Goal: Task Accomplishment & Management: Use online tool/utility

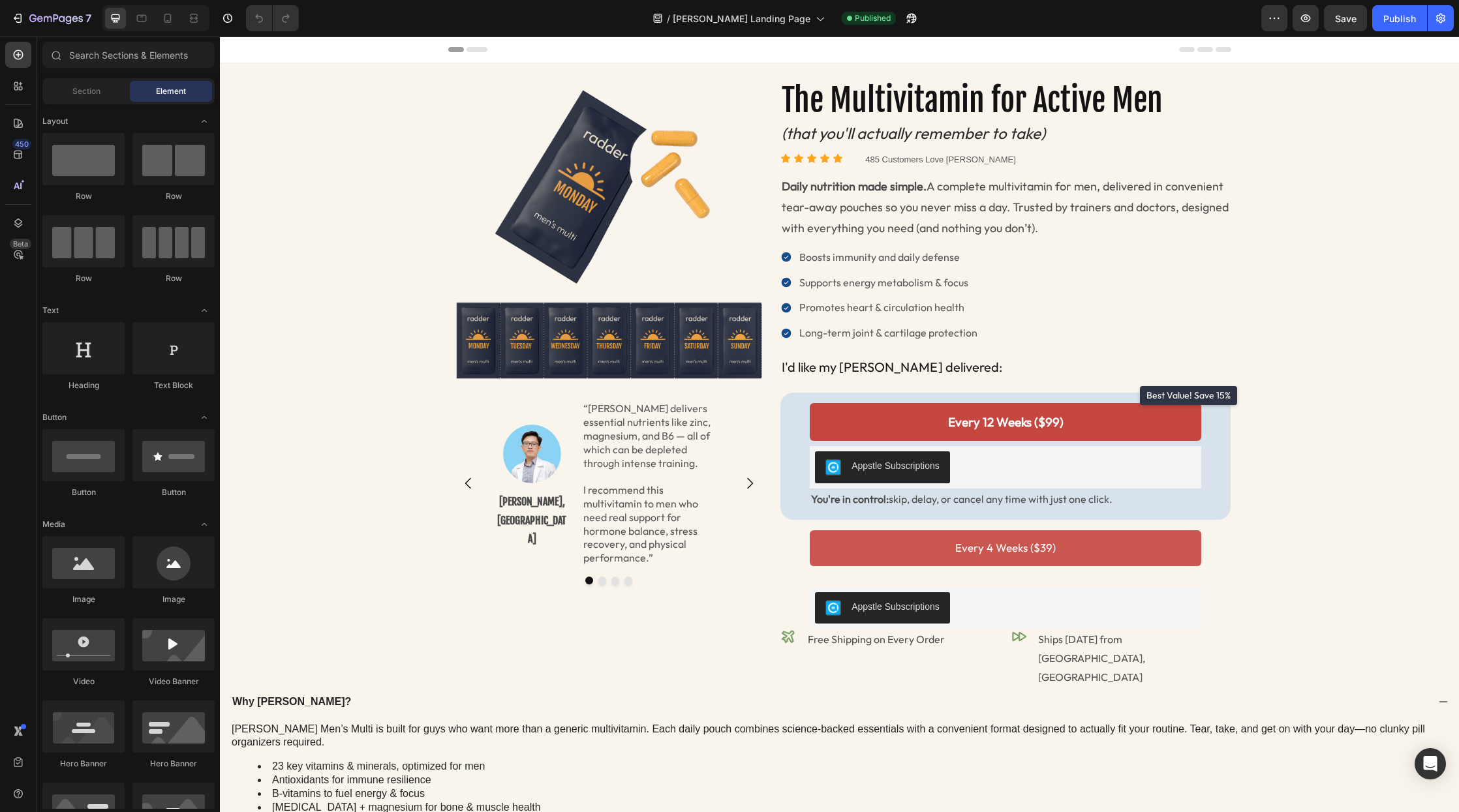
drag, startPoint x: 220, startPoint y: 36, endPoint x: 318, endPoint y: 356, distance: 334.7
click at [310, 357] on div "Image Image [PERSON_NAME], MD Text Block “[PERSON_NAME] delivers essential nutr…" at bounding box center [840, 501] width 1220 height 845
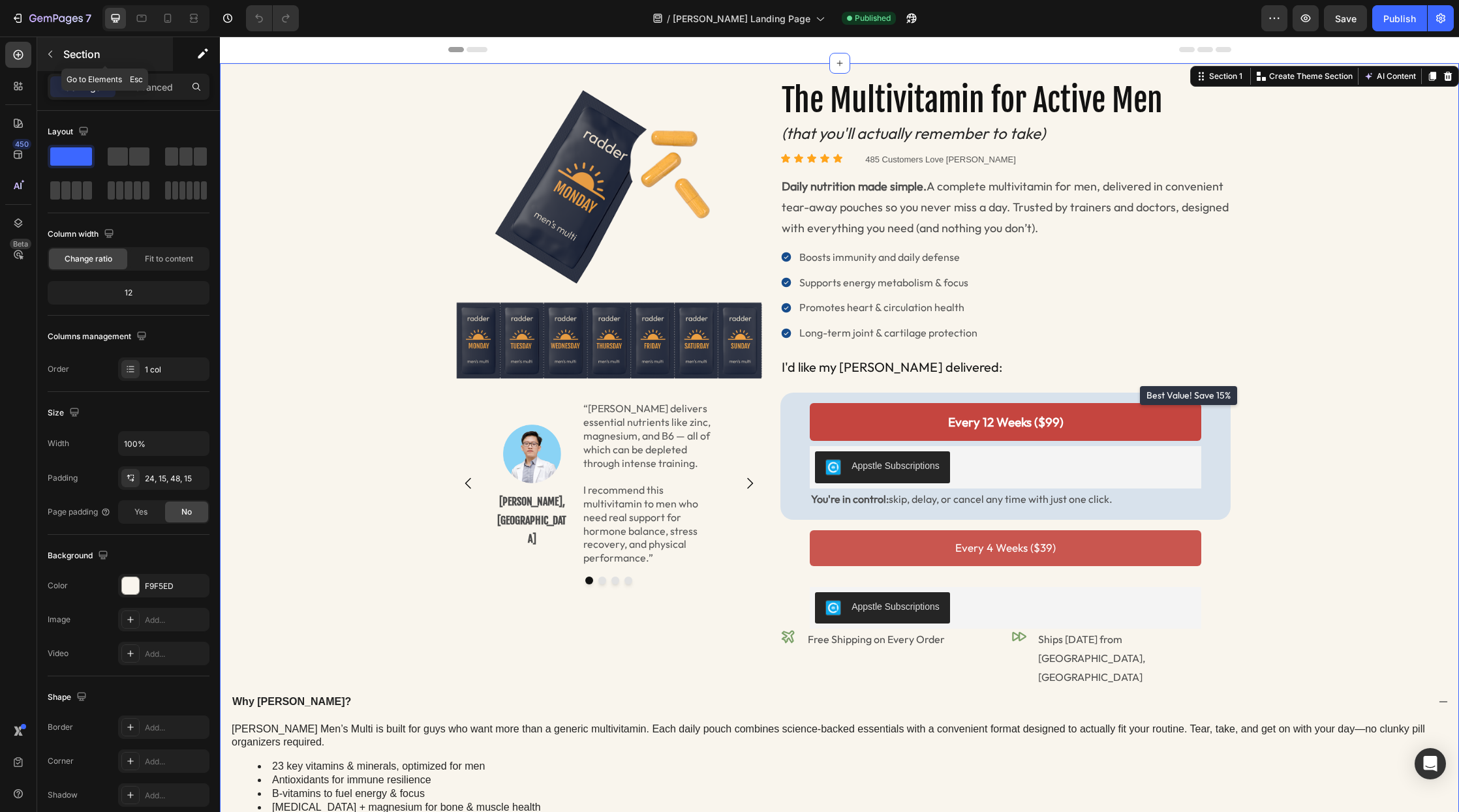
click at [49, 54] on icon "button" at bounding box center [50, 54] width 10 height 10
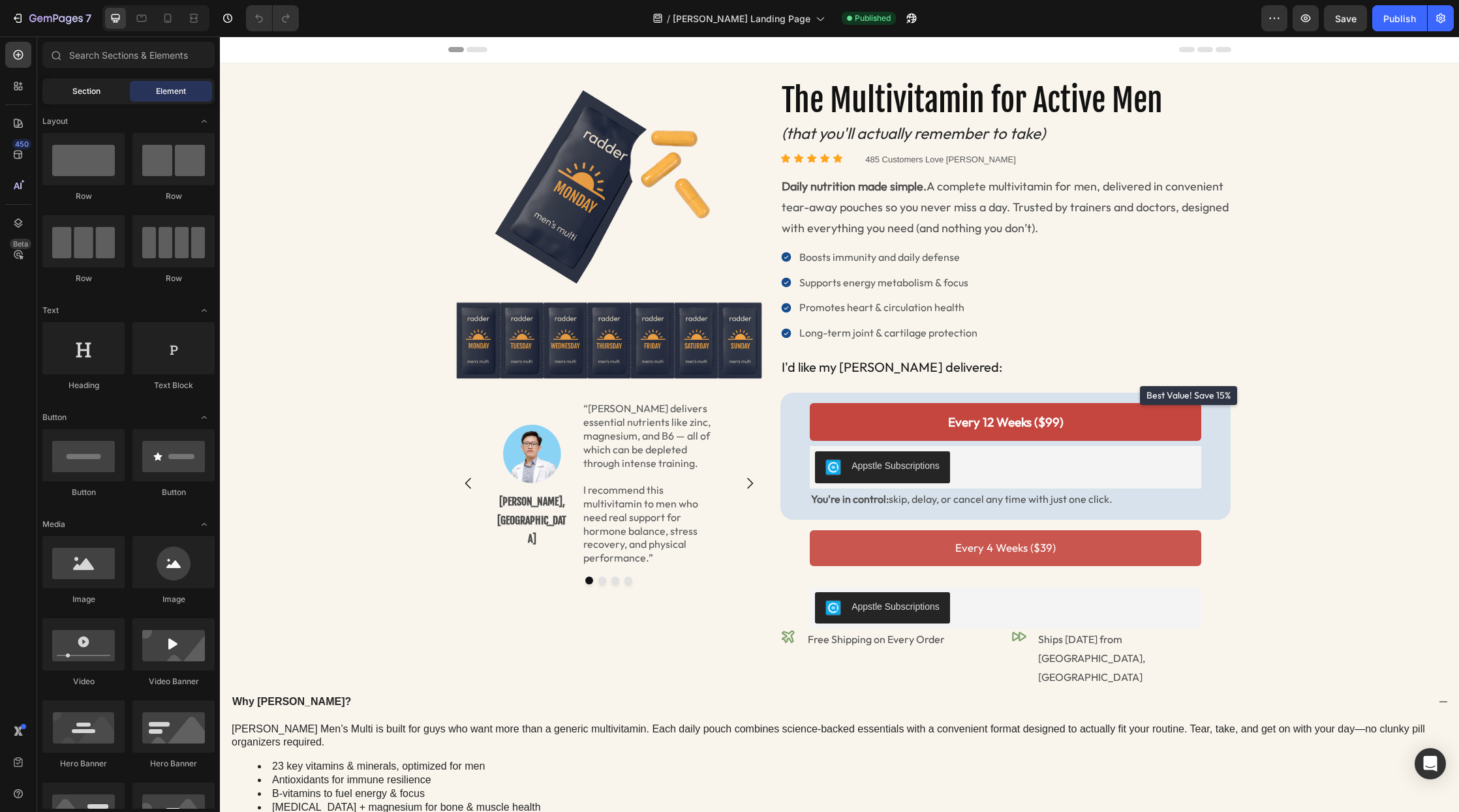
click at [98, 88] on span "Section" at bounding box center [86, 91] width 28 height 12
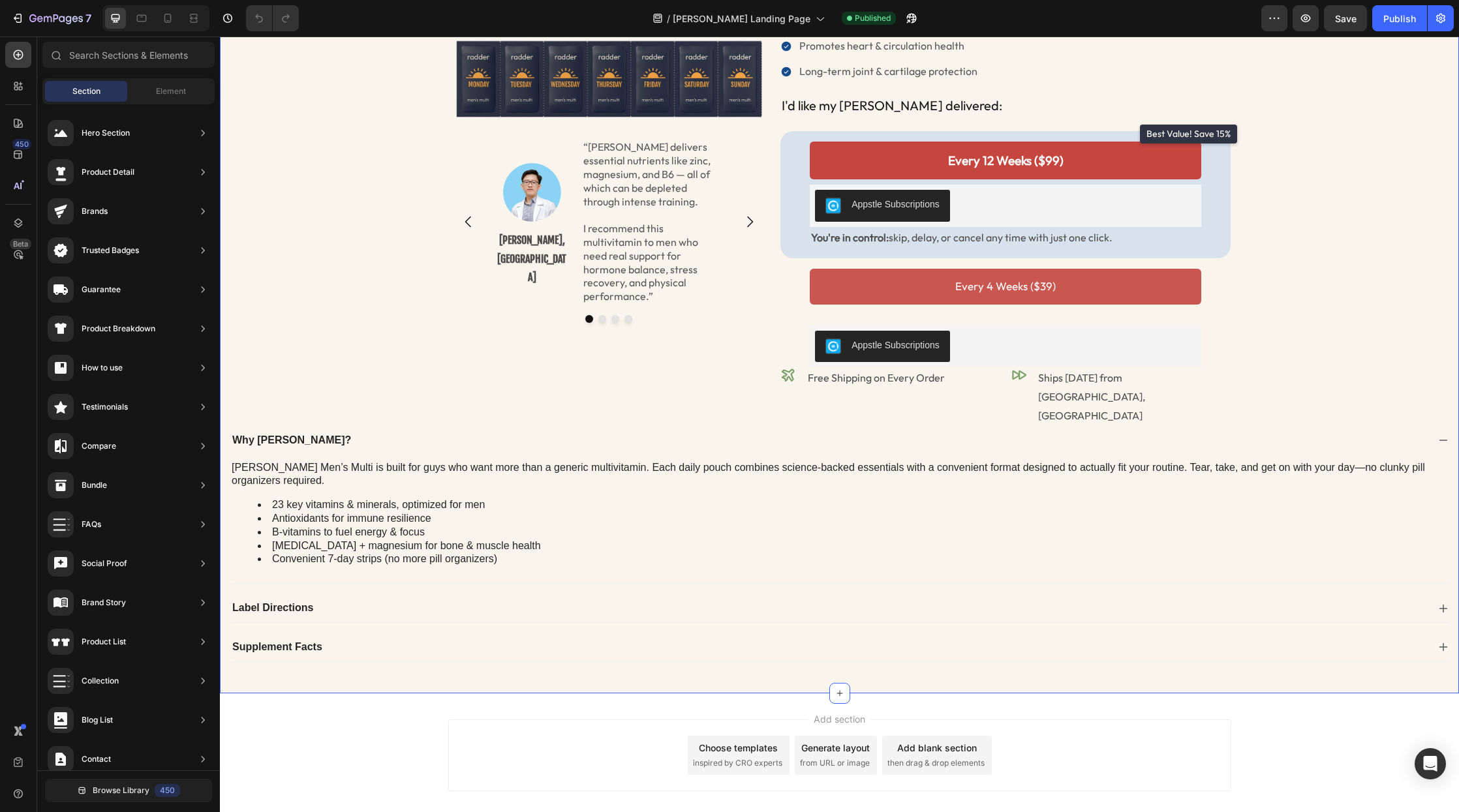
scroll to position [293, 0]
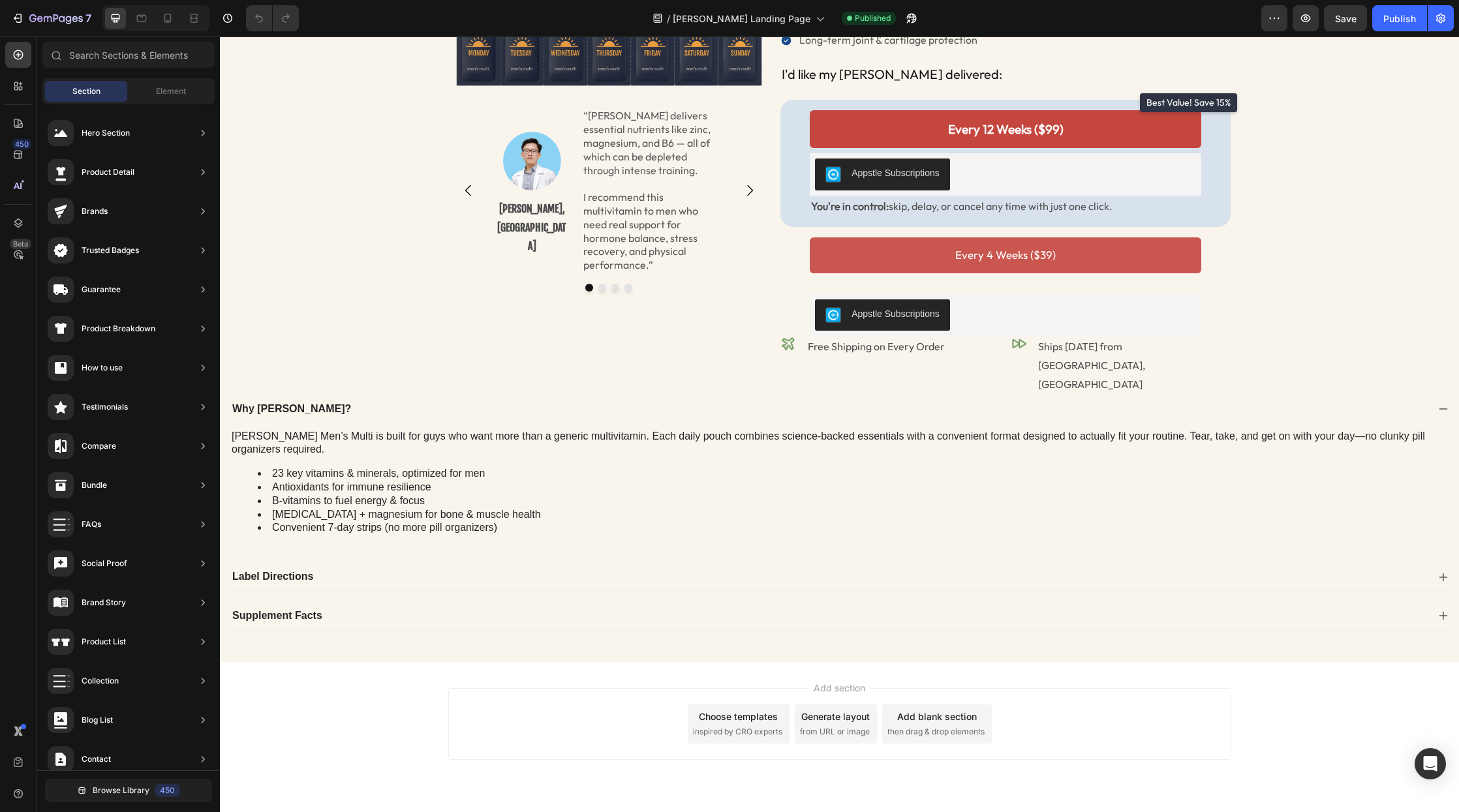
click at [916, 726] on span "then drag & drop elements" at bounding box center [936, 732] width 98 height 12
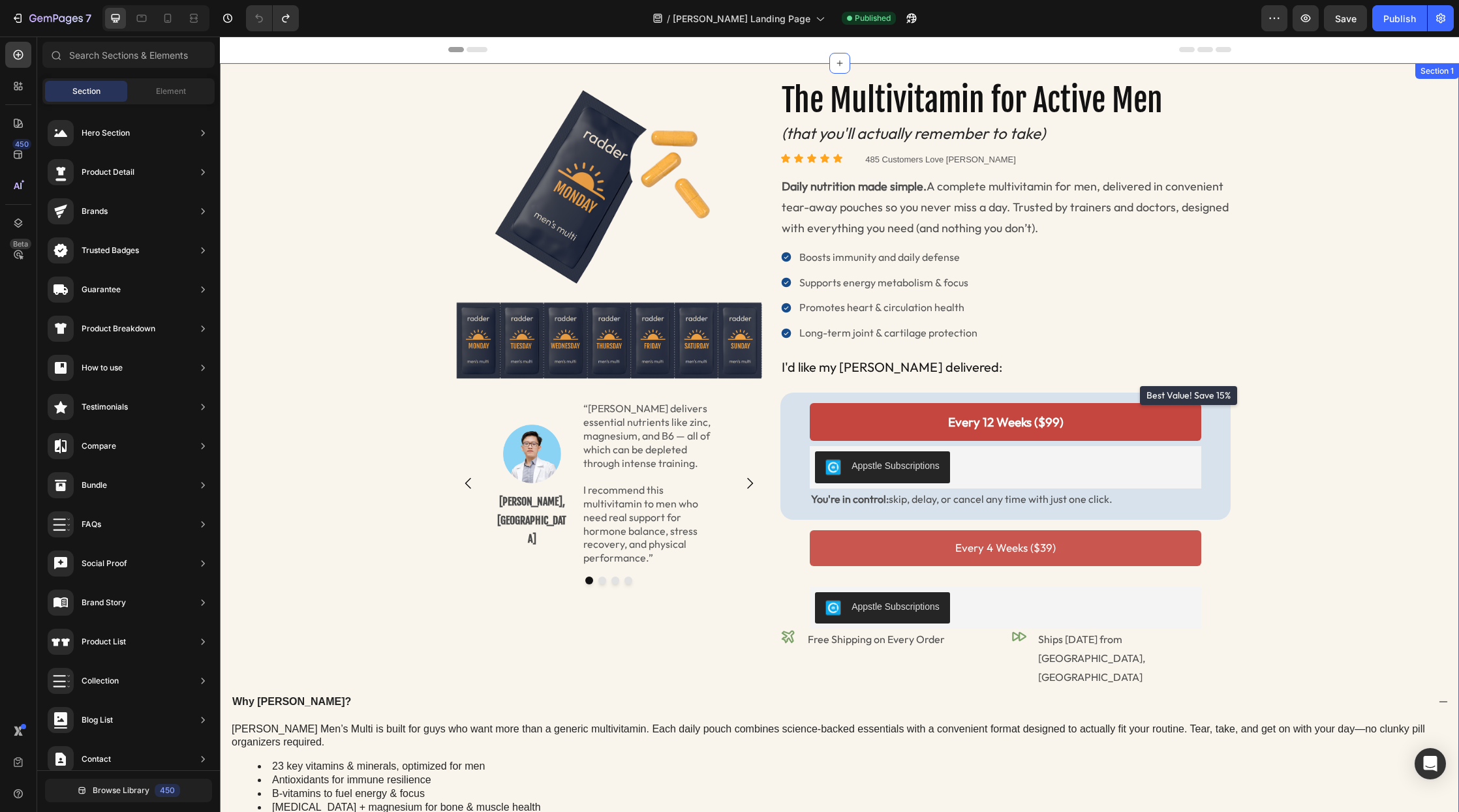
click at [265, 216] on div "Image Image [PERSON_NAME], MD Text Block “[PERSON_NAME] delivers essential nutr…" at bounding box center [840, 501] width 1220 height 845
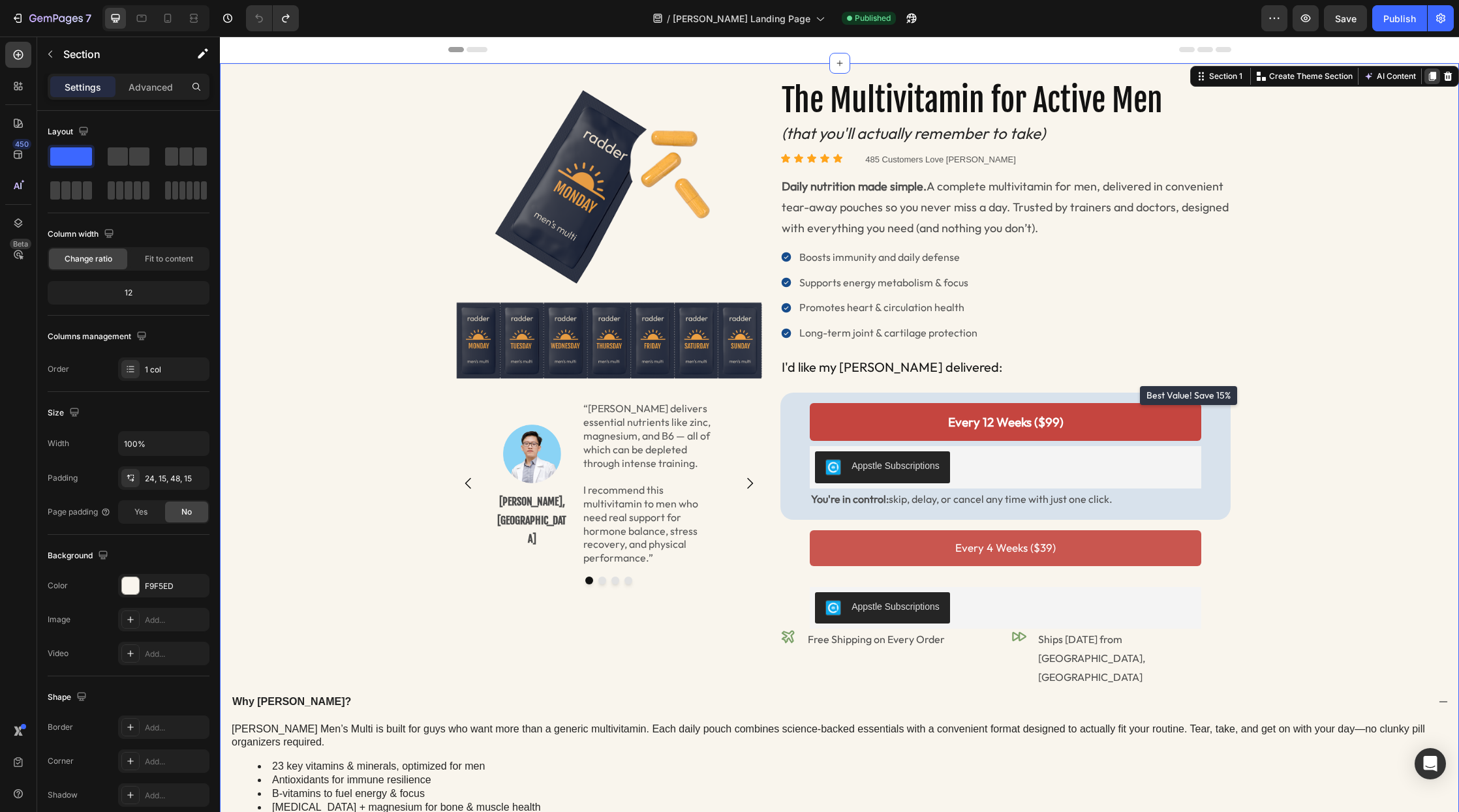
click at [1418, 78] on icon at bounding box center [1433, 76] width 7 height 9
click at [325, 127] on div "Image Image [PERSON_NAME], MD Text Block “[PERSON_NAME] delivers essential nutr…" at bounding box center [840, 501] width 1220 height 845
click at [157, 84] on p "Advanced" at bounding box center [151, 87] width 45 height 14
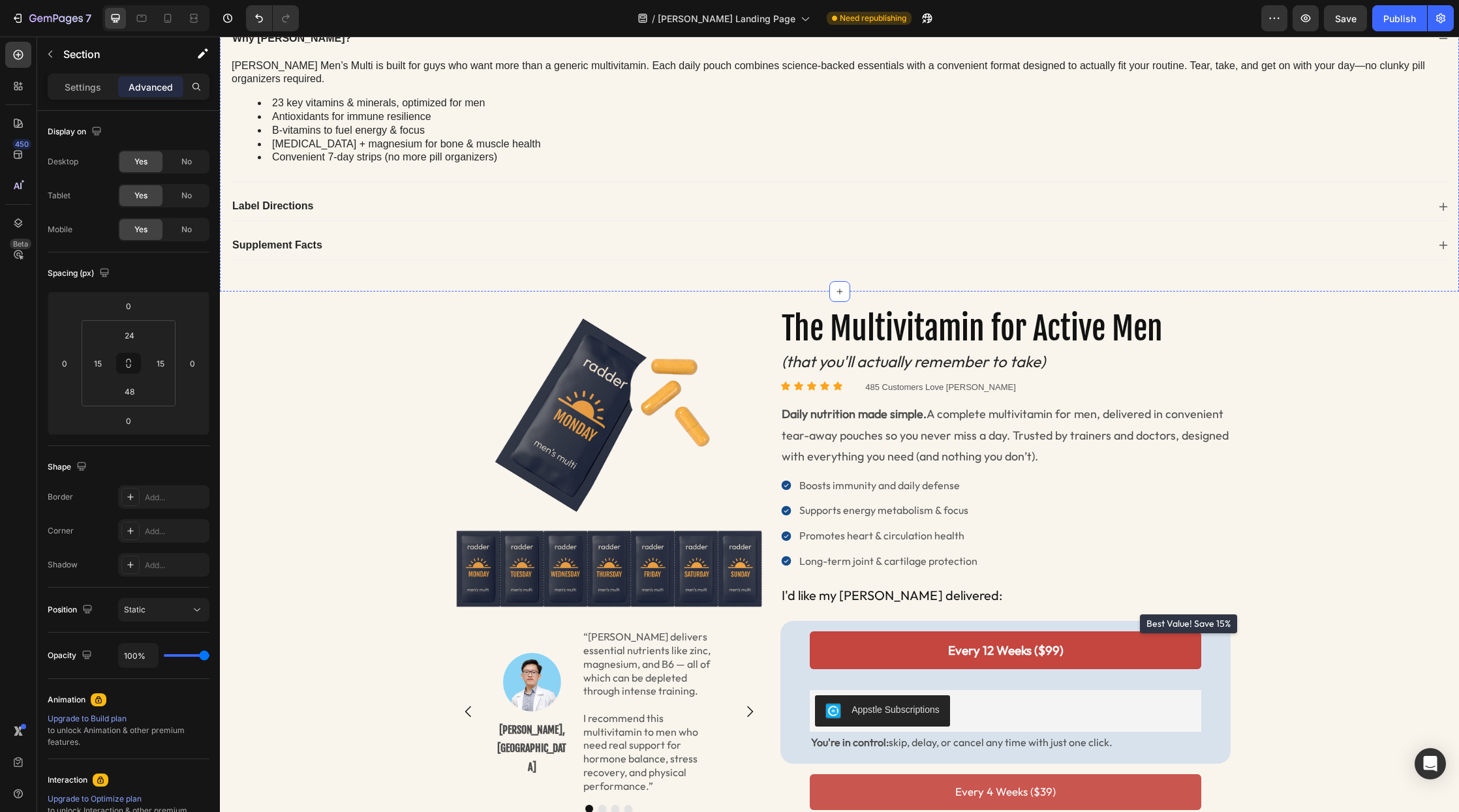
scroll to position [803, 0]
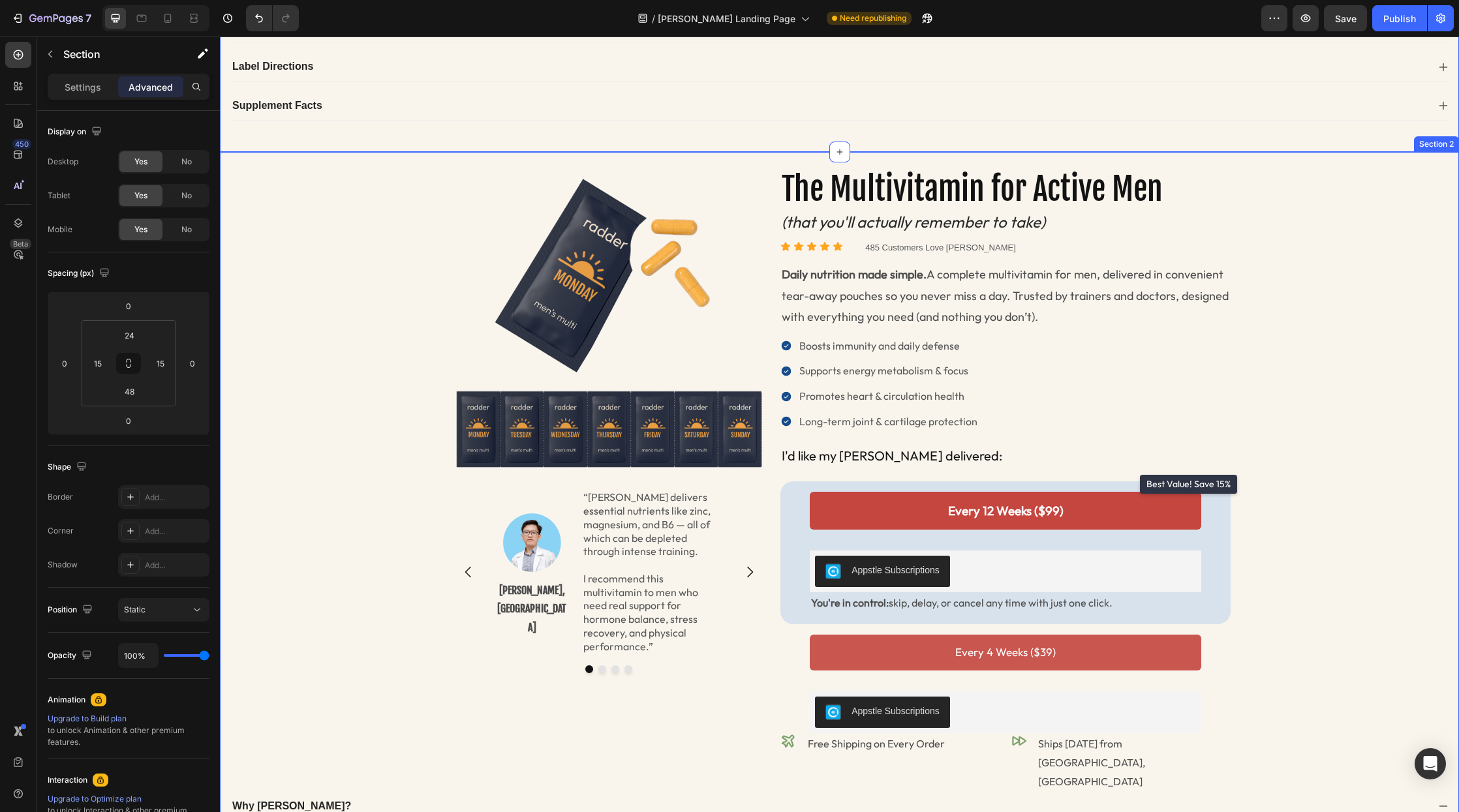
click at [366, 214] on div "Image Image [PERSON_NAME], MD Text Block “[PERSON_NAME] delivers essential nutr…" at bounding box center [840, 598] width 1220 height 861
click at [892, 168] on h2 "The Multivitamin for Active Men" at bounding box center [1005, 189] width 451 height 43
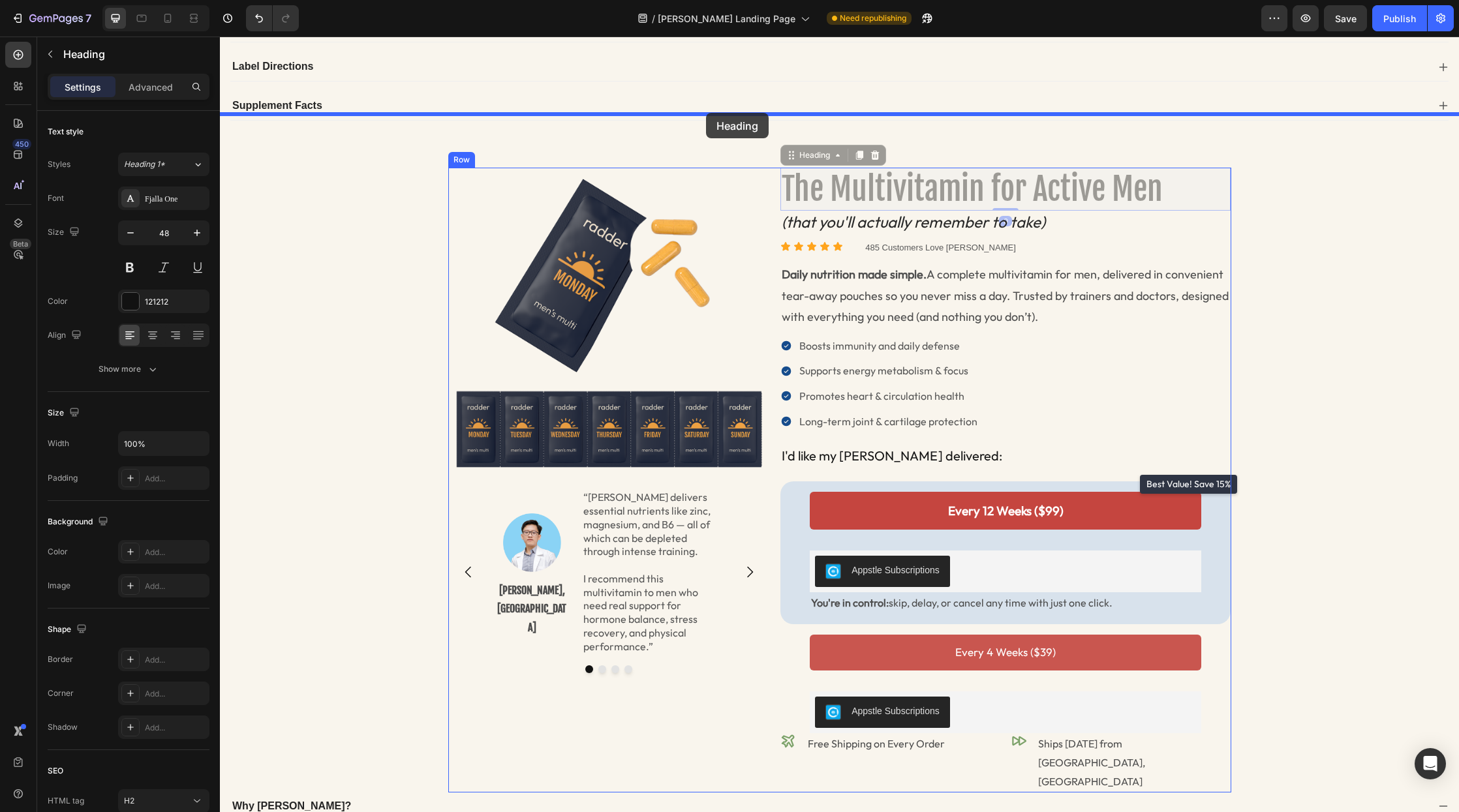
drag, startPoint x: 787, startPoint y: 118, endPoint x: 707, endPoint y: 113, distance: 80.2
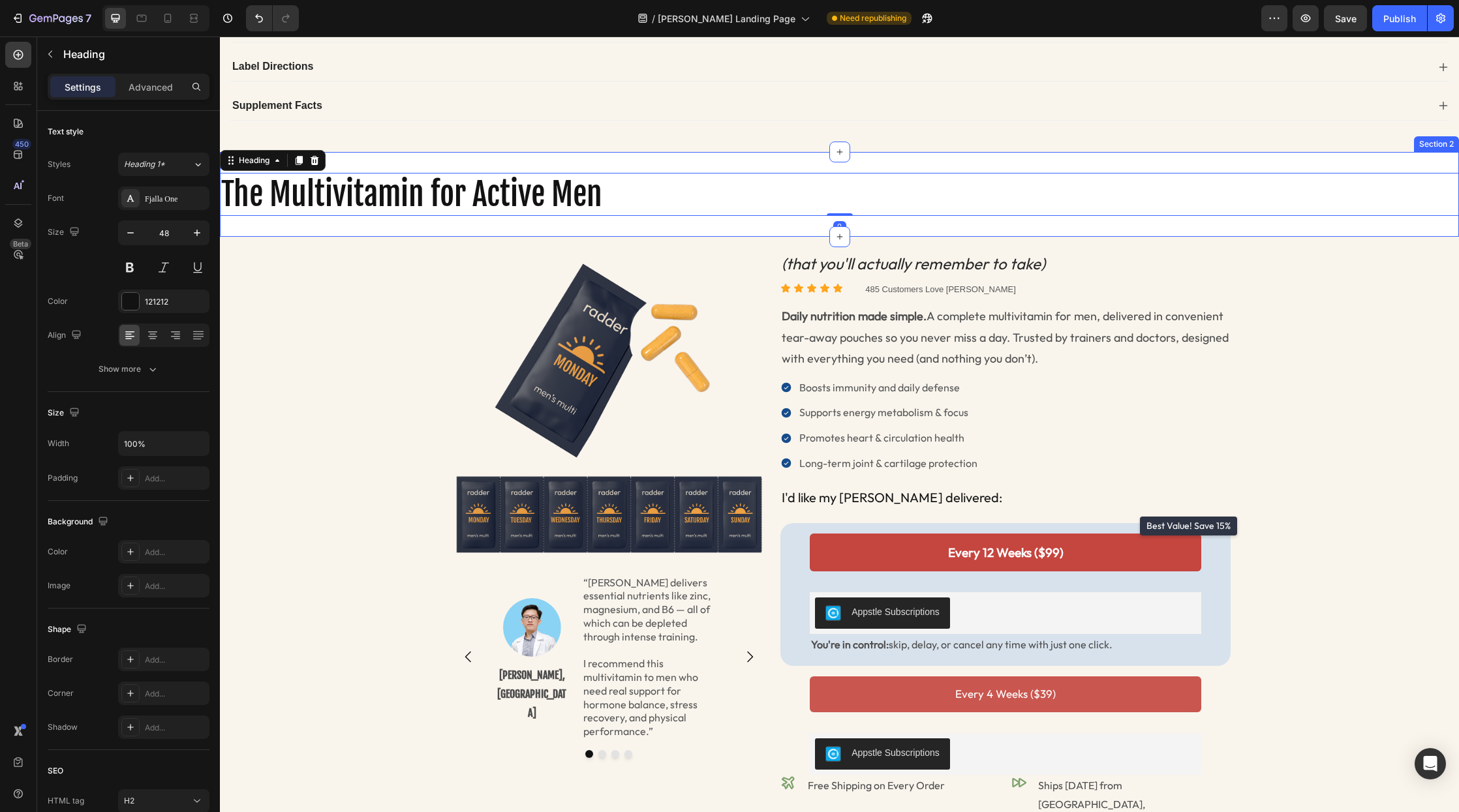
drag, startPoint x: 776, startPoint y: 132, endPoint x: 720, endPoint y: 136, distance: 56.1
click at [776, 152] on div "The Multivitamin for Active Men Heading 0 Section 2" at bounding box center [840, 194] width 1240 height 85
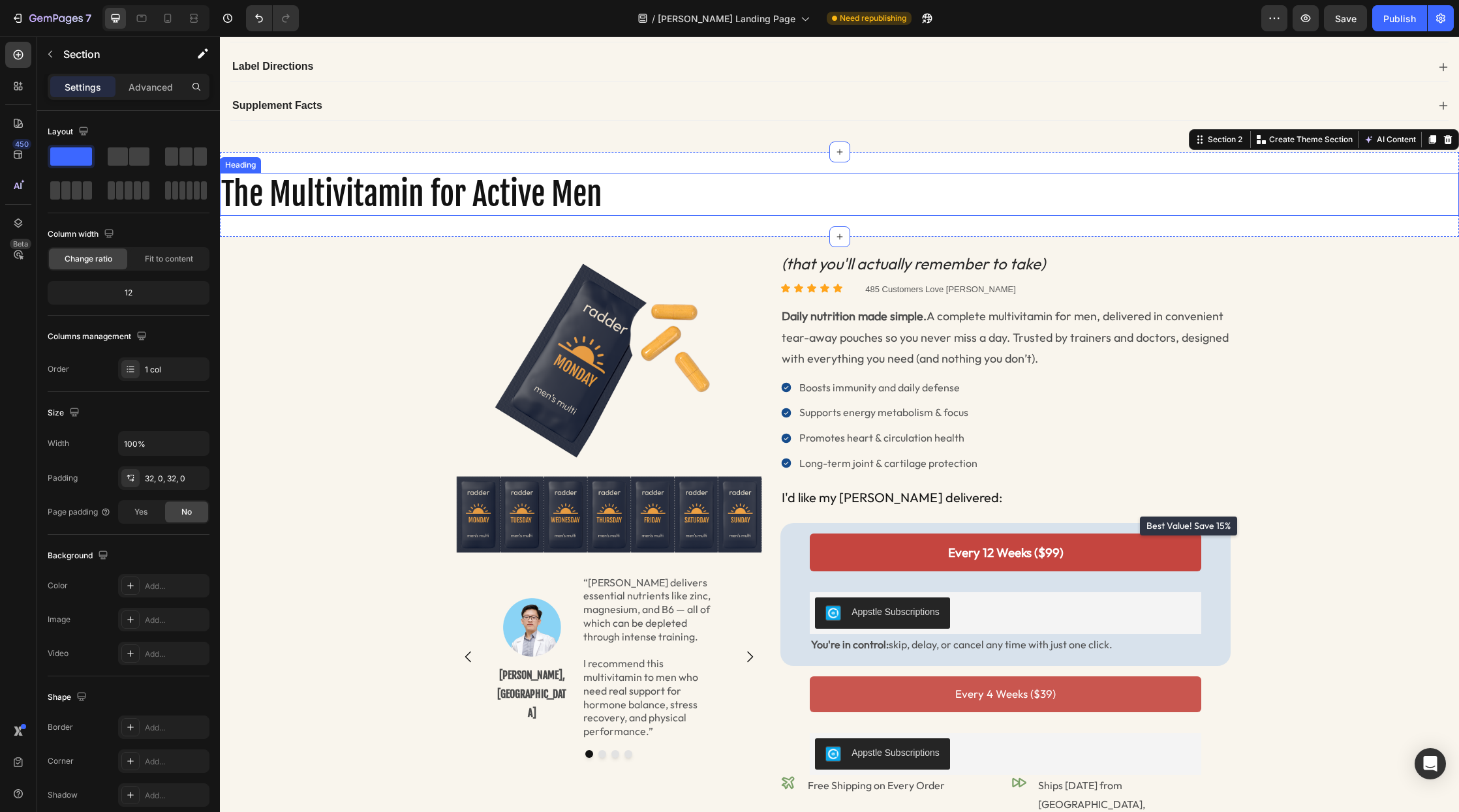
click at [727, 173] on h2 "The Multivitamin for Active Men" at bounding box center [840, 194] width 1240 height 43
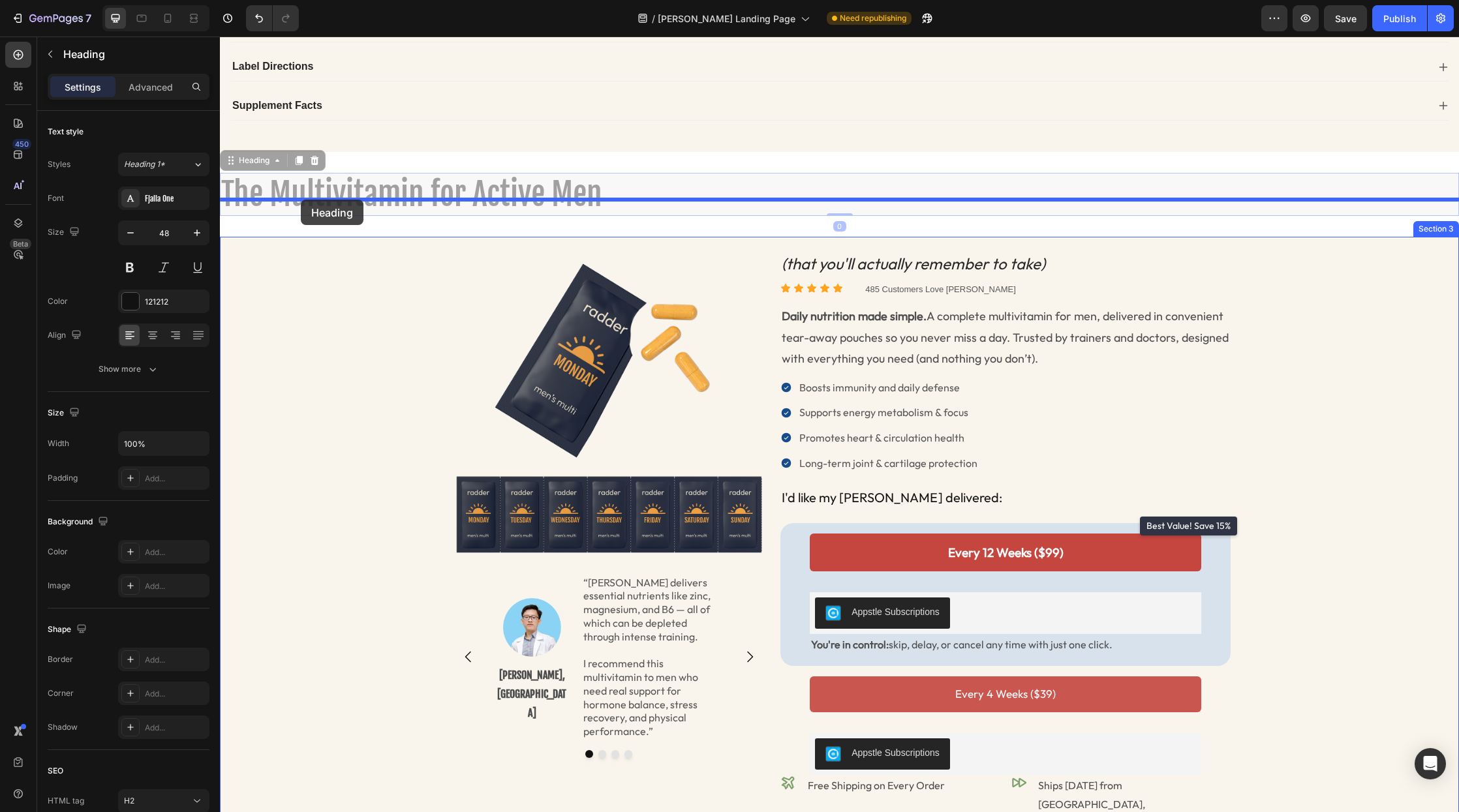
drag, startPoint x: 236, startPoint y: 127, endPoint x: 301, endPoint y: 200, distance: 97.7
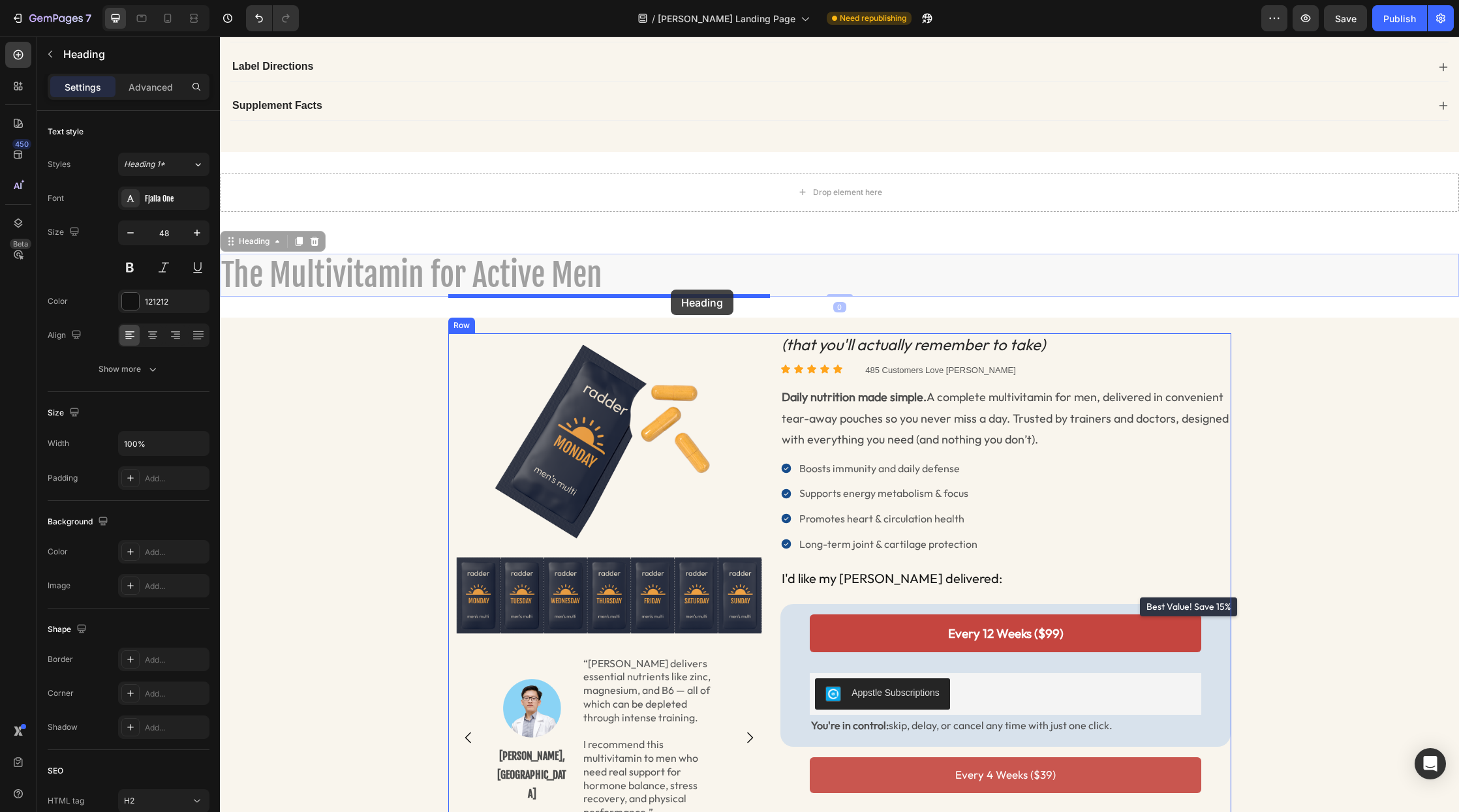
drag, startPoint x: 232, startPoint y: 203, endPoint x: 671, endPoint y: 290, distance: 447.5
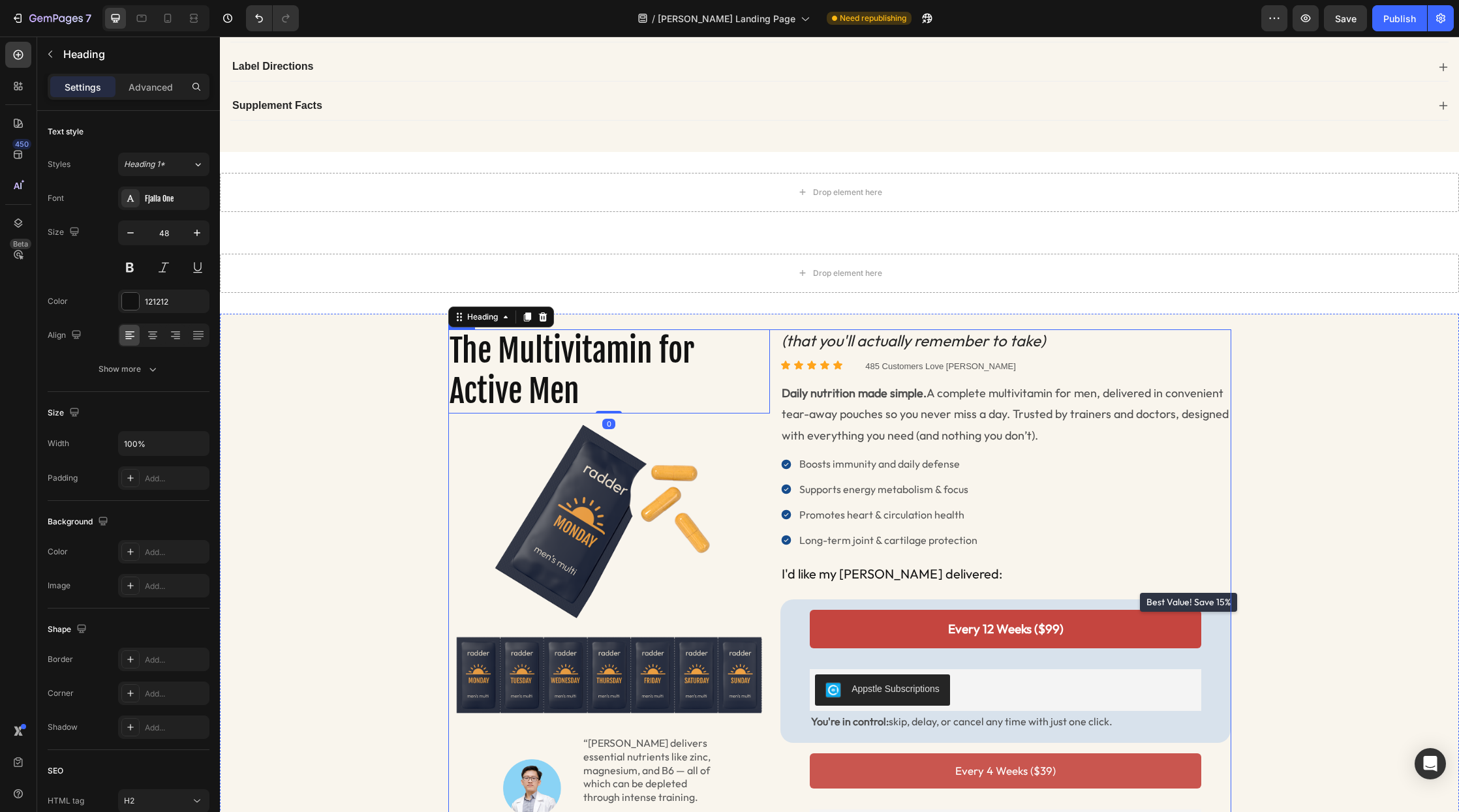
drag, startPoint x: 810, startPoint y: 338, endPoint x: 801, endPoint y: 341, distance: 9.5
click at [810, 338] on div "(that you'll actually remember to take) Heading Icon Icon Icon Icon Icon Icon L…" at bounding box center [1005, 624] width 451 height 590
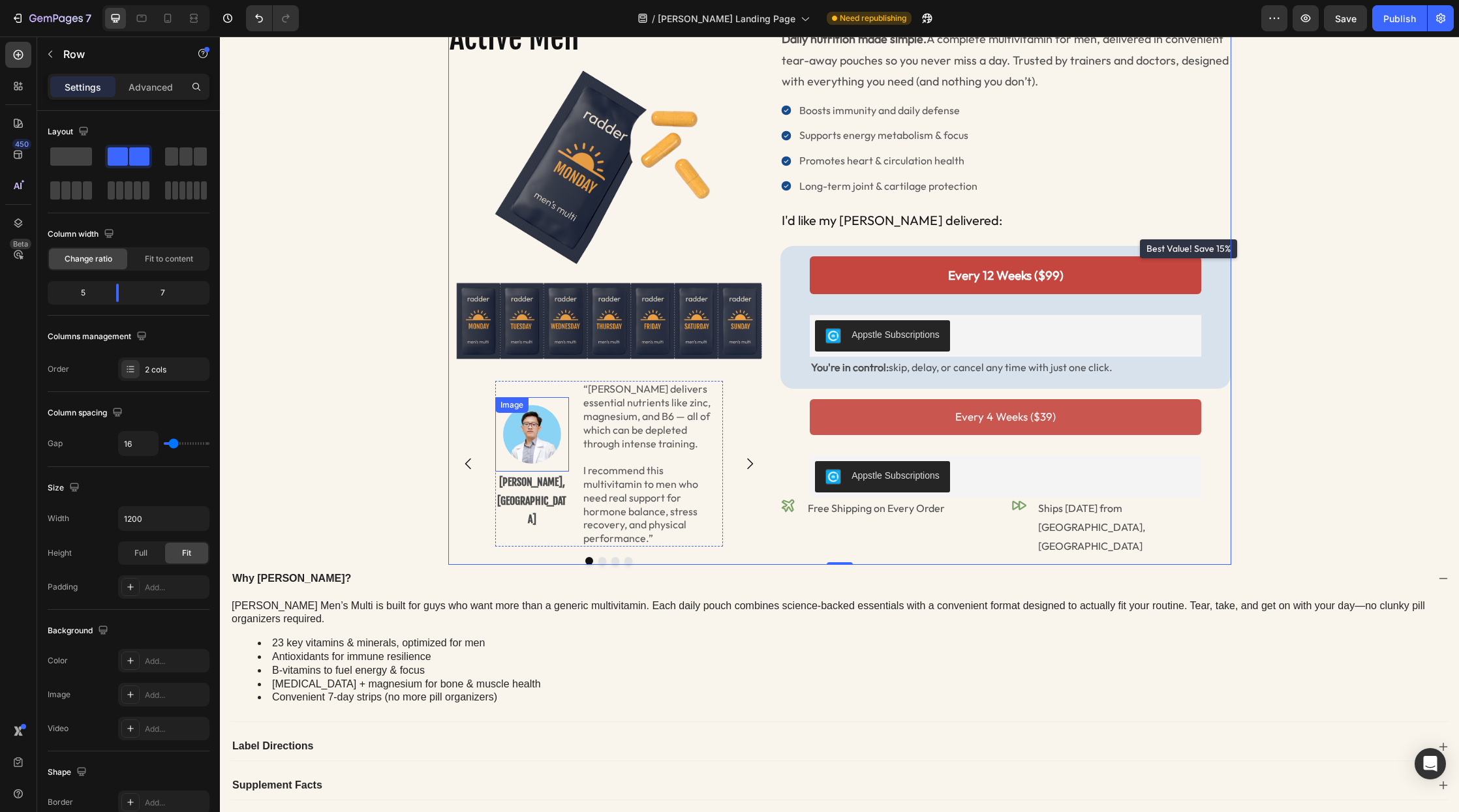
scroll to position [935, 0]
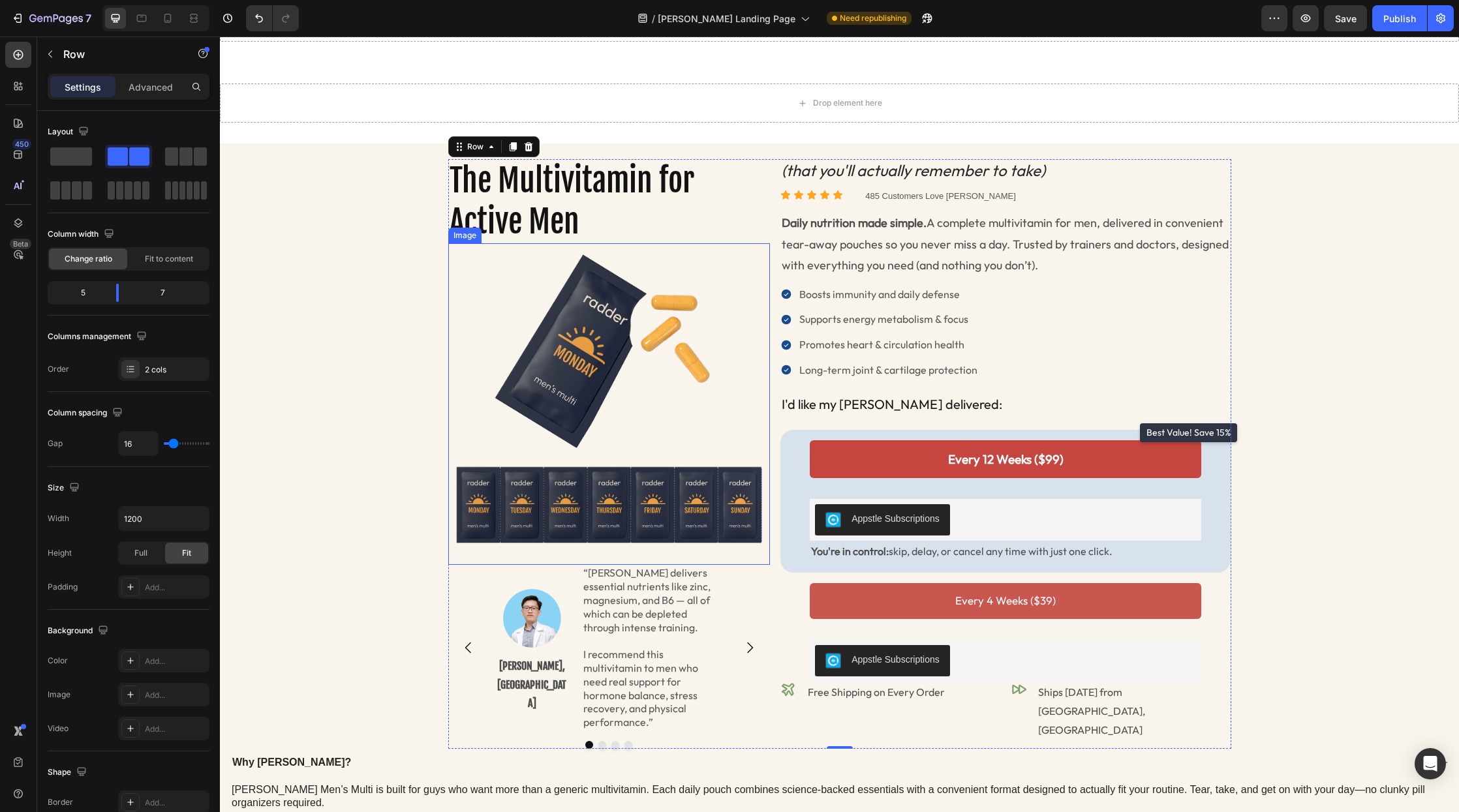
click at [493, 191] on h2 "The Multivitamin for Active Men" at bounding box center [610, 201] width 322 height 84
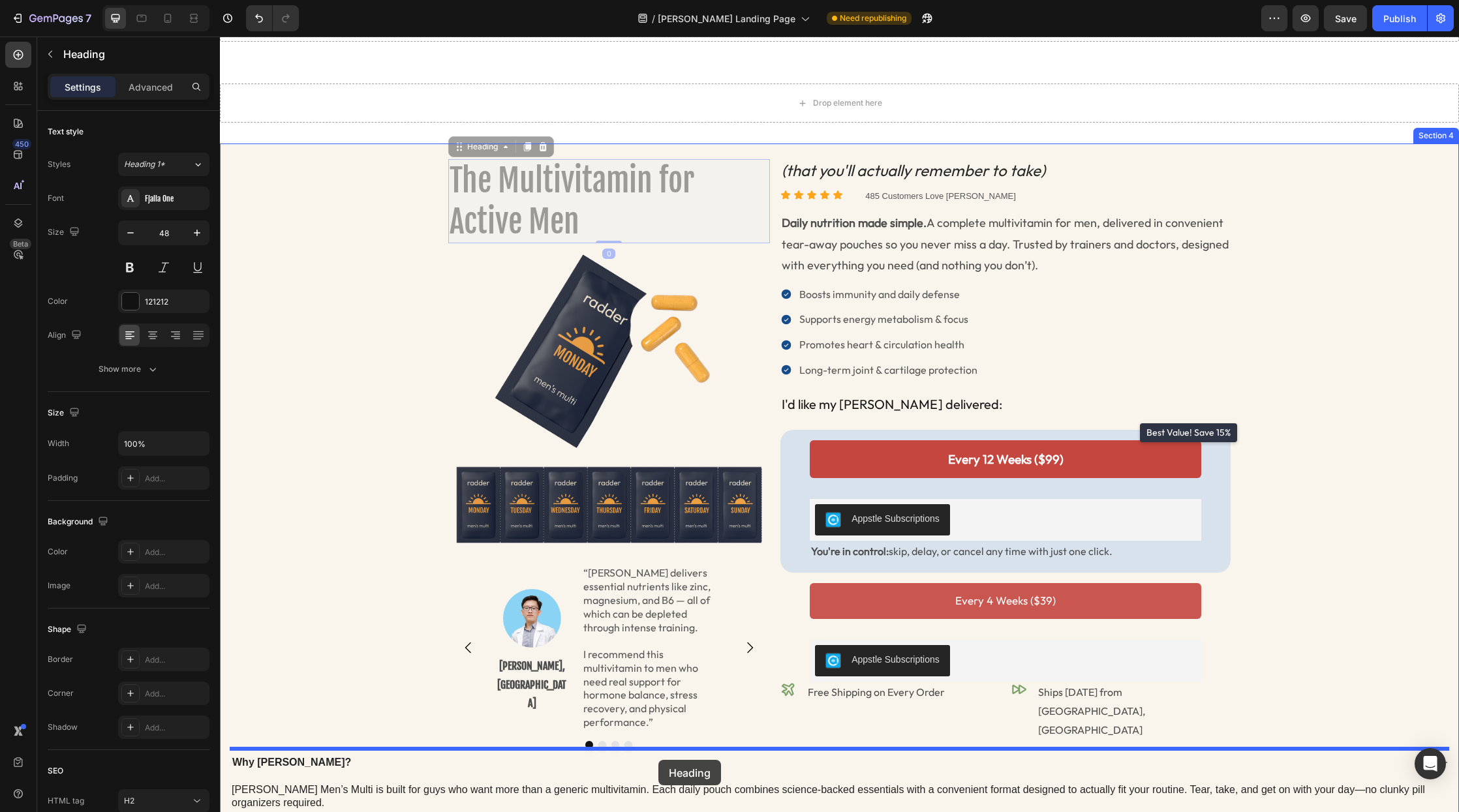
drag, startPoint x: 458, startPoint y: 149, endPoint x: 657, endPoint y: 758, distance: 640.7
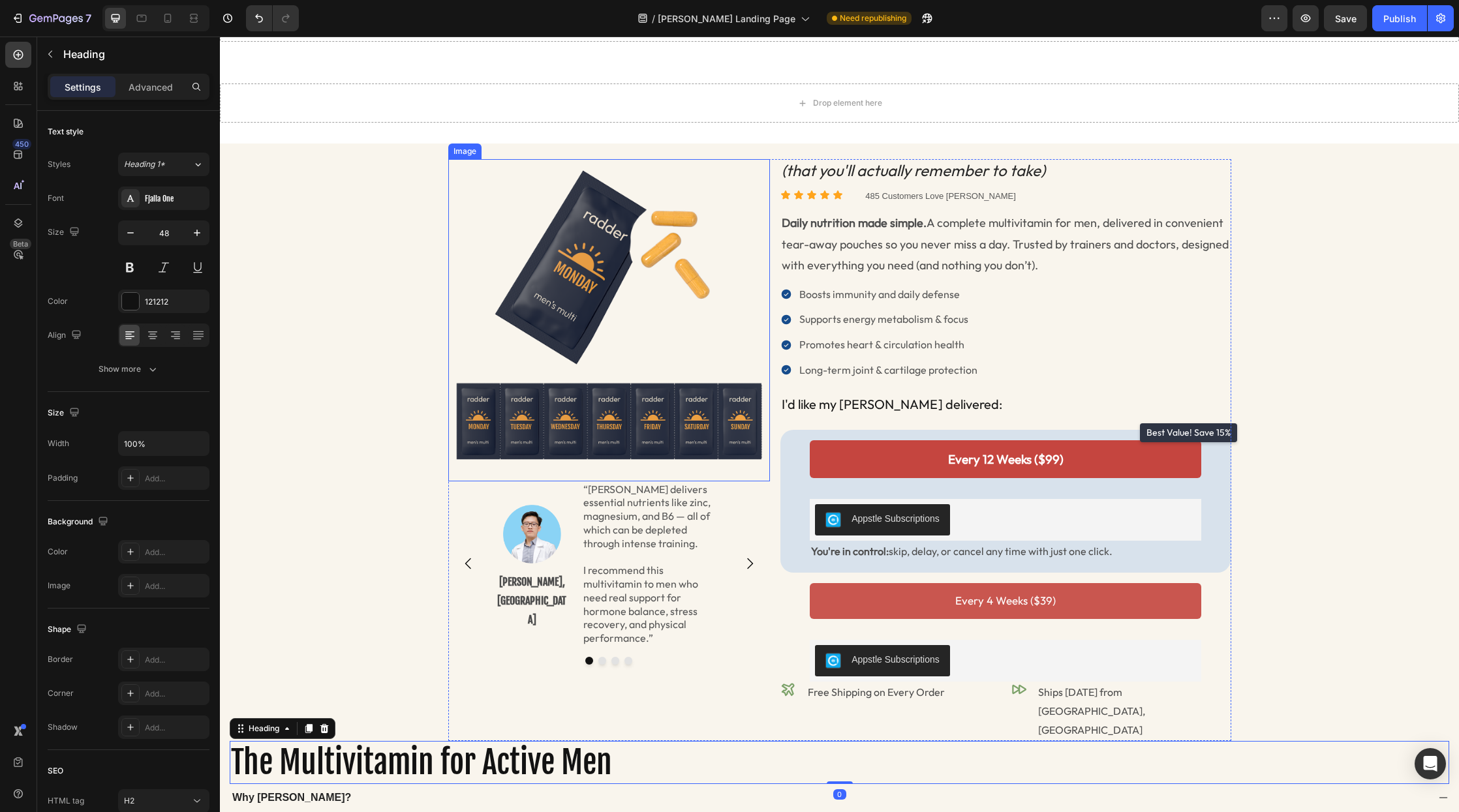
click at [661, 359] on img at bounding box center [610, 320] width 322 height 322
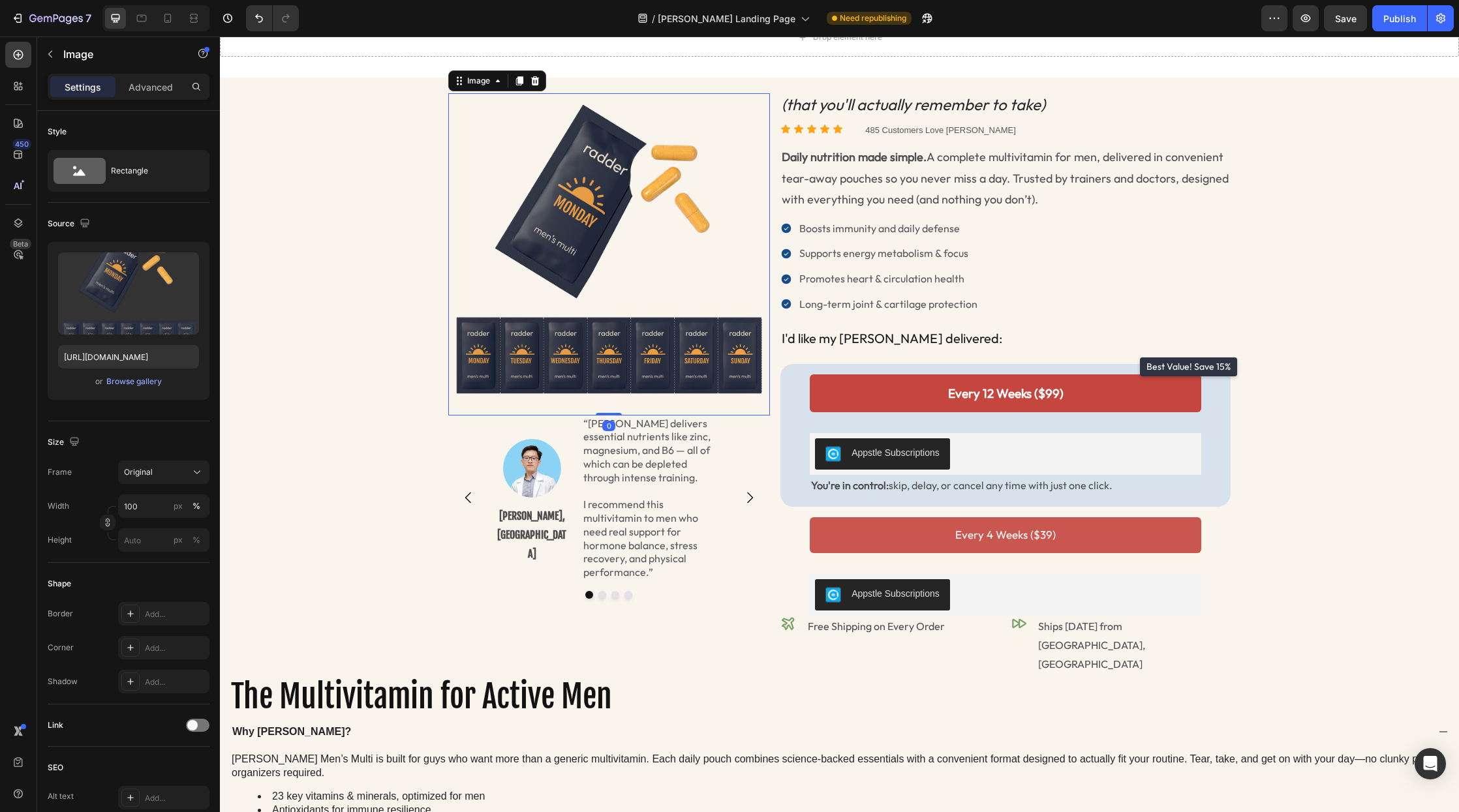
scroll to position [1015, 0]
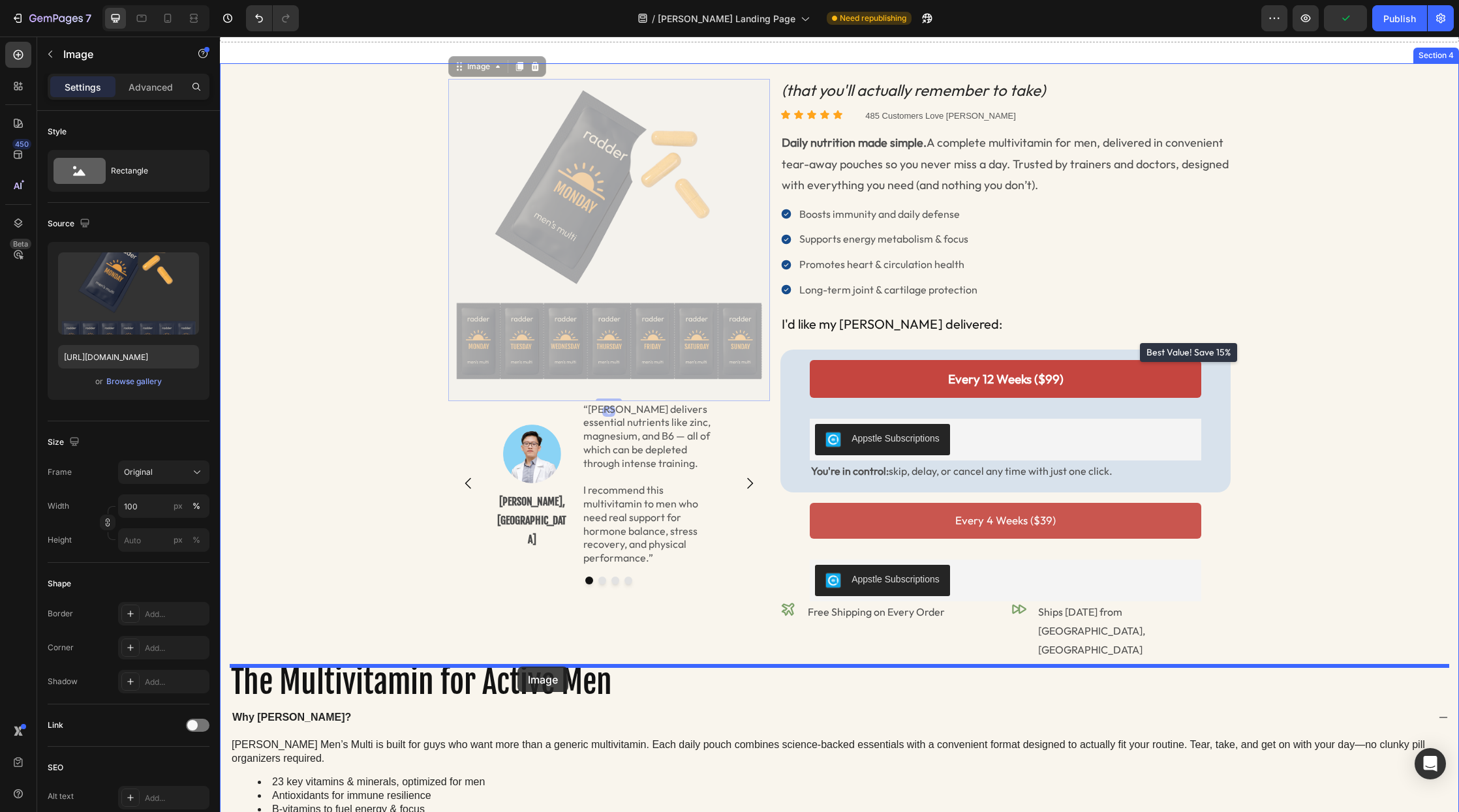
drag, startPoint x: 461, startPoint y: 68, endPoint x: 517, endPoint y: 666, distance: 600.6
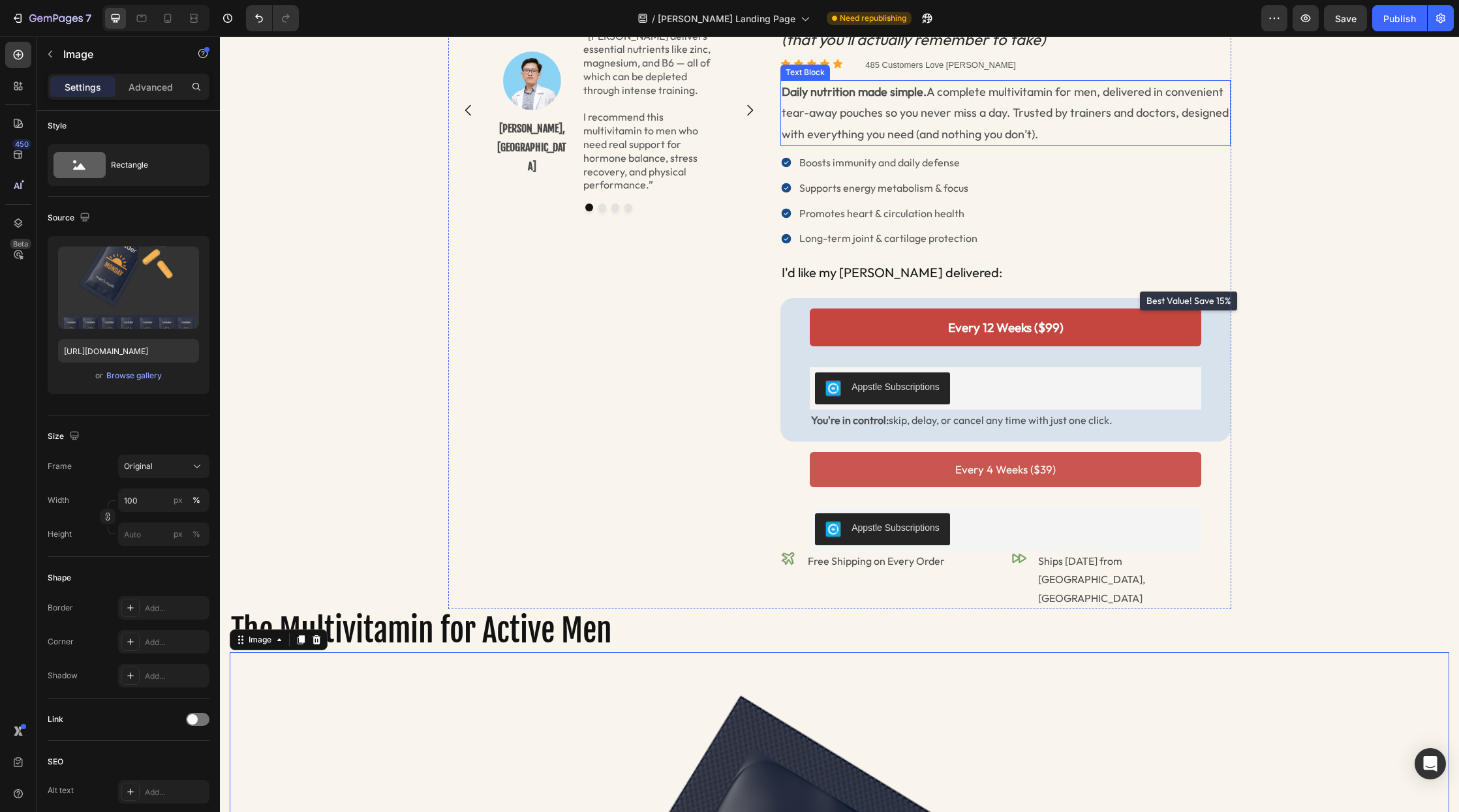
scroll to position [999, 0]
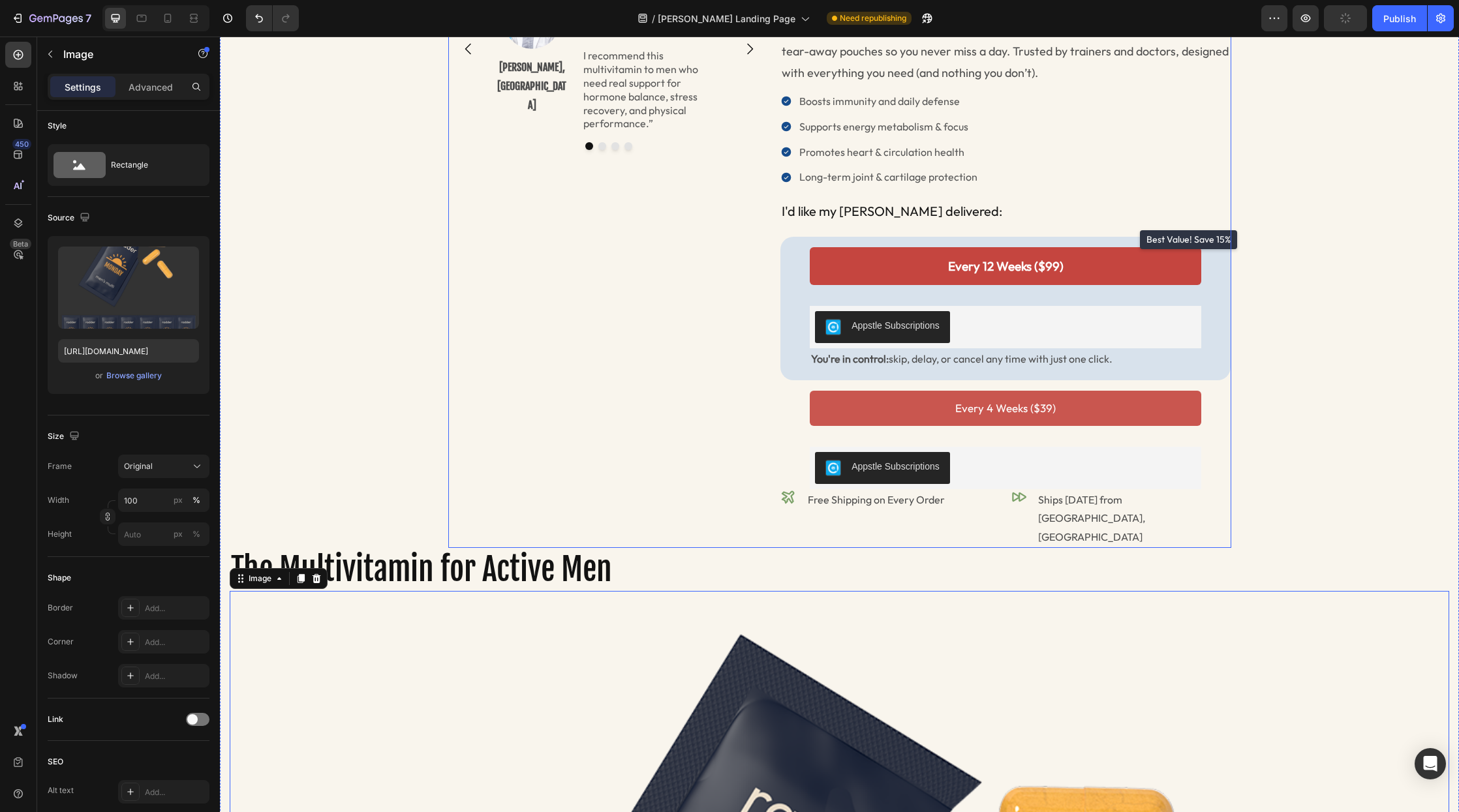
click at [925, 221] on div "(that you'll actually remember to take) Heading Icon Icon Icon Icon Icon Icon L…" at bounding box center [1005, 257] width 451 height 581
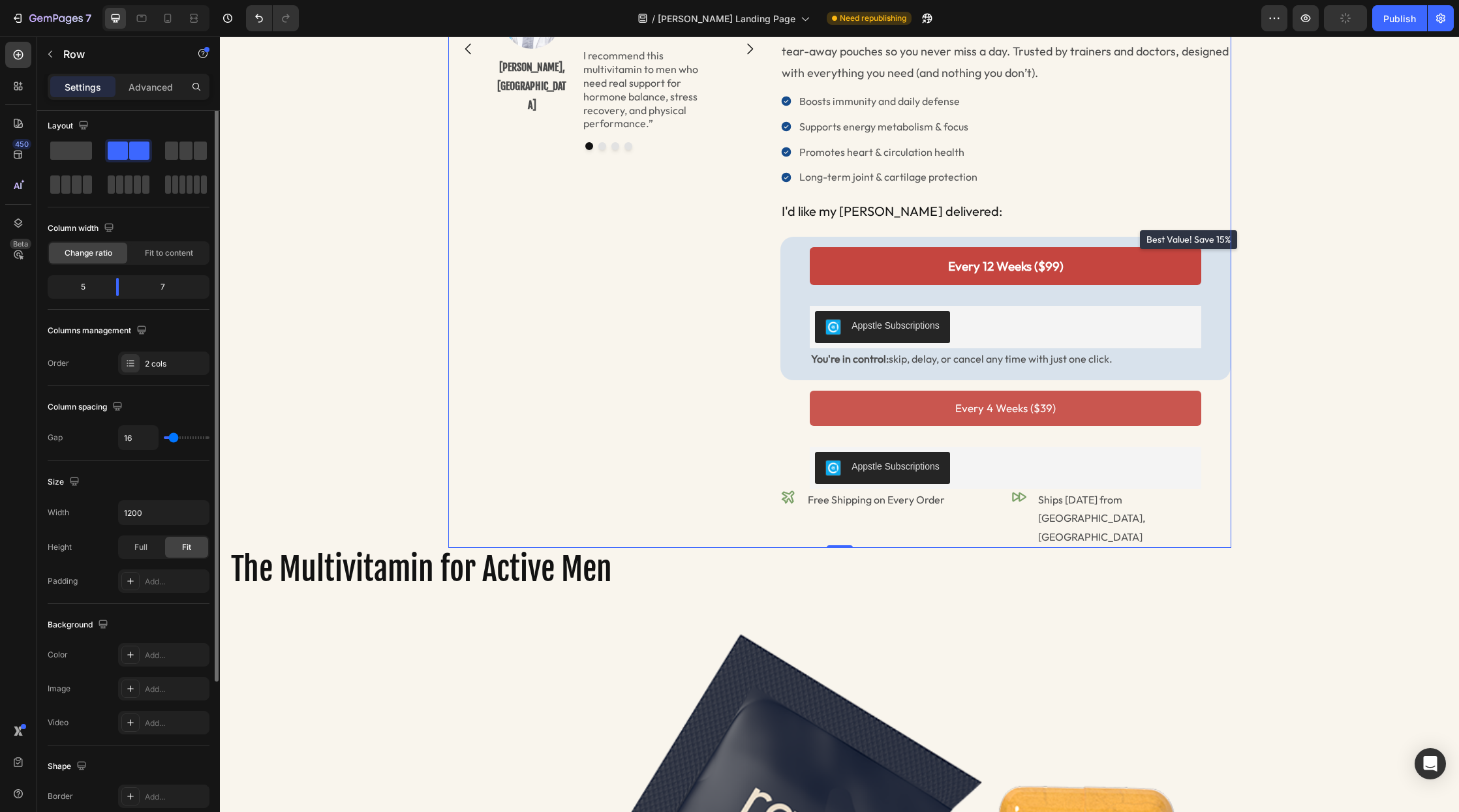
scroll to position [0, 0]
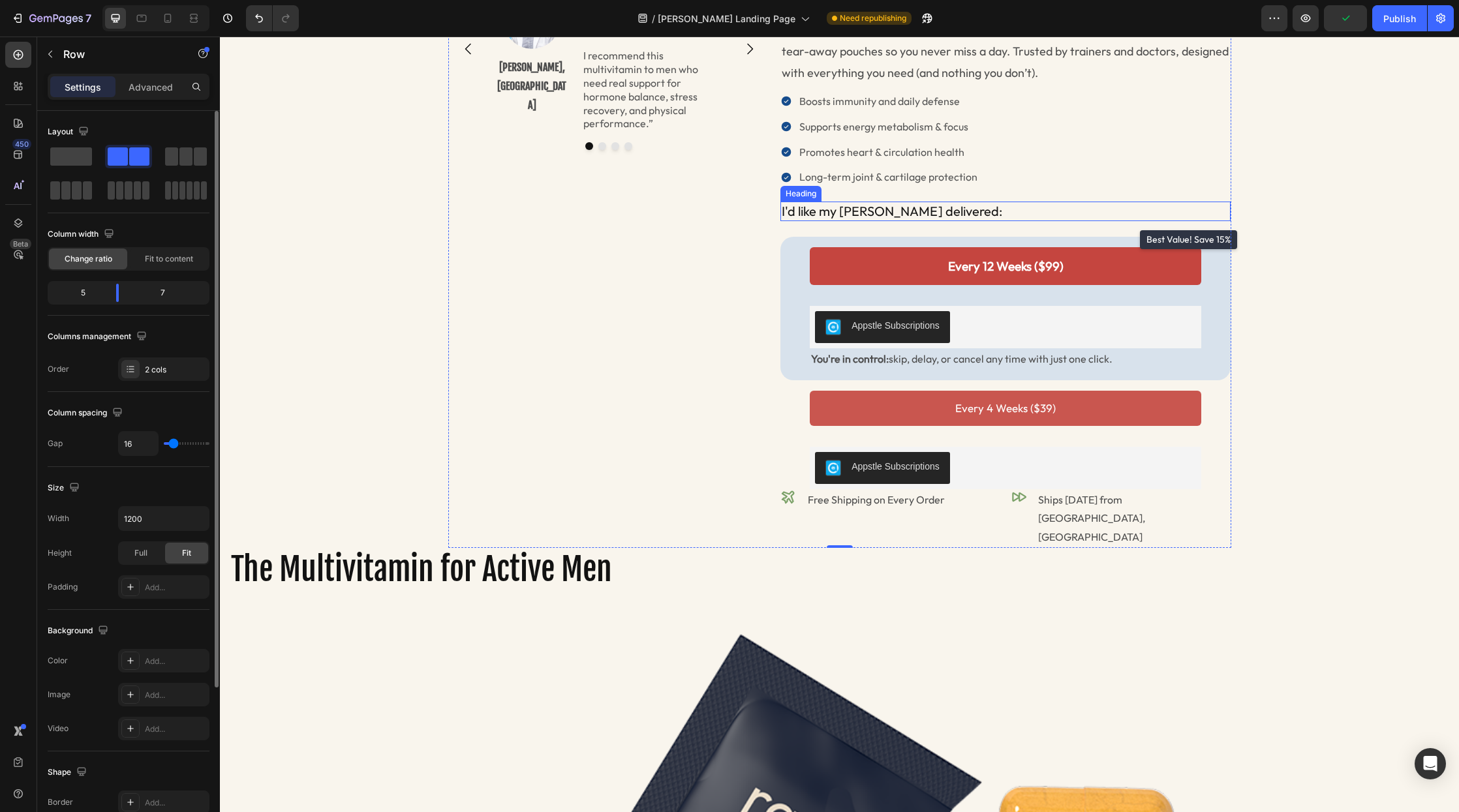
click at [903, 213] on h2 "I'd like my [PERSON_NAME] delivered:" at bounding box center [1005, 211] width 451 height 19
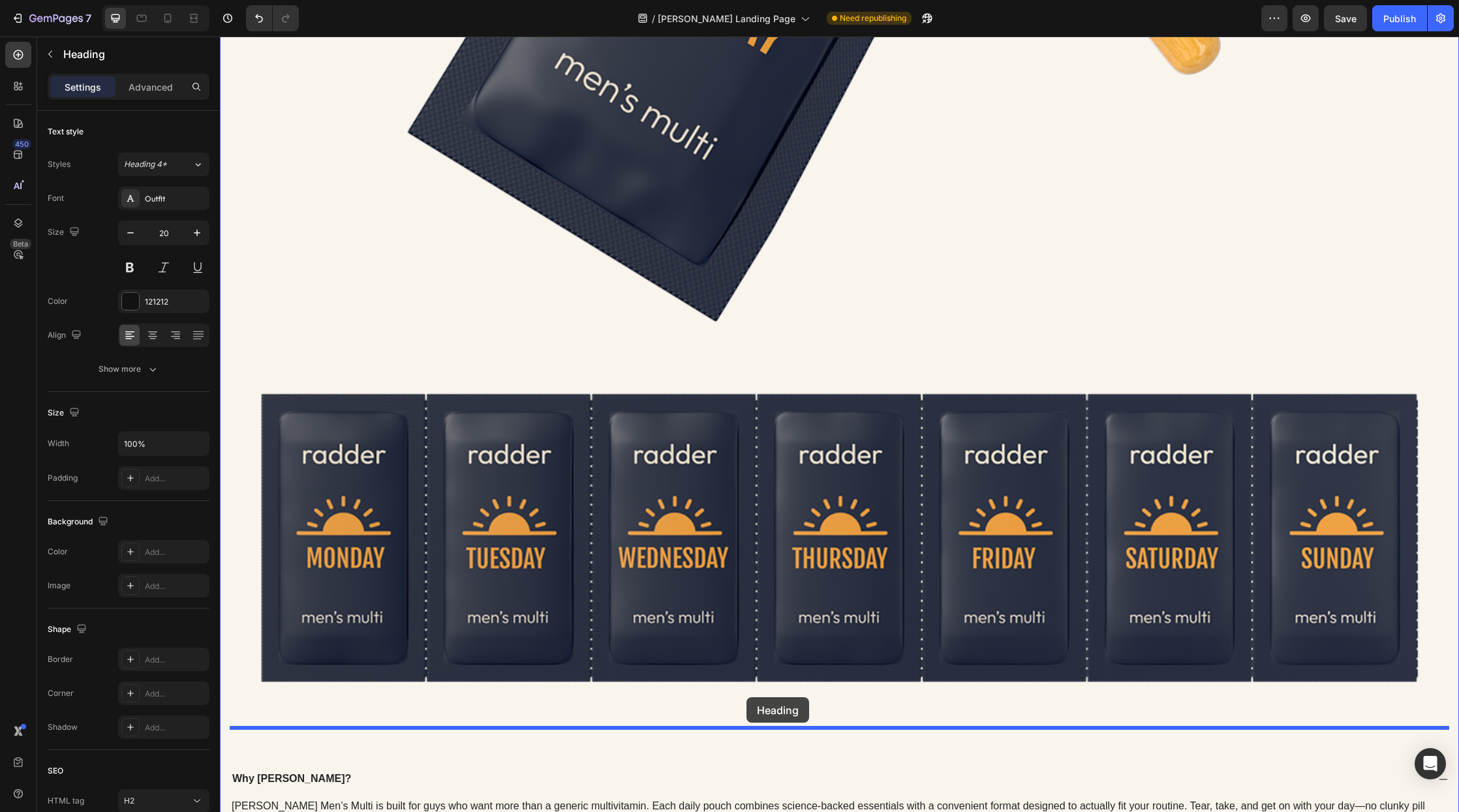
drag, startPoint x: 792, startPoint y: 192, endPoint x: 747, endPoint y: 697, distance: 507.0
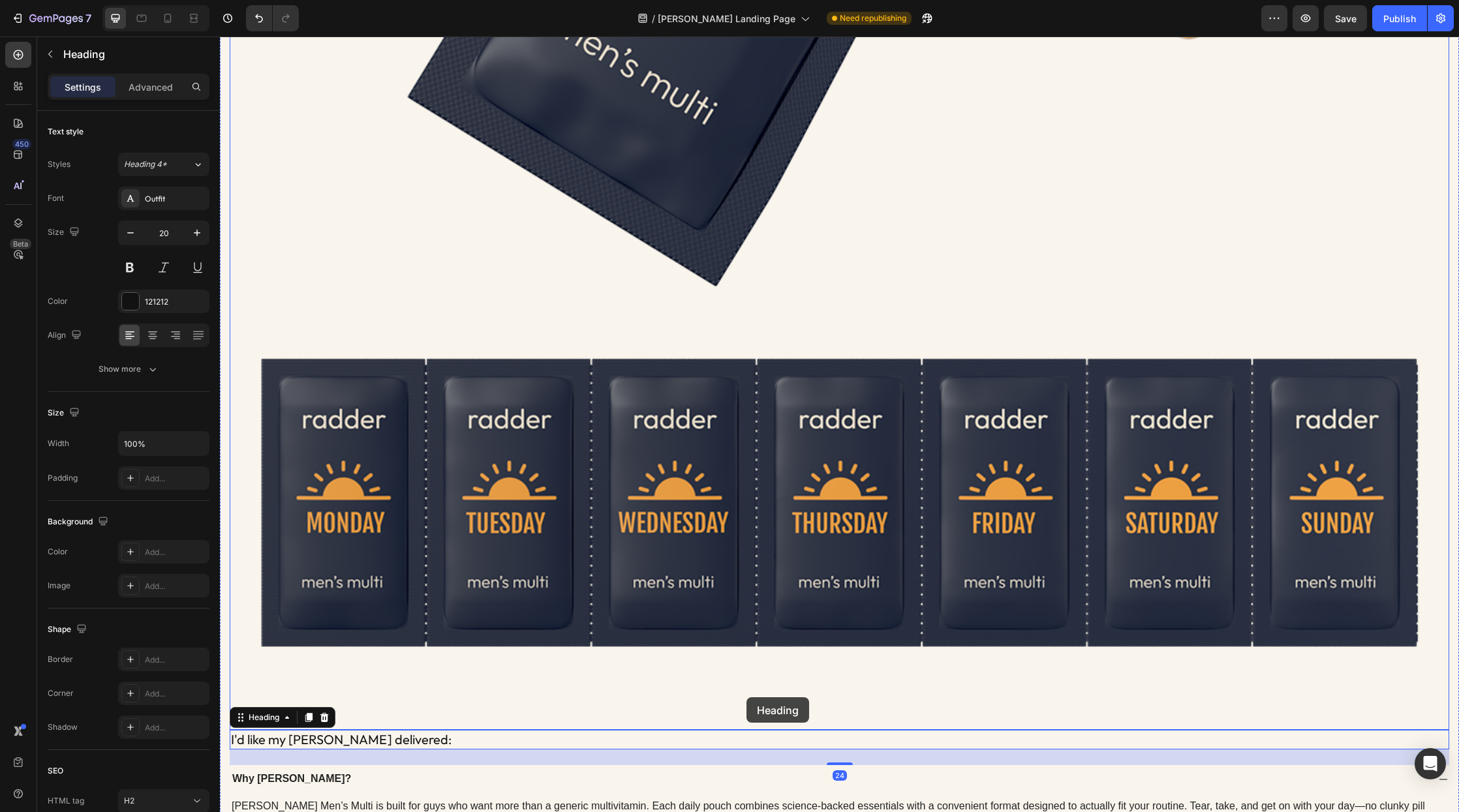
scroll to position [2009, 0]
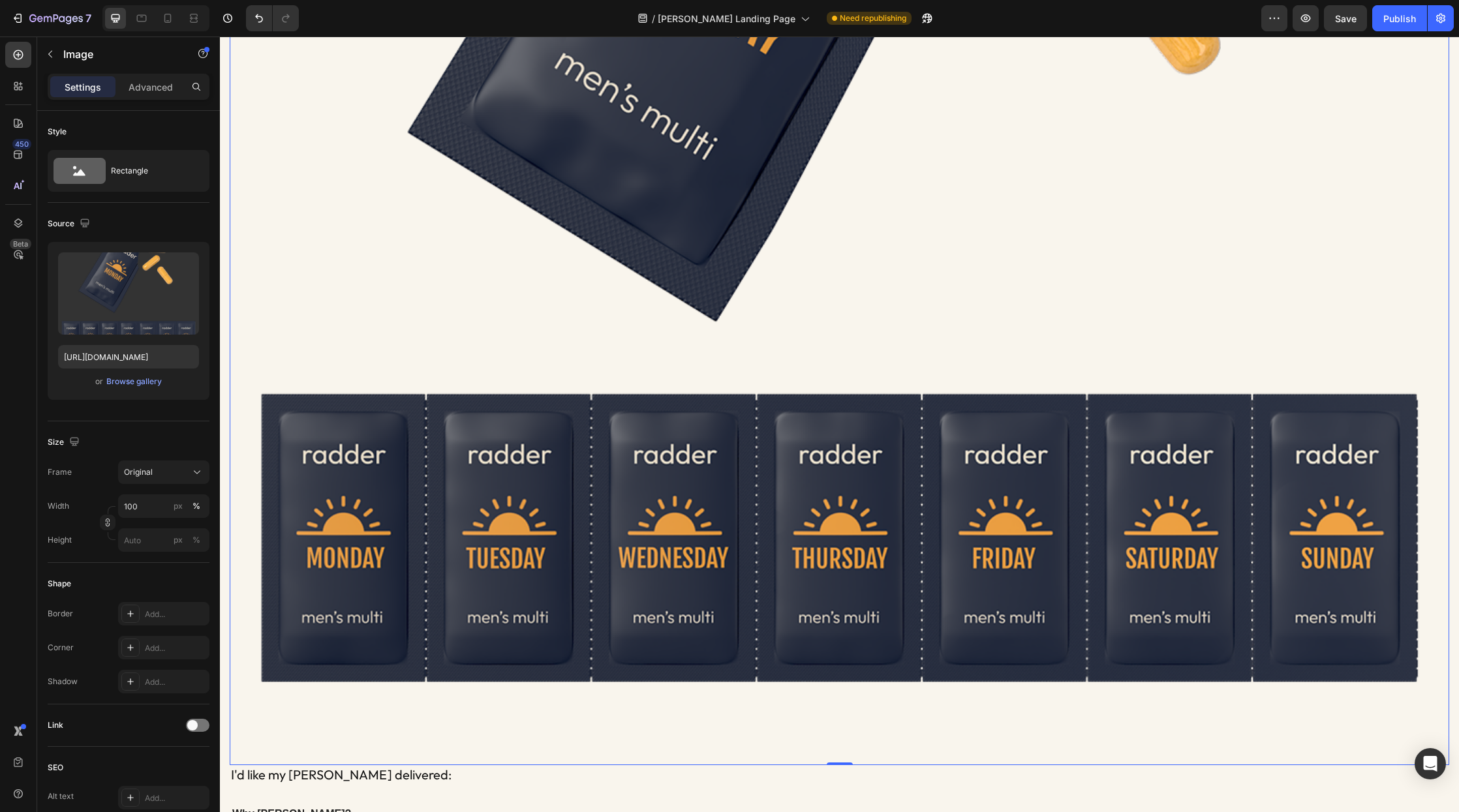
click at [463, 306] on img at bounding box center [840, 155] width 1220 height 1219
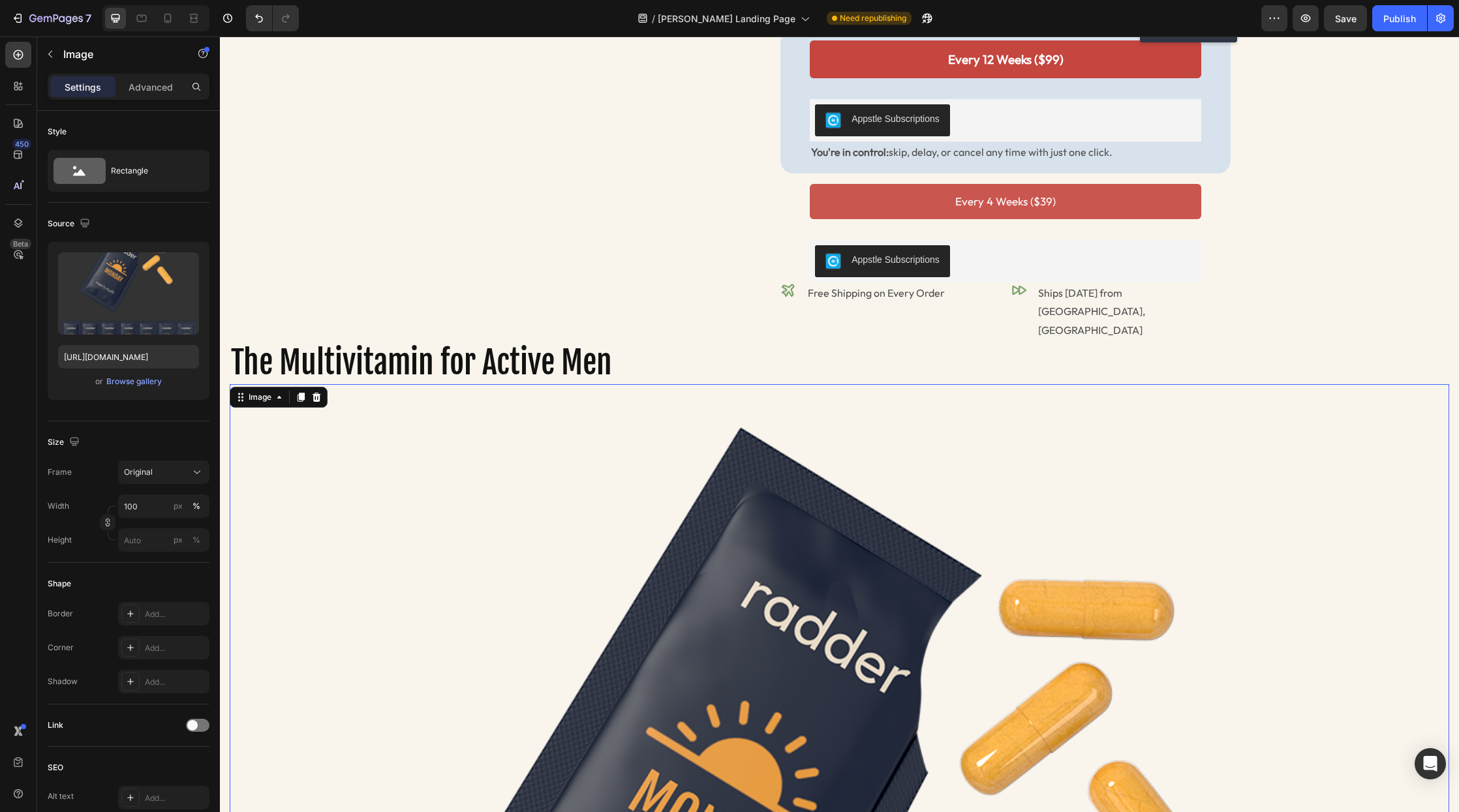
scroll to position [1158, 0]
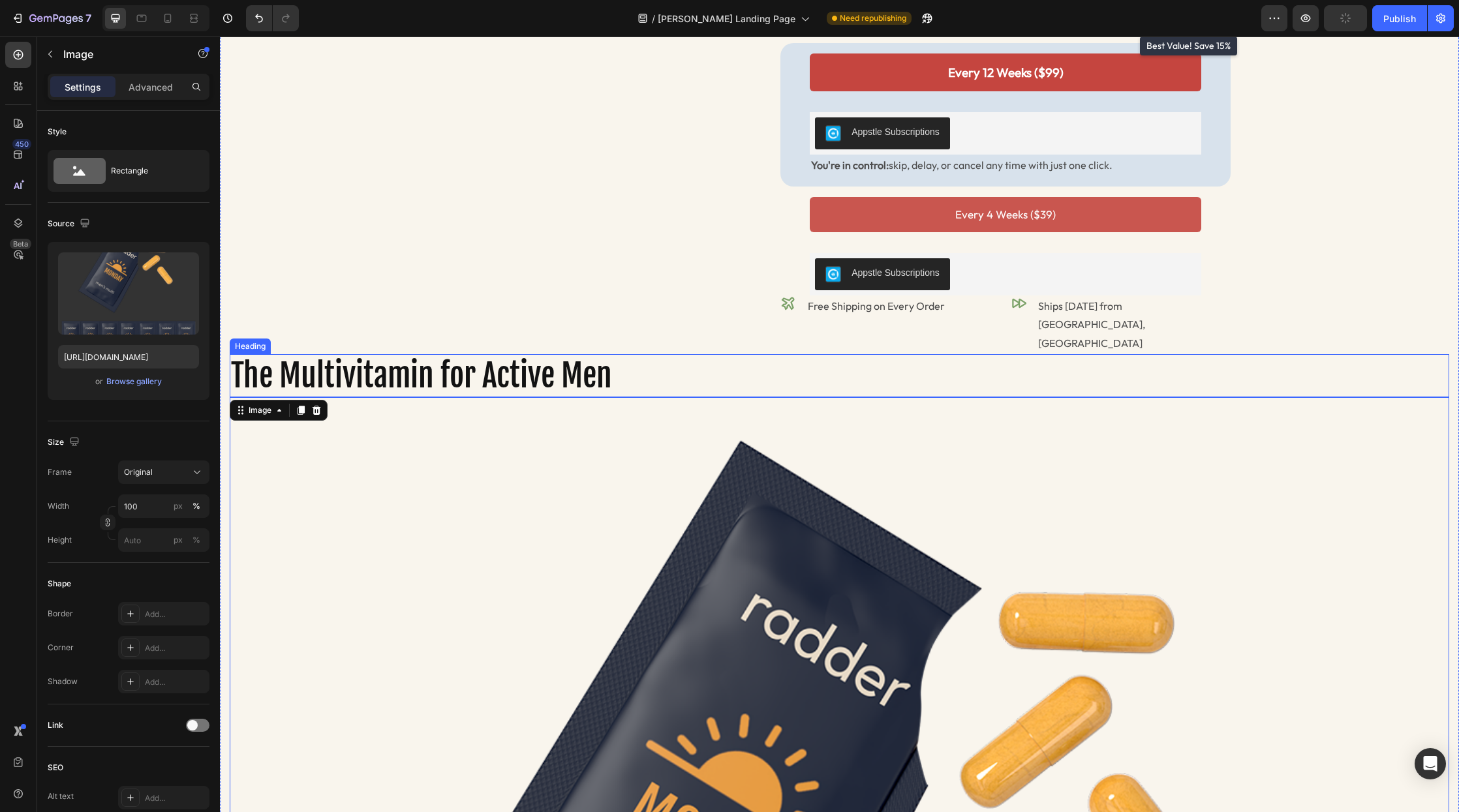
click at [695, 354] on h2 "The Multivitamin for Active Men" at bounding box center [840, 376] width 1220 height 43
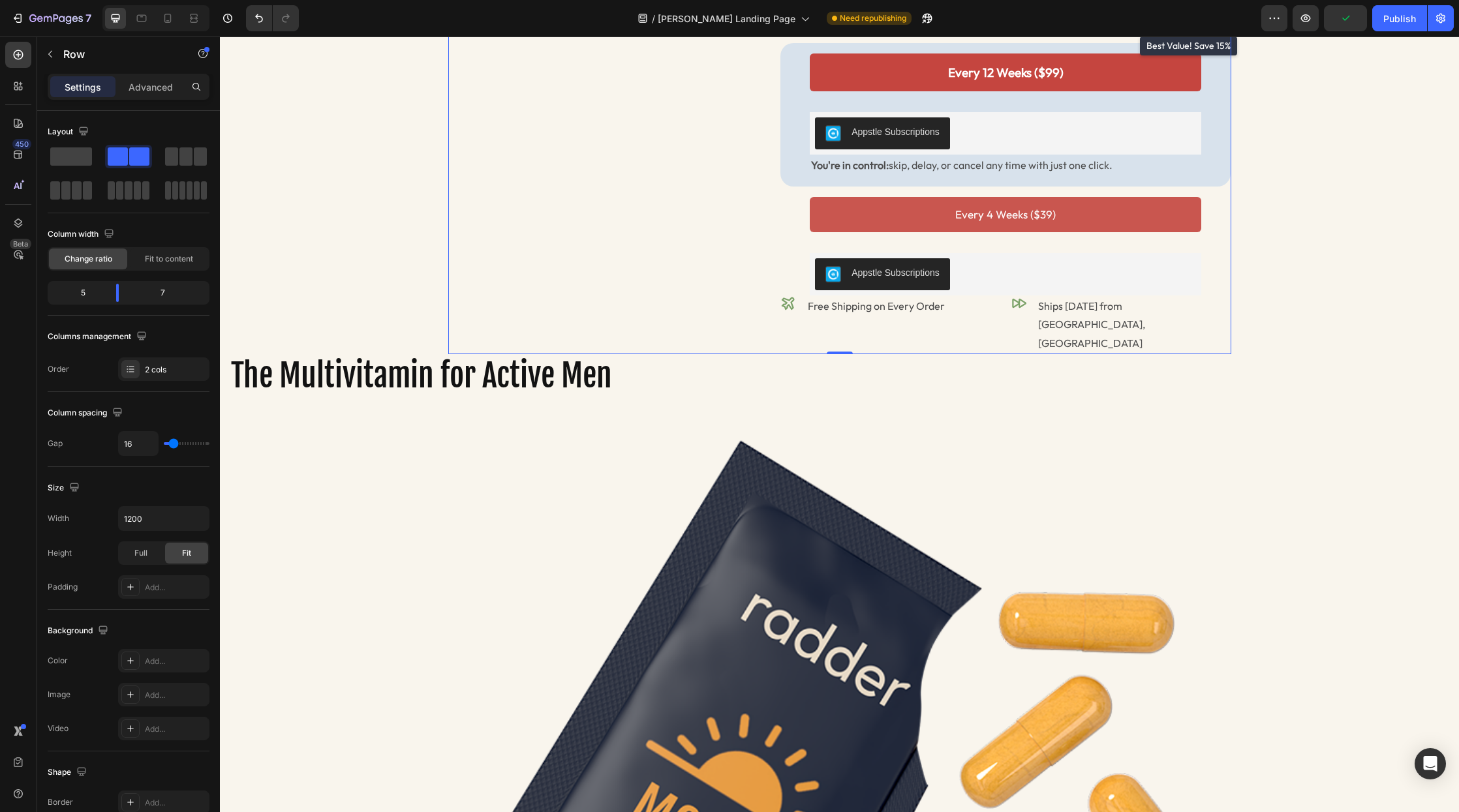
click at [591, 286] on div "Image [PERSON_NAME], MD Text Block “[PERSON_NAME] delivers essential nutrients …" at bounding box center [610, 81] width 322 height 546
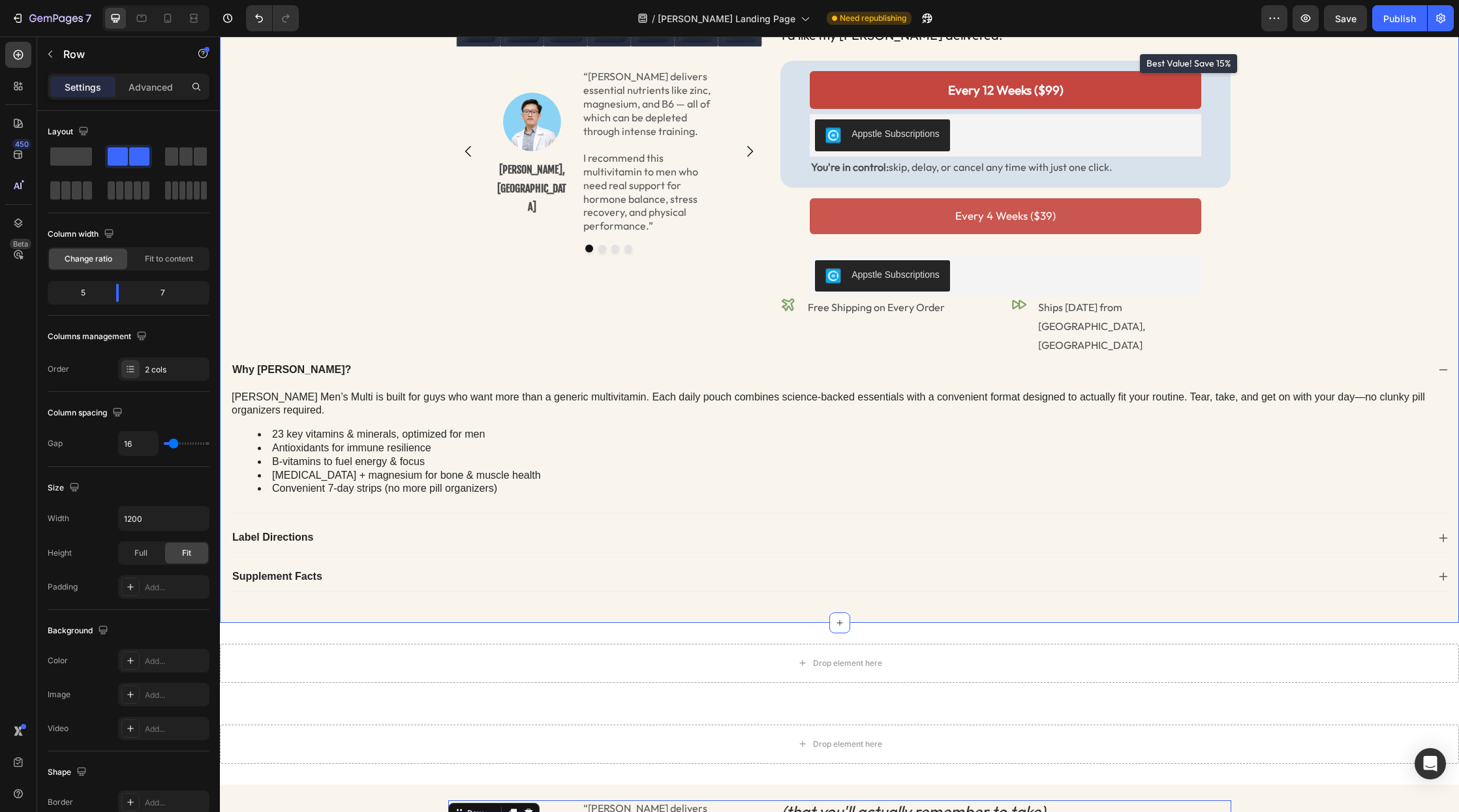
scroll to position [458, 0]
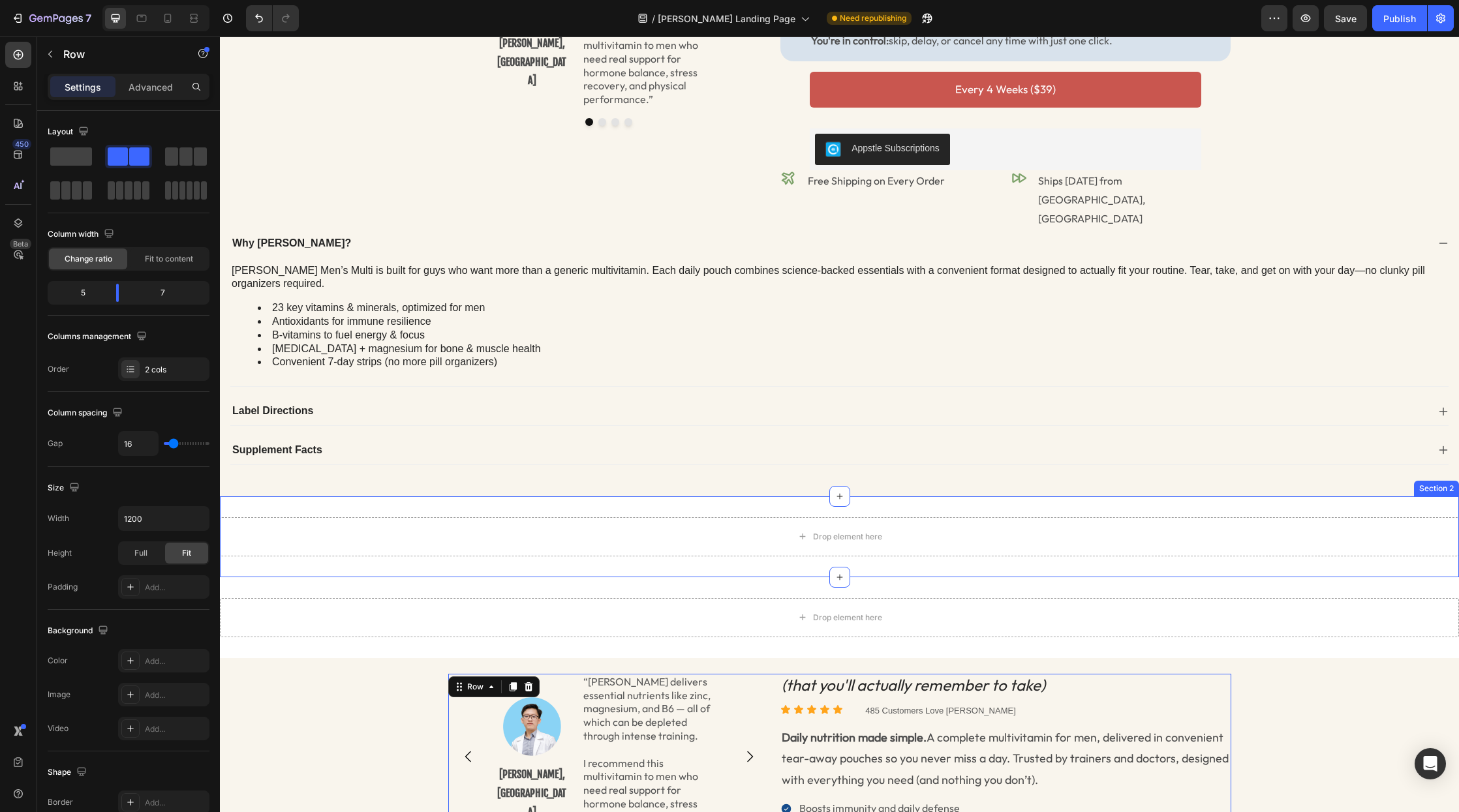
click at [956, 520] on div "Drop element here Section 2" at bounding box center [840, 537] width 1240 height 81
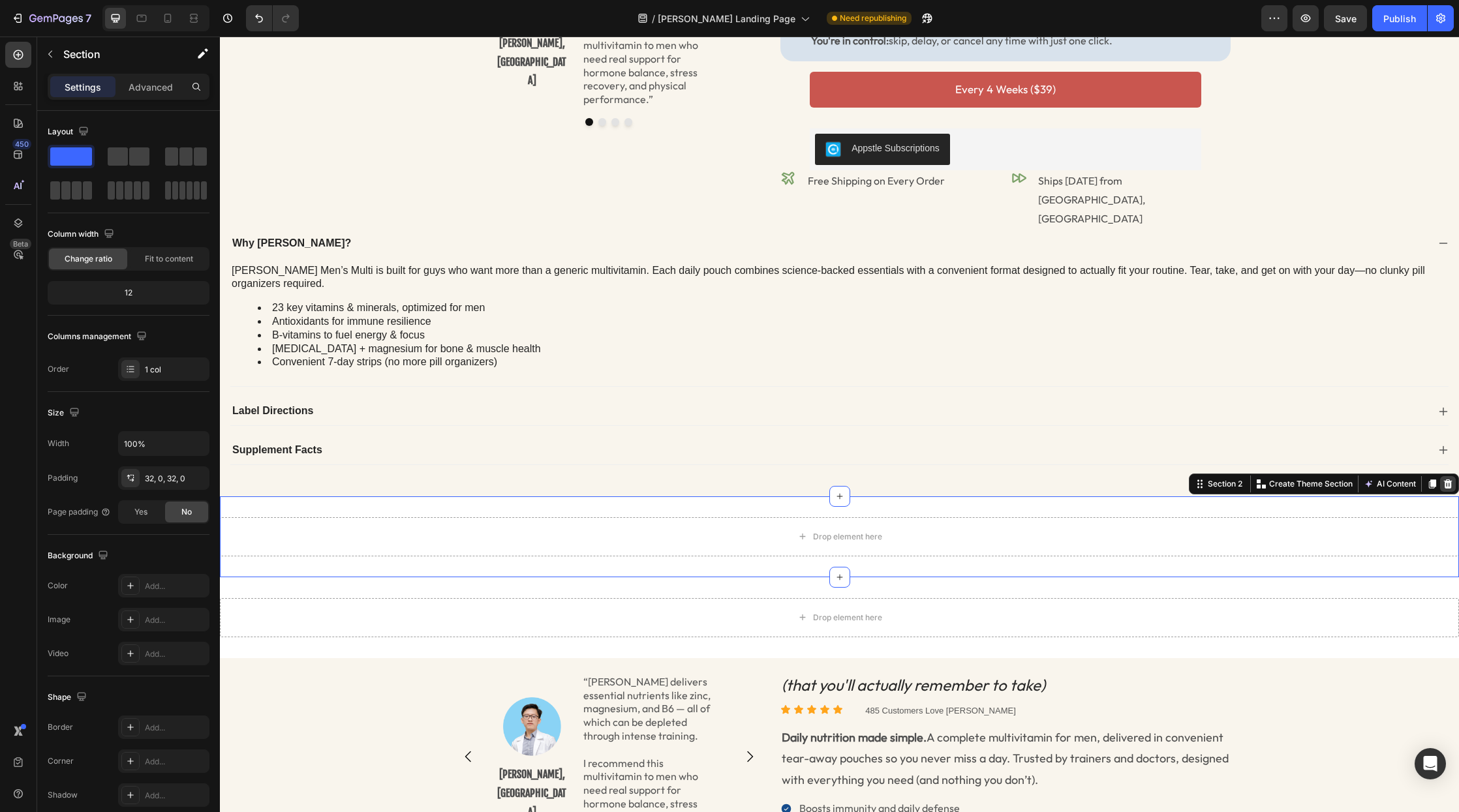
click at [1418, 476] on div at bounding box center [1448, 484] width 15 height 15
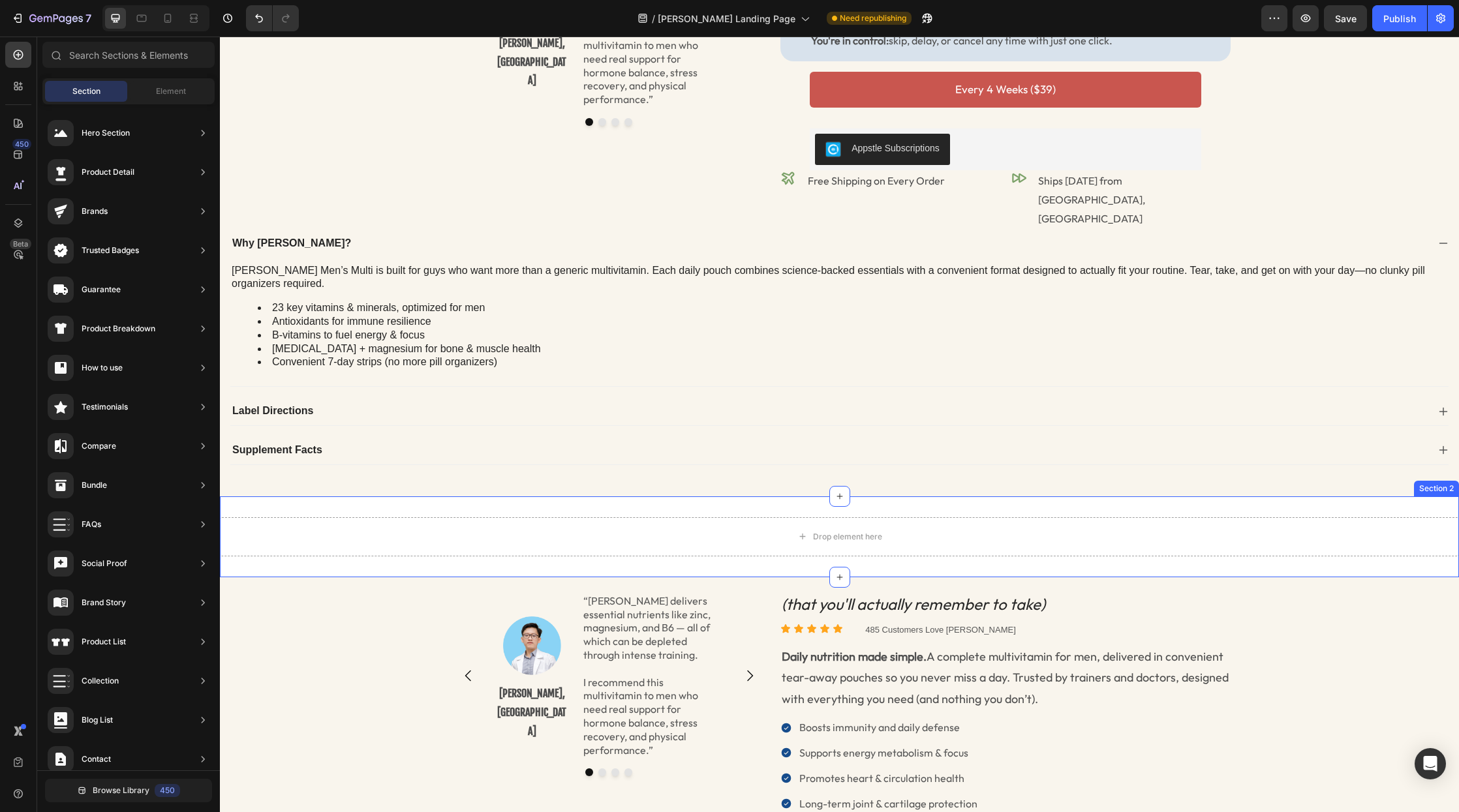
click at [1238, 497] on div "Drop element here Section 2" at bounding box center [840, 537] width 1240 height 81
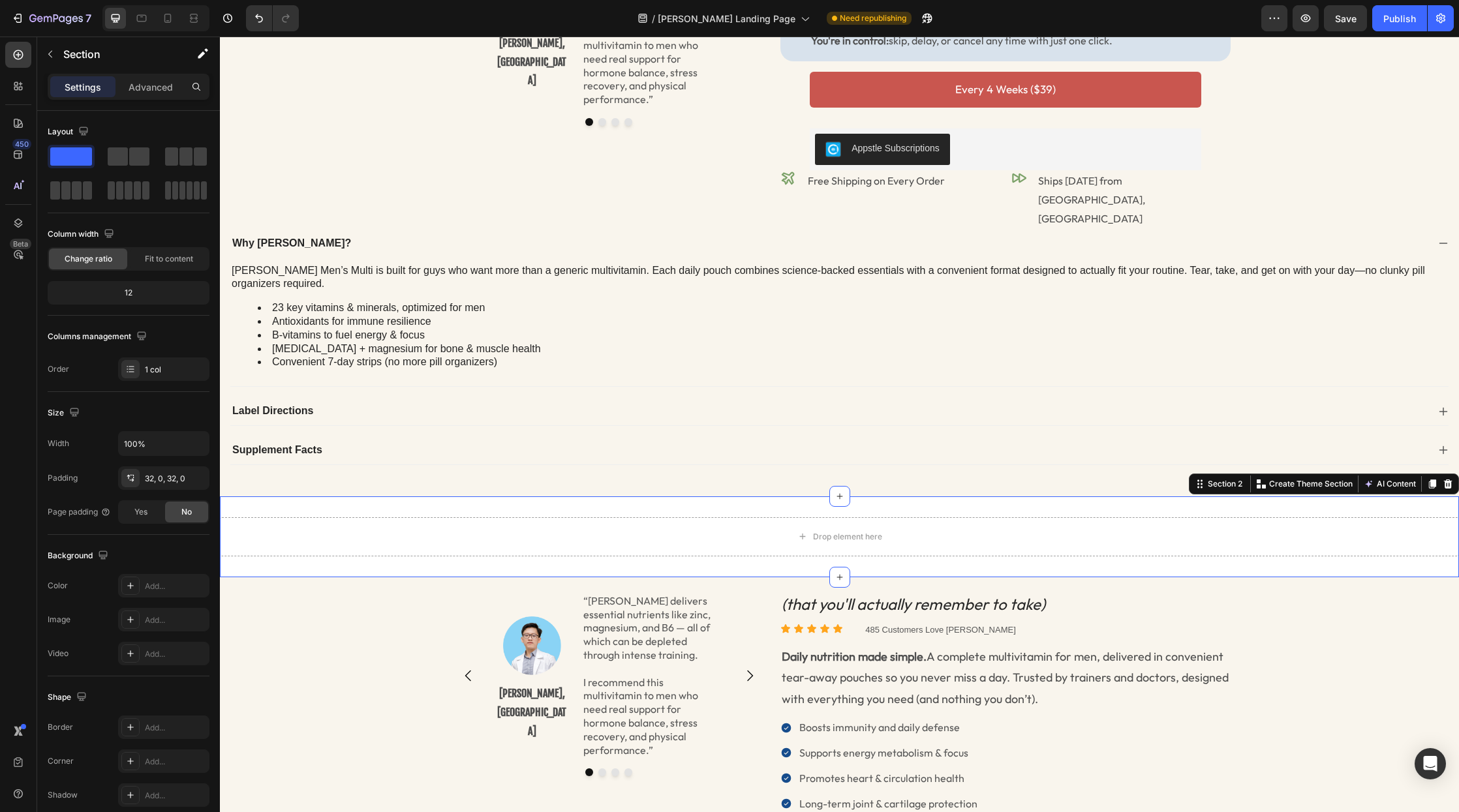
drag, startPoint x: 1449, startPoint y: 448, endPoint x: 1152, endPoint y: 474, distance: 298.1
click at [1418, 479] on icon at bounding box center [1449, 483] width 8 height 9
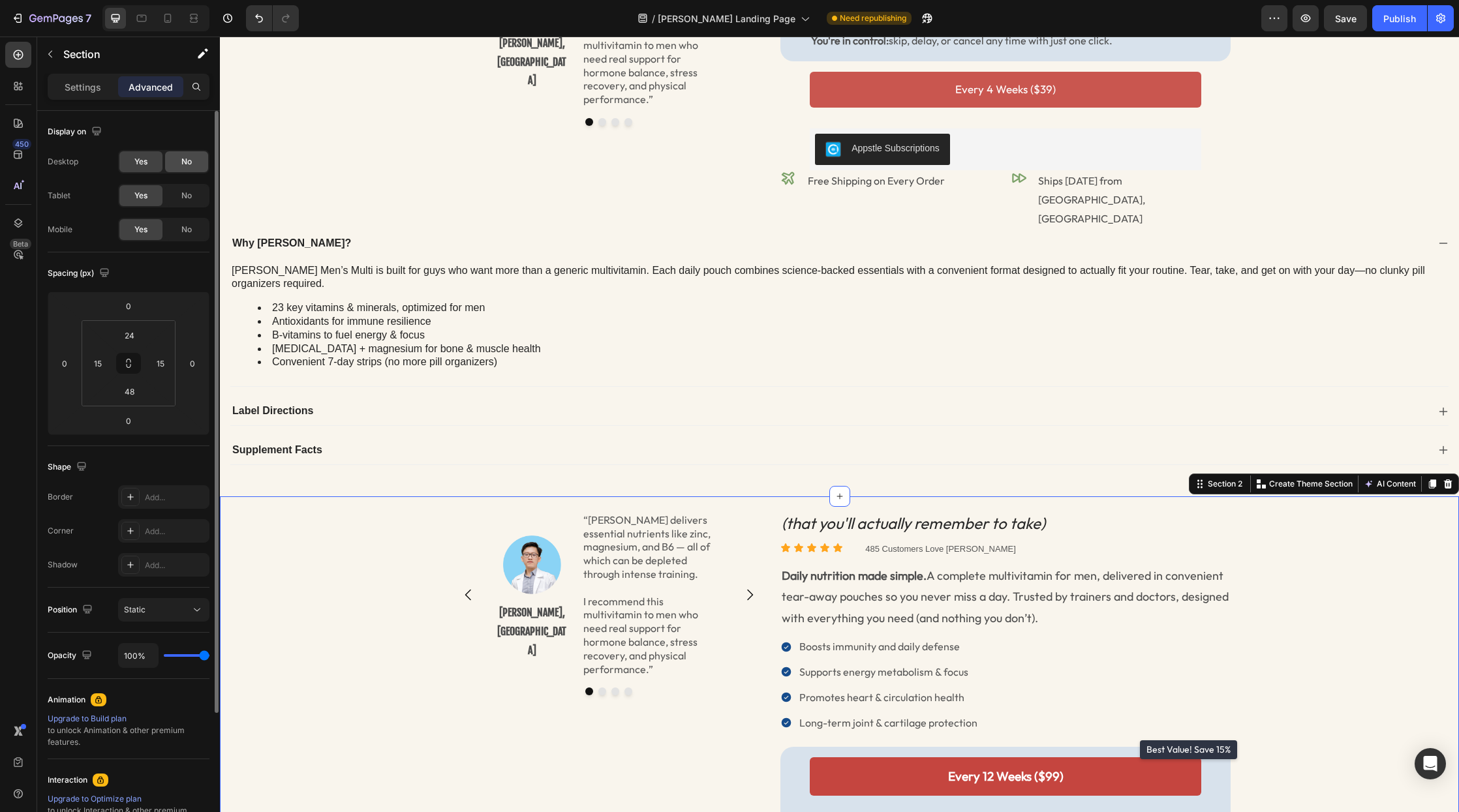
click at [185, 166] on span "No" at bounding box center [186, 162] width 10 height 12
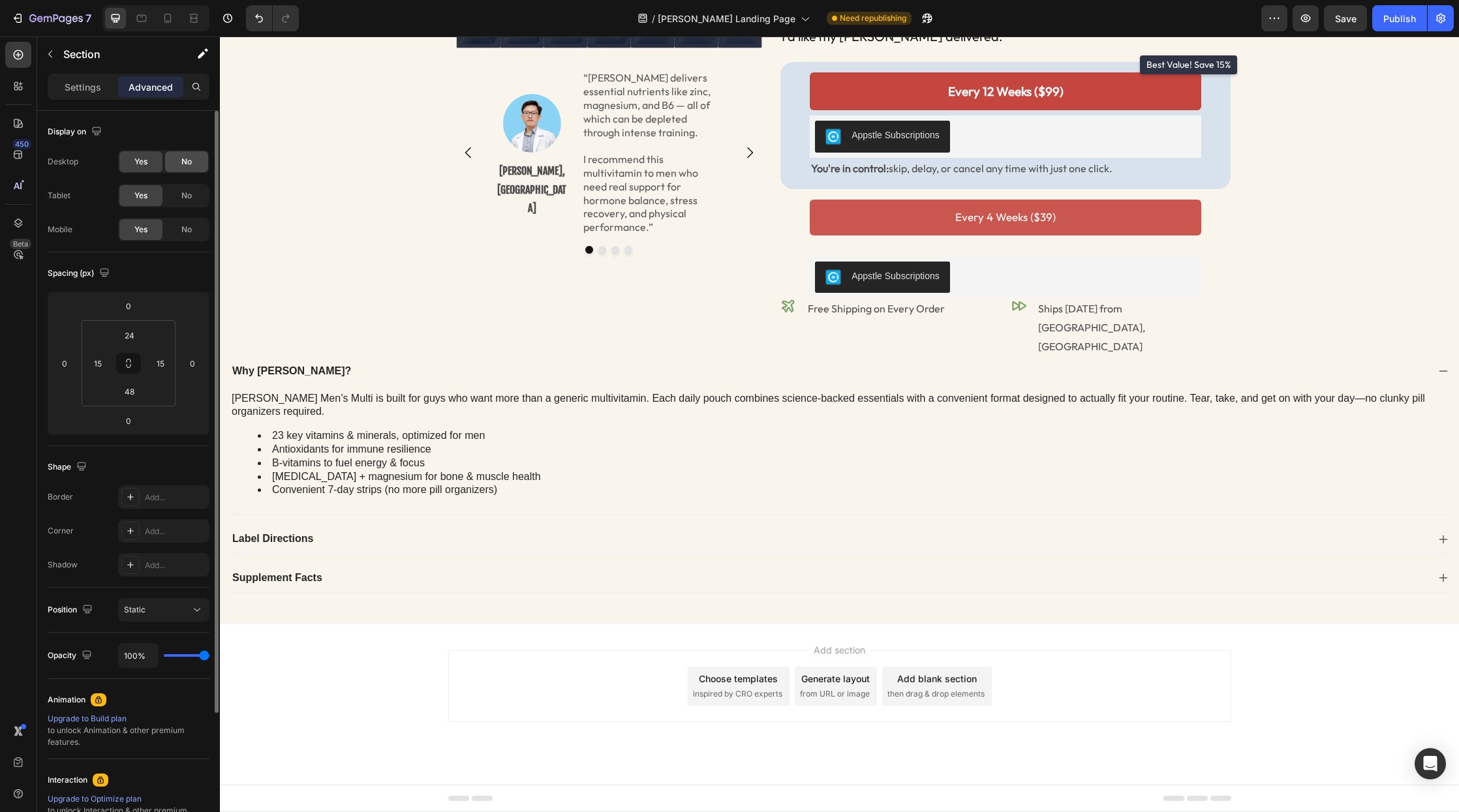
scroll to position [293, 0]
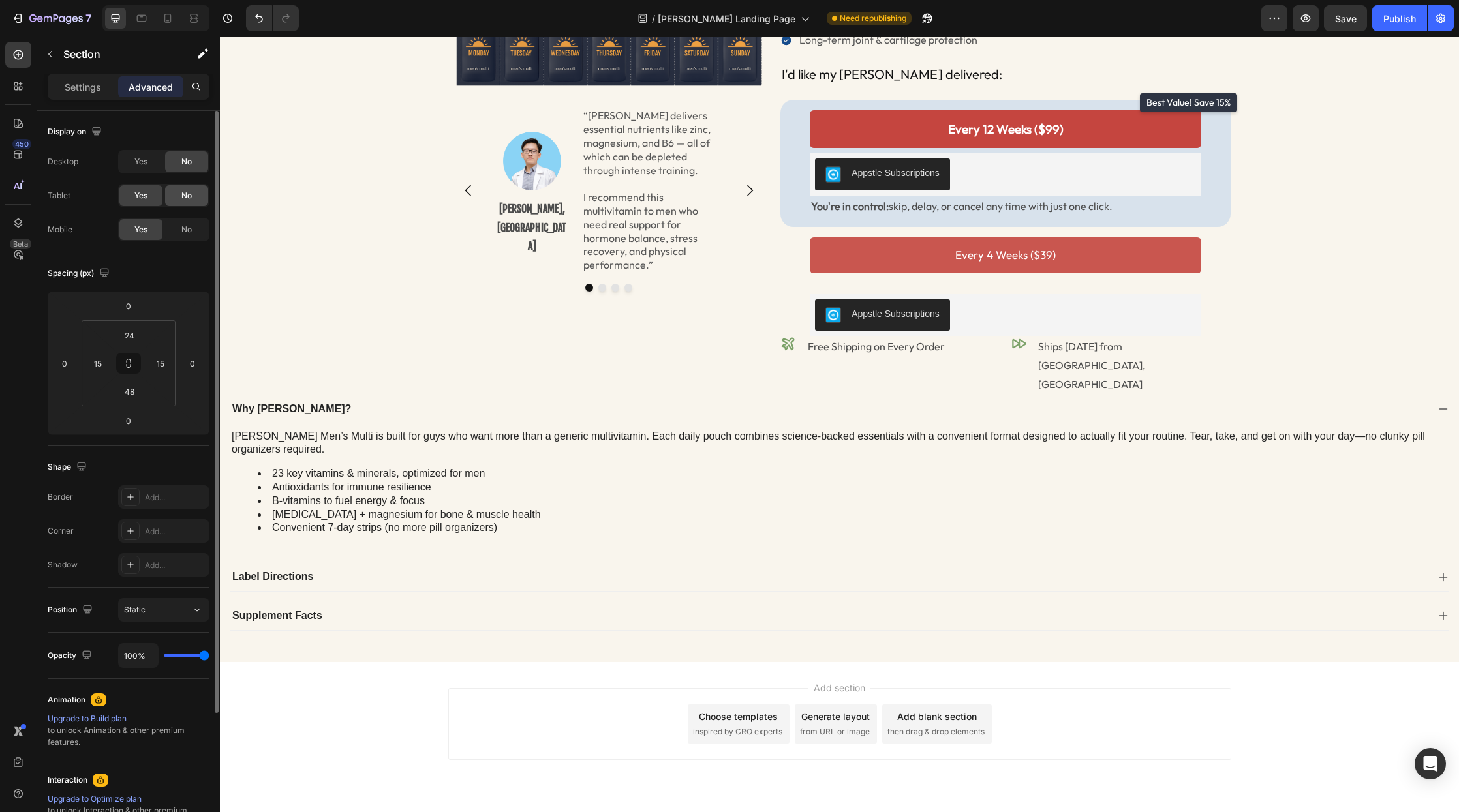
drag, startPoint x: 185, startPoint y: 192, endPoint x: 16, endPoint y: 56, distance: 216.9
click at [185, 192] on span "No" at bounding box center [186, 196] width 10 height 12
click at [139, 160] on span "Yes" at bounding box center [141, 162] width 13 height 12
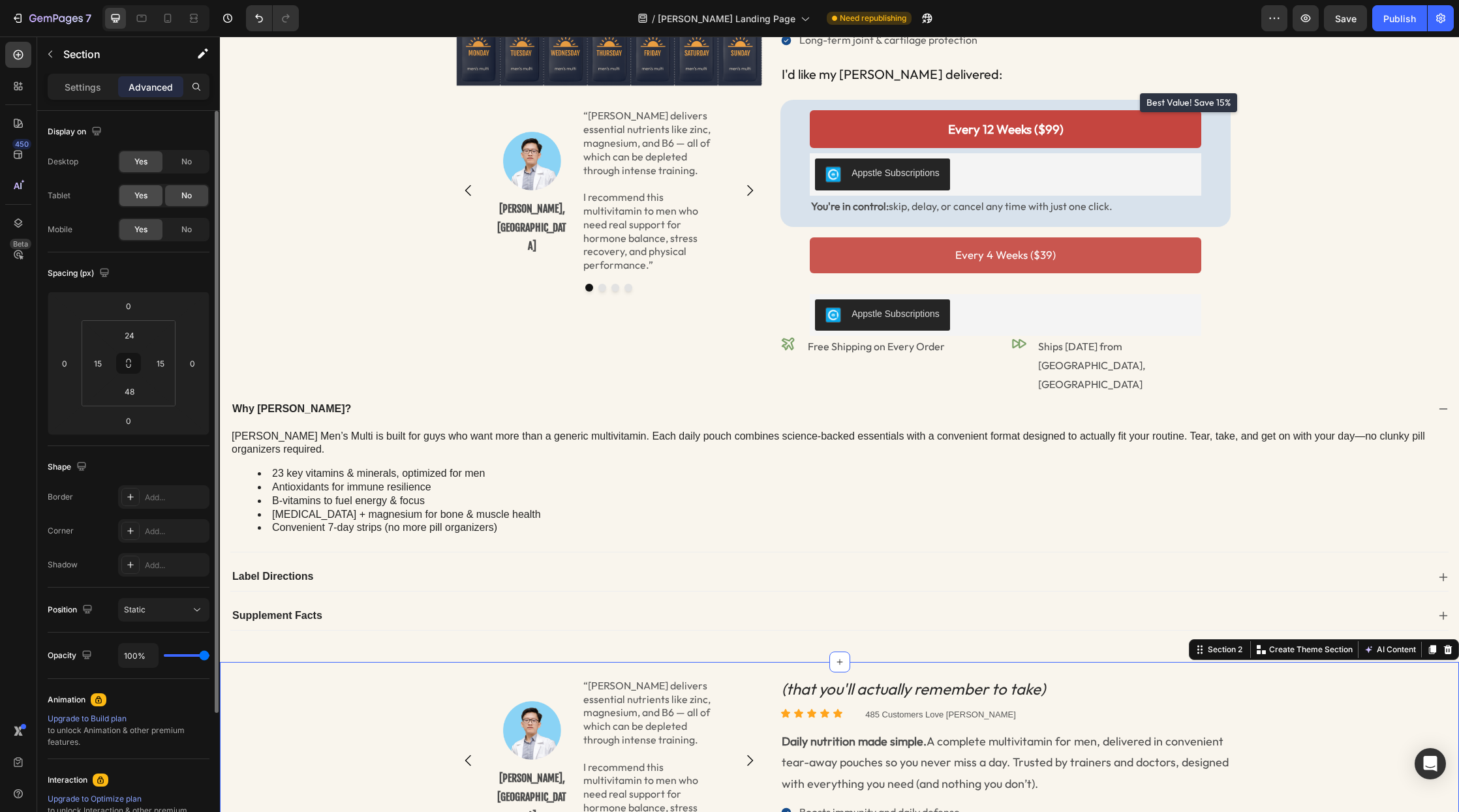
scroll to position [458, 0]
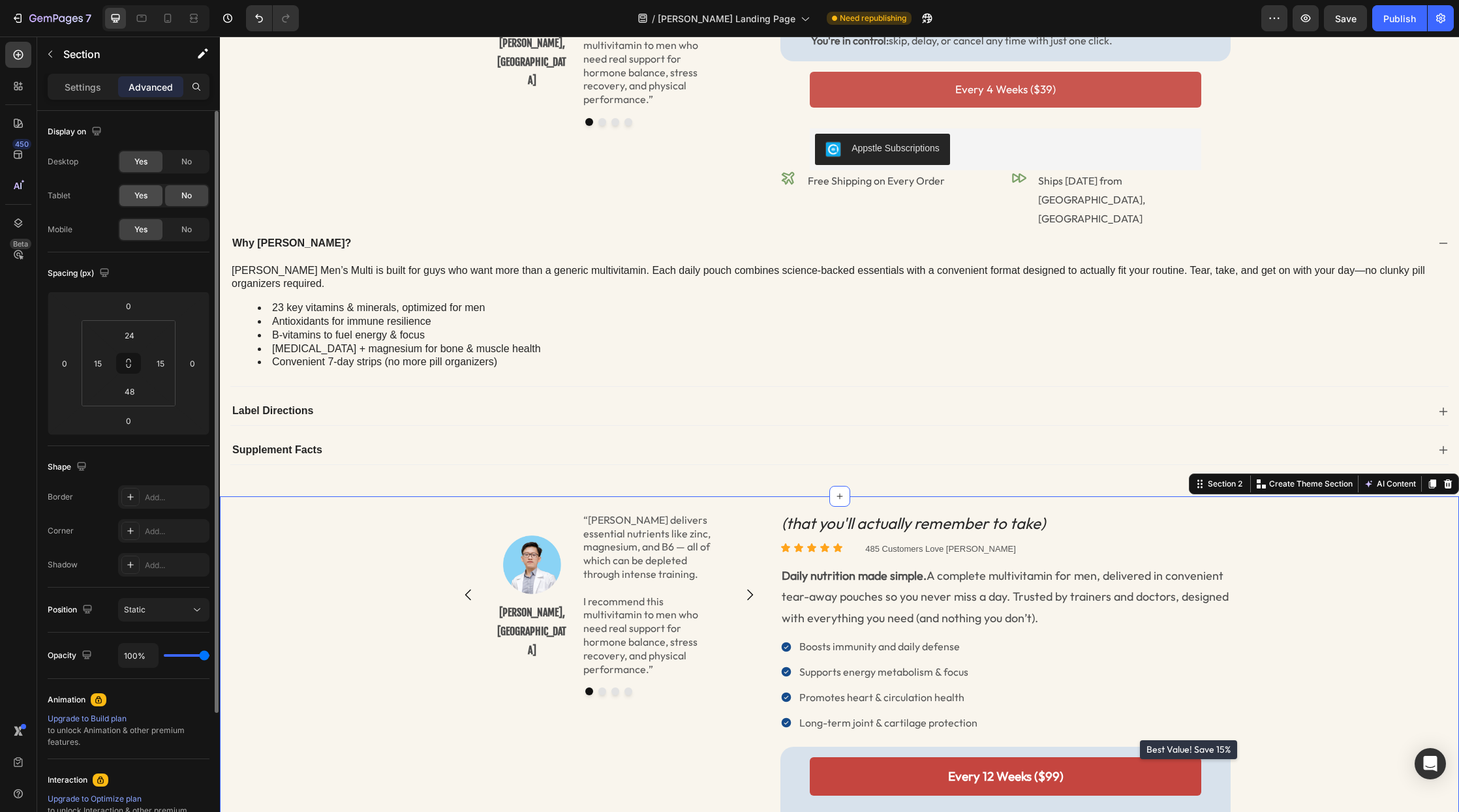
click at [136, 194] on span "Yes" at bounding box center [141, 196] width 13 height 12
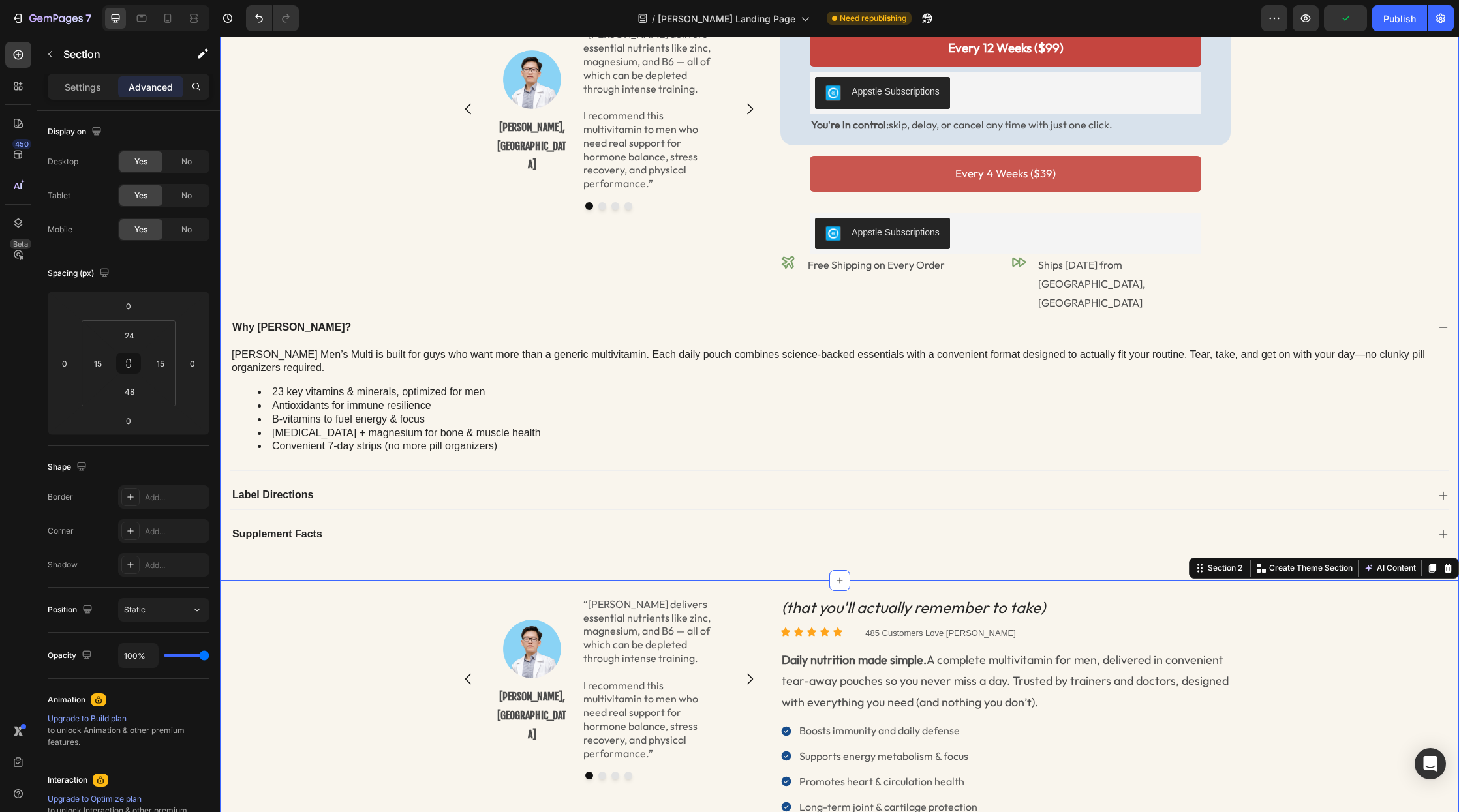
scroll to position [280, 0]
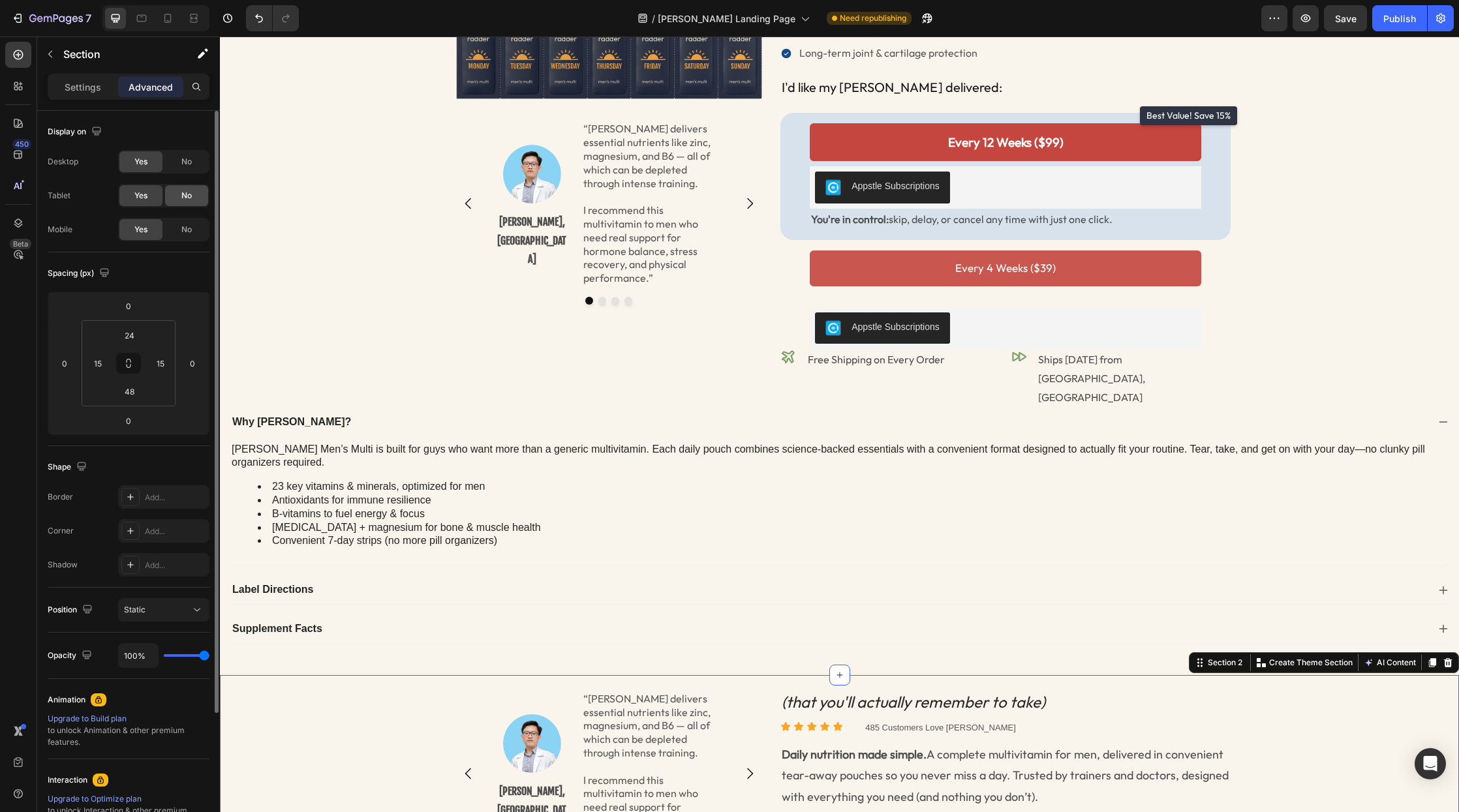
drag, startPoint x: 200, startPoint y: 168, endPoint x: 190, endPoint y: 190, distance: 24.2
click at [200, 168] on div "No" at bounding box center [187, 162] width 43 height 21
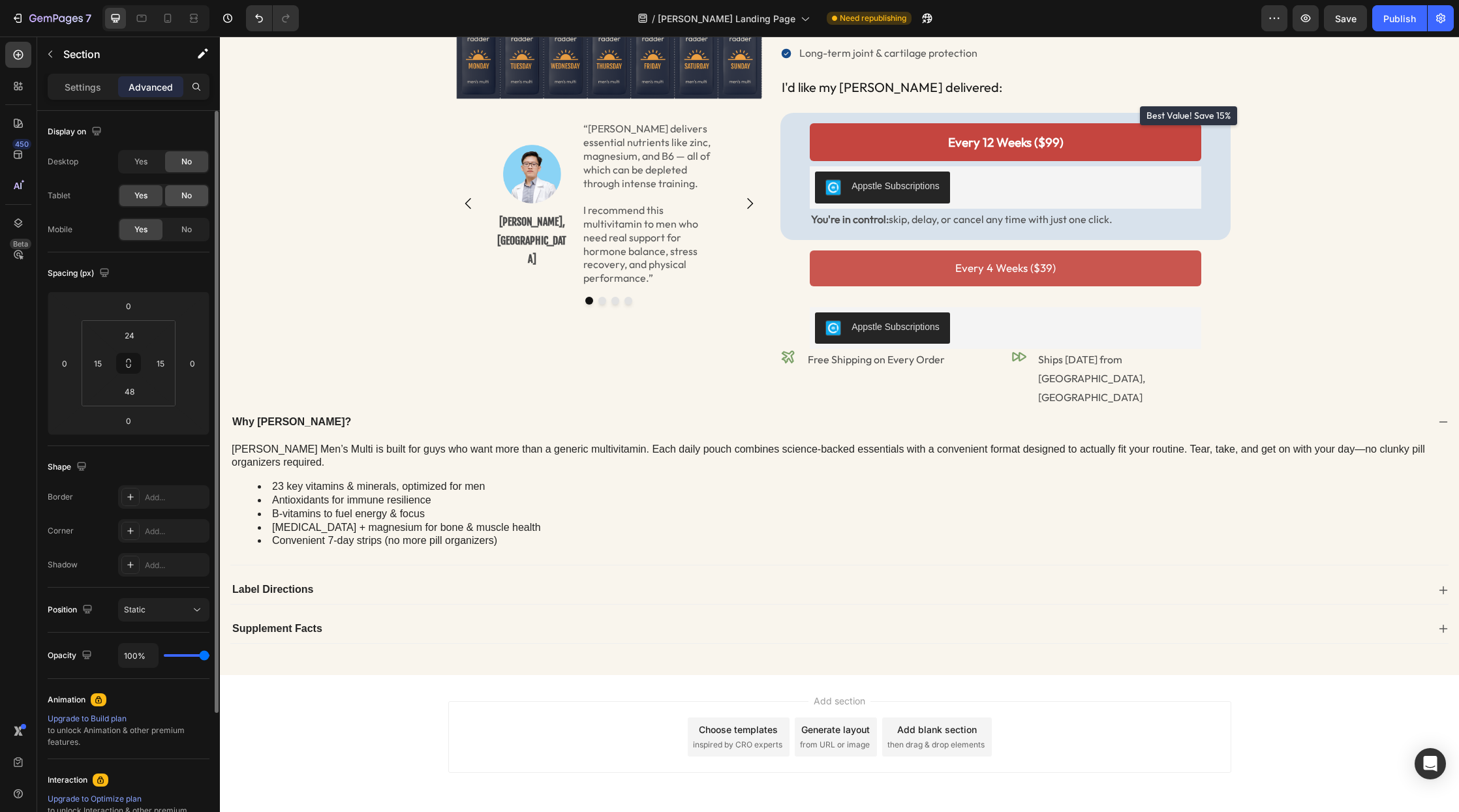
click at [190, 190] on span "No" at bounding box center [186, 196] width 10 height 12
click at [171, 19] on icon at bounding box center [167, 18] width 13 height 13
type input "7"
type input "14"
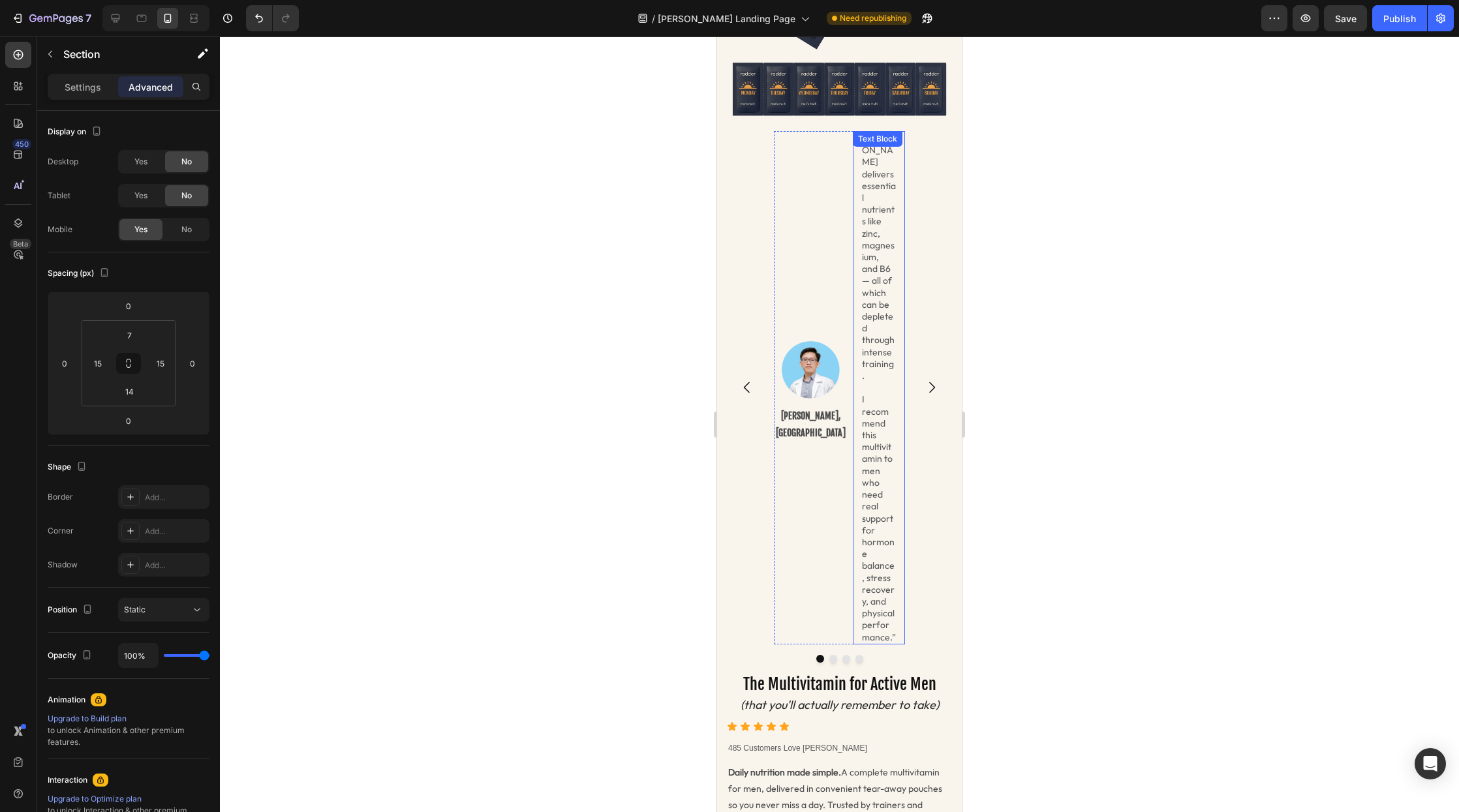
scroll to position [252, 0]
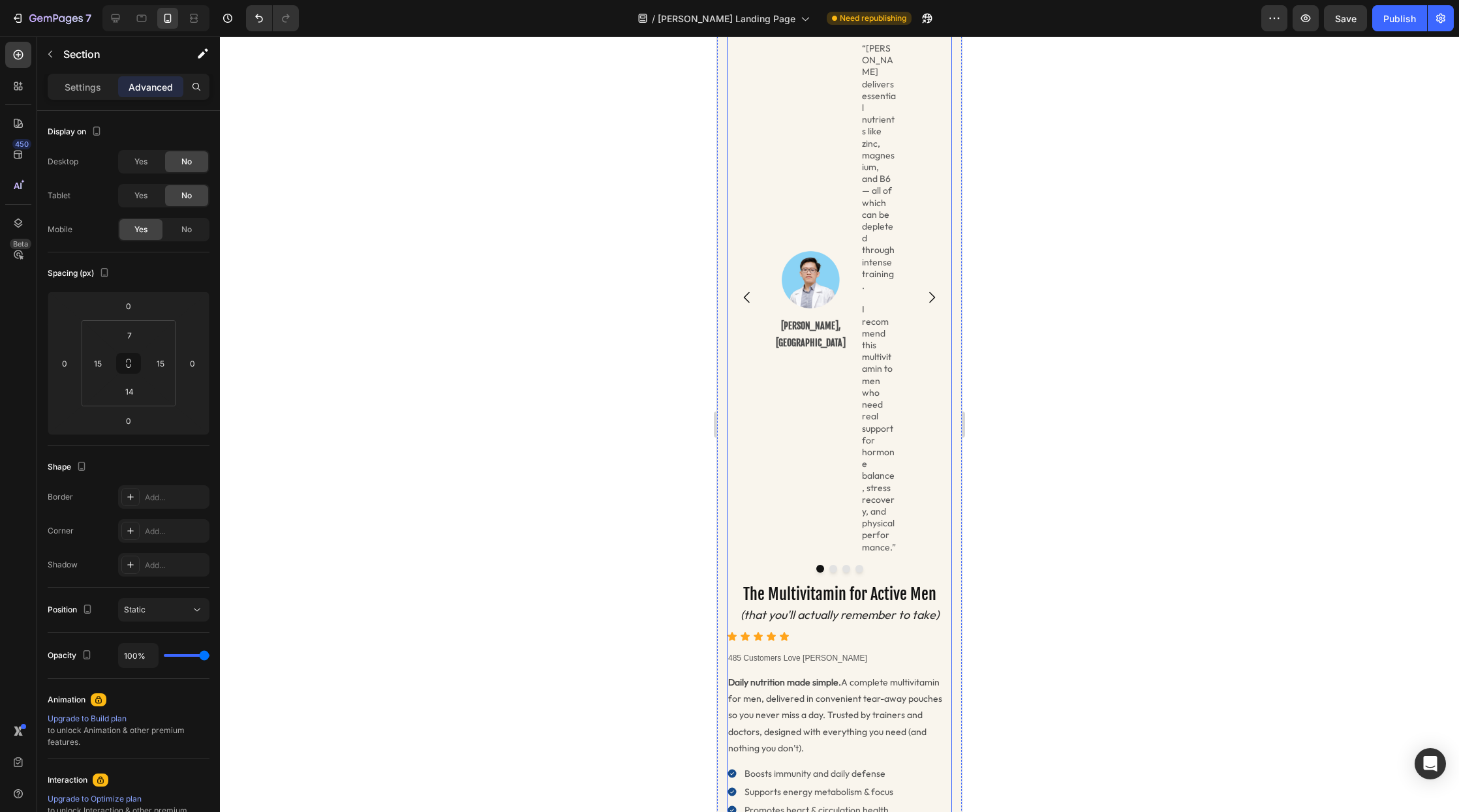
click at [854, 583] on h2 "The Multivitamin for Active Men" at bounding box center [839, 594] width 225 height 23
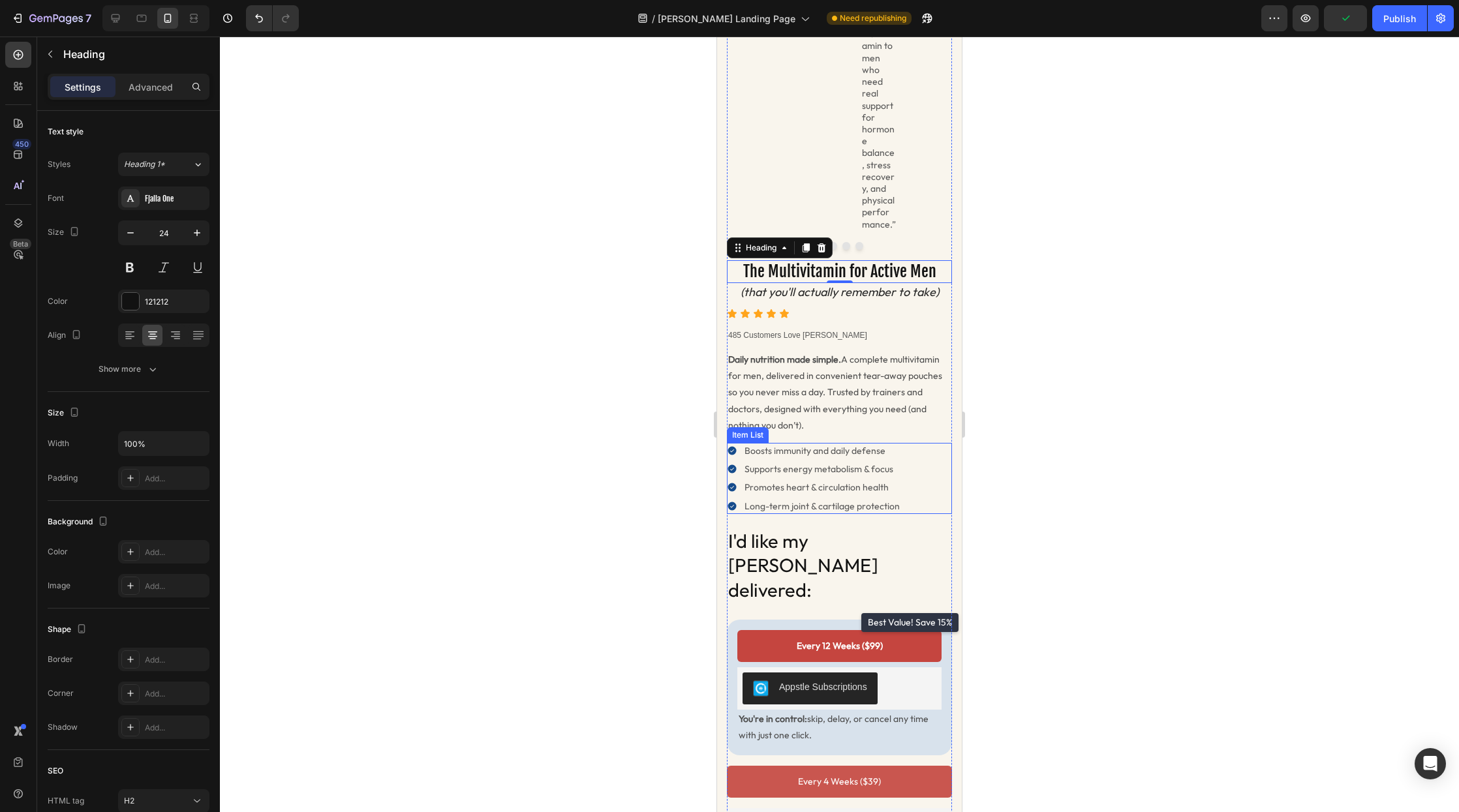
scroll to position [0, 0]
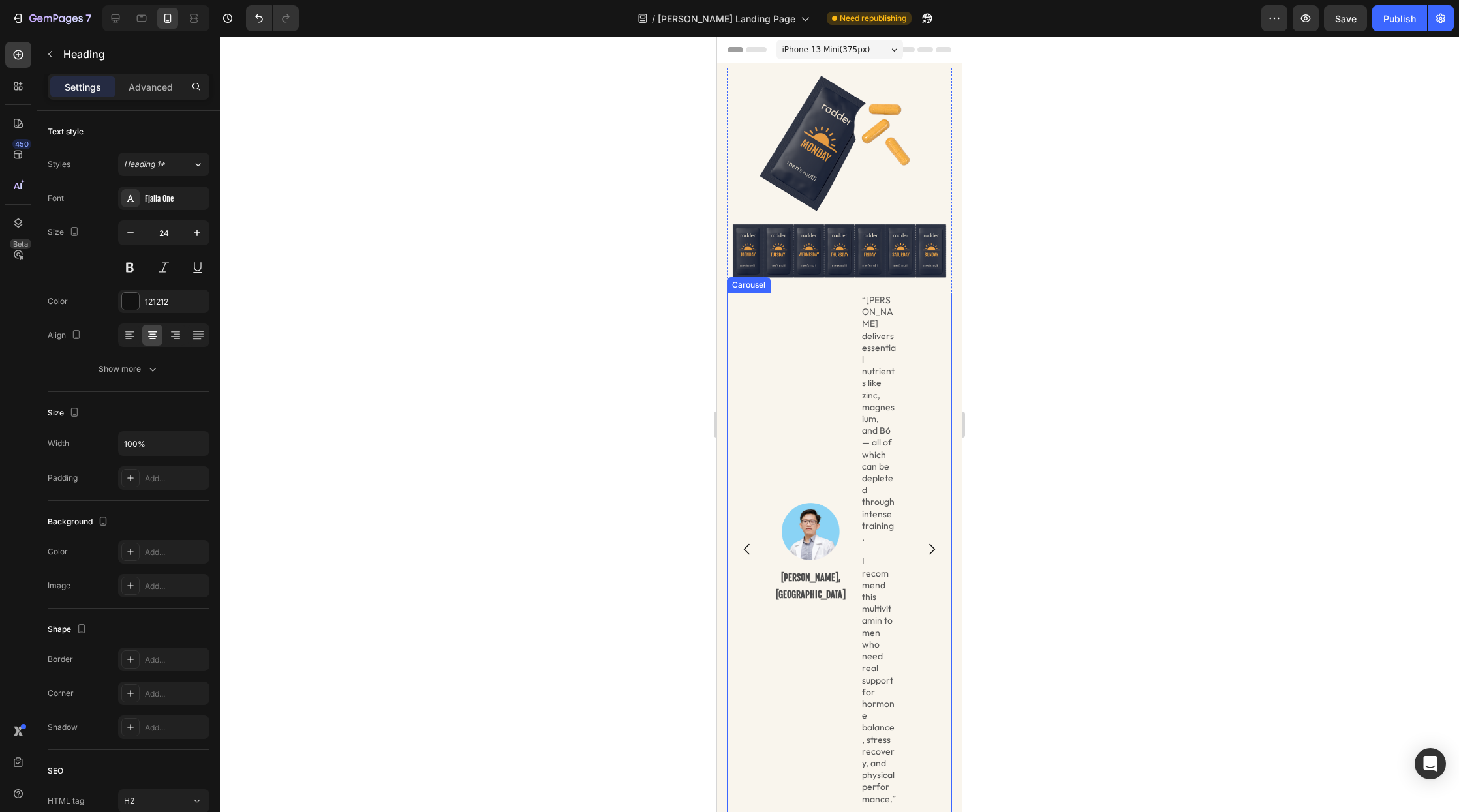
click at [758, 329] on div "Image Dr. Loc Quang, MD Text Block “Radder delivers essential nutrients like zi…" at bounding box center [839, 549] width 225 height 513
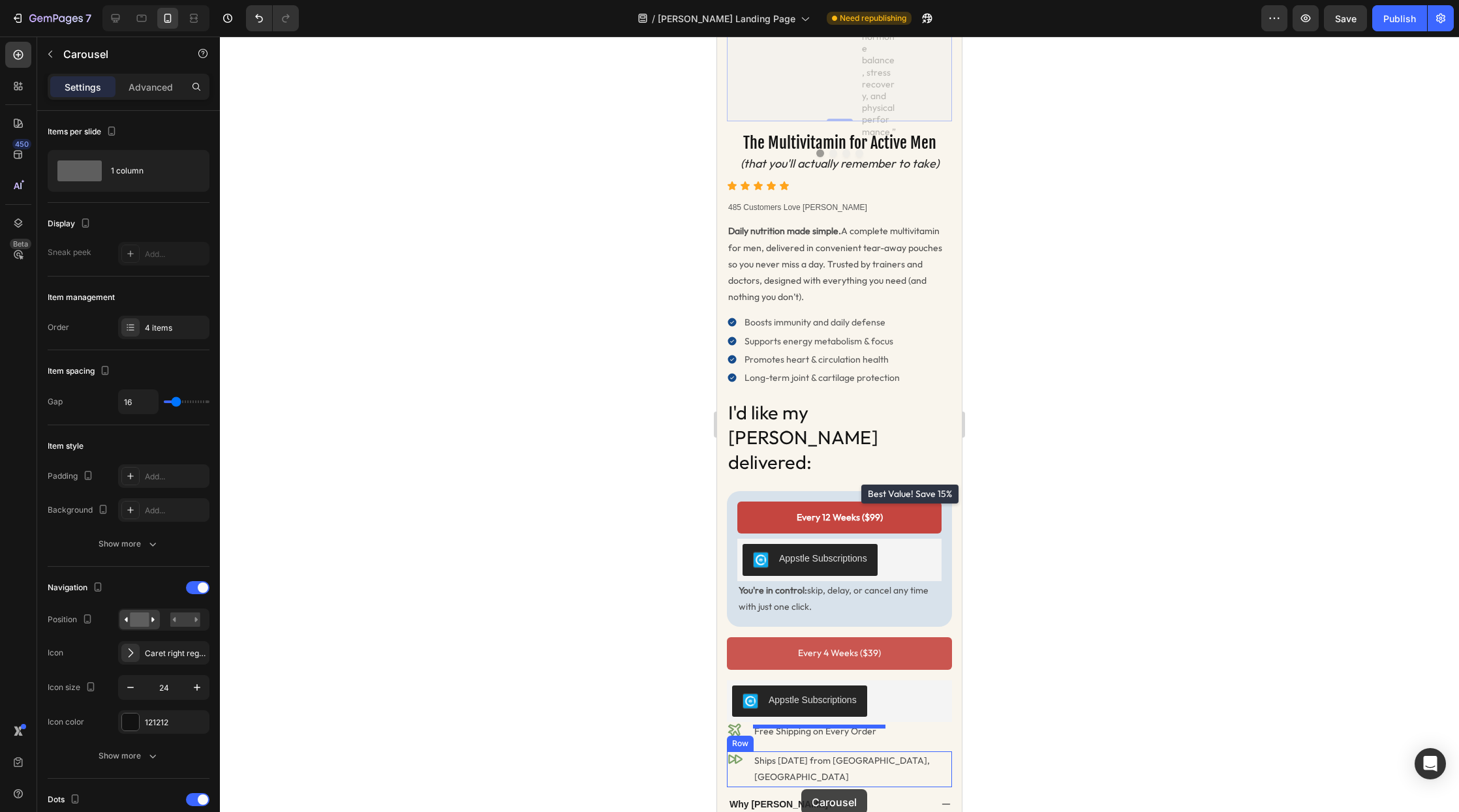
scroll to position [685, 0]
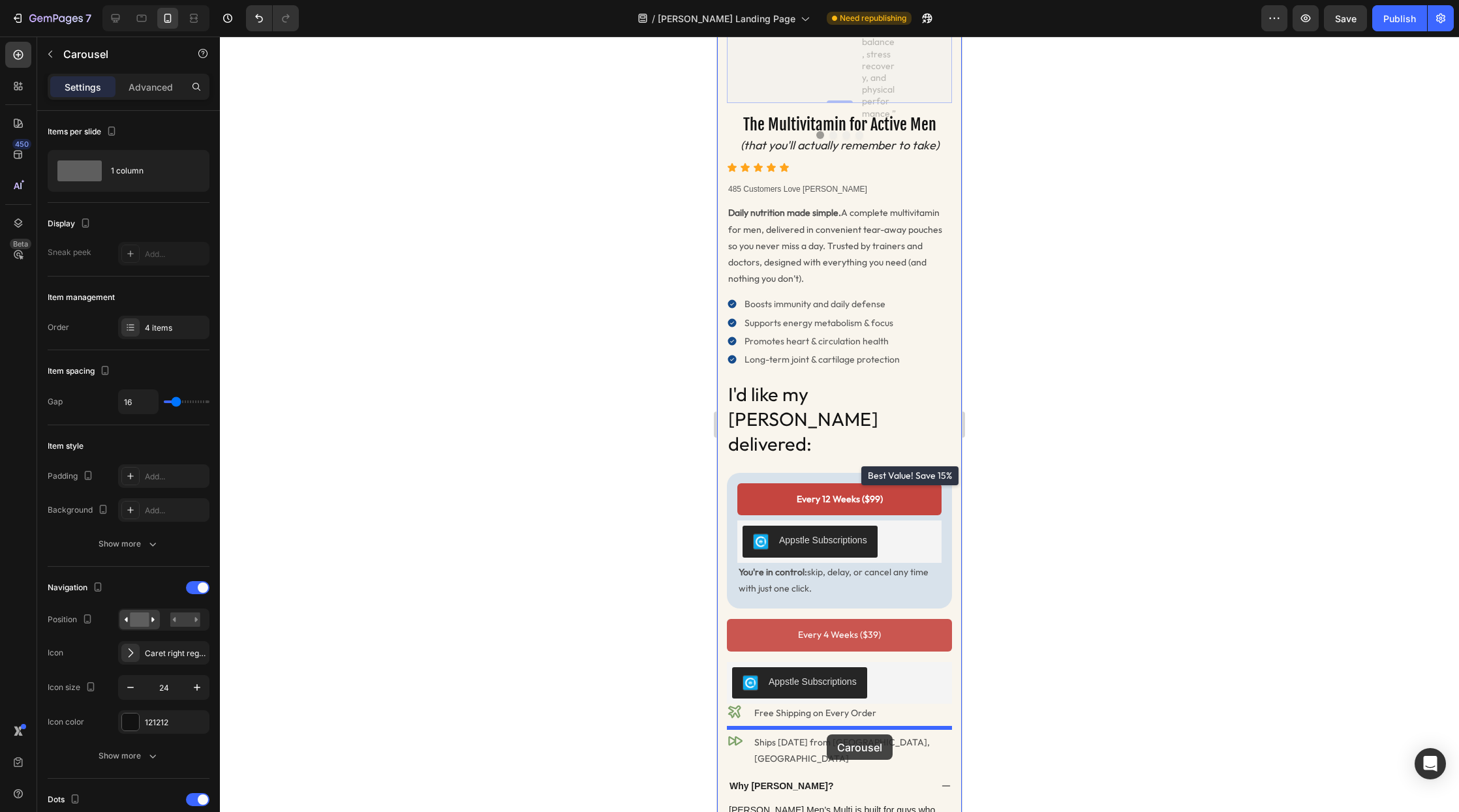
drag, startPoint x: 738, startPoint y: 251, endPoint x: 827, endPoint y: 735, distance: 492.1
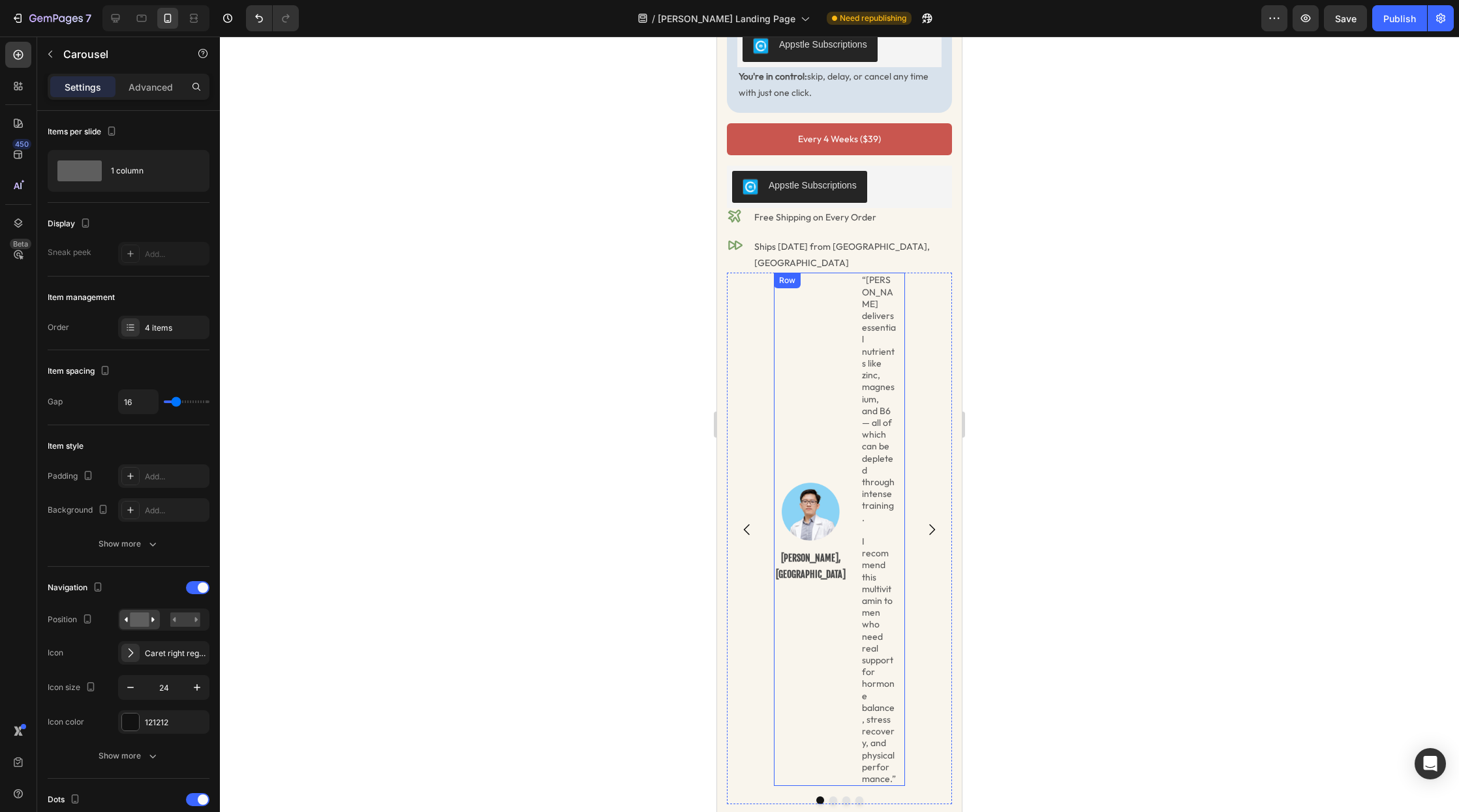
click at [783, 281] on div "Image Dr. Loc Quang, MD Text Block" at bounding box center [811, 529] width 74 height 513
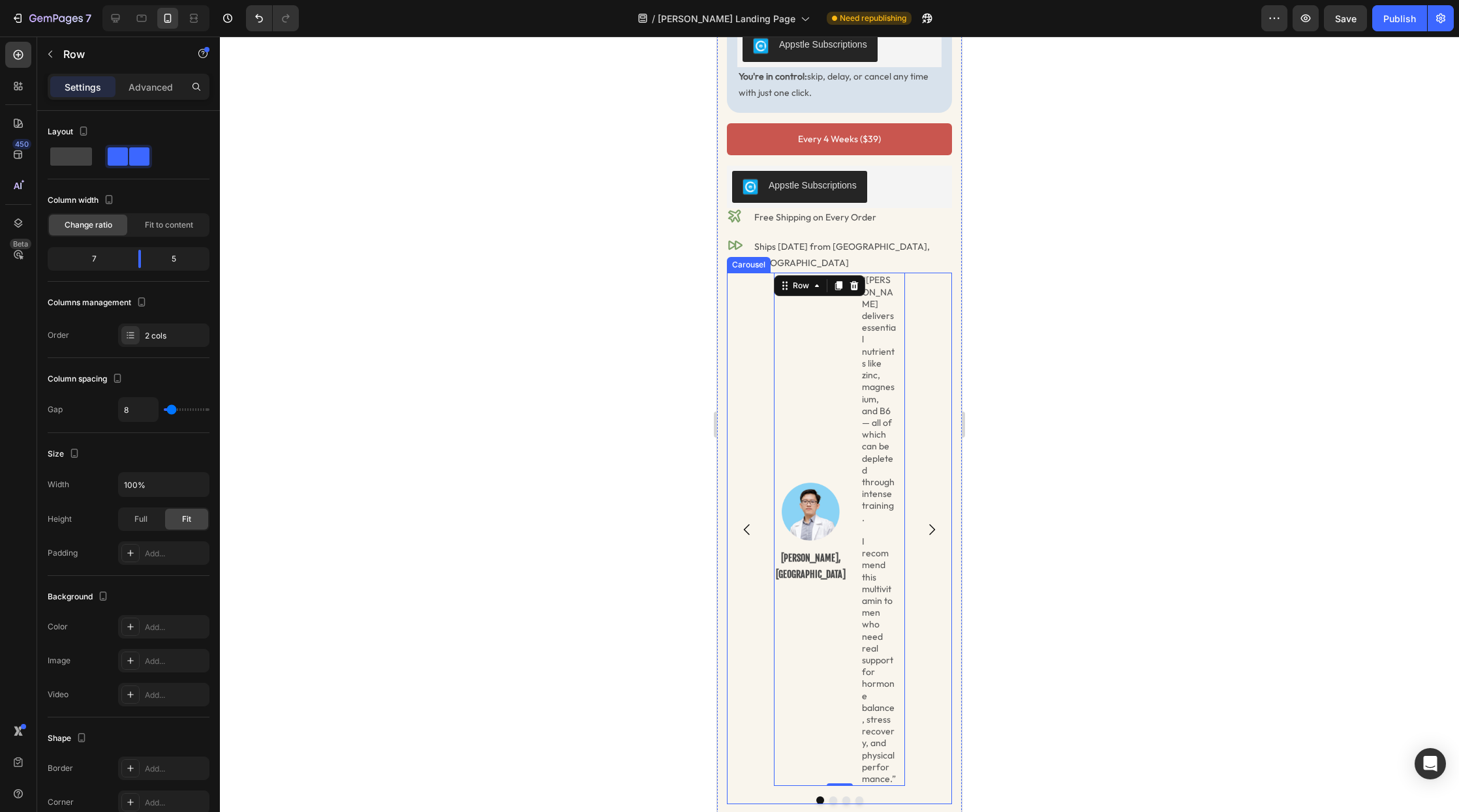
click at [765, 278] on div "Image Dr. Loc Quang, MD Text Block “Radder delivers essential nutrients like zi…" at bounding box center [839, 529] width 225 height 513
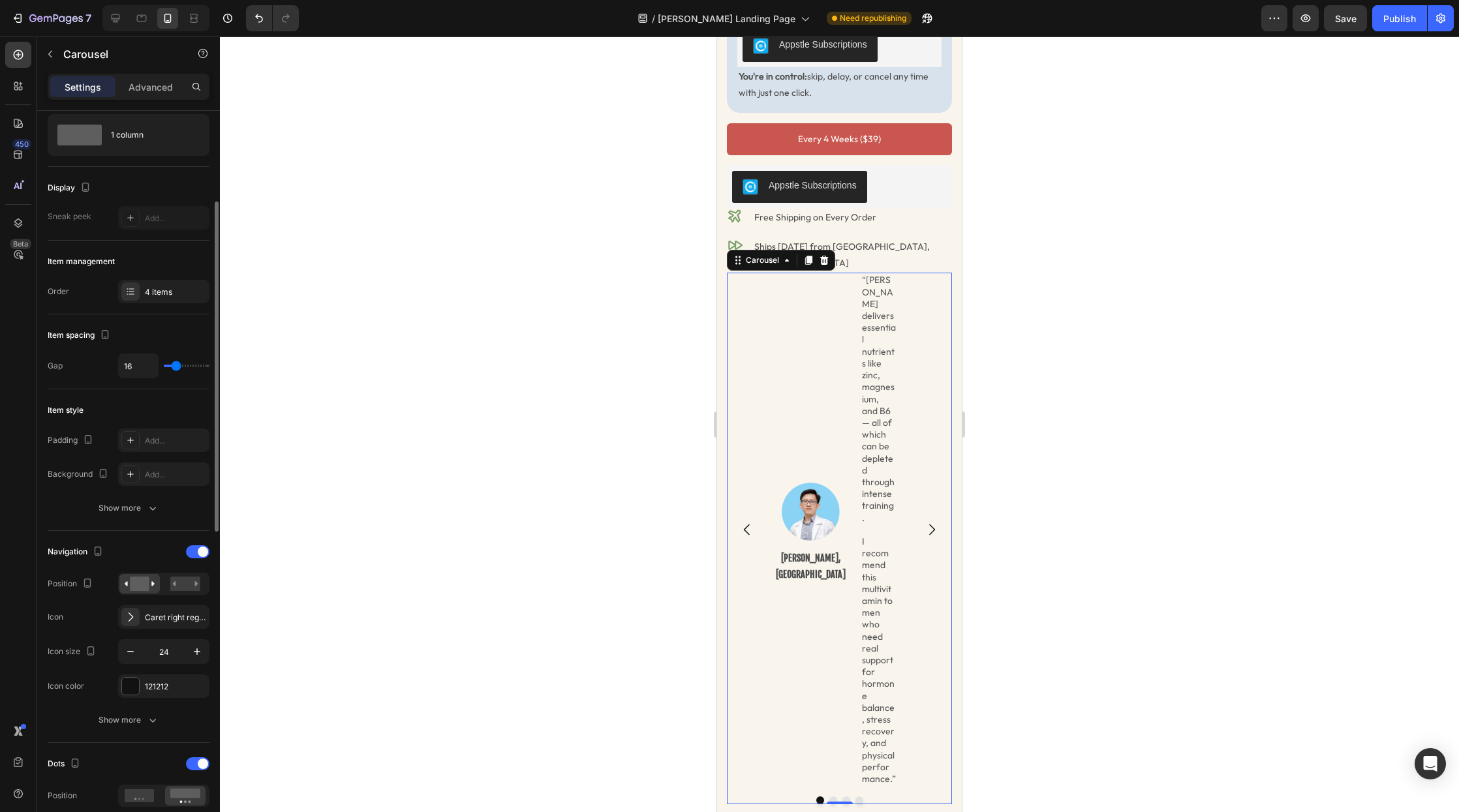
scroll to position [0, 0]
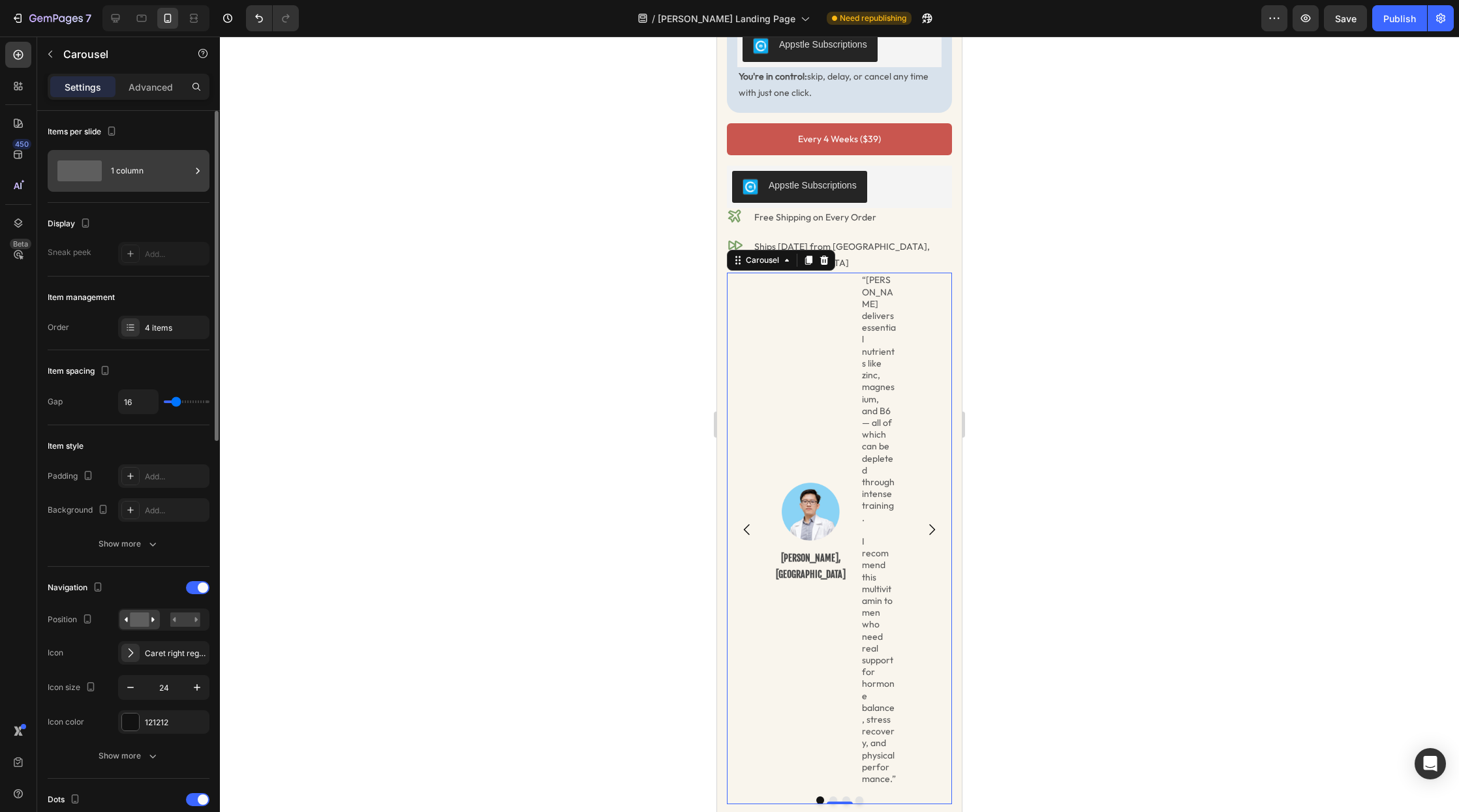
click at [118, 170] on div "1 column" at bounding box center [150, 171] width 79 height 30
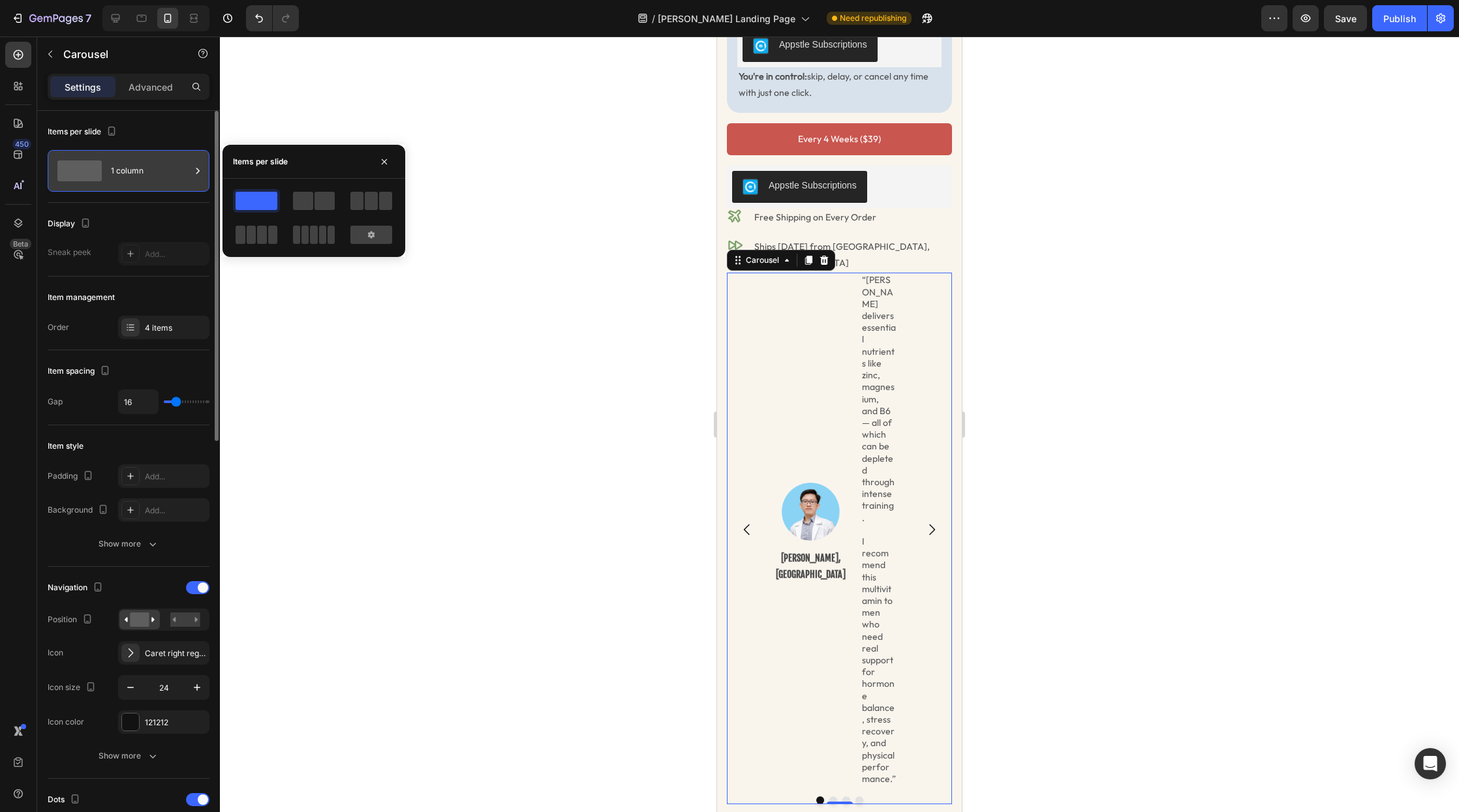
click at [118, 170] on div "1 column" at bounding box center [150, 171] width 79 height 30
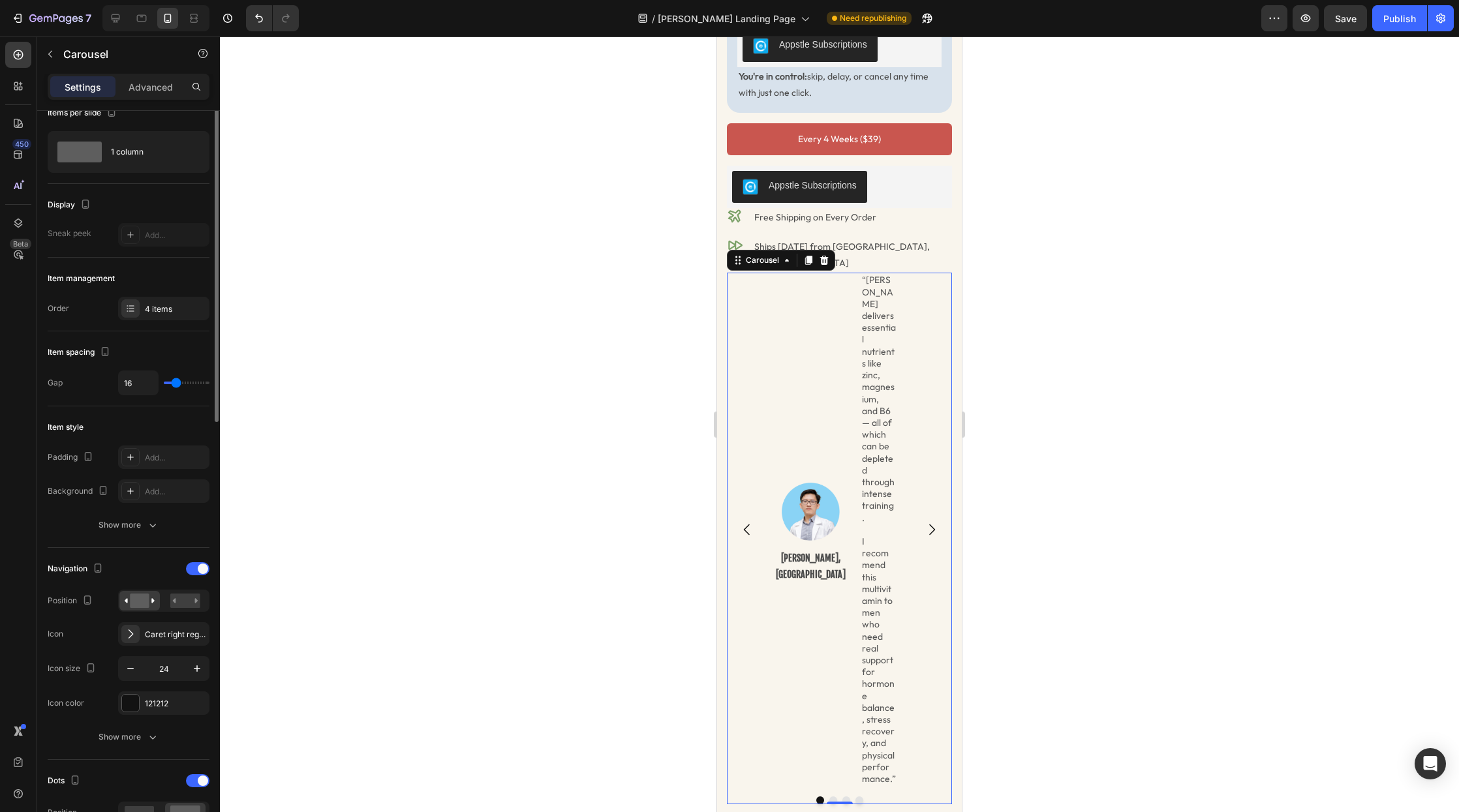
scroll to position [34, 0]
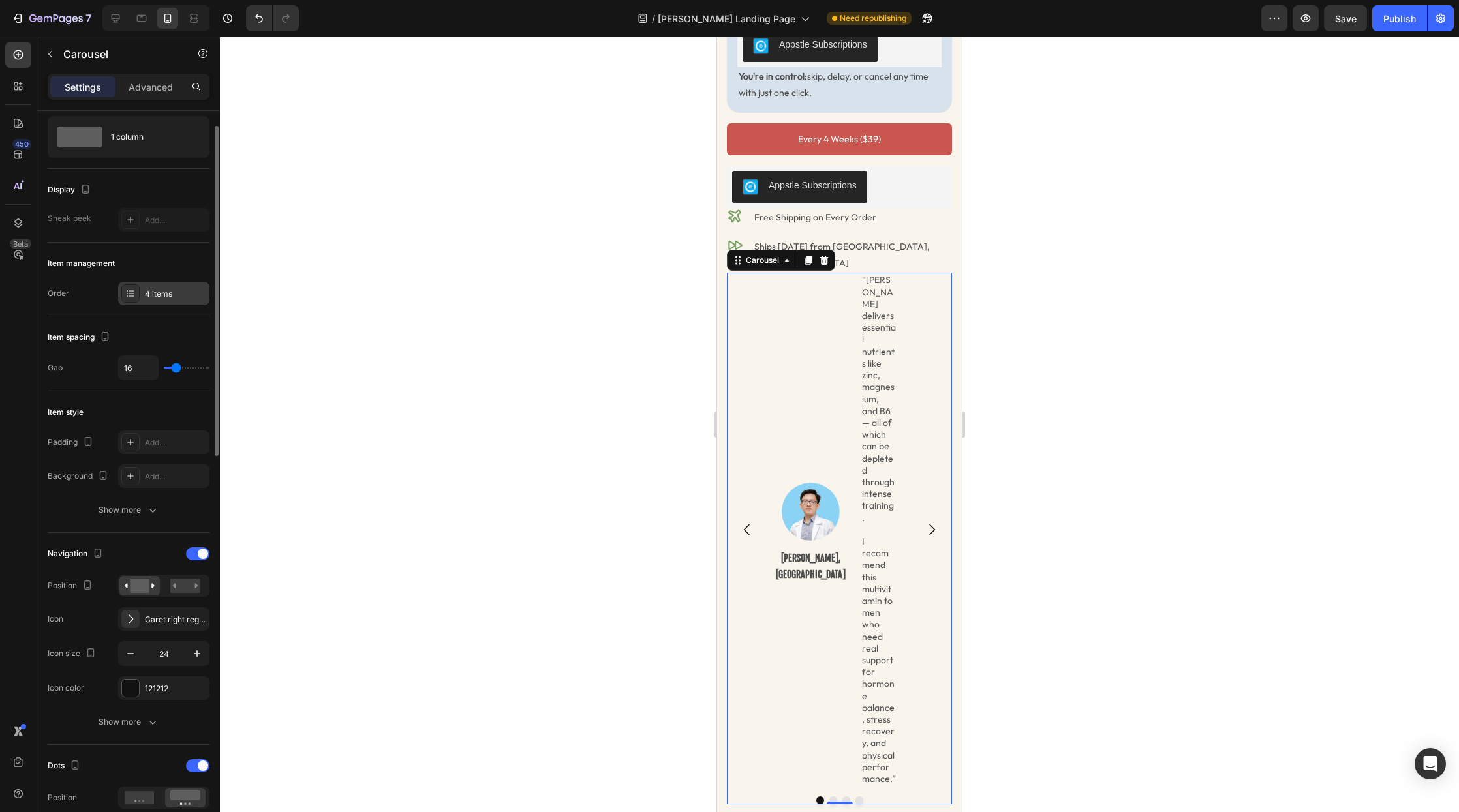
click at [128, 296] on icon at bounding box center [130, 293] width 10 height 10
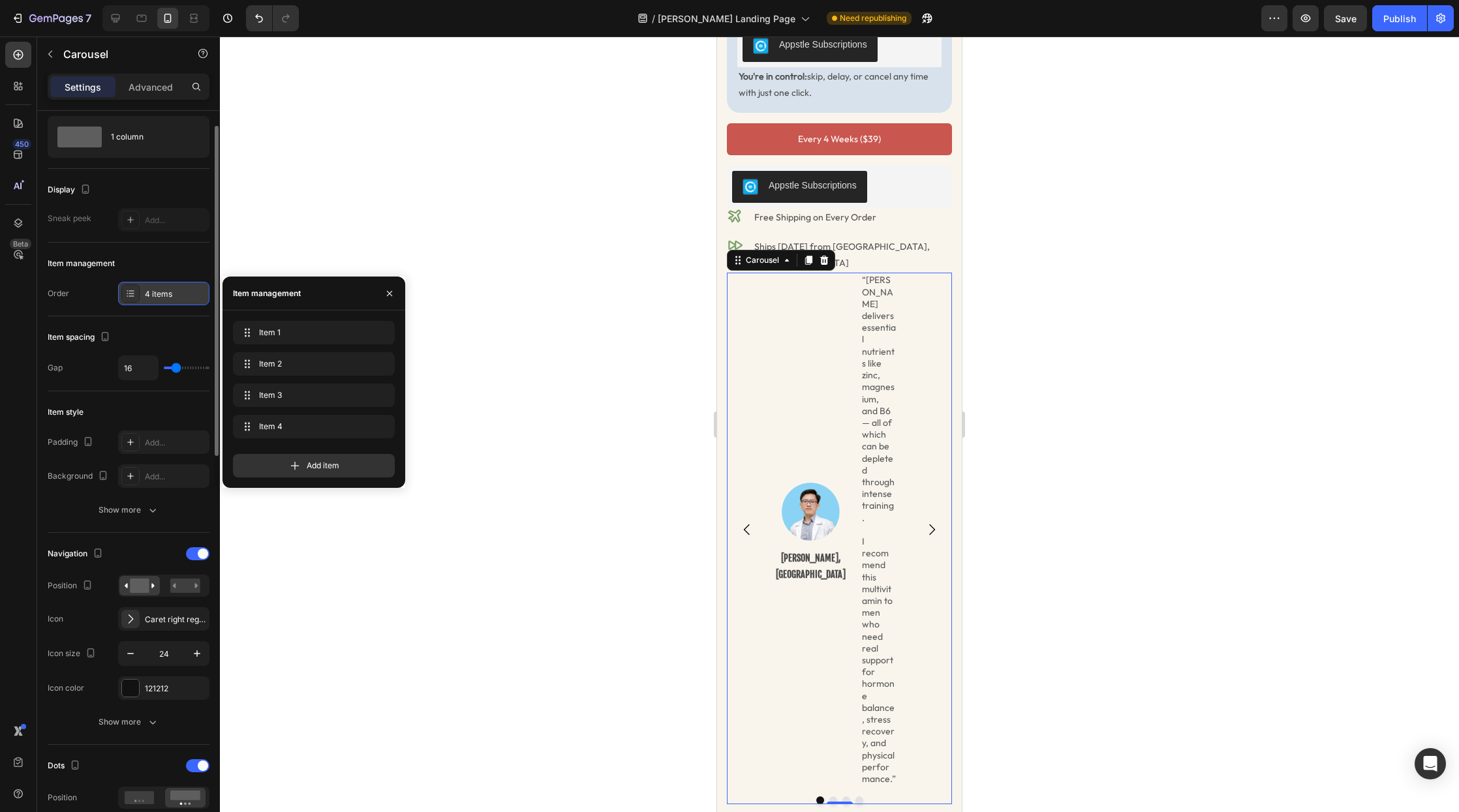
click at [128, 296] on icon at bounding box center [130, 293] width 10 height 10
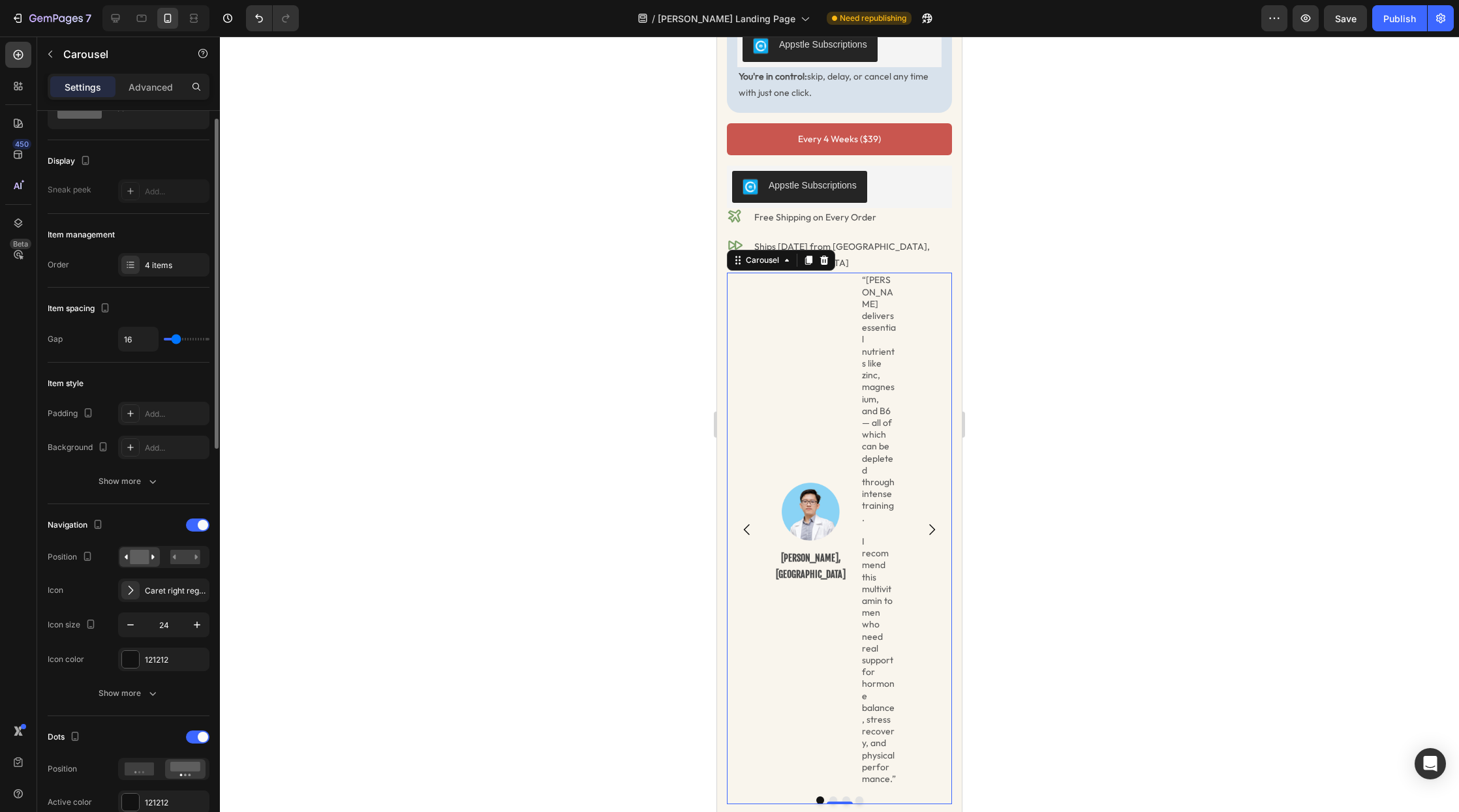
scroll to position [63, 0]
click at [134, 270] on div at bounding box center [130, 264] width 18 height 18
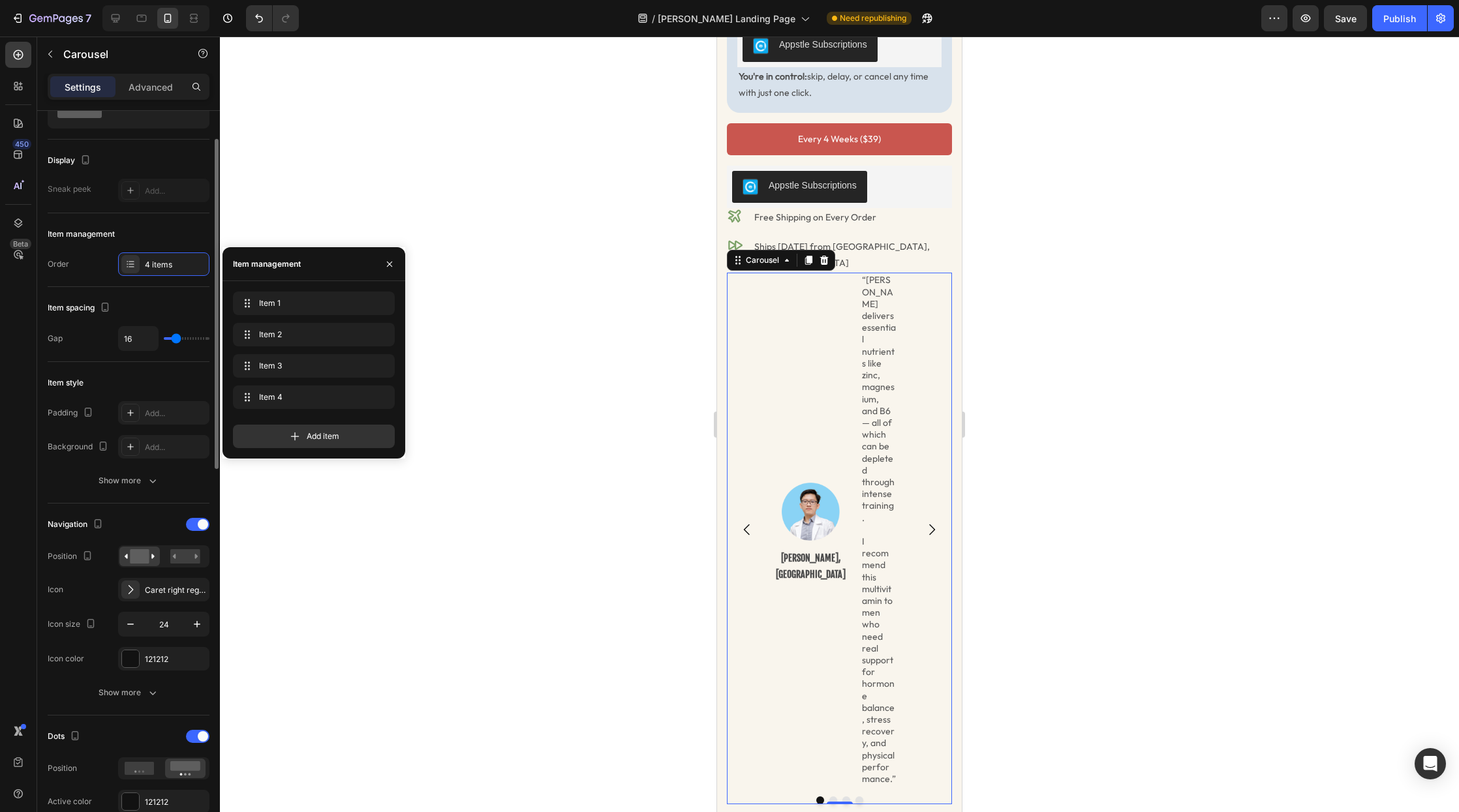
click at [75, 270] on div "Order 4 items" at bounding box center [128, 265] width 162 height 24
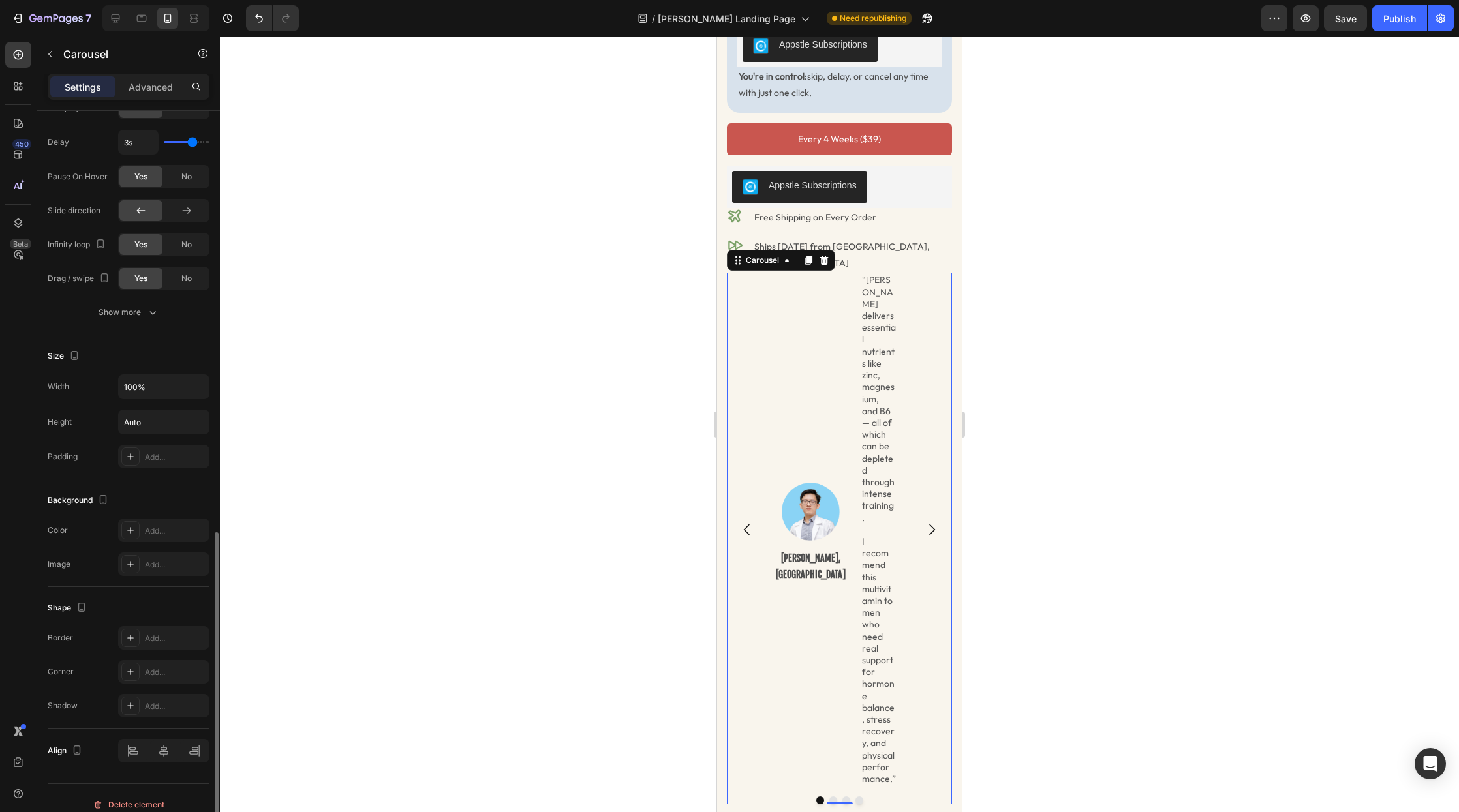
scroll to position [912, 0]
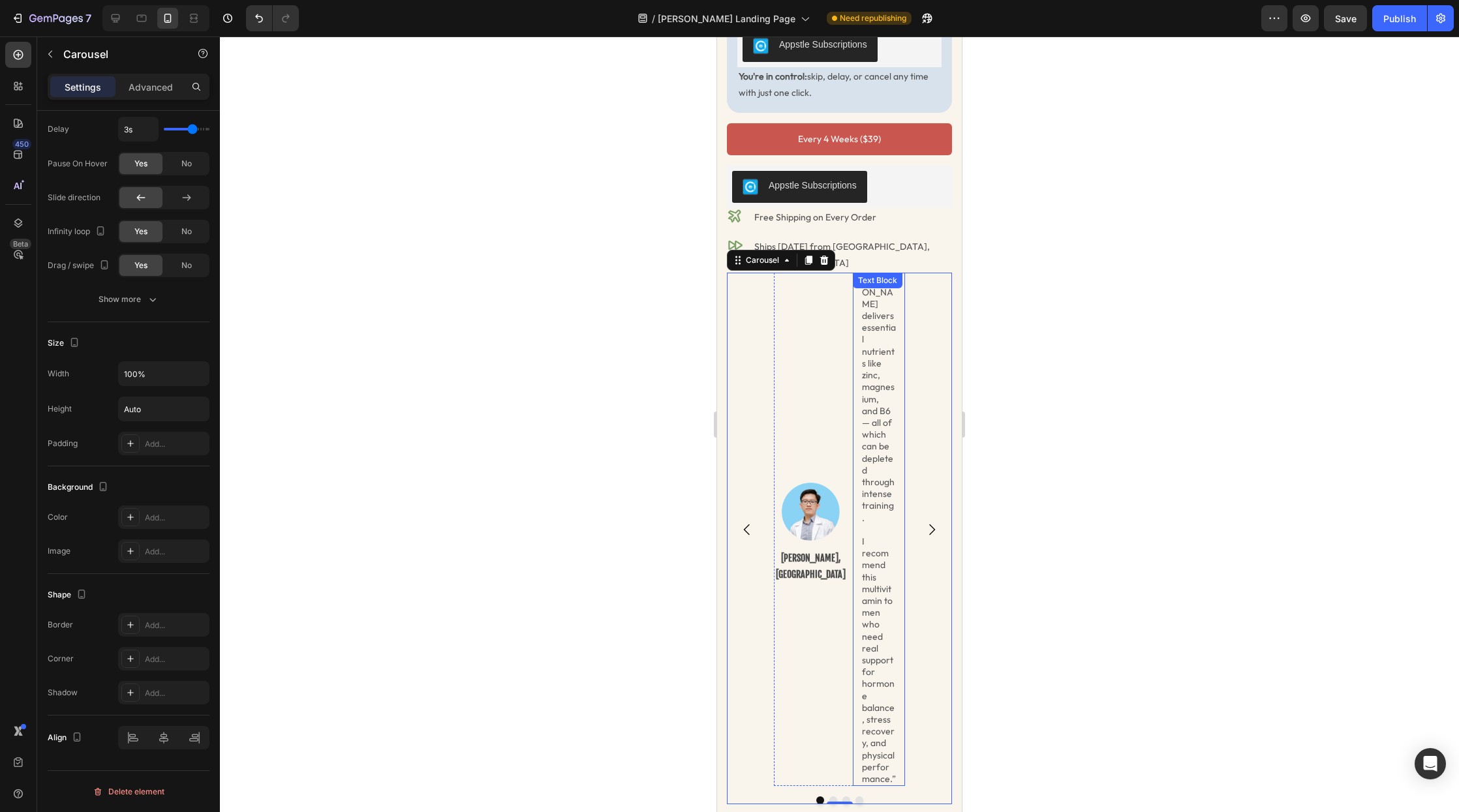
click at [882, 377] on p "“Radder delivers essential nutrients like zinc, magnesium, and B6 — all of whic…" at bounding box center [879, 398] width 34 height 249
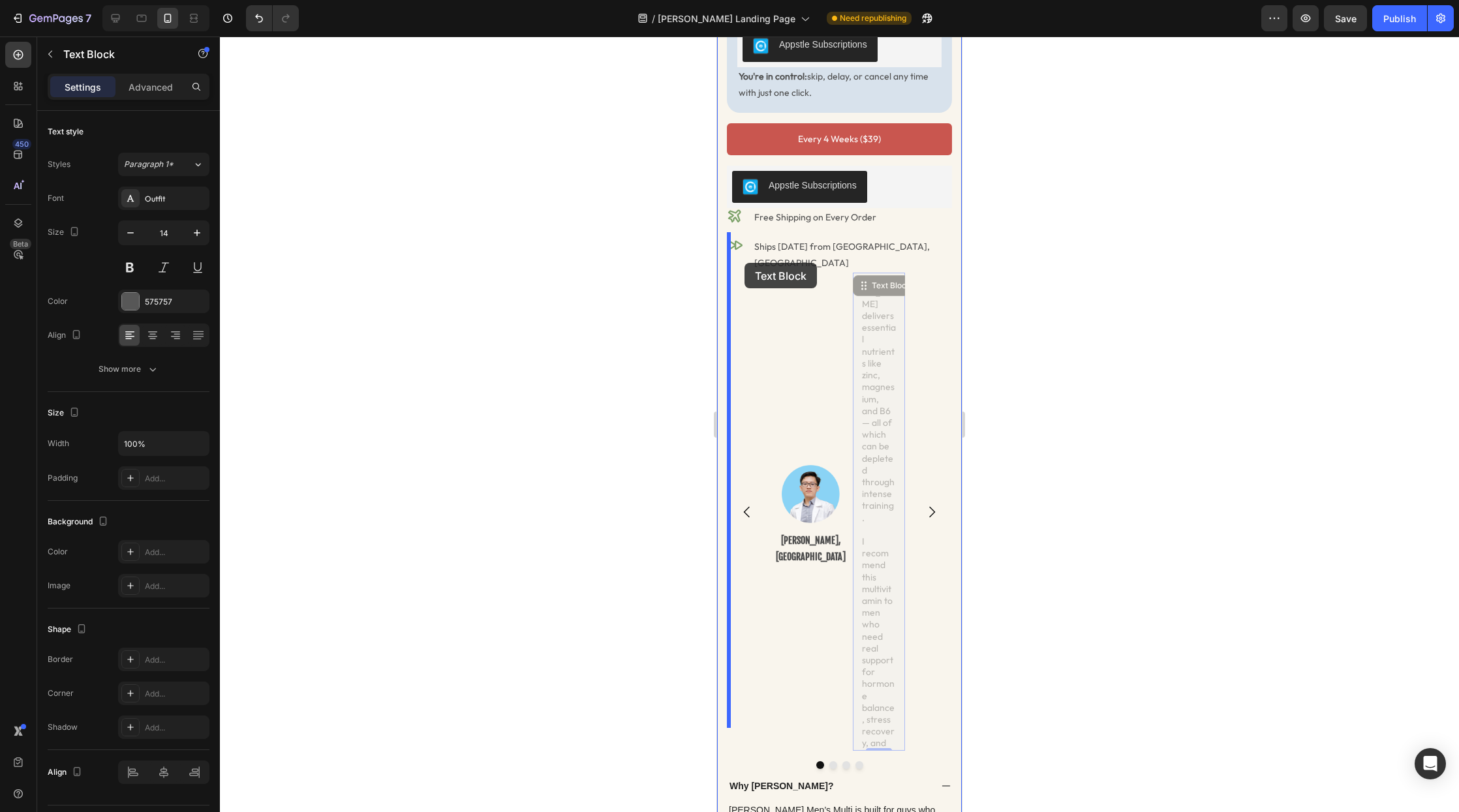
drag, startPoint x: 862, startPoint y: 248, endPoint x: 745, endPoint y: 263, distance: 118.0
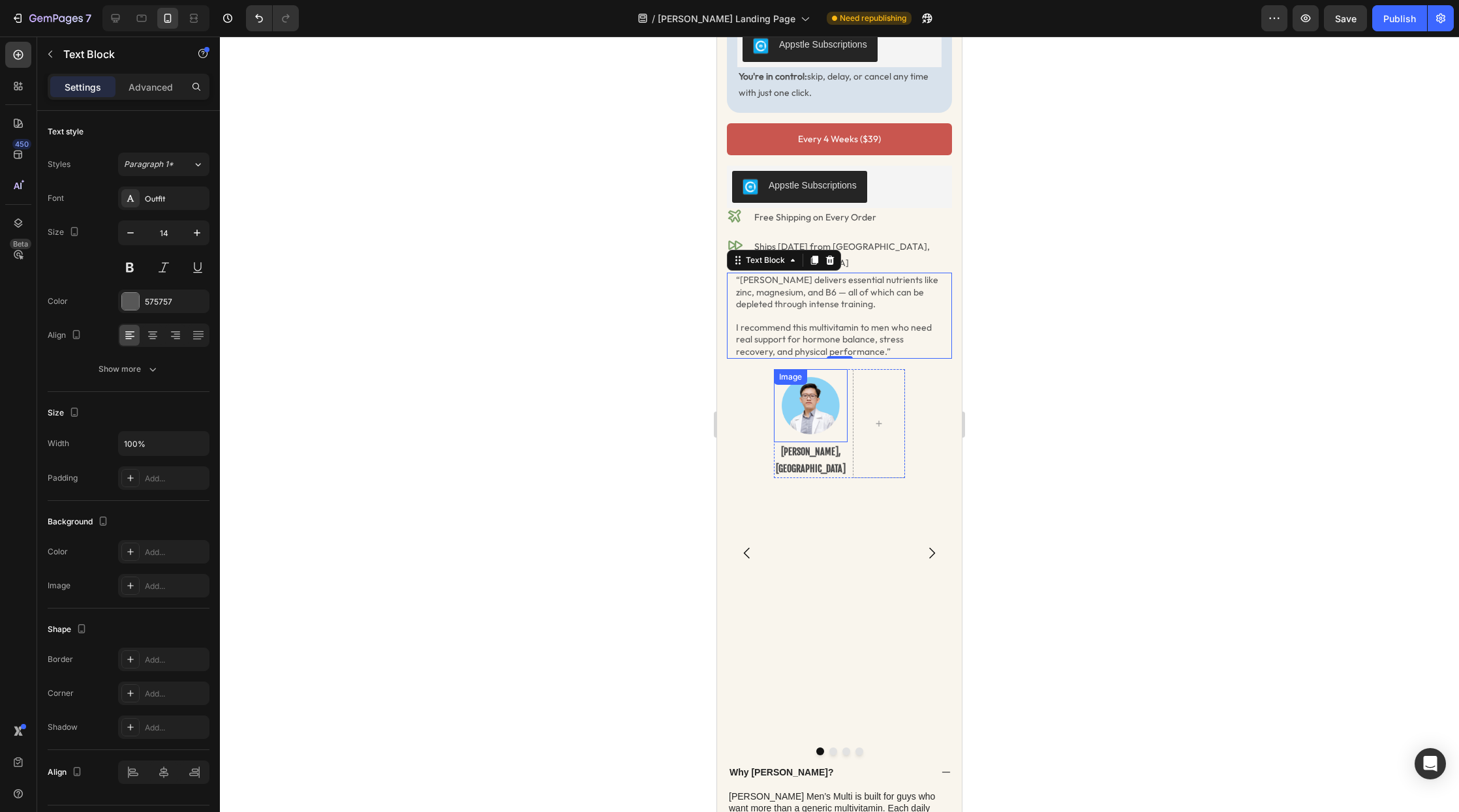
click at [816, 377] on img at bounding box center [810, 405] width 58 height 58
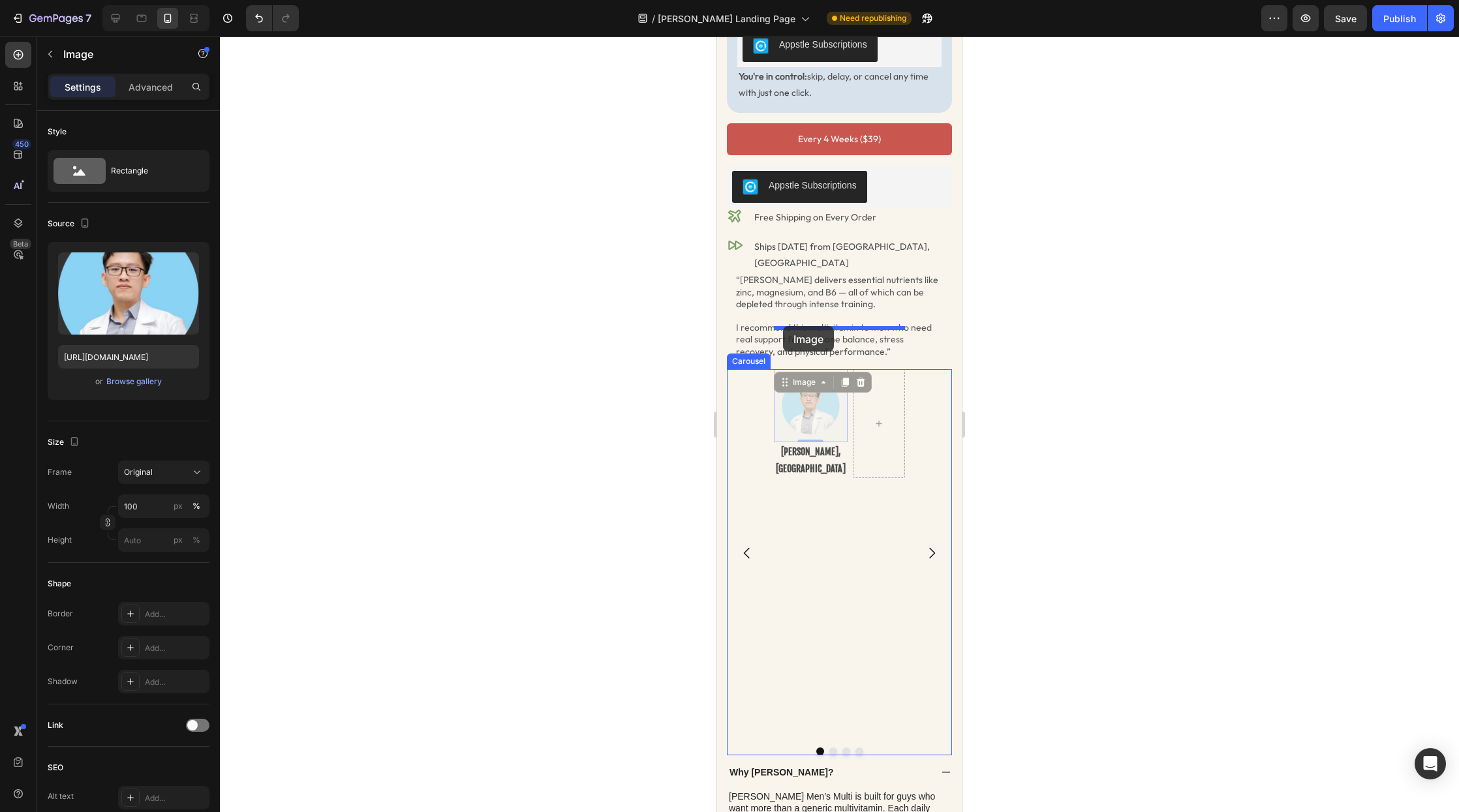
drag, startPoint x: 784, startPoint y: 343, endPoint x: 783, endPoint y: 326, distance: 17.0
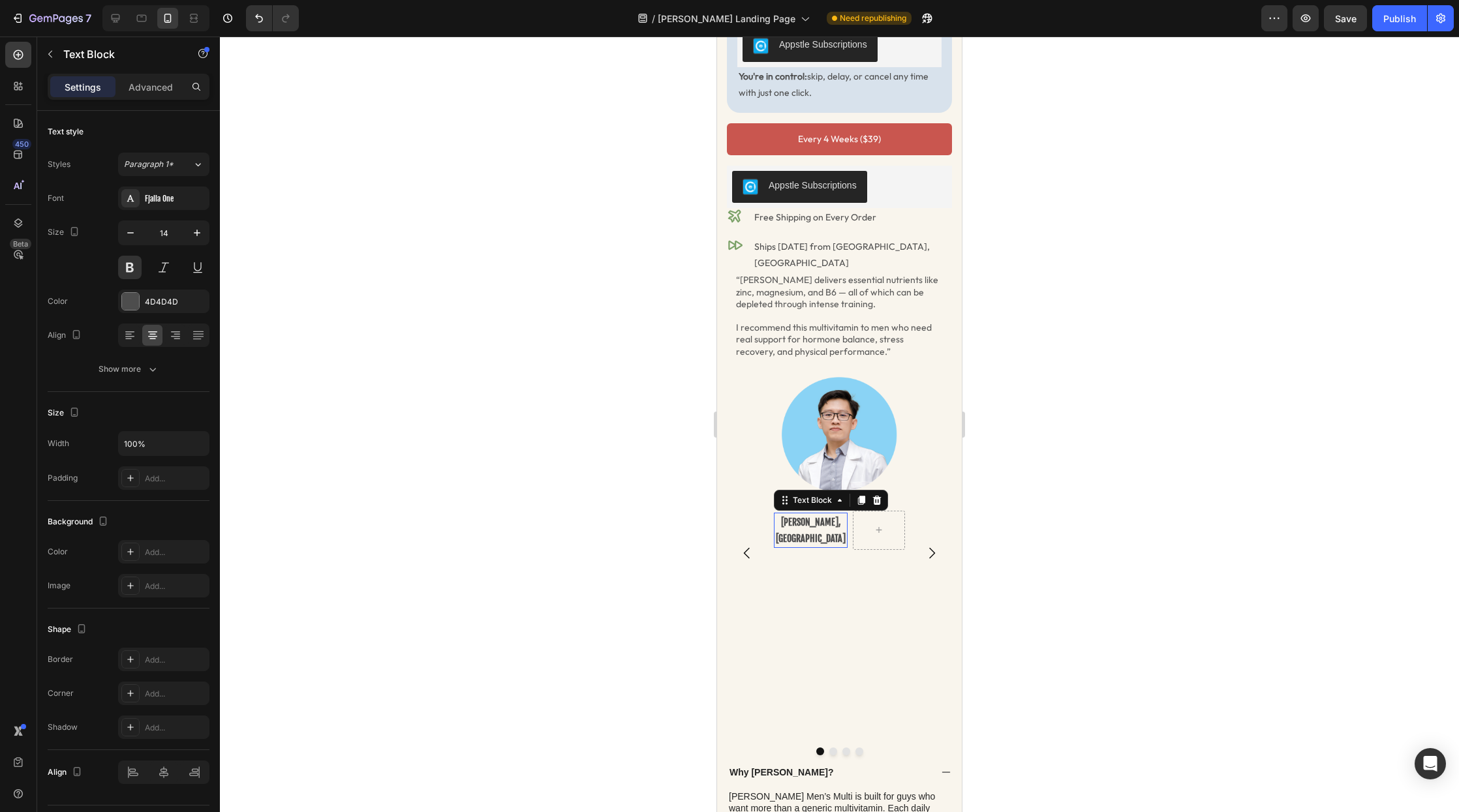
click at [819, 514] on p "Dr. Loc Quang, MD" at bounding box center [811, 530] width 71 height 33
drag, startPoint x: 786, startPoint y: 472, endPoint x: 789, endPoint y: 460, distance: 12.4
click at [789, 556] on div at bounding box center [811, 576] width 74 height 39
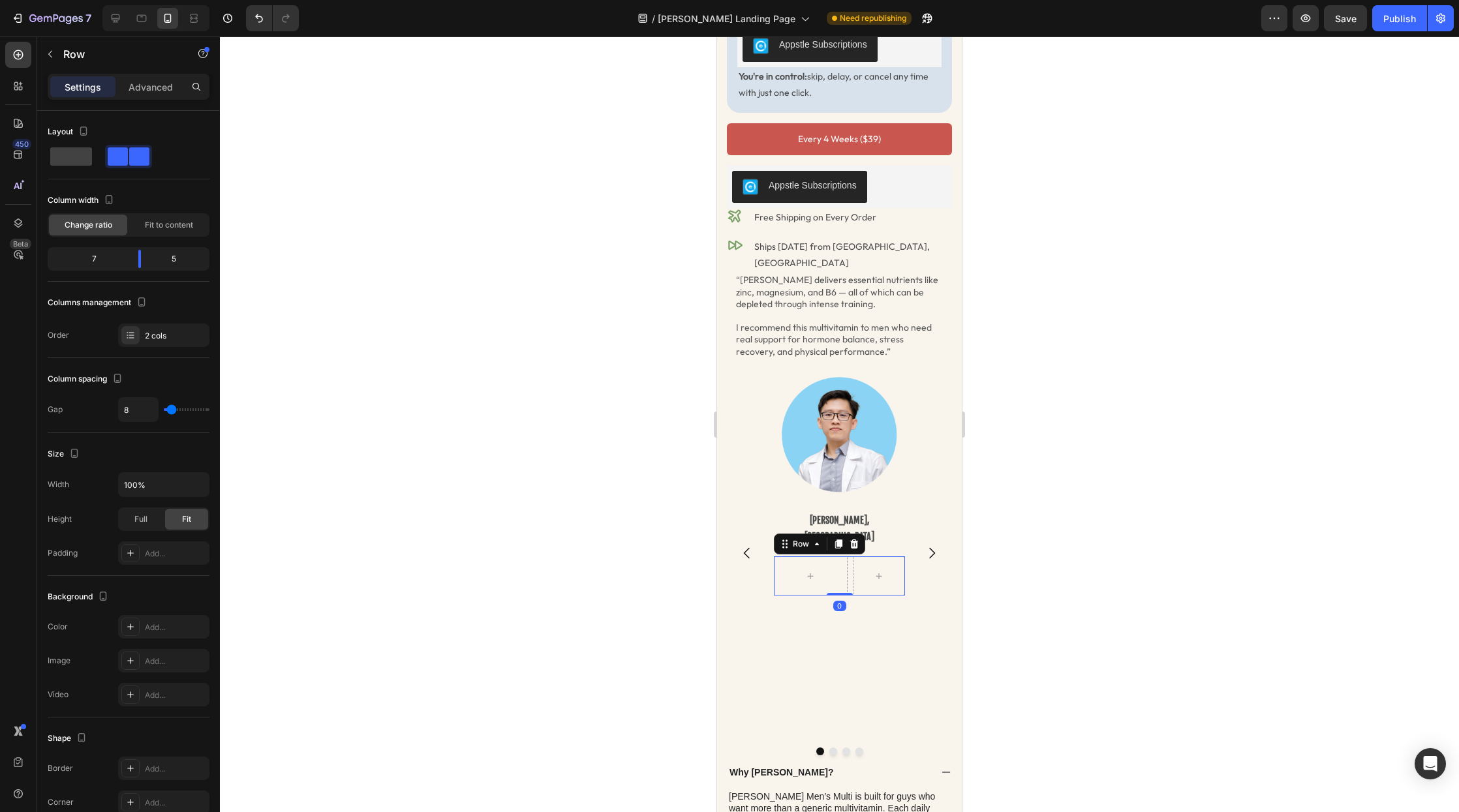
click at [854, 540] on icon at bounding box center [855, 544] width 8 height 9
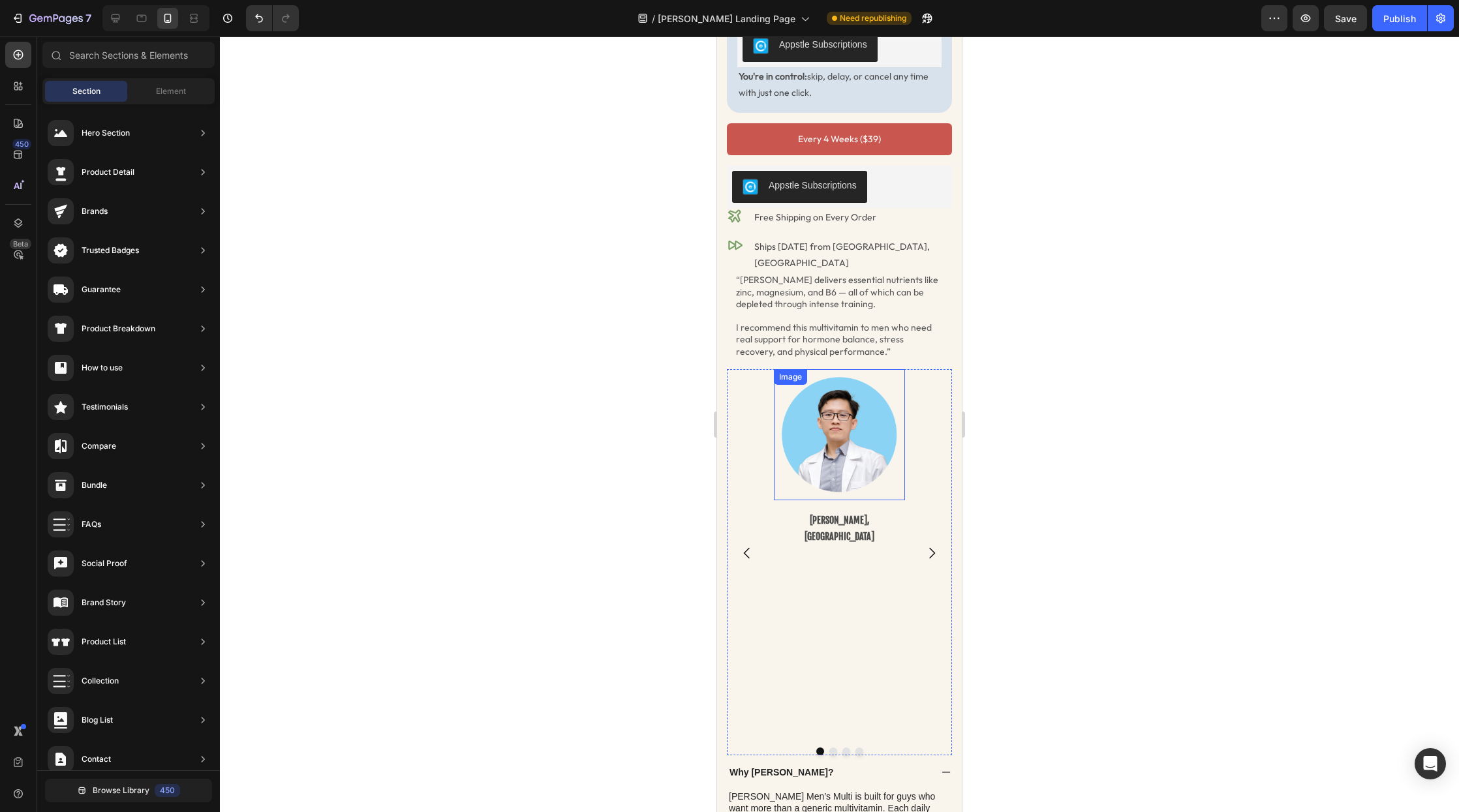
click at [827, 415] on img at bounding box center [840, 435] width 116 height 116
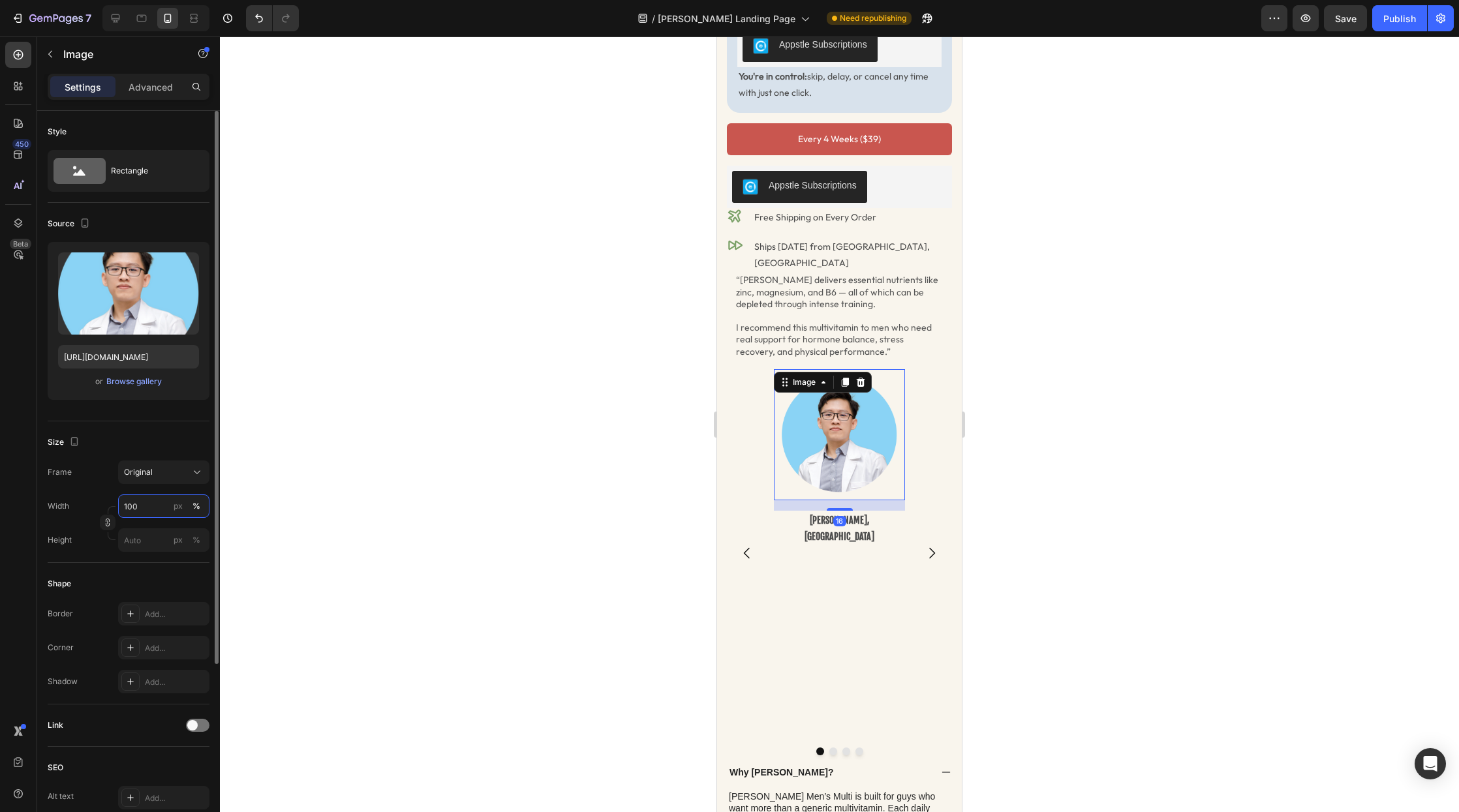
drag, startPoint x: 123, startPoint y: 503, endPoint x: 111, endPoint y: 503, distance: 12.0
click at [111, 503] on div "Width 100 px %" at bounding box center [128, 506] width 162 height 24
click at [135, 508] on input "100" at bounding box center [164, 506] width 91 height 24
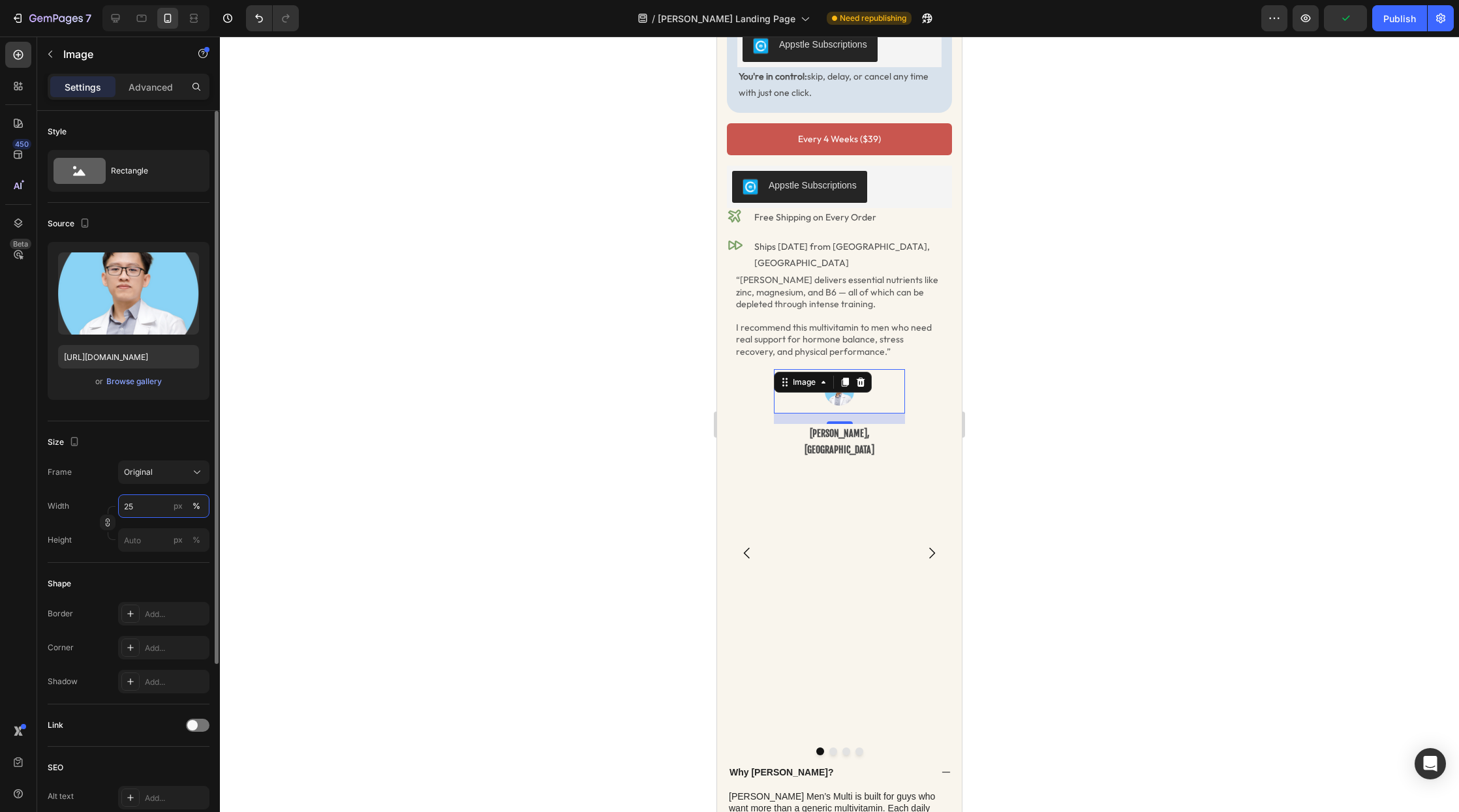
type input "2"
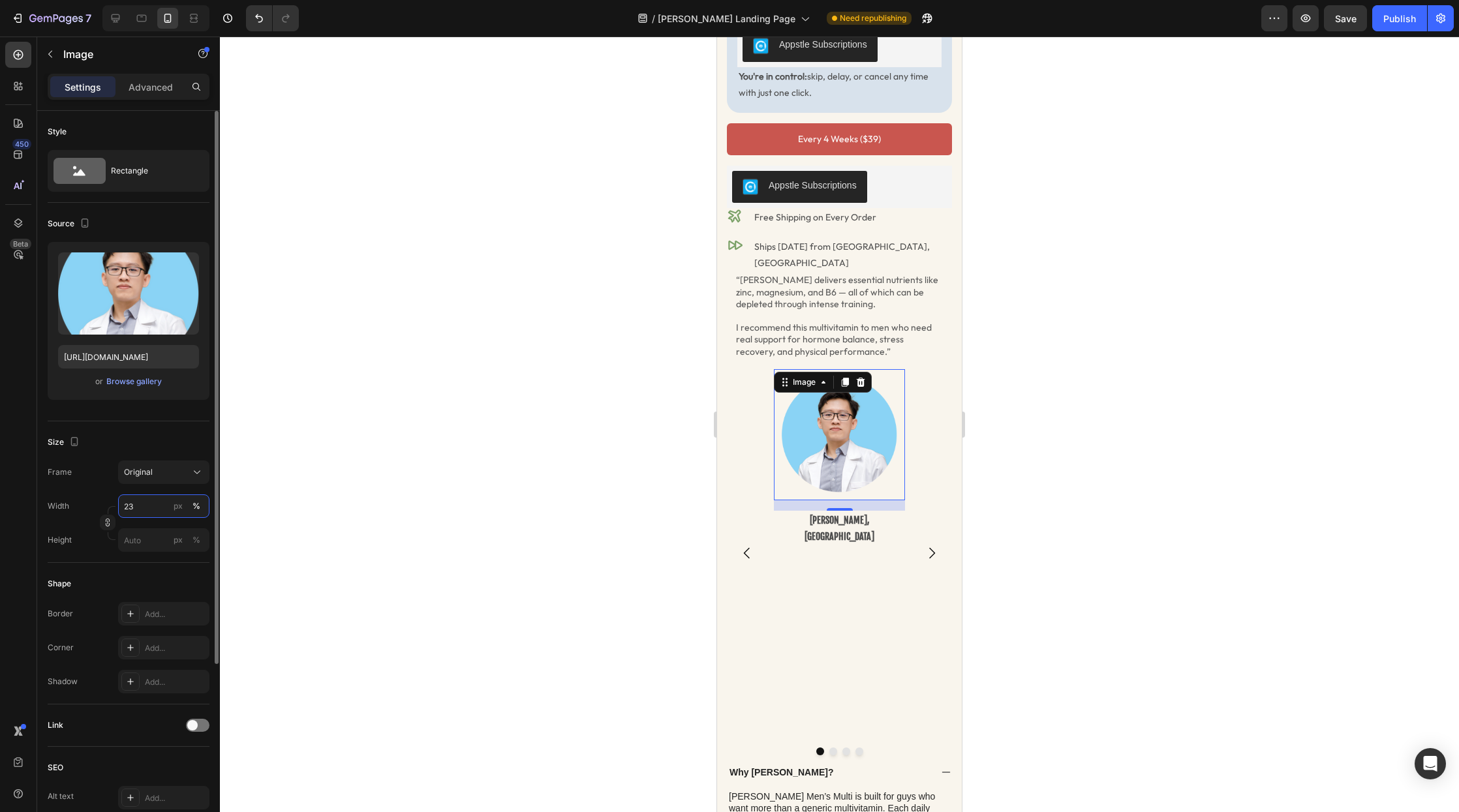
type input "2"
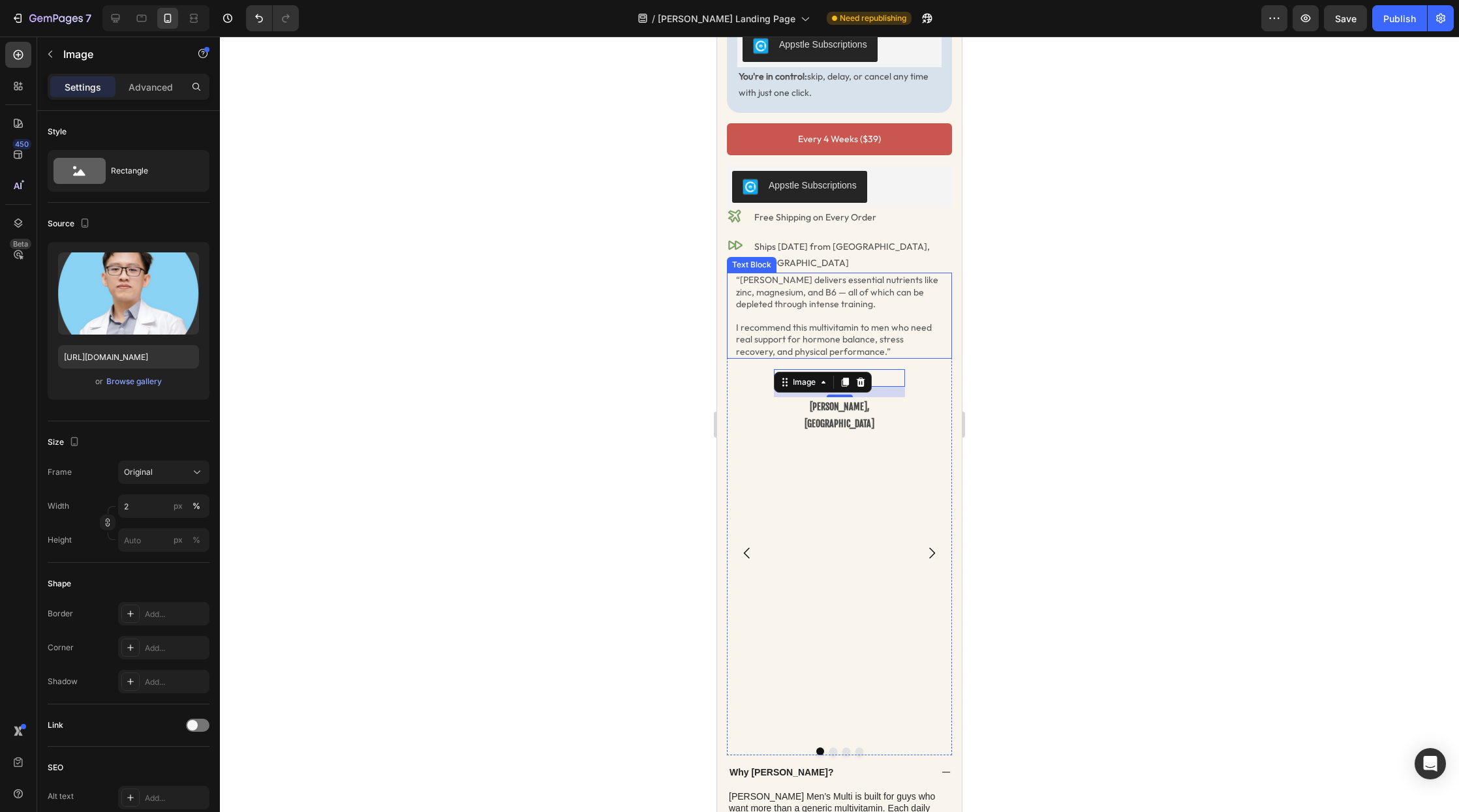
click at [880, 322] on p "I recommend this multivitamin to men who need real support for hormone balance,…" at bounding box center [840, 340] width 207 height 36
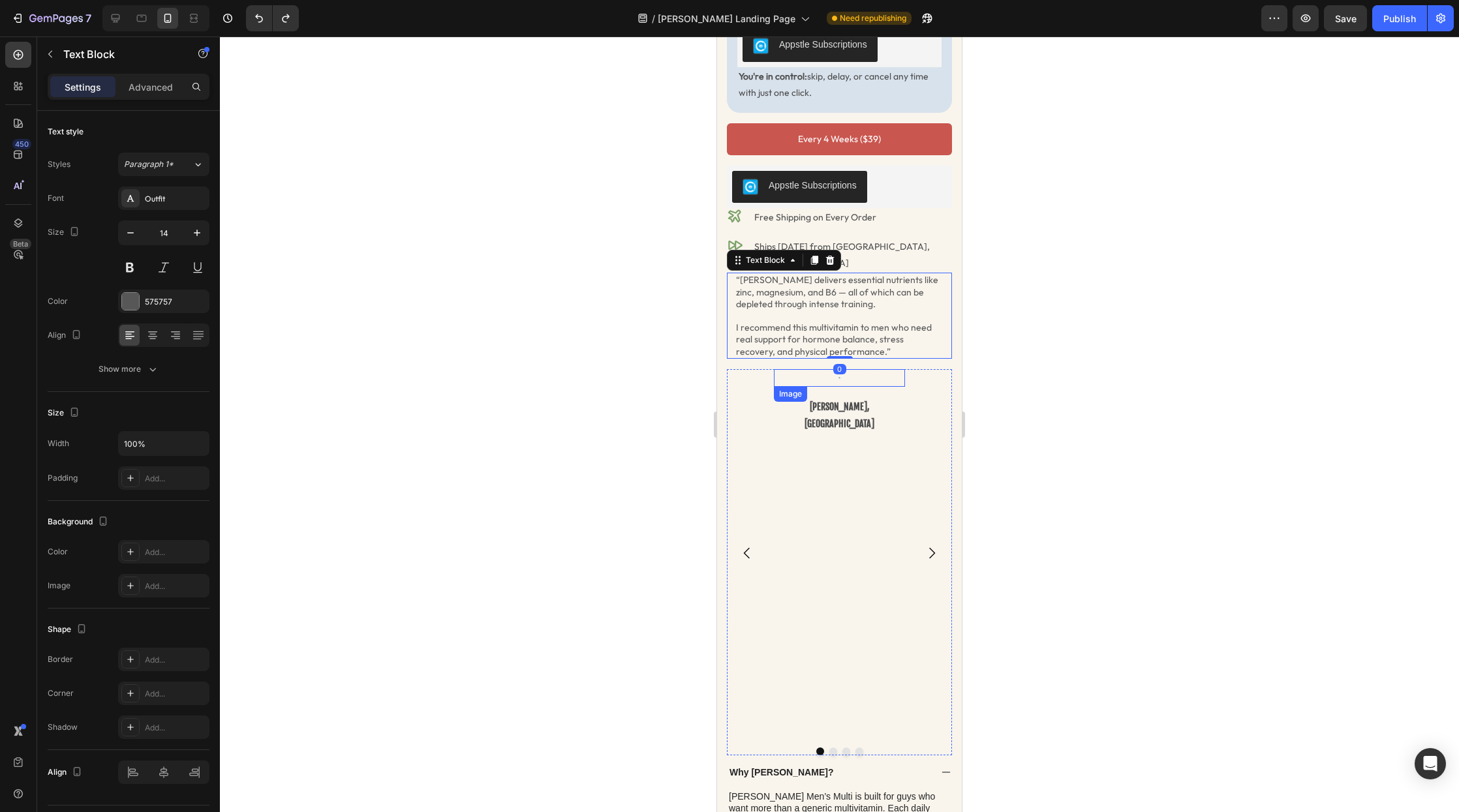
click at [841, 369] on div "Image" at bounding box center [840, 378] width 131 height 18
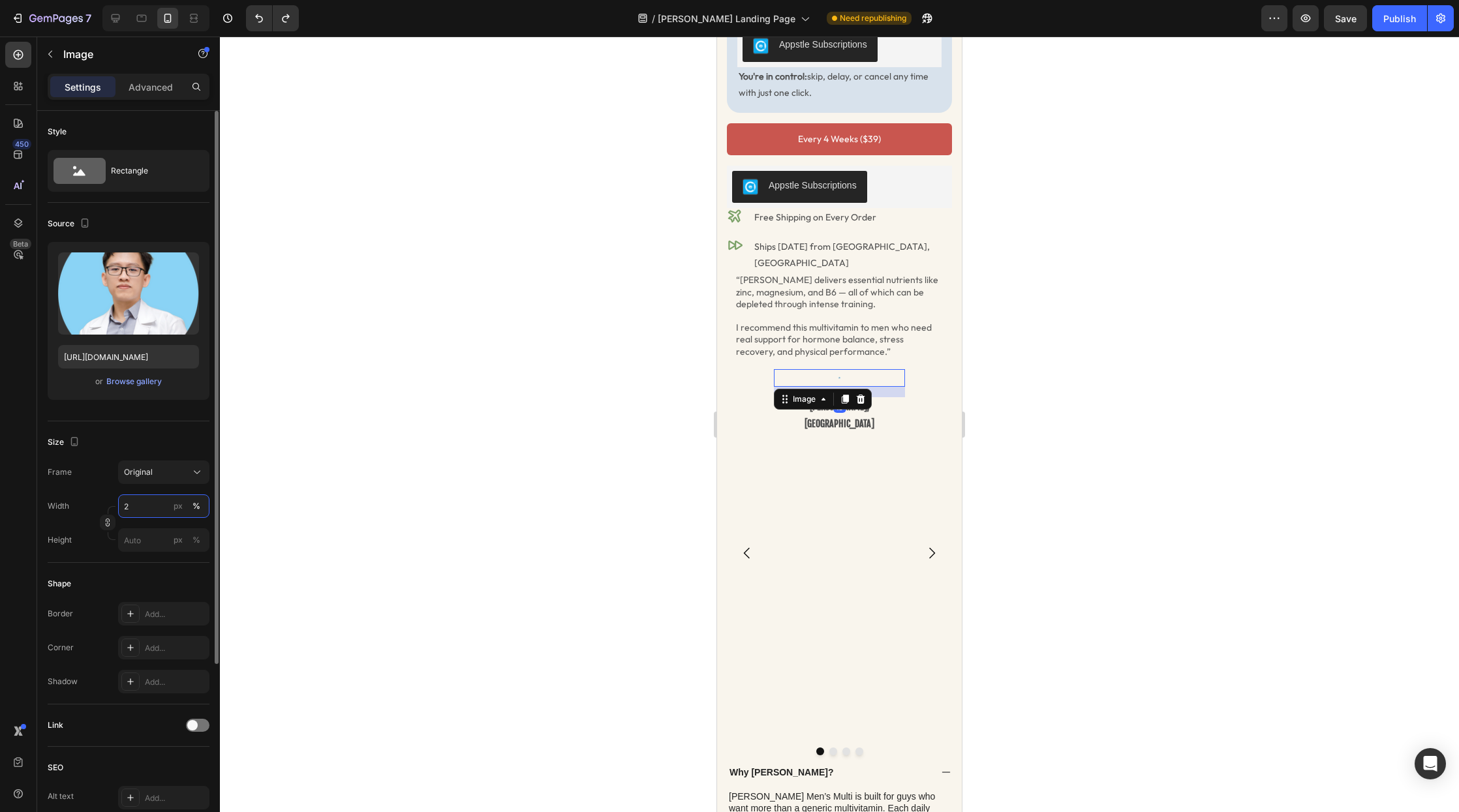
drag, startPoint x: 144, startPoint y: 504, endPoint x: 104, endPoint y: 502, distance: 40.0
click at [104, 502] on div "Width 2 px %" at bounding box center [128, 506] width 162 height 24
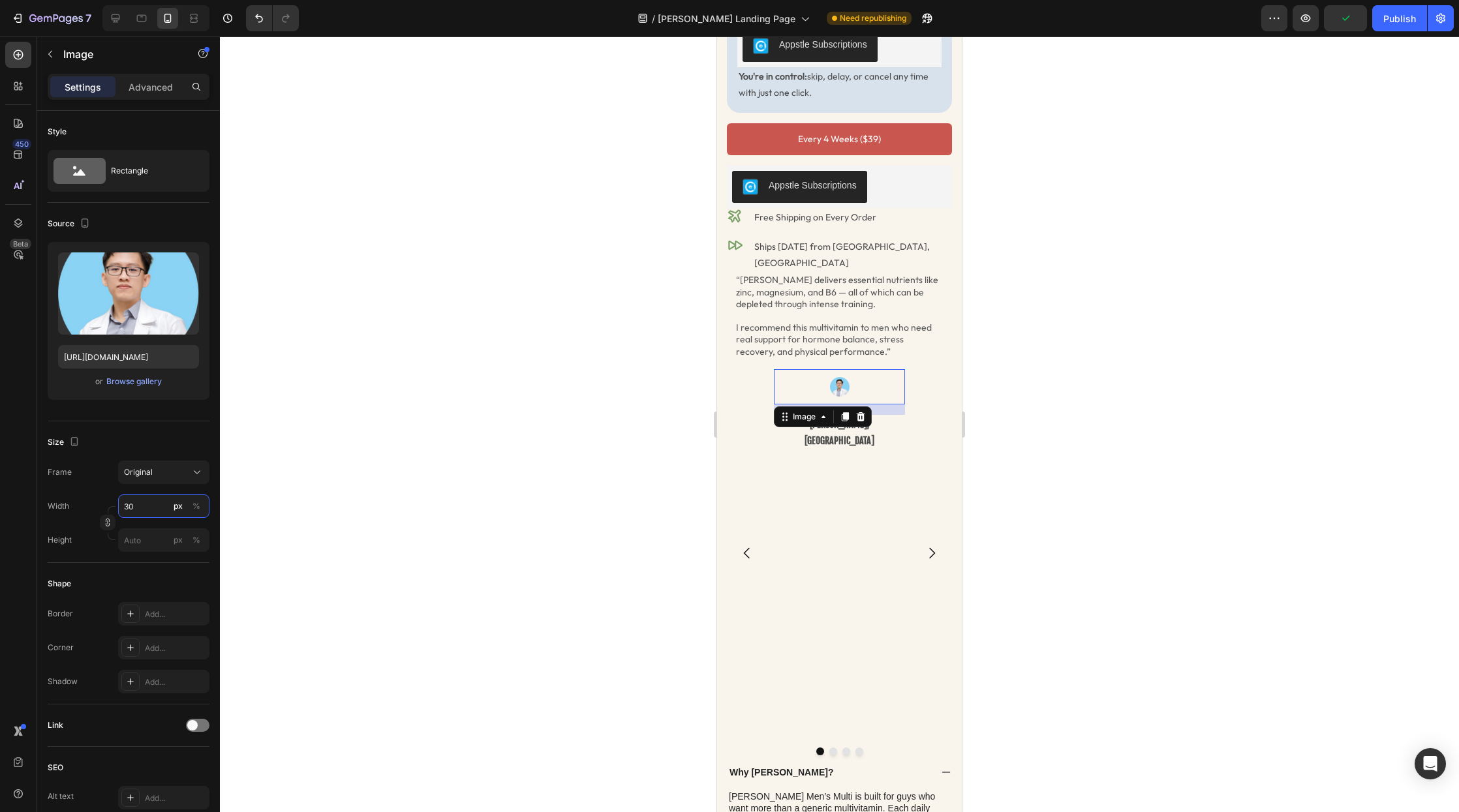
type input "3"
type input "5"
type input "1"
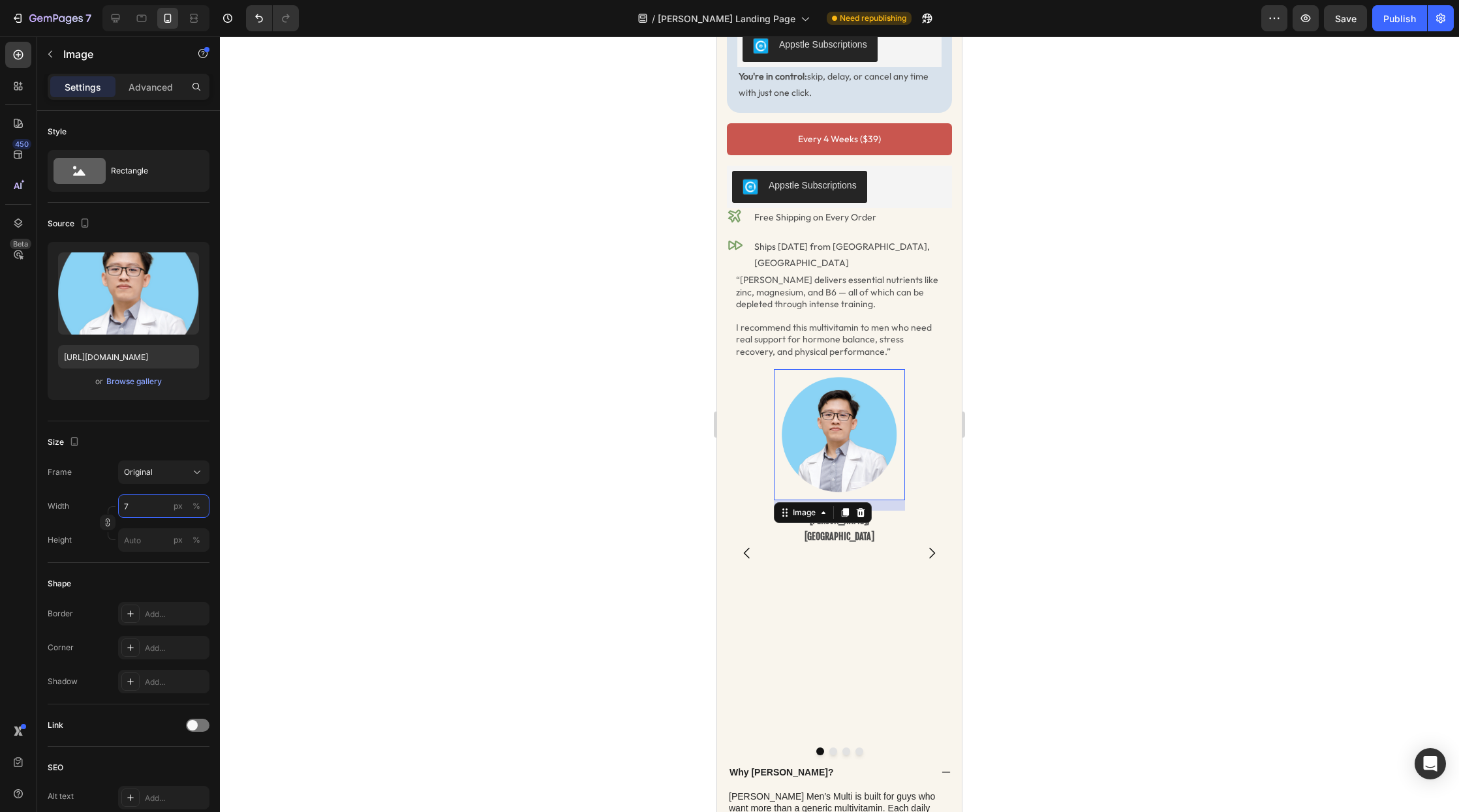
type input "75"
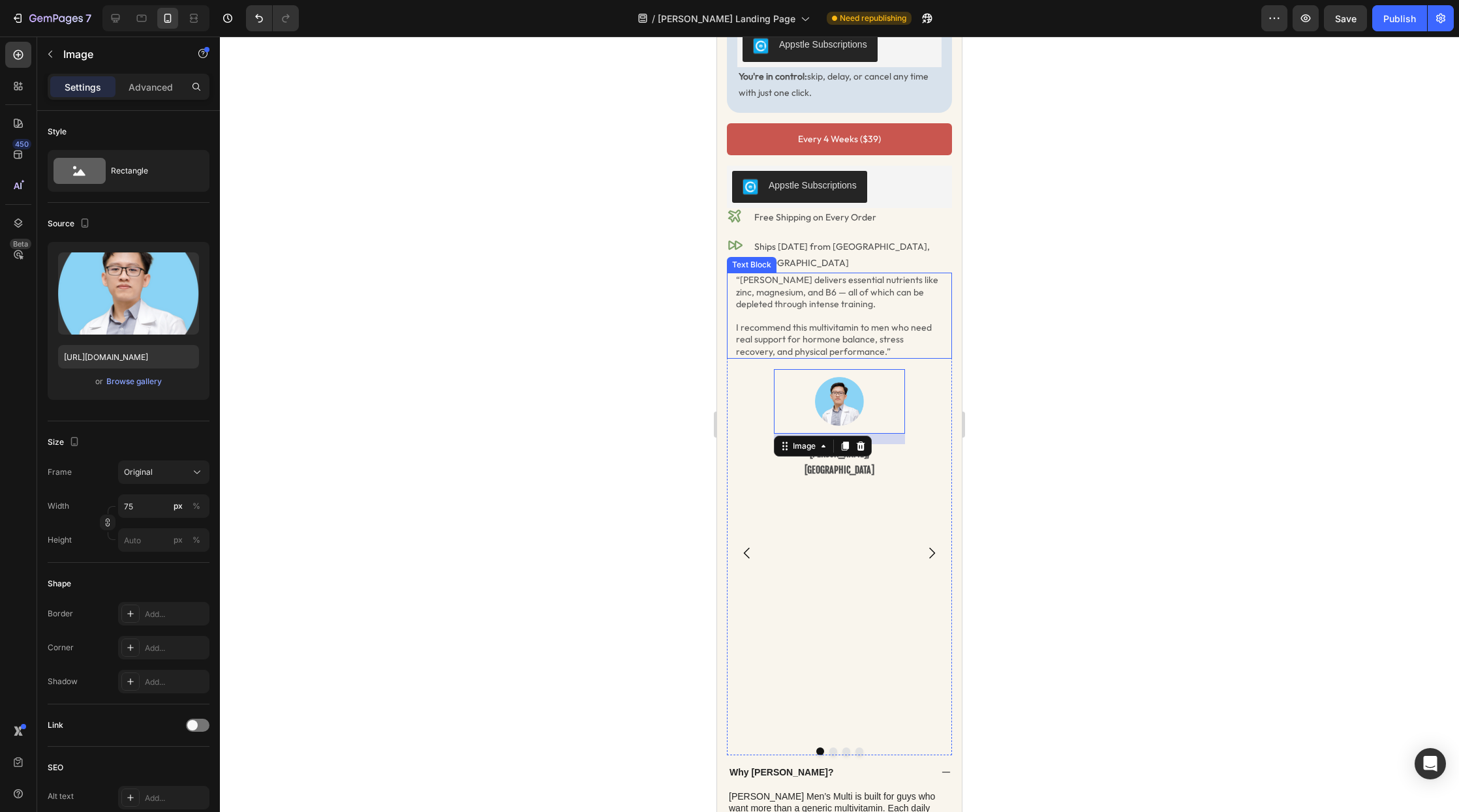
click at [846, 322] on p "I recommend this multivitamin to men who need real support for hormone balance,…" at bounding box center [840, 340] width 207 height 36
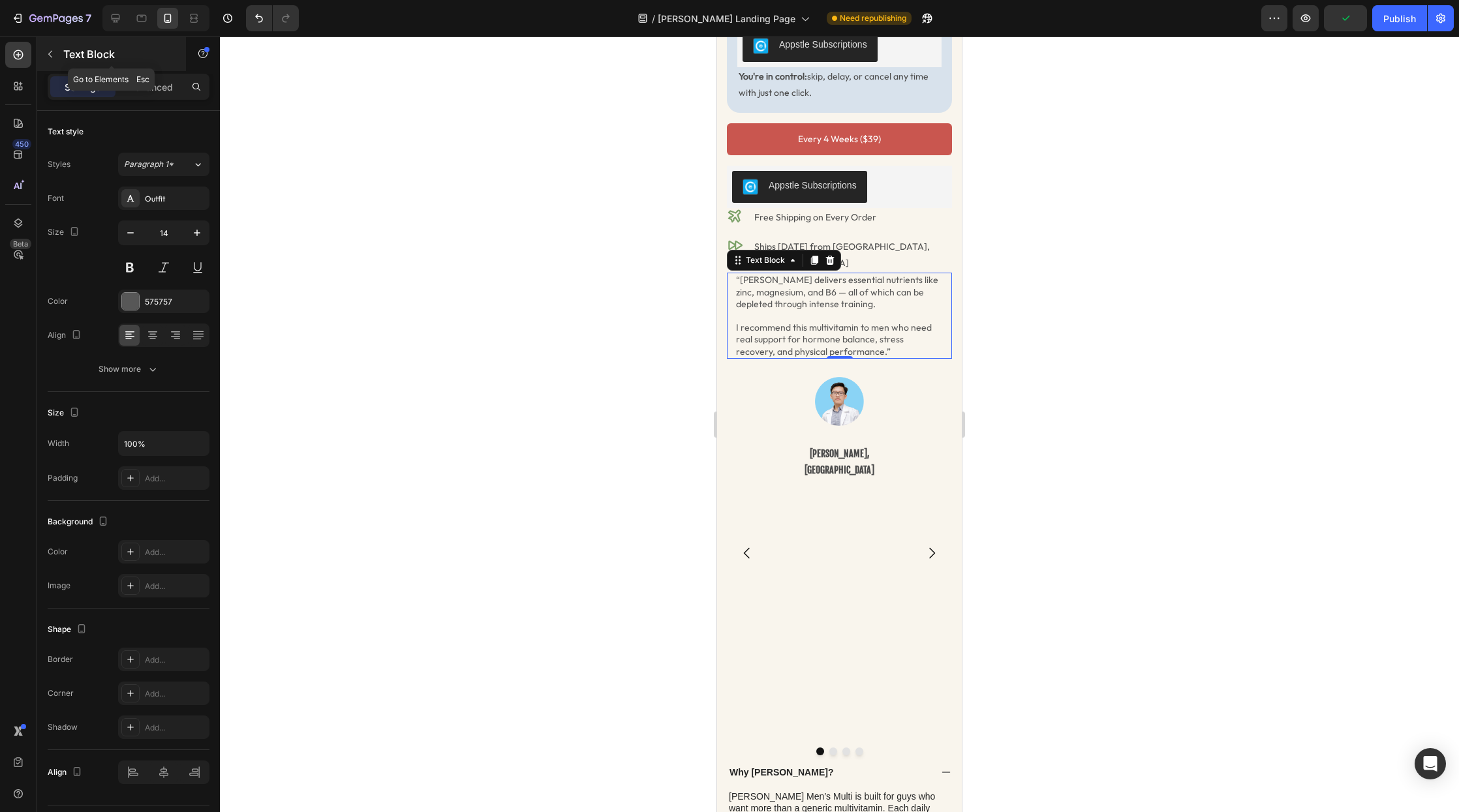
click at [52, 49] on icon "button" at bounding box center [50, 54] width 10 height 10
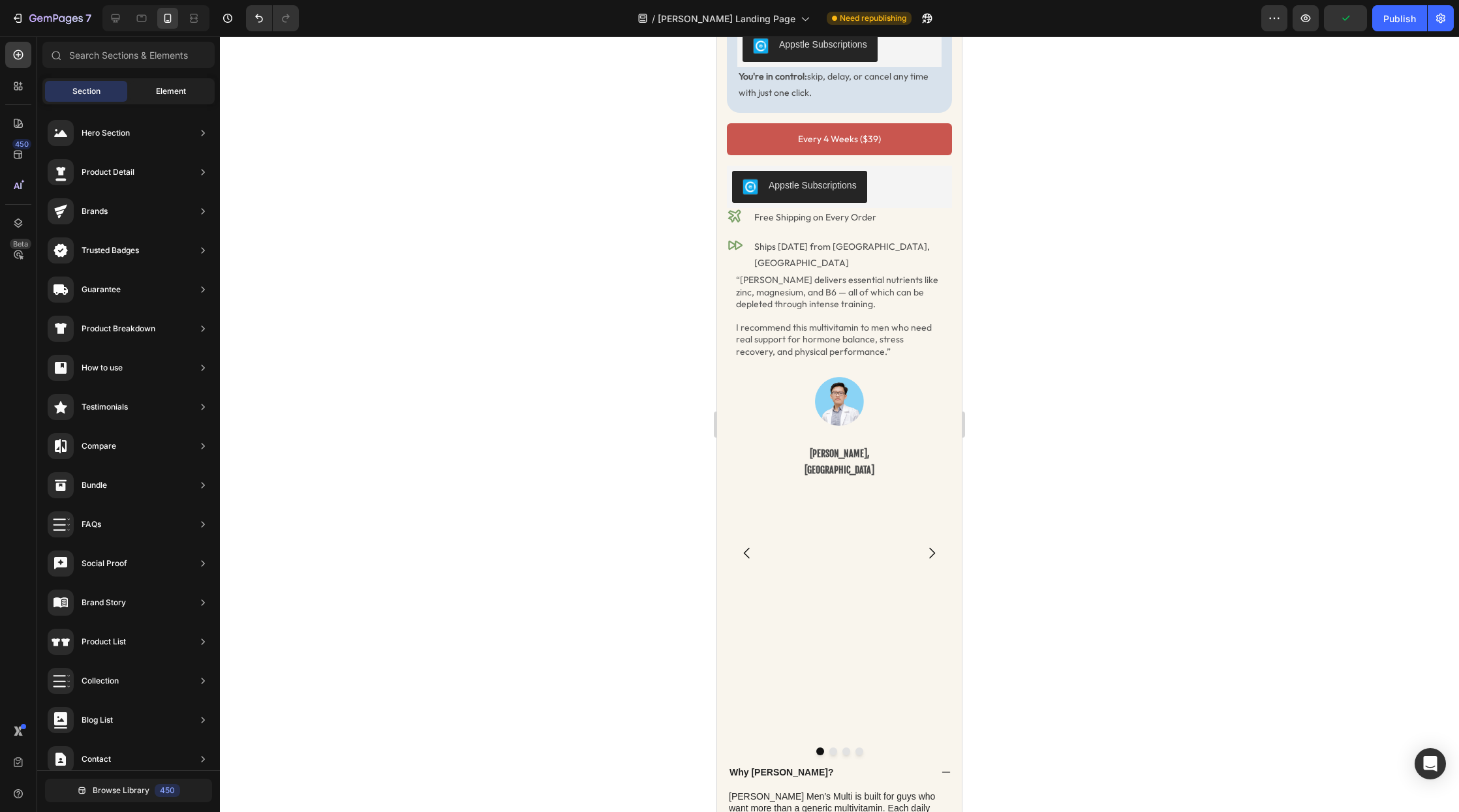
click at [164, 83] on div "Element" at bounding box center [171, 91] width 82 height 21
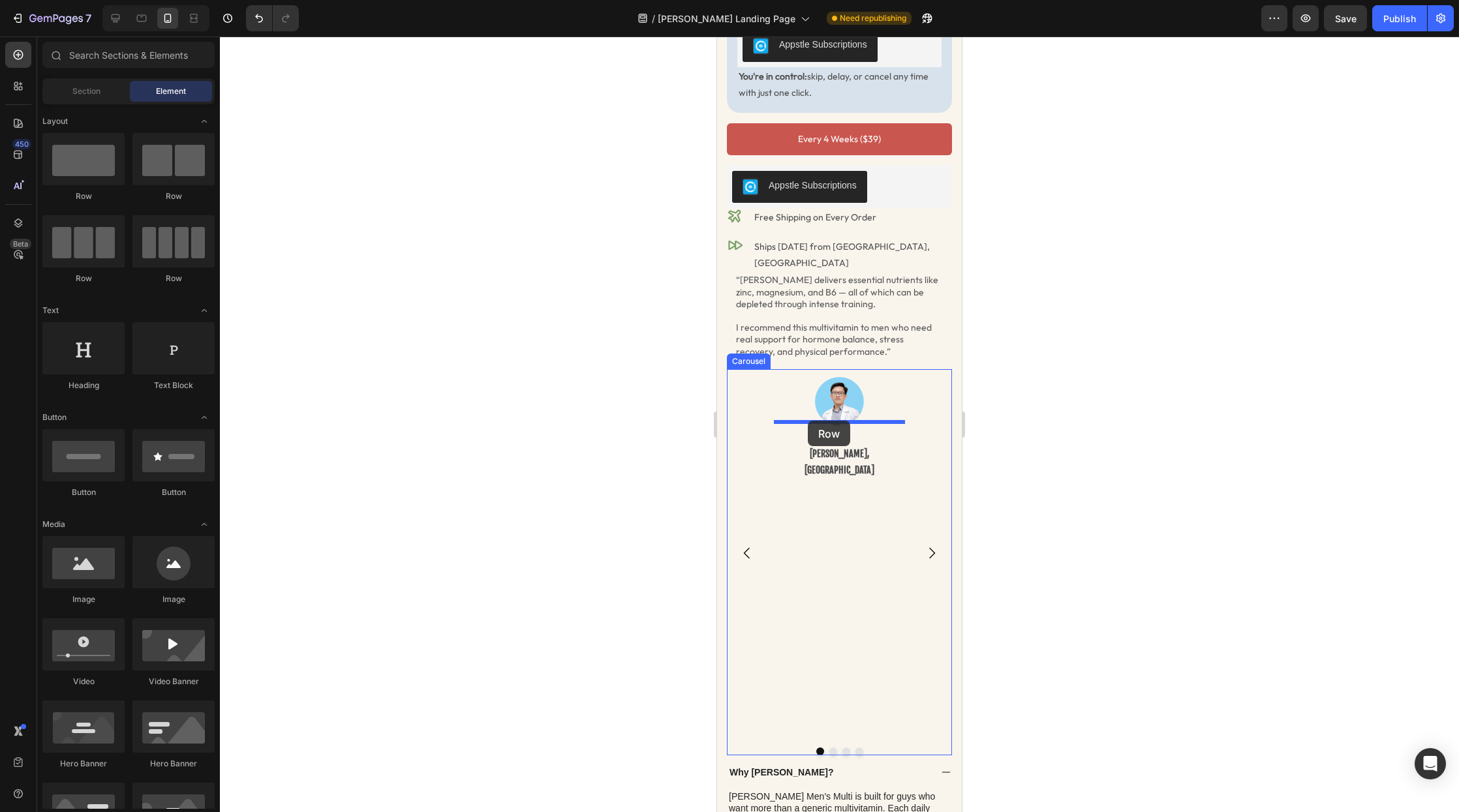
drag, startPoint x: 889, startPoint y: 190, endPoint x: 808, endPoint y: 421, distance: 244.8
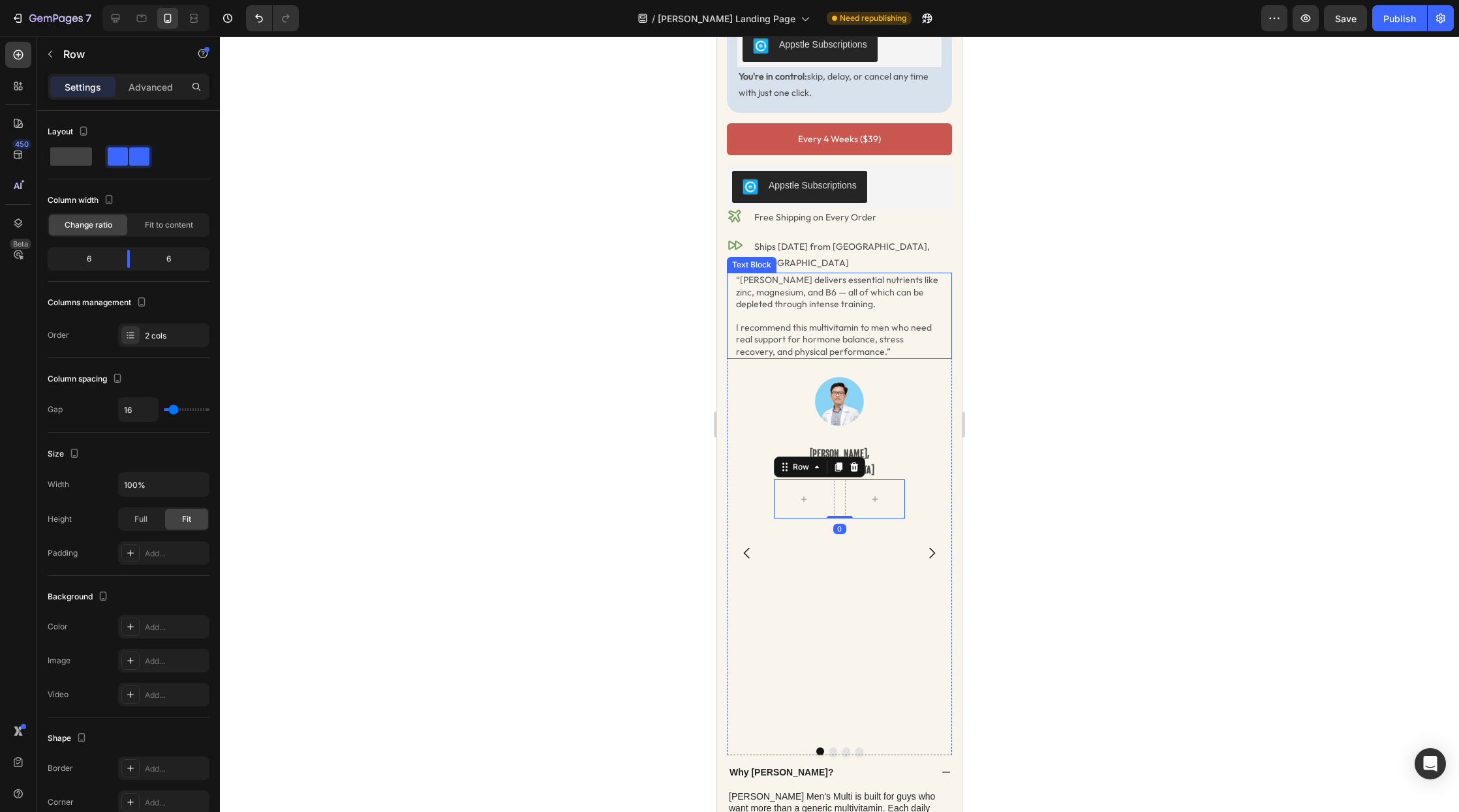
click at [782, 322] on p "I recommend this multivitamin to men who need real support for hormone balance,…" at bounding box center [840, 340] width 207 height 36
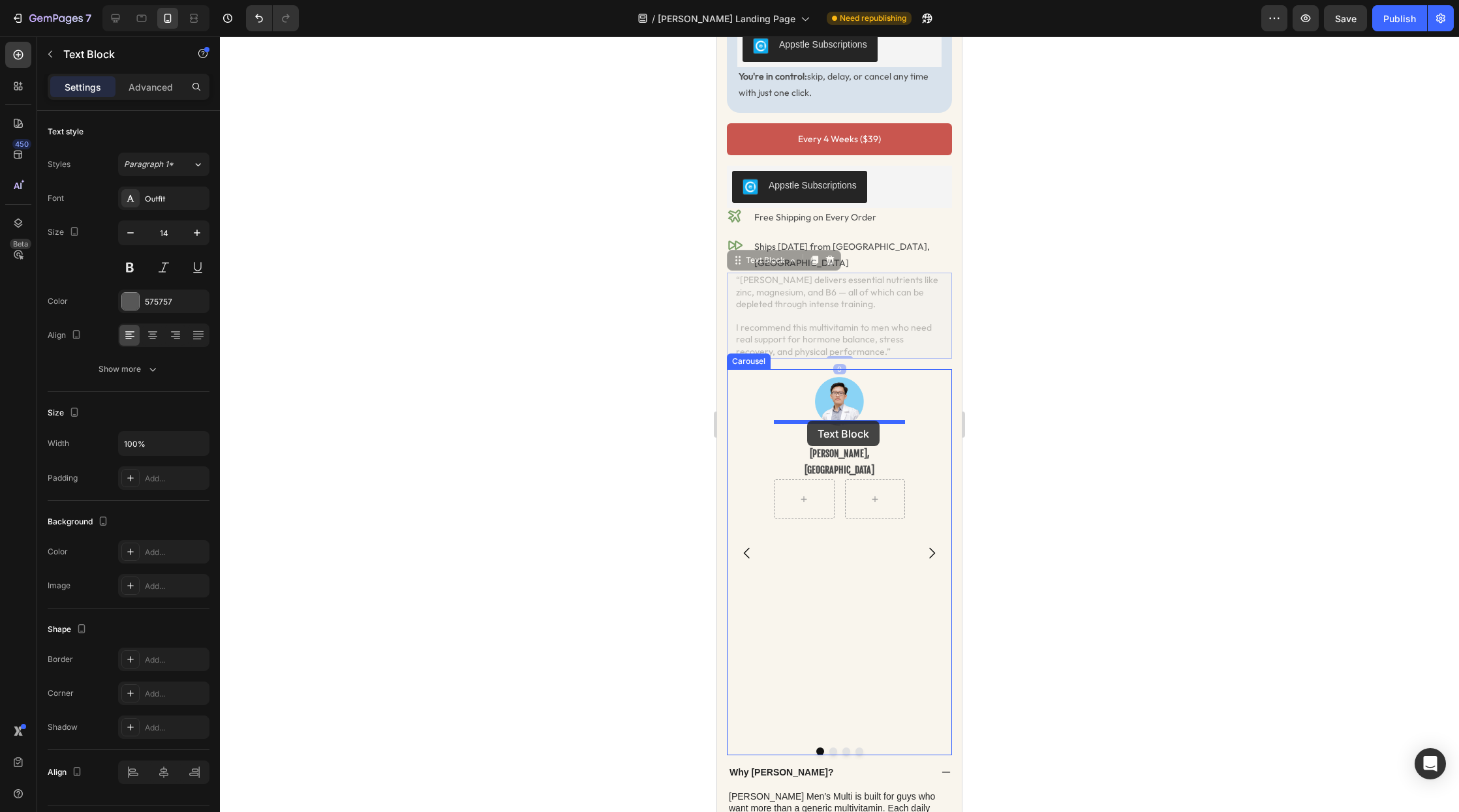
drag, startPoint x: 742, startPoint y: 221, endPoint x: 808, endPoint y: 421, distance: 210.6
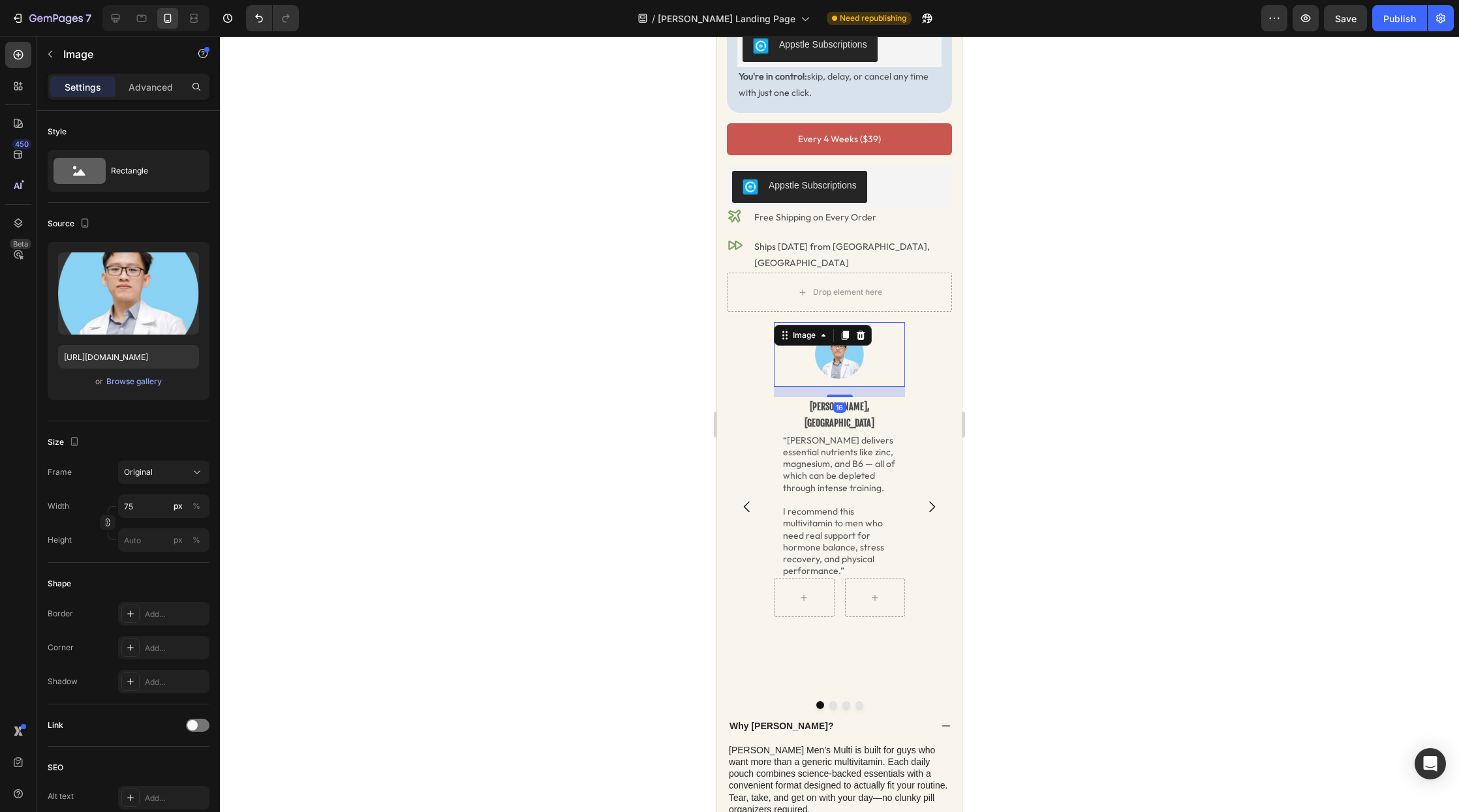
click at [823, 330] on img at bounding box center [840, 354] width 49 height 49
drag, startPoint x: 789, startPoint y: 297, endPoint x: 810, endPoint y: 533, distance: 236.9
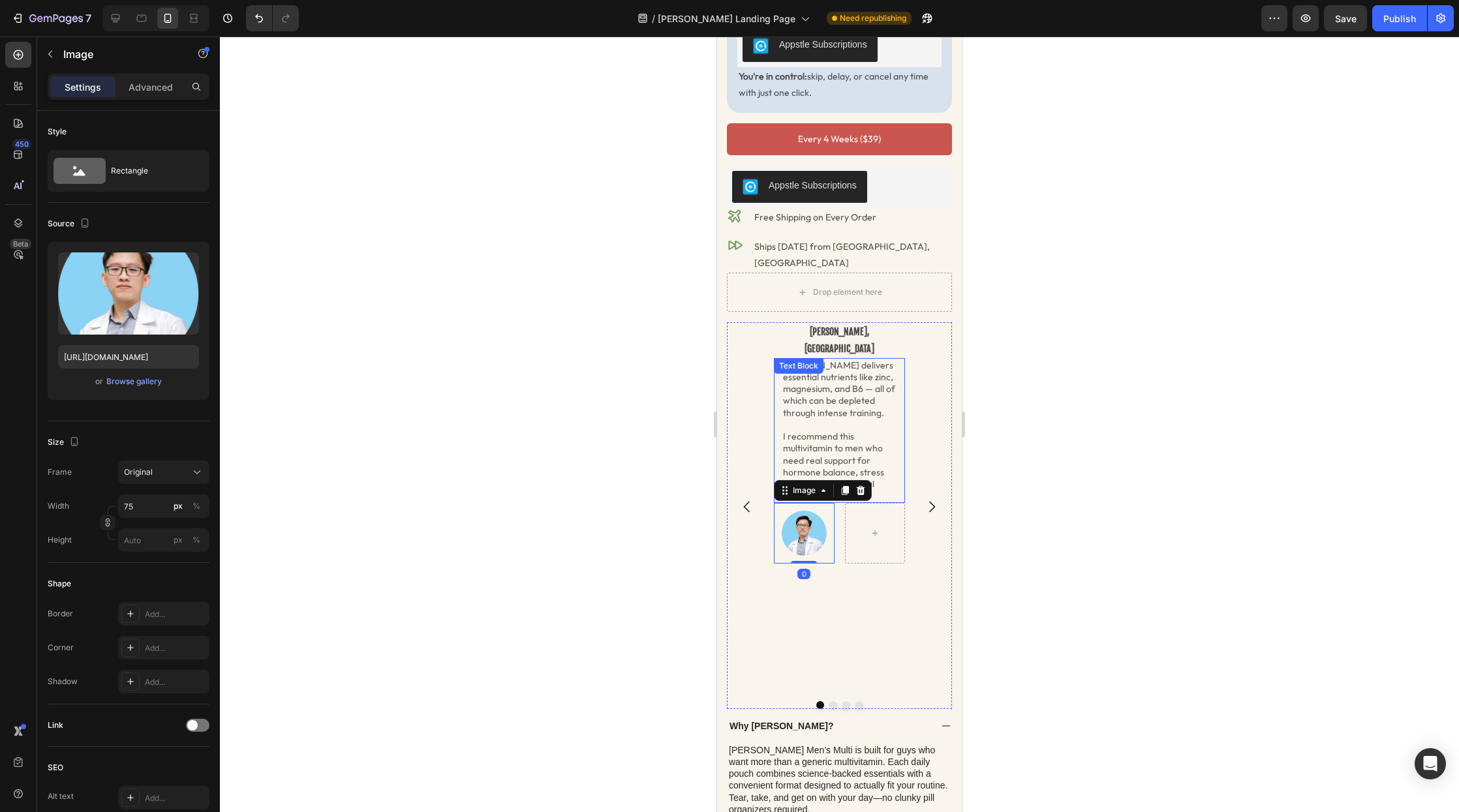
drag, startPoint x: 827, startPoint y: 300, endPoint x: 828, endPoint y: 294, distance: 6.1
click at [828, 322] on div "Dr. Loc Quang, MD Text Block “Radder delivers essential nutrients like zinc, ma…" at bounding box center [840, 506] width 131 height 368
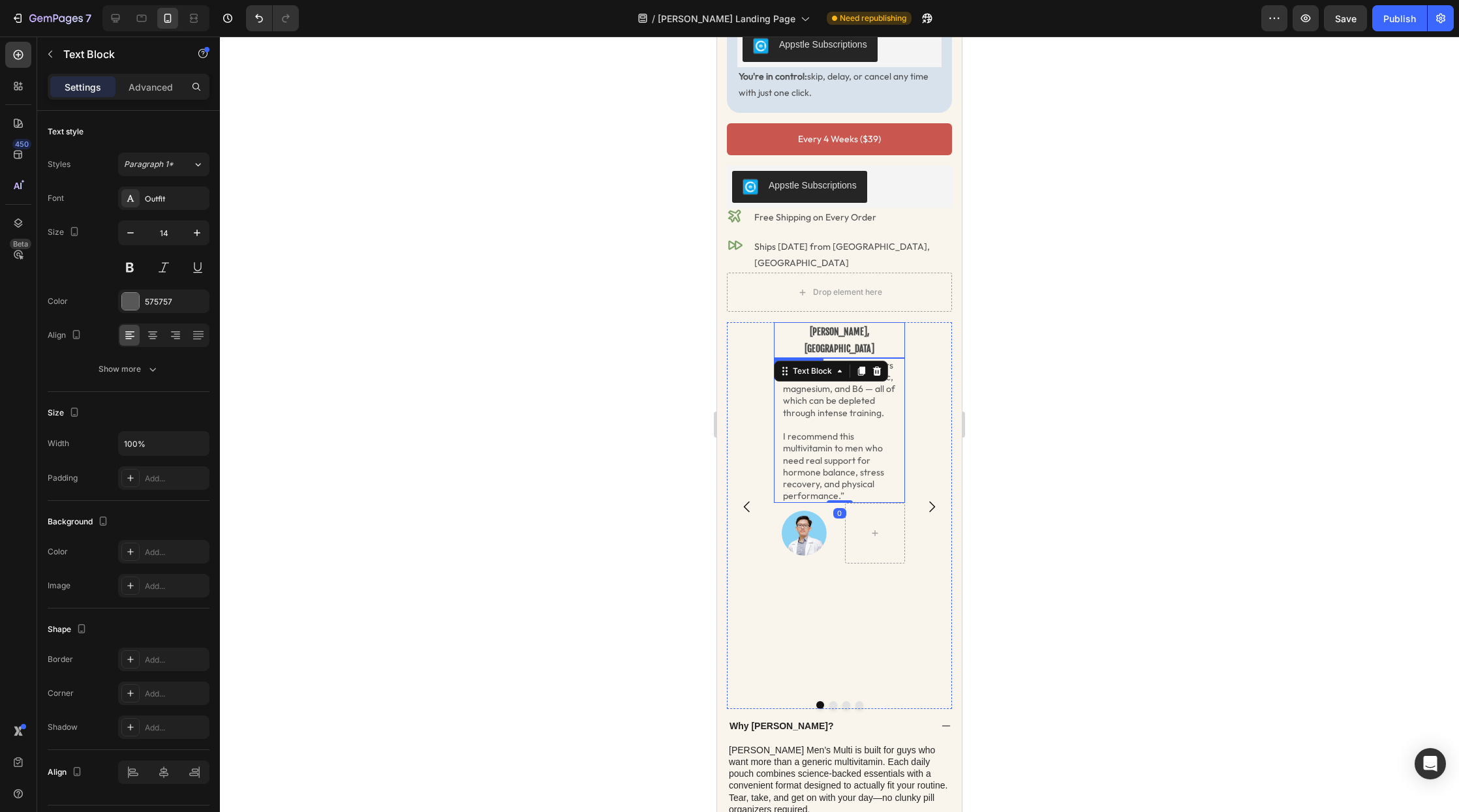
click at [828, 324] on p "Dr. Loc Quang, MD" at bounding box center [840, 340] width 129 height 33
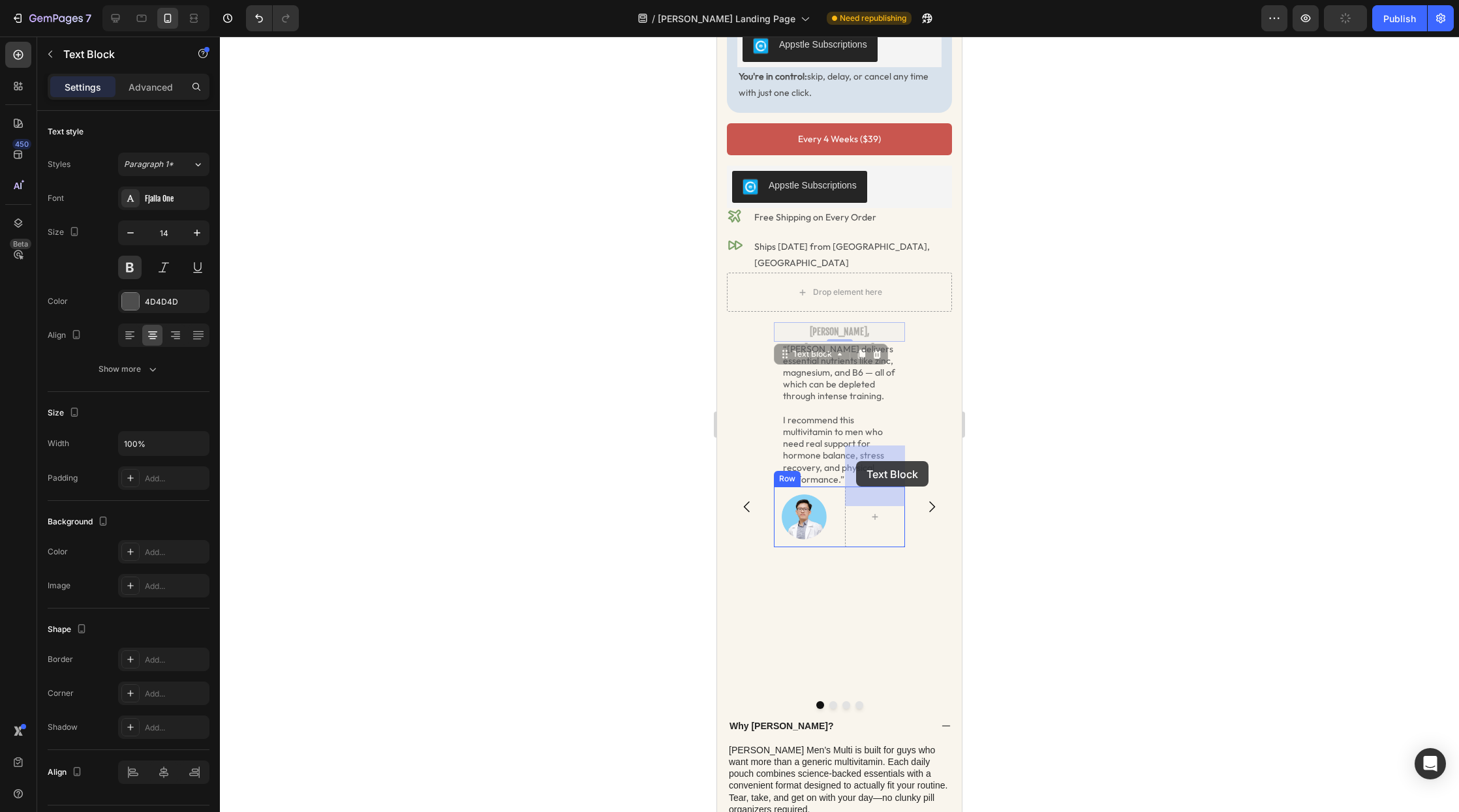
drag, startPoint x: 787, startPoint y: 311, endPoint x: 856, endPoint y: 461, distance: 165.1
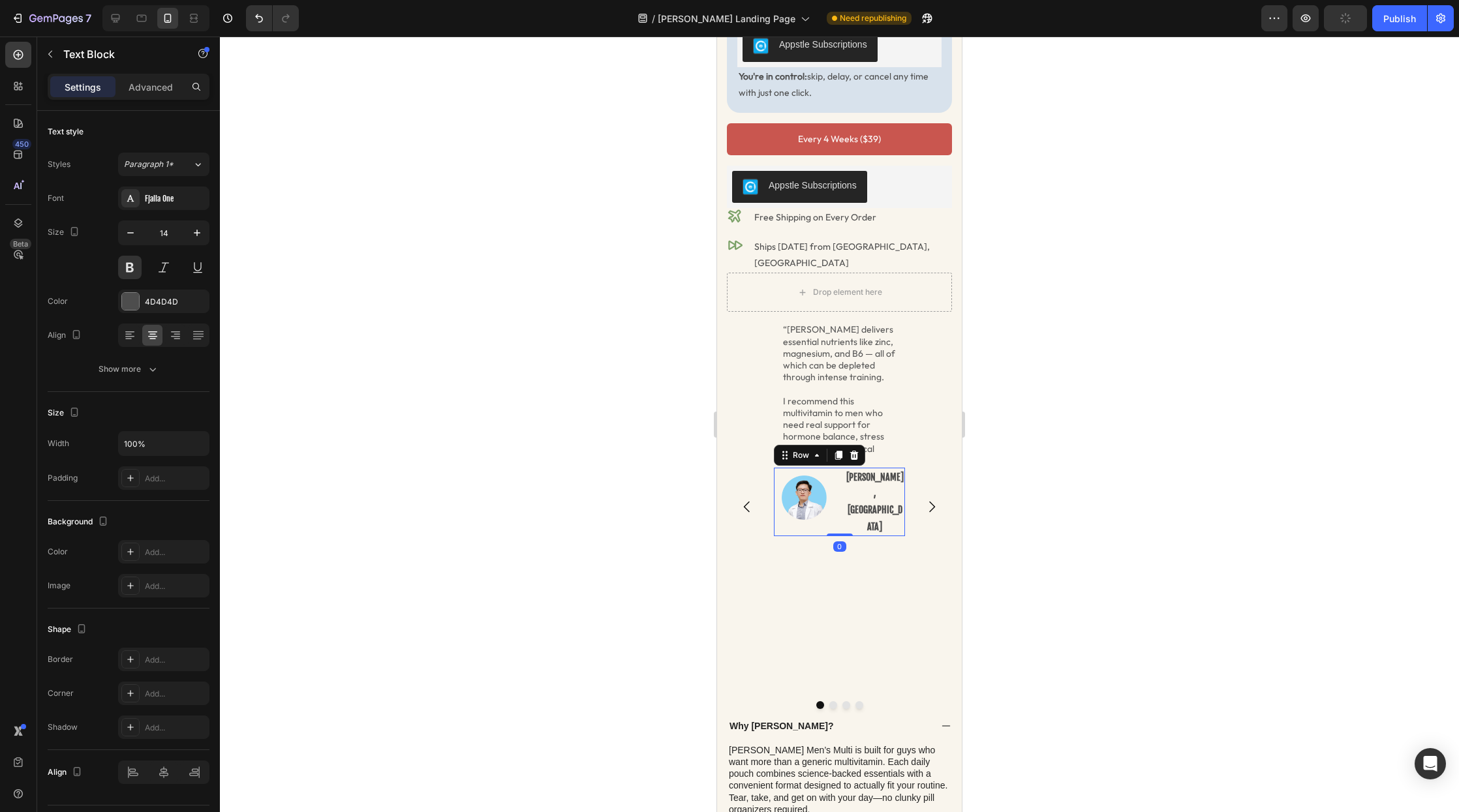
click at [838, 479] on div "Image Dr. Loc Quang, MD Text Block Row 0" at bounding box center [840, 502] width 131 height 68
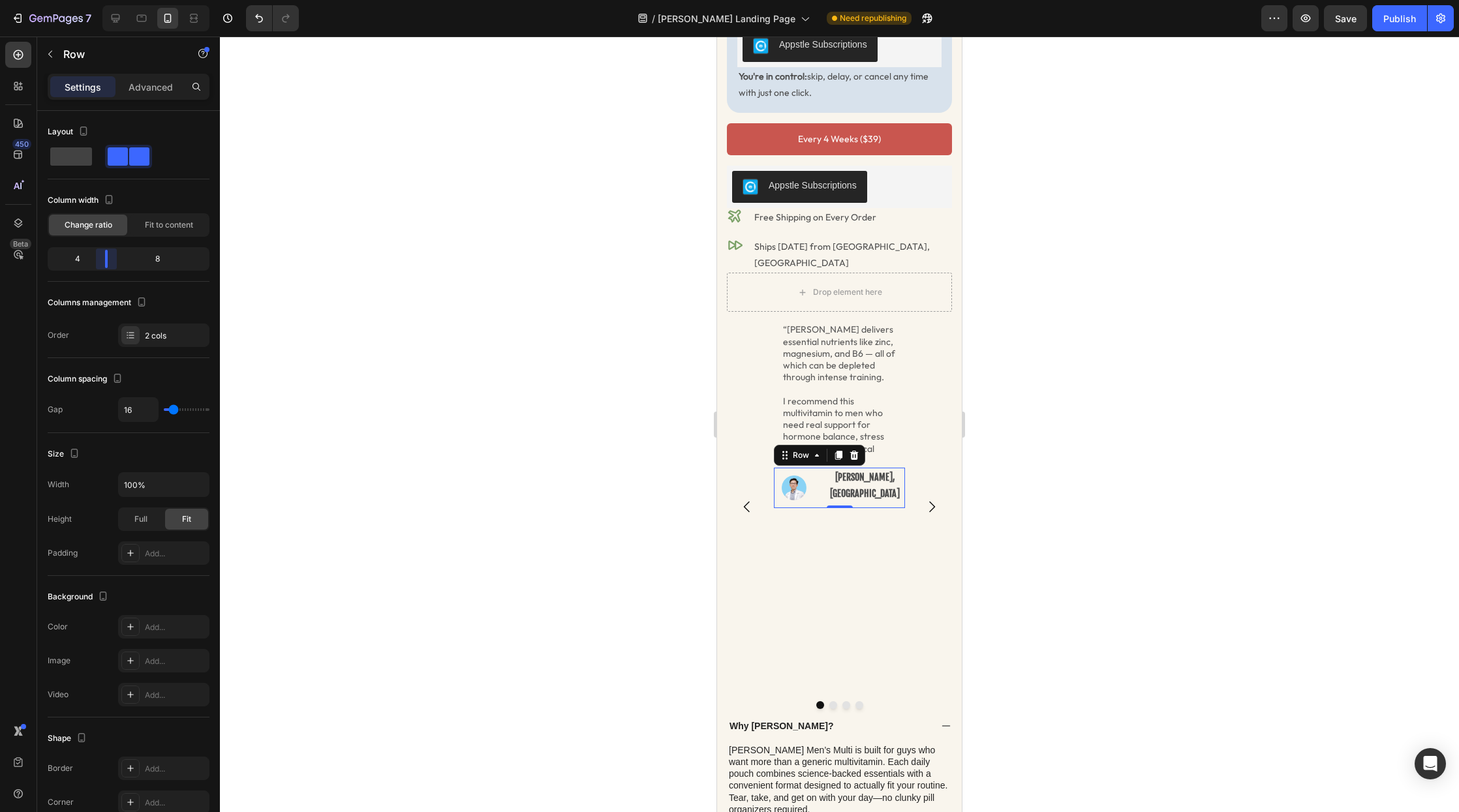
drag, startPoint x: 122, startPoint y: 264, endPoint x: 231, endPoint y: 279, distance: 110.0
click at [102, 0] on body "7 Version history / Radder Landing Page Need republishing Preview Save Publish …" at bounding box center [730, 0] width 1459 height 0
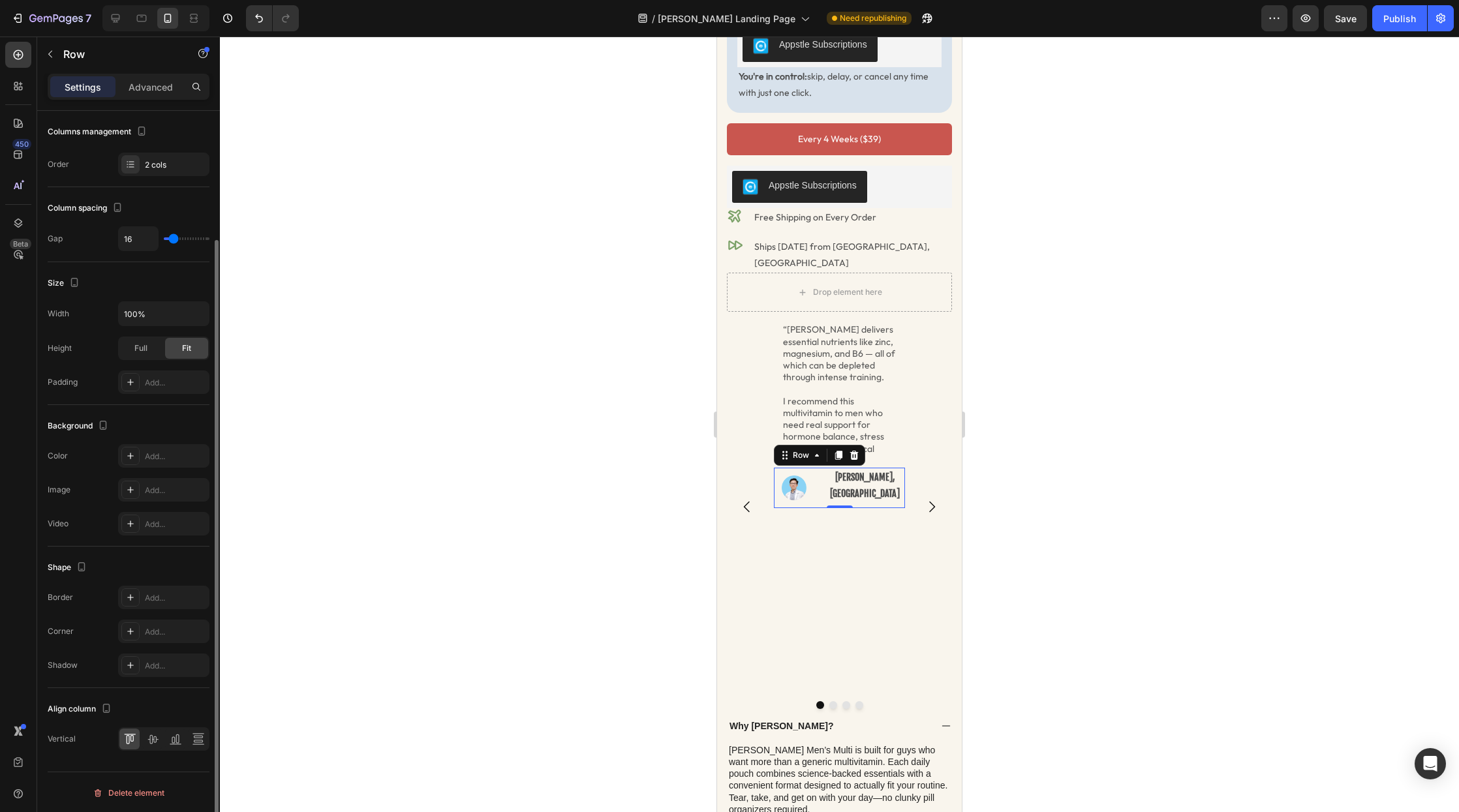
scroll to position [172, 0]
click at [154, 740] on icon at bounding box center [153, 738] width 10 height 9
click at [798, 396] on p "I recommend this multivitamin to men who need real support for hormone balance,…" at bounding box center [840, 431] width 113 height 71
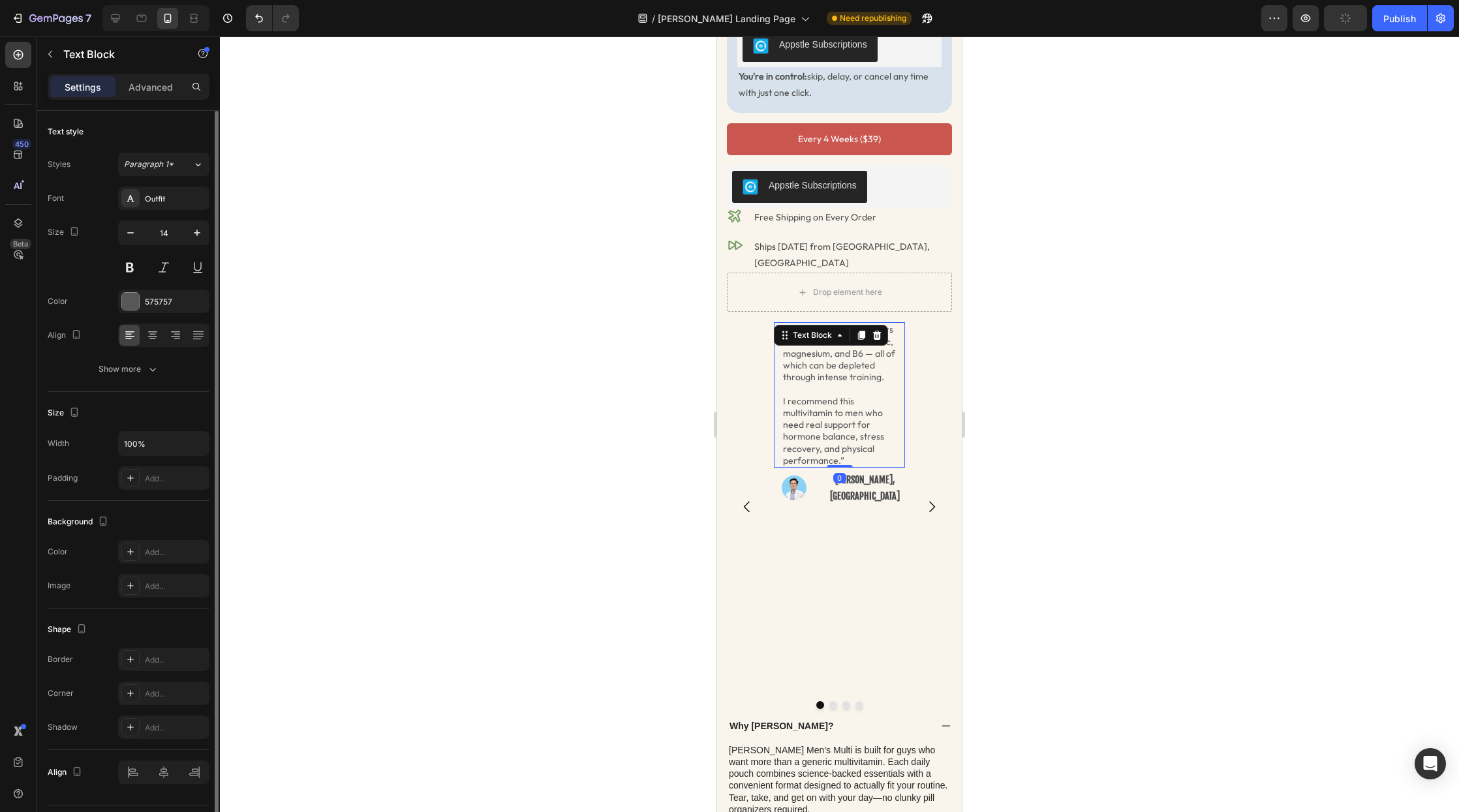
click at [766, 368] on div "“Radder delivers essential nutrients like zinc, magnesium, and B6 — all of whic…" at bounding box center [839, 506] width 225 height 368
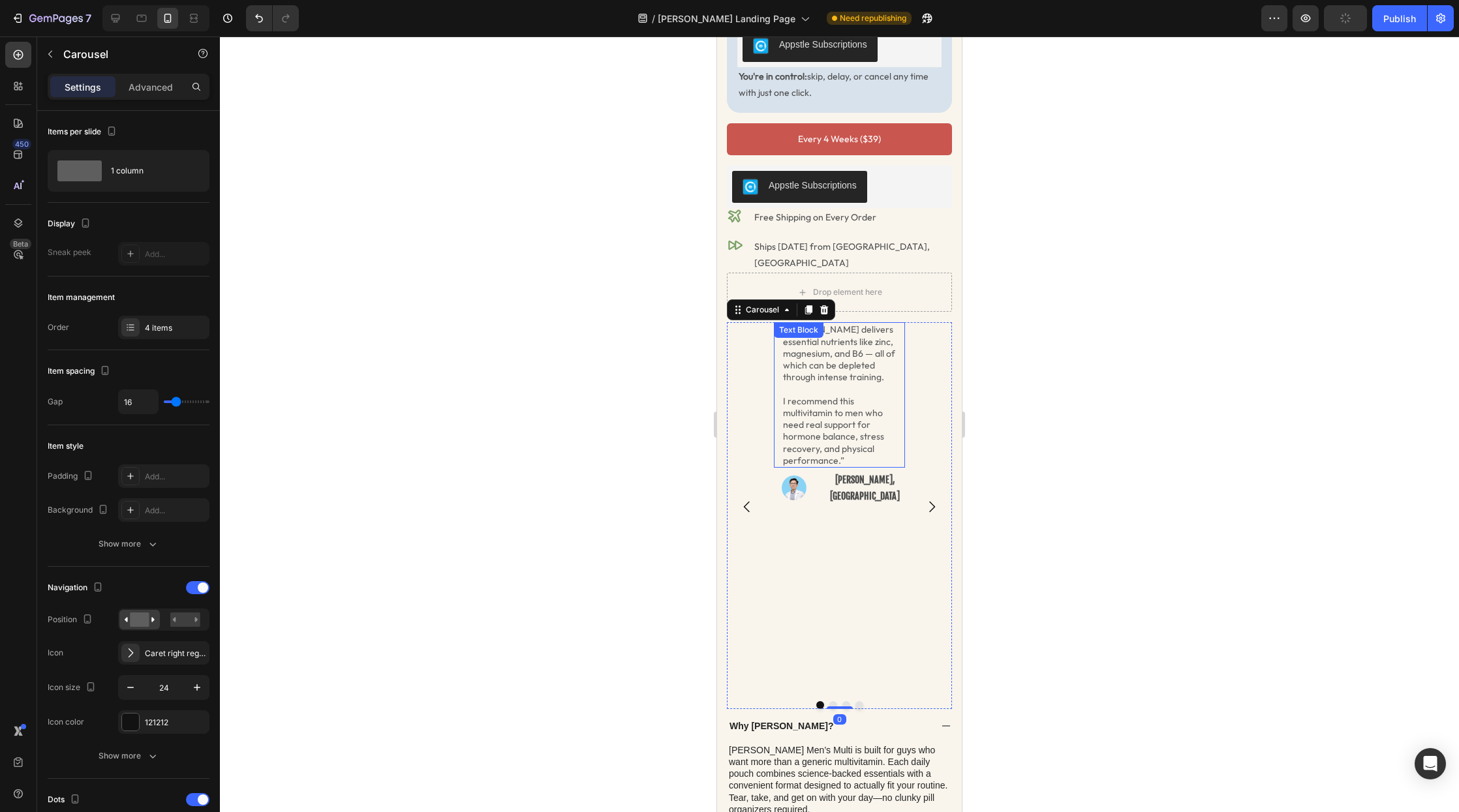
click at [797, 396] on p "I recommend this multivitamin to men who need real support for hormone balance,…" at bounding box center [840, 431] width 113 height 71
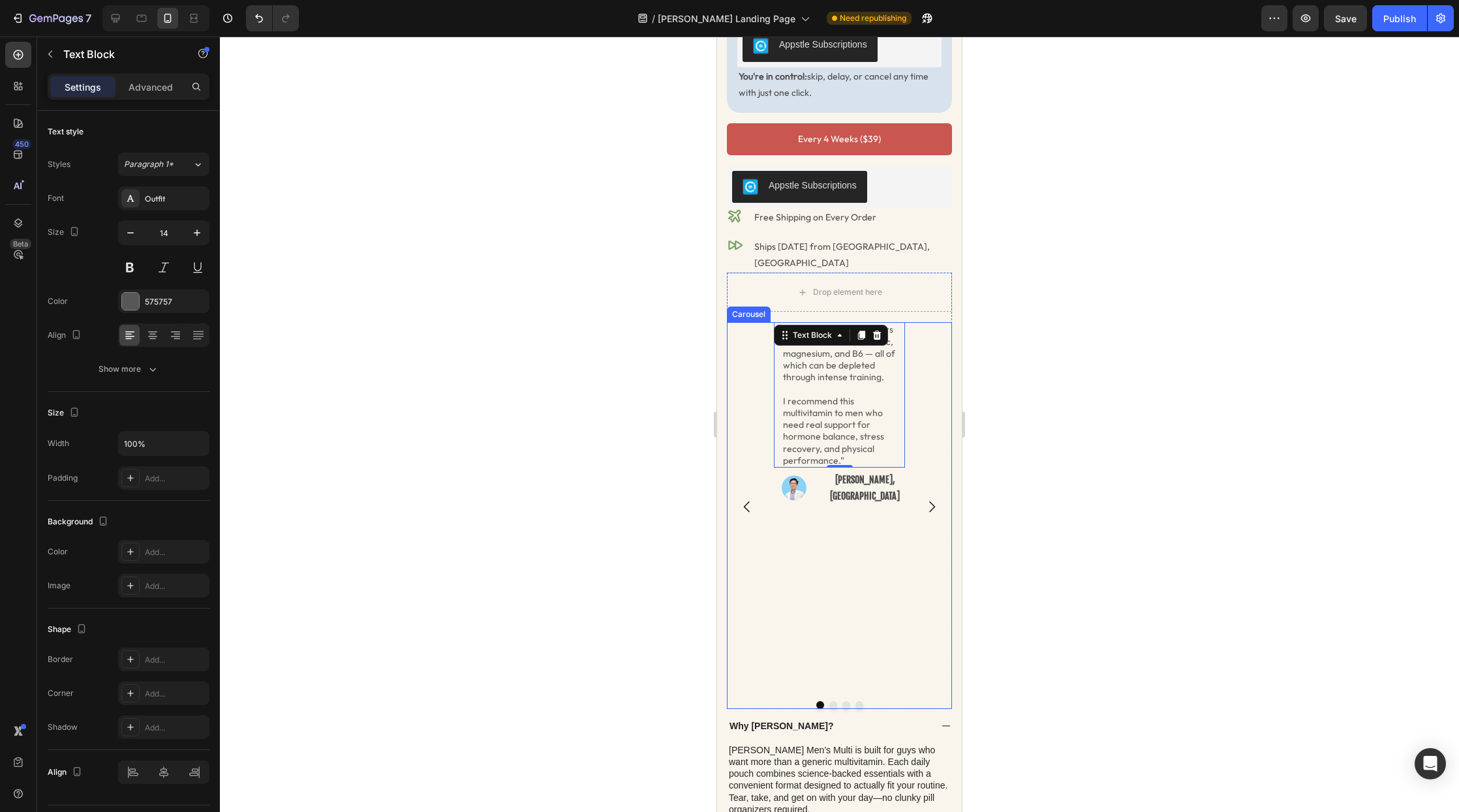
click at [768, 449] on div "“Radder delivers essential nutrients like zinc, magnesium, and B6 — all of whic…" at bounding box center [839, 506] width 225 height 368
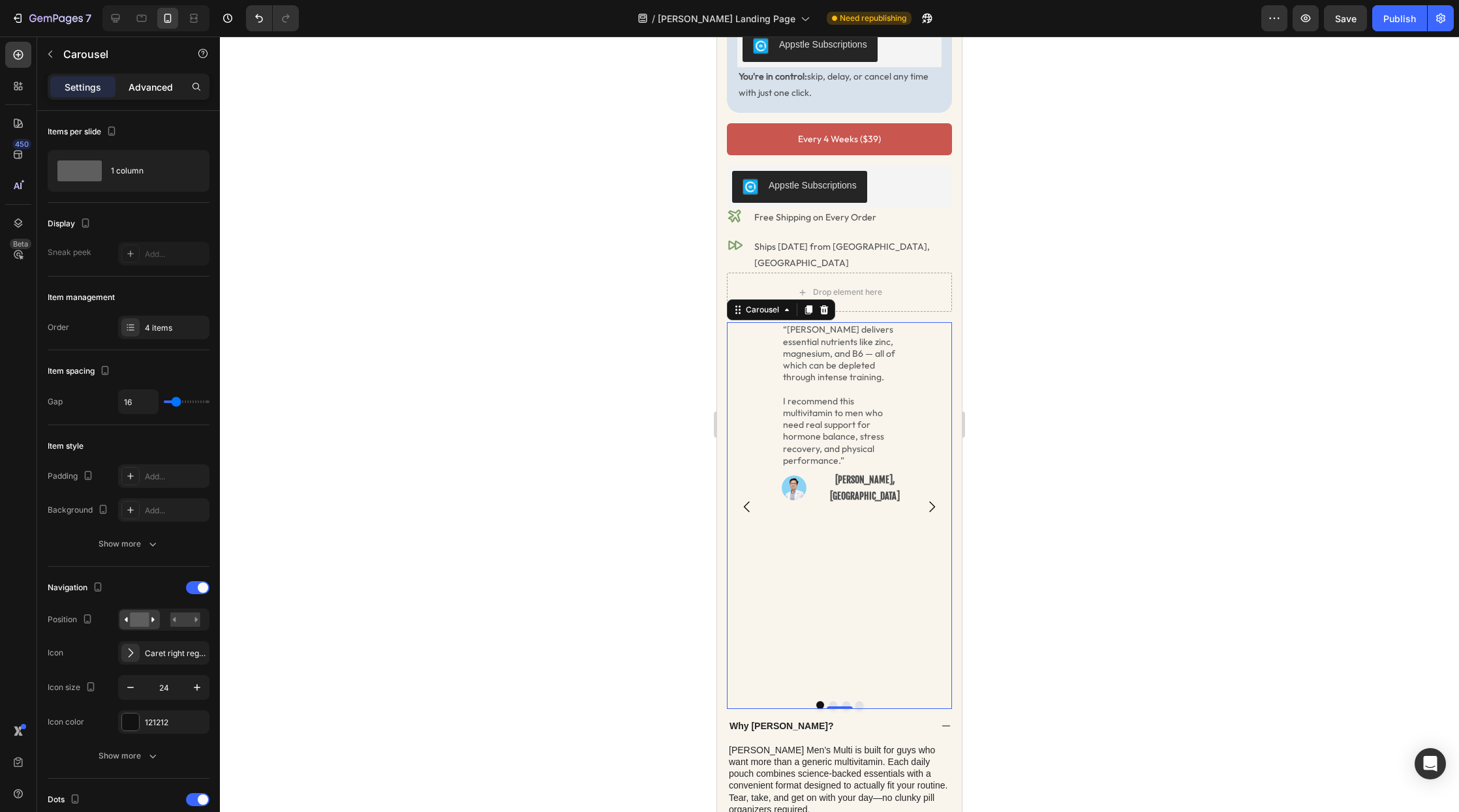
click at [155, 86] on p "Advanced" at bounding box center [151, 87] width 45 height 14
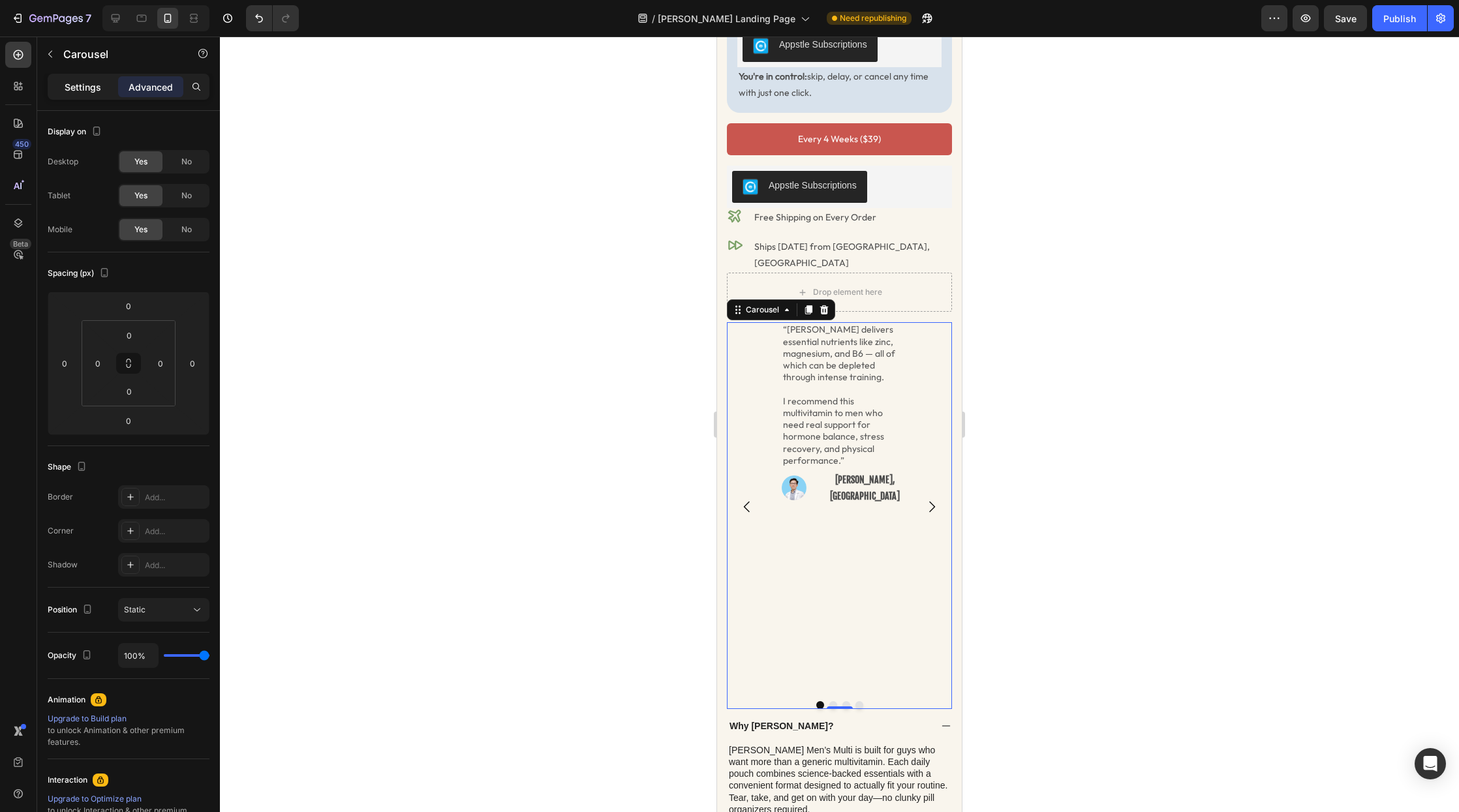
click at [74, 88] on p "Settings" at bounding box center [83, 87] width 36 height 14
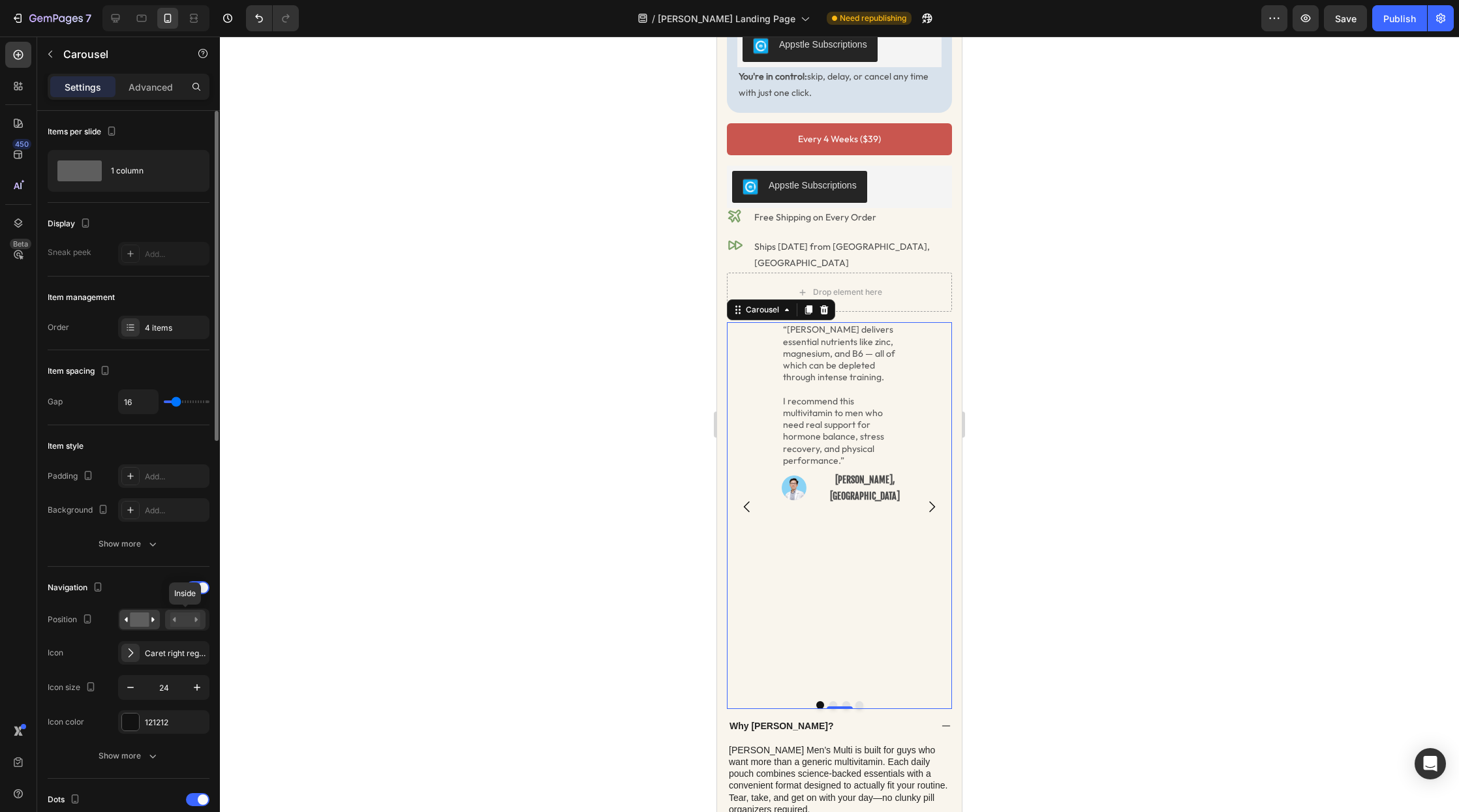
click at [180, 617] on rect at bounding box center [185, 620] width 30 height 15
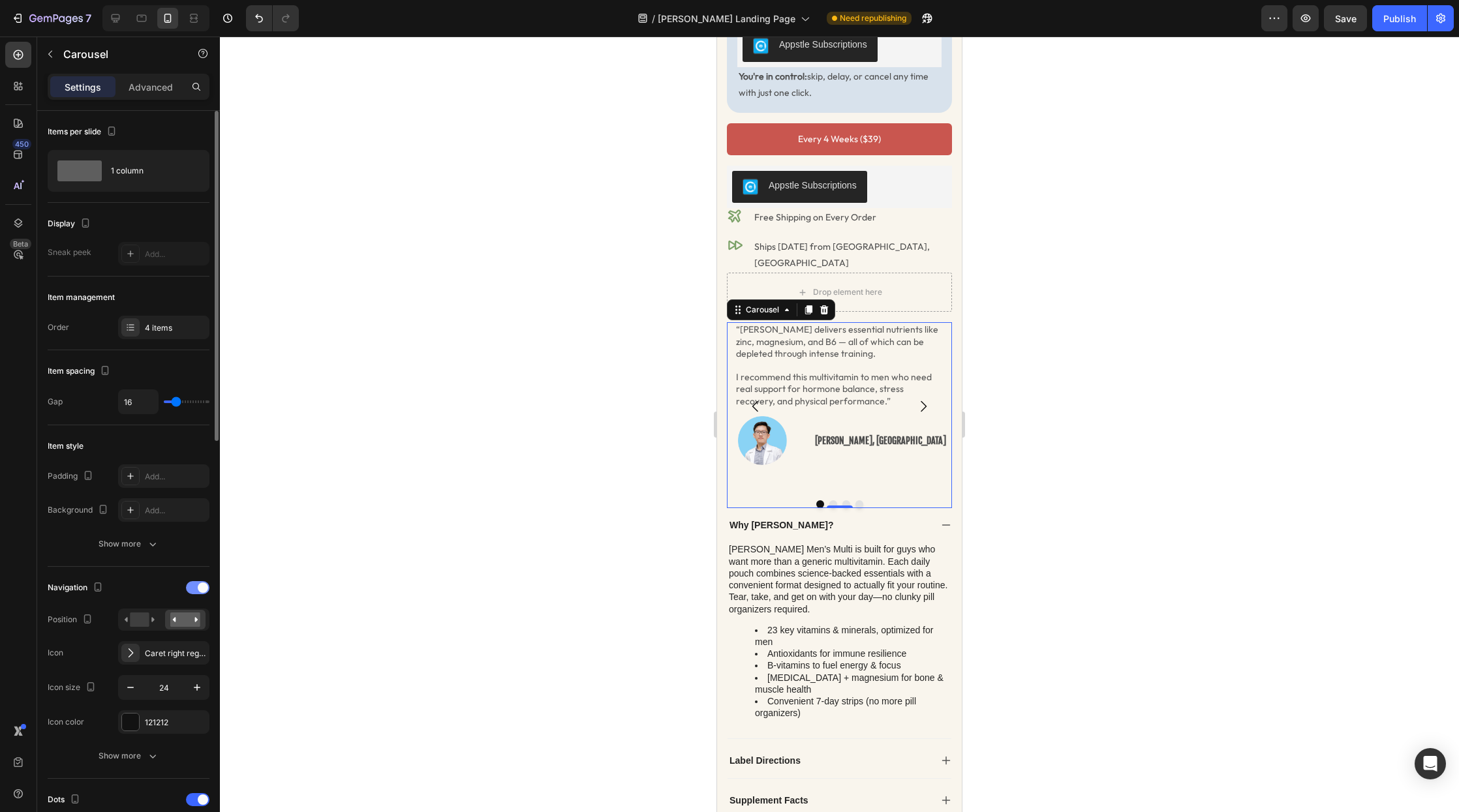
click at [200, 593] on div at bounding box center [198, 588] width 24 height 13
click at [834, 500] on button "Dot" at bounding box center [833, 503] width 8 height 8
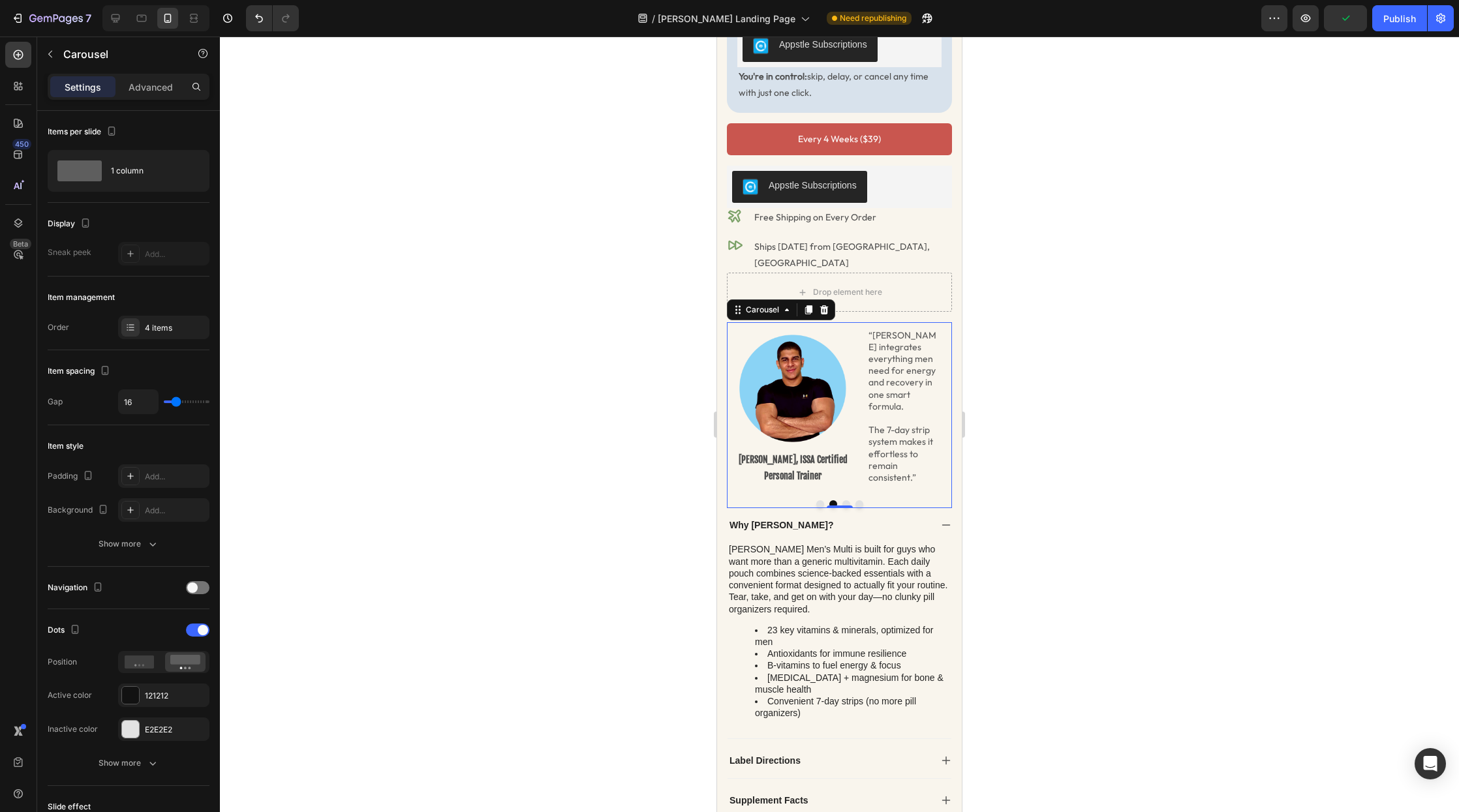
click at [821, 500] on button "Dot" at bounding box center [820, 503] width 8 height 8
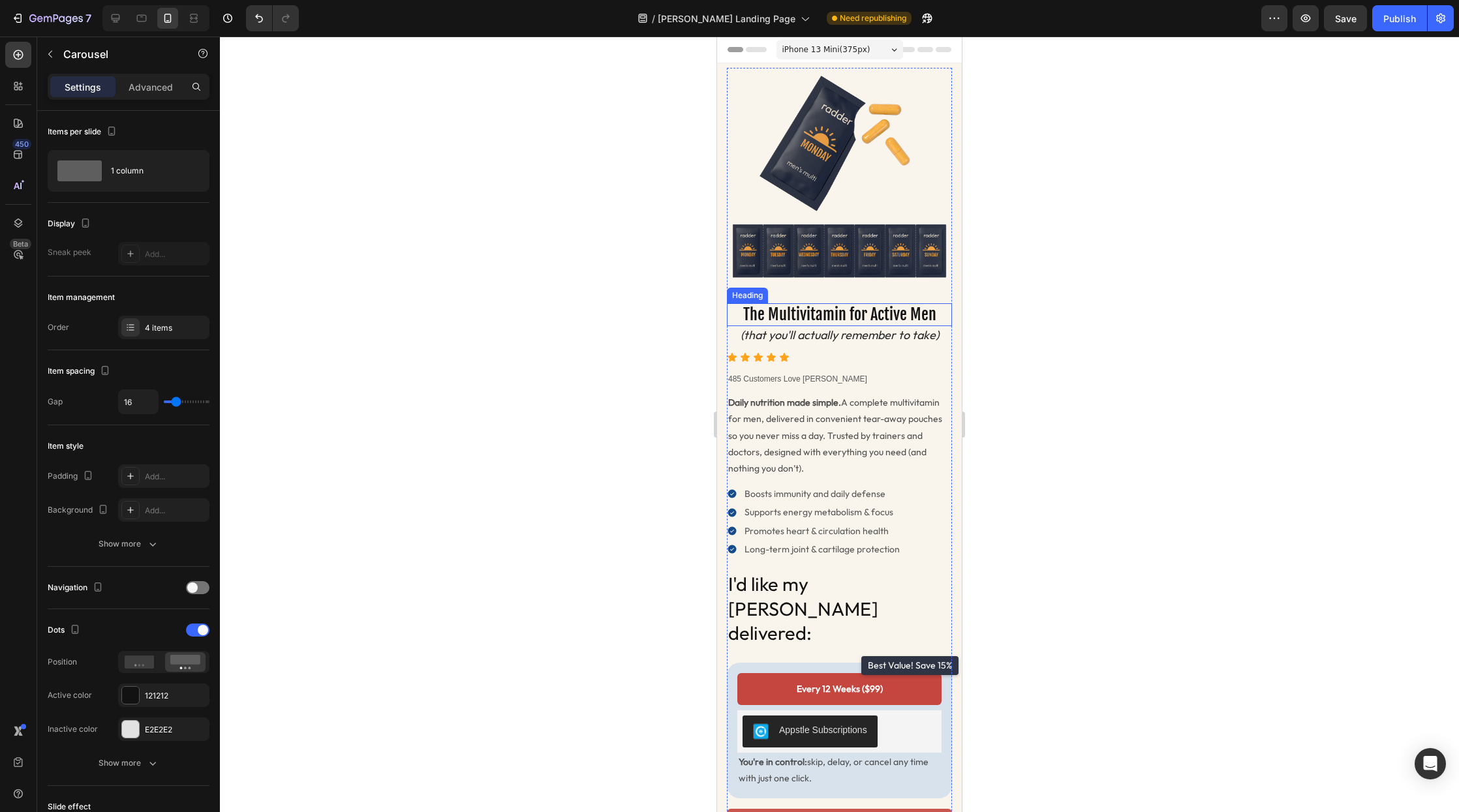
click at [831, 323] on h2 "The Multivitamin for Active Men" at bounding box center [839, 315] width 225 height 23
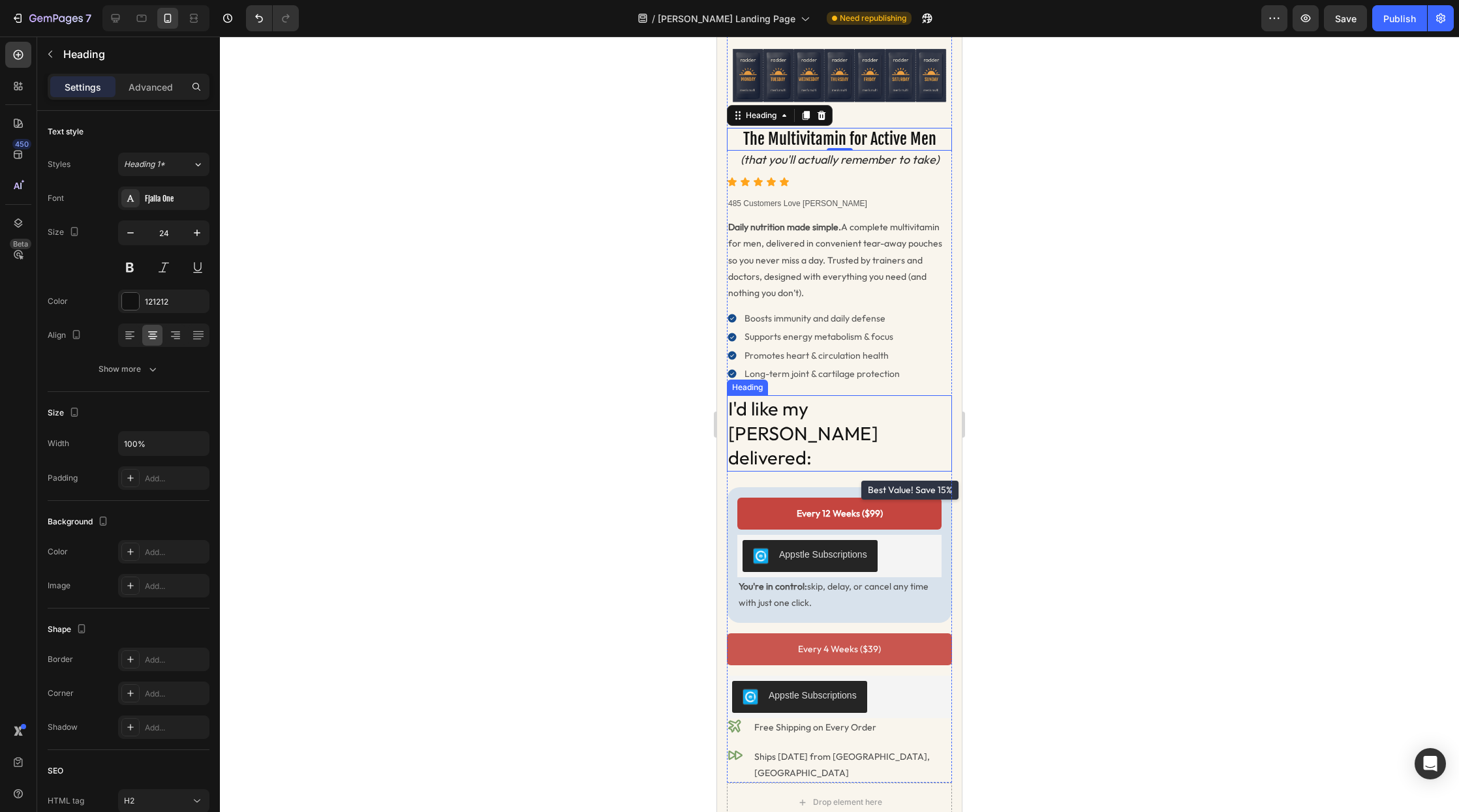
scroll to position [414, 0]
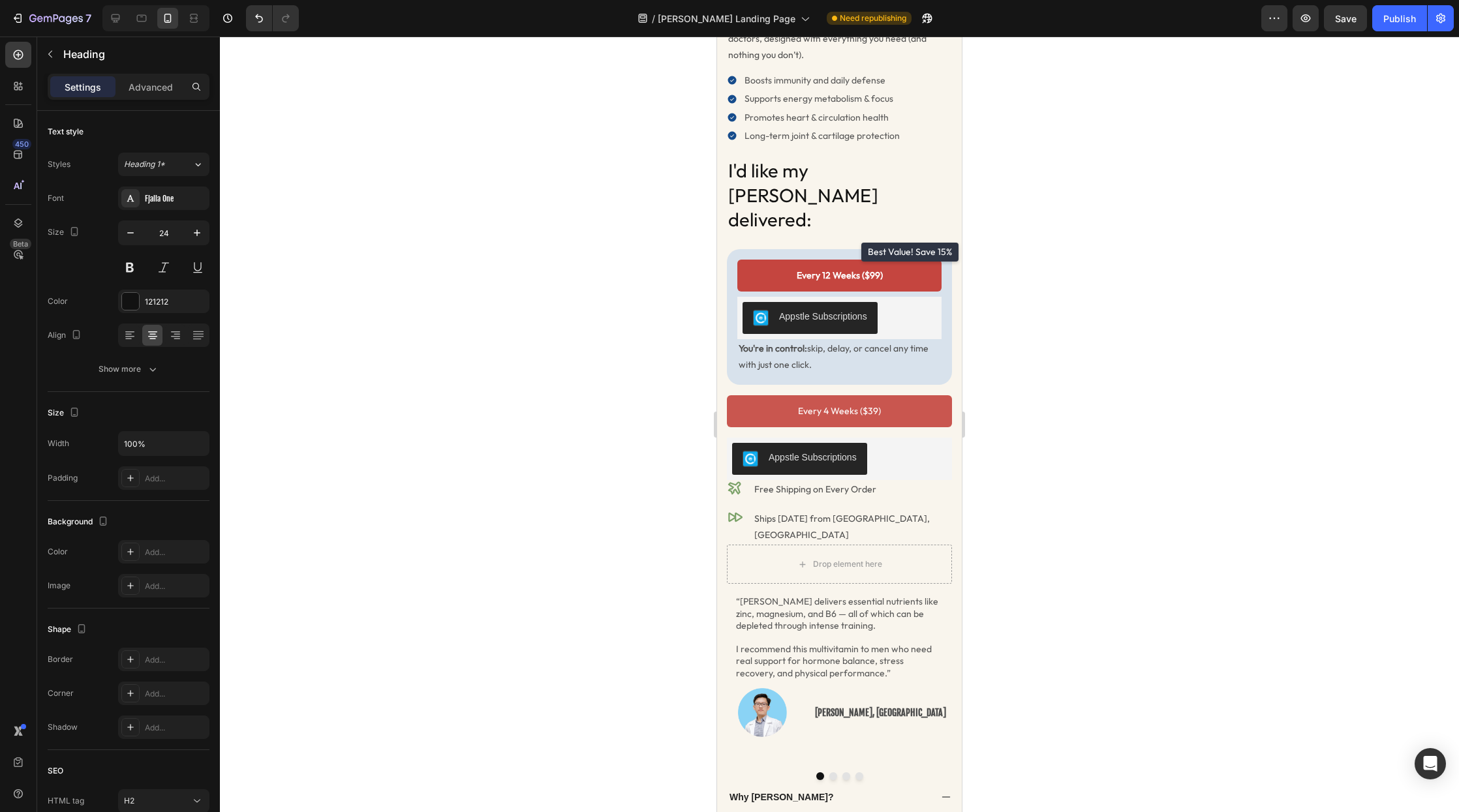
click at [151, 97] on div "Settings Advanced" at bounding box center [128, 86] width 162 height 26
click at [157, 84] on p "Advanced" at bounding box center [151, 87] width 45 height 14
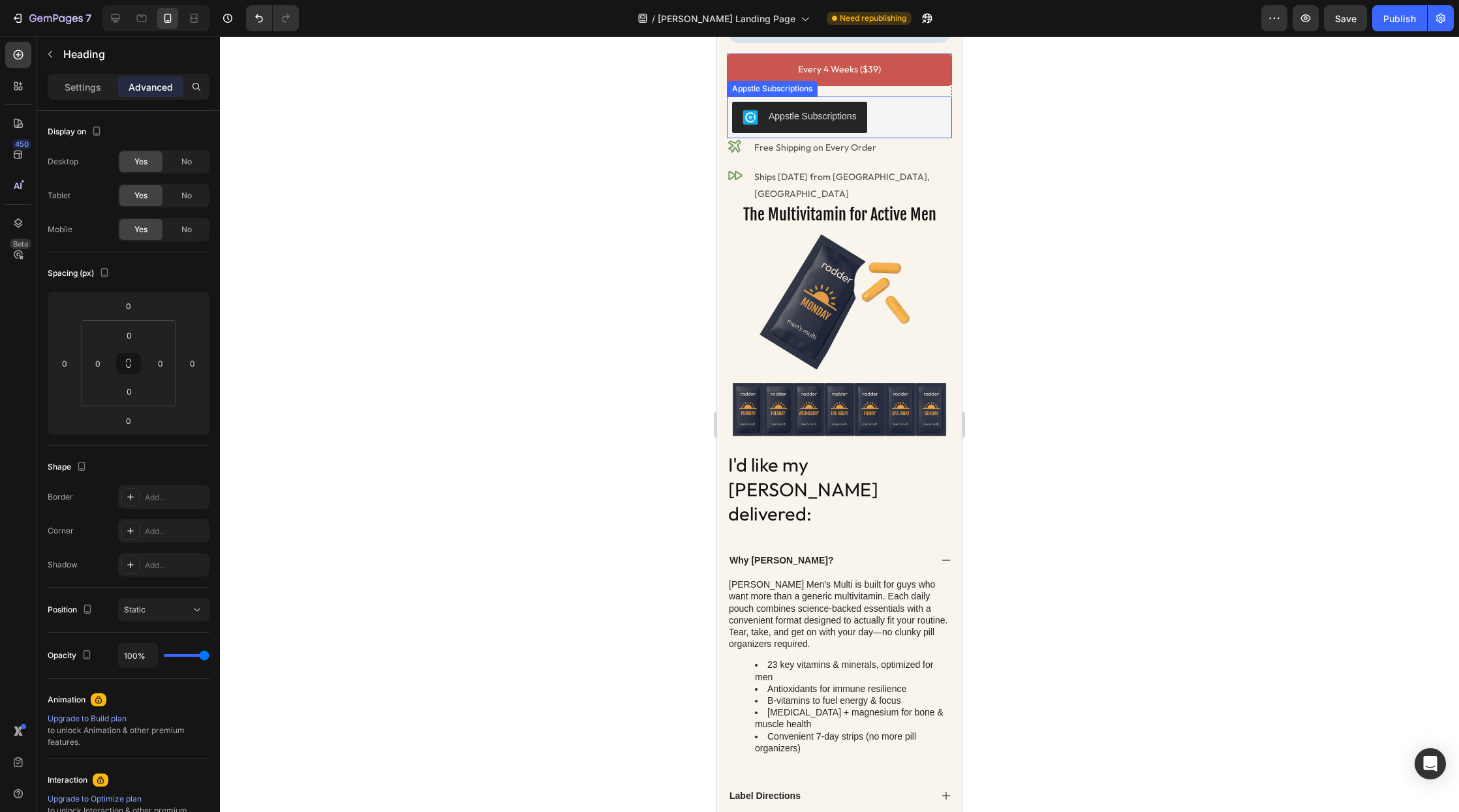
scroll to position [2399, 0]
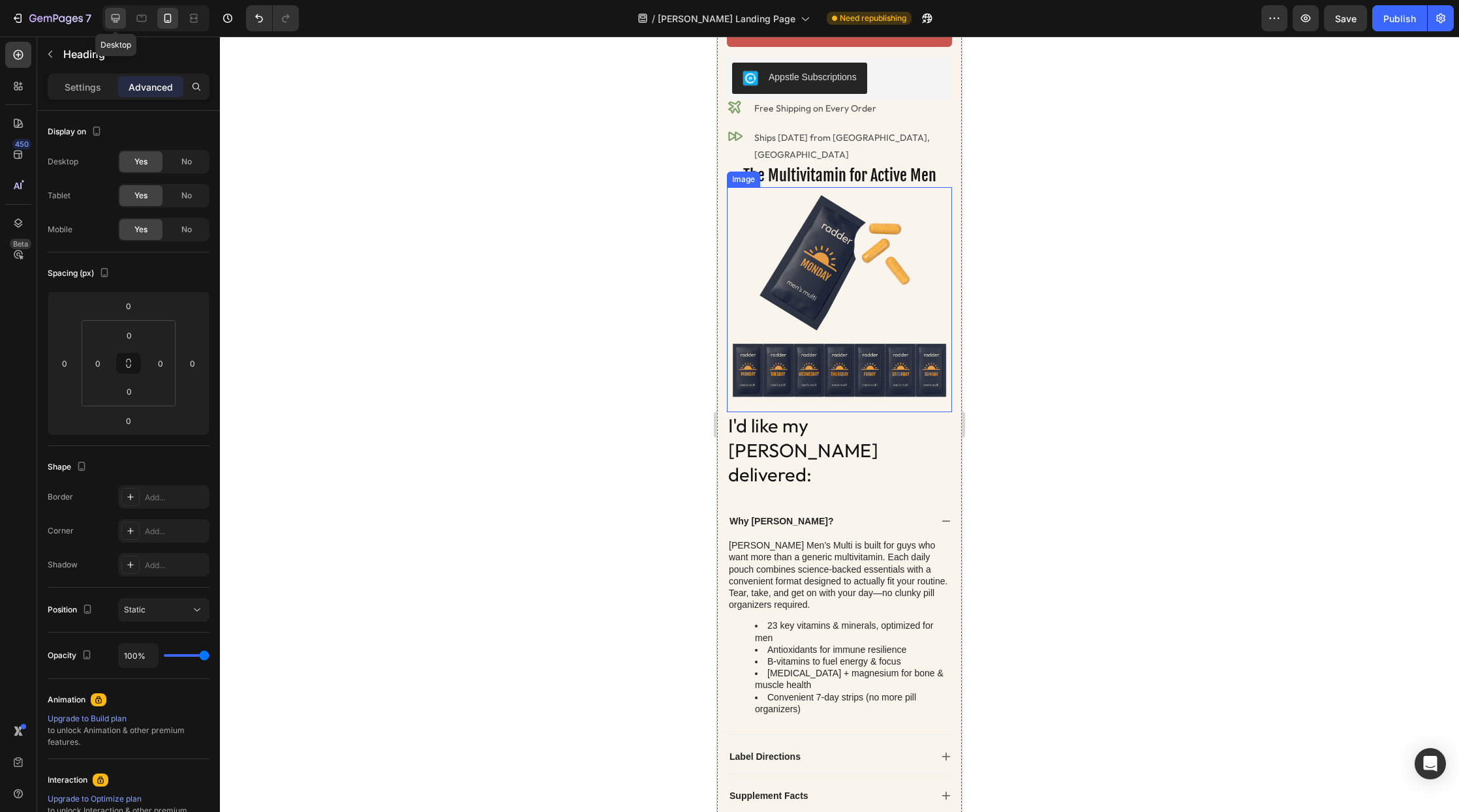
click at [113, 23] on icon at bounding box center [115, 18] width 13 height 13
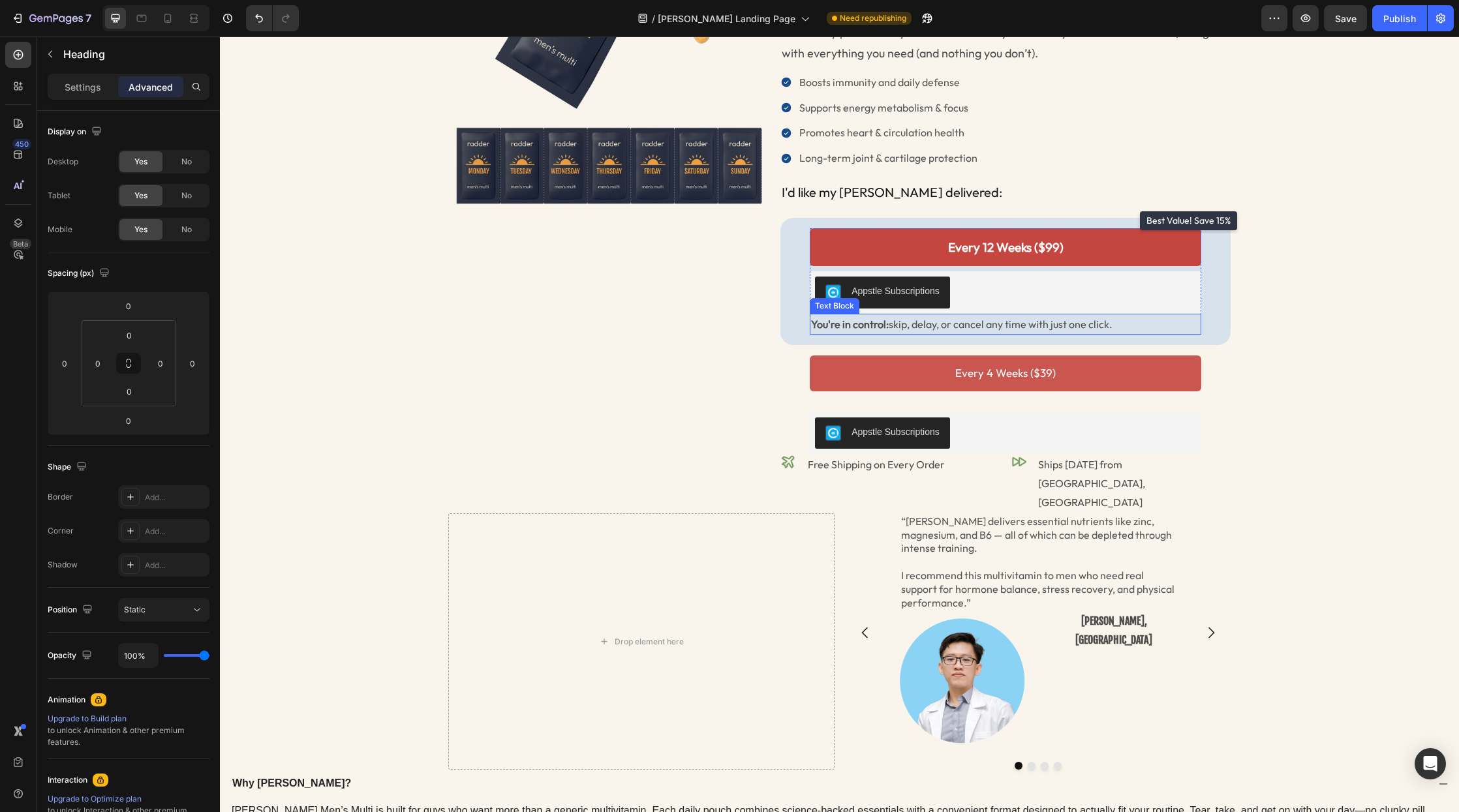
scroll to position [219, 0]
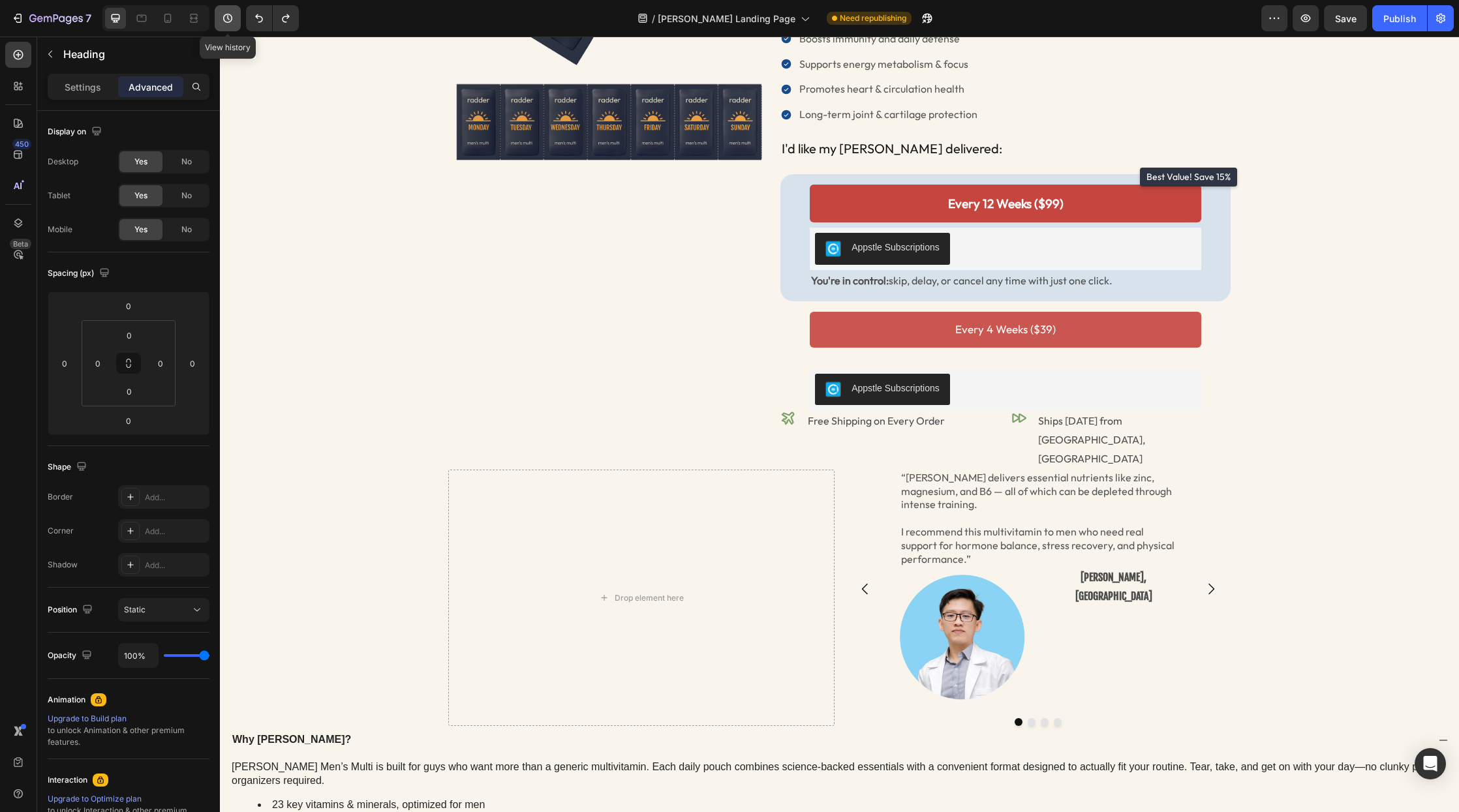
click at [222, 20] on icon "button" at bounding box center [228, 18] width 13 height 13
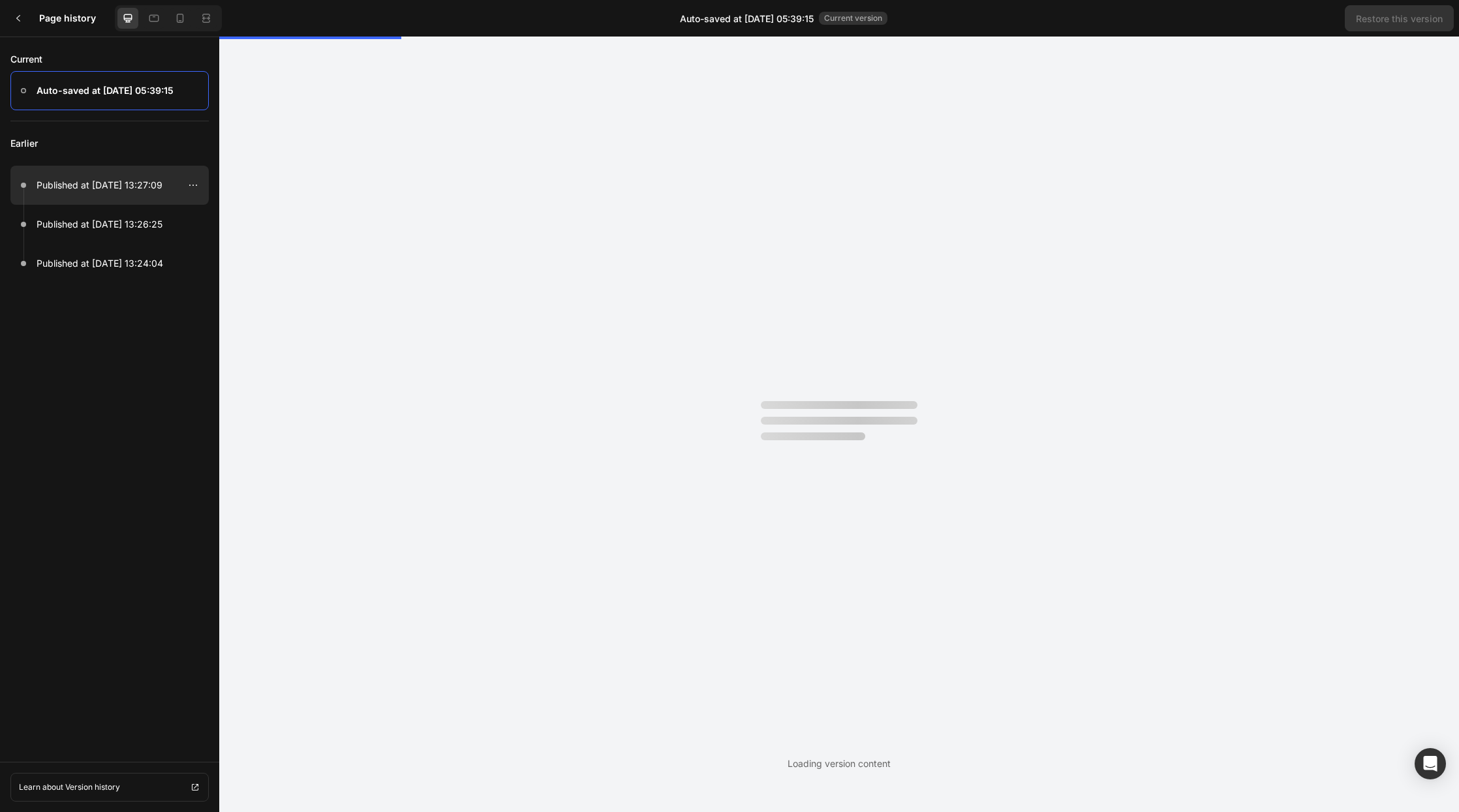
scroll to position [0, 0]
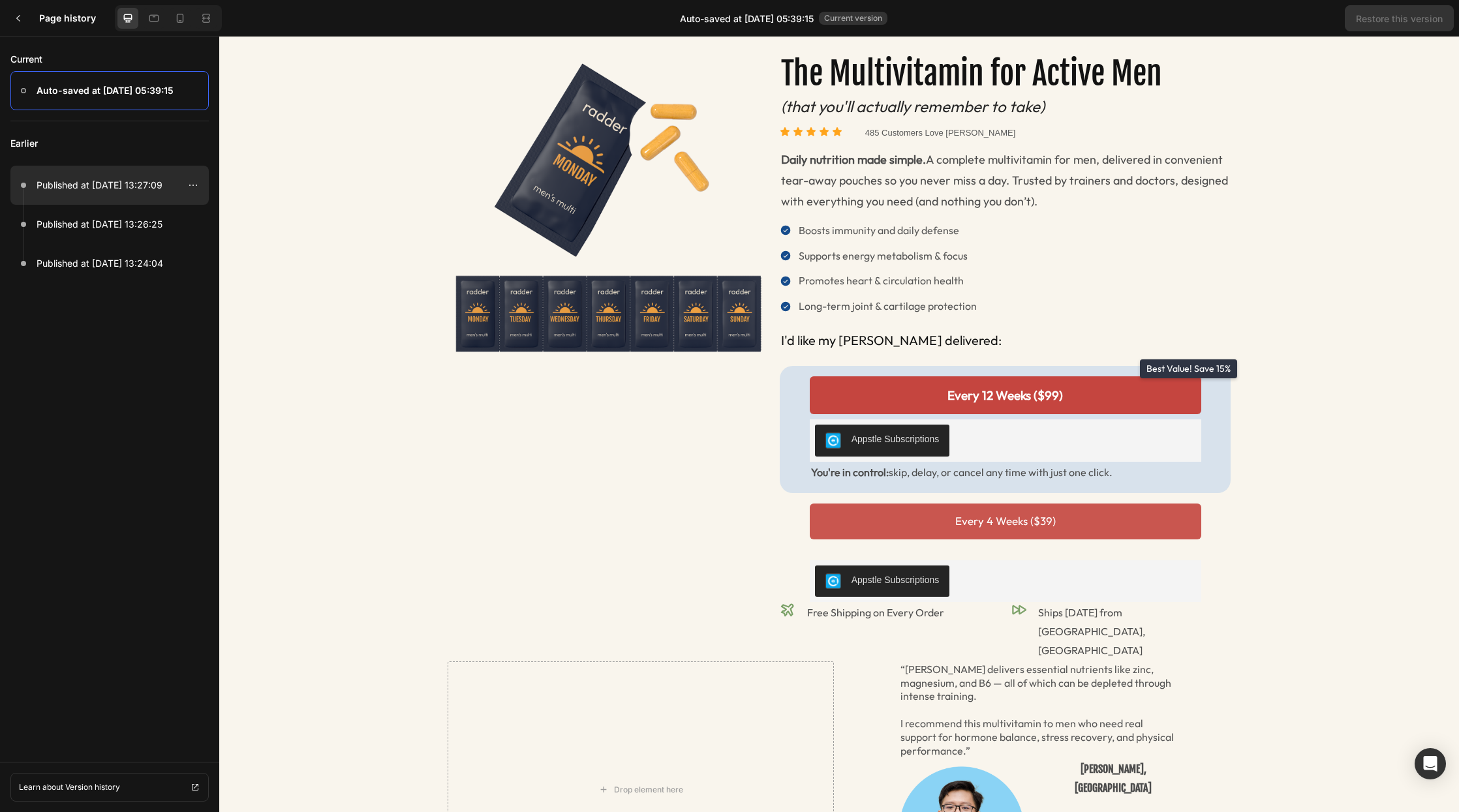
click at [109, 193] on div at bounding box center [109, 185] width 199 height 39
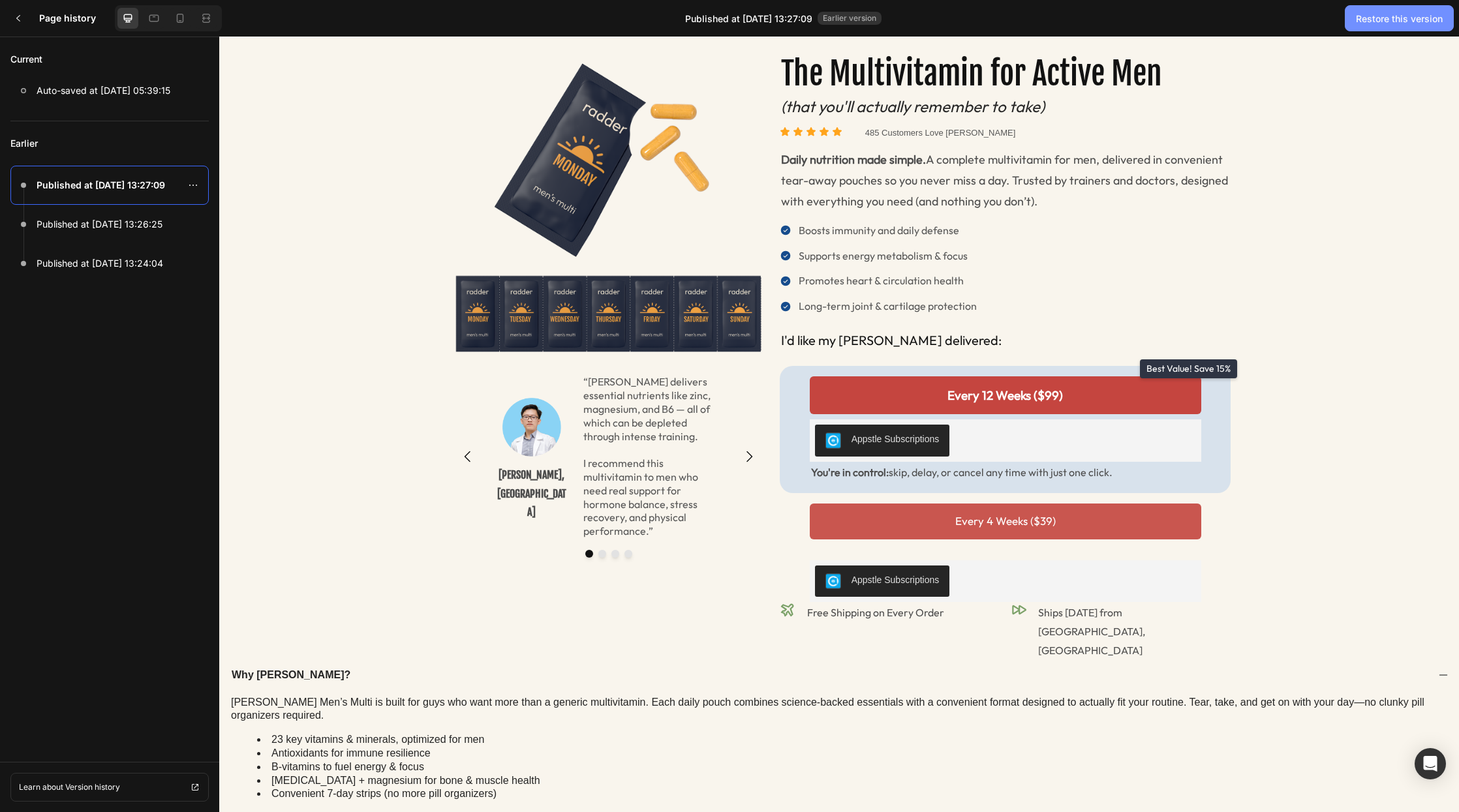
click at [1389, 10] on button "Restore this version" at bounding box center [1400, 17] width 109 height 26
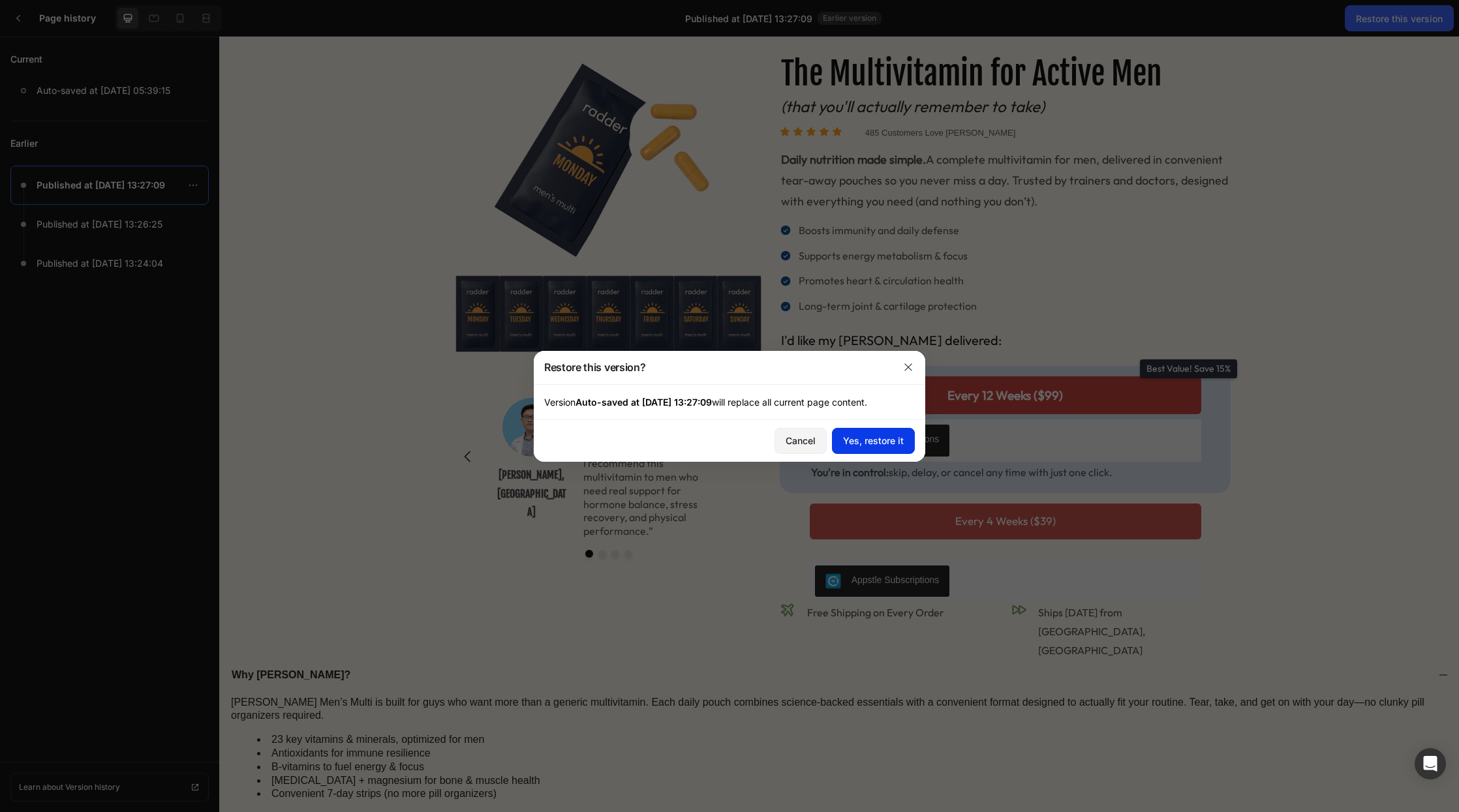
click at [900, 438] on div "Yes, restore it" at bounding box center [873, 441] width 61 height 14
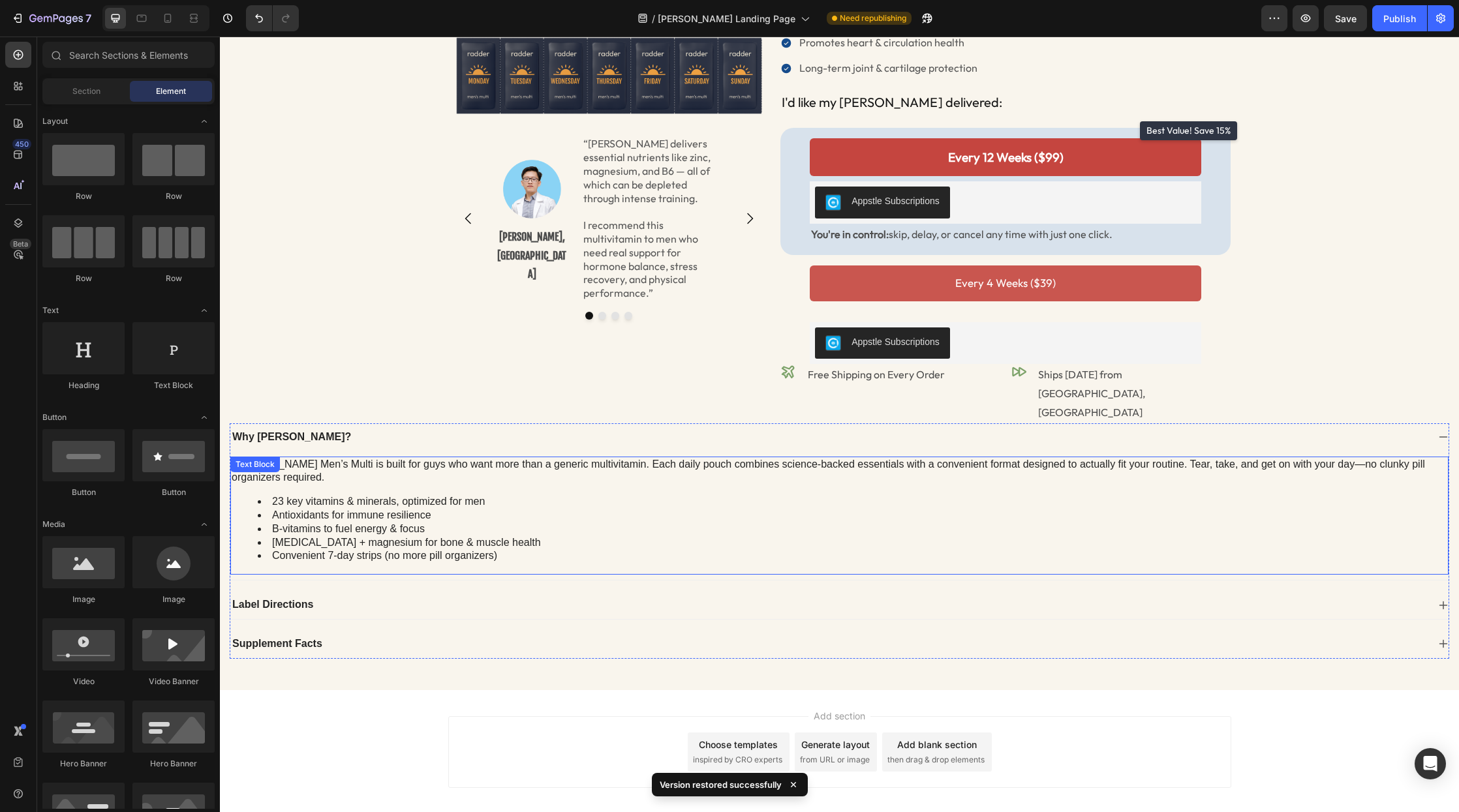
scroll to position [293, 0]
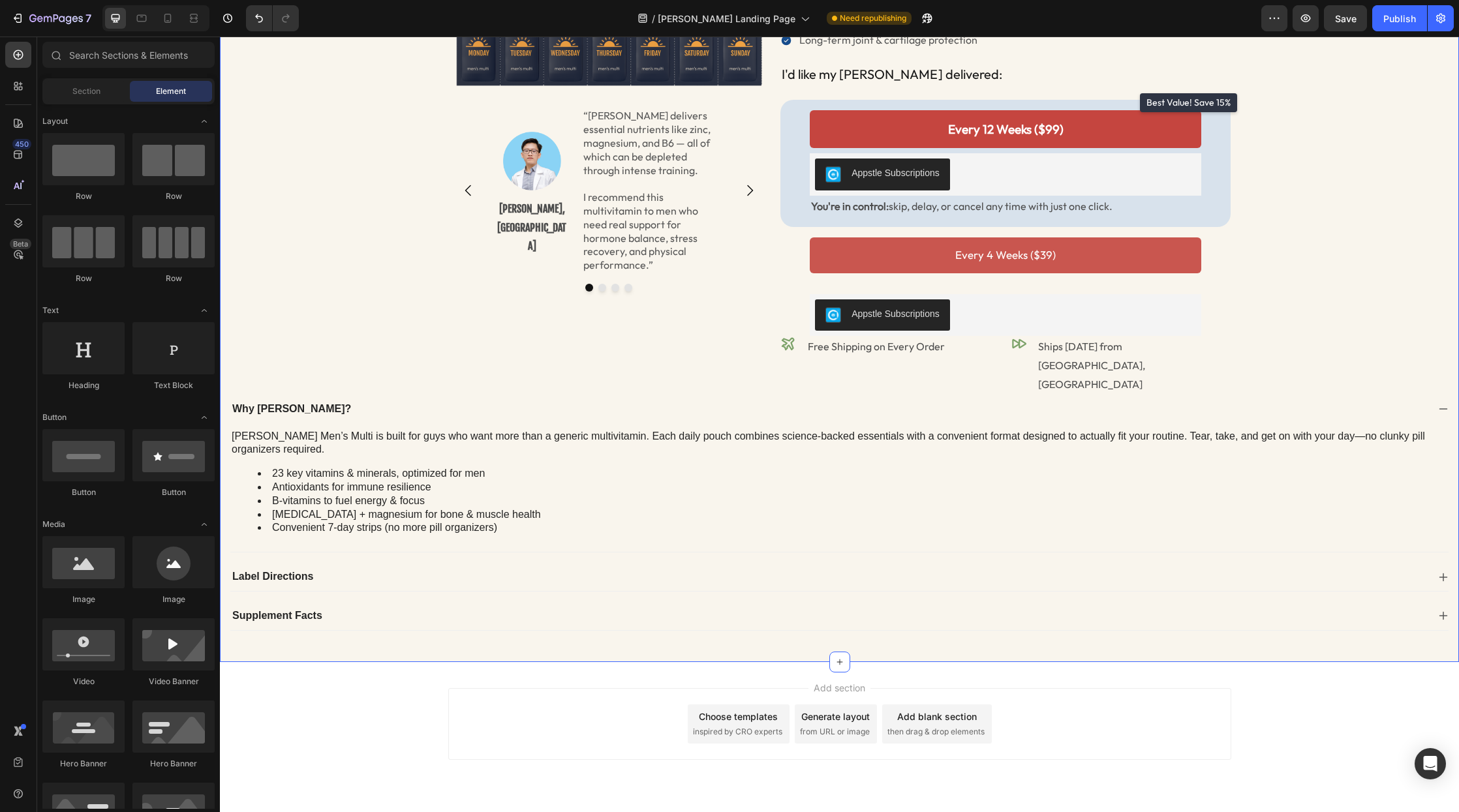
click at [294, 263] on div "Image Image Dr. Loc Quang, MD Text Block “Radder delivers essential nutrients l…" at bounding box center [840, 208] width 1220 height 845
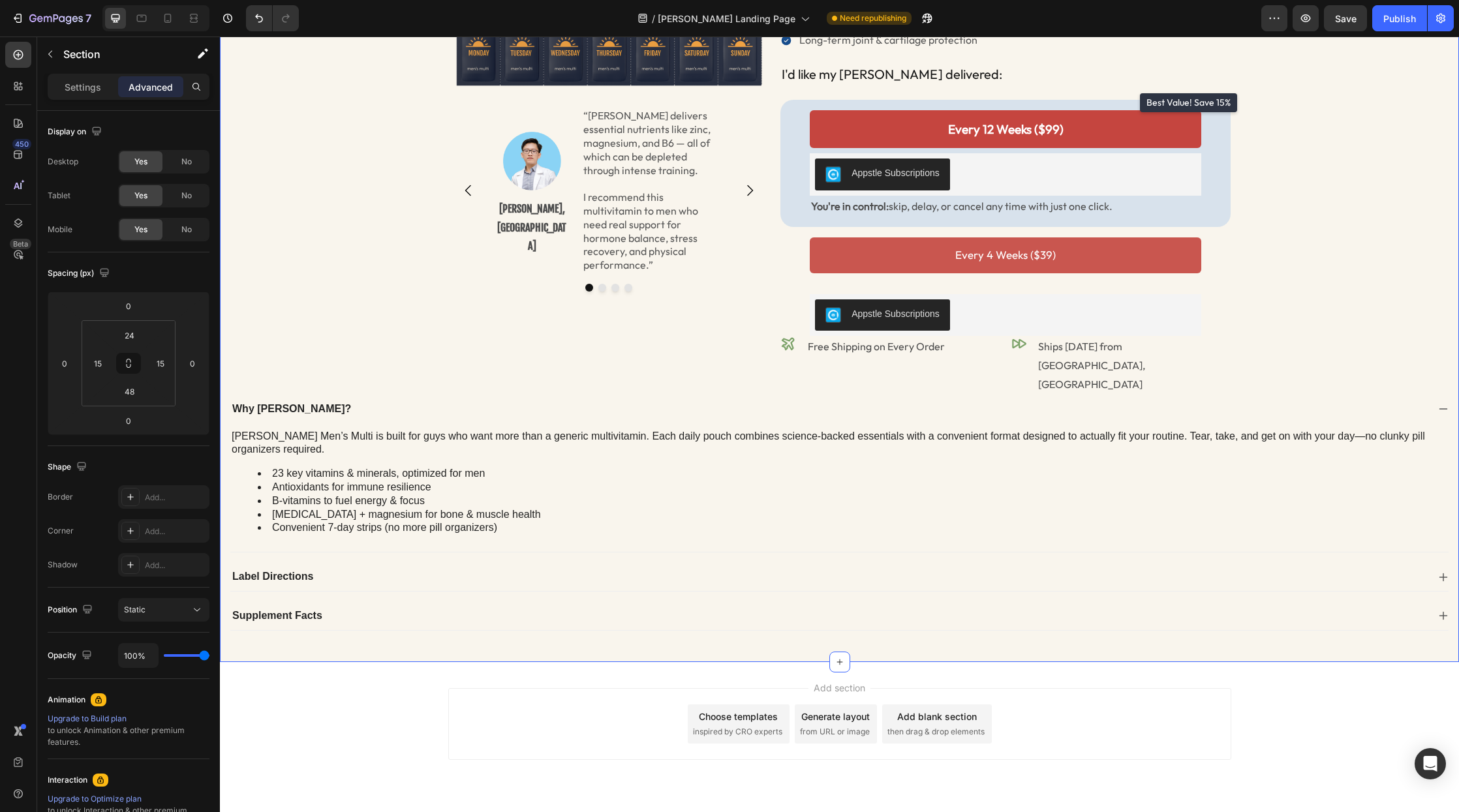
scroll to position [0, 0]
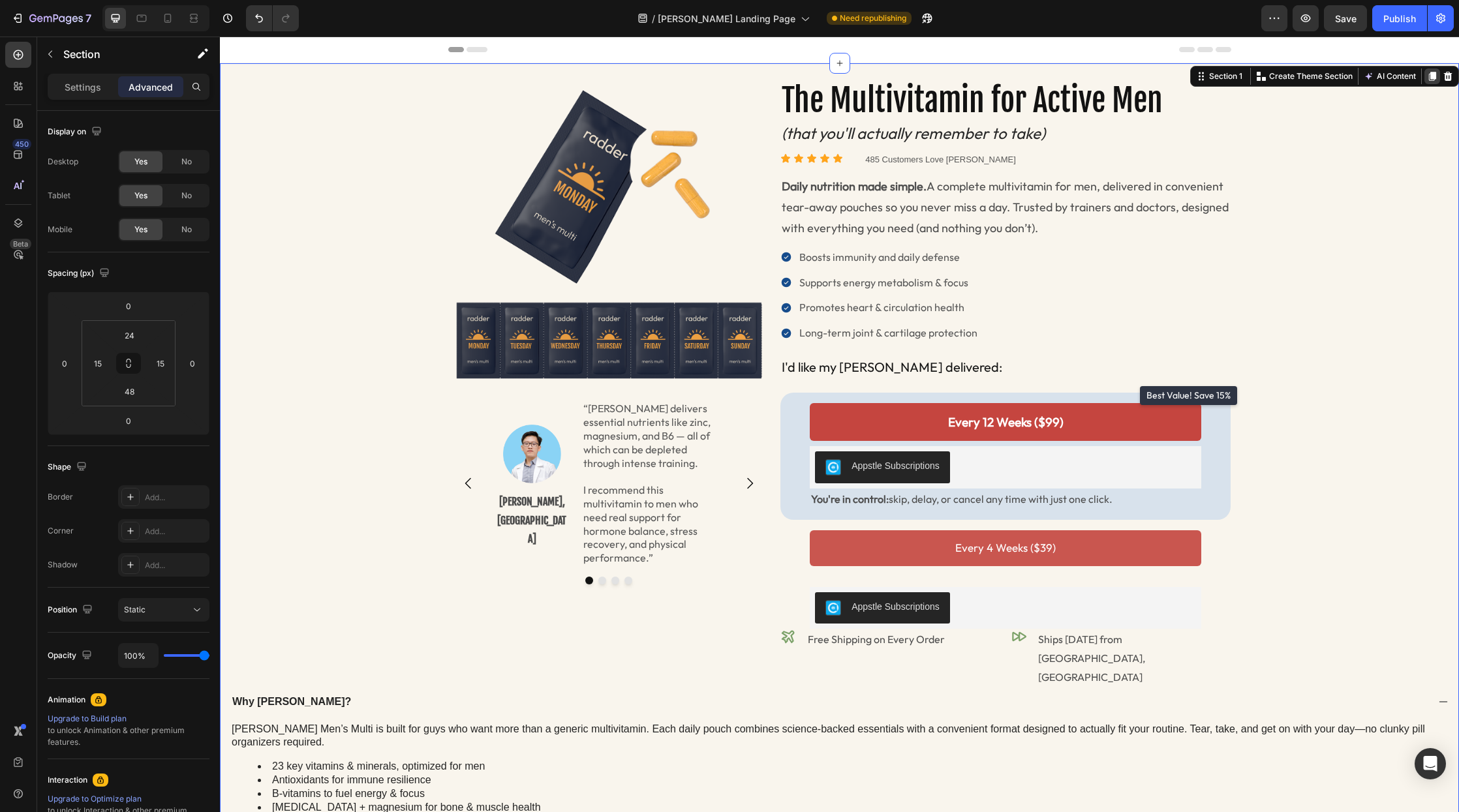
click at [1418, 77] on icon at bounding box center [1433, 76] width 7 height 9
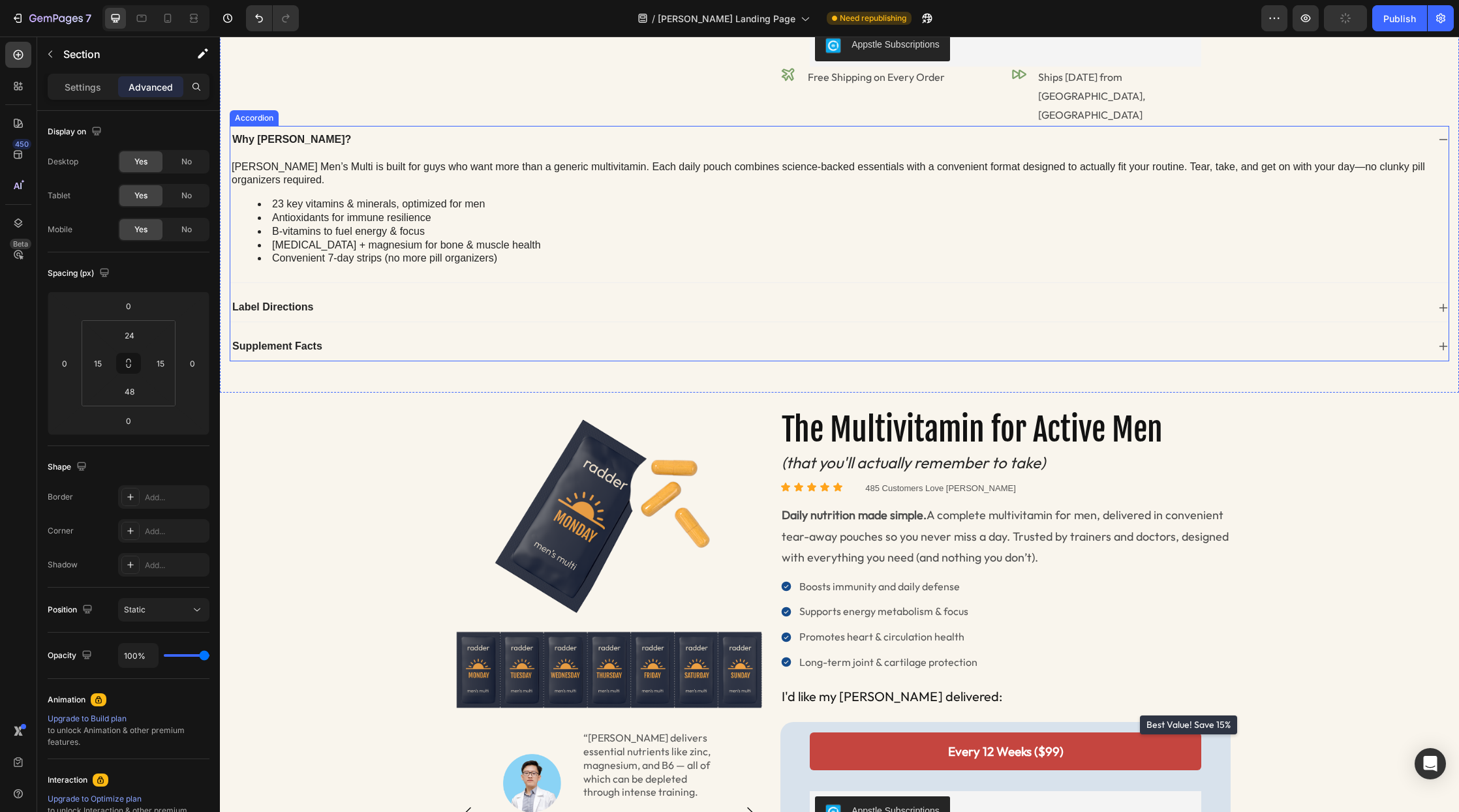
scroll to position [632, 0]
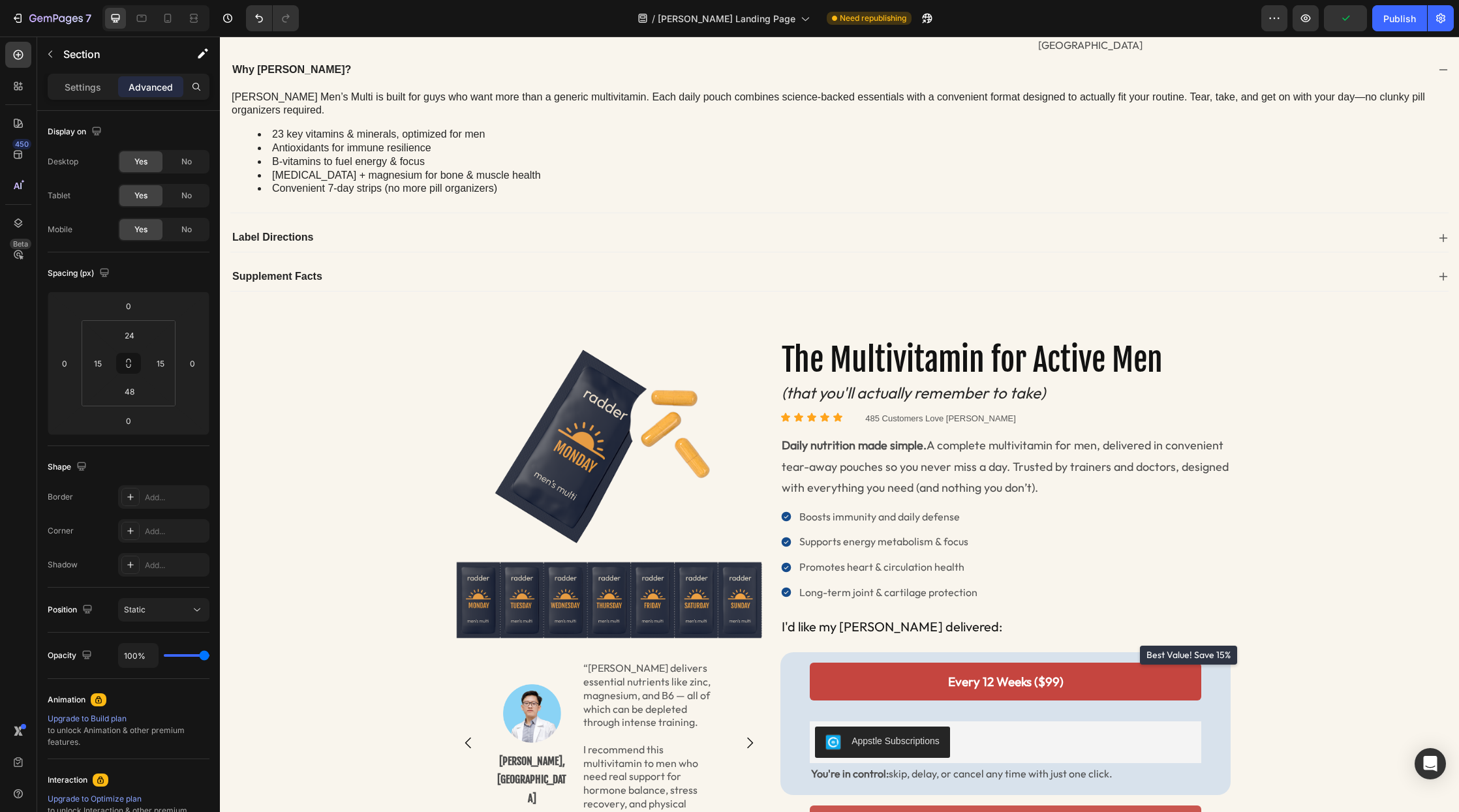
click at [352, 338] on div "Image Image Dr. Loc Quang, MD Text Block “Radder delivers essential nutrients l…" at bounding box center [840, 769] width 1220 height 861
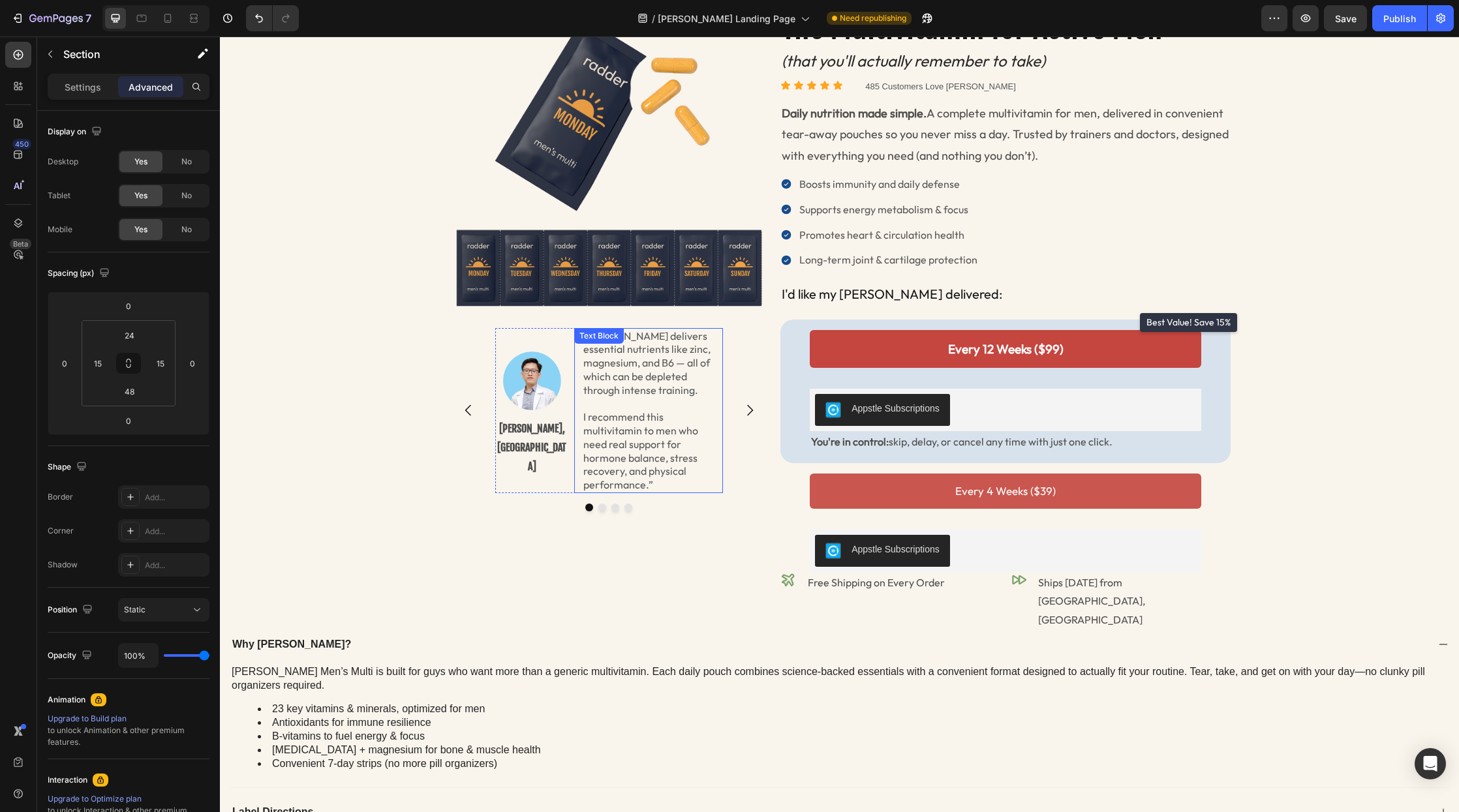
scroll to position [926, 0]
click at [484, 490] on div "Image Dr. Loc Quang, MD Text Block “Radder delivers essential nutrients like zi…" at bounding box center [610, 412] width 322 height 166
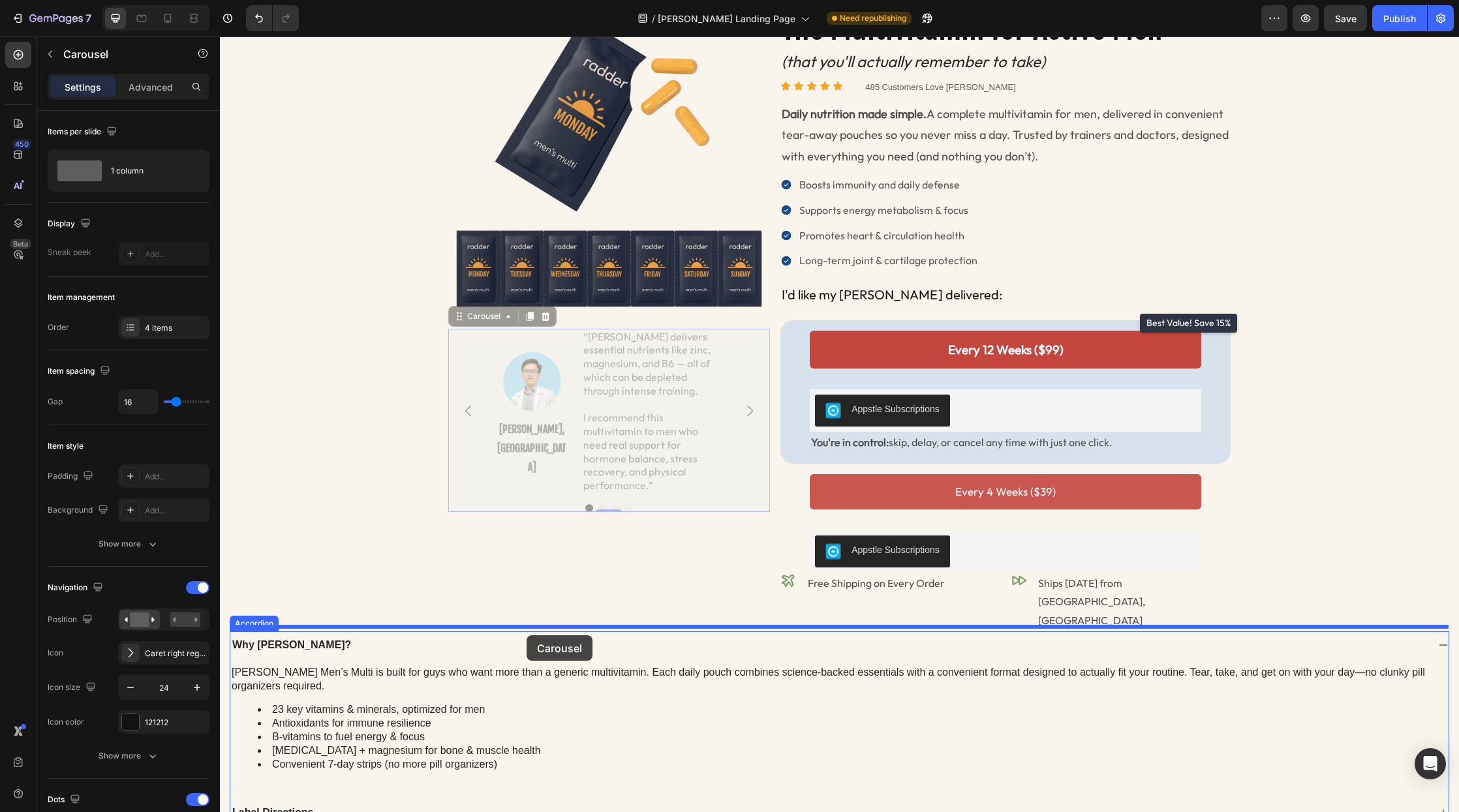
drag, startPoint x: 458, startPoint y: 318, endPoint x: 527, endPoint y: 635, distance: 324.4
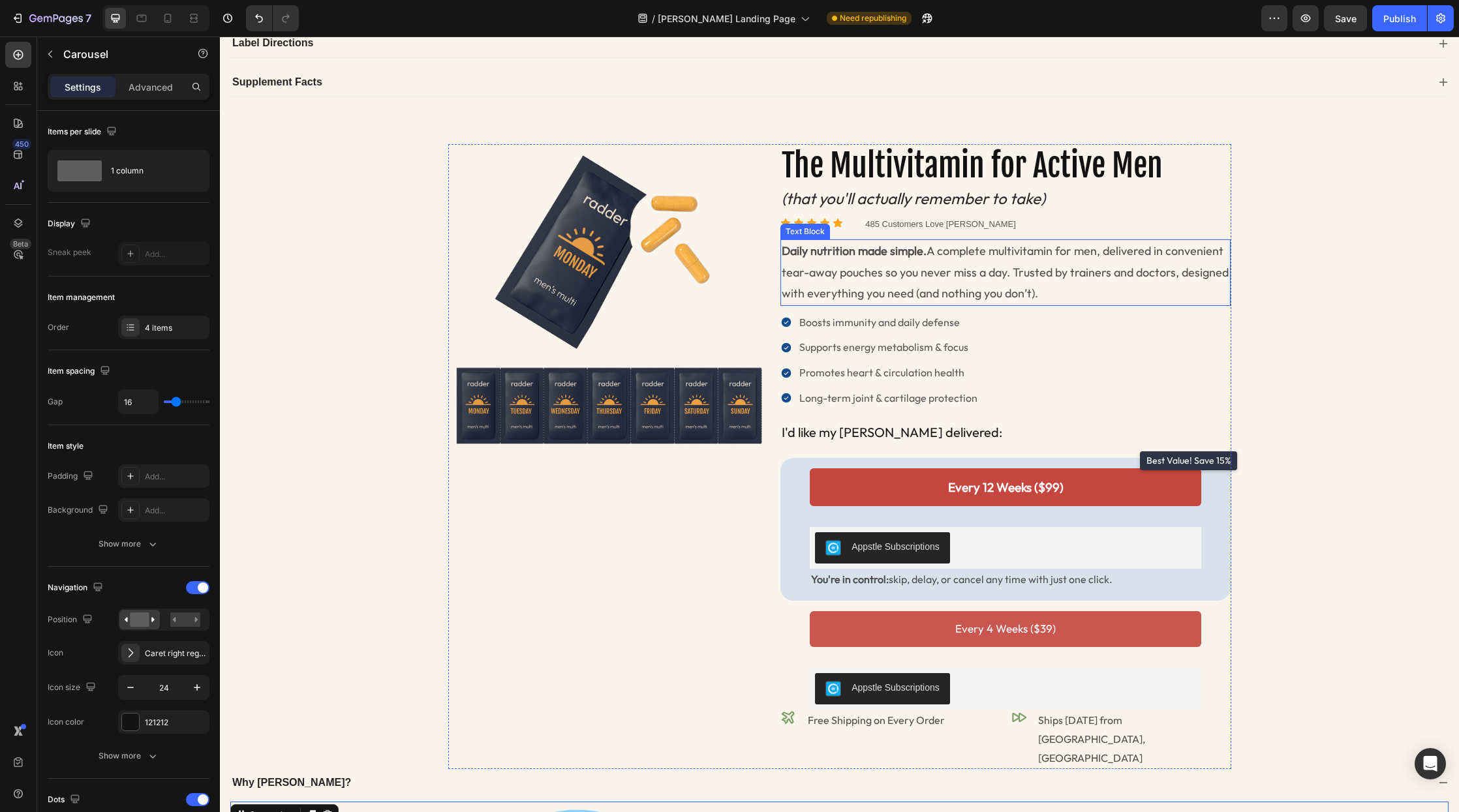
scroll to position [842, 0]
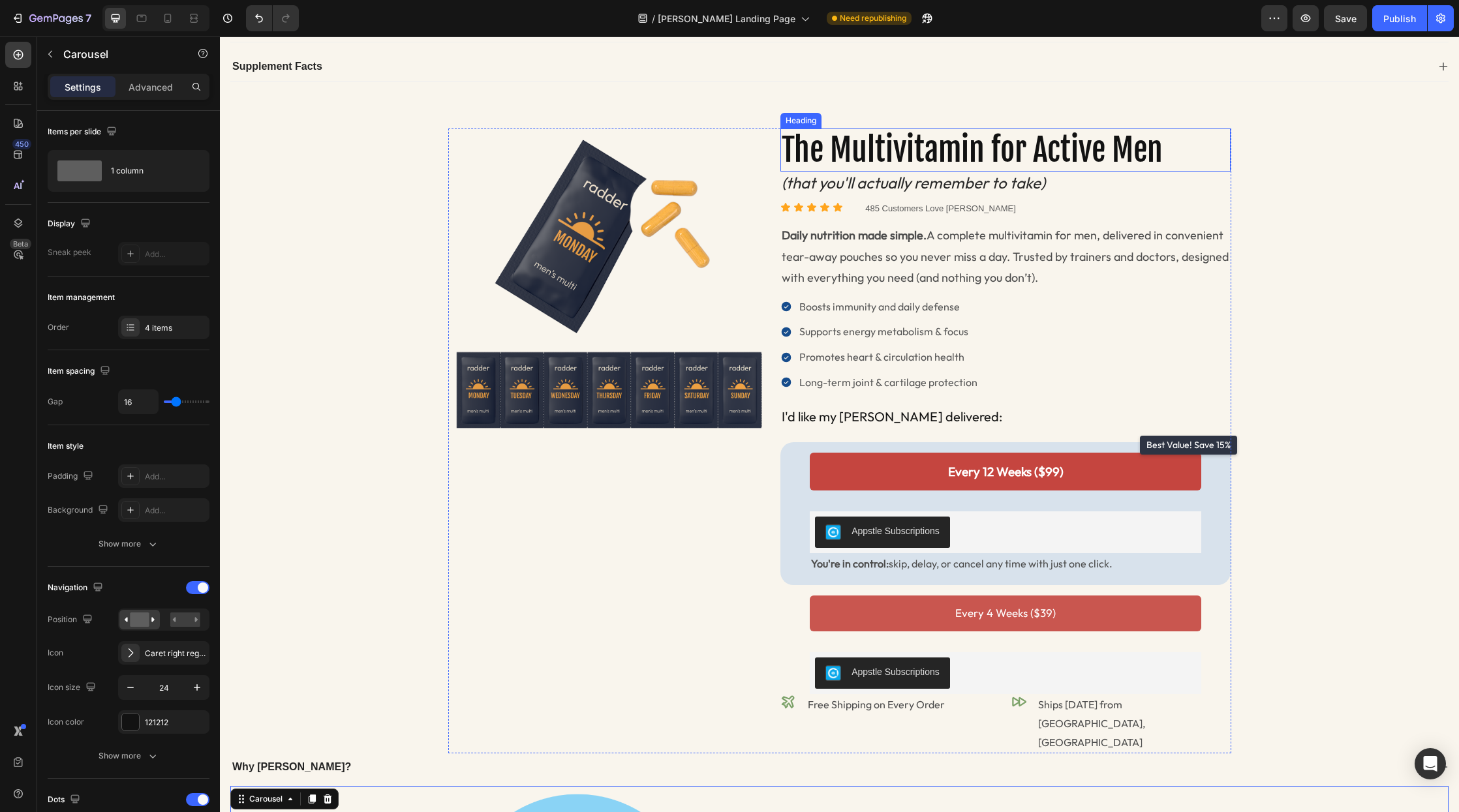
click at [849, 129] on h2 "The Multivitamin for Active Men" at bounding box center [1005, 150] width 451 height 43
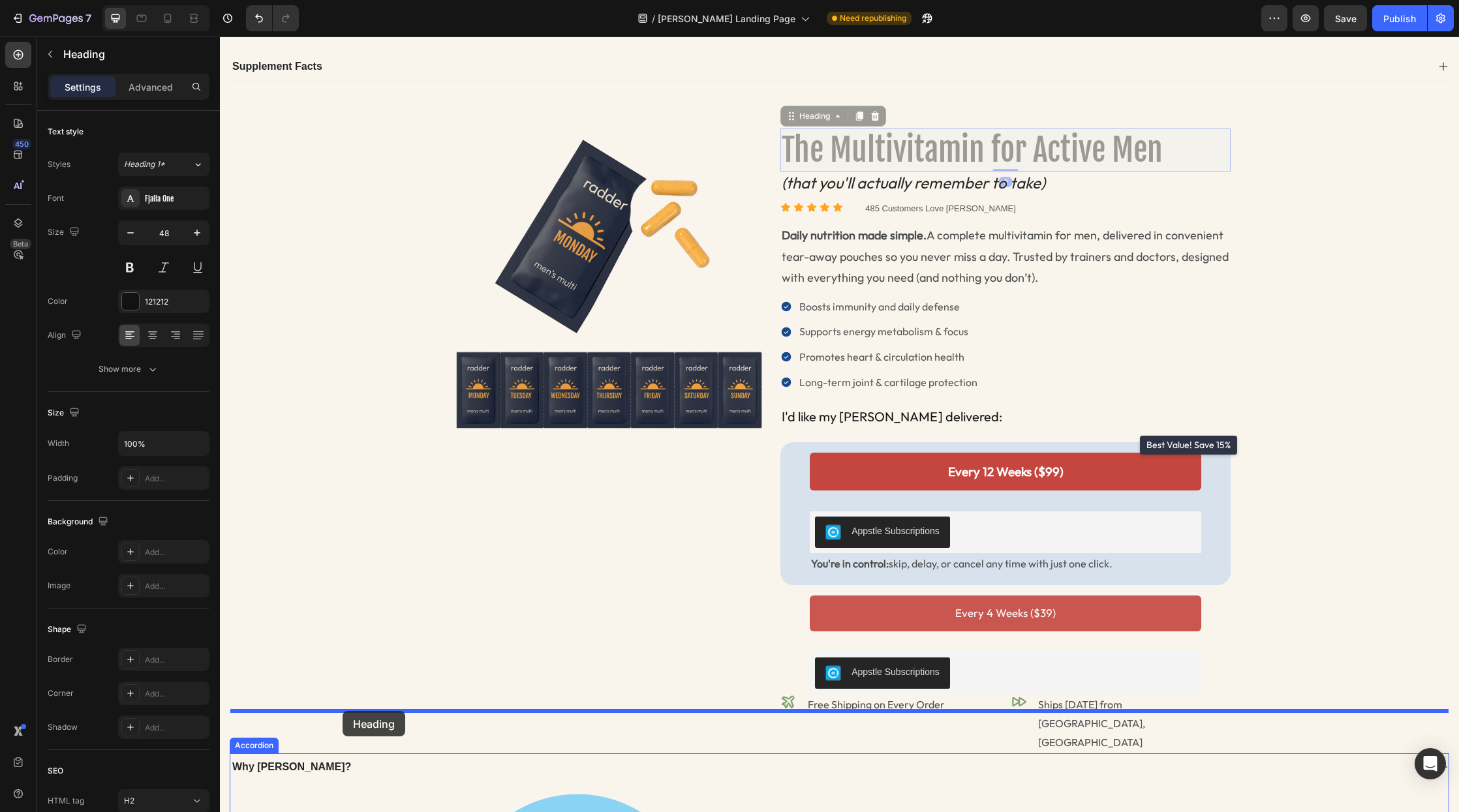
drag, startPoint x: 789, startPoint y: 86, endPoint x: 342, endPoint y: 711, distance: 768.4
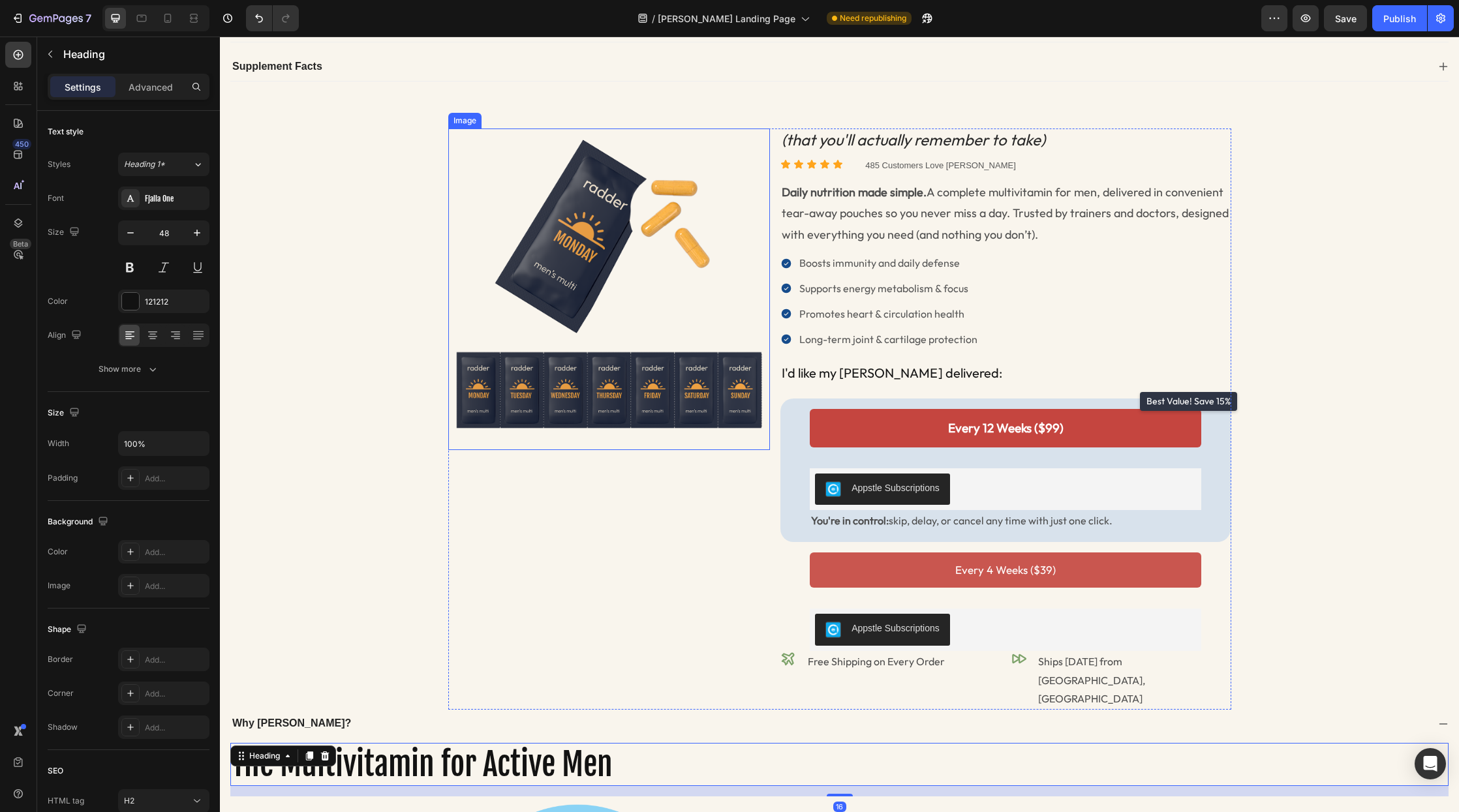
click at [615, 205] on img at bounding box center [610, 290] width 322 height 322
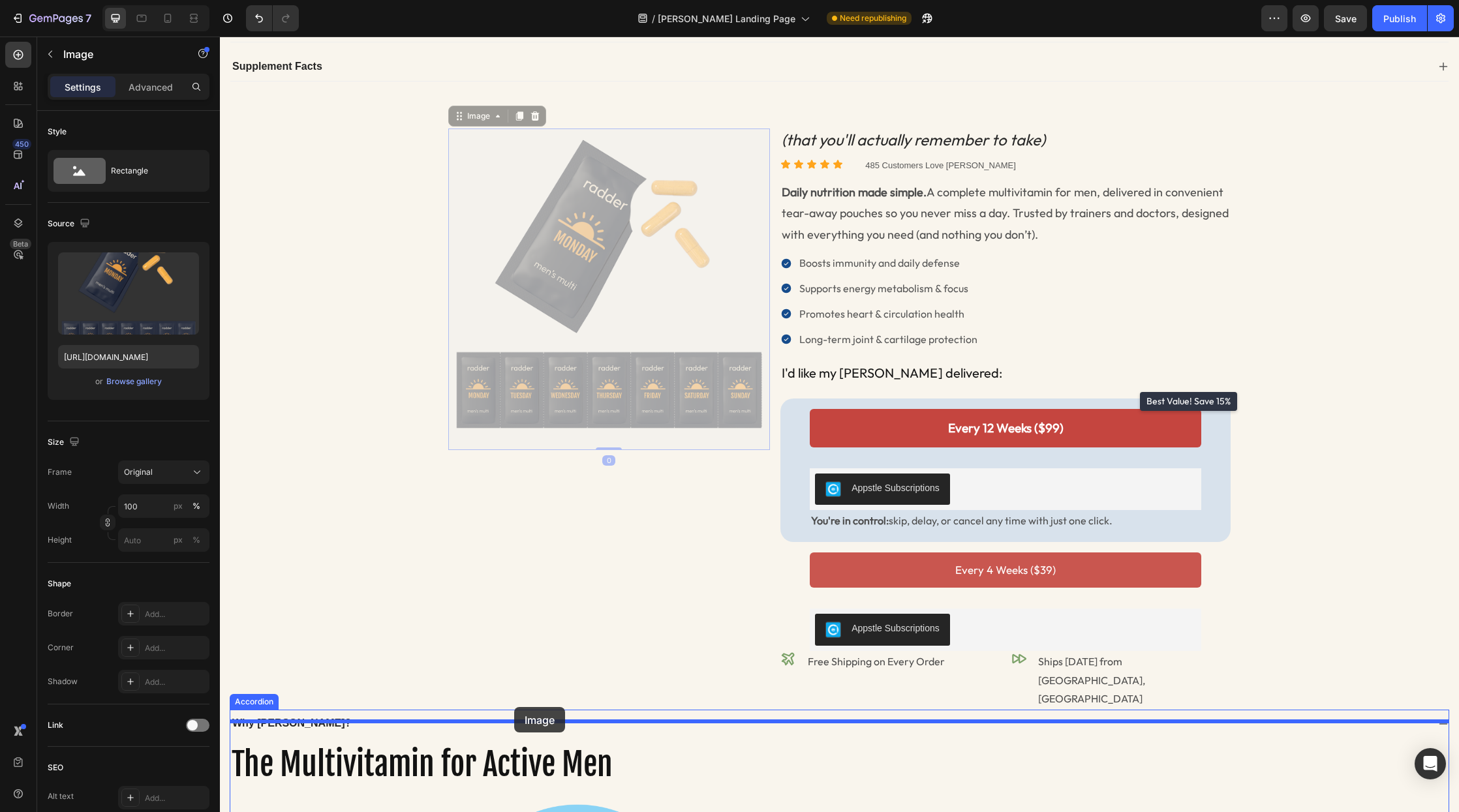
drag, startPoint x: 459, startPoint y: 137, endPoint x: 513, endPoint y: 706, distance: 571.6
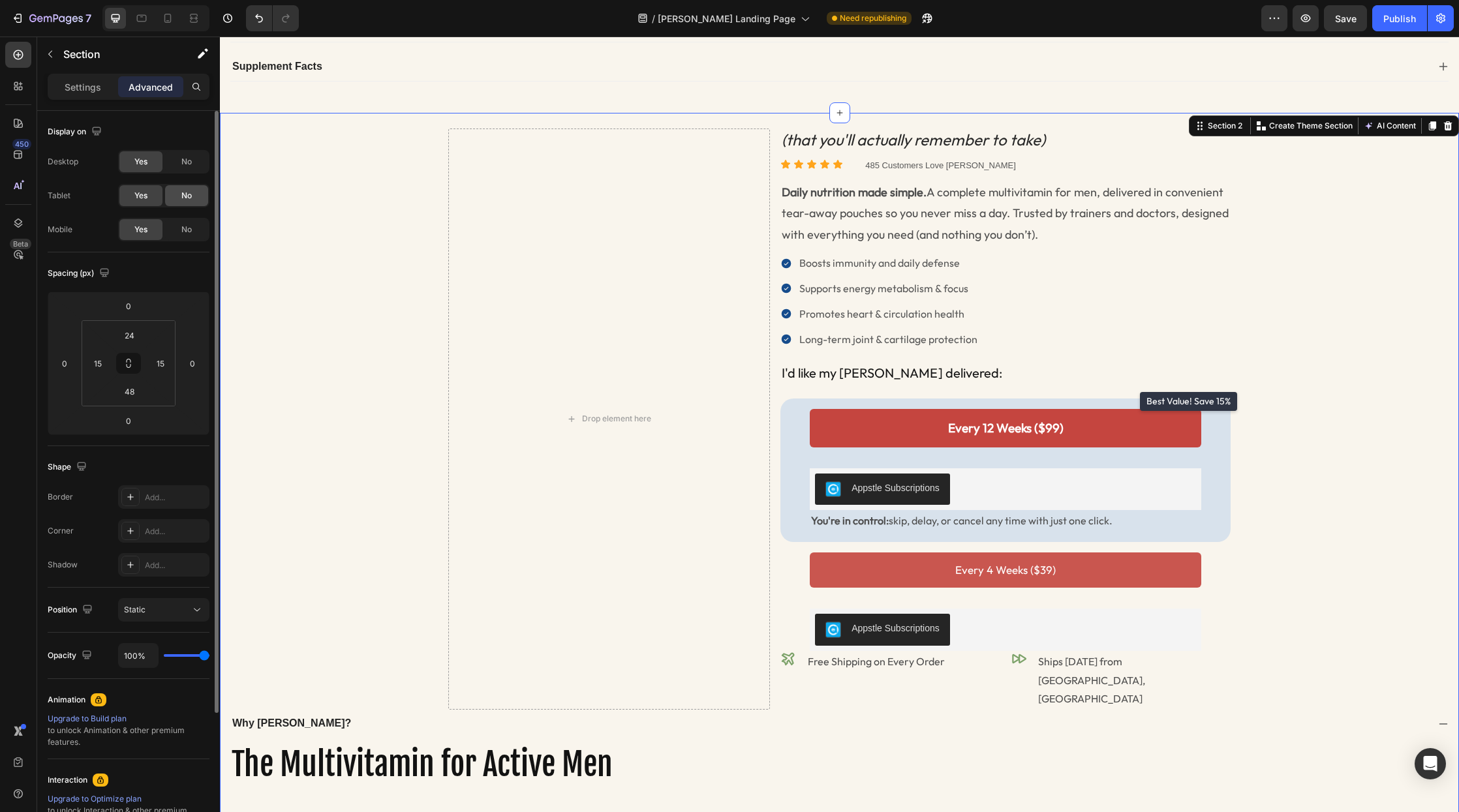
click at [180, 203] on div "No" at bounding box center [187, 196] width 43 height 21
click at [190, 164] on span "No" at bounding box center [186, 162] width 10 height 12
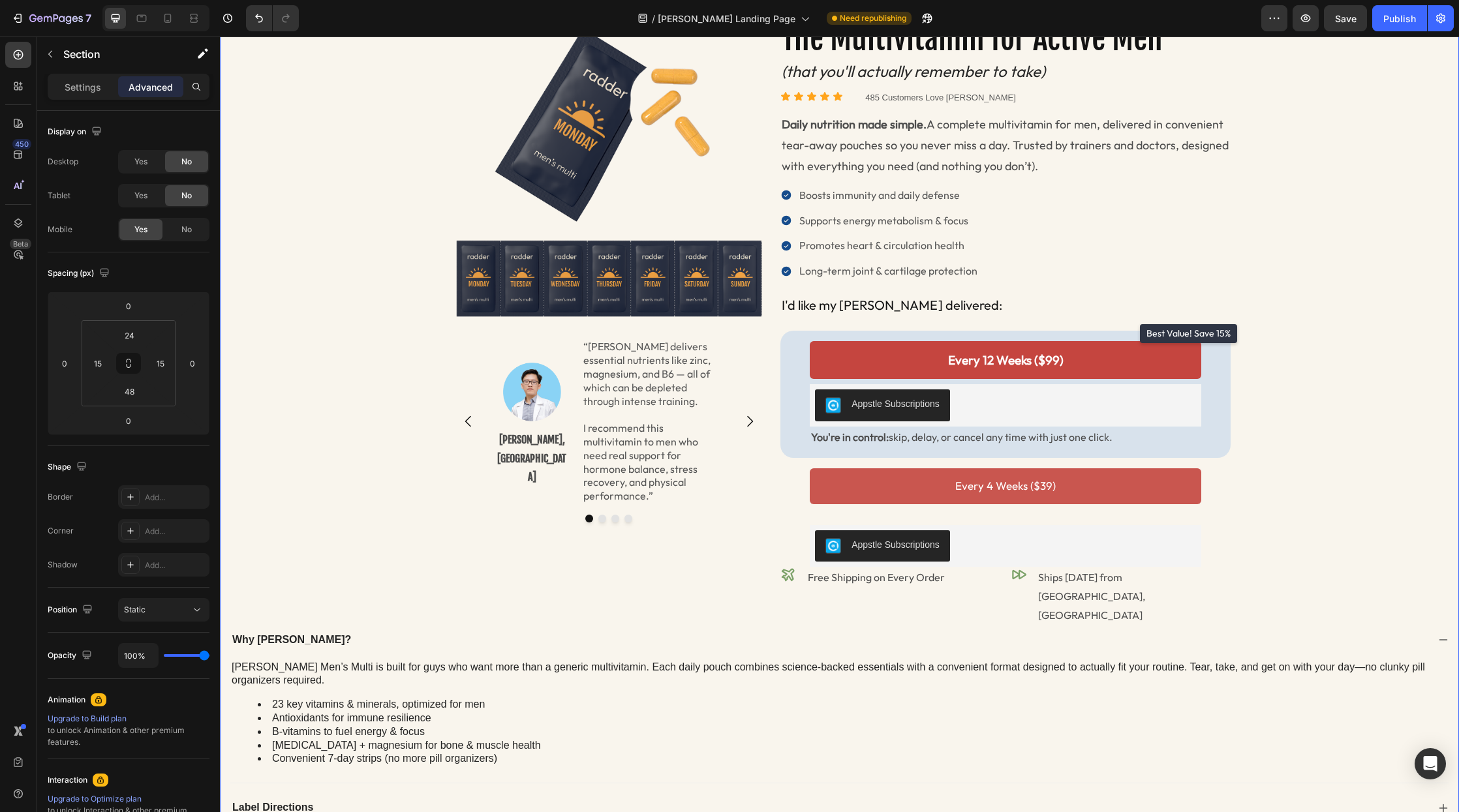
scroll to position [0, 0]
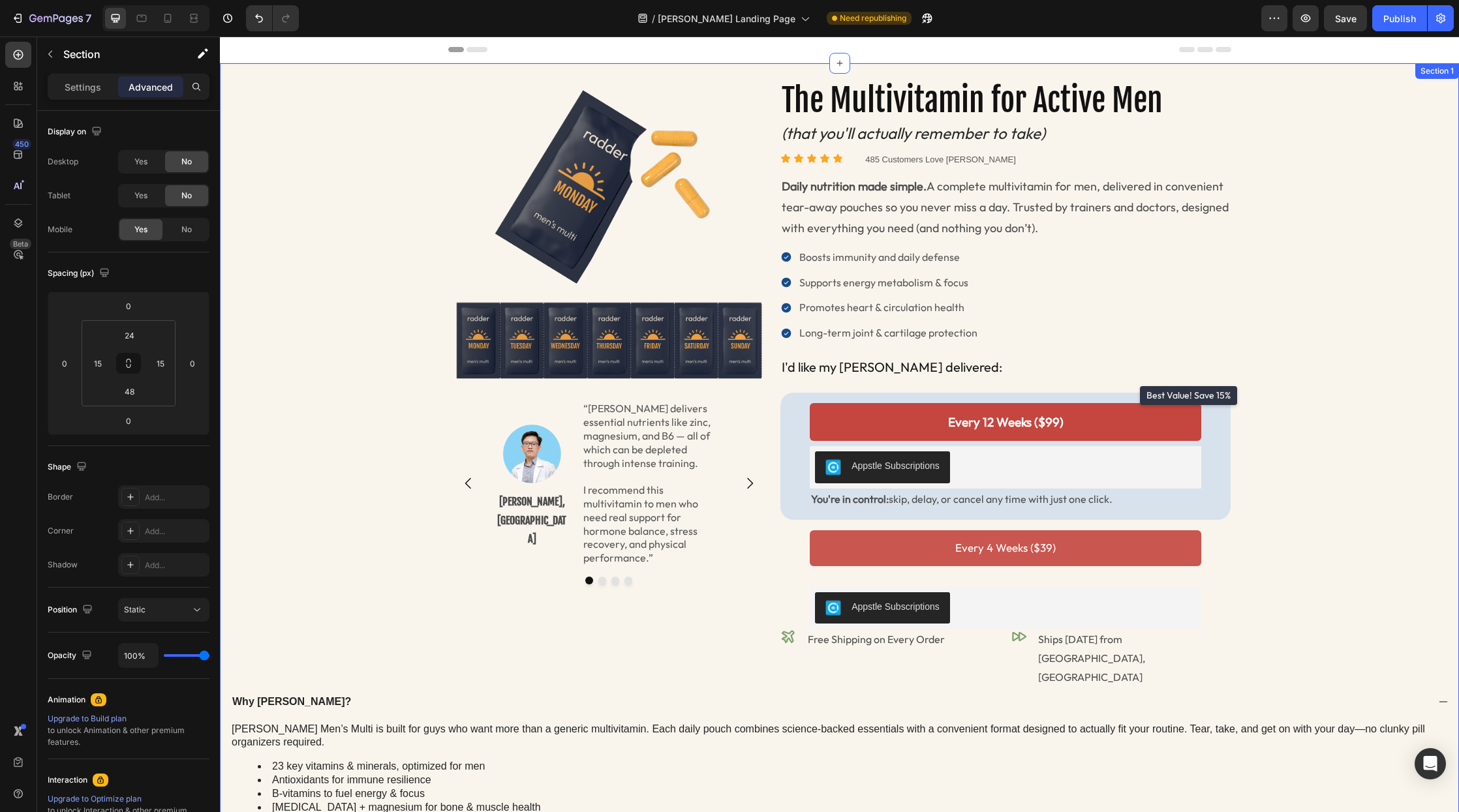
click at [280, 210] on div "Image Image Dr. Loc Quang, MD Text Block “Radder delivers essential nutrients l…" at bounding box center [840, 501] width 1220 height 845
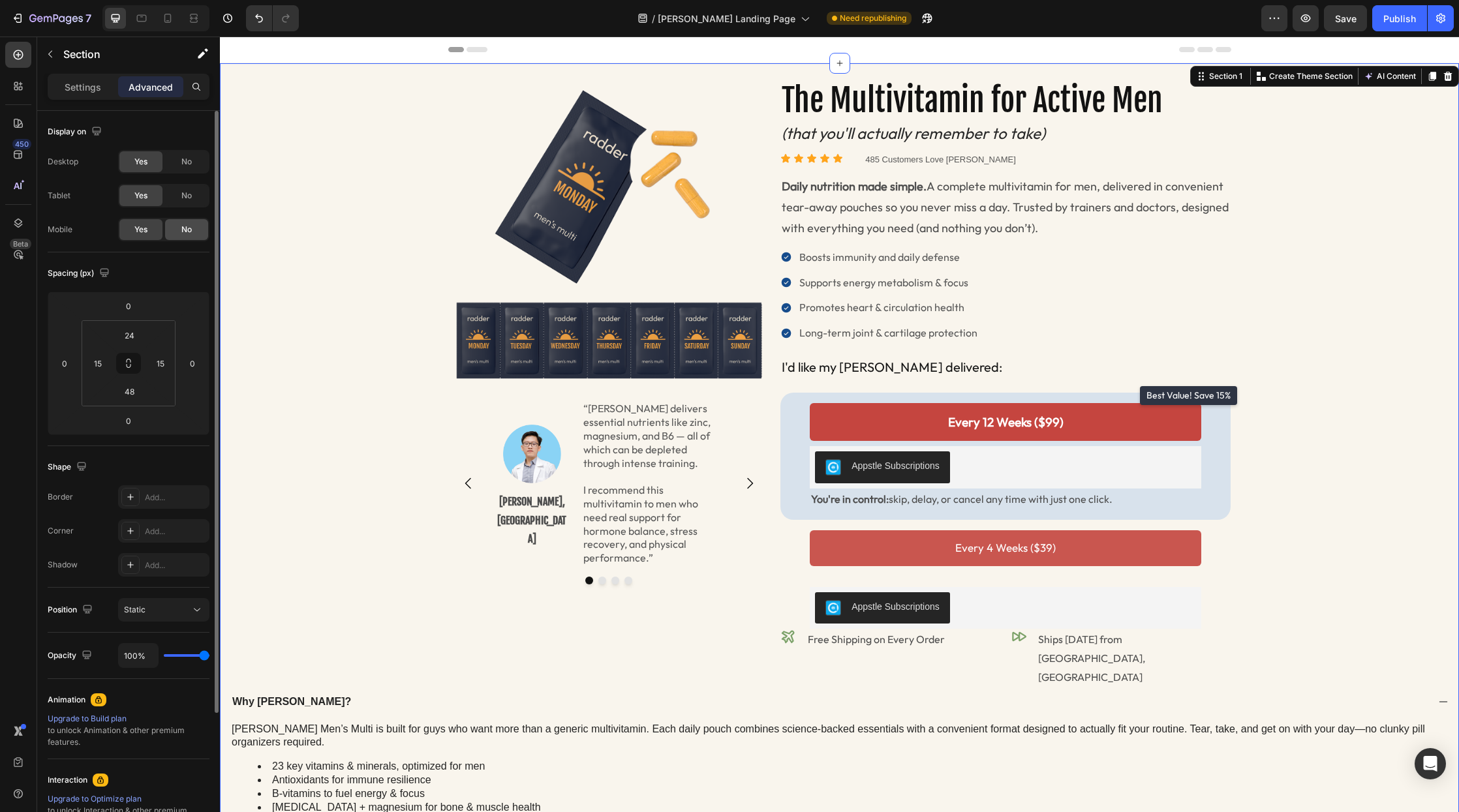
click at [185, 228] on span "No" at bounding box center [186, 229] width 10 height 12
click at [168, 23] on icon at bounding box center [167, 18] width 13 height 13
type input "7"
type input "14"
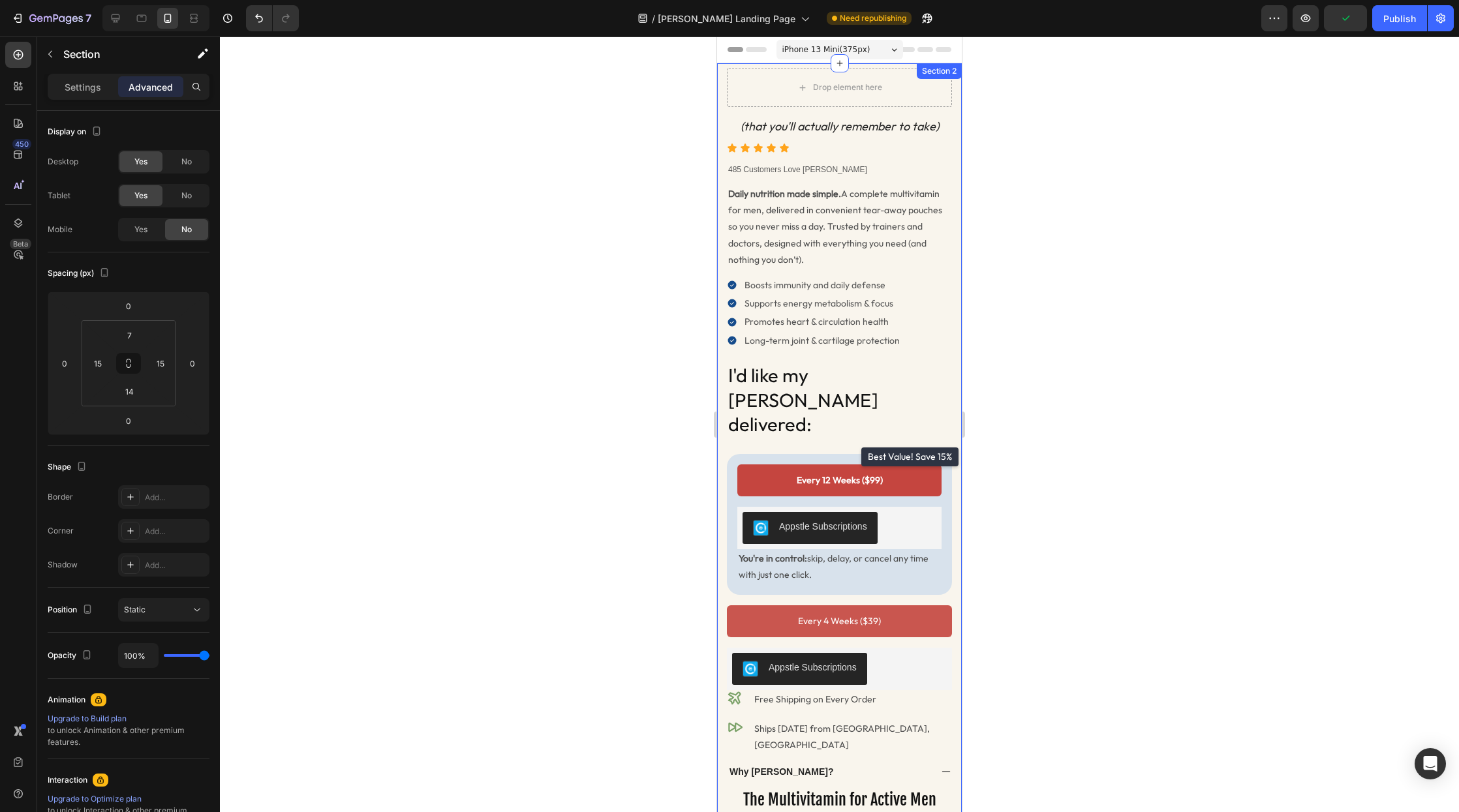
click at [778, 151] on div "Icon Icon Icon Icon Icon" at bounding box center [839, 148] width 225 height 10
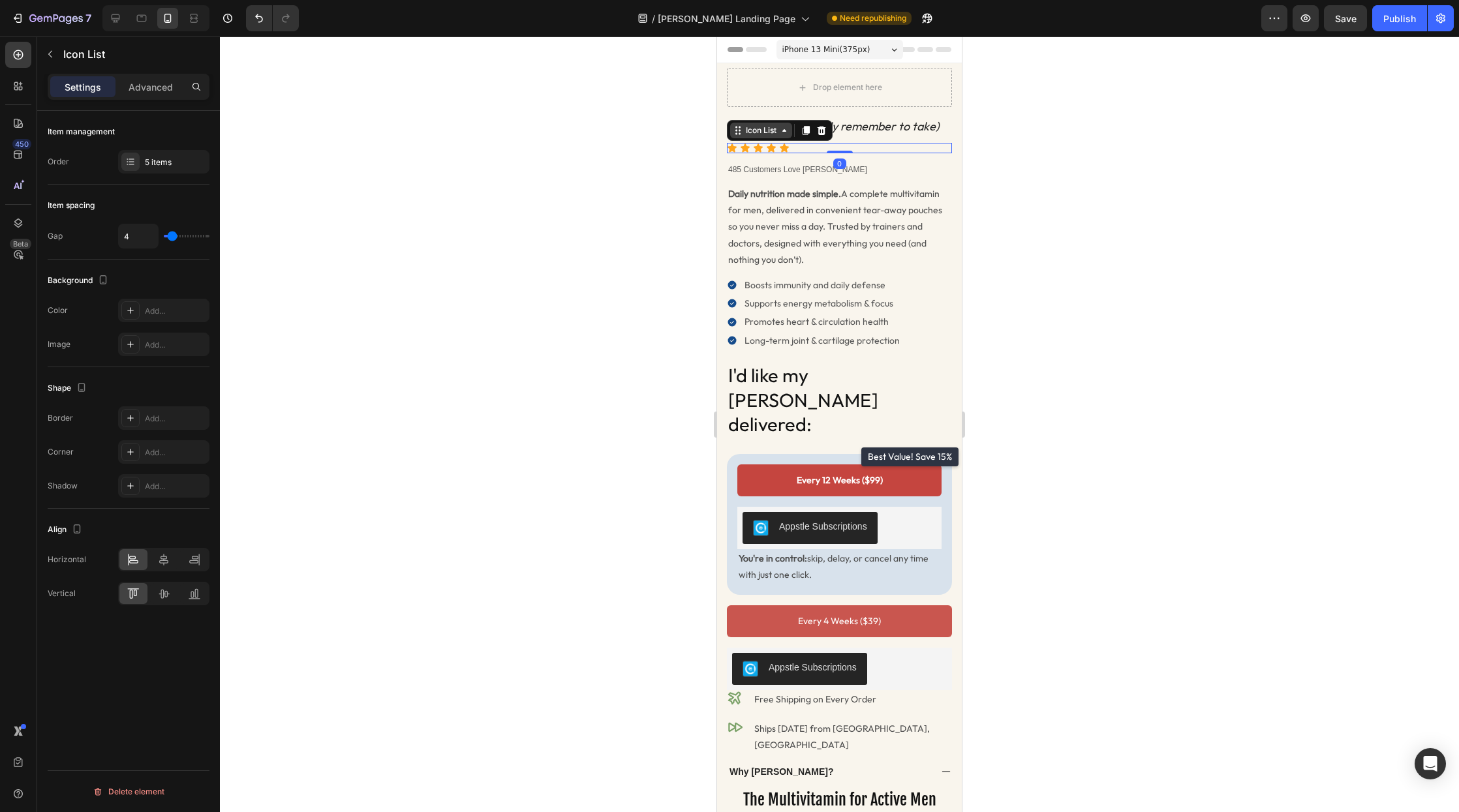
click at [755, 127] on div "Icon List" at bounding box center [762, 130] width 36 height 12
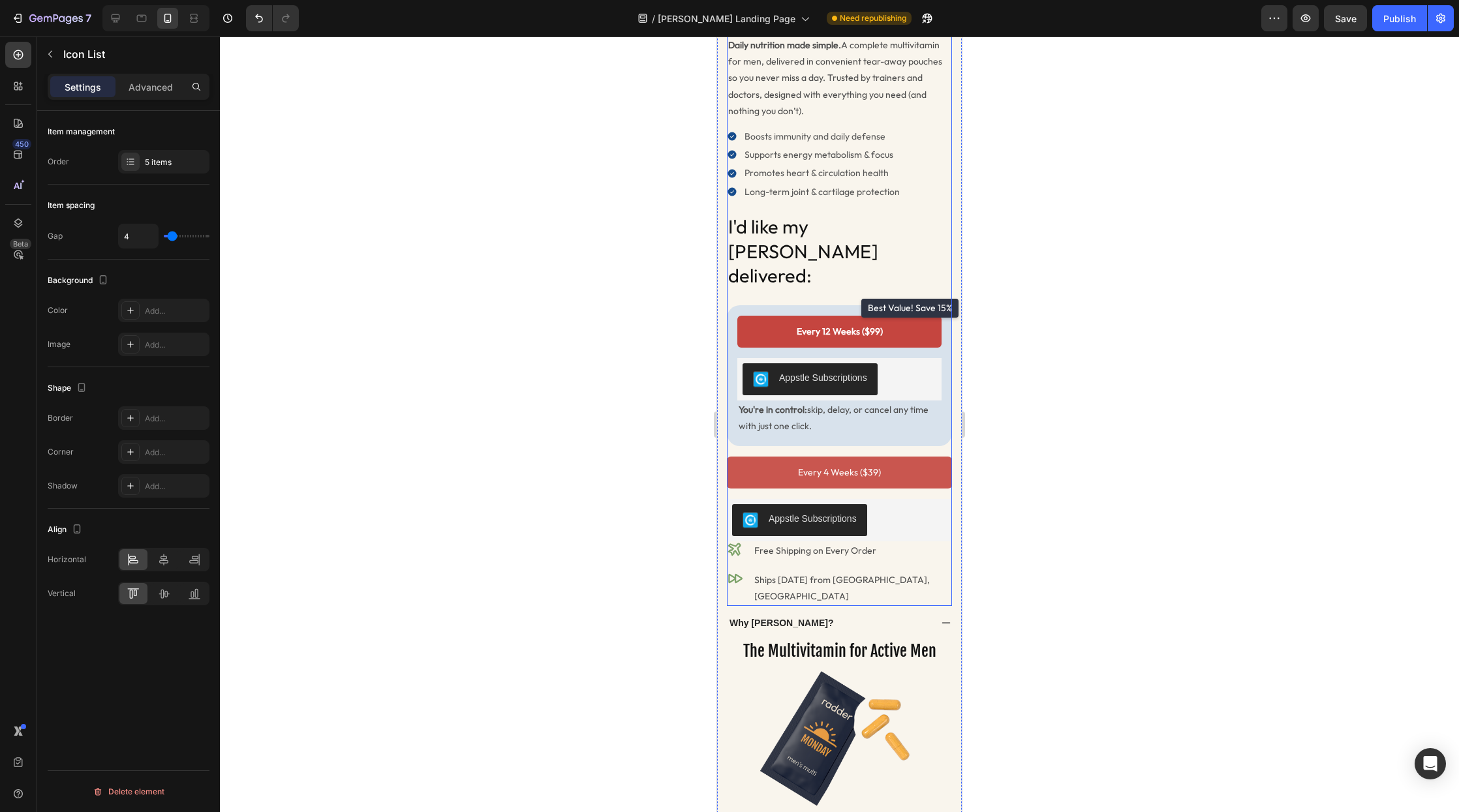
scroll to position [242, 0]
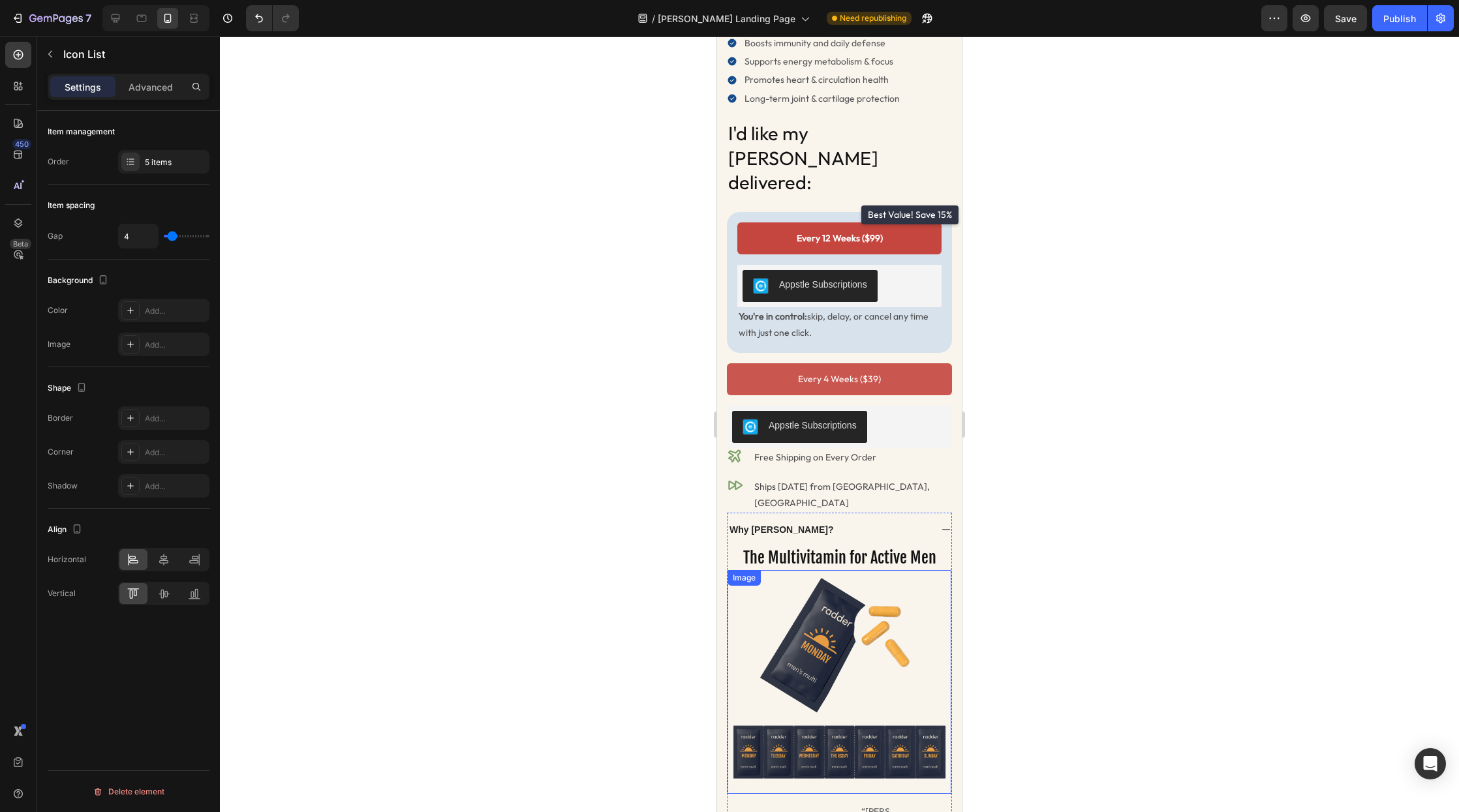
click at [842, 579] on img at bounding box center [839, 682] width 224 height 224
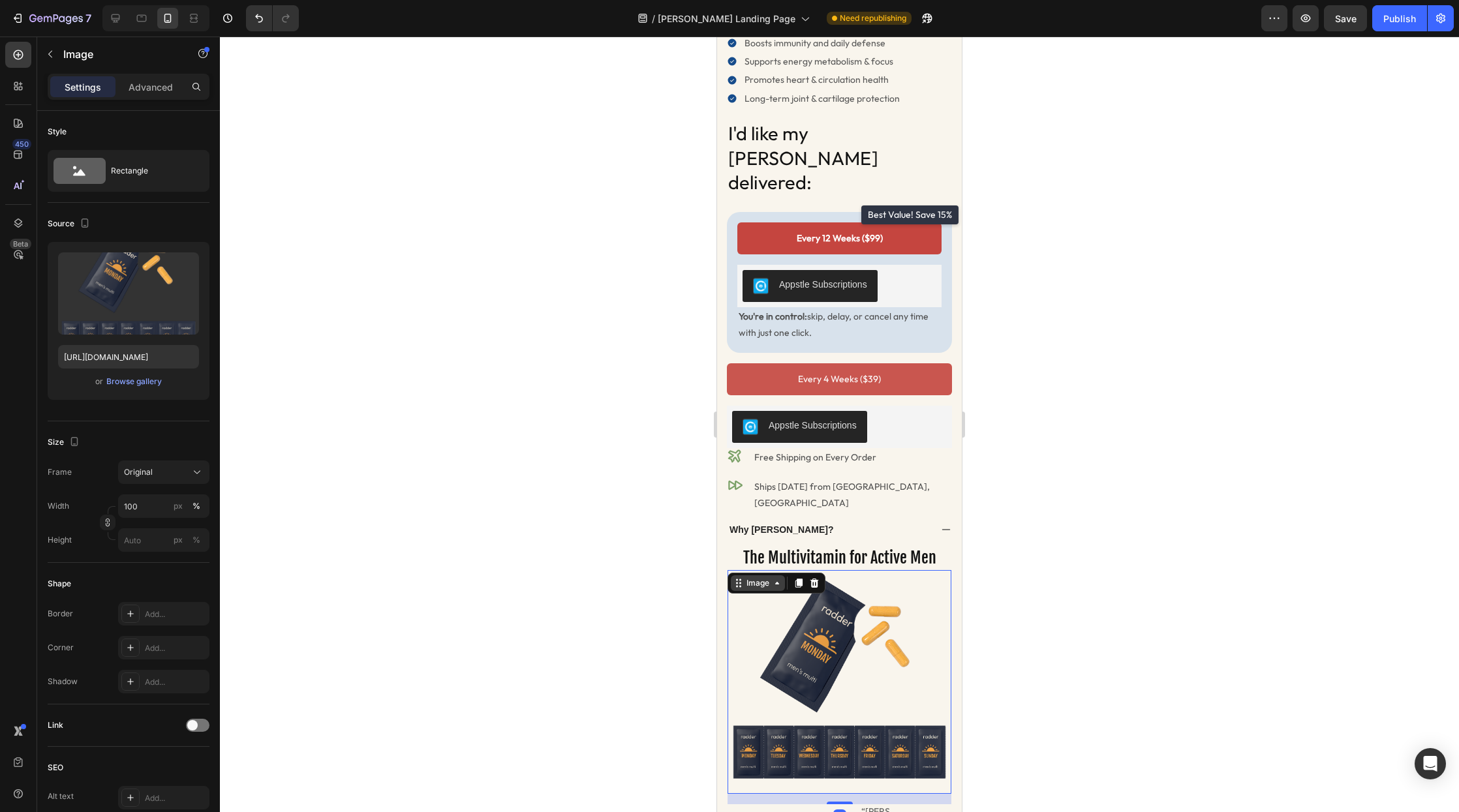
click at [756, 577] on div "Image" at bounding box center [758, 583] width 28 height 12
click at [757, 577] on div "Image" at bounding box center [758, 583] width 28 height 12
click at [723, 513] on div "Drop element here (that you'll actually remember to take) Heading Icon Icon Ico…" at bounding box center [839, 731] width 245 height 1821
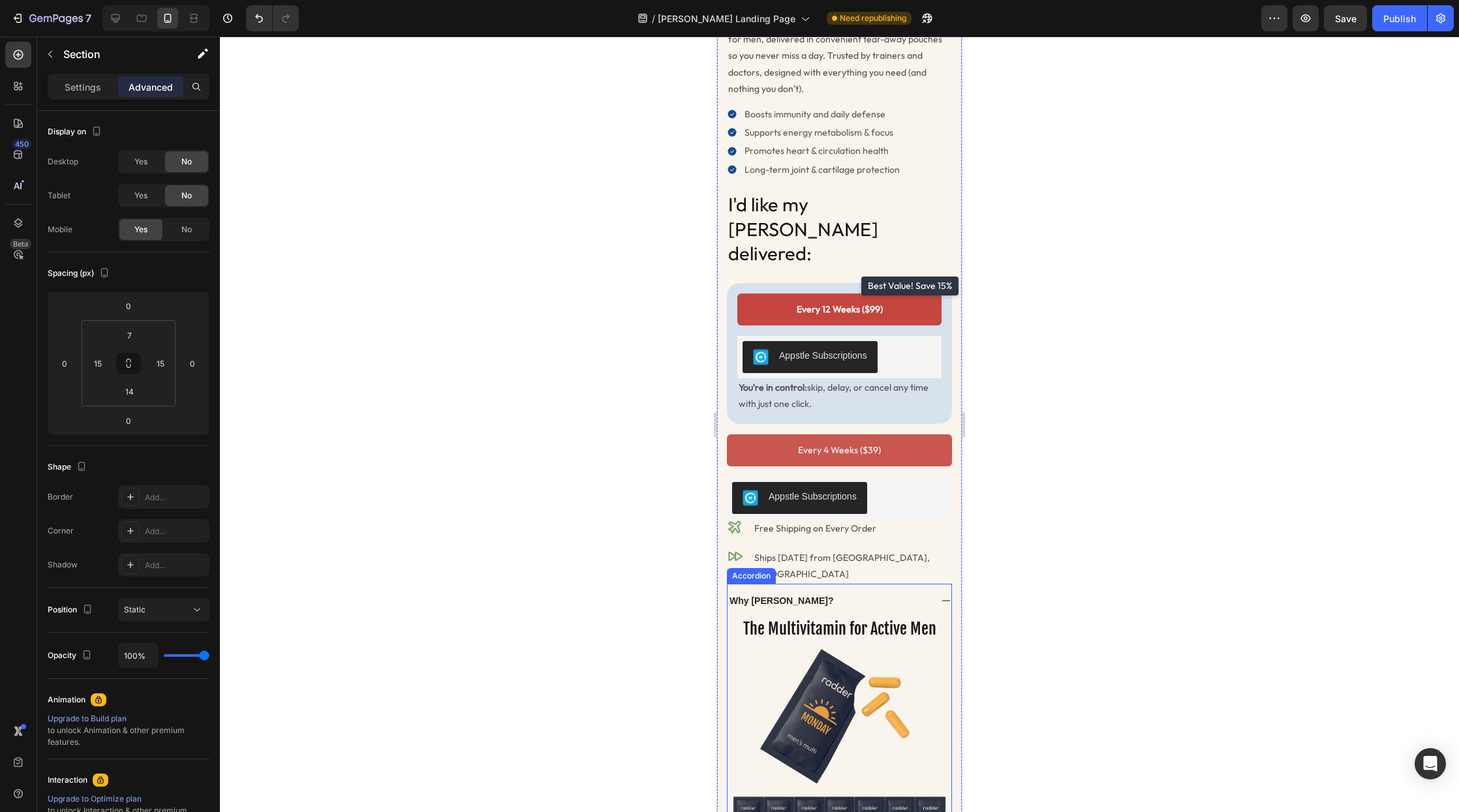
scroll to position [173, 0]
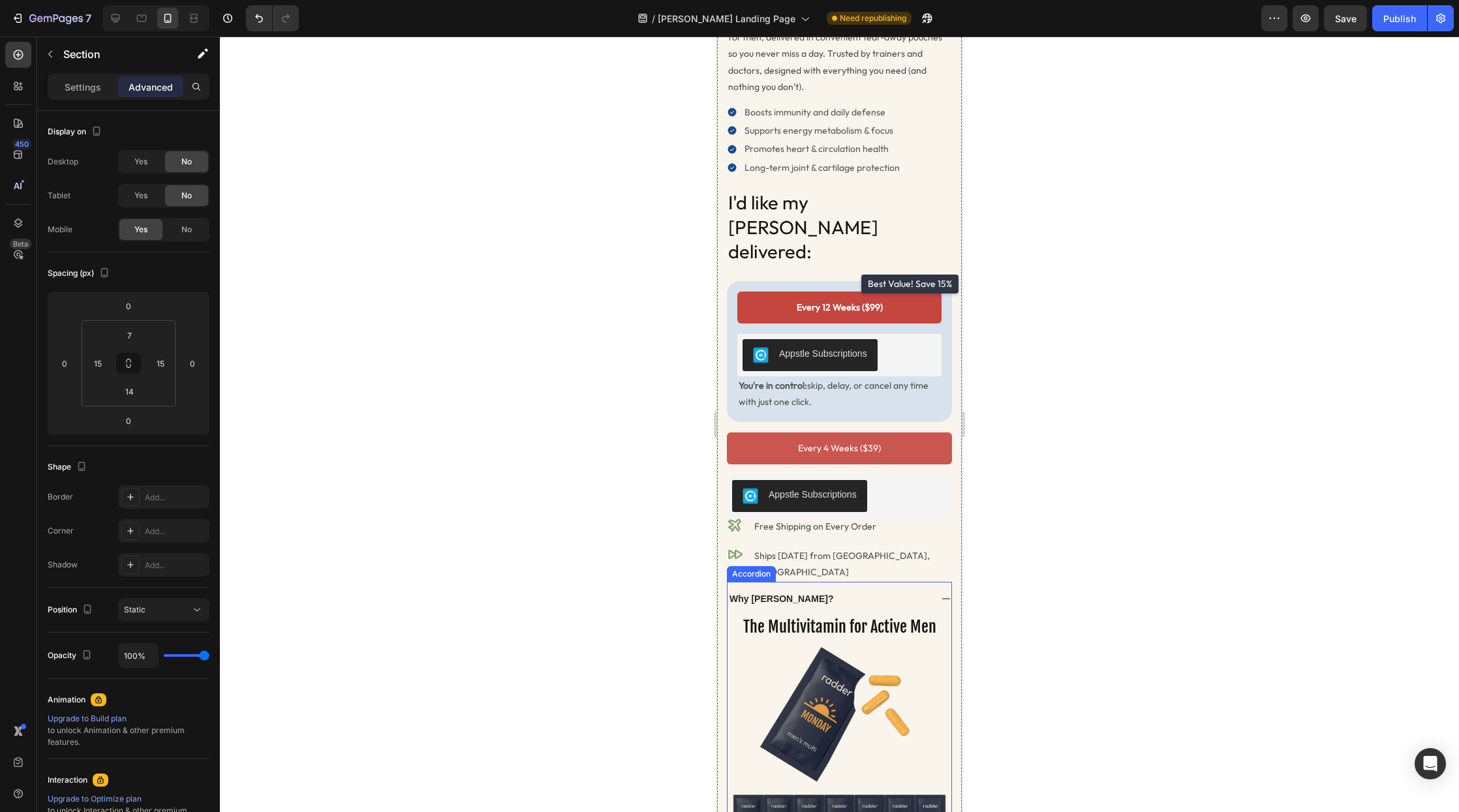
click at [751, 568] on div "Accordion" at bounding box center [751, 574] width 44 height 12
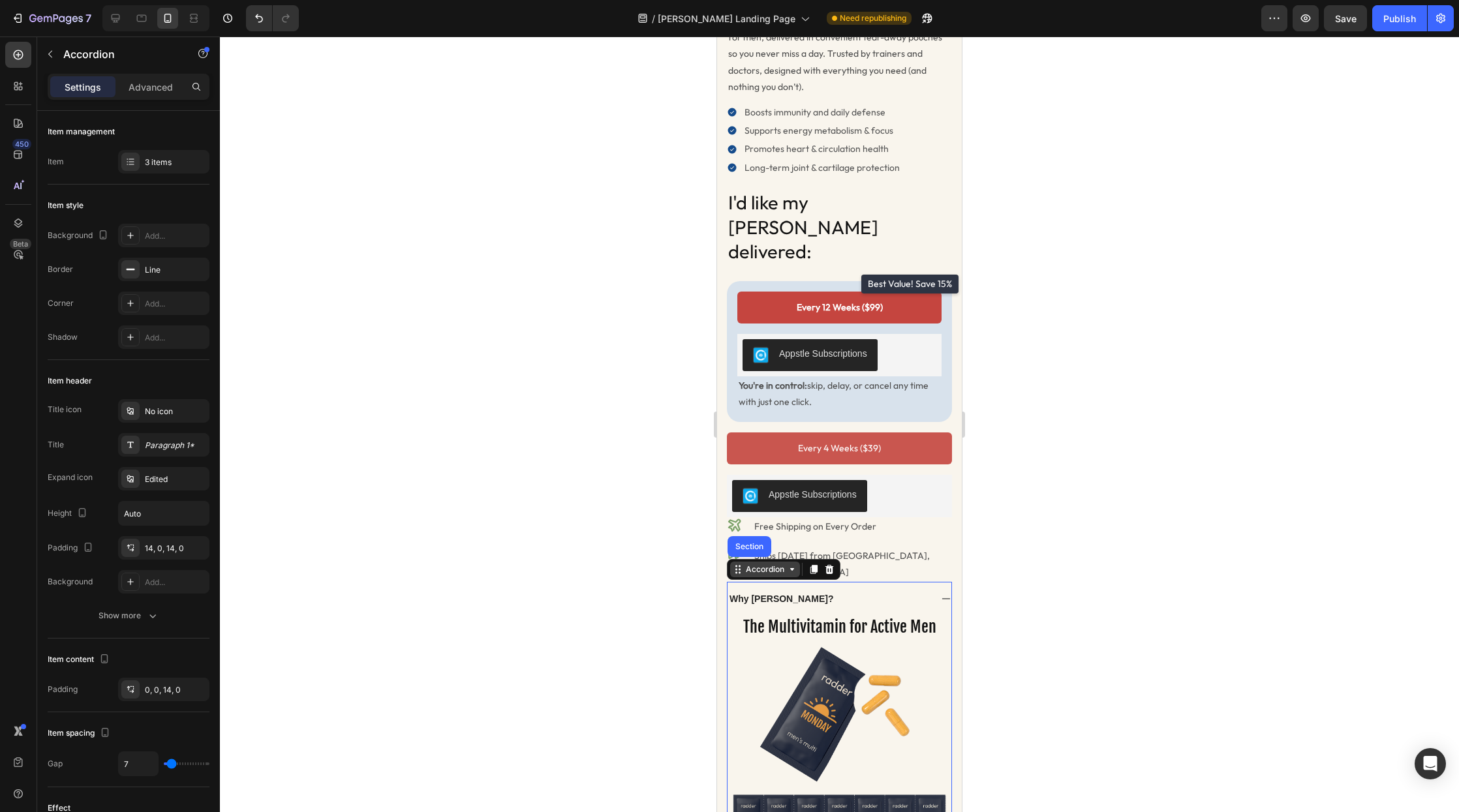
click at [756, 563] on div "Accordion" at bounding box center [765, 569] width 44 height 12
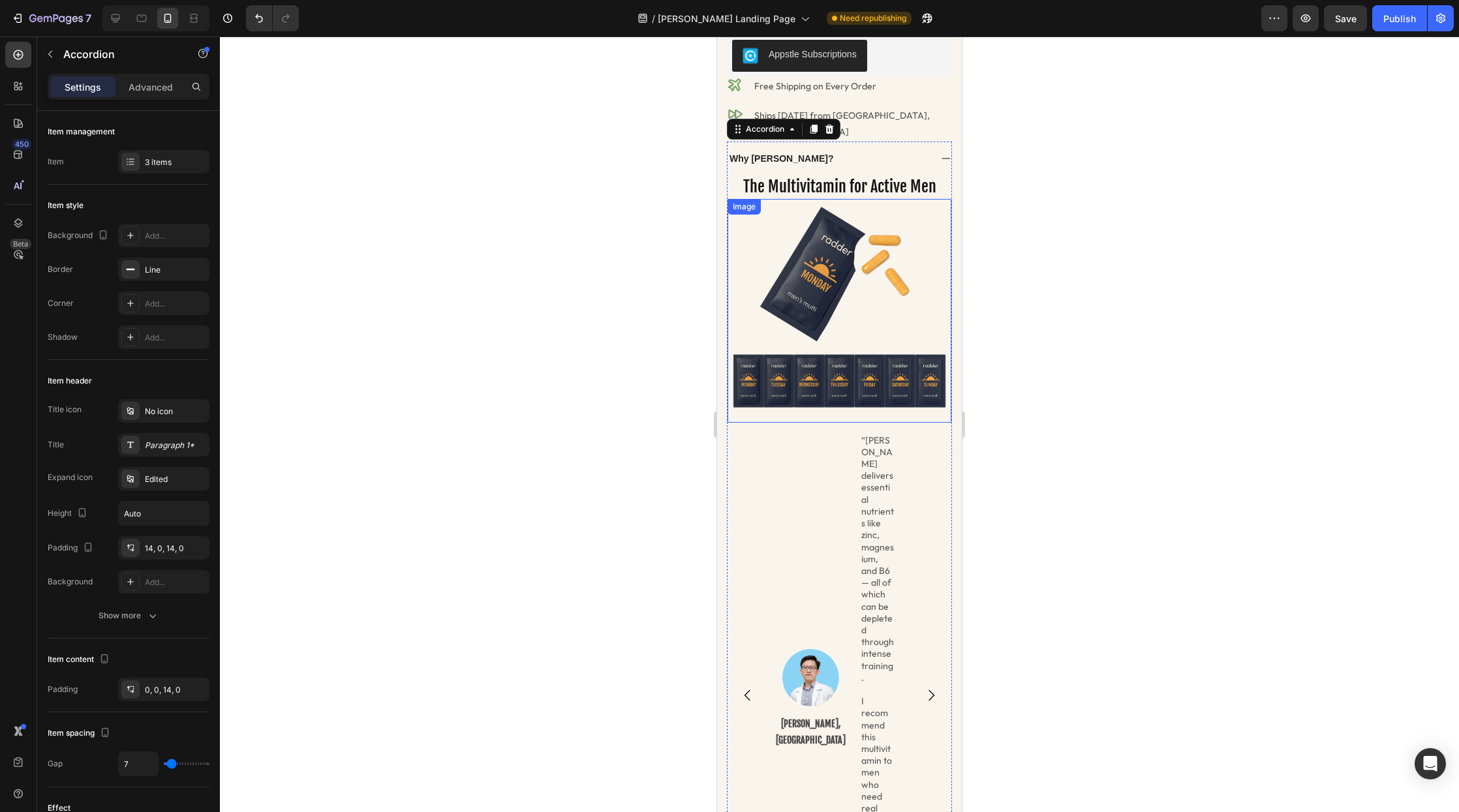
scroll to position [621, 0]
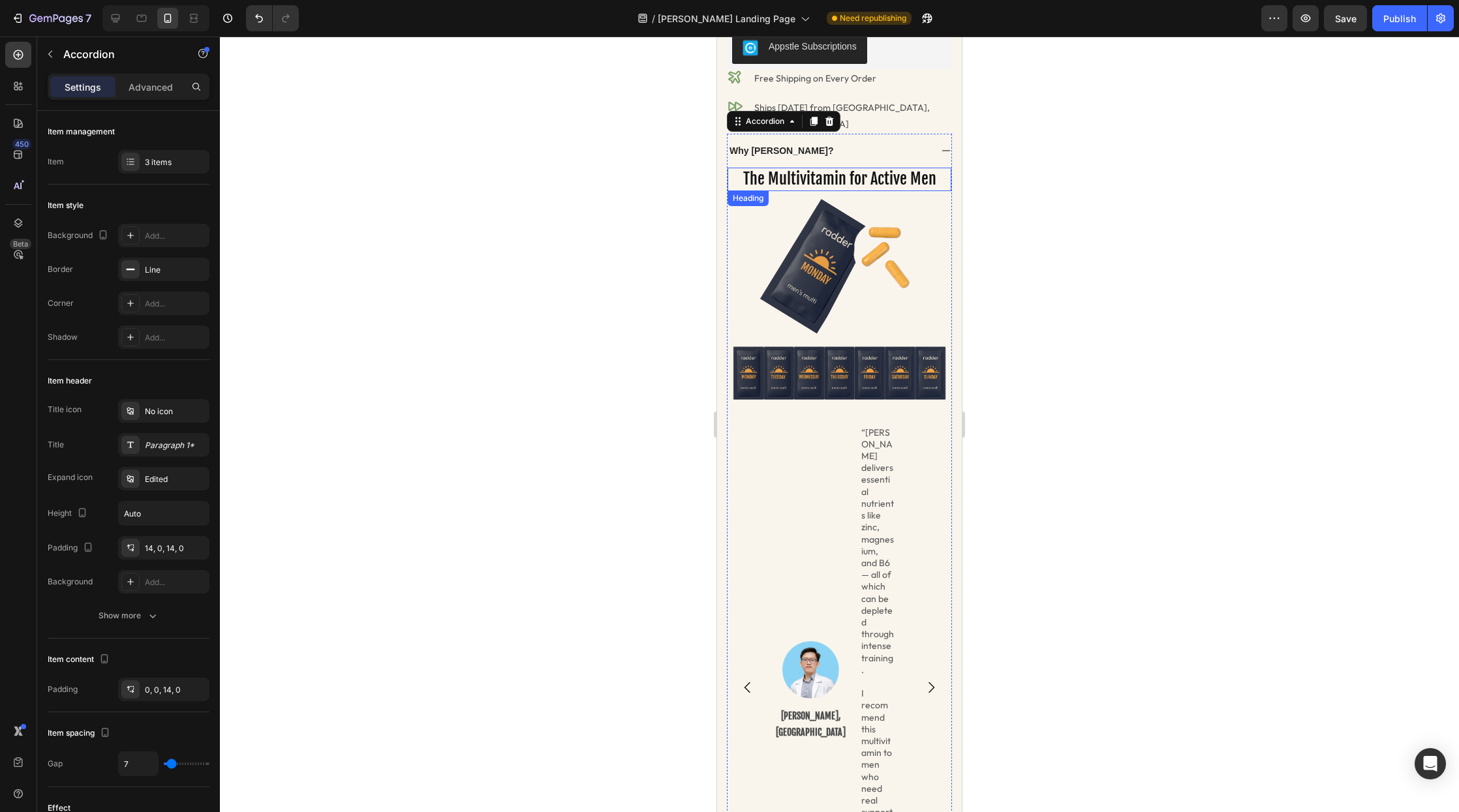
click at [796, 168] on h2 "The Multivitamin for Active Men" at bounding box center [839, 179] width 224 height 23
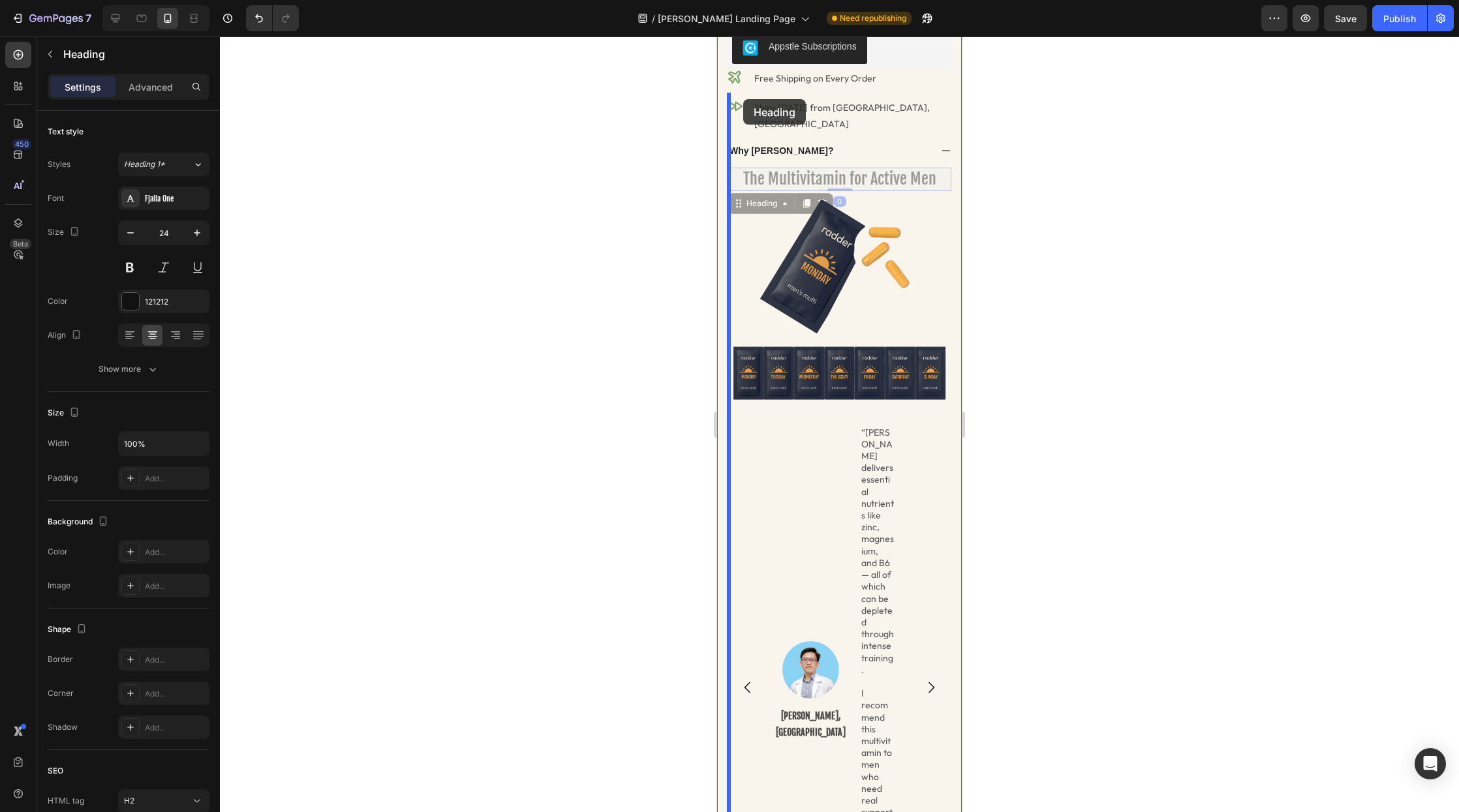
drag, startPoint x: 736, startPoint y: 161, endPoint x: 743, endPoint y: 99, distance: 62.4
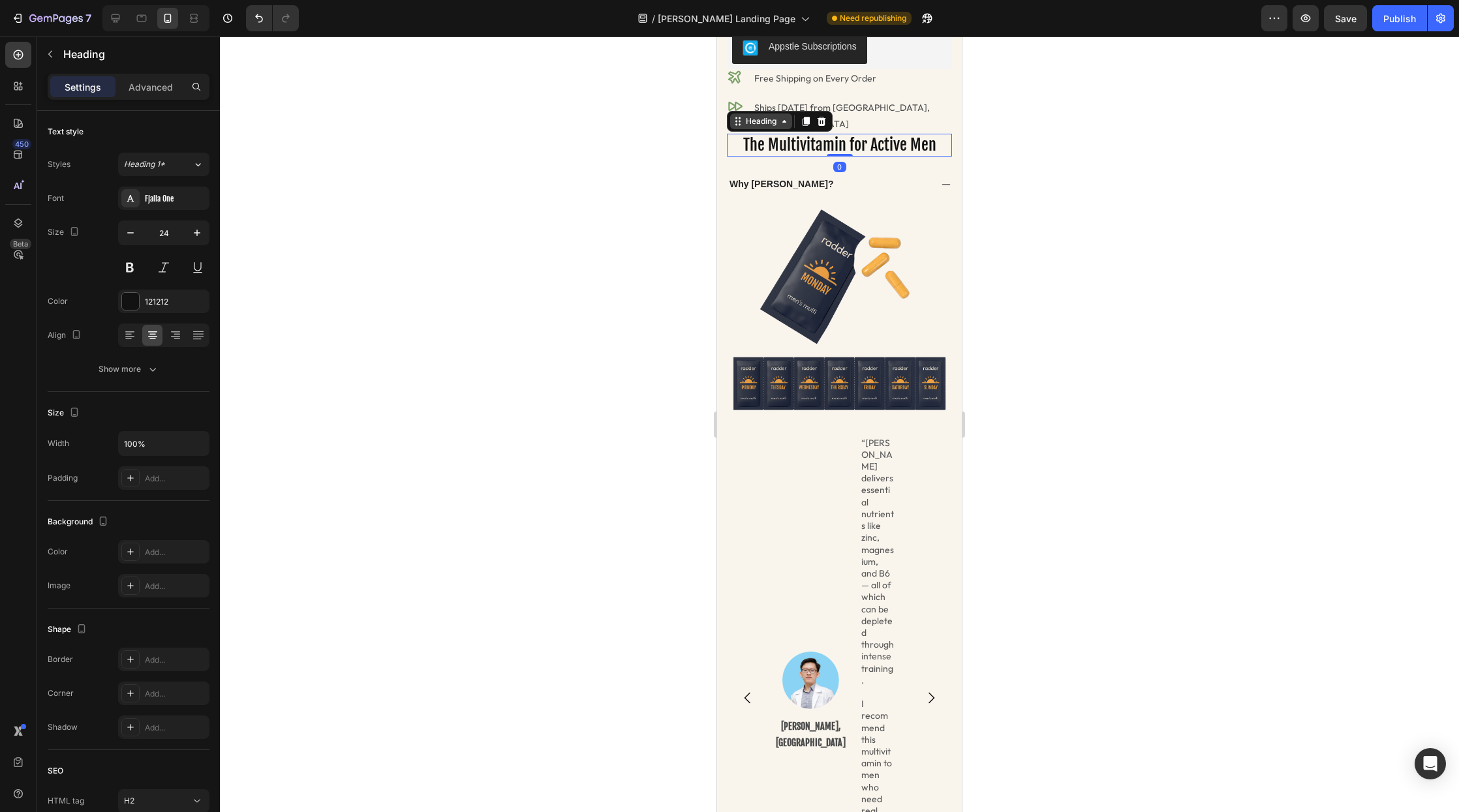
click at [766, 116] on div "Heading" at bounding box center [762, 121] width 36 height 12
click at [941, 180] on icon at bounding box center [946, 185] width 10 height 10
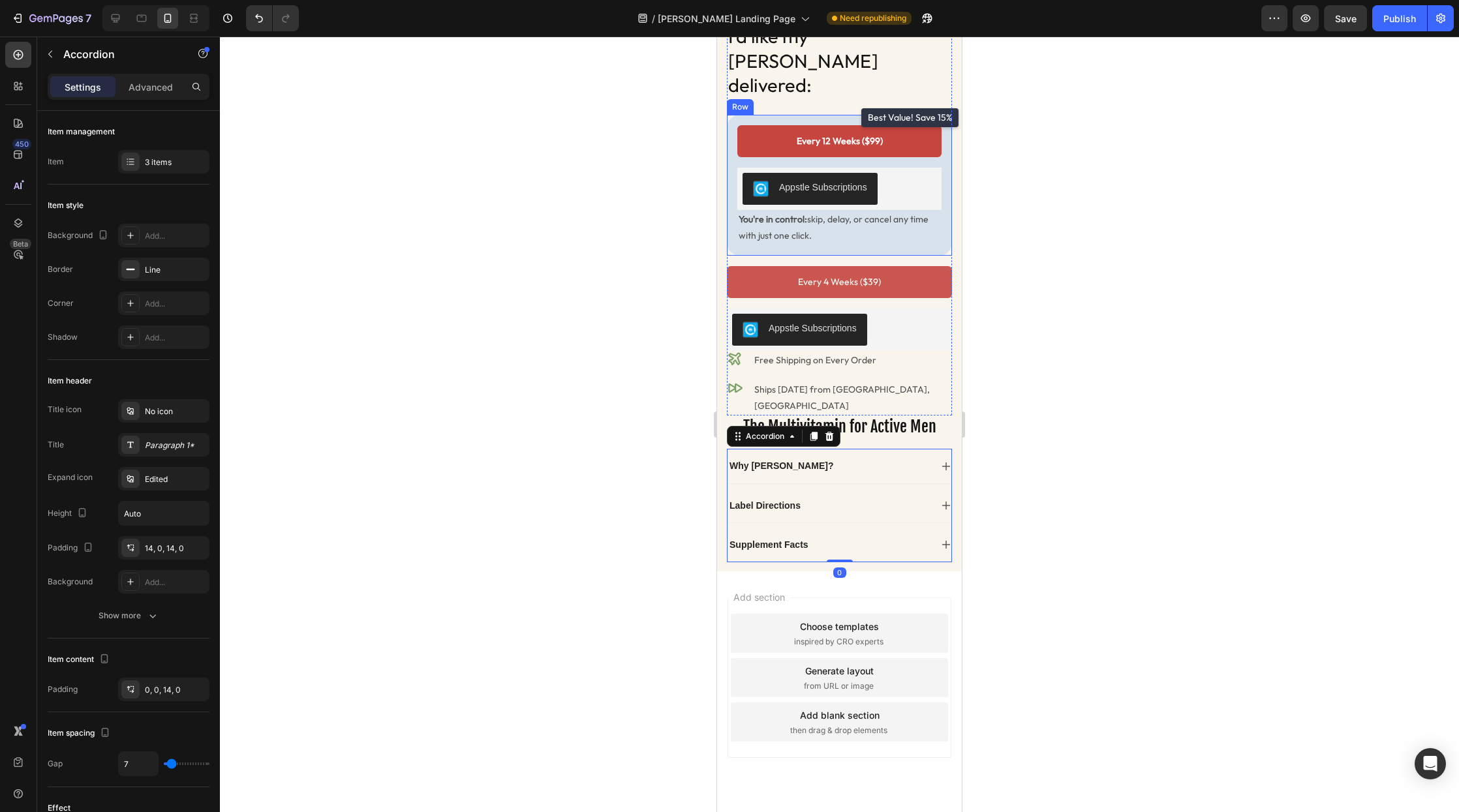
scroll to position [334, 0]
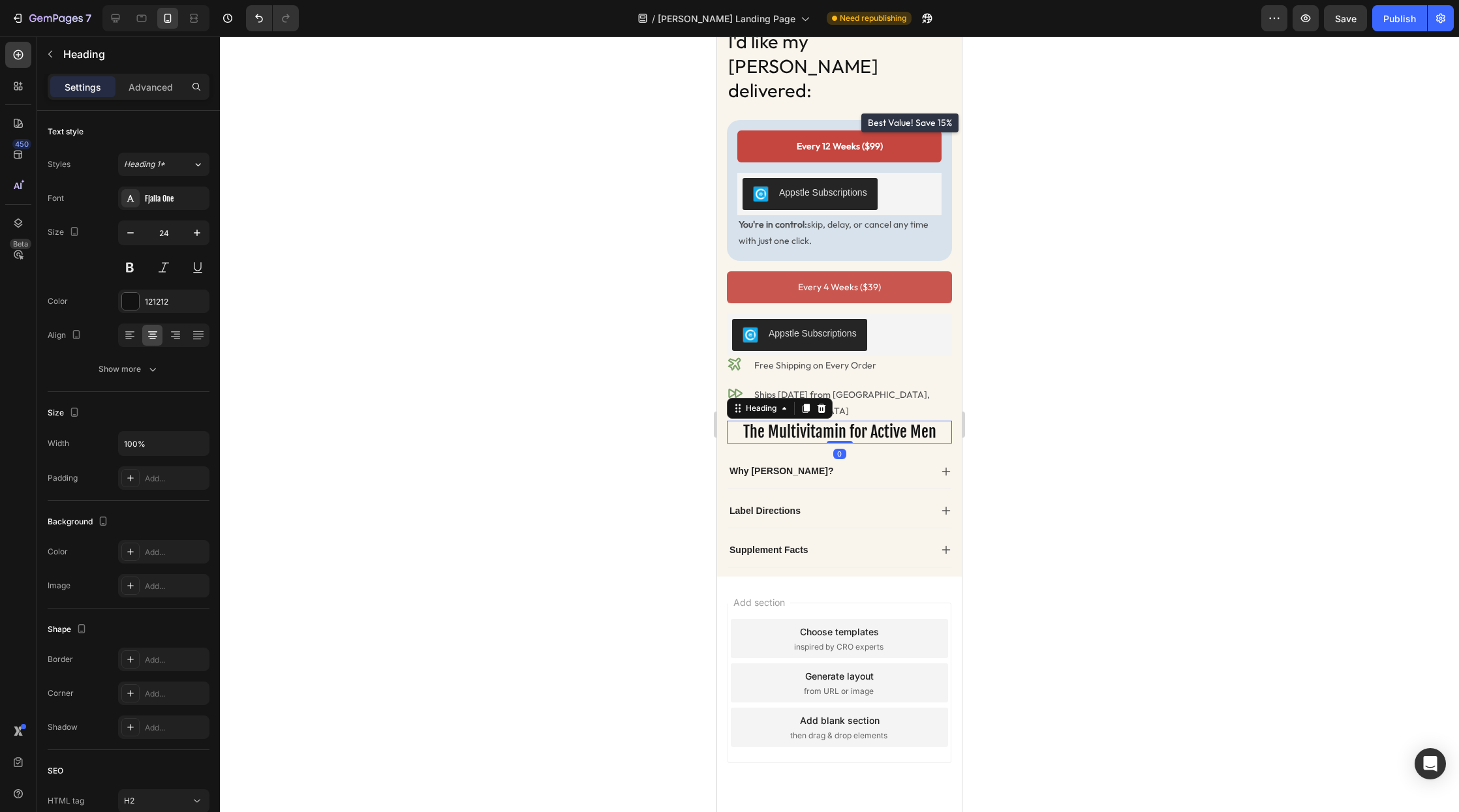
click at [896, 421] on h2 "The Multivitamin for Active Men" at bounding box center [839, 432] width 225 height 23
drag, startPoint x: 847, startPoint y: 390, endPoint x: 830, endPoint y: 524, distance: 135.1
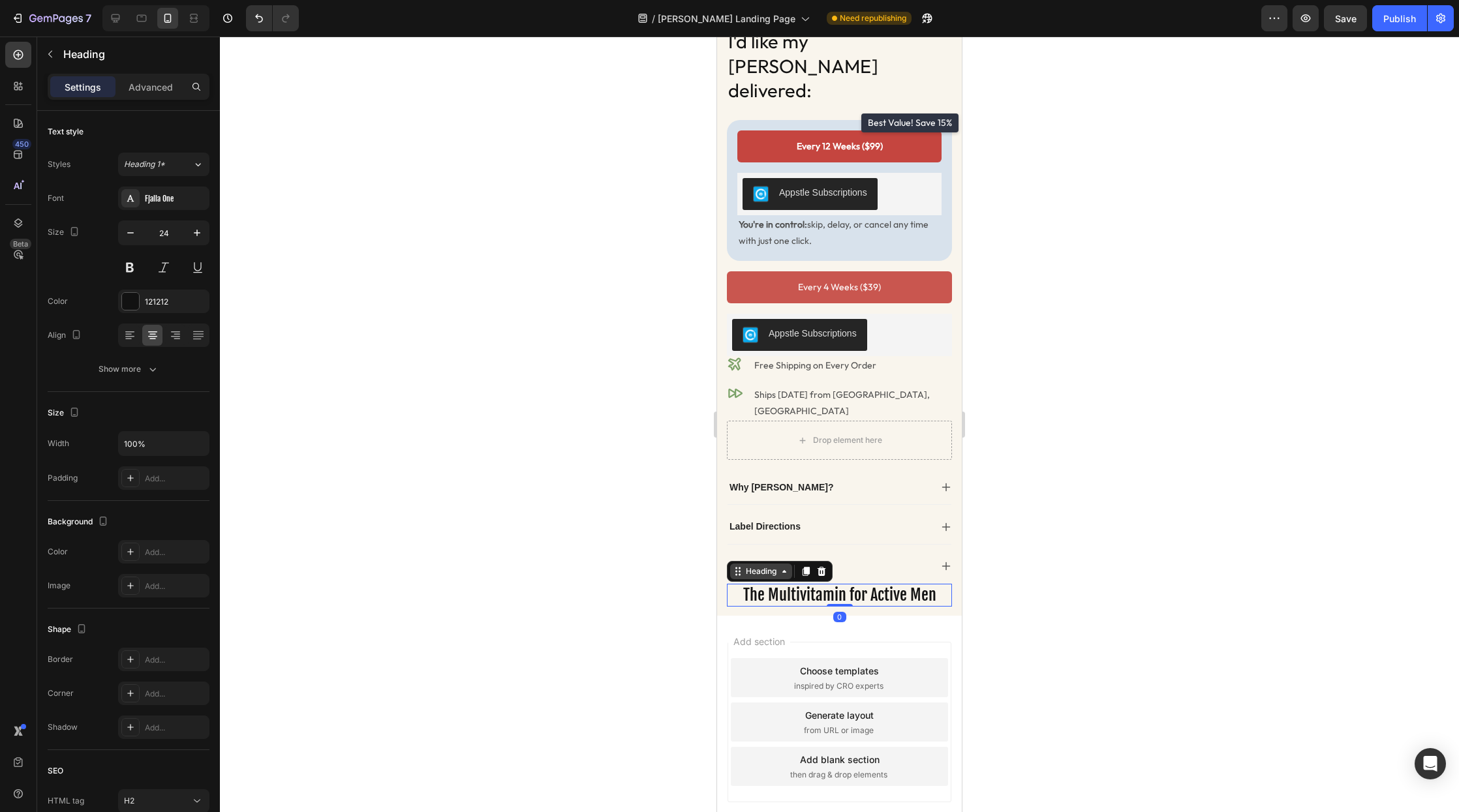
click at [779, 566] on icon at bounding box center [784, 571] width 10 height 10
click at [775, 565] on div "Heading" at bounding box center [762, 571] width 36 height 12
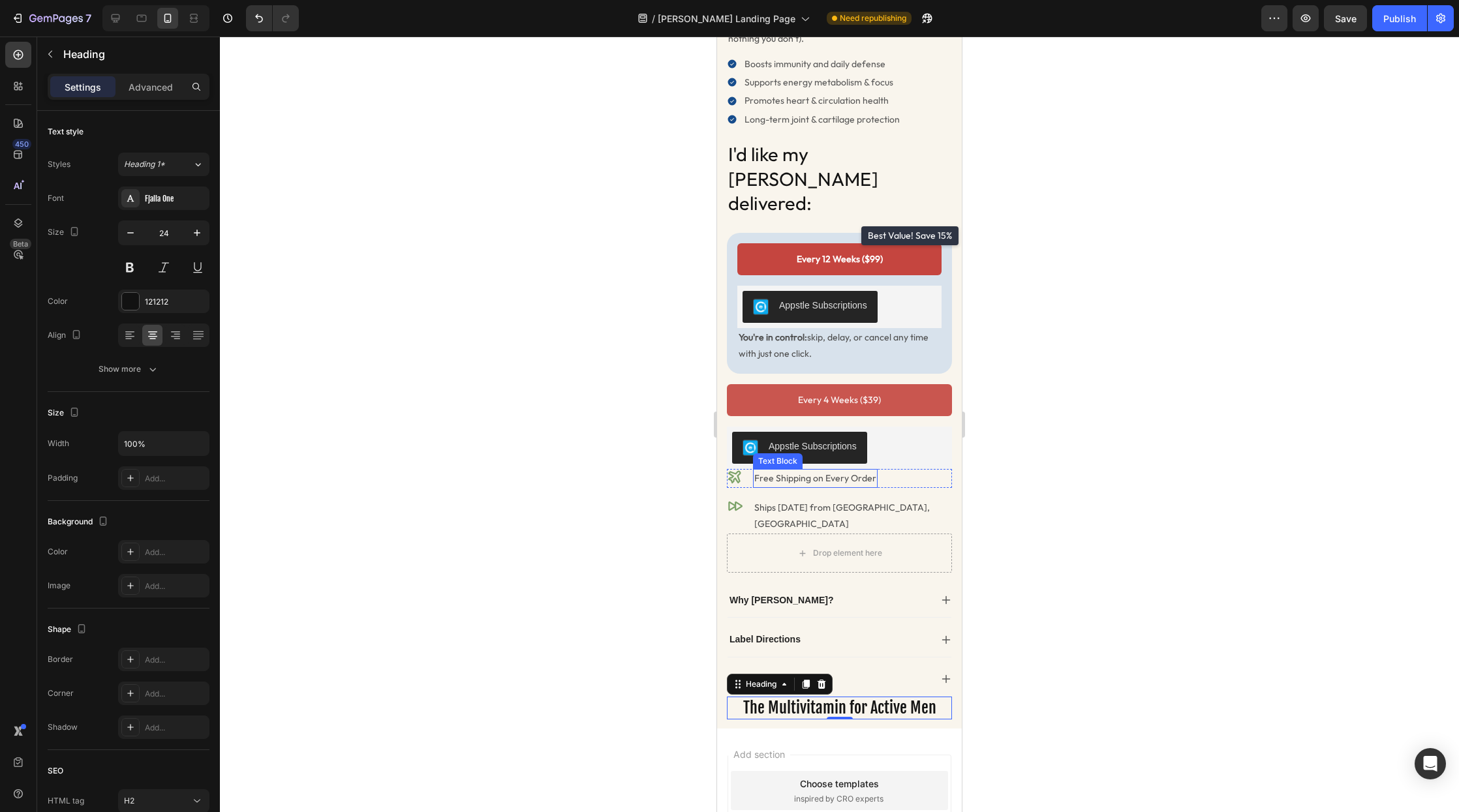
scroll to position [191, 0]
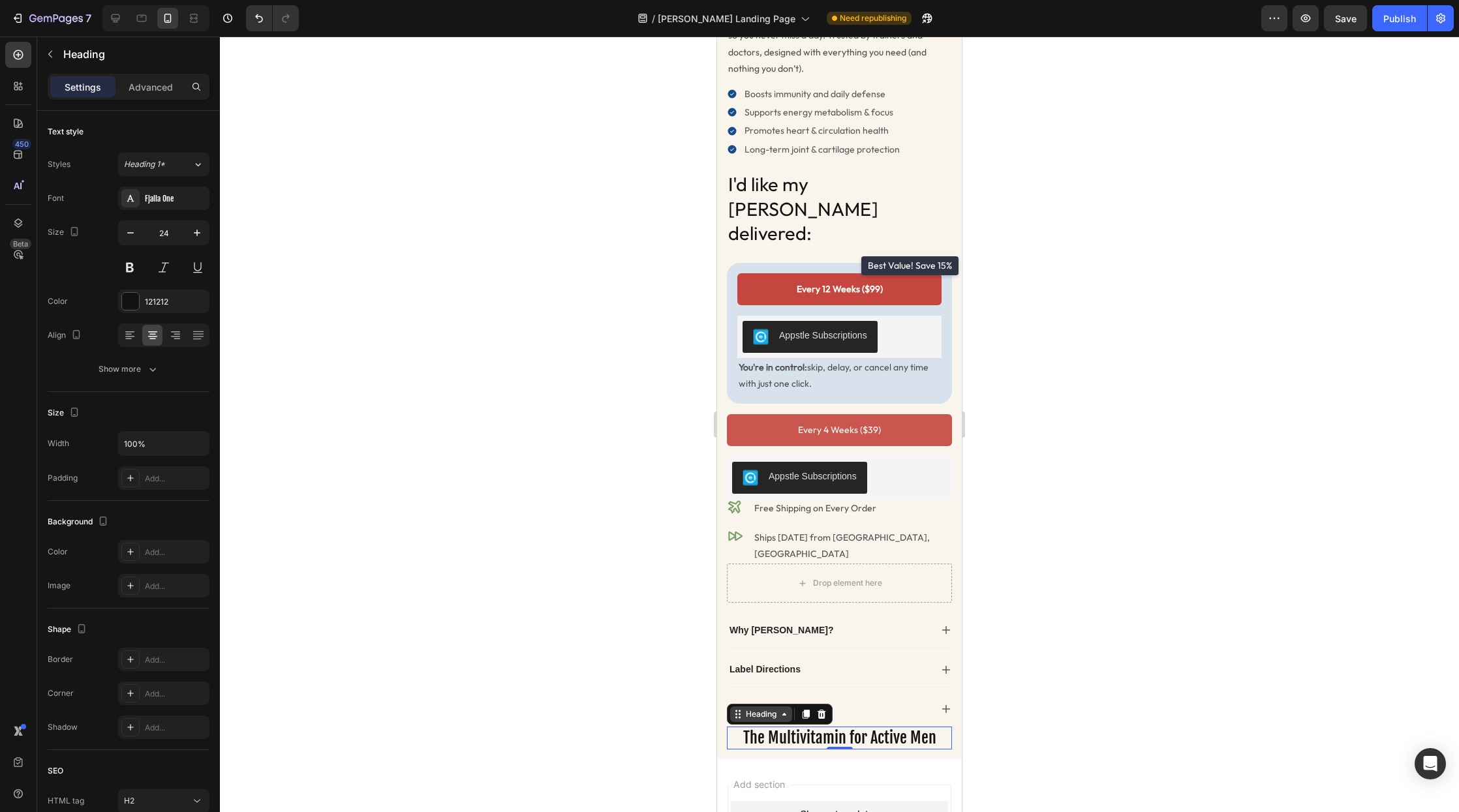
click at [761, 706] on div "Heading" at bounding box center [761, 714] width 62 height 15
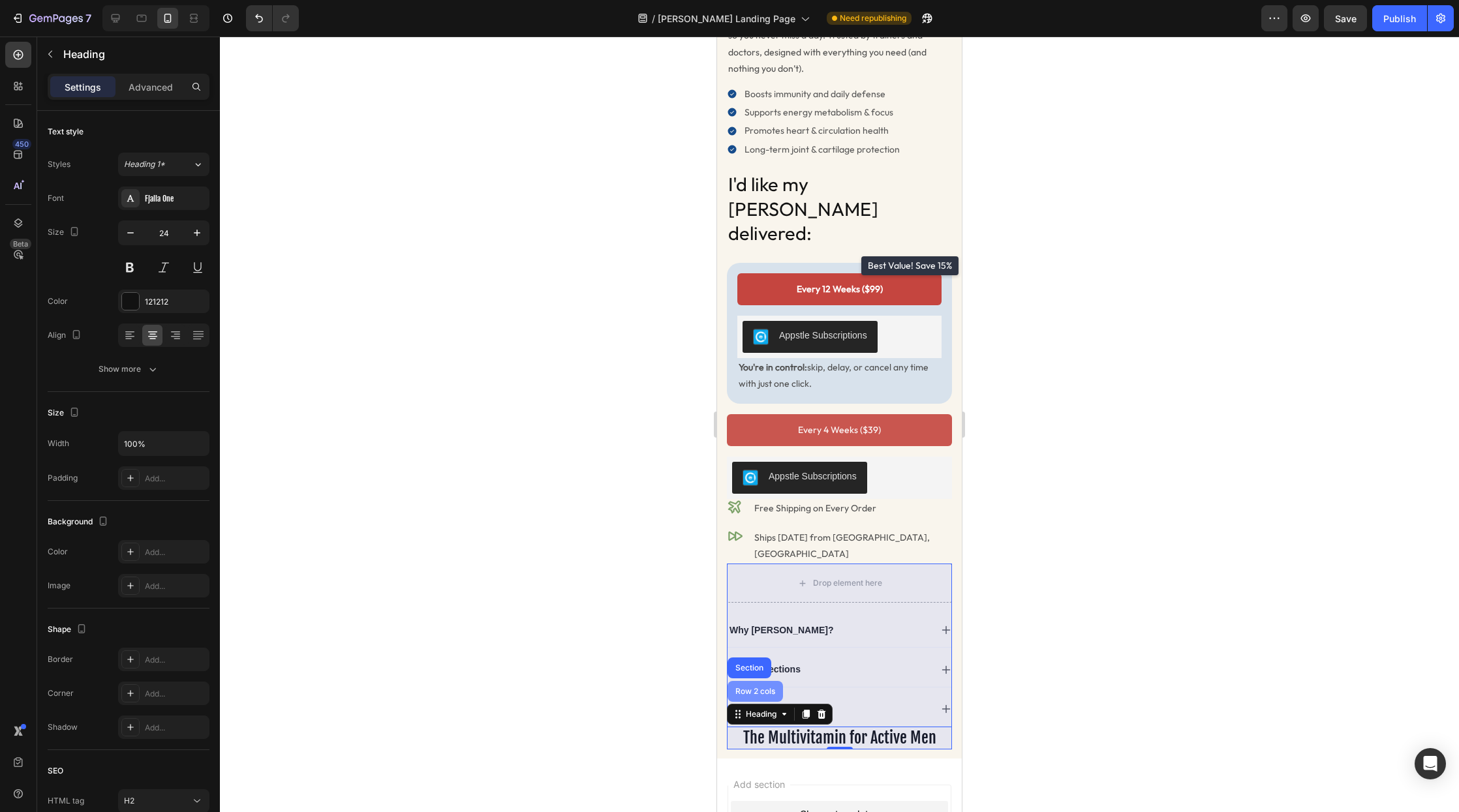
click at [748, 687] on div "Row 2 cols" at bounding box center [755, 691] width 45 height 8
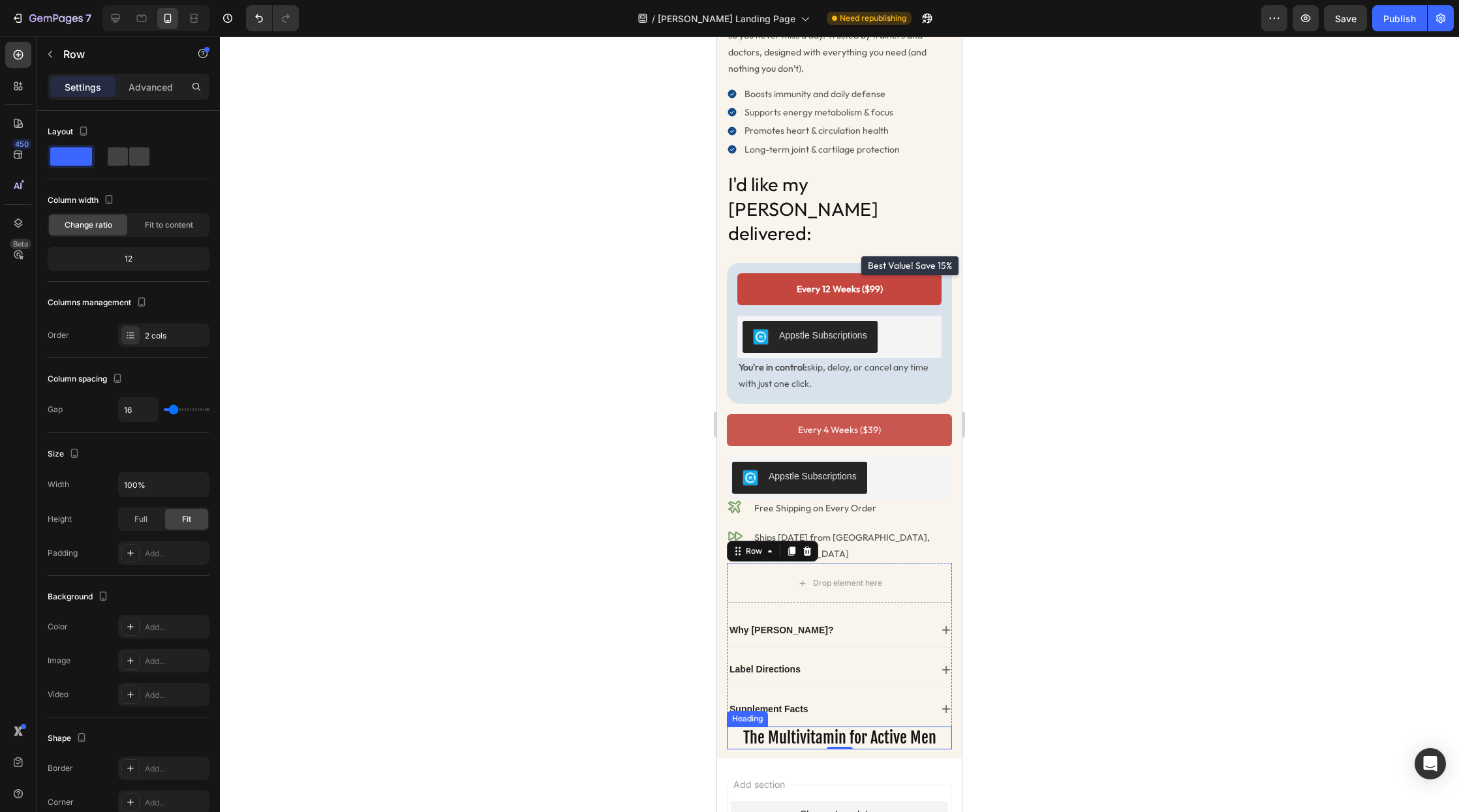
click at [773, 726] on h2 "The Multivitamin for Active Men" at bounding box center [839, 737] width 225 height 23
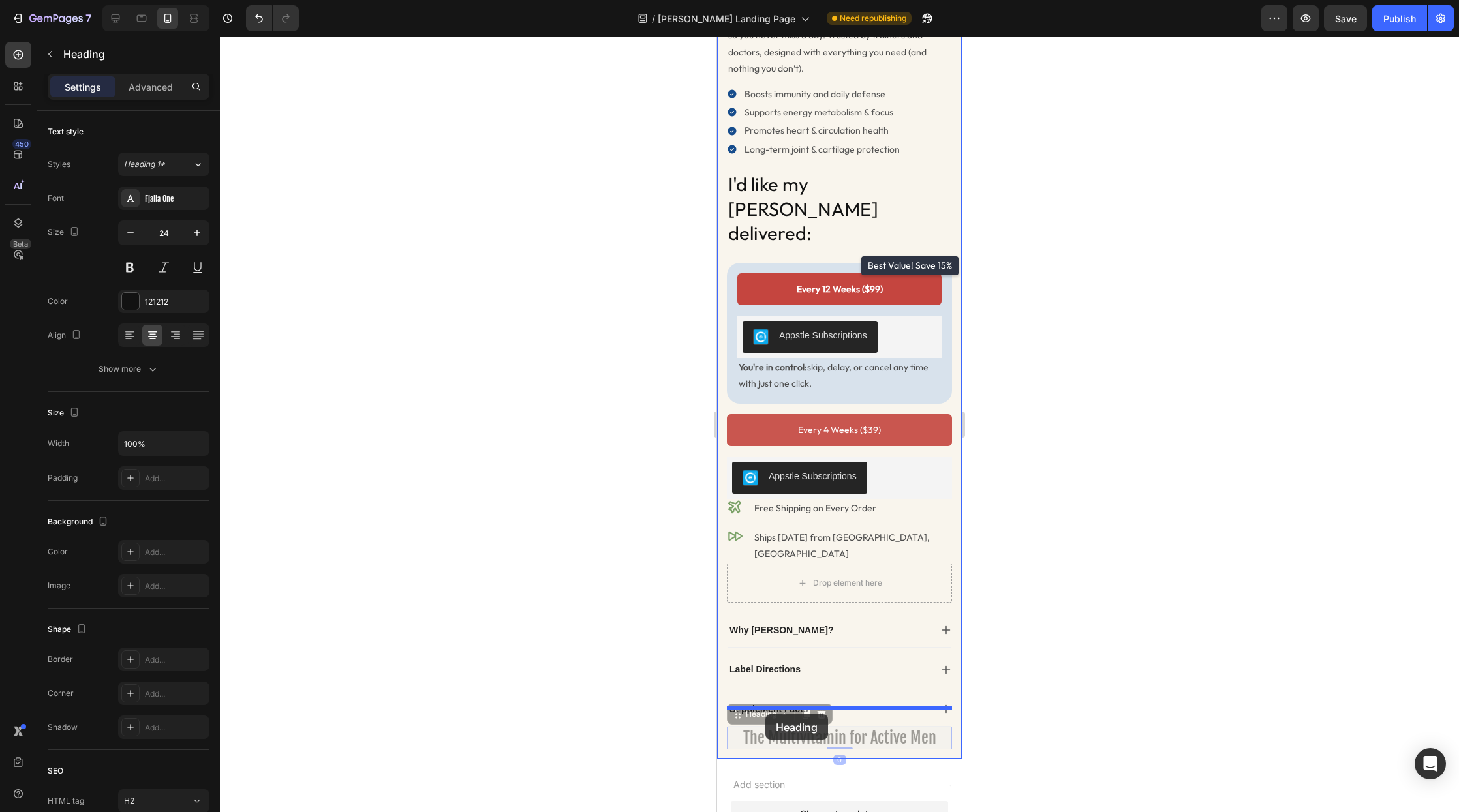
drag, startPoint x: 739, startPoint y: 676, endPoint x: 766, endPoint y: 715, distance: 47.4
click at [759, 708] on div "Heading" at bounding box center [762, 714] width 36 height 12
click at [759, 708] on div "Heading" at bounding box center [762, 714] width 36 height 12
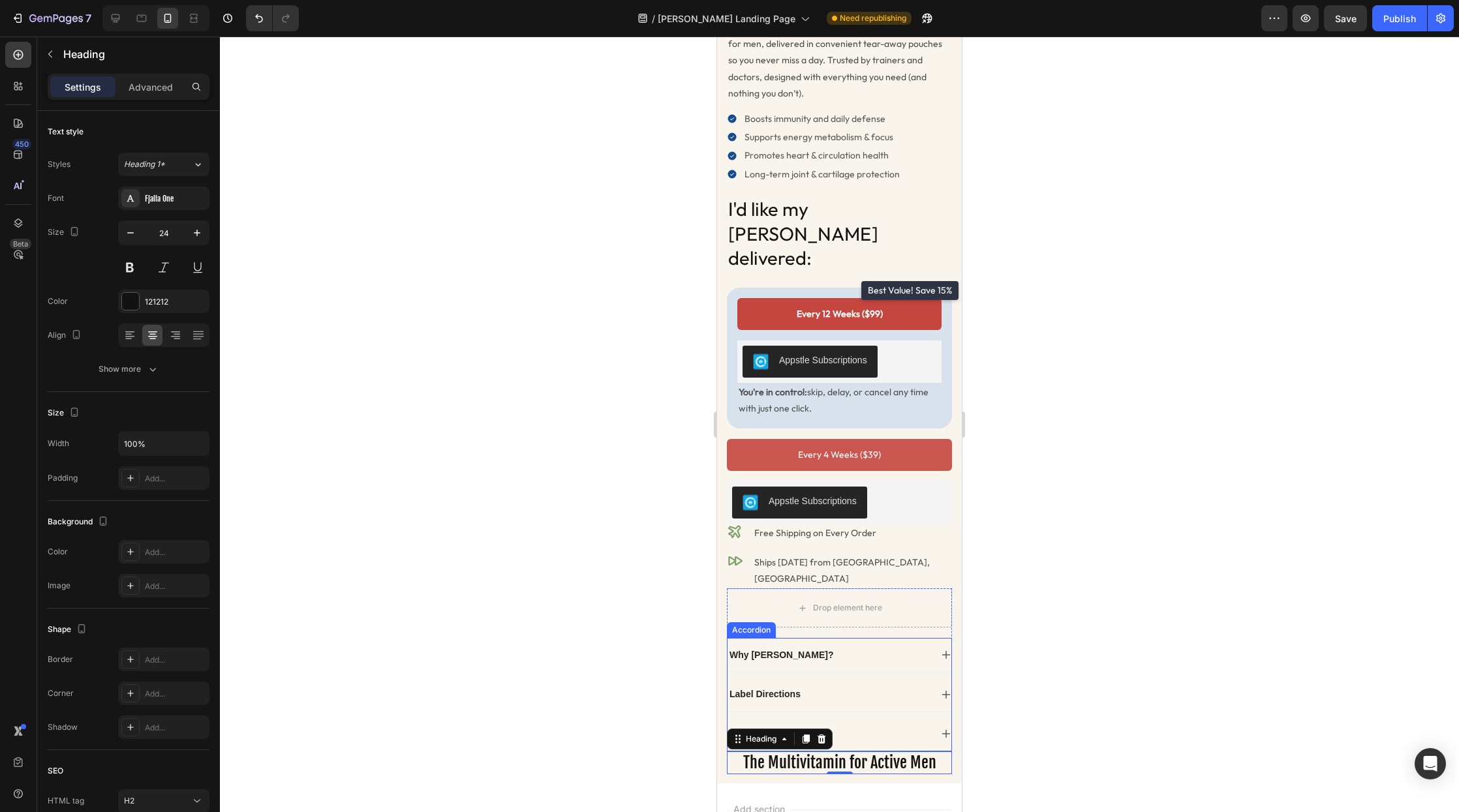
scroll to position [320, 0]
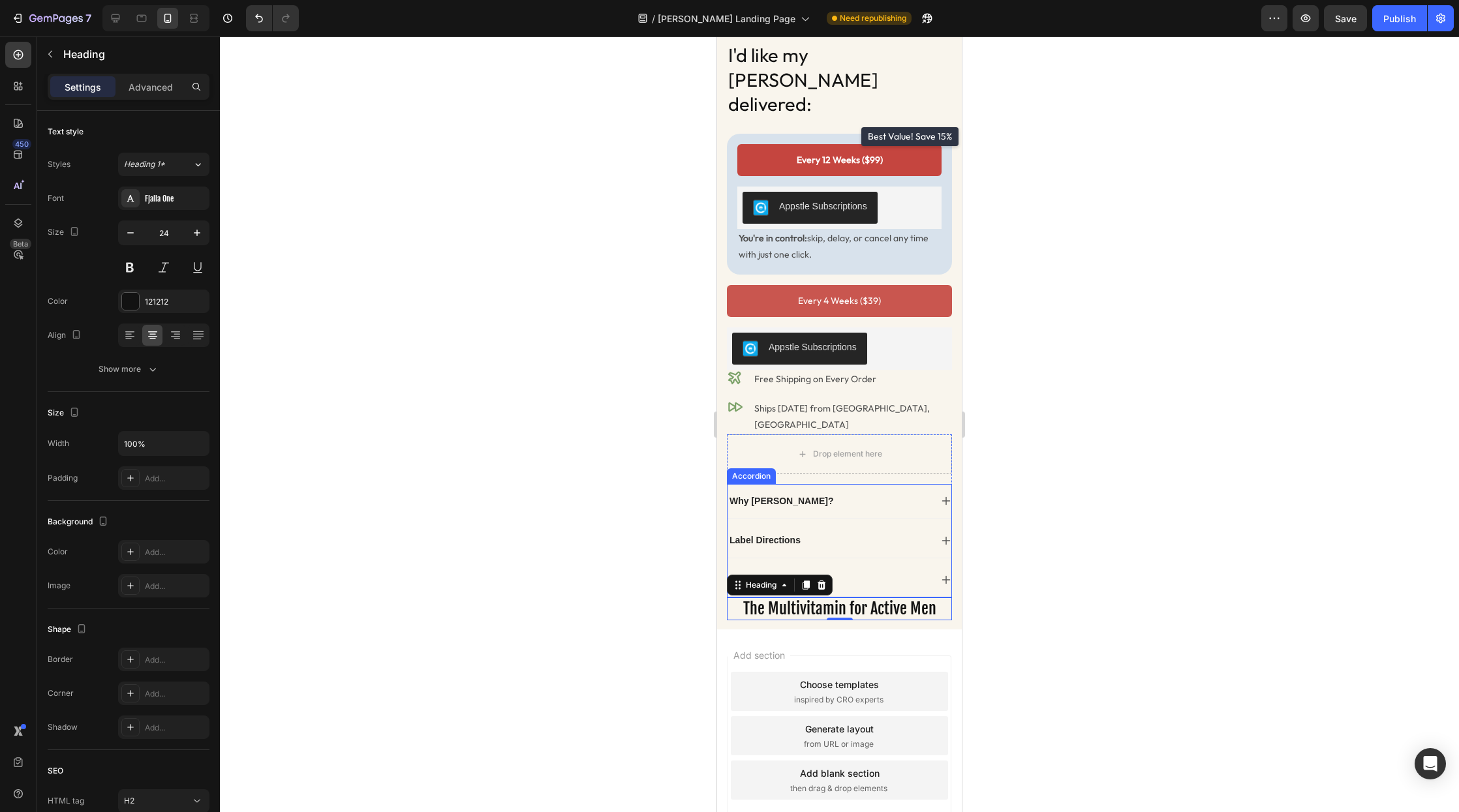
click at [917, 493] on div "Why Radder?" at bounding box center [828, 501] width 203 height 15
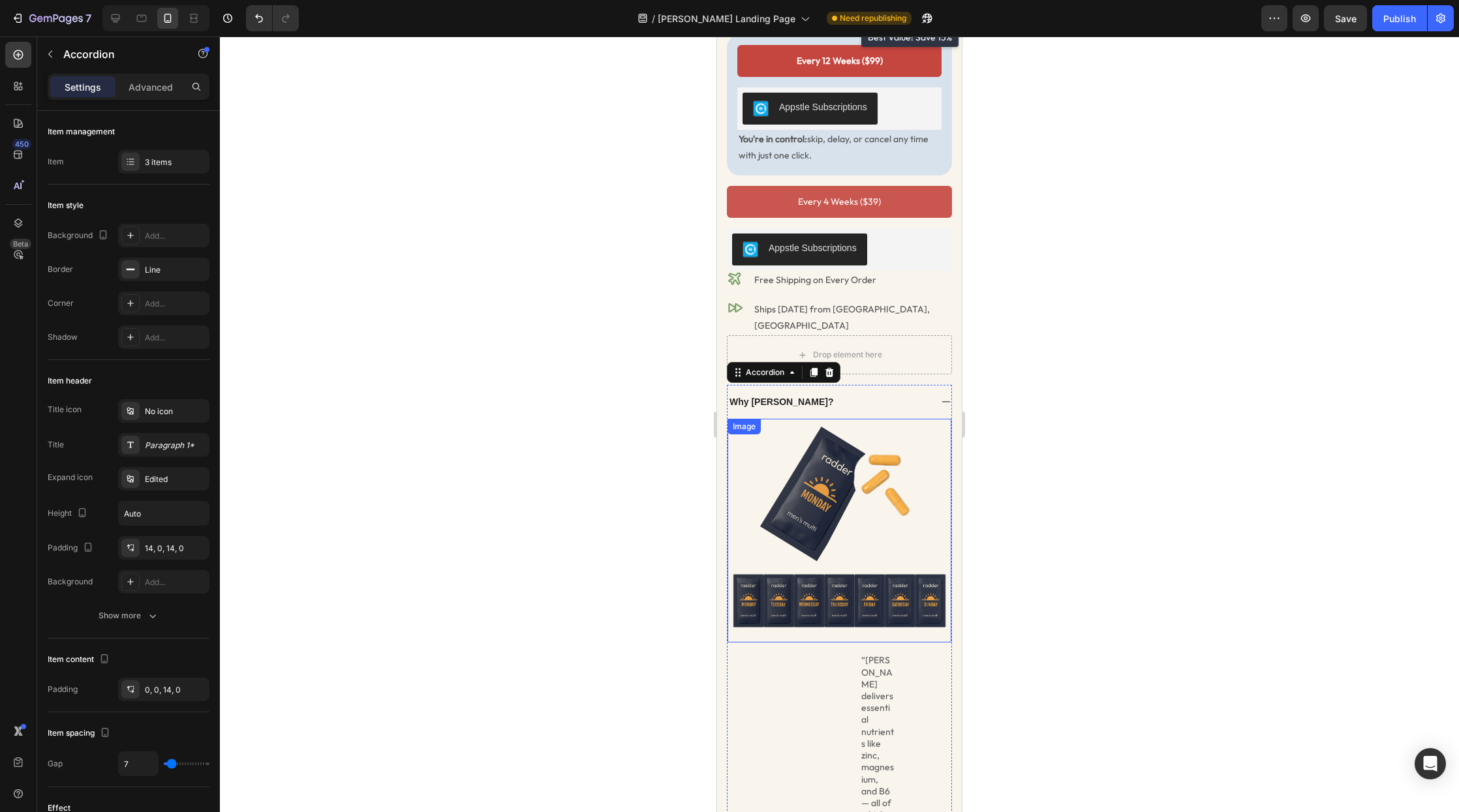
scroll to position [469, 0]
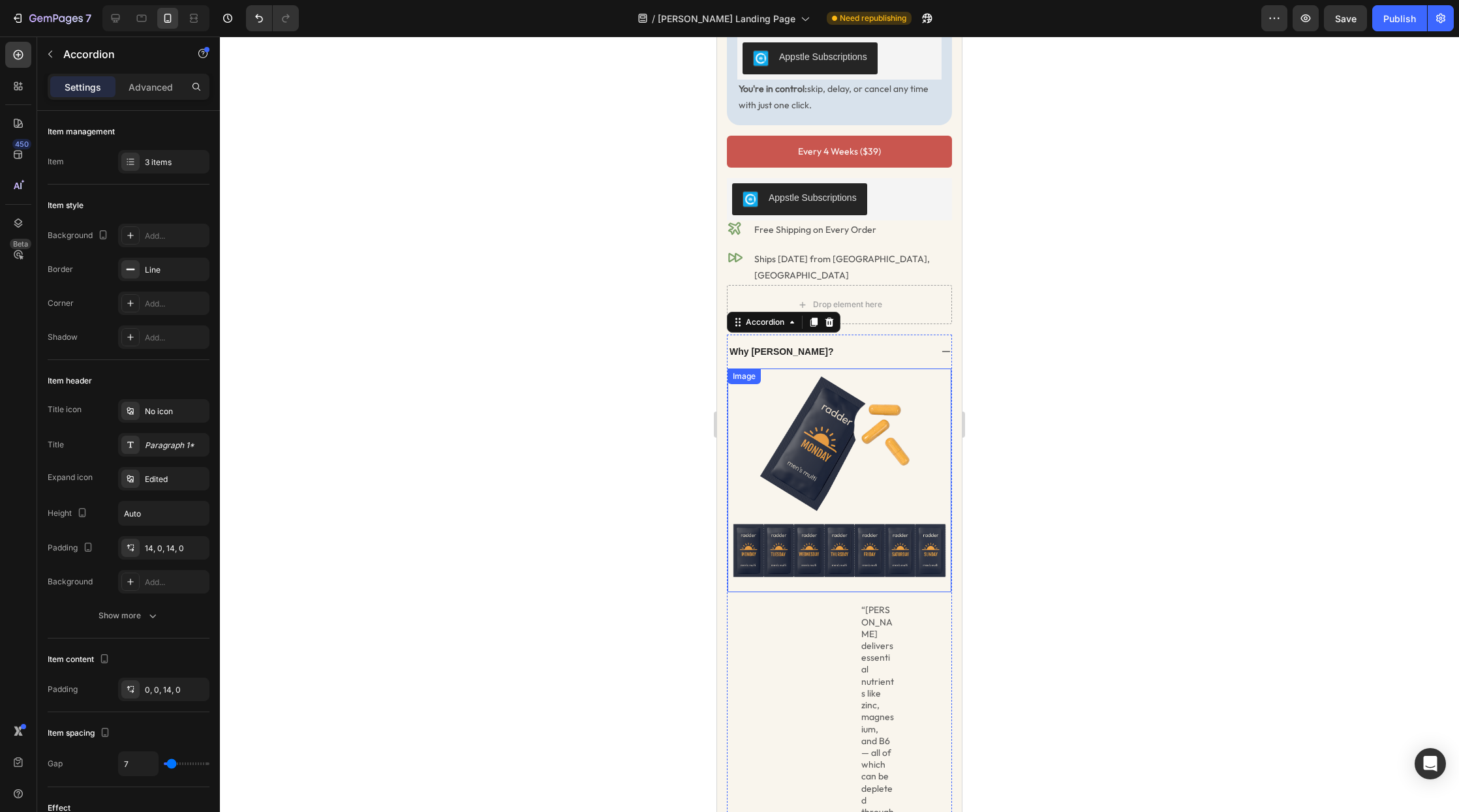
click at [801, 388] on img at bounding box center [839, 480] width 224 height 224
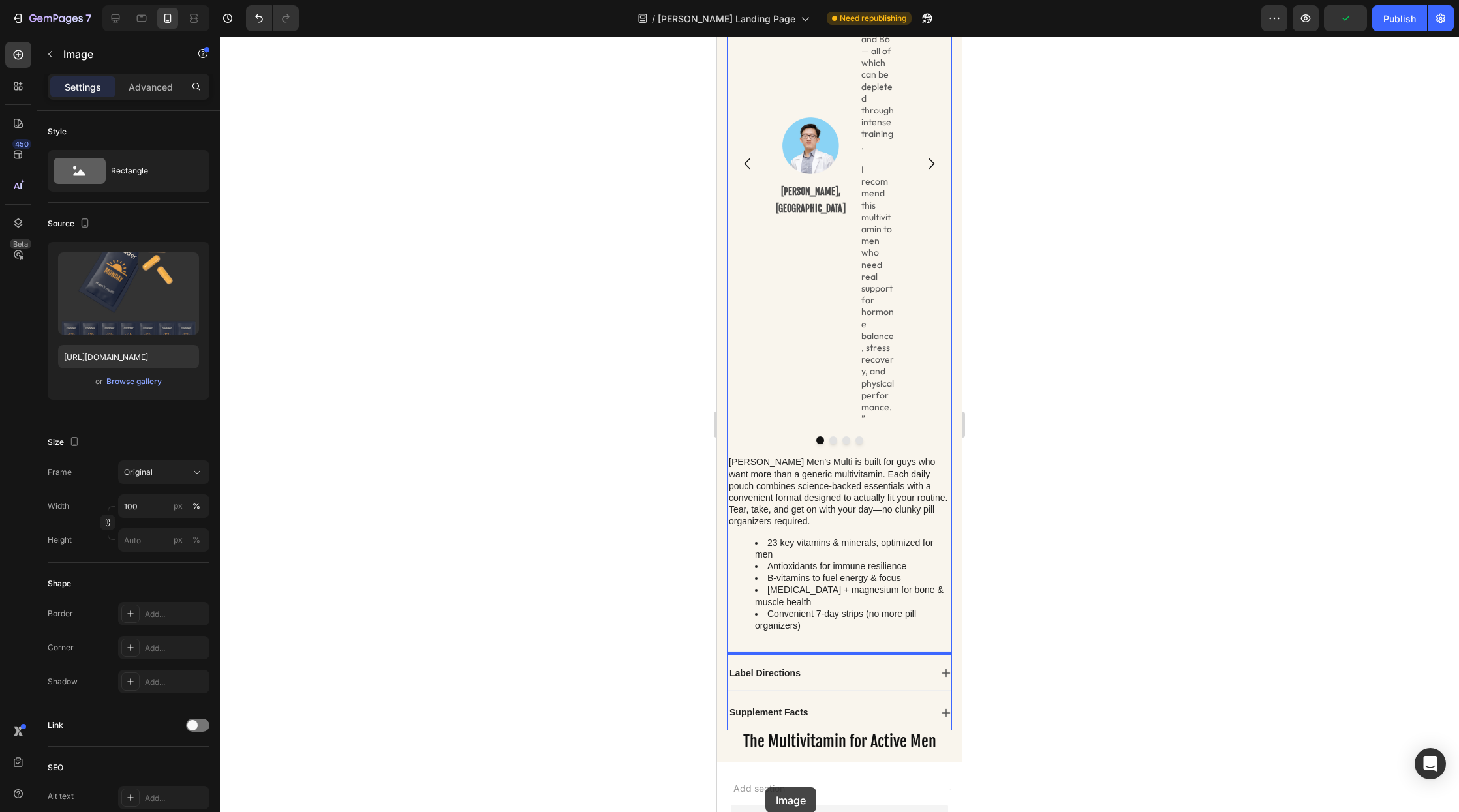
scroll to position [1185, 0]
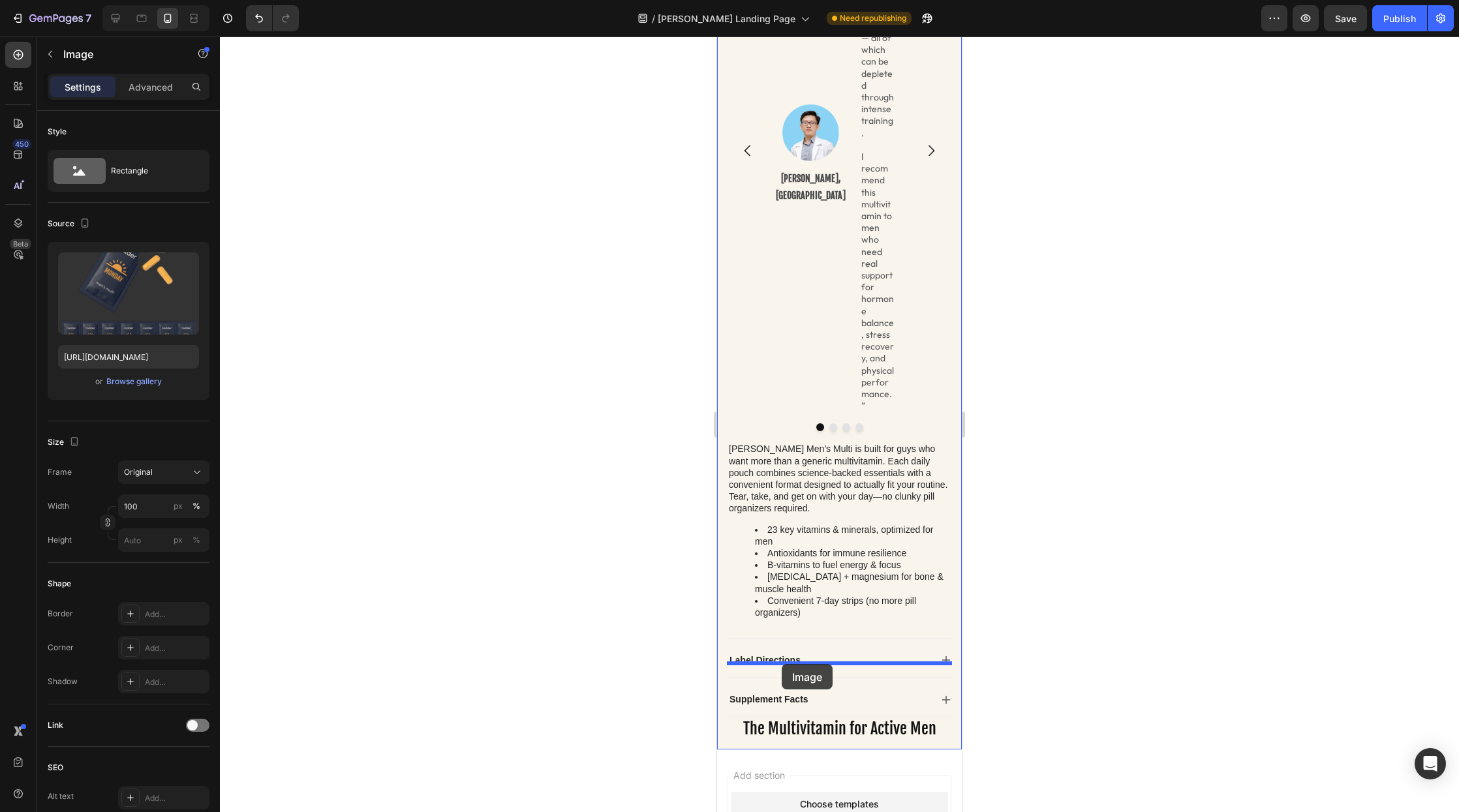
drag, startPoint x: 737, startPoint y: 110, endPoint x: 782, endPoint y: 664, distance: 555.8
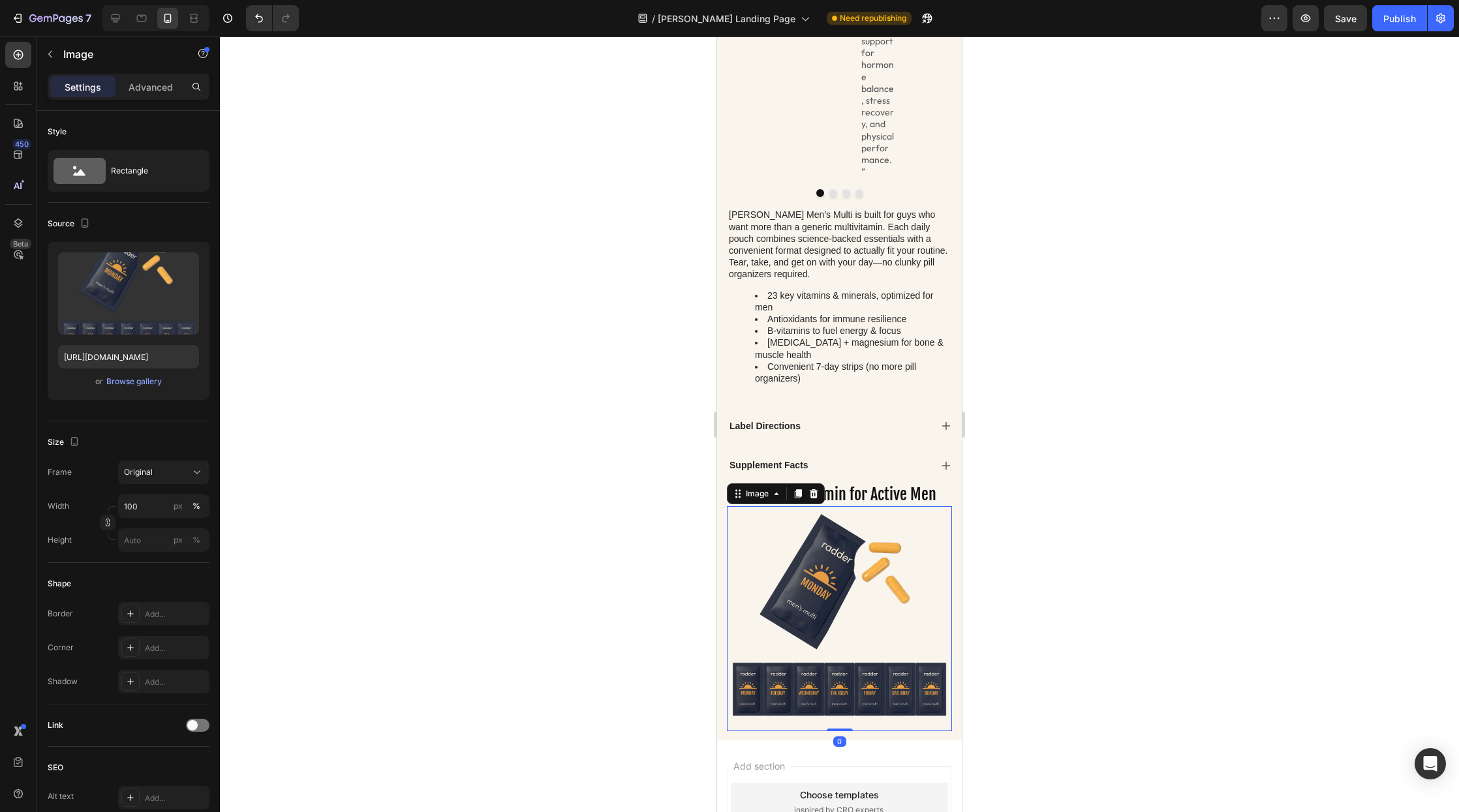
scroll to position [951, 0]
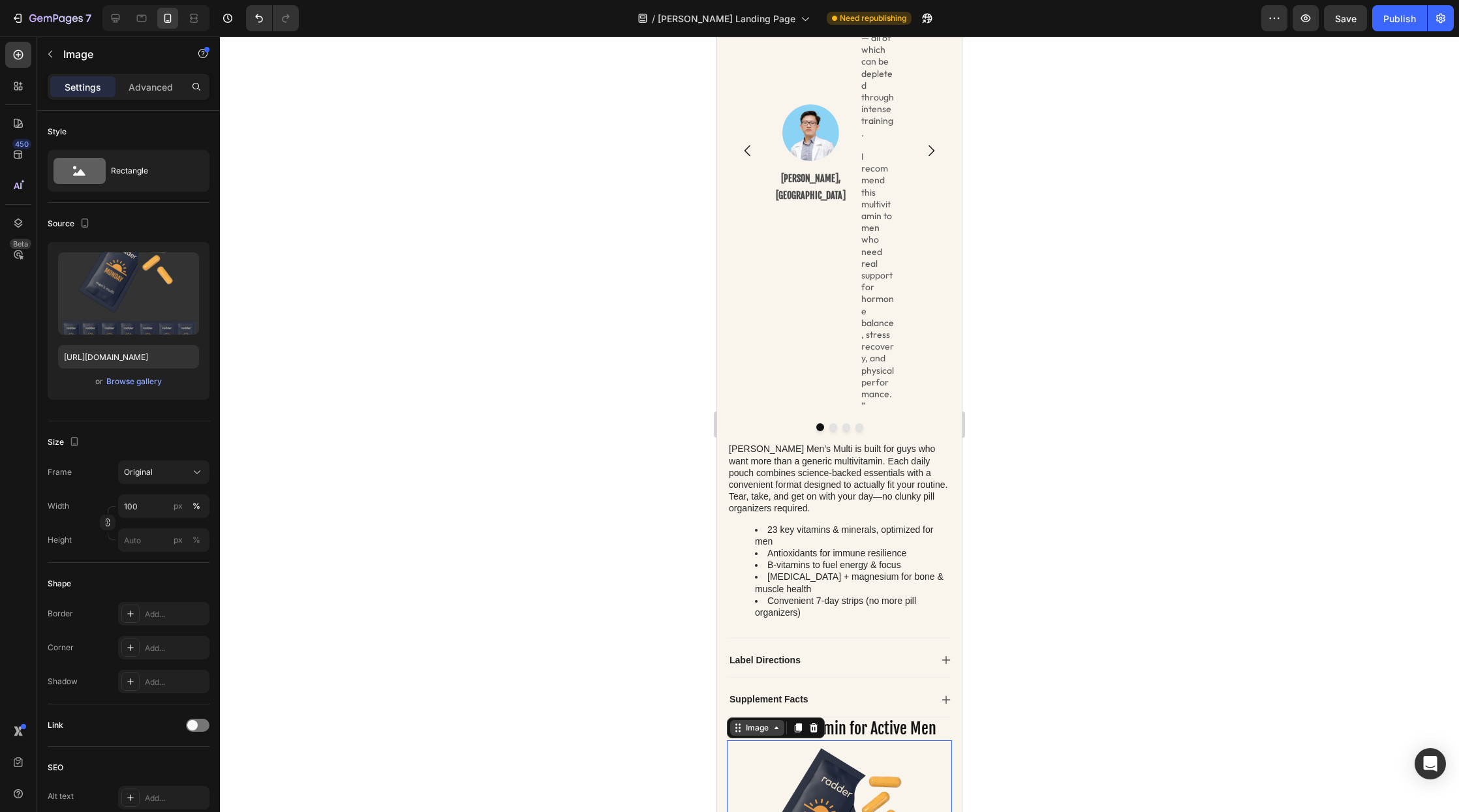
click at [758, 722] on div "Image" at bounding box center [757, 728] width 28 height 12
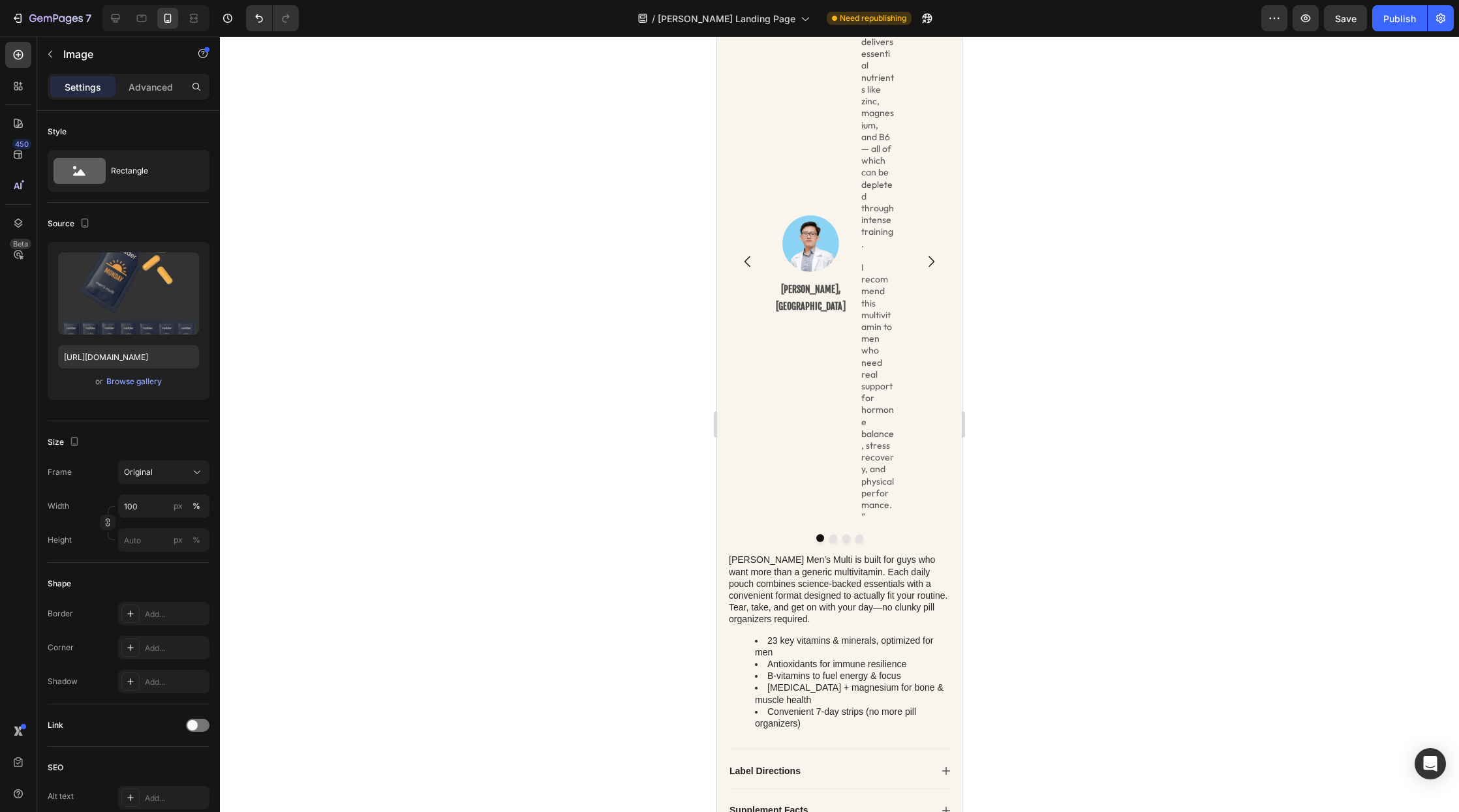
scroll to position [562, 0]
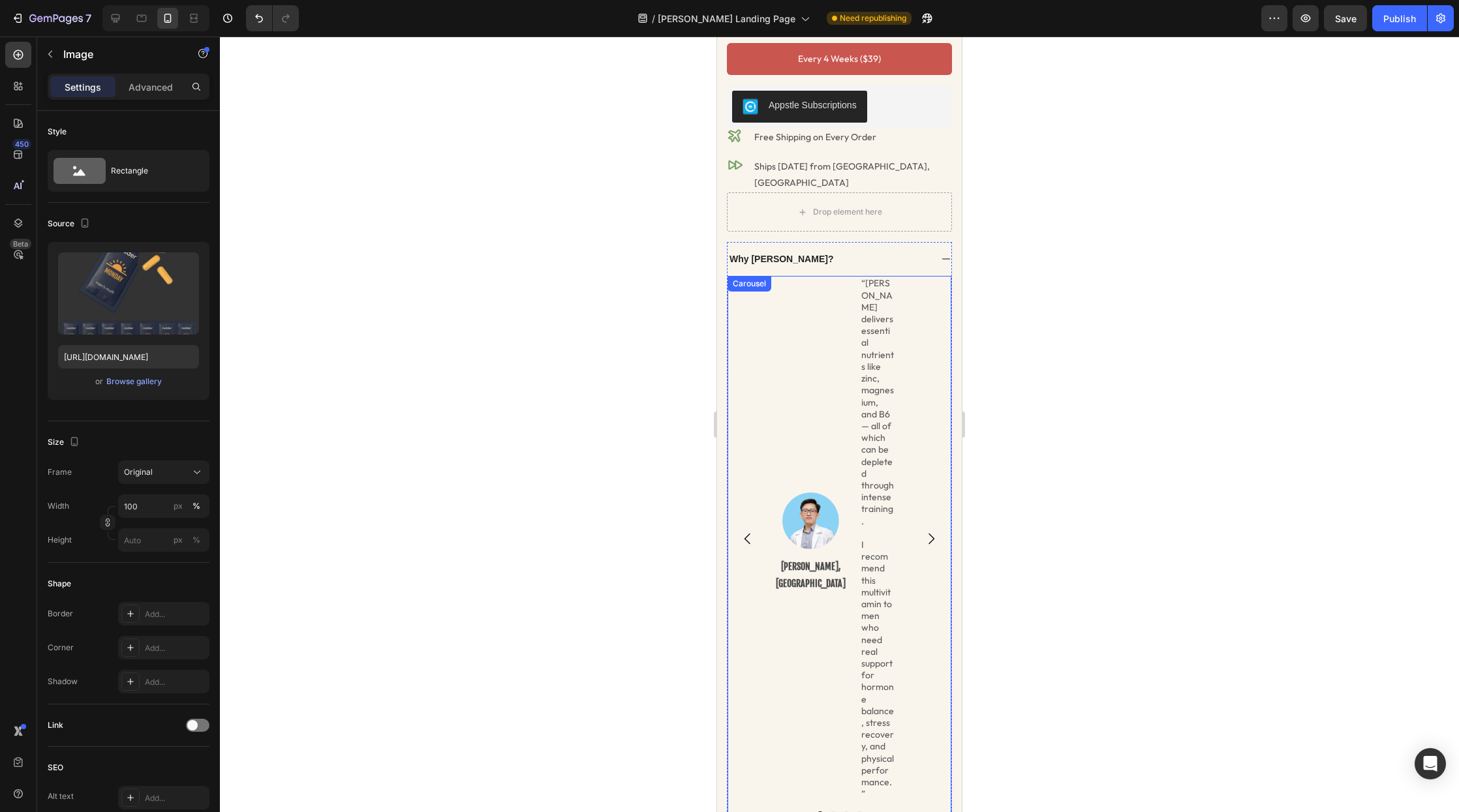
click at [765, 391] on div "Image Dr. Loc Quang, MD Text Block “Radder delivers essential nutrients like zi…" at bounding box center [839, 538] width 224 height 525
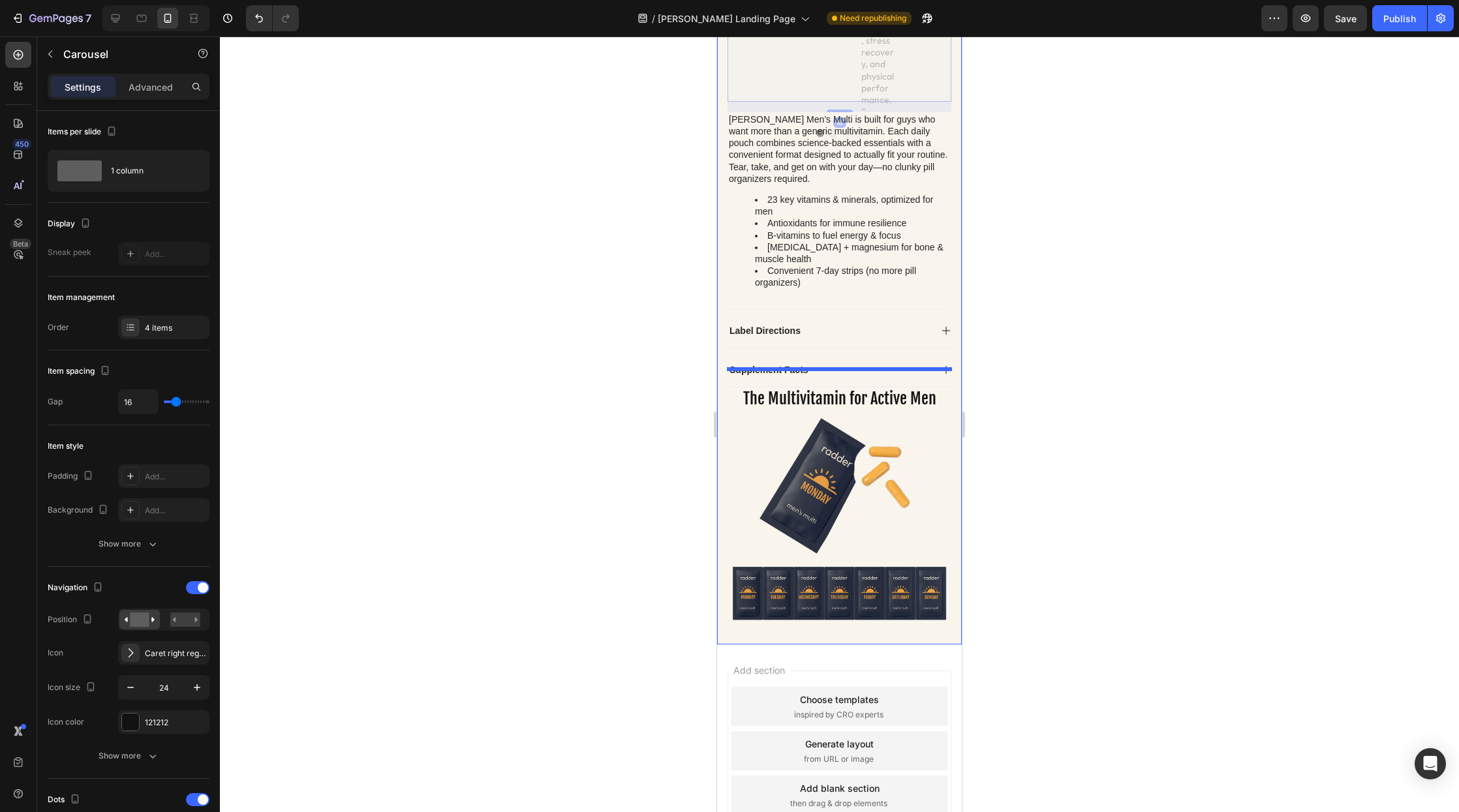
scroll to position [1313, 0]
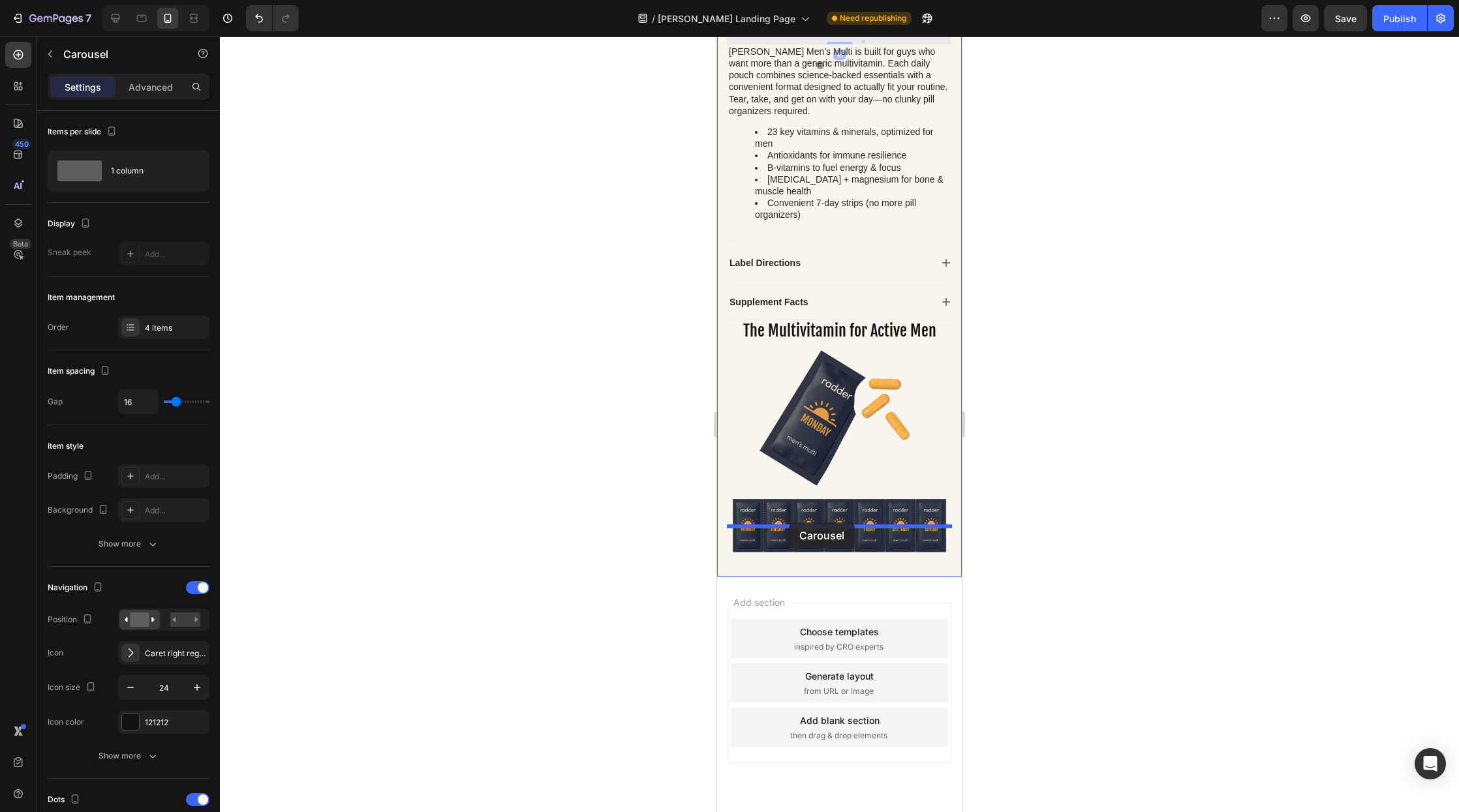
drag, startPoint x: 738, startPoint y: 244, endPoint x: 789, endPoint y: 523, distance: 283.6
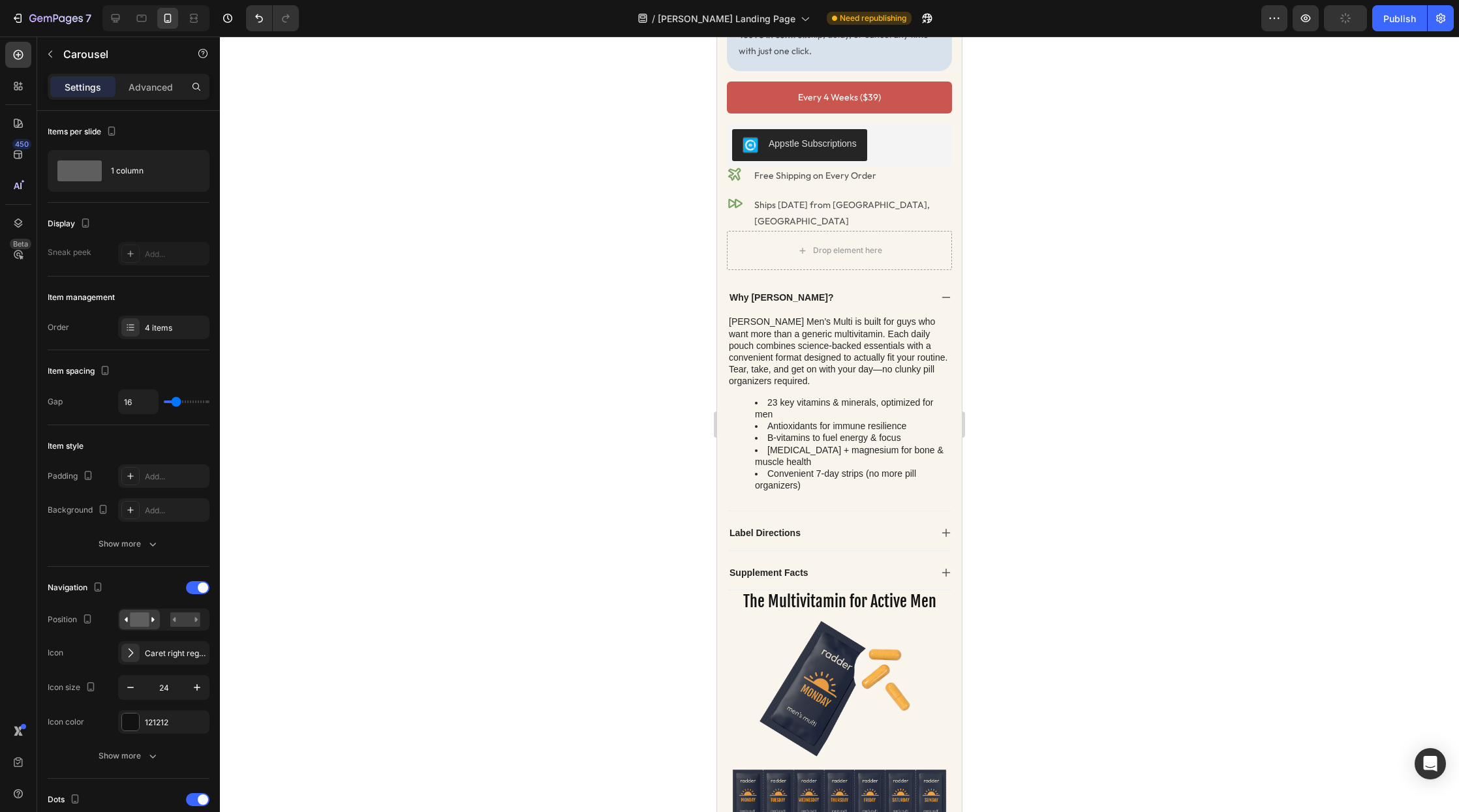
scroll to position [227, 0]
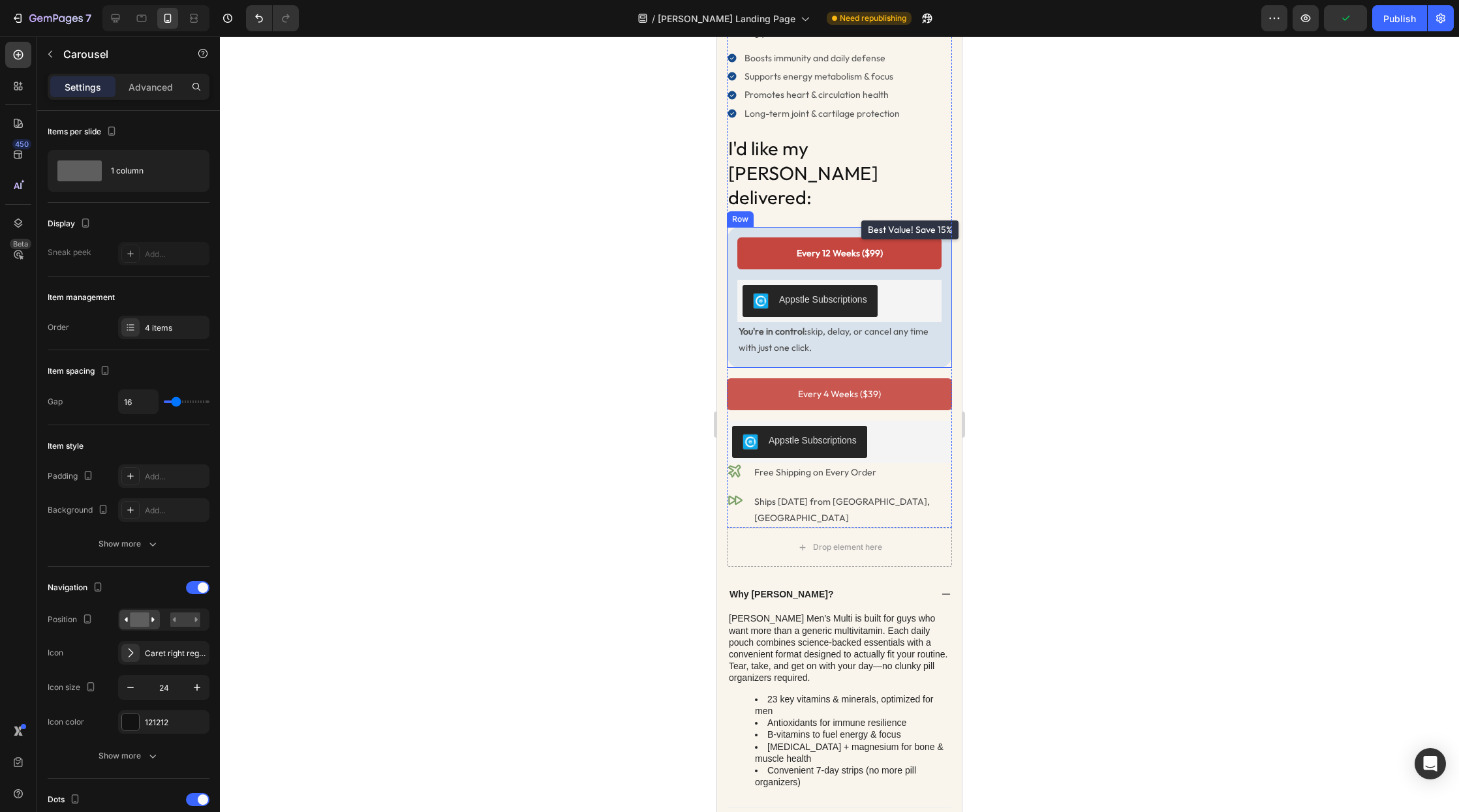
click at [732, 313] on div "Every 12 Weeks ($99) Add to Cart Appstle Subscriptions Appstle Subscriptions Yo…" at bounding box center [839, 297] width 225 height 141
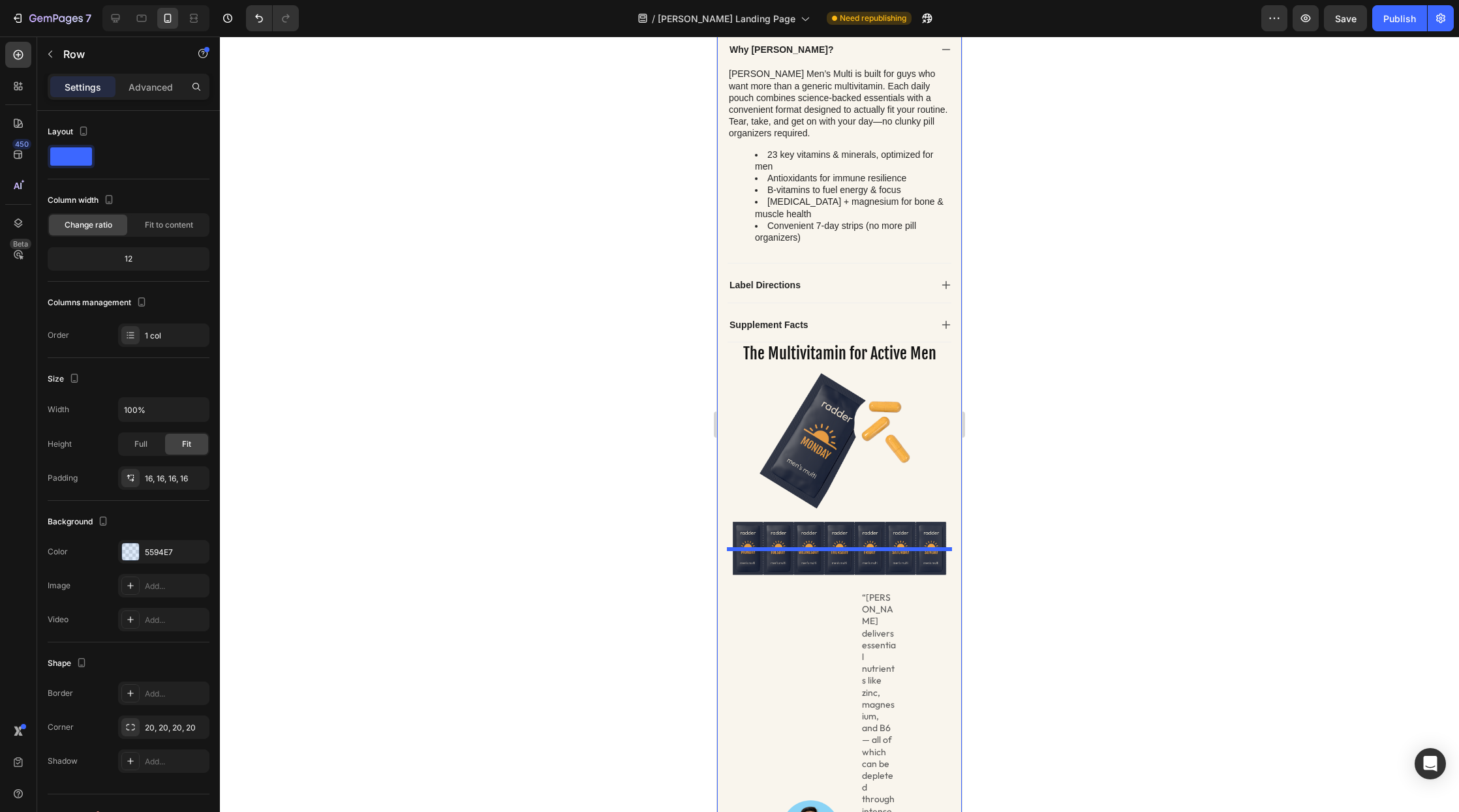
scroll to position [851, 0]
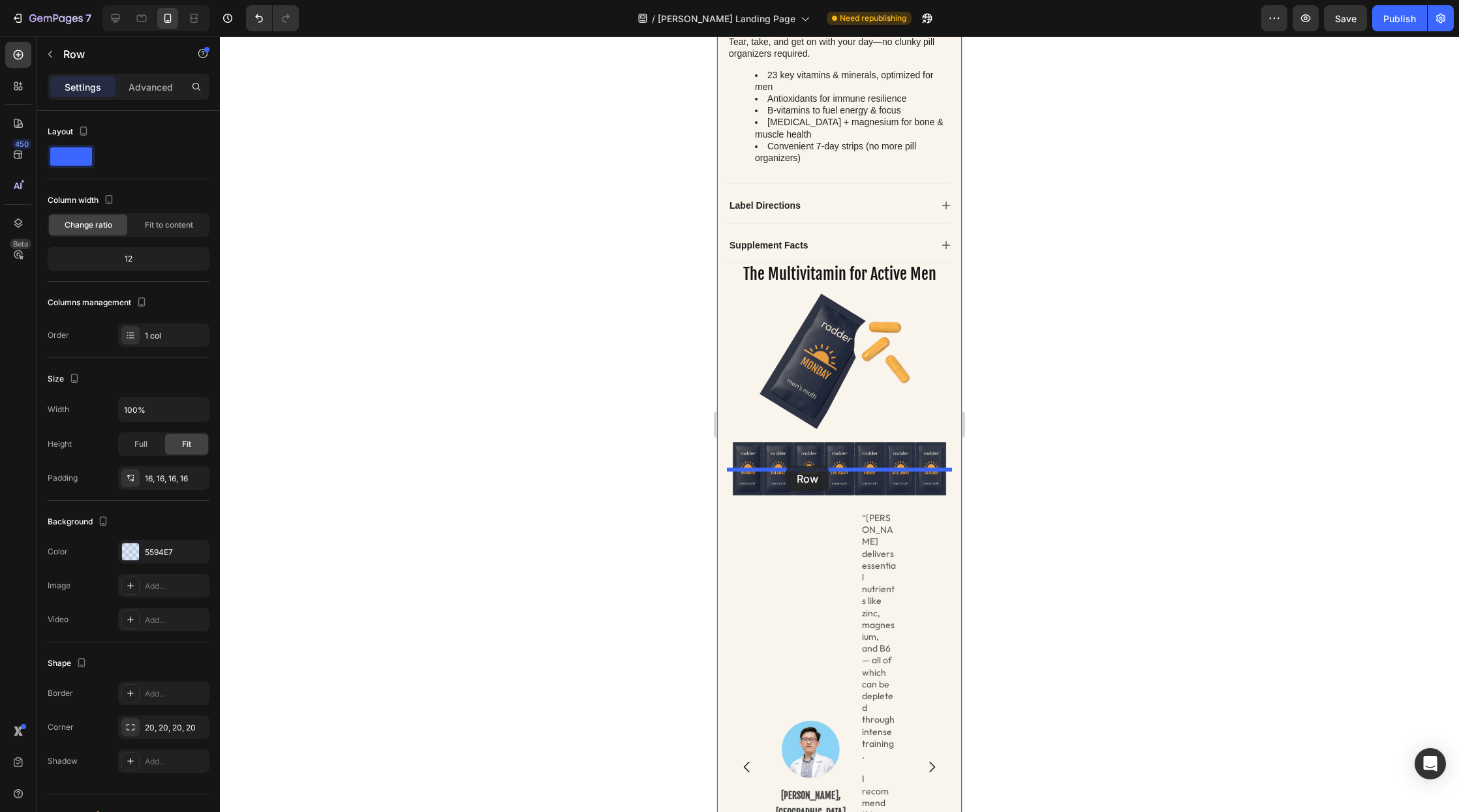
drag, startPoint x: 739, startPoint y: 190, endPoint x: 787, endPoint y: 466, distance: 280.1
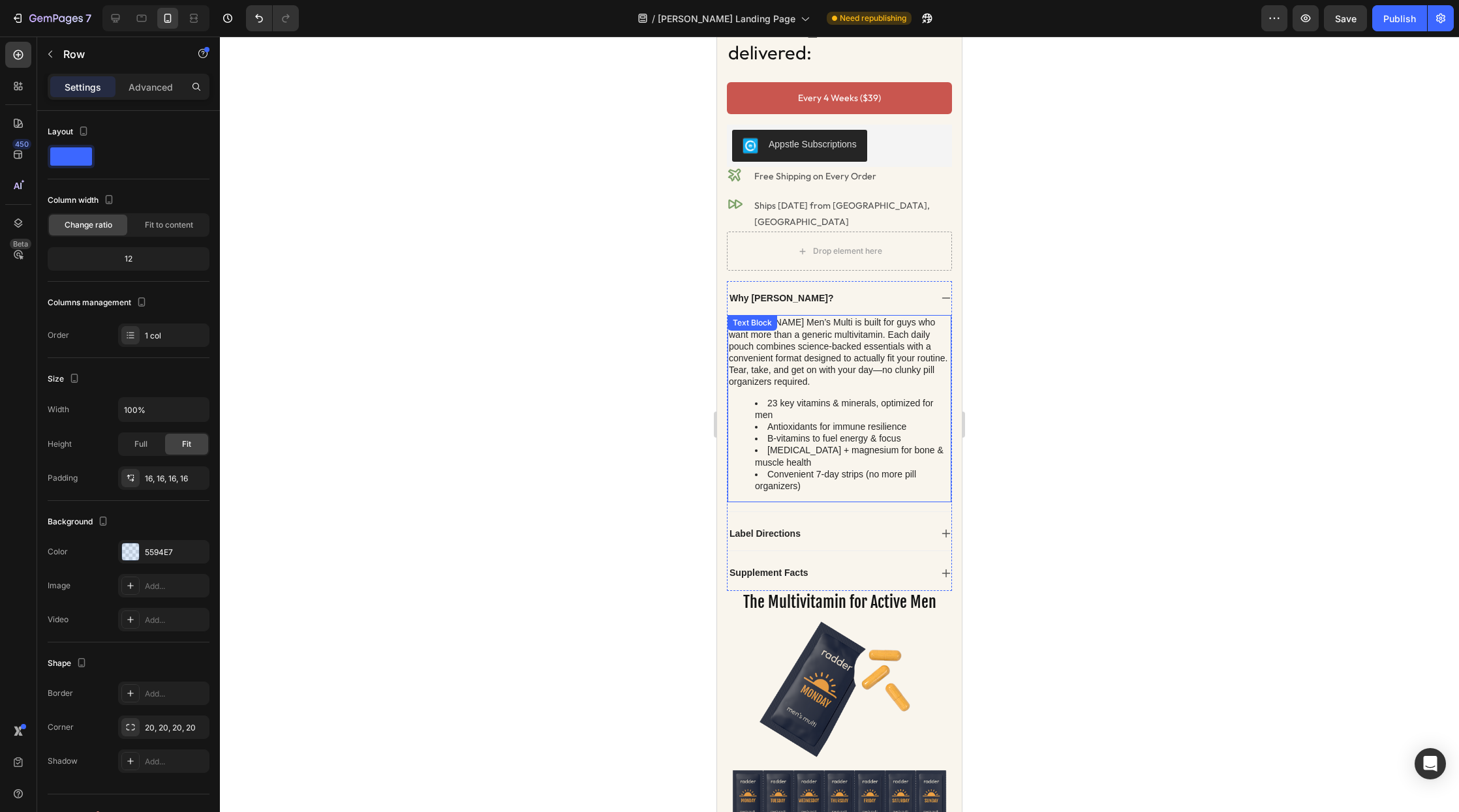
scroll to position [199, 0]
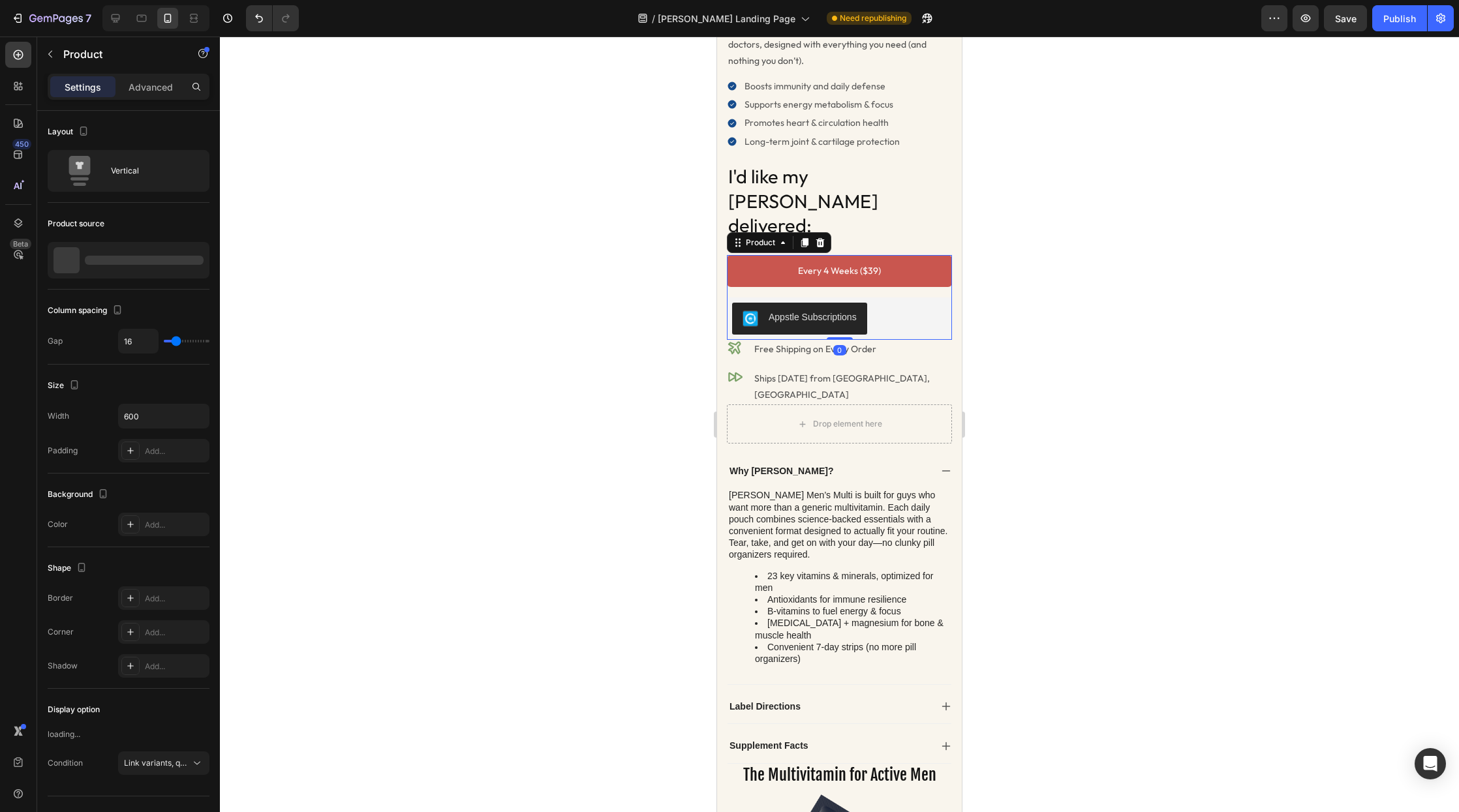
click at [888, 268] on div "Every 4 Weeks ($39) Add to Cart Appstle Subscriptions Appstle Subscriptions Pro…" at bounding box center [839, 297] width 225 height 85
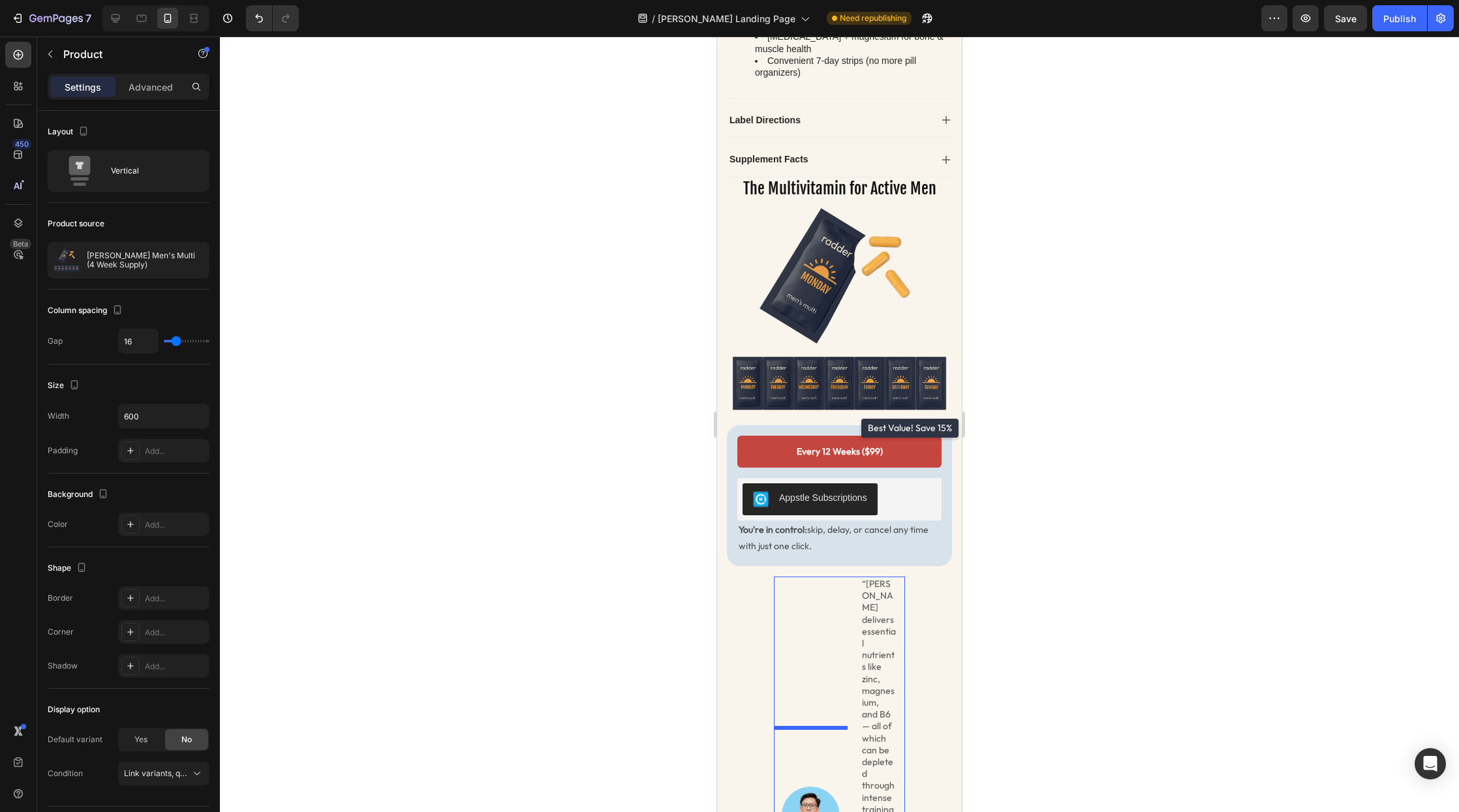
scroll to position [903, 0]
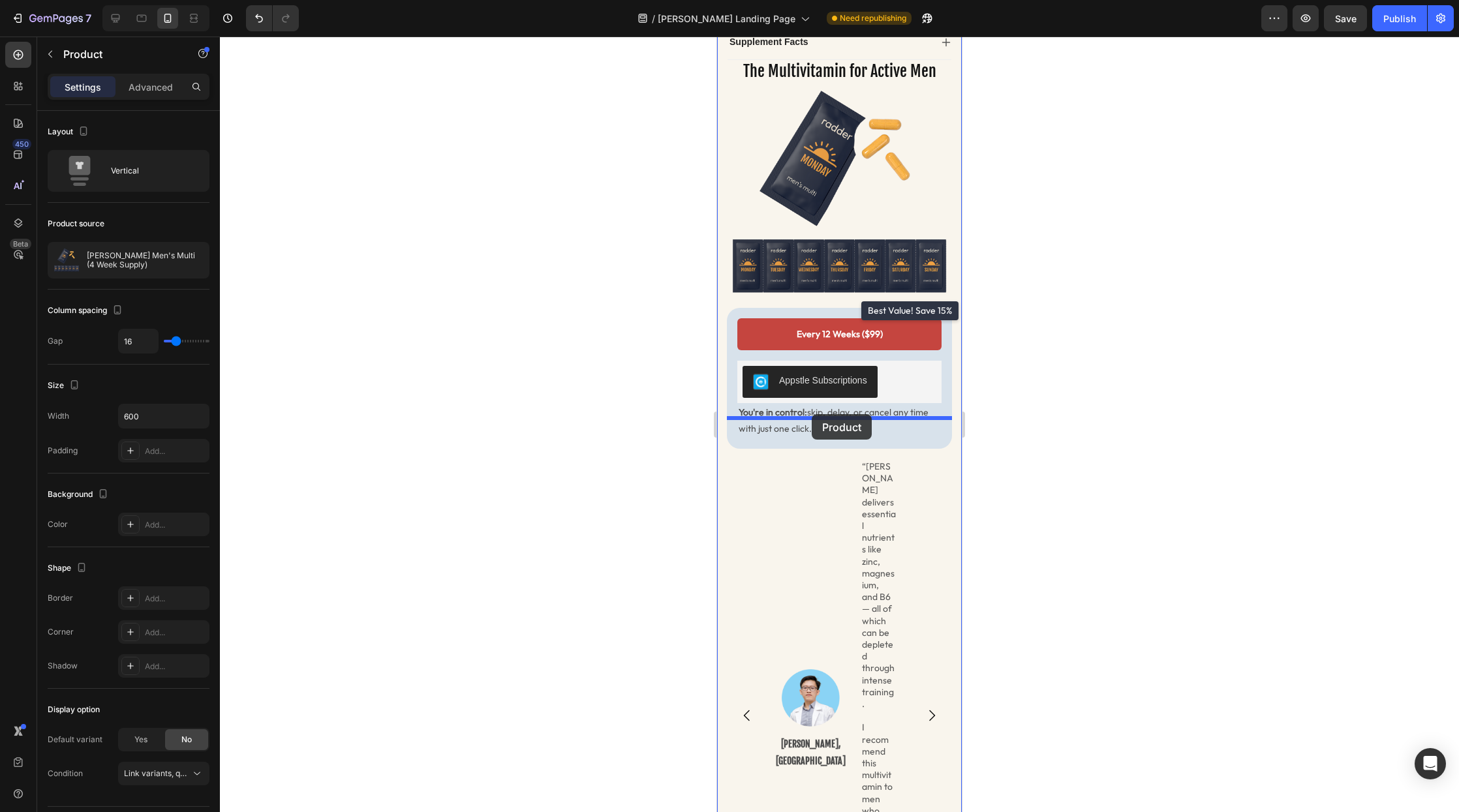
drag, startPoint x: 734, startPoint y: 216, endPoint x: 812, endPoint y: 414, distance: 212.8
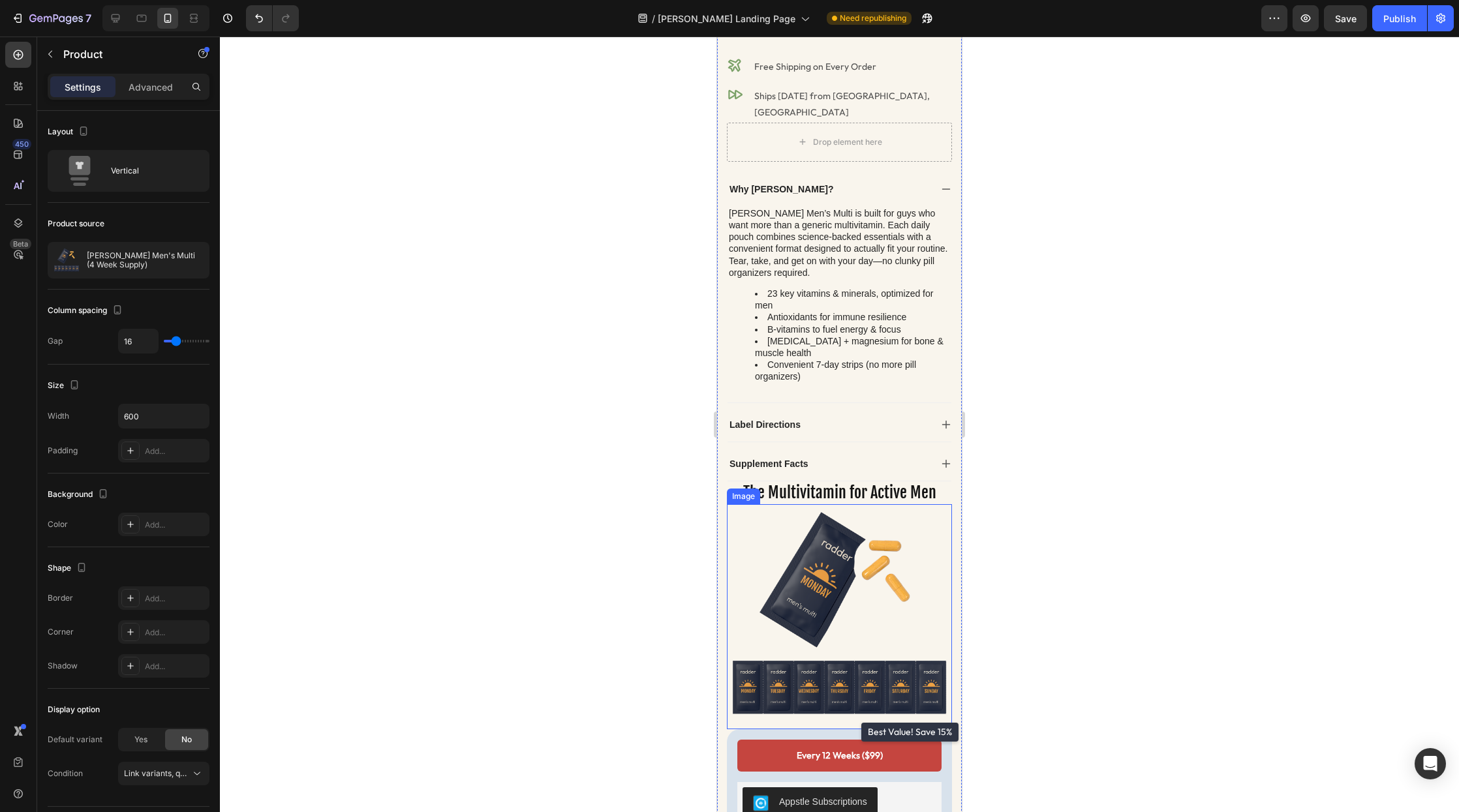
scroll to position [278, 0]
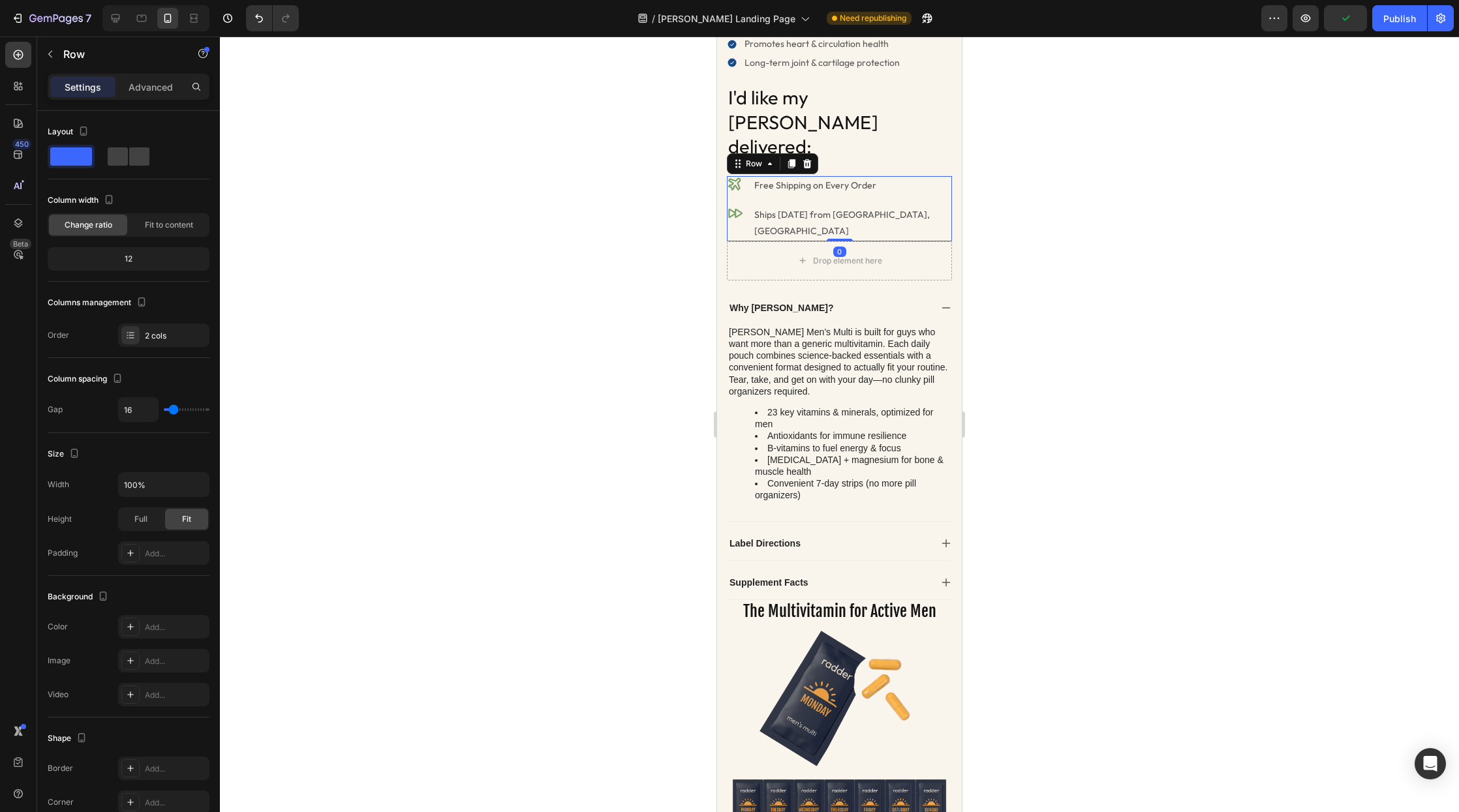
click at [904, 176] on div "Icon Free Shipping on Every Order Text Block Row Icon Ships Today from San Dieg…" at bounding box center [839, 209] width 225 height 65
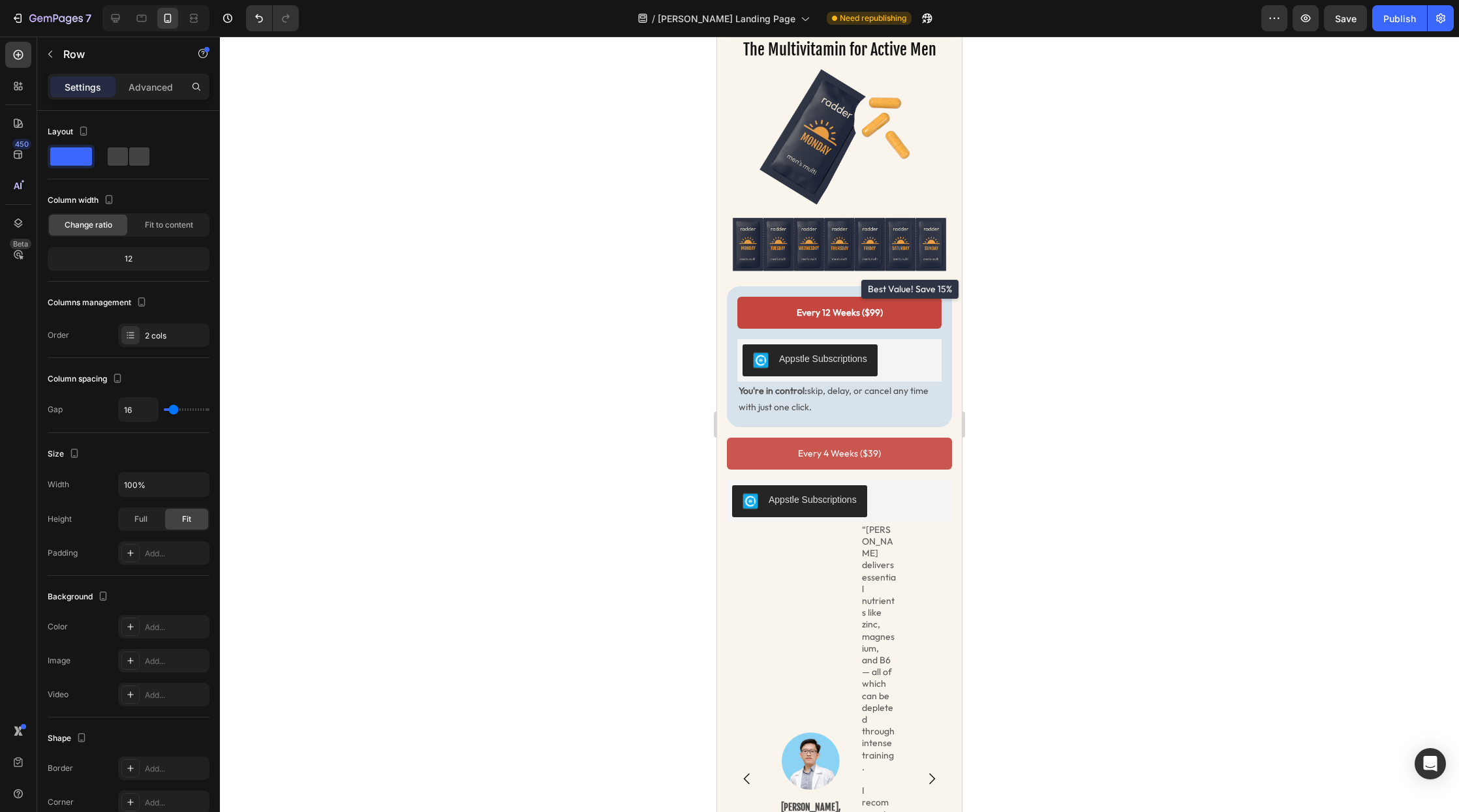
scroll to position [902, 0]
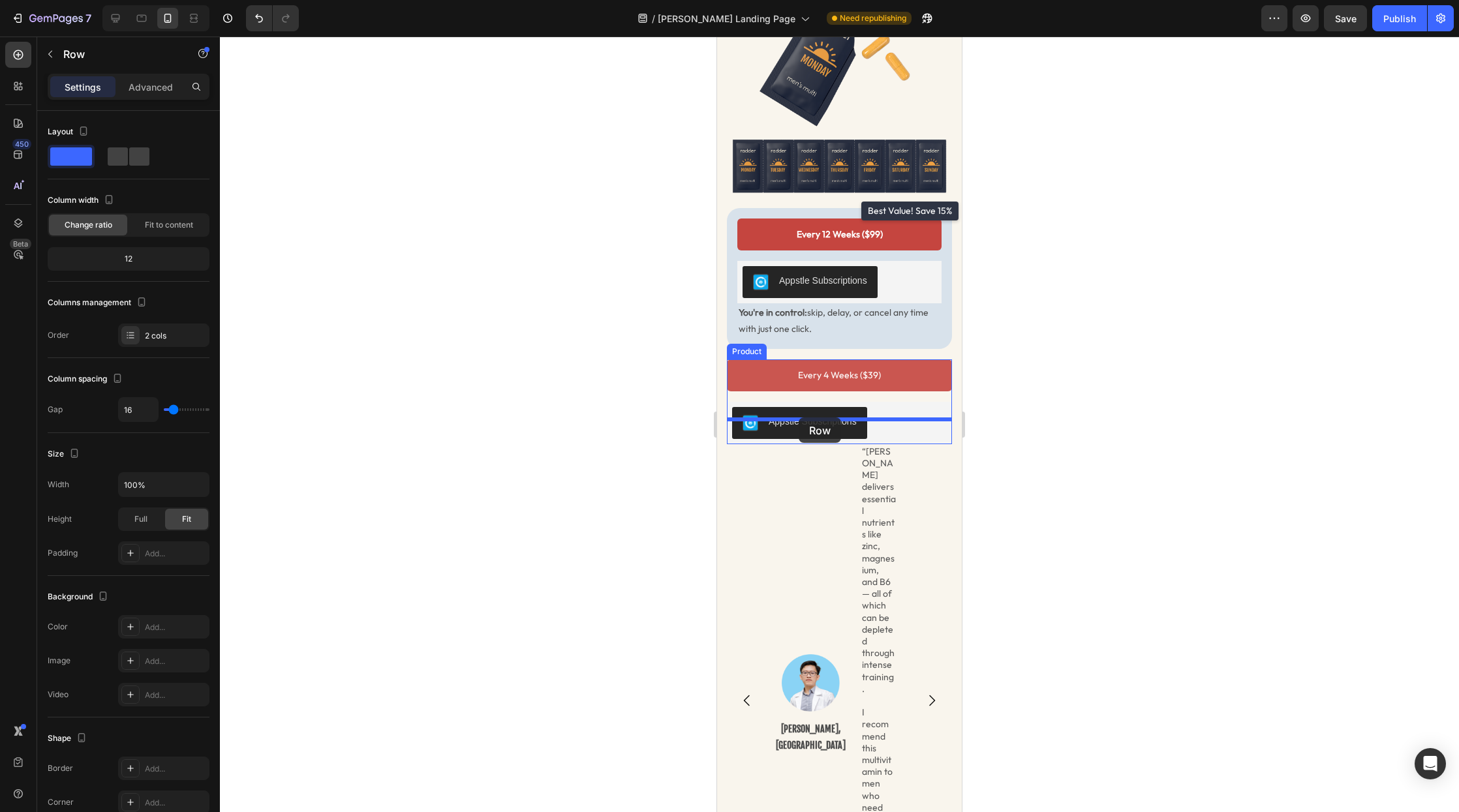
drag, startPoint x: 739, startPoint y: 143, endPoint x: 799, endPoint y: 417, distance: 280.5
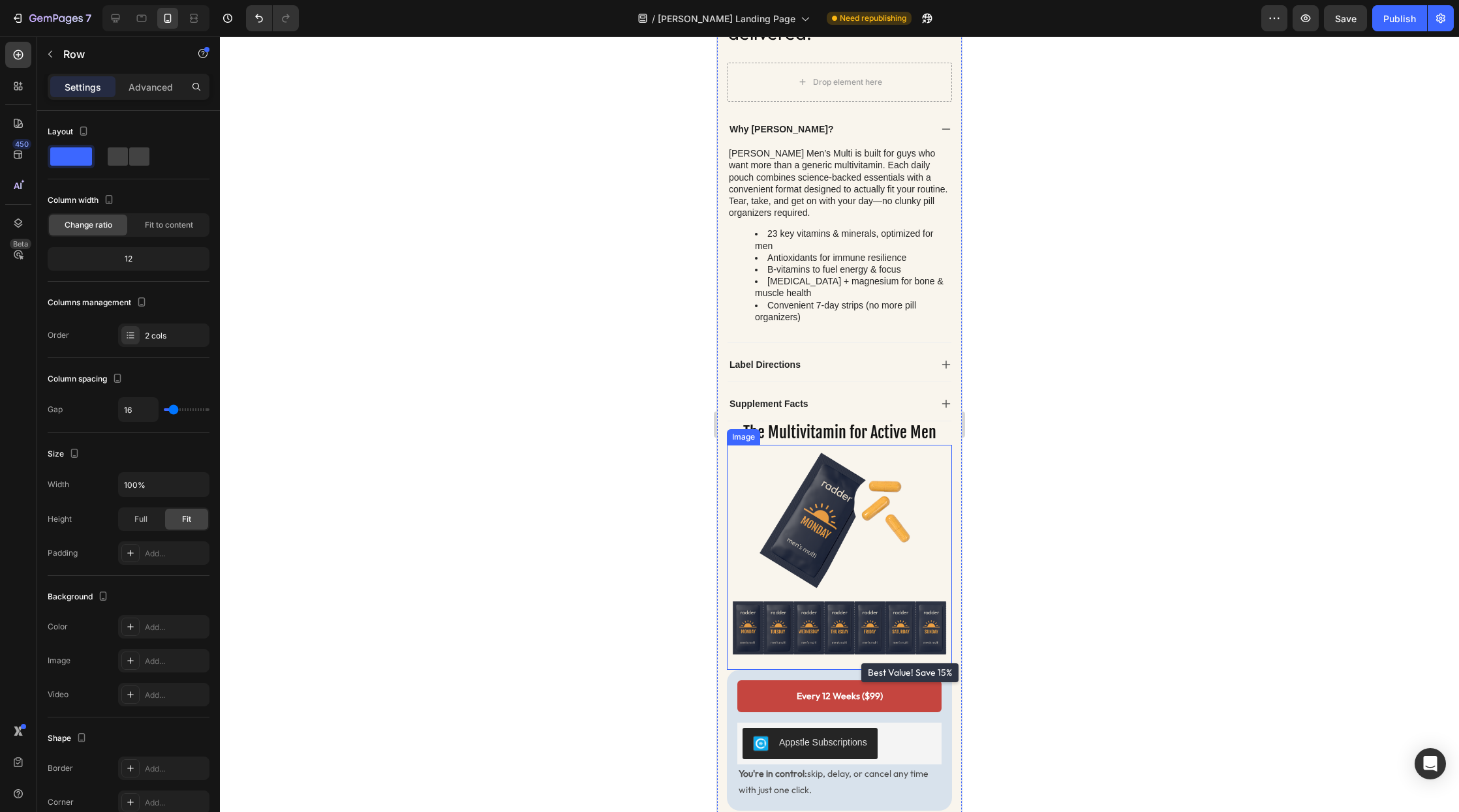
scroll to position [344, 0]
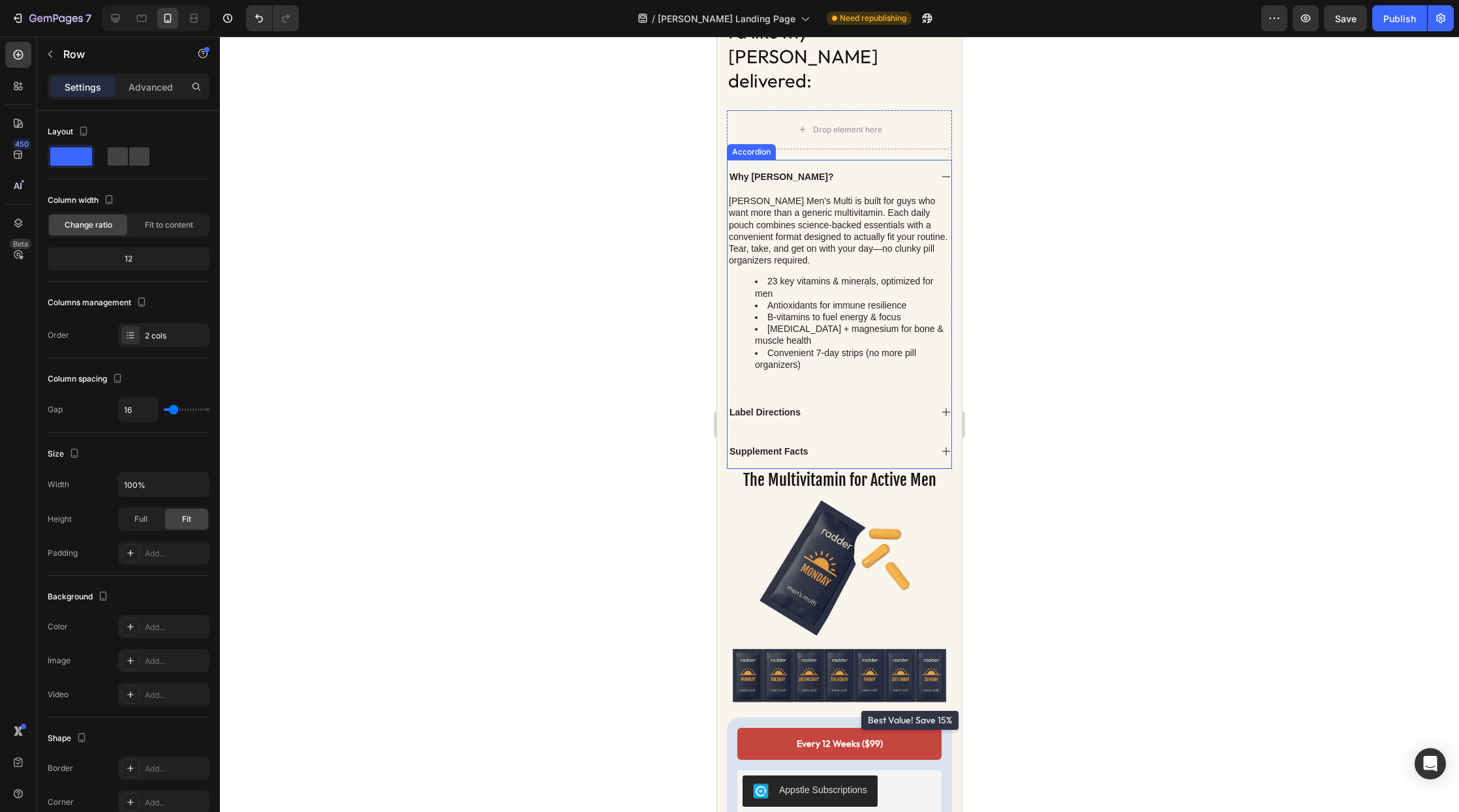
click at [851, 400] on div "Label Directions" at bounding box center [839, 412] width 224 height 34
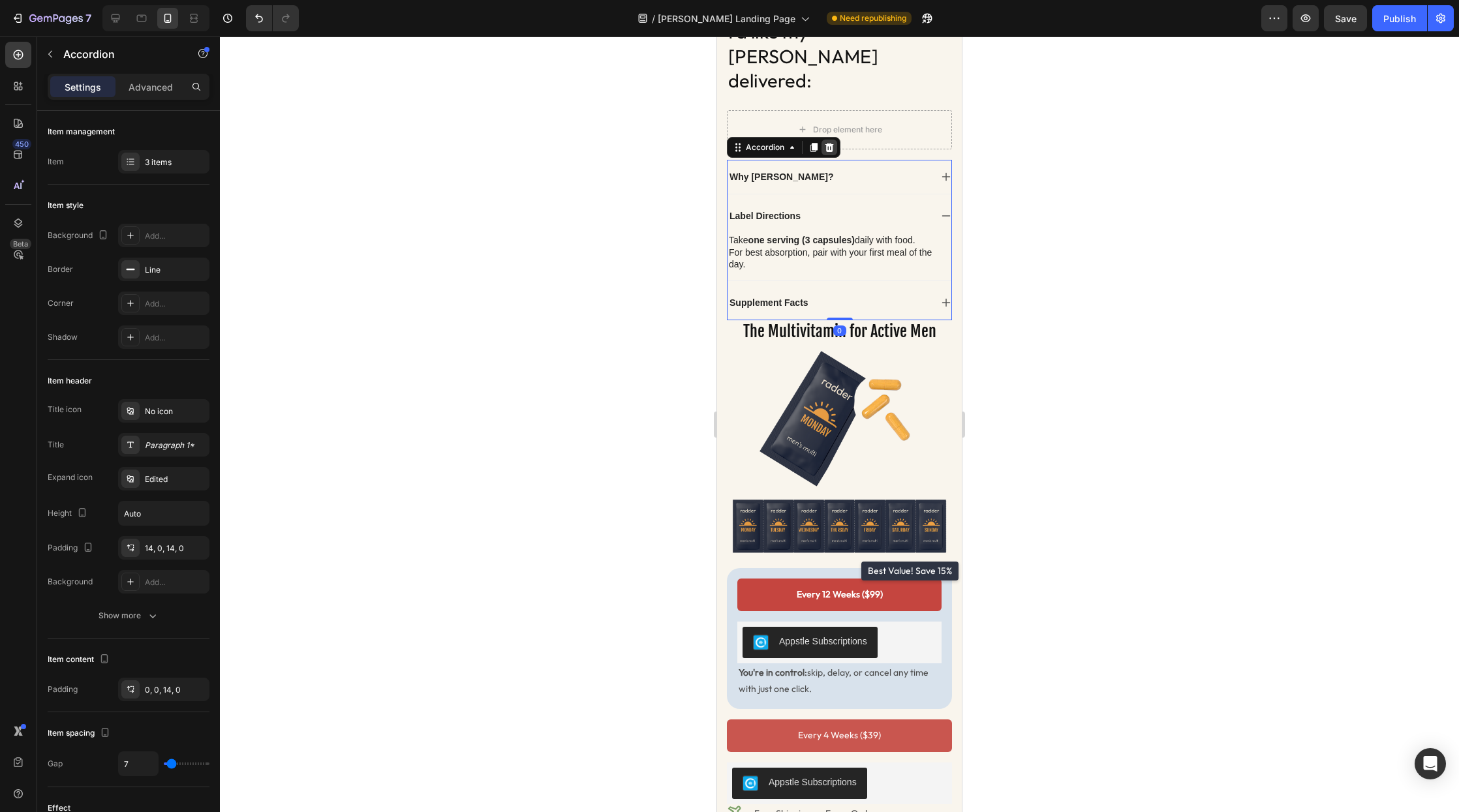
click at [831, 143] on icon at bounding box center [830, 147] width 8 height 9
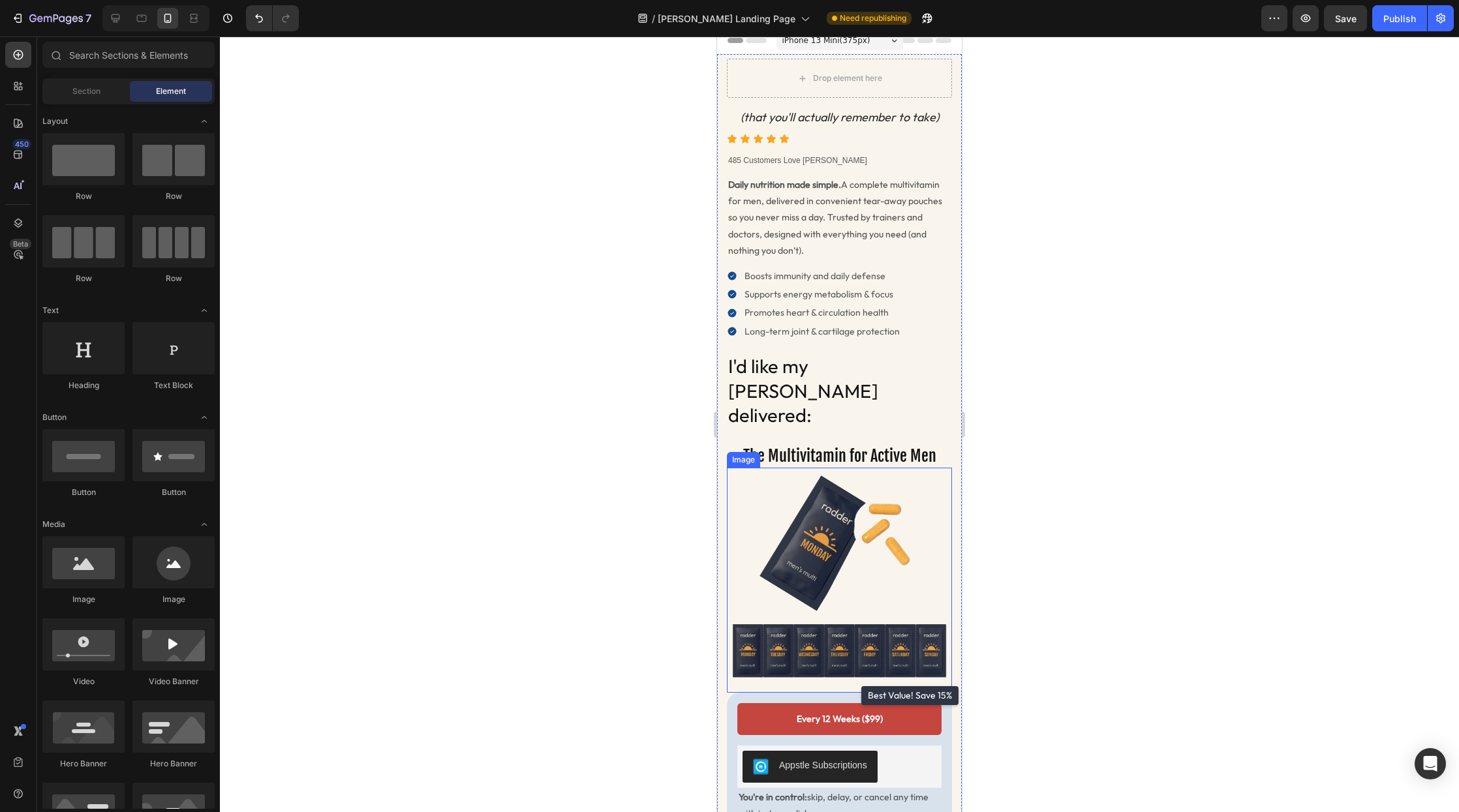
scroll to position [0, 0]
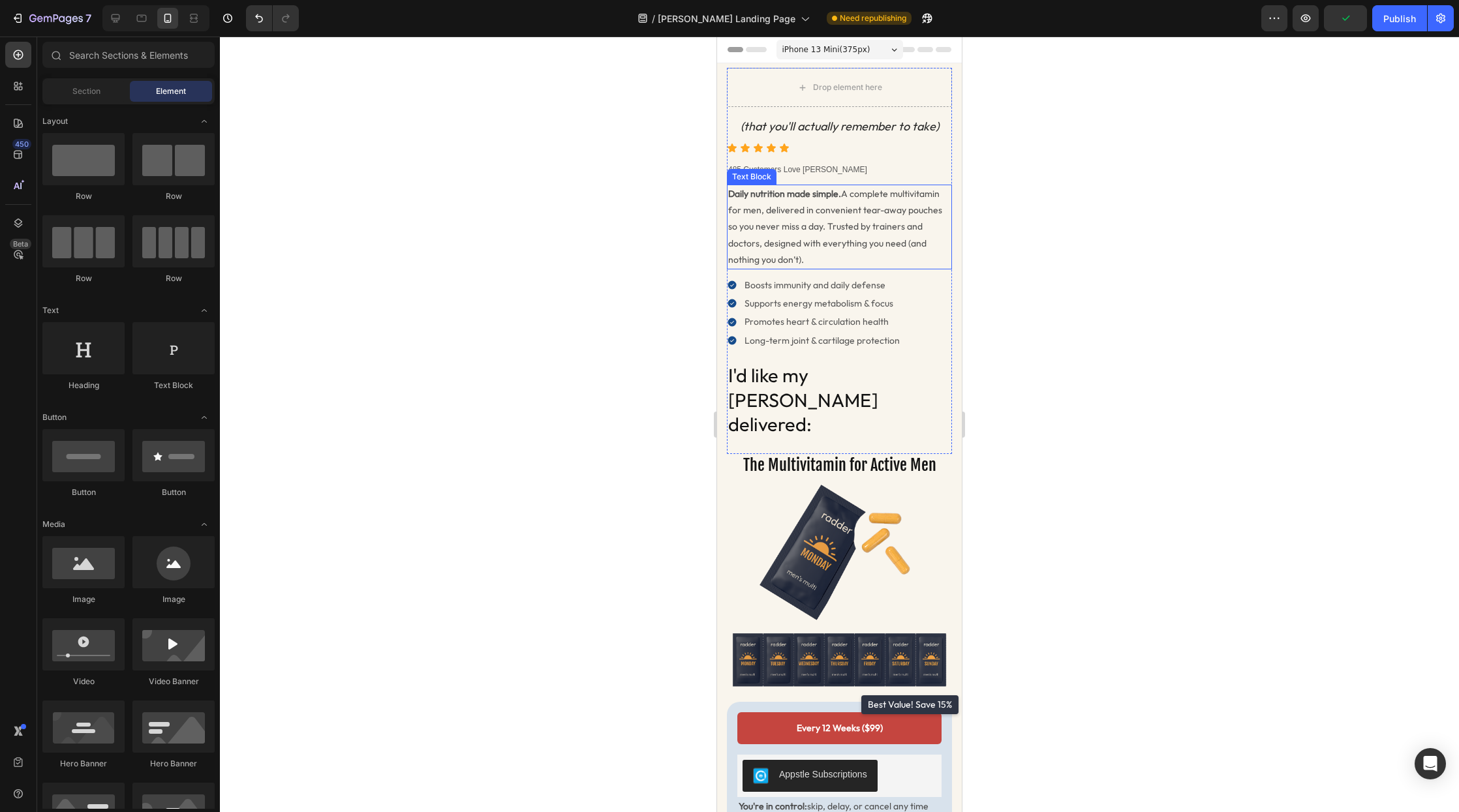
click at [840, 244] on p "Daily nutrition made simple. A complete multivitamin for men, delivered in conv…" at bounding box center [839, 227] width 222 height 82
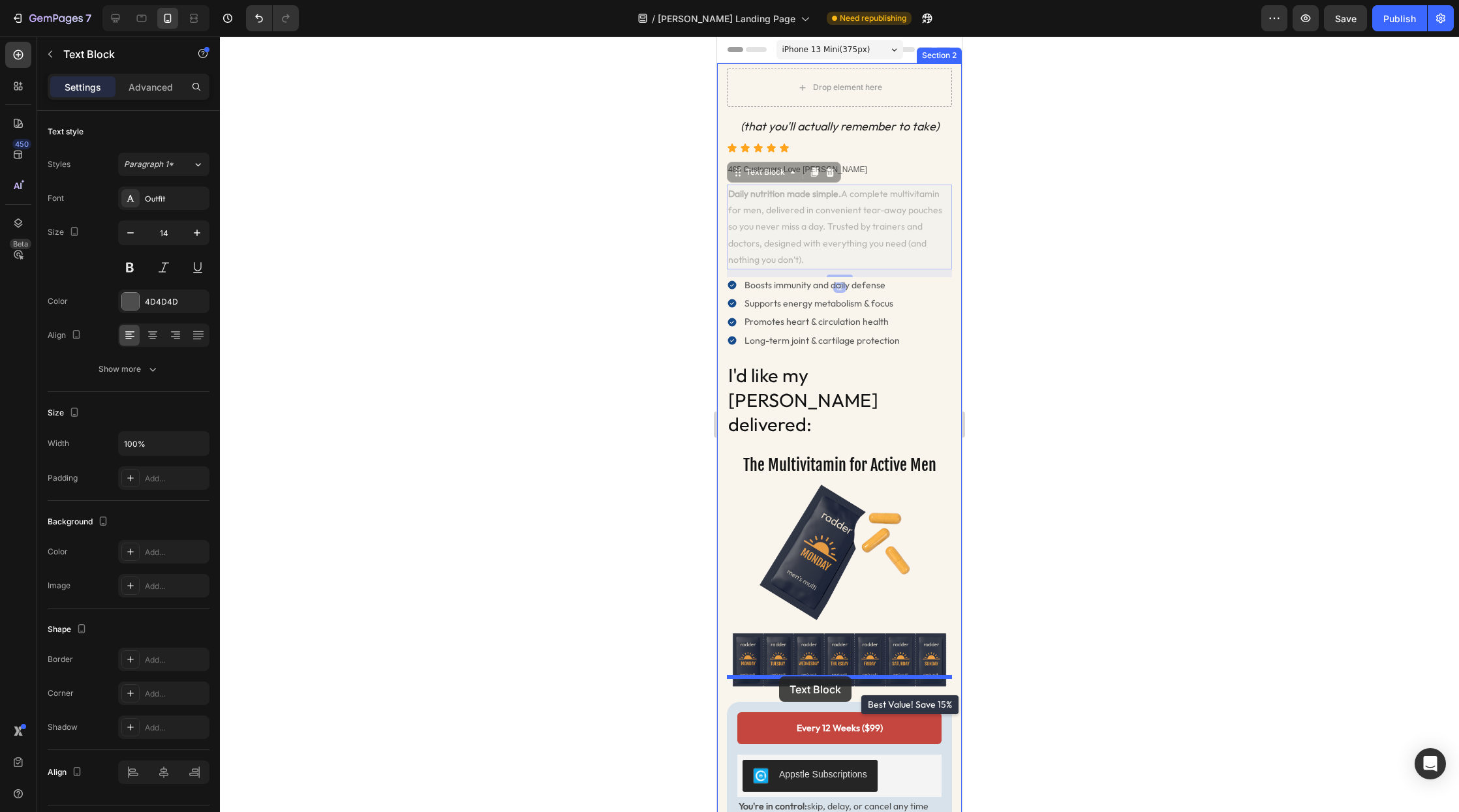
drag, startPoint x: 738, startPoint y: 173, endPoint x: 778, endPoint y: 676, distance: 504.6
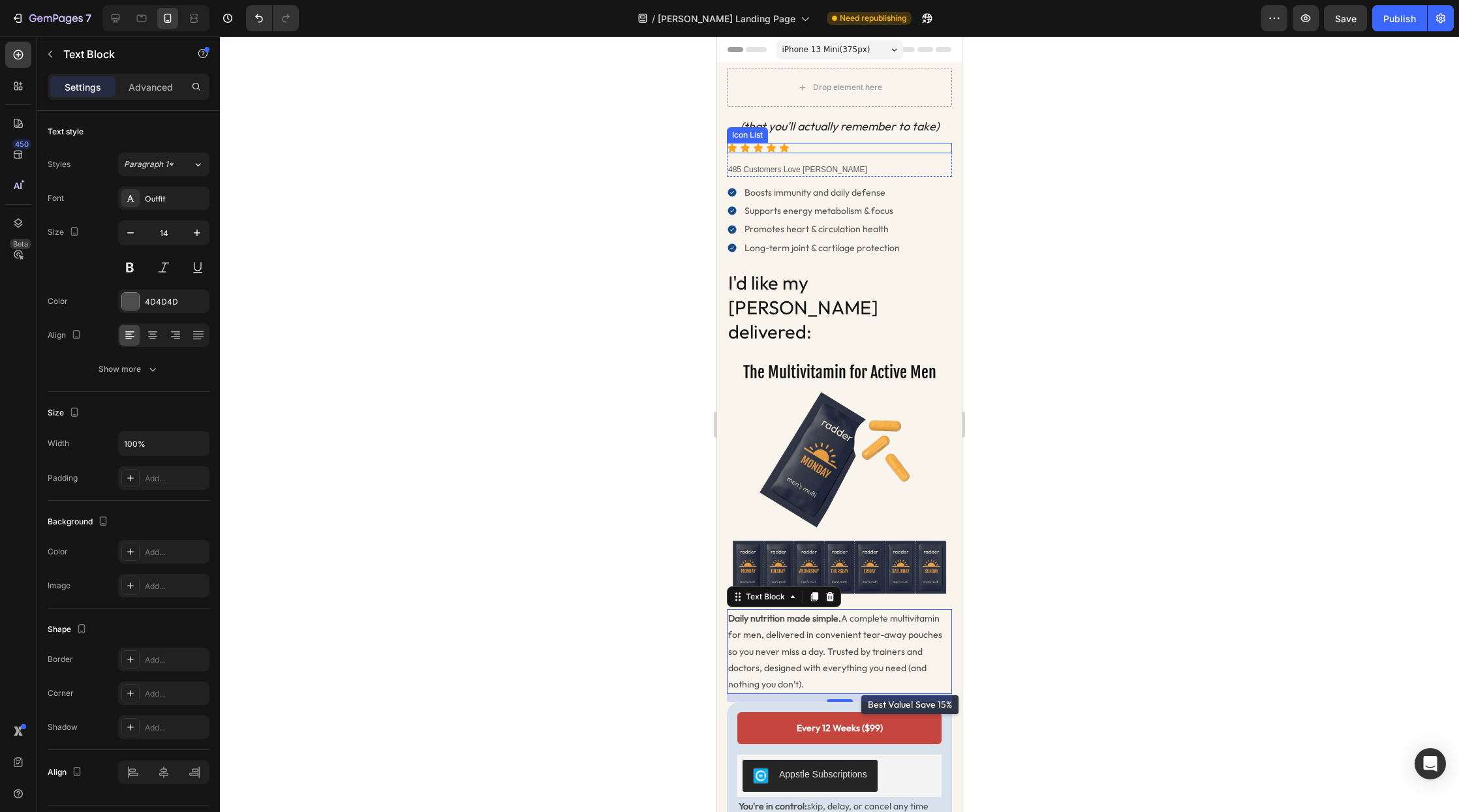
click at [795, 151] on div "Icon Icon Icon Icon Icon" at bounding box center [839, 148] width 225 height 10
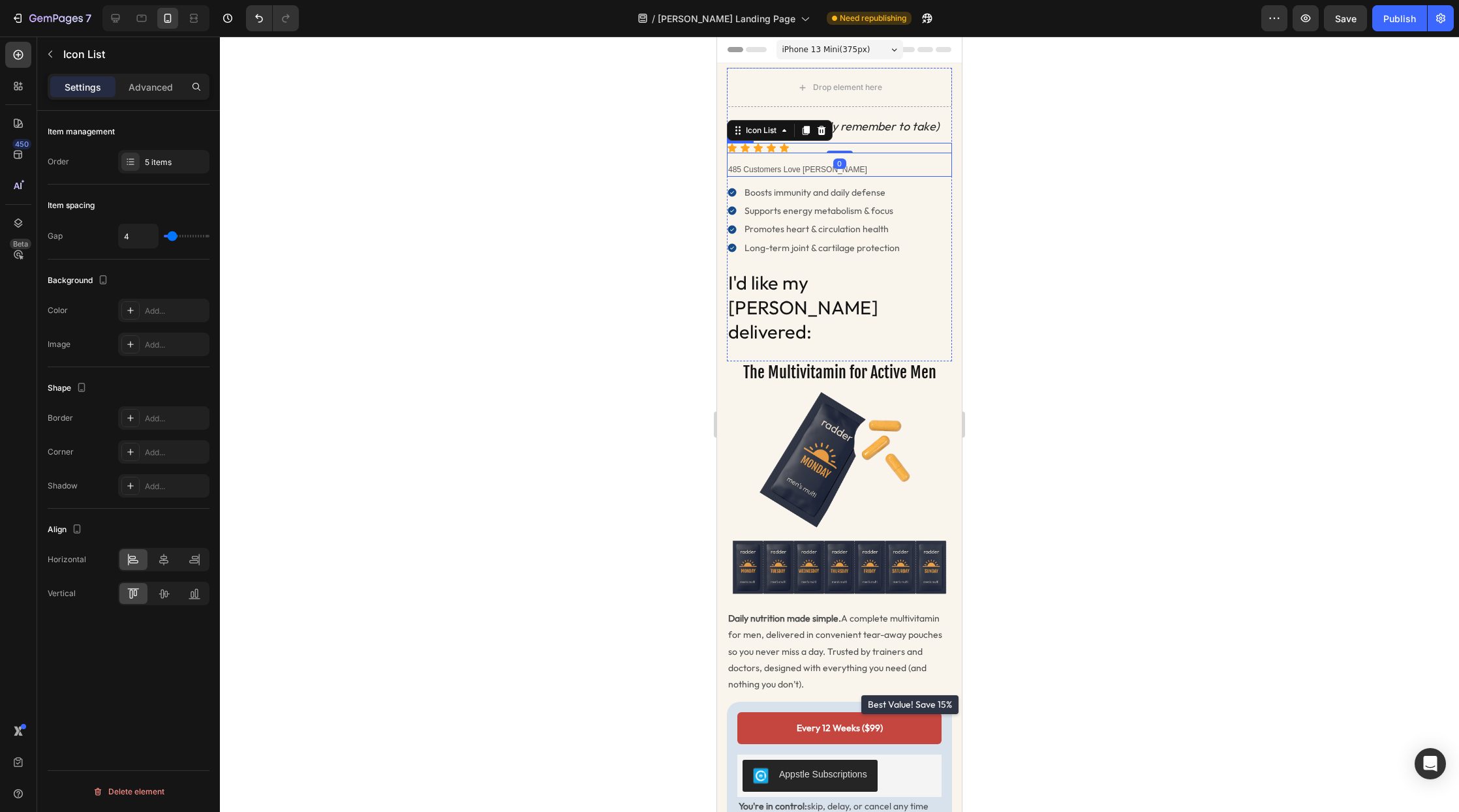
click at [823, 158] on div "Icon Icon Icon Icon Icon Icon List 0 485 Customers Love Radder Text Block Row" at bounding box center [839, 159] width 225 height 34
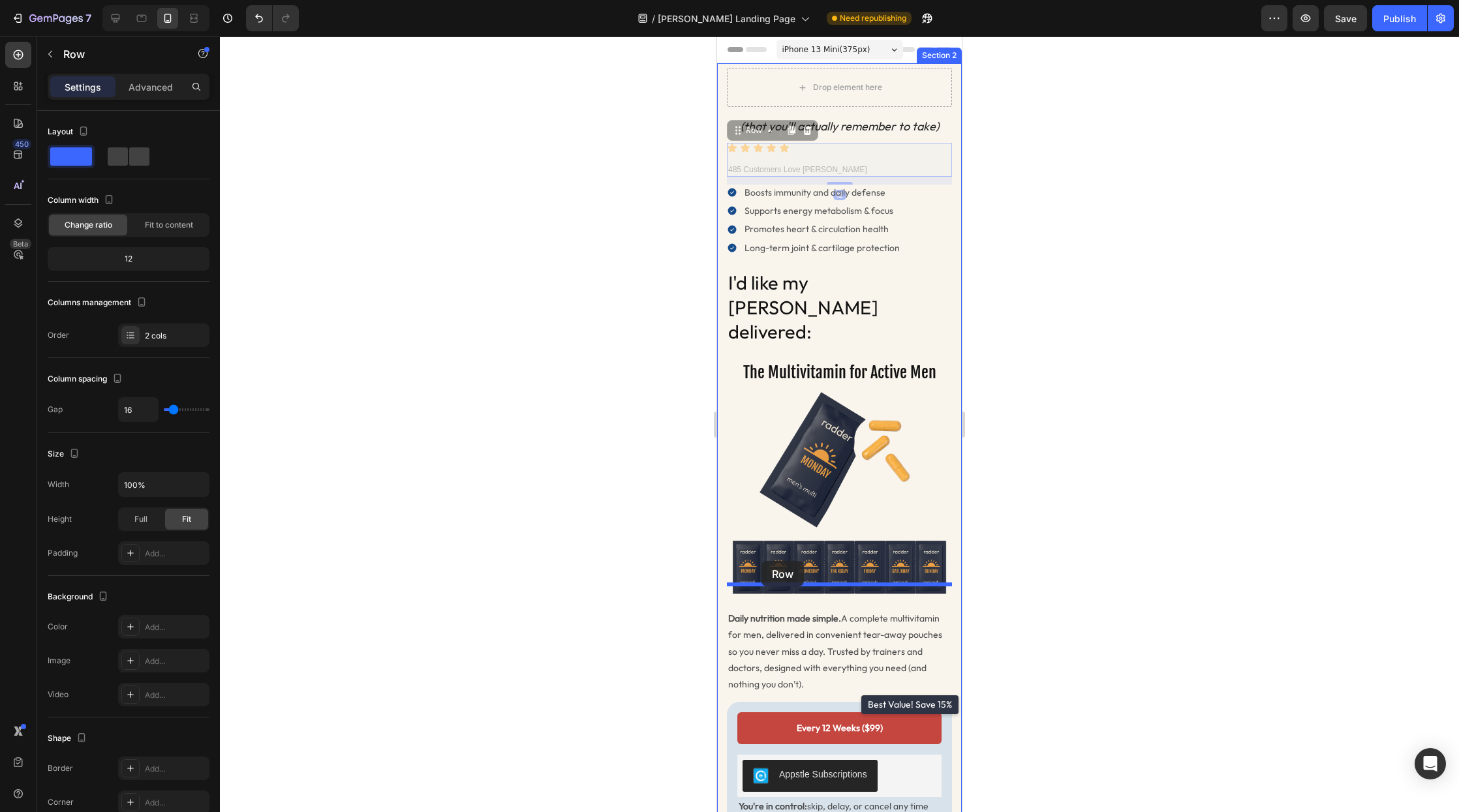
drag, startPoint x: 737, startPoint y: 133, endPoint x: 762, endPoint y: 561, distance: 428.7
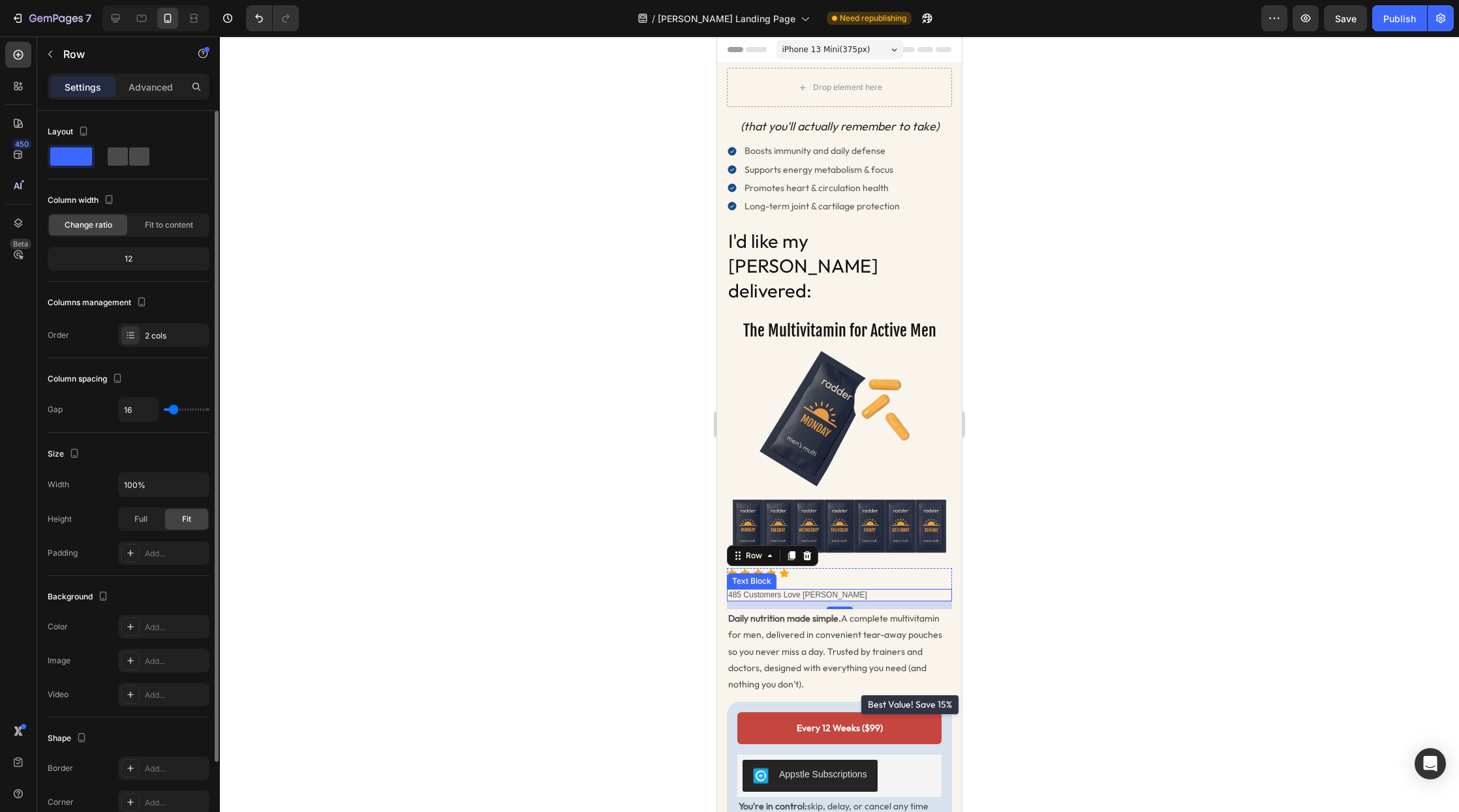
click at [129, 159] on span at bounding box center [139, 157] width 20 height 18
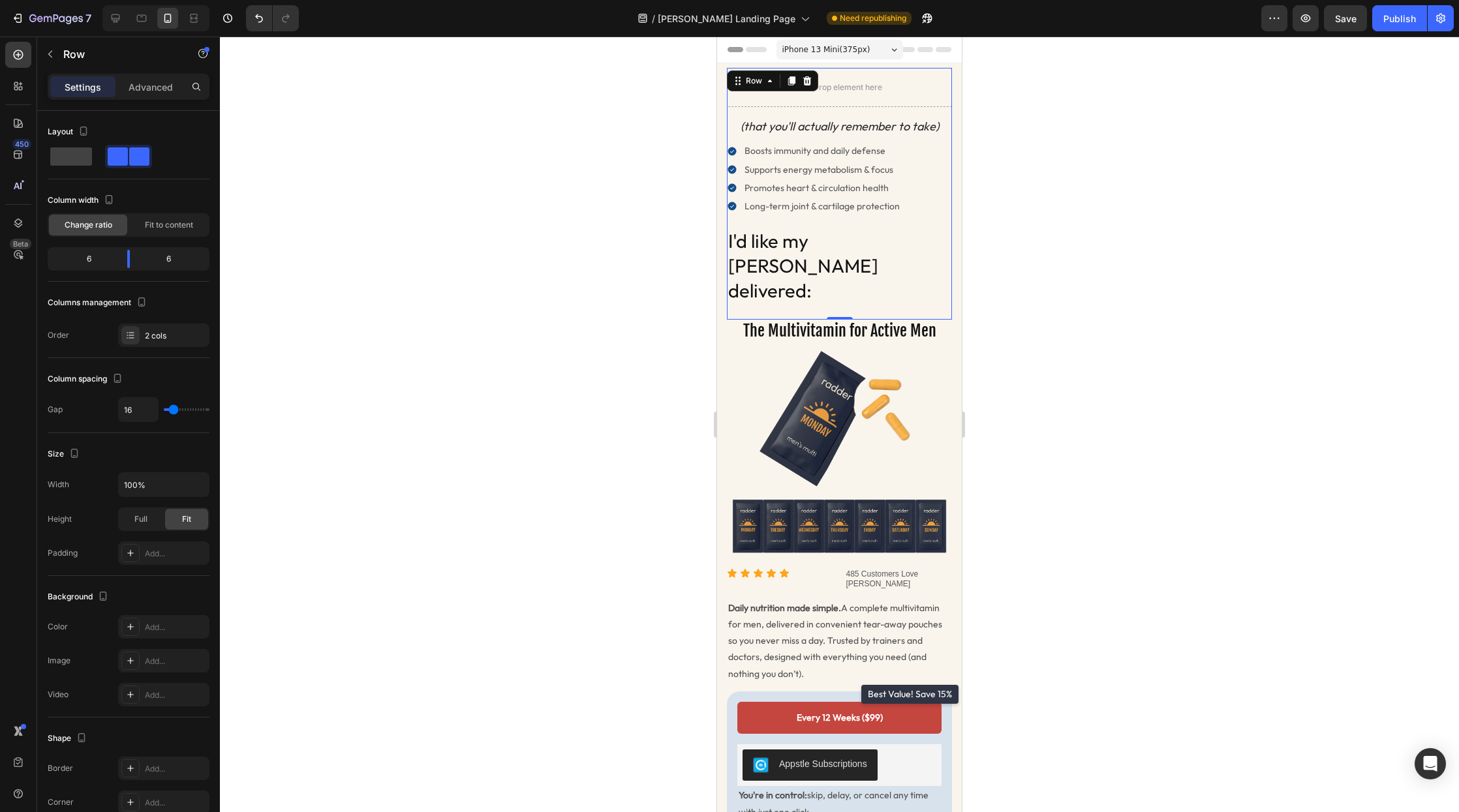
click at [868, 219] on div "(that you'll actually remember to take) Heading Boosts immunity and daily defen…" at bounding box center [839, 219] width 225 height 202
click at [811, 245] on h2 "I'd like my Radder delivered:" at bounding box center [839, 266] width 225 height 77
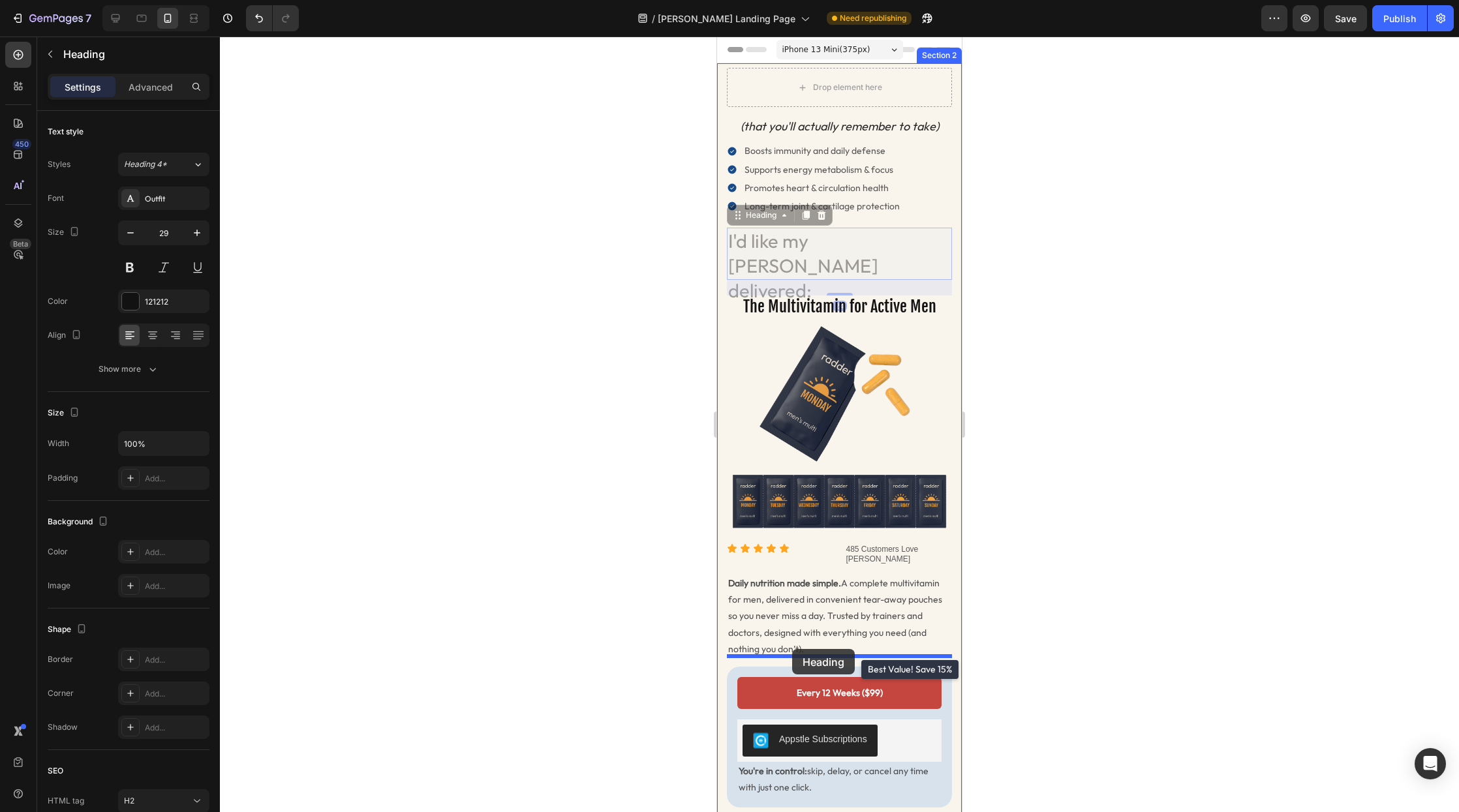
drag, startPoint x: 737, startPoint y: 214, endPoint x: 795, endPoint y: 655, distance: 444.8
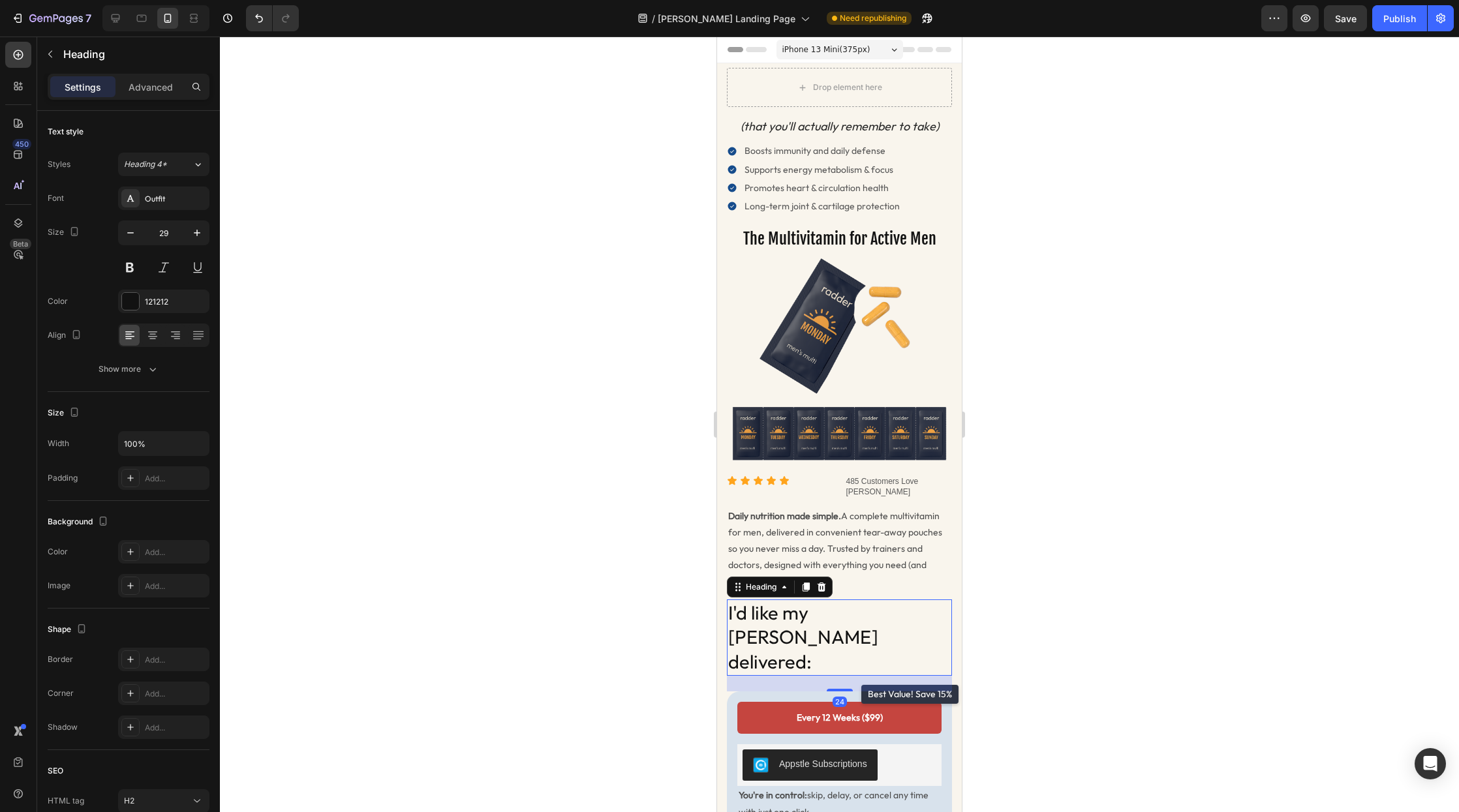
click at [808, 618] on h2 "I'd like my Radder delivered:" at bounding box center [839, 638] width 225 height 77
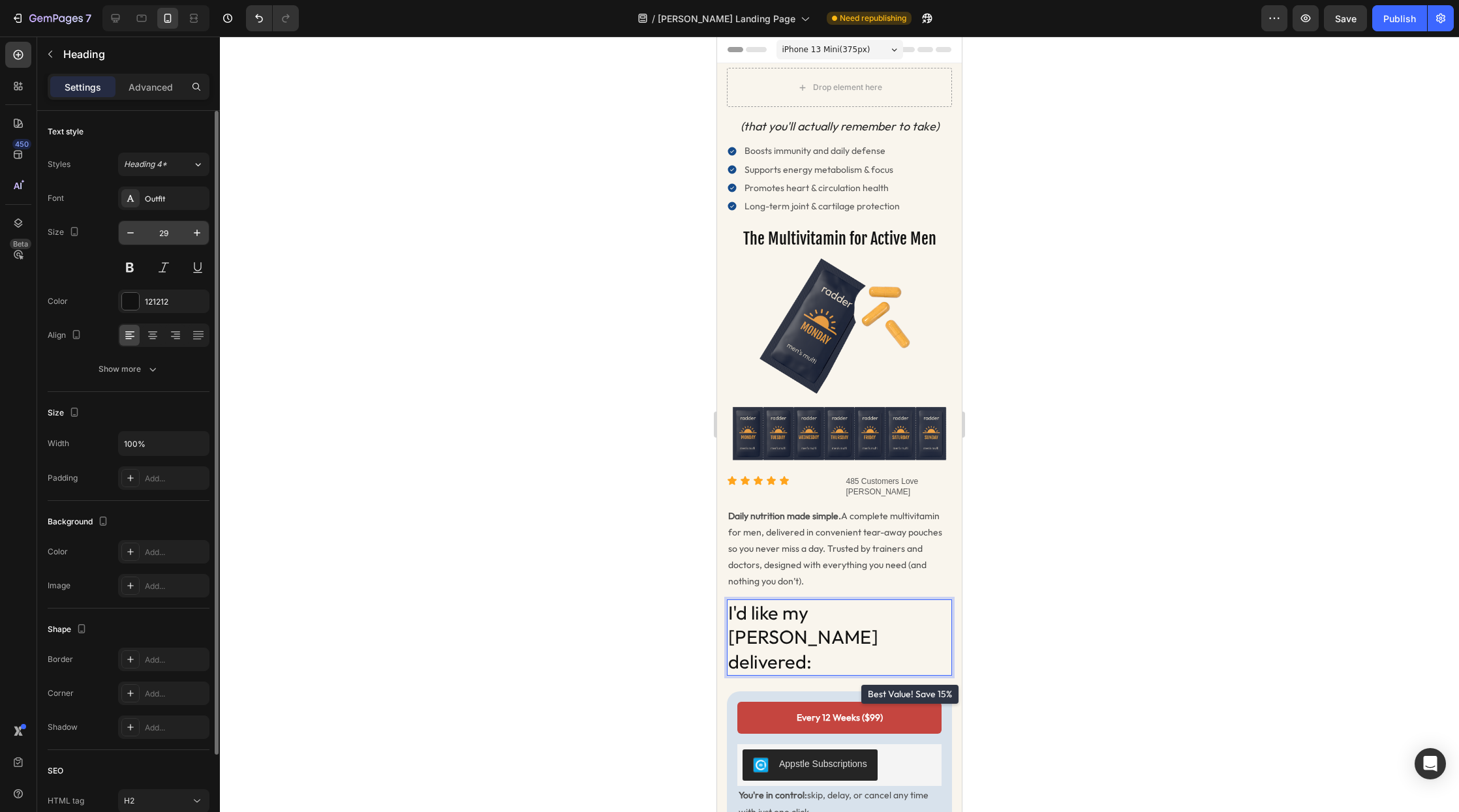
click at [160, 232] on input "29" at bounding box center [164, 233] width 43 height 24
click at [133, 235] on icon "button" at bounding box center [130, 233] width 13 height 13
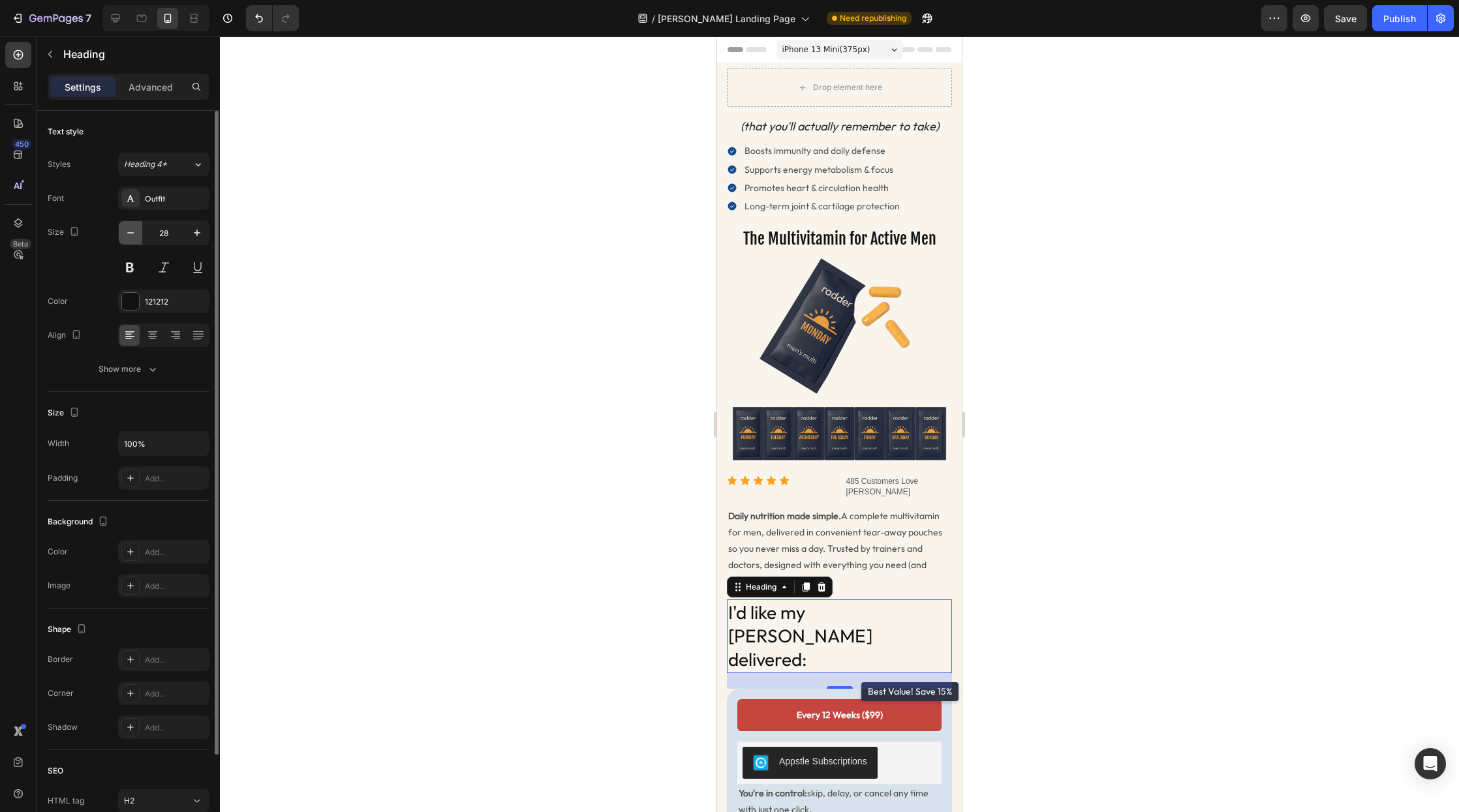
click at [133, 235] on icon "button" at bounding box center [130, 233] width 13 height 13
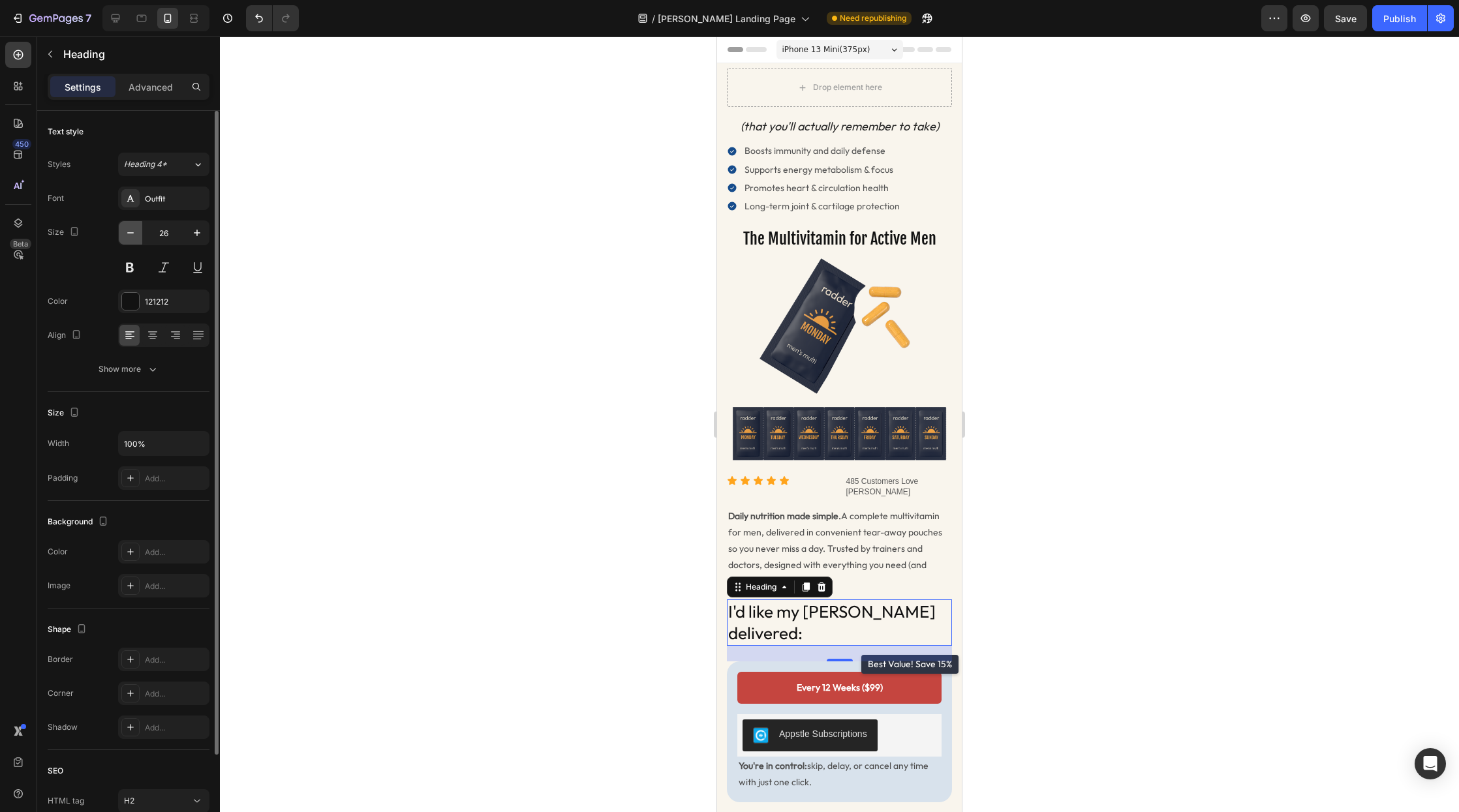
click at [133, 235] on icon "button" at bounding box center [130, 233] width 13 height 13
type input "24"
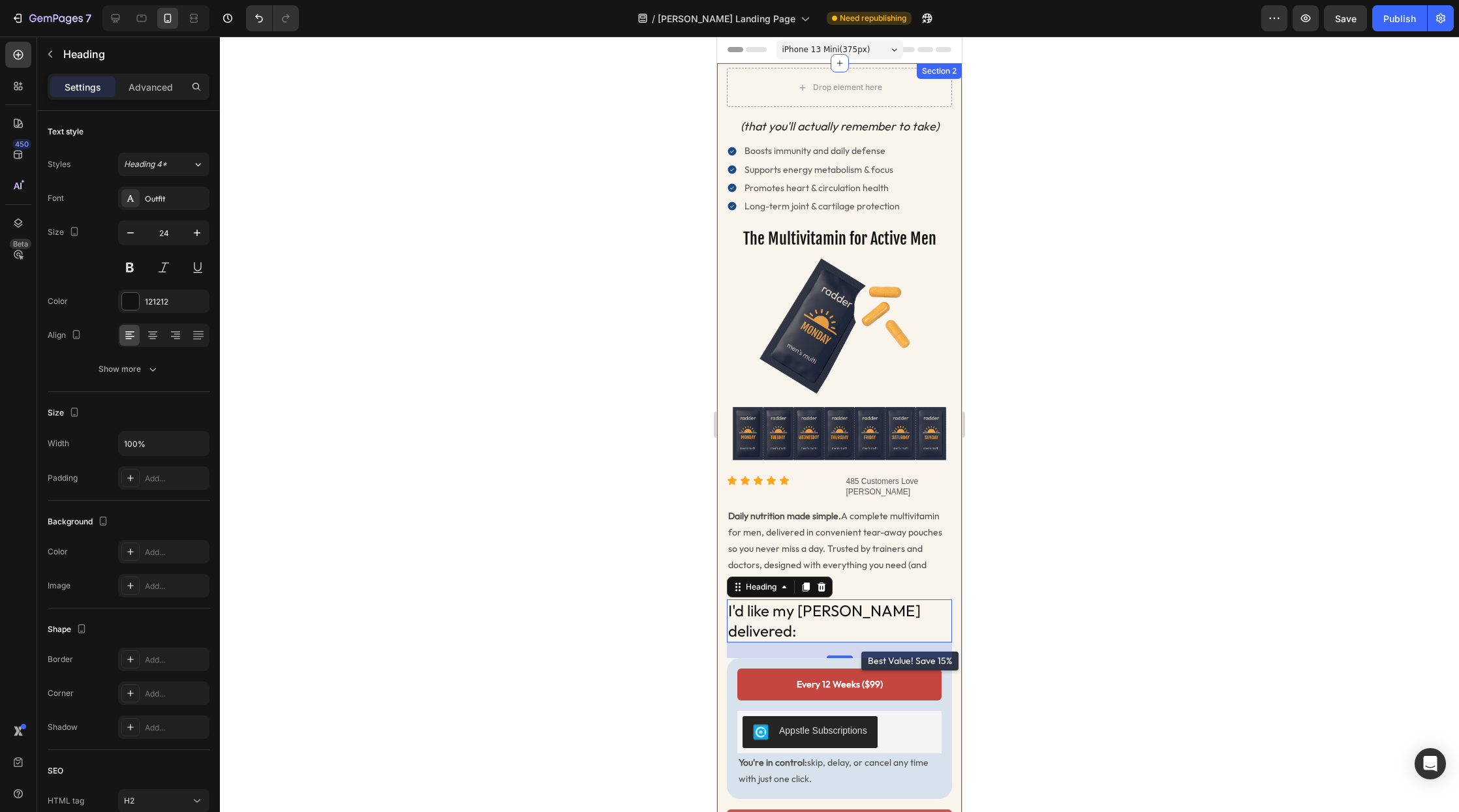
click at [690, 464] on div at bounding box center [840, 424] width 1240 height 776
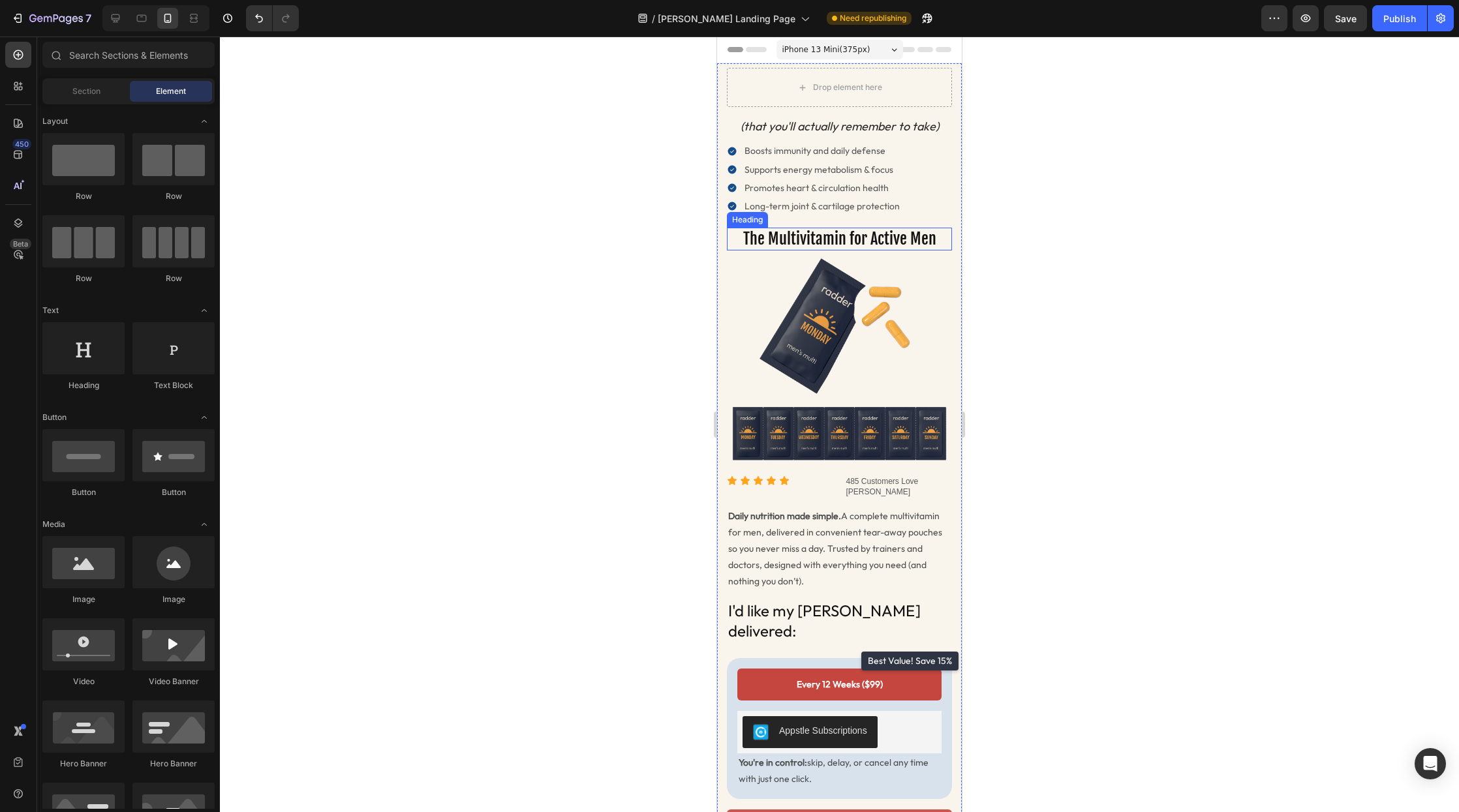
click at [819, 247] on h2 "The Multivitamin for Active Men" at bounding box center [839, 239] width 225 height 23
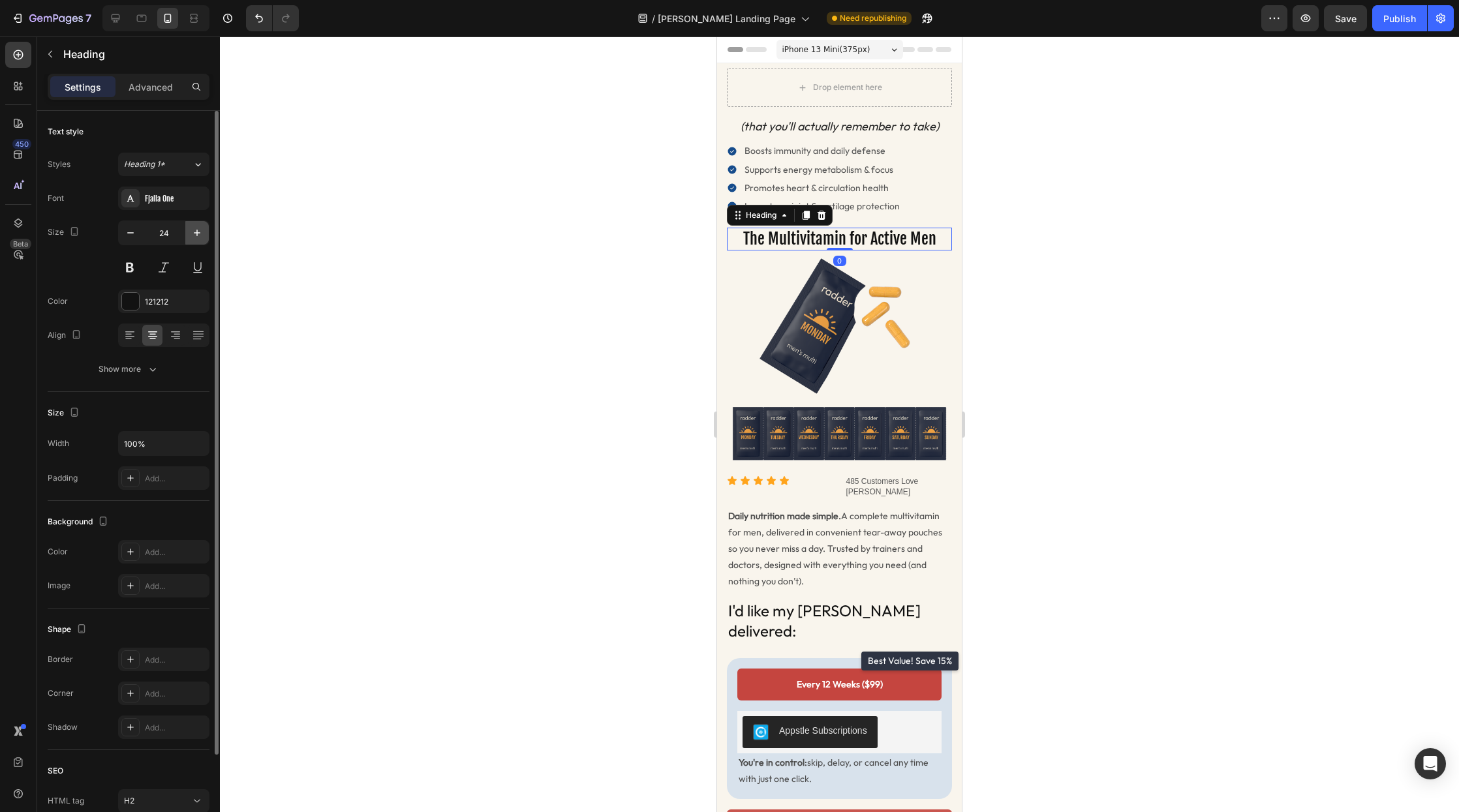
click at [196, 232] on icon "button" at bounding box center [197, 233] width 13 height 13
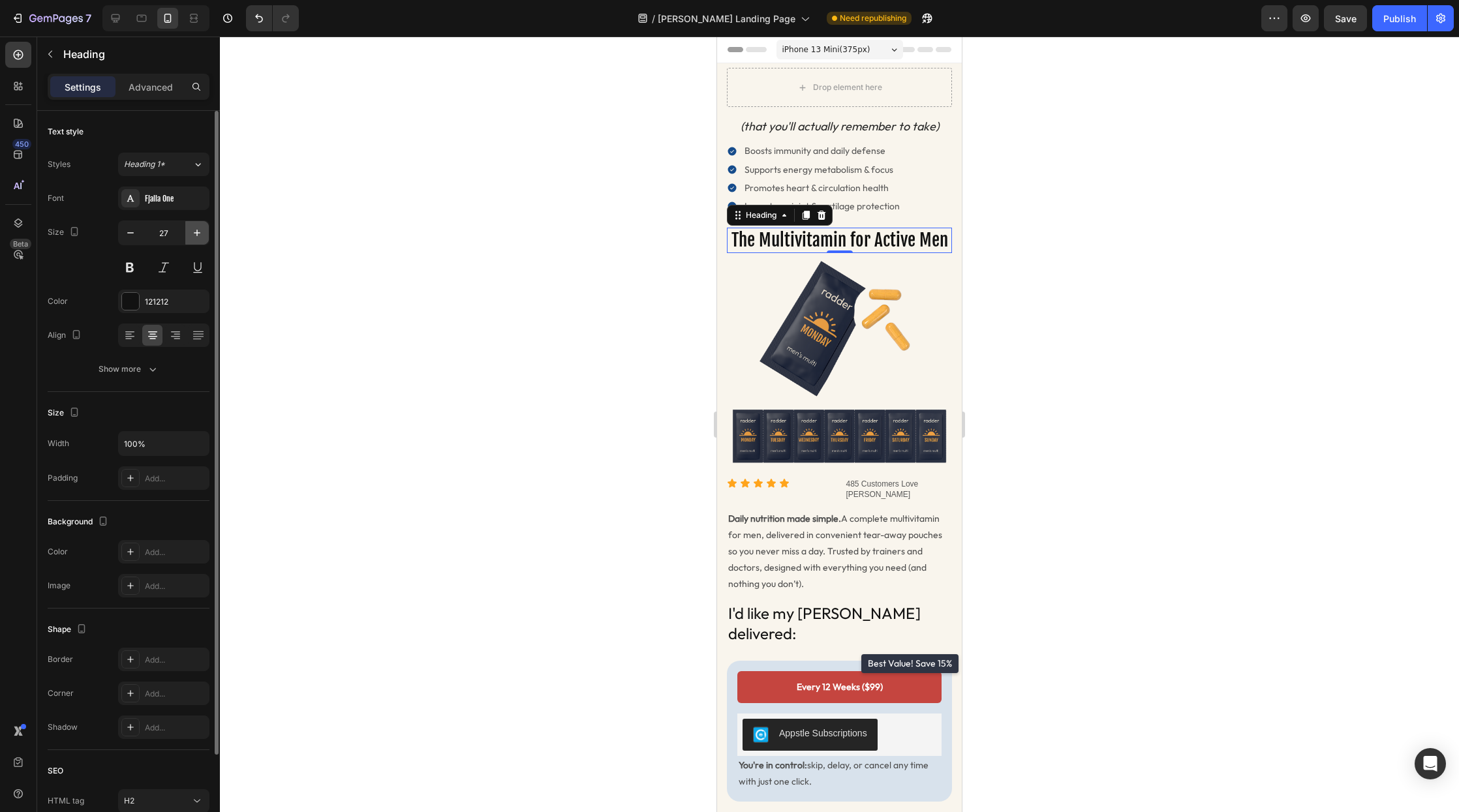
click at [196, 232] on icon "button" at bounding box center [197, 233] width 13 height 13
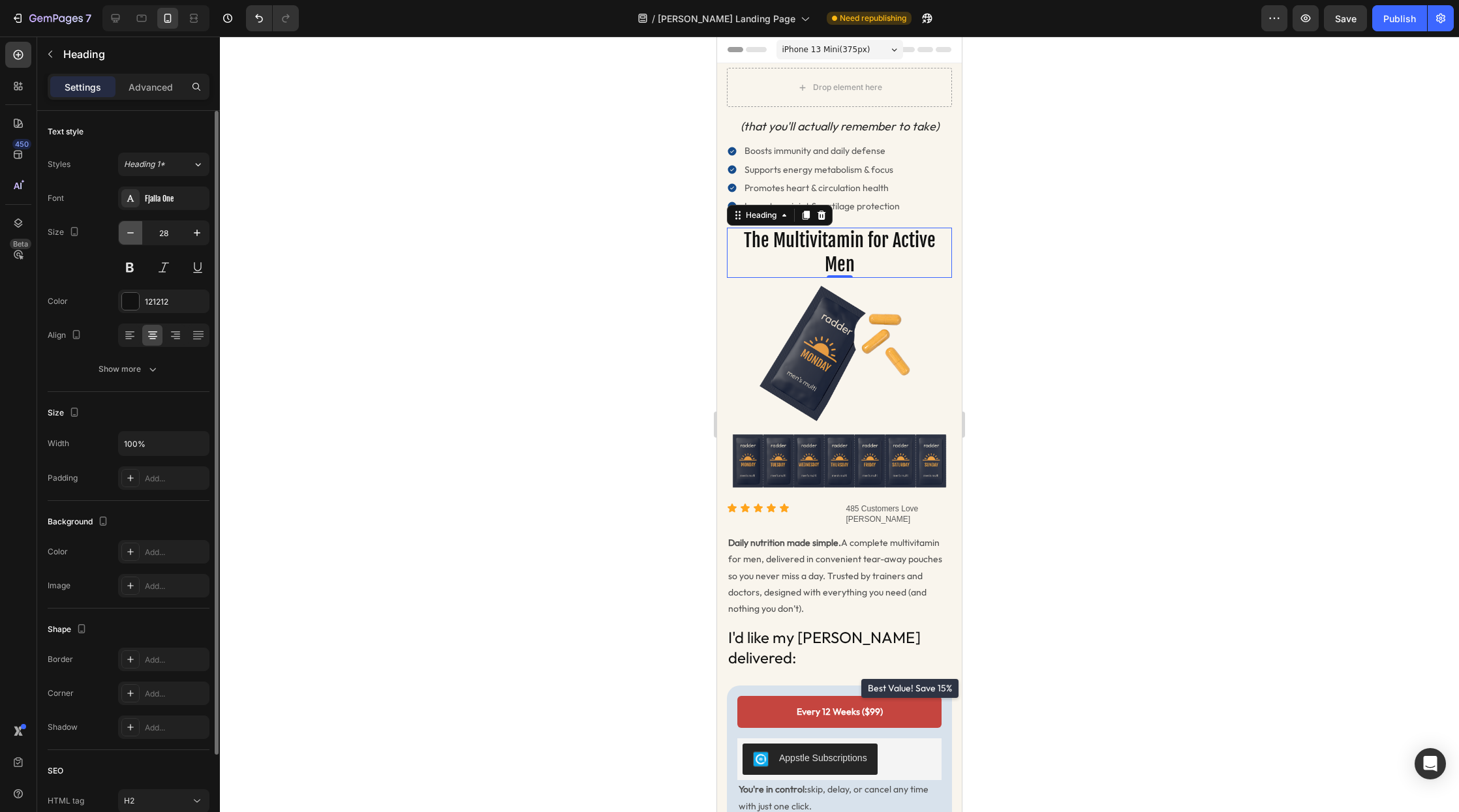
click at [125, 238] on icon "button" at bounding box center [130, 233] width 13 height 13
type input "26"
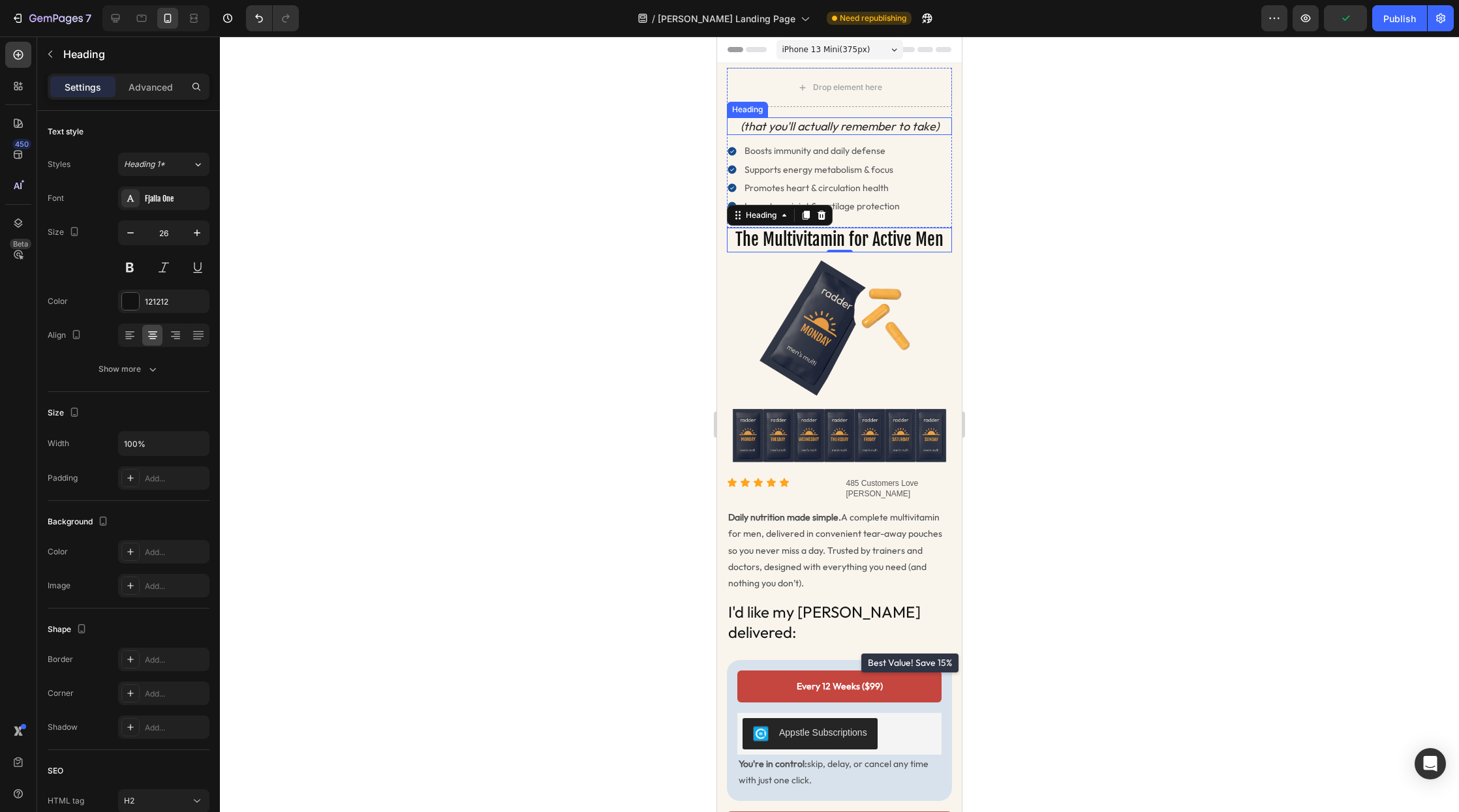
click at [906, 130] on h2 "(that you'll actually remember to take)" at bounding box center [839, 126] width 225 height 17
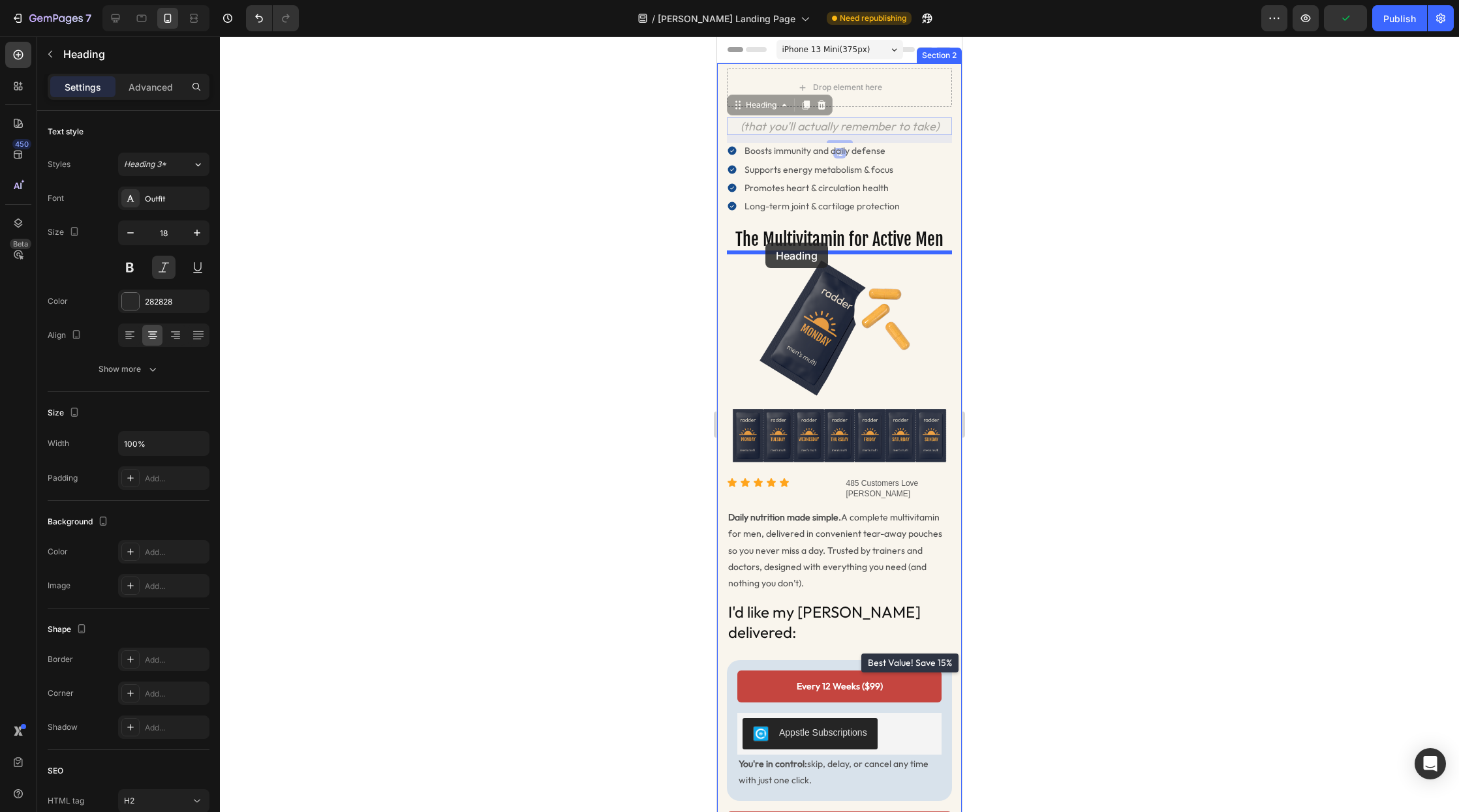
drag, startPoint x: 741, startPoint y: 106, endPoint x: 766, endPoint y: 242, distance: 138.3
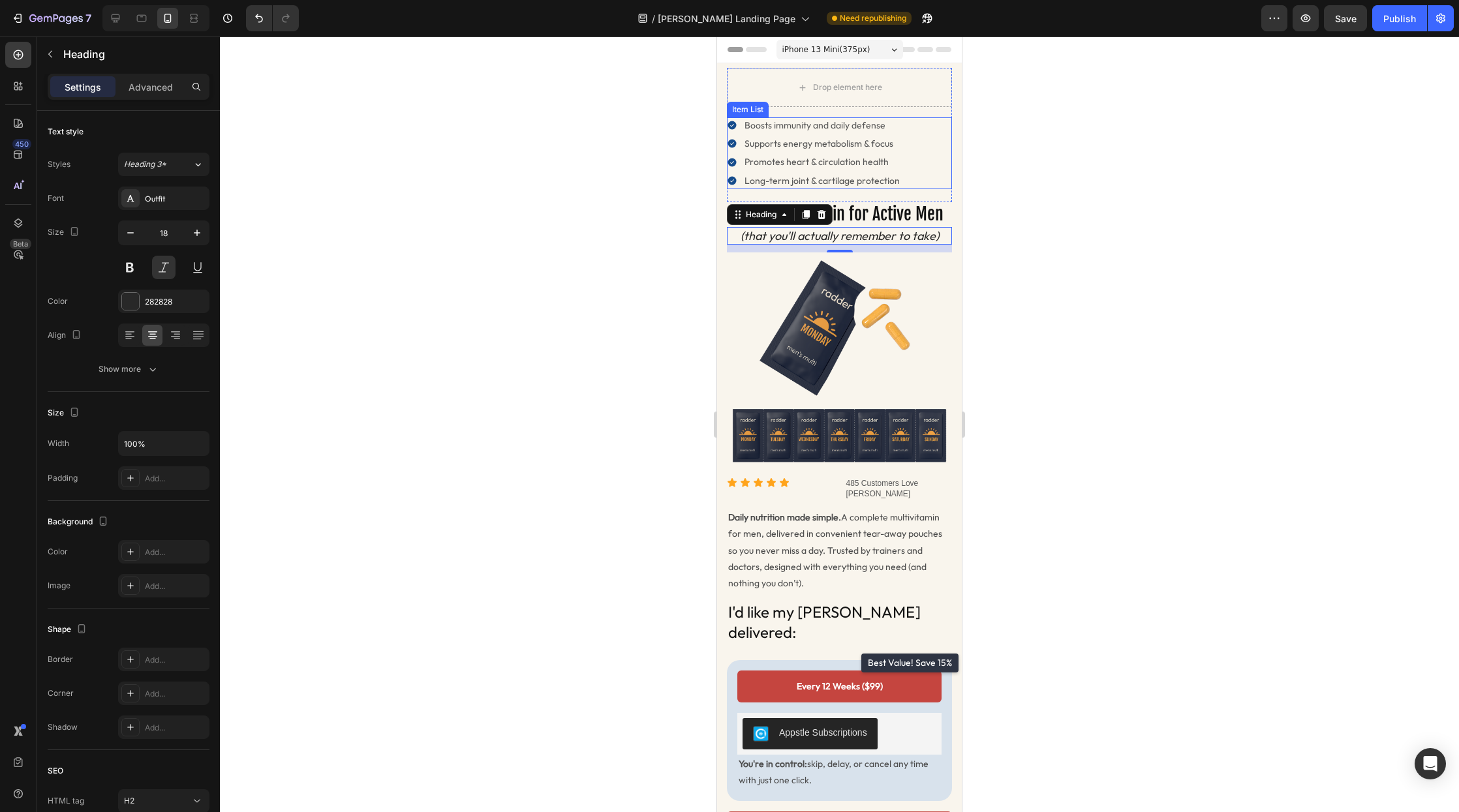
click at [939, 160] on div "Boosts immunity and daily defense Supports energy metabolism & focus Promotes h…" at bounding box center [839, 153] width 225 height 71
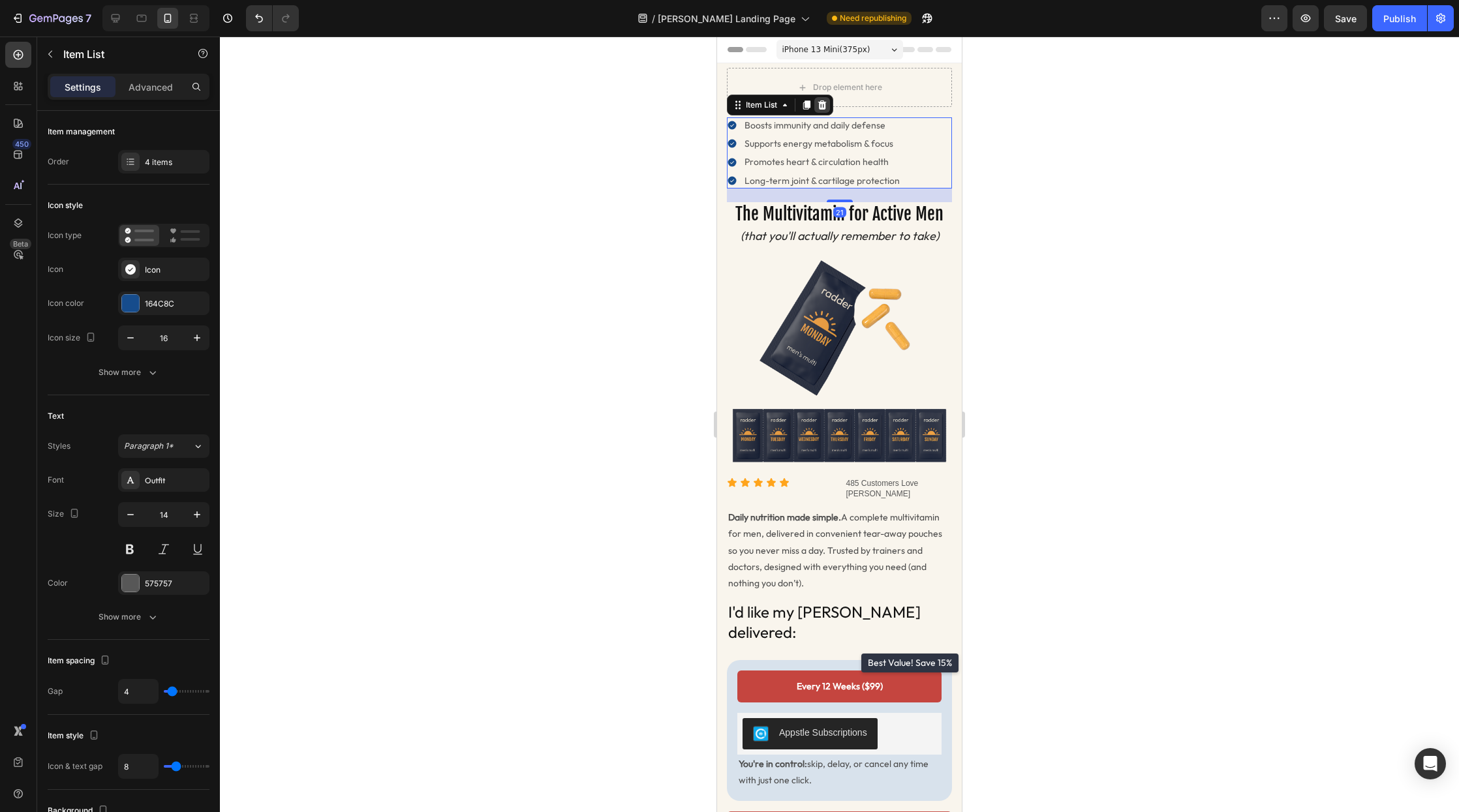
click at [823, 109] on icon at bounding box center [823, 104] width 8 height 9
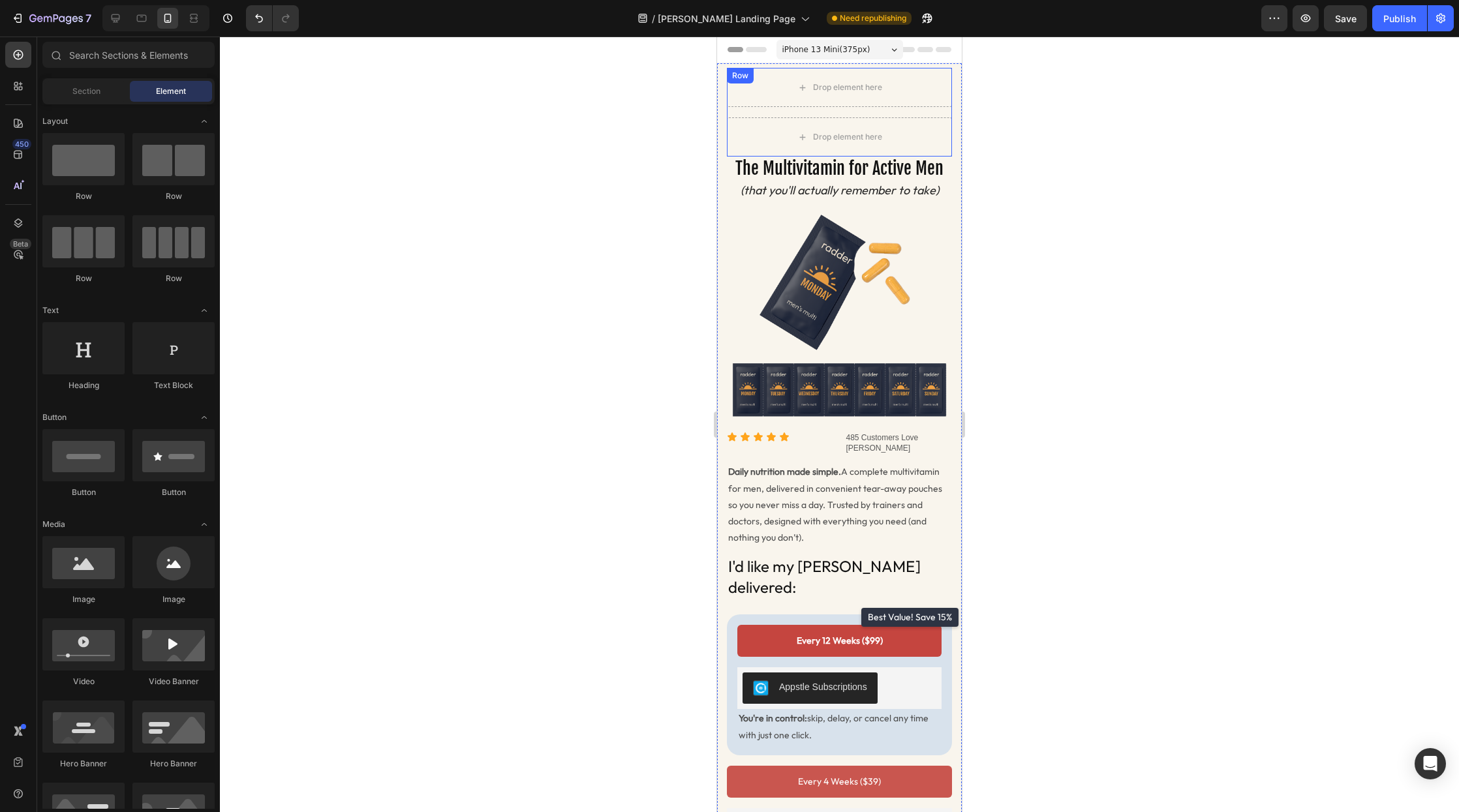
click at [931, 113] on div "Drop element here Drop element here Row" at bounding box center [839, 111] width 225 height 88
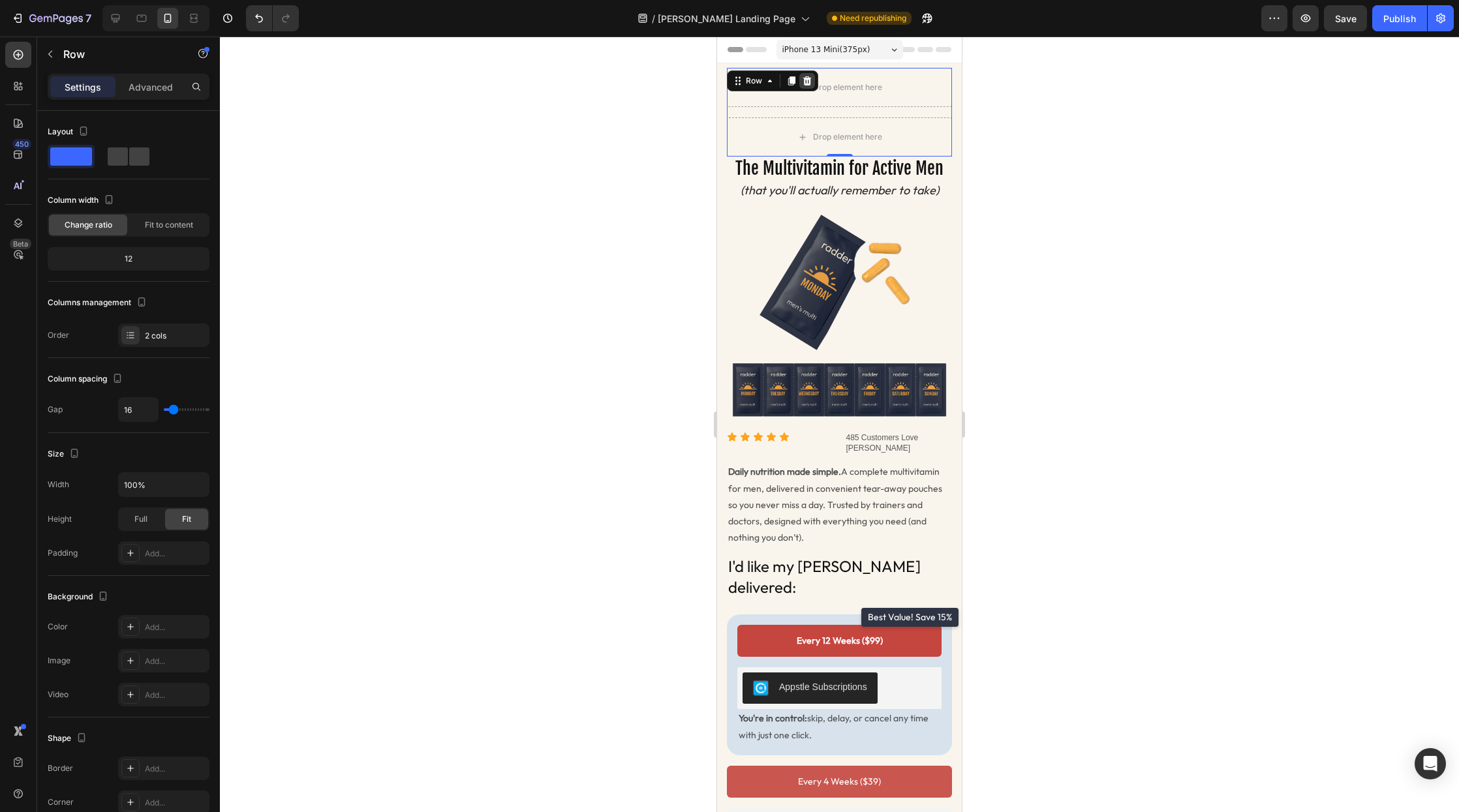
click at [808, 81] on icon at bounding box center [807, 81] width 10 height 10
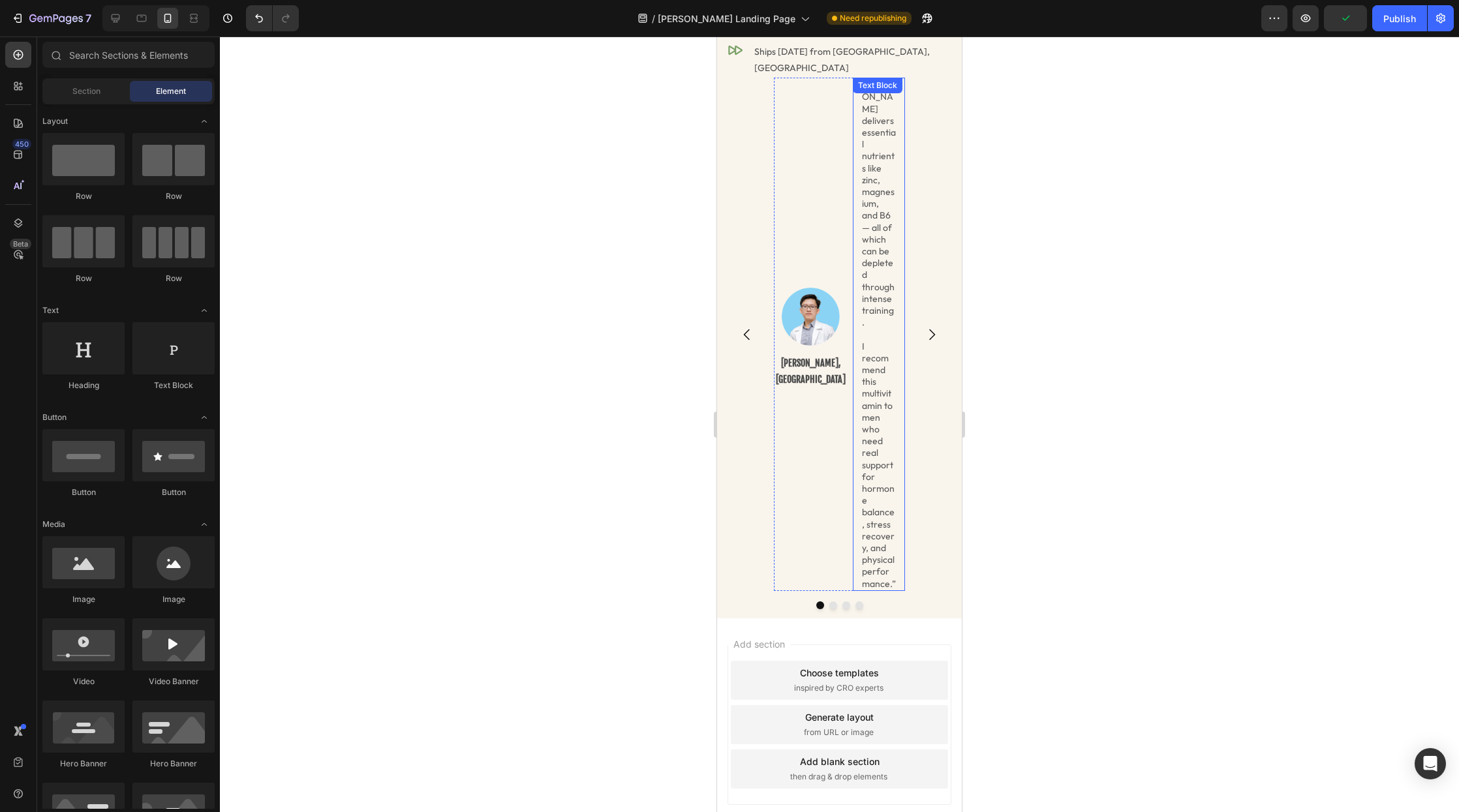
scroll to position [633, 0]
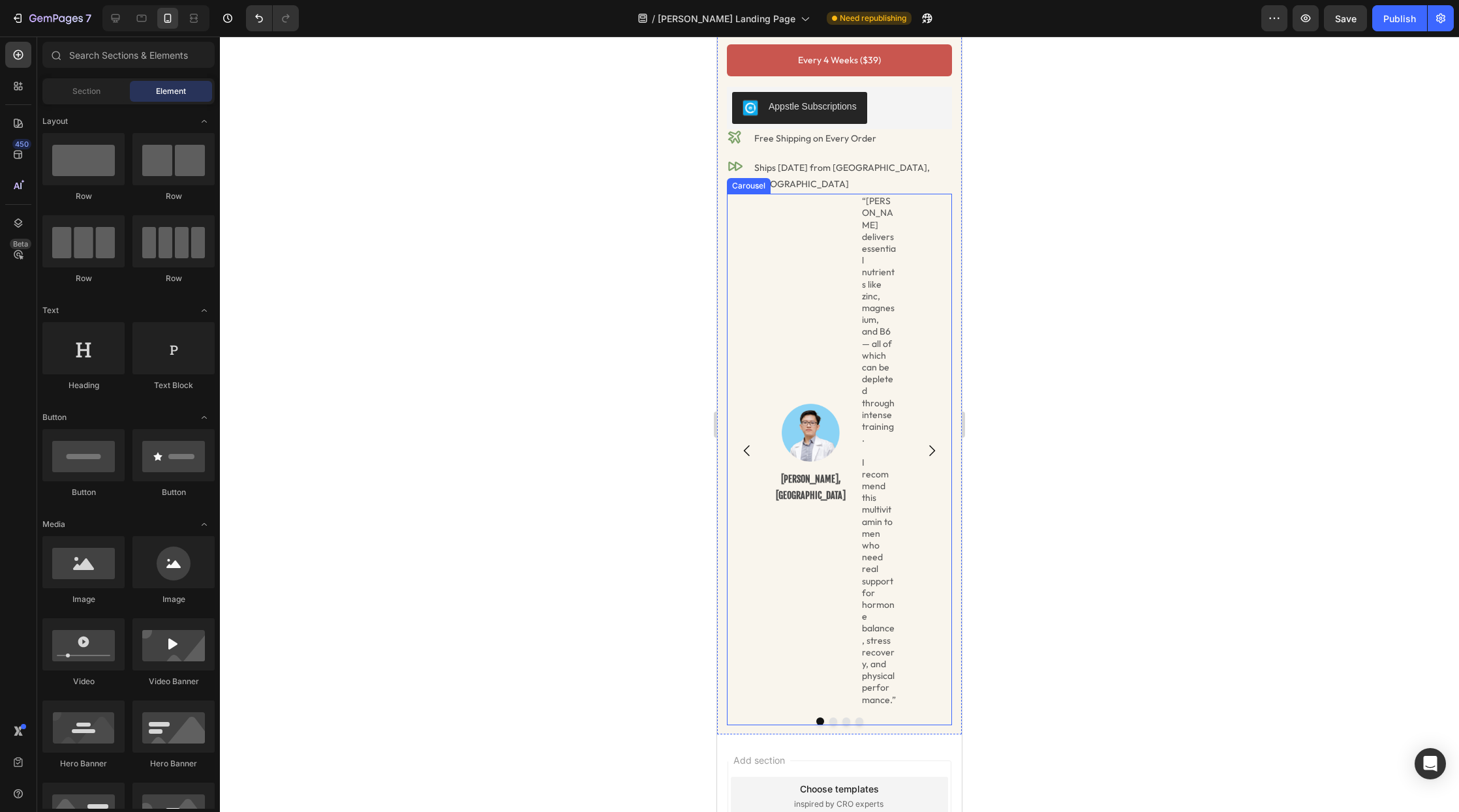
click at [768, 541] on div "Image [PERSON_NAME], MD Text Block “[PERSON_NAME] delivers essential nutrients …" at bounding box center [839, 450] width 225 height 513
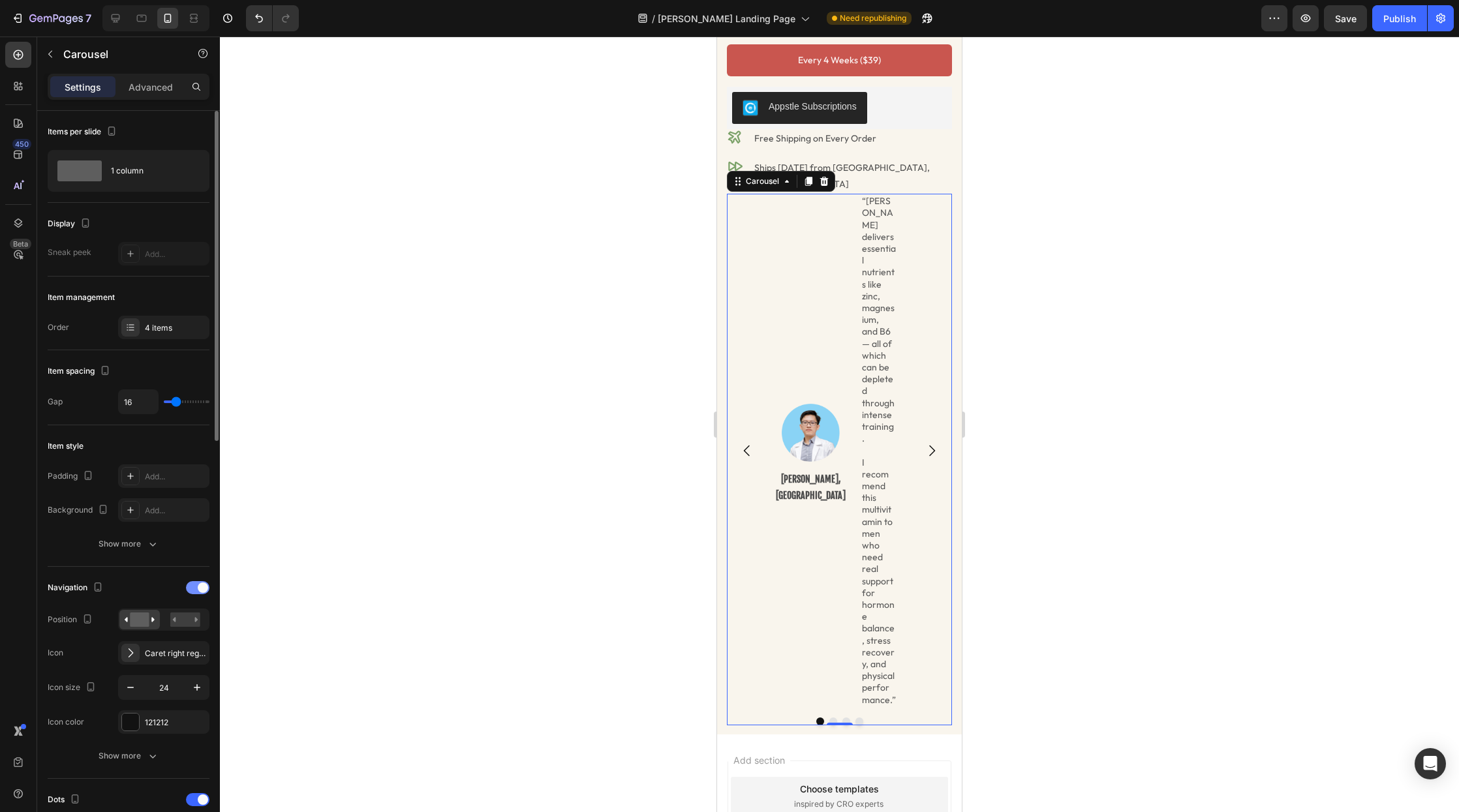
click at [199, 592] on span at bounding box center [203, 587] width 10 height 10
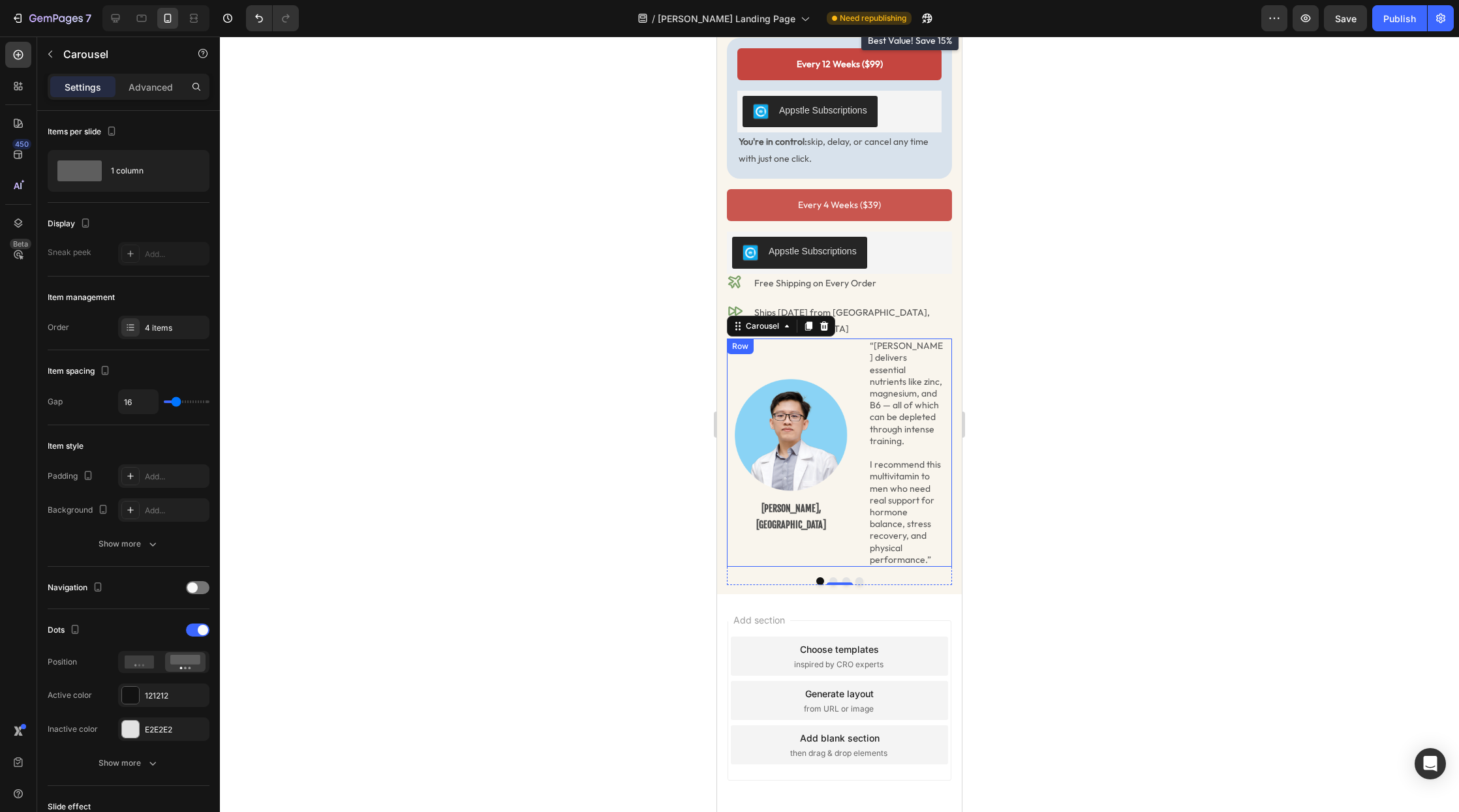
click at [849, 486] on div "Image [PERSON_NAME], MD Text Block" at bounding box center [791, 453] width 129 height 228
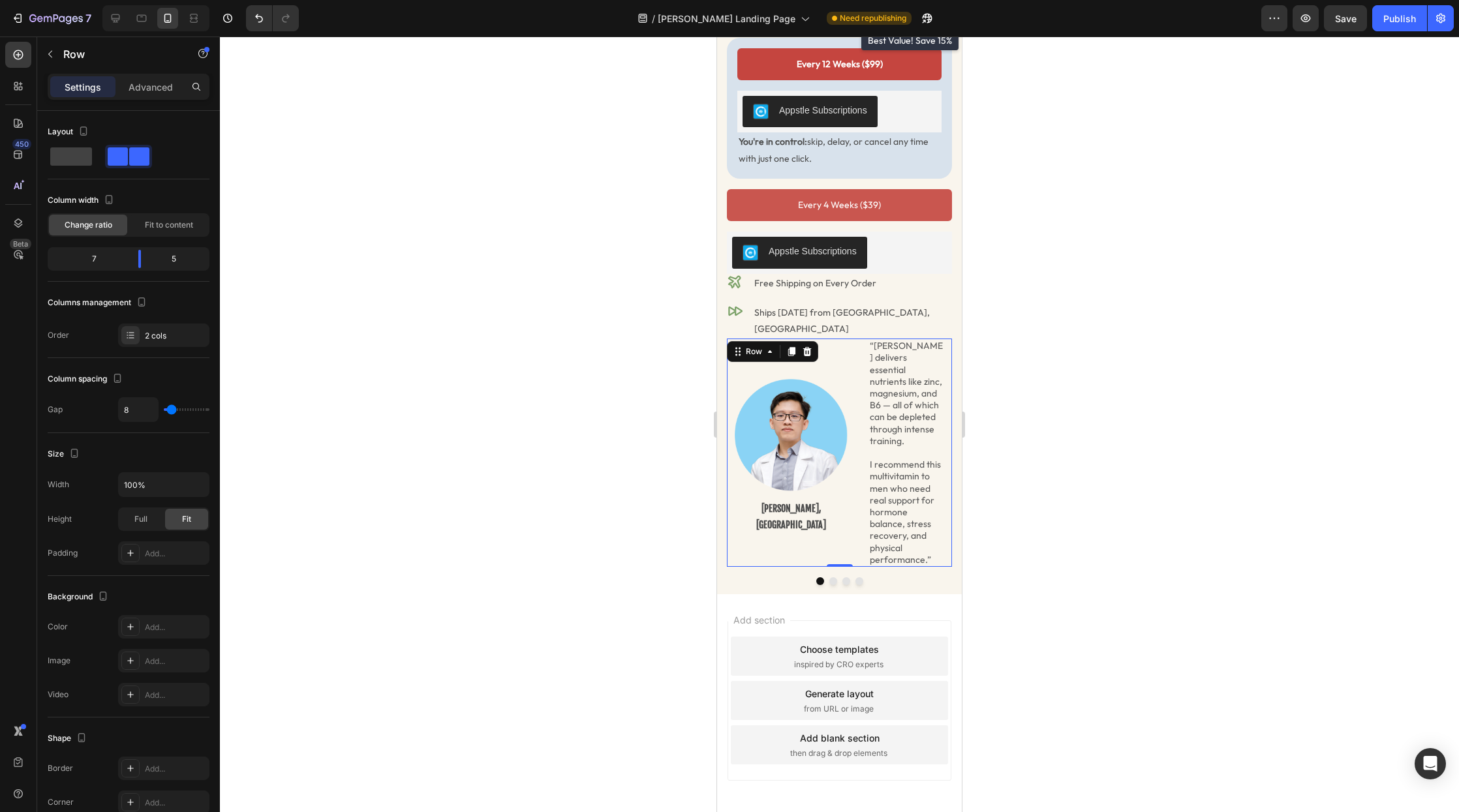
scroll to position [439, 0]
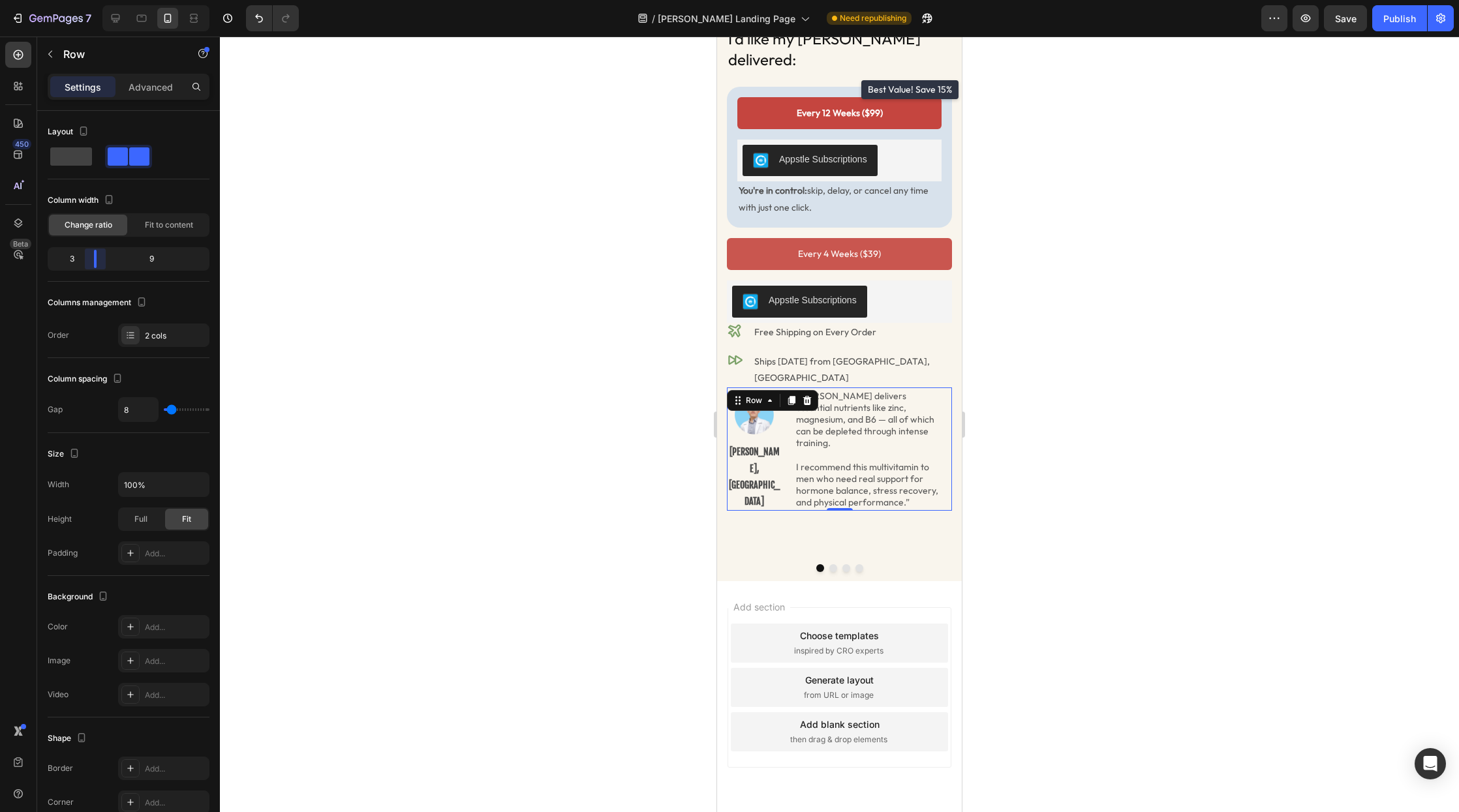
drag, startPoint x: 137, startPoint y: 265, endPoint x: 93, endPoint y: 262, distance: 44.1
click at [93, 0] on body "7 Version history / [PERSON_NAME] Landing Page Need republishing Preview Save P…" at bounding box center [730, 0] width 1459 height 0
click at [834, 564] on button "Dot" at bounding box center [833, 568] width 8 height 8
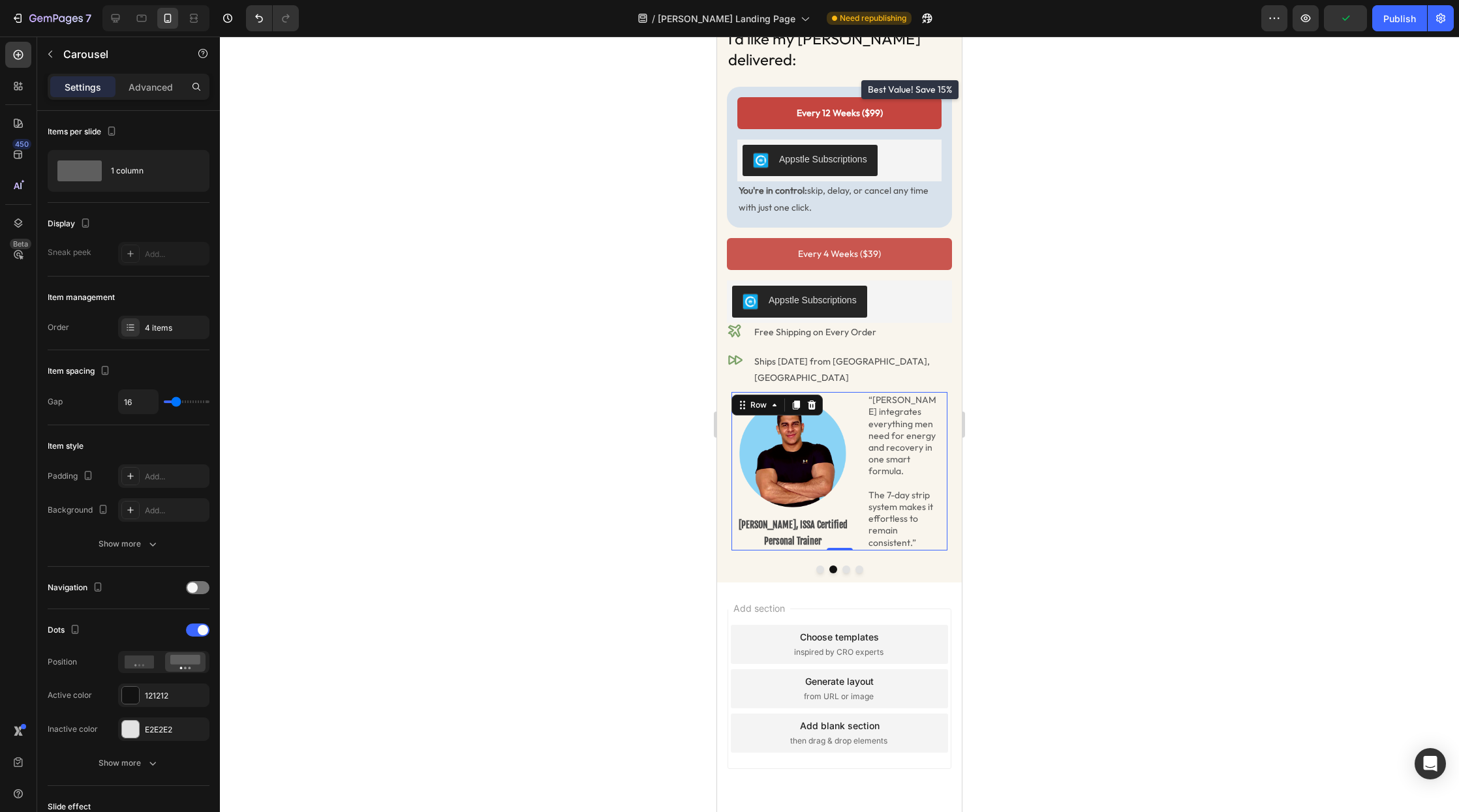
click at [858, 494] on div "Image Emad Haridi, ISSA Certified Personal Trainer Text Block “Radder integrate…" at bounding box center [840, 471] width 216 height 159
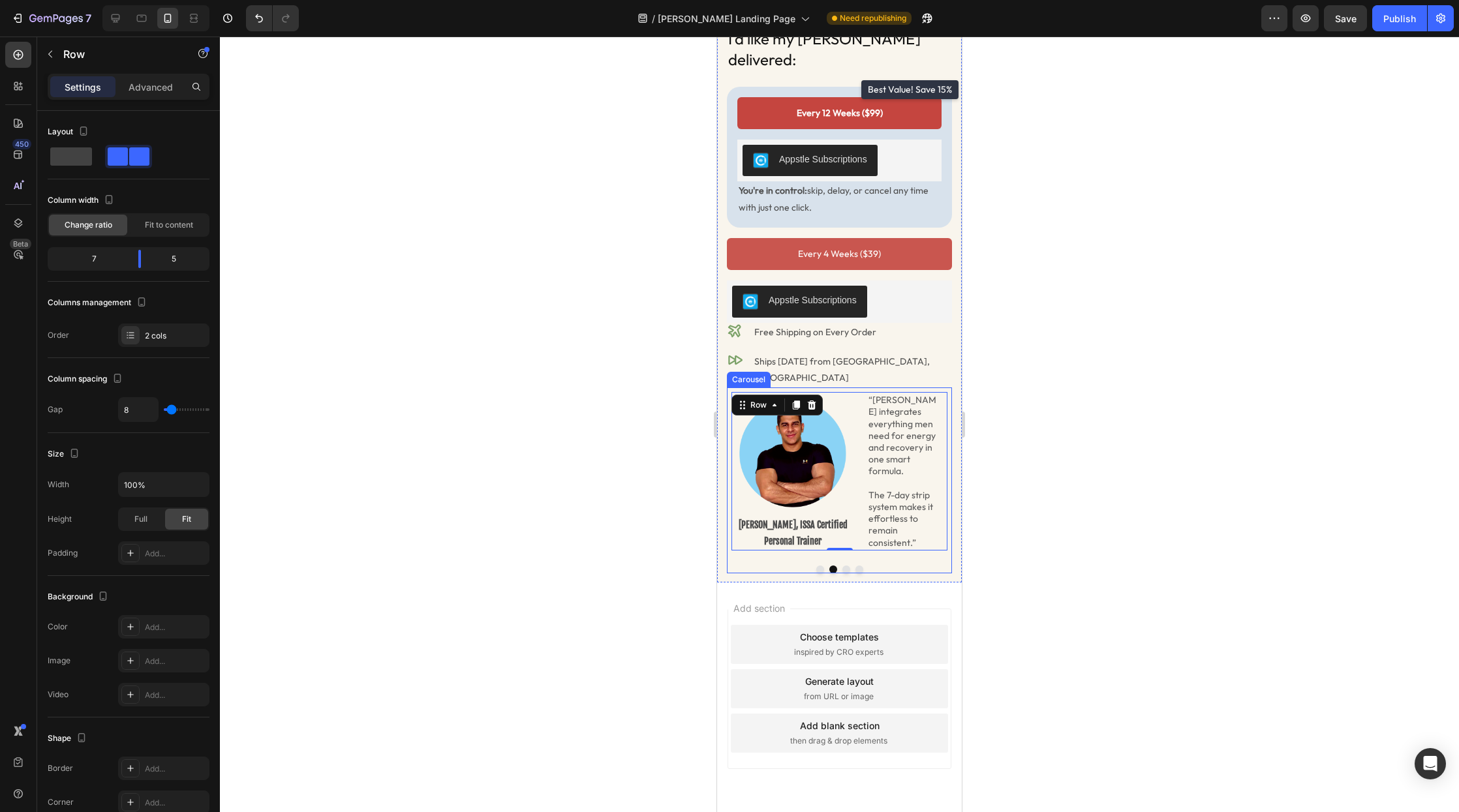
click at [822, 565] on button "Dot" at bounding box center [820, 569] width 8 height 8
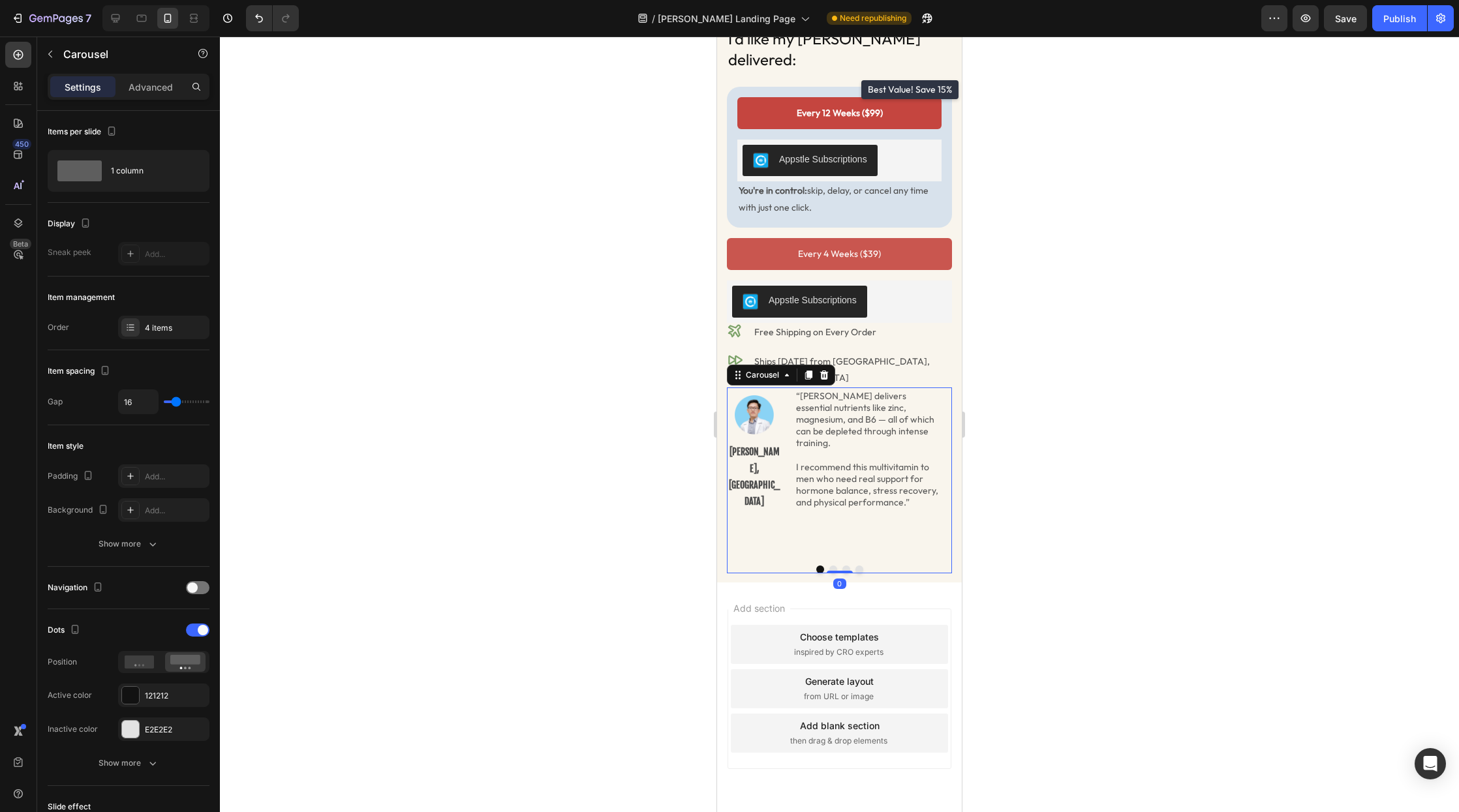
click at [847, 487] on div "Image Dr. Loc Quang, MD Text Block “Radder delivers essential nutrients like zi…" at bounding box center [839, 471] width 225 height 168
click at [818, 475] on div "Image Dr. Loc Quang, MD Text Block “Radder delivers essential nutrients like zi…" at bounding box center [839, 471] width 225 height 168
drag, startPoint x: 784, startPoint y: 464, endPoint x: 787, endPoint y: 442, distance: 22.2
click at [785, 461] on div "Image Dr. Loc Quang, MD Text Block “Radder delivers essential nutrients like zi…" at bounding box center [839, 471] width 225 height 168
click at [787, 440] on div "“Radder delivers essential nutrients like zinc, magnesium, and B6 — all of whic…" at bounding box center [870, 449] width 165 height 121
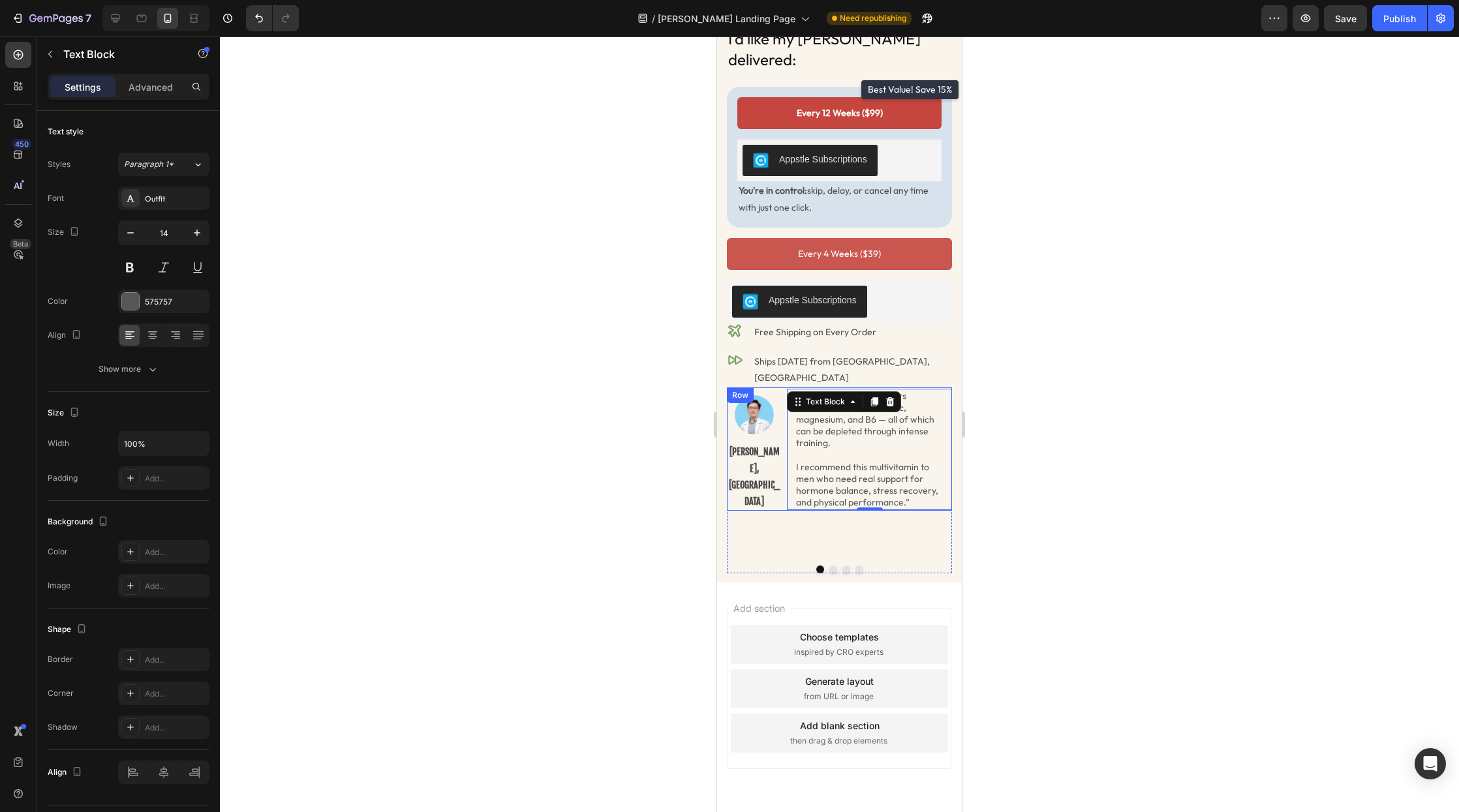
click at [771, 444] on div "Image [PERSON_NAME], MD Text Block" at bounding box center [754, 448] width 55 height 123
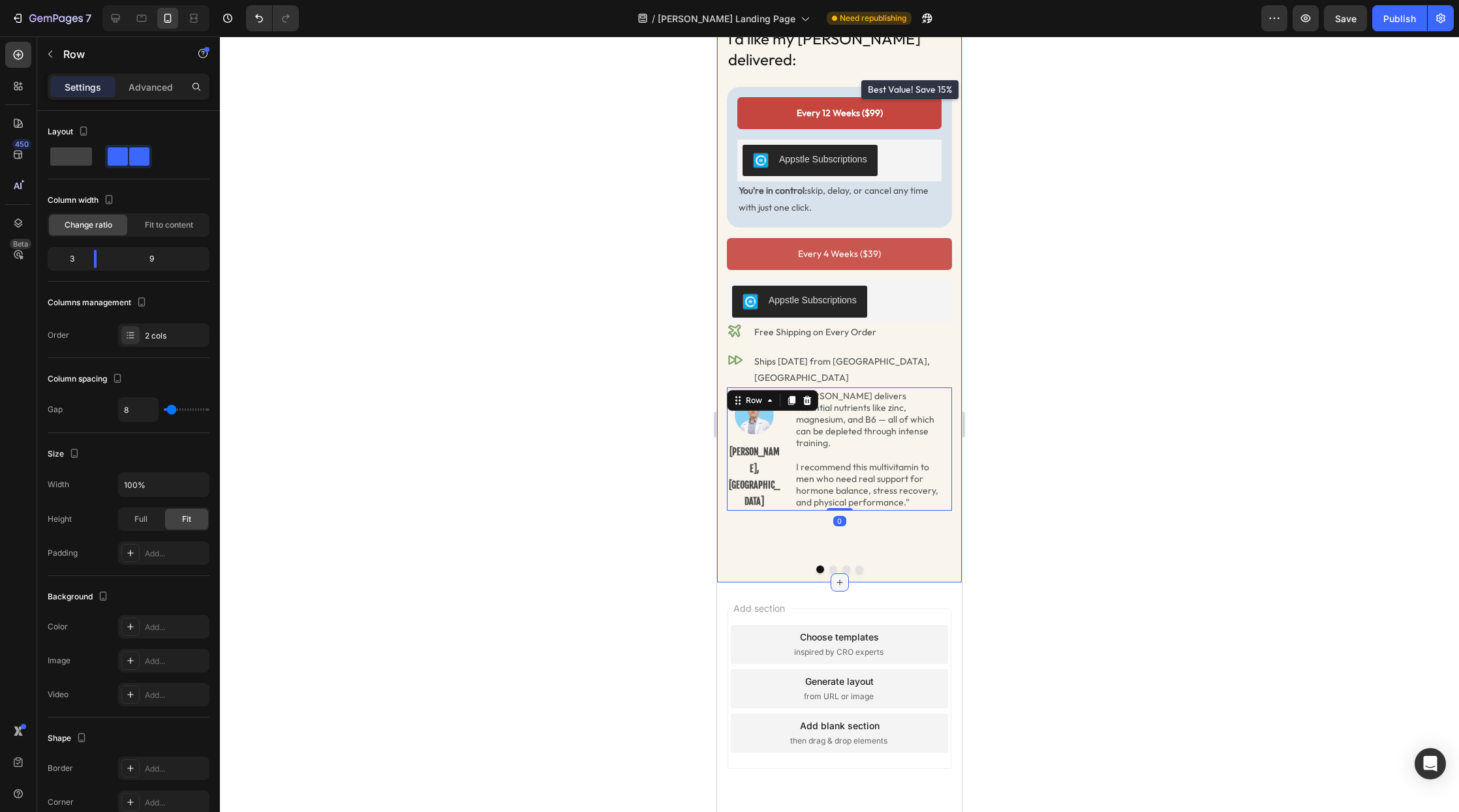
click at [836, 573] on div at bounding box center [840, 582] width 18 height 18
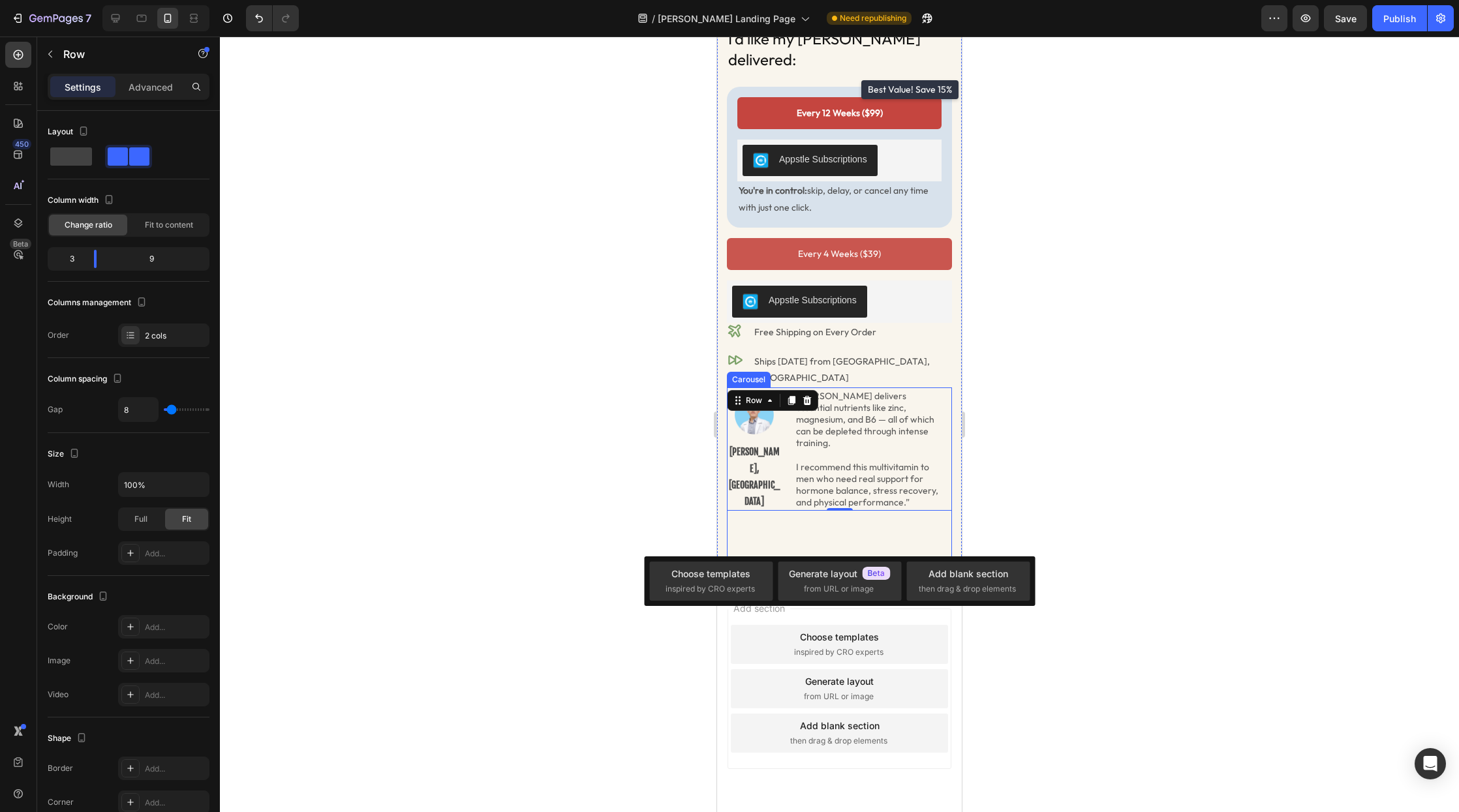
click at [831, 523] on div "Image Dr. Loc Quang, MD Text Block “Radder delivers essential nutrients like zi…" at bounding box center [839, 480] width 225 height 186
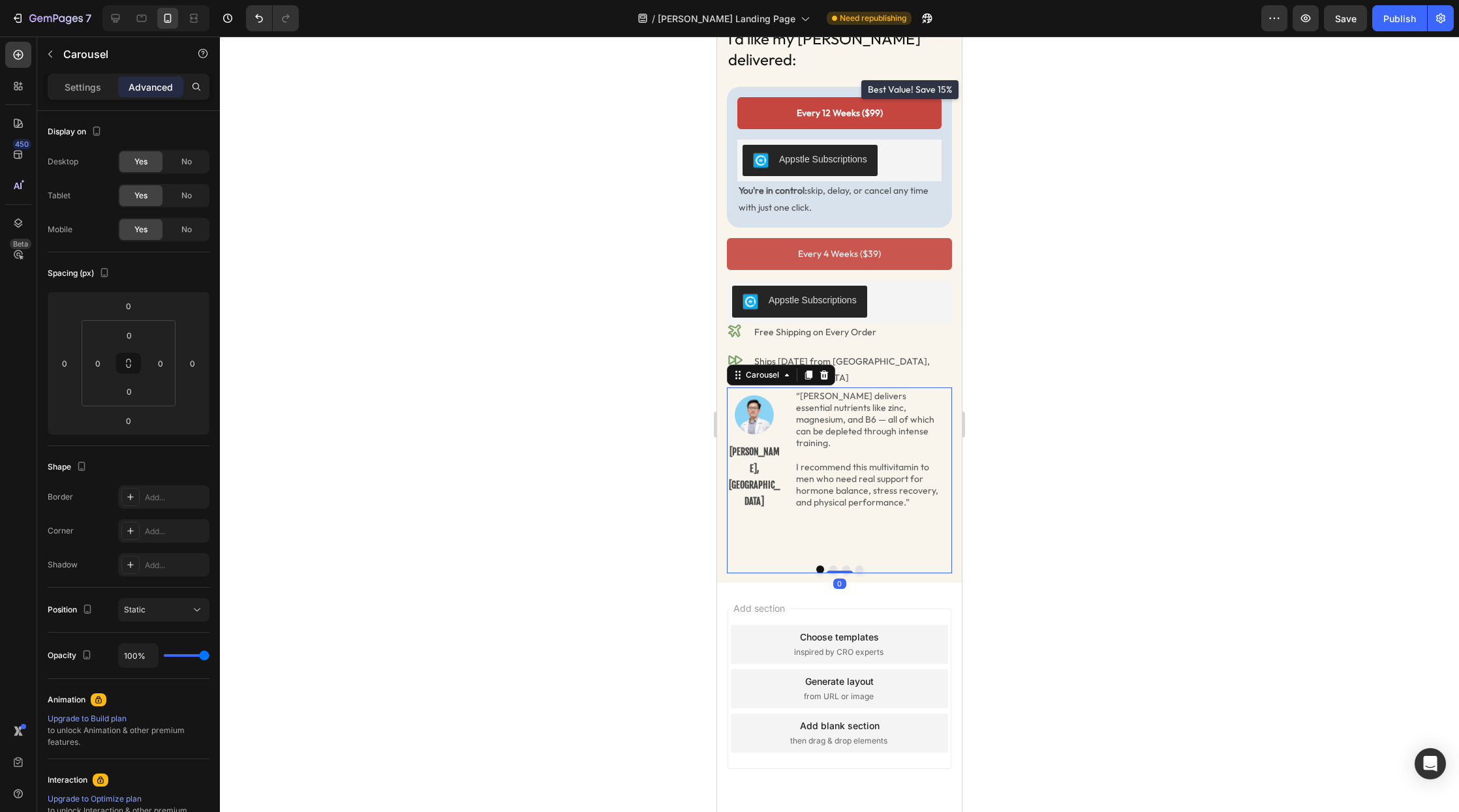
click at [835, 565] on button "Dot" at bounding box center [833, 569] width 8 height 8
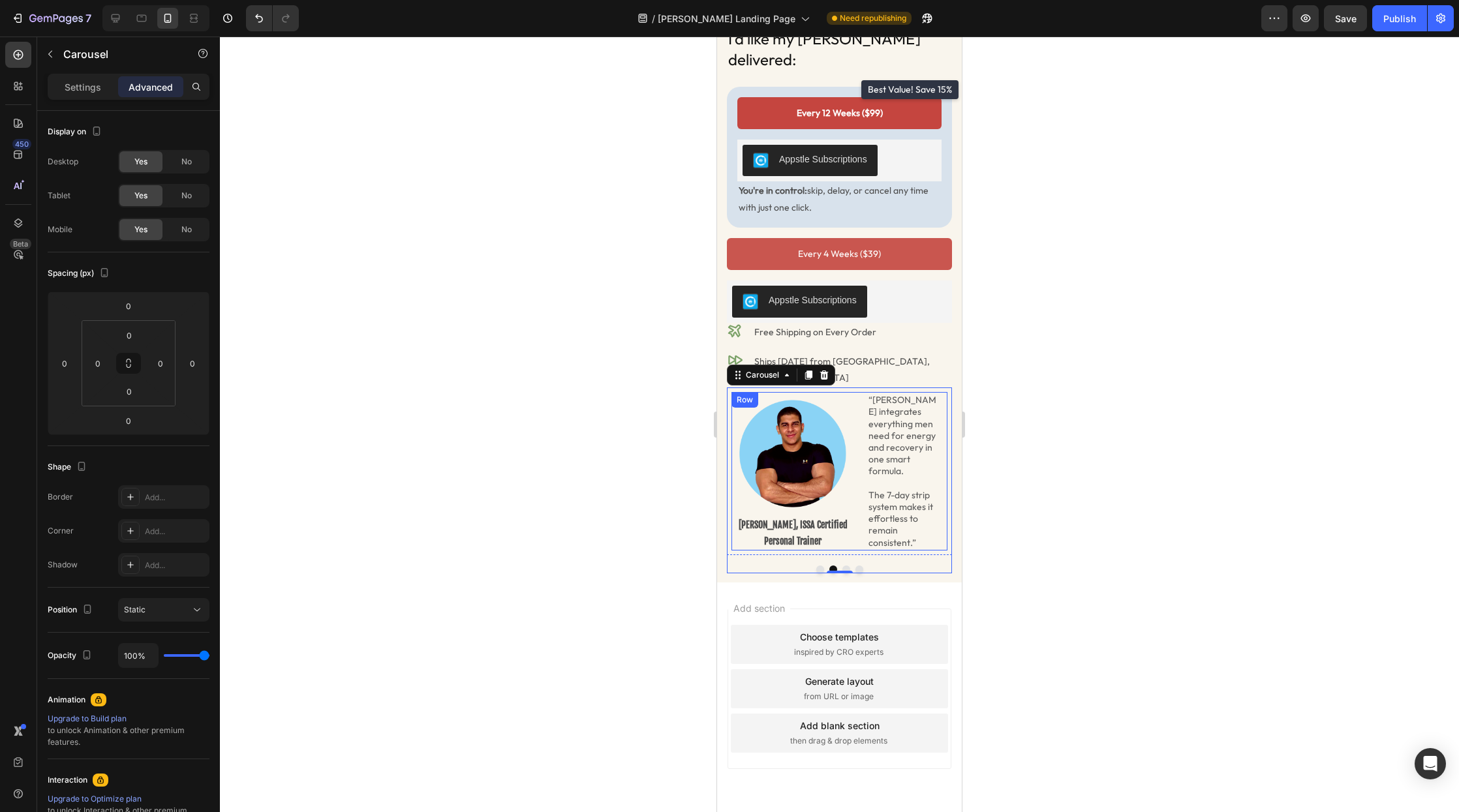
click at [858, 486] on div "Image Emad Haridi, ISSA Certified Personal Trainer Text Block “Radder integrate…" at bounding box center [840, 471] width 216 height 159
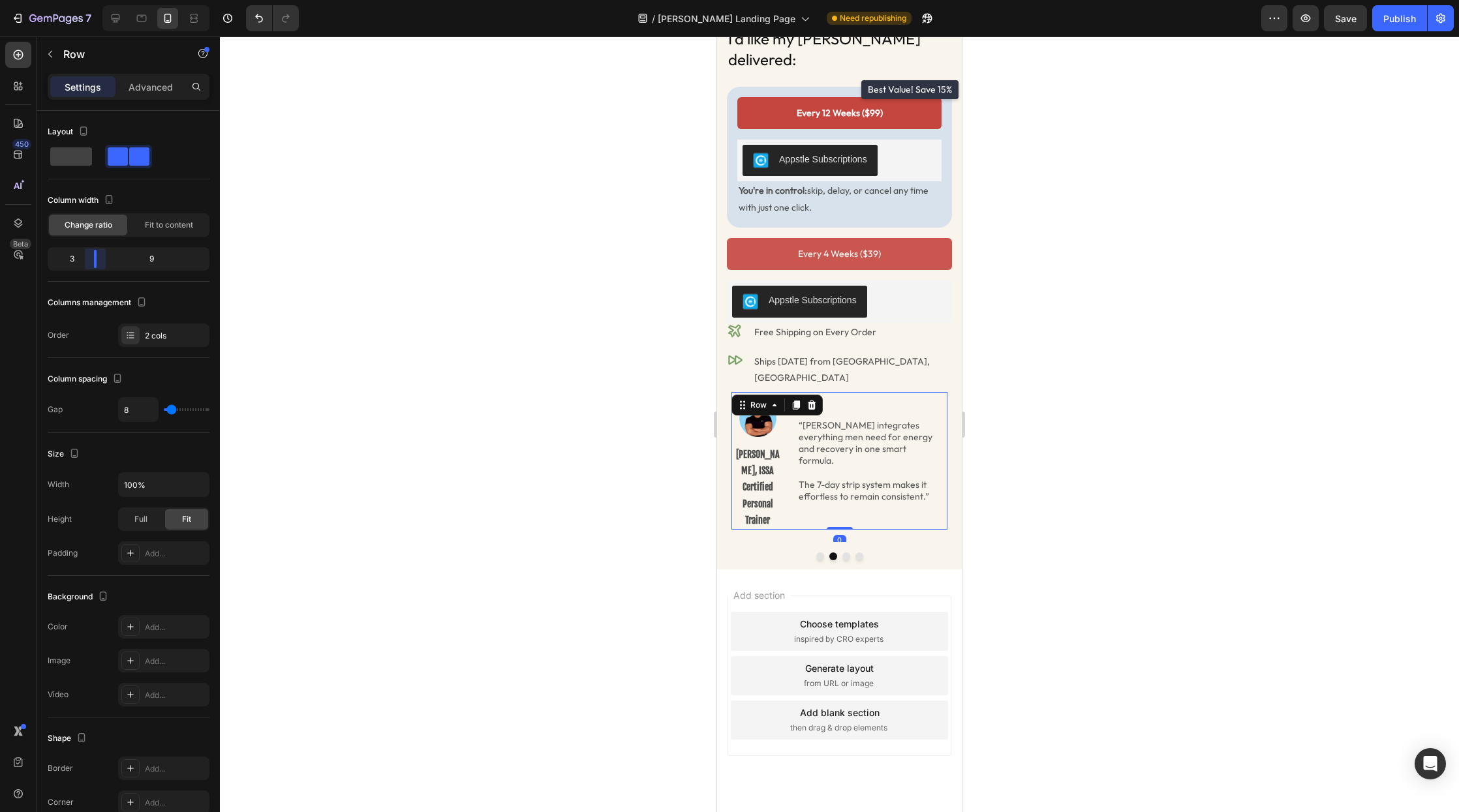
drag, startPoint x: 137, startPoint y: 263, endPoint x: 88, endPoint y: 263, distance: 49.0
click at [88, 0] on body "7 Version history / [PERSON_NAME] Landing Page Need republishing Preview Save P…" at bounding box center [730, 0] width 1459 height 0
click at [847, 552] on button "Dot" at bounding box center [846, 556] width 8 height 8
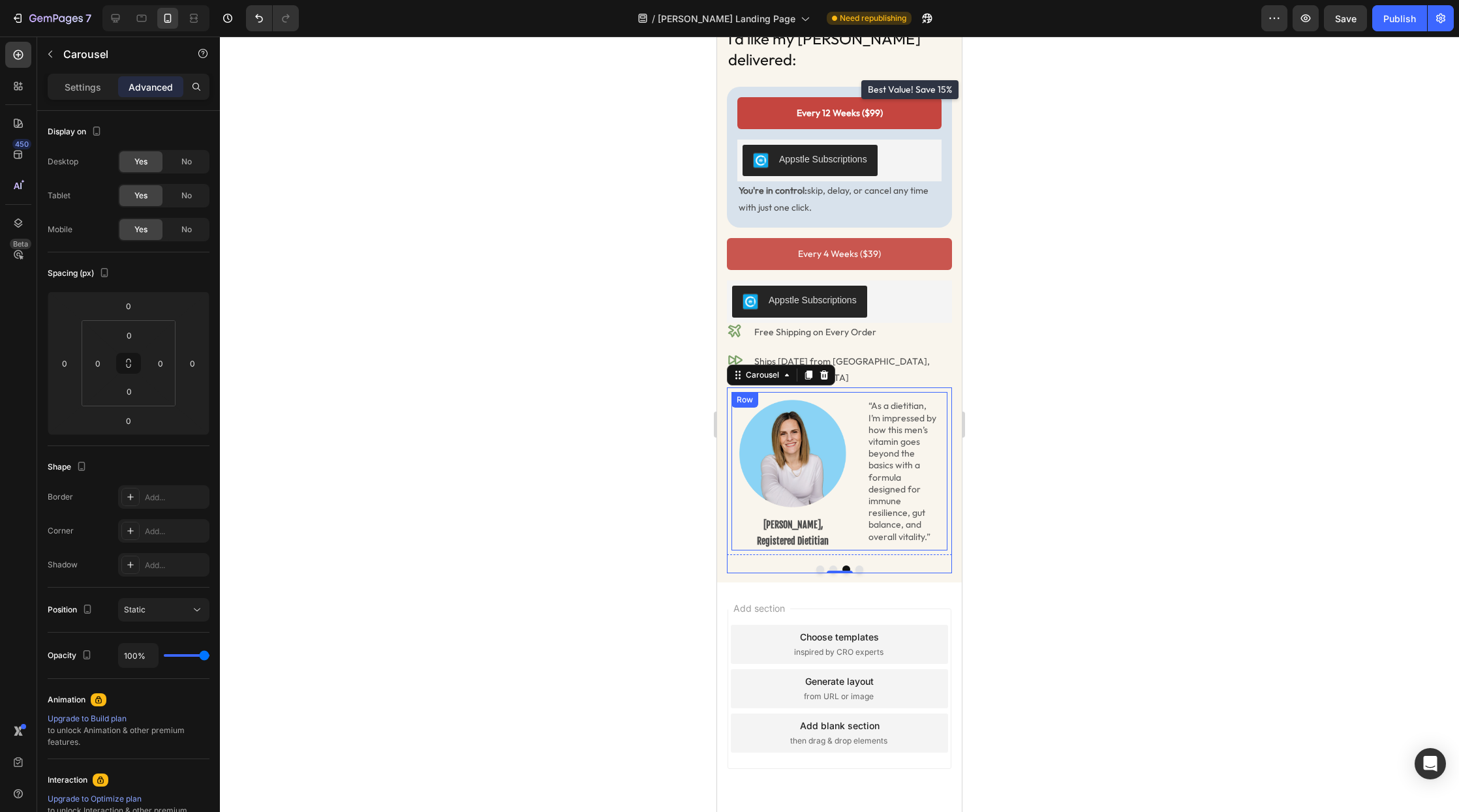
click at [856, 470] on div "Image Katie Ernst, Registered Dietitian Text Block “As a dietitian, I’m impress…" at bounding box center [840, 471] width 216 height 159
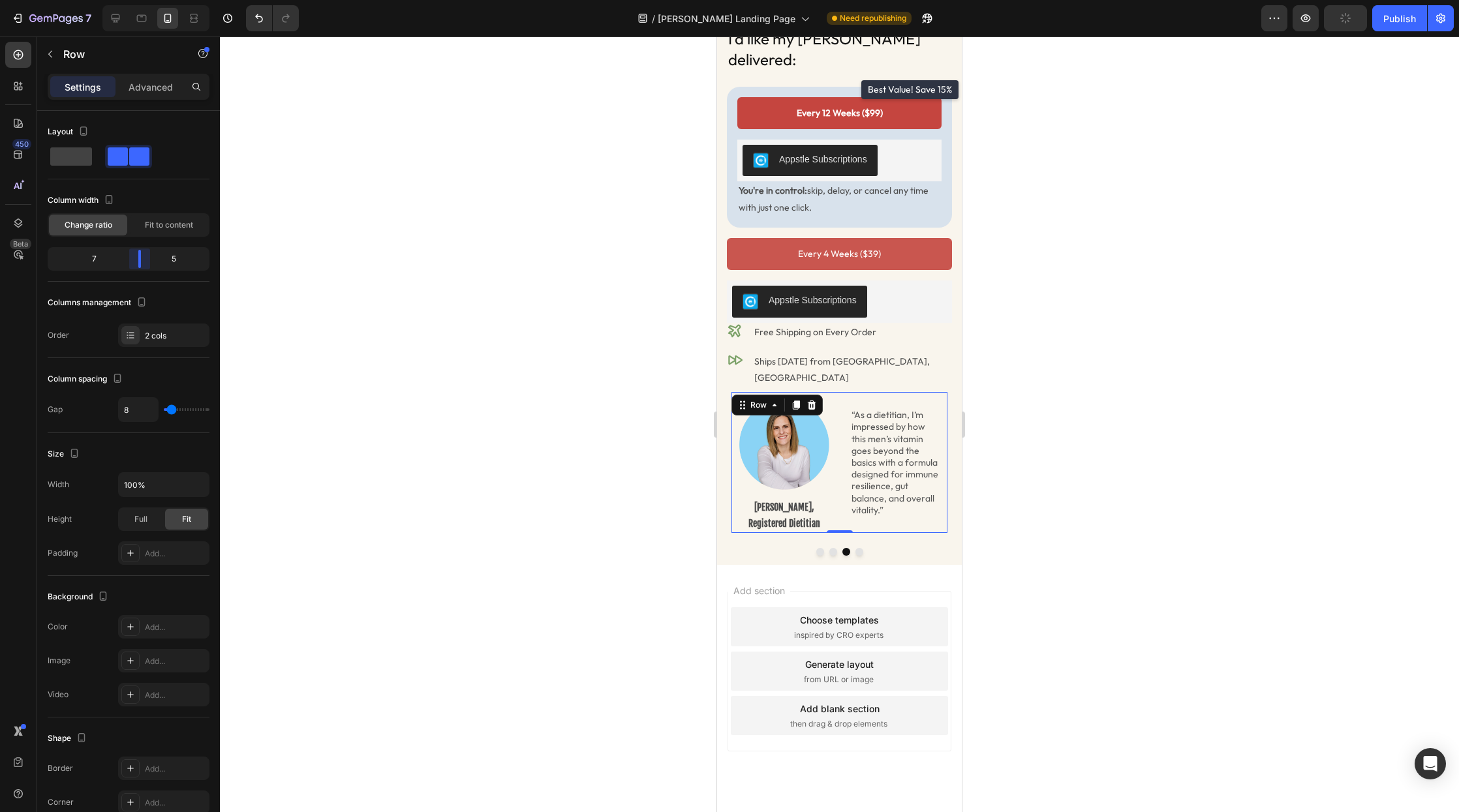
scroll to position [435, 0]
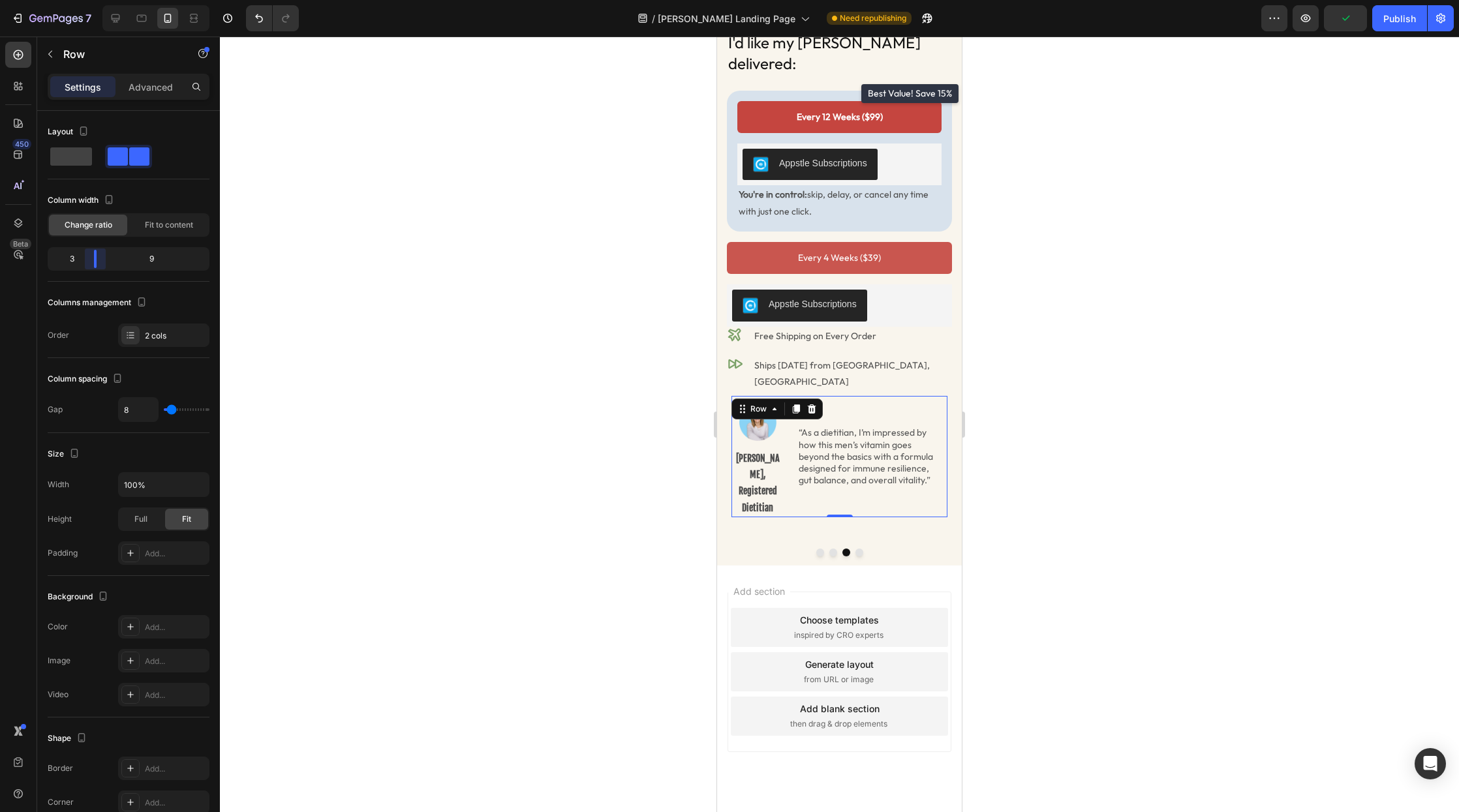
drag, startPoint x: 138, startPoint y: 256, endPoint x: 93, endPoint y: 258, distance: 45.0
click at [93, 0] on body "7 Version history / Radder Landing Page Need republishing Preview Publish 450 B…" at bounding box center [730, 0] width 1459 height 0
click at [858, 549] on button "Dot" at bounding box center [859, 552] width 8 height 8
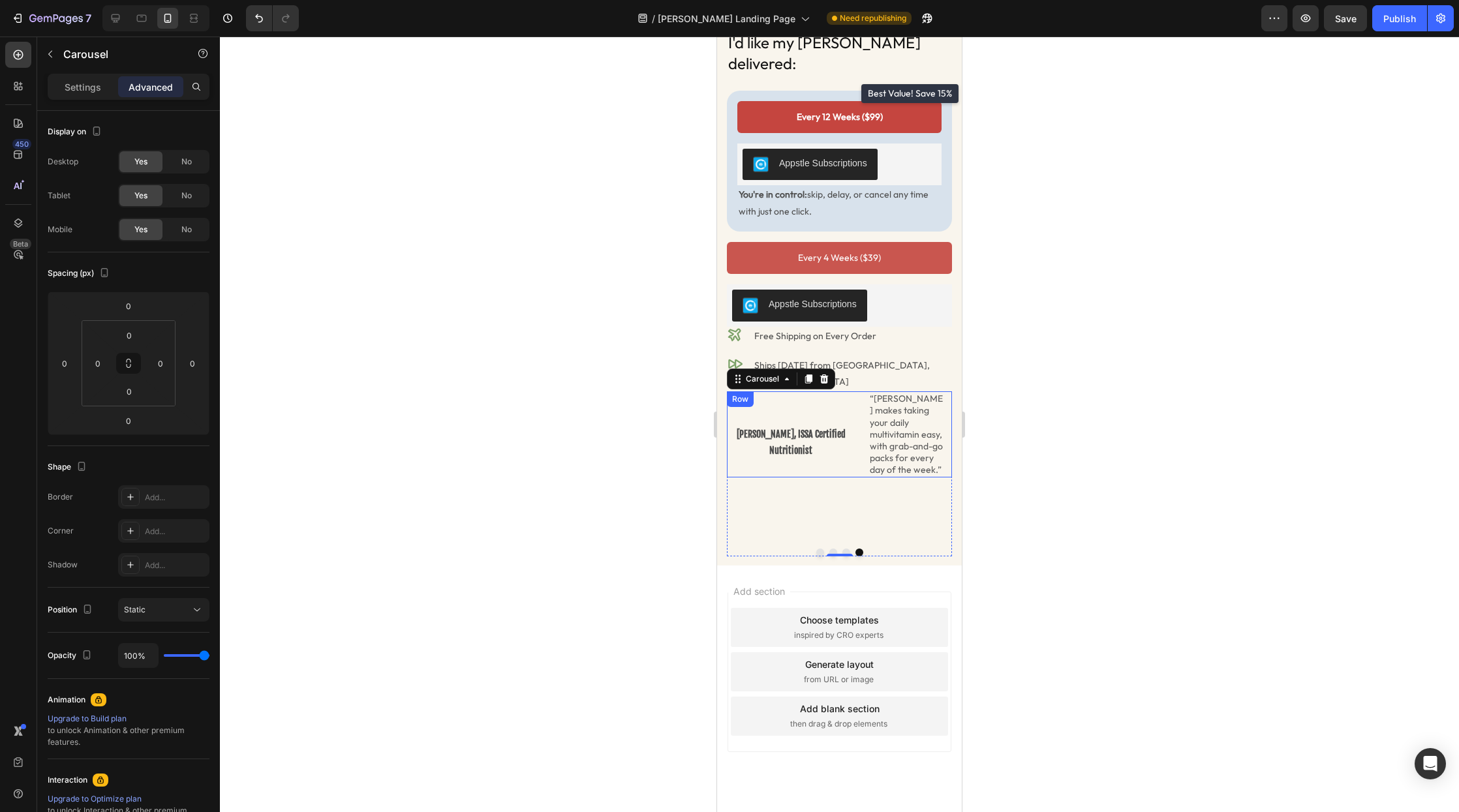
click at [856, 460] on div "Image Nathan DeMetz, ISSA Certified Nutritionist Text Block “Radder makes takin…" at bounding box center [839, 473] width 225 height 164
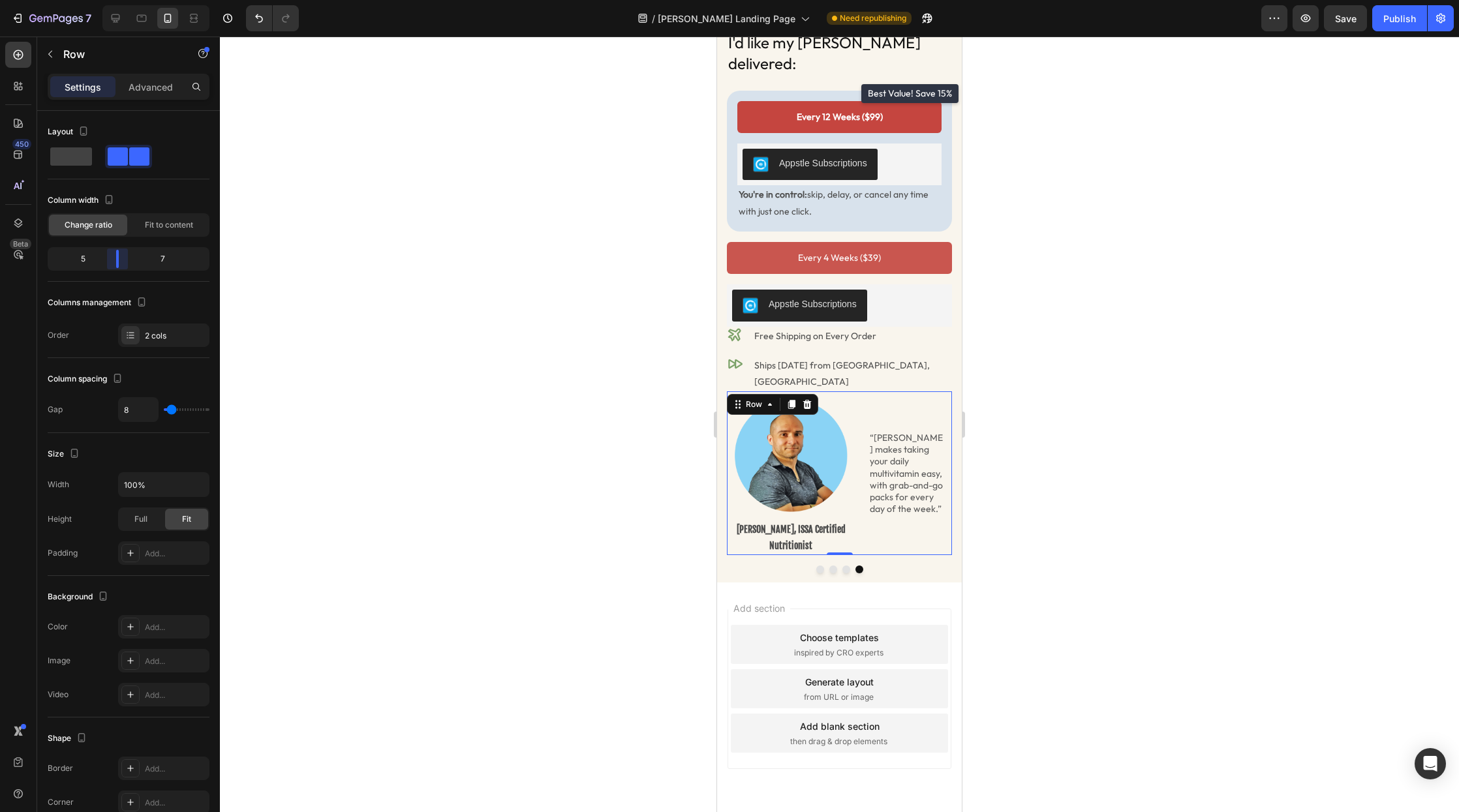
scroll to position [402, 0]
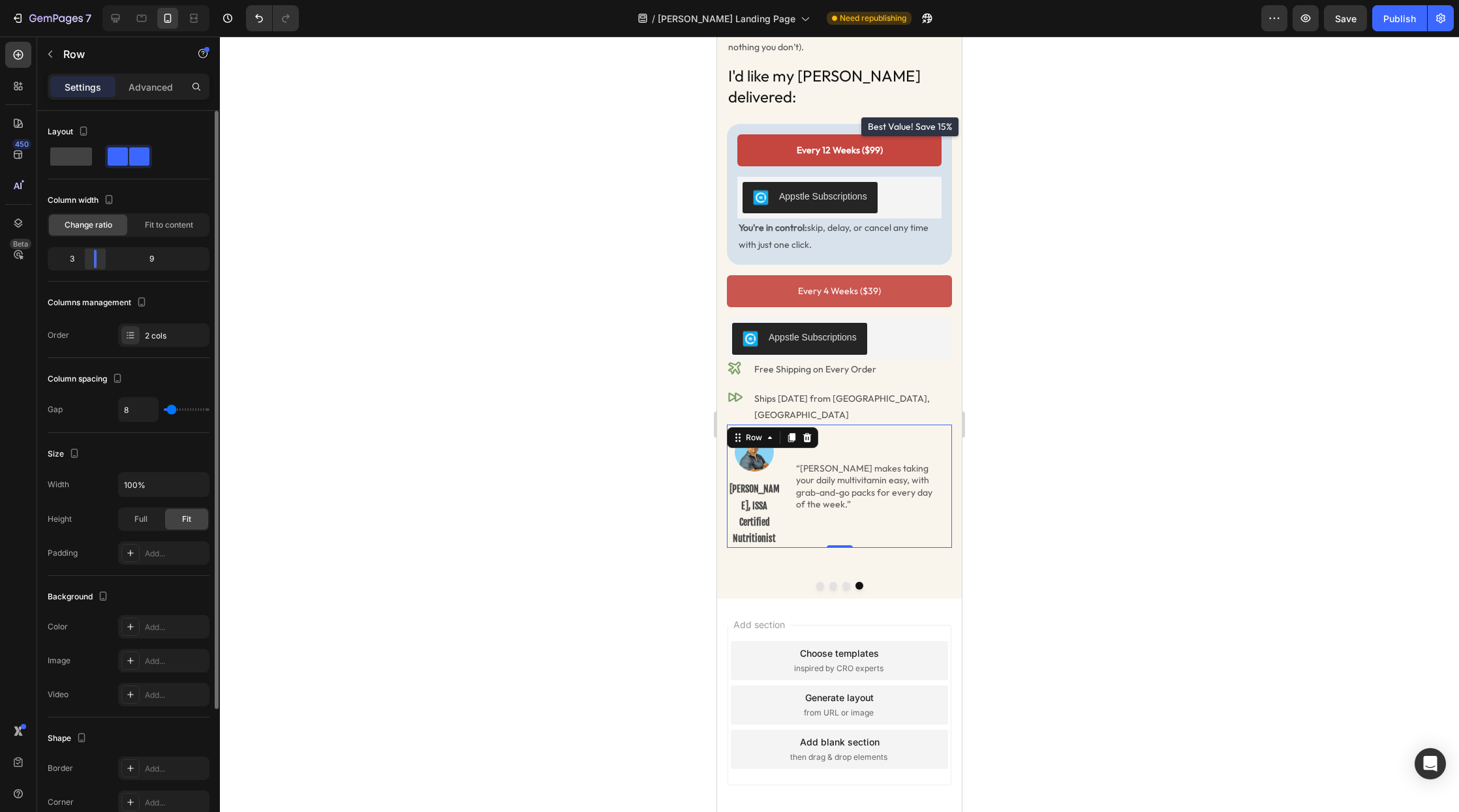
drag, startPoint x: 136, startPoint y: 260, endPoint x: 93, endPoint y: 260, distance: 43.0
click at [93, 0] on body "7 Version history / [PERSON_NAME] Landing Page Need republishing Preview Save P…" at bounding box center [730, 0] width 1459 height 0
click at [1001, 522] on div at bounding box center [840, 424] width 1240 height 776
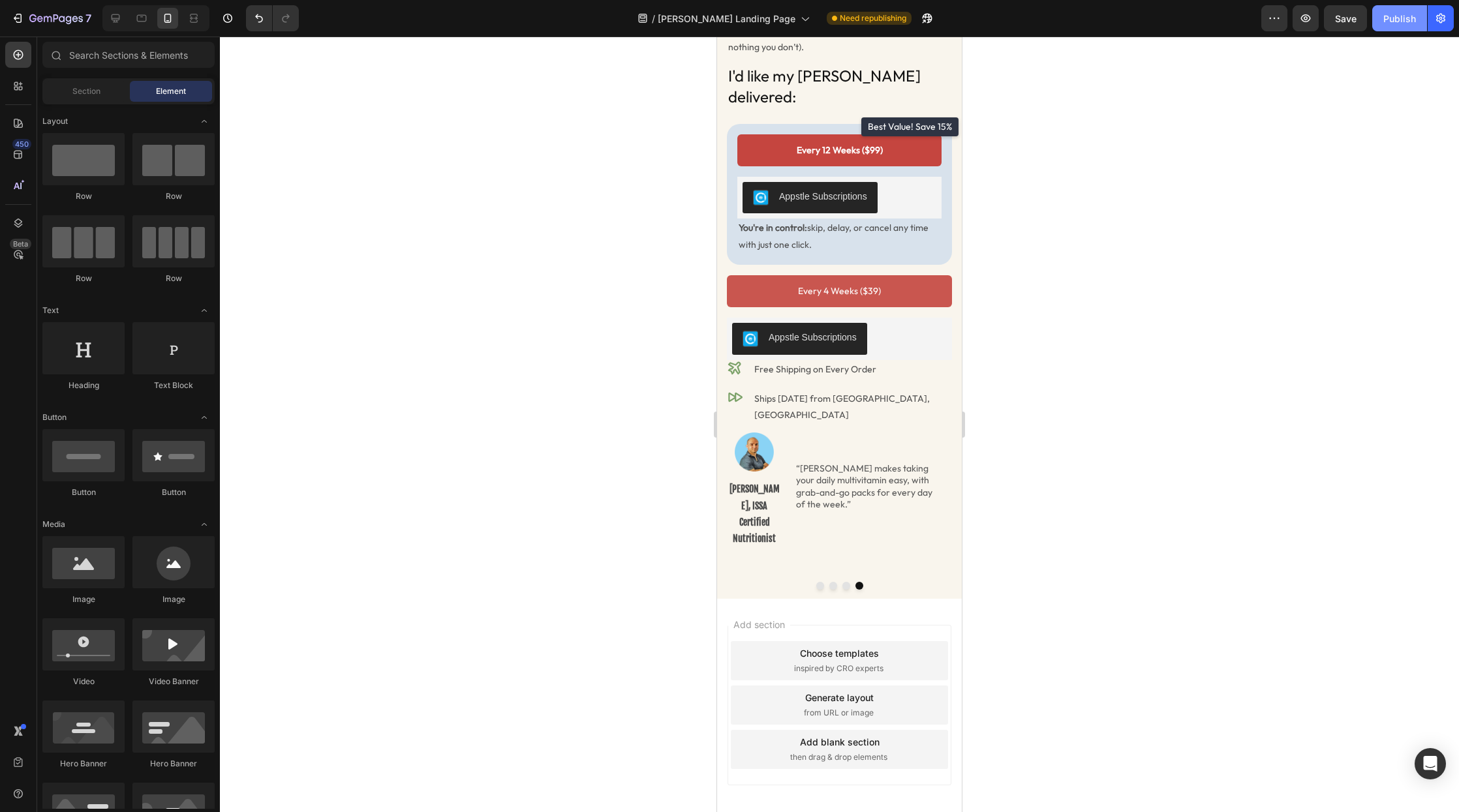
click at [1405, 22] on div "Publish" at bounding box center [1400, 19] width 33 height 14
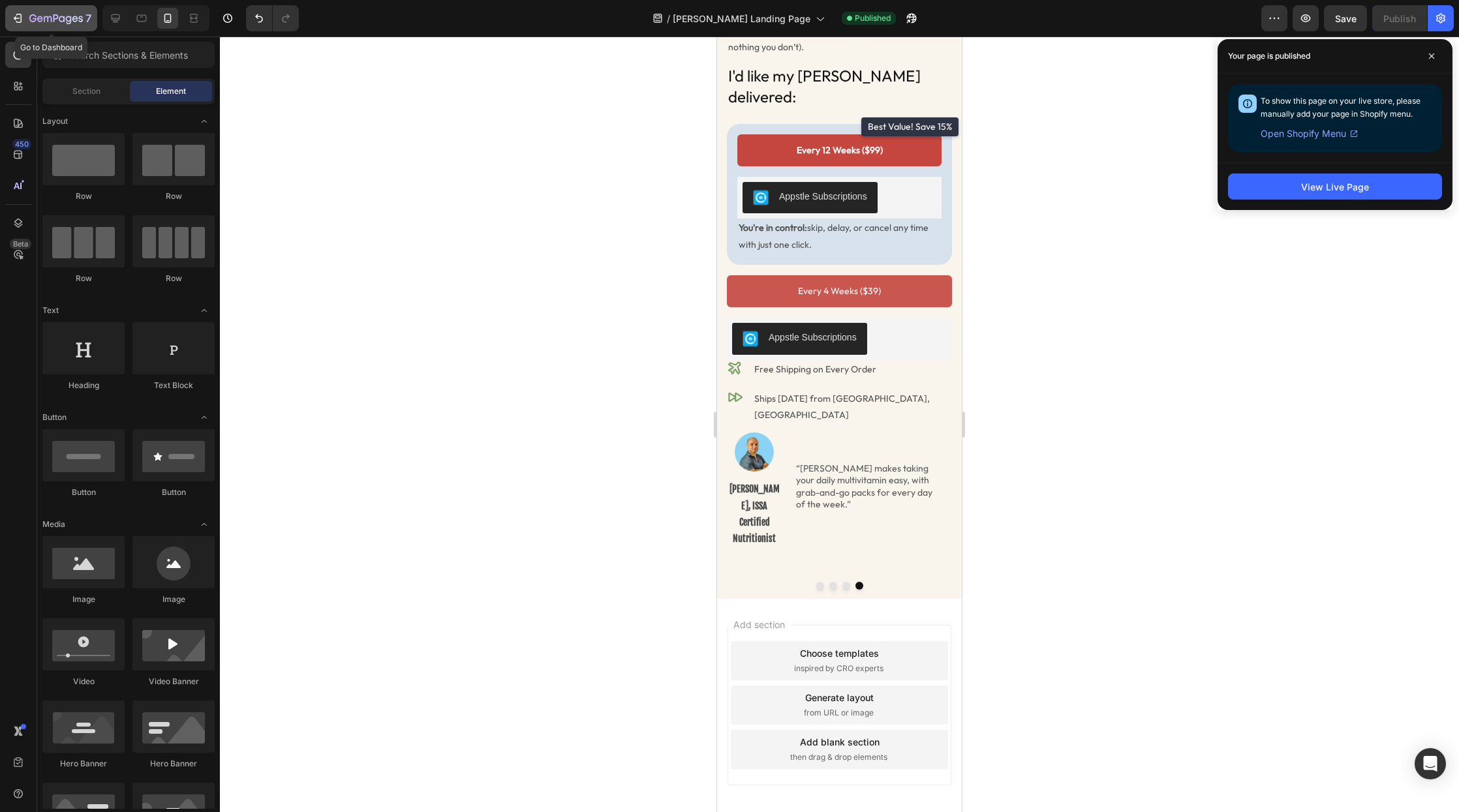
click at [27, 19] on div "7" at bounding box center [51, 18] width 80 height 15
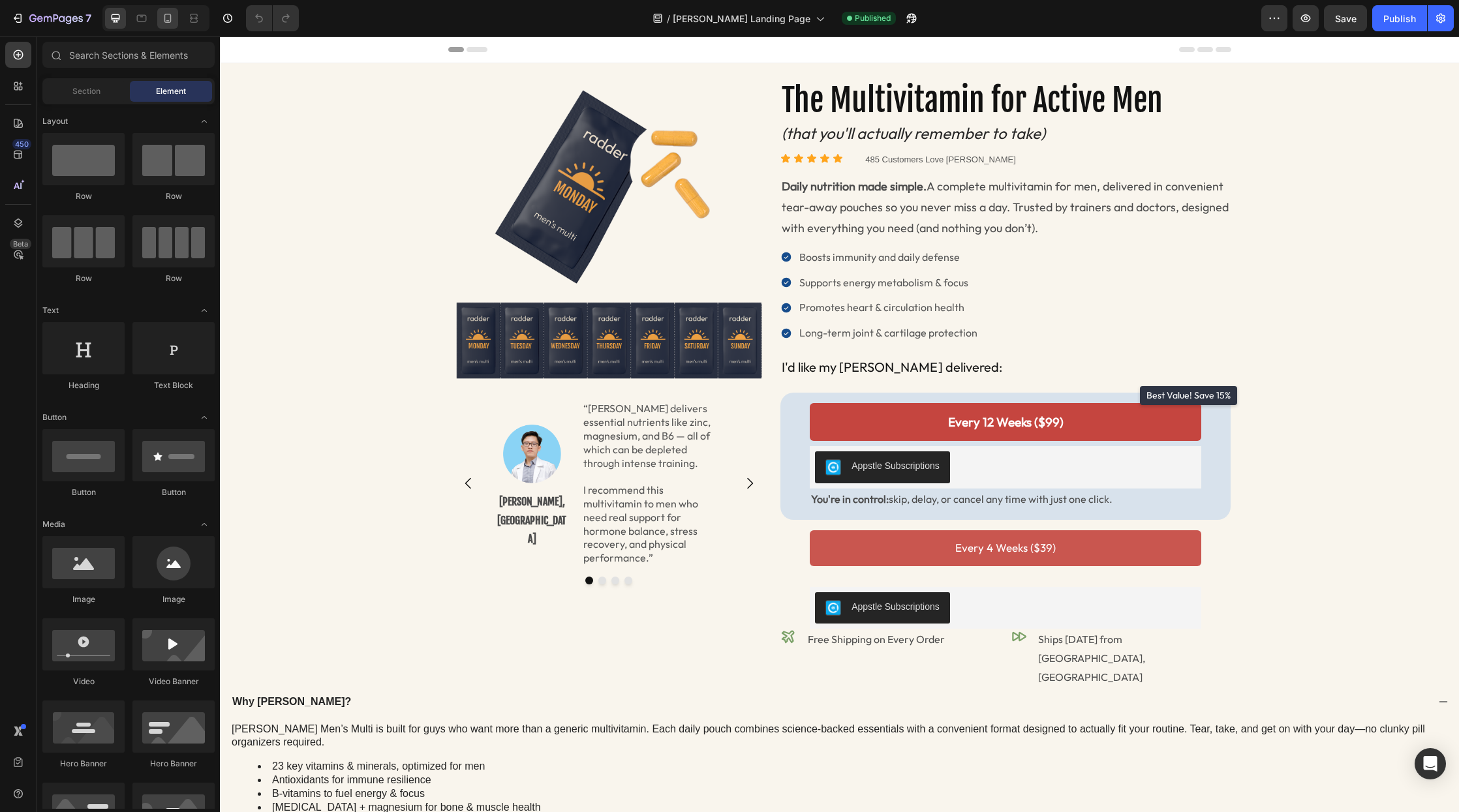
drag, startPoint x: 0, startPoint y: 0, endPoint x: 170, endPoint y: 17, distance: 170.8
click at [170, 17] on icon at bounding box center [167, 18] width 13 height 13
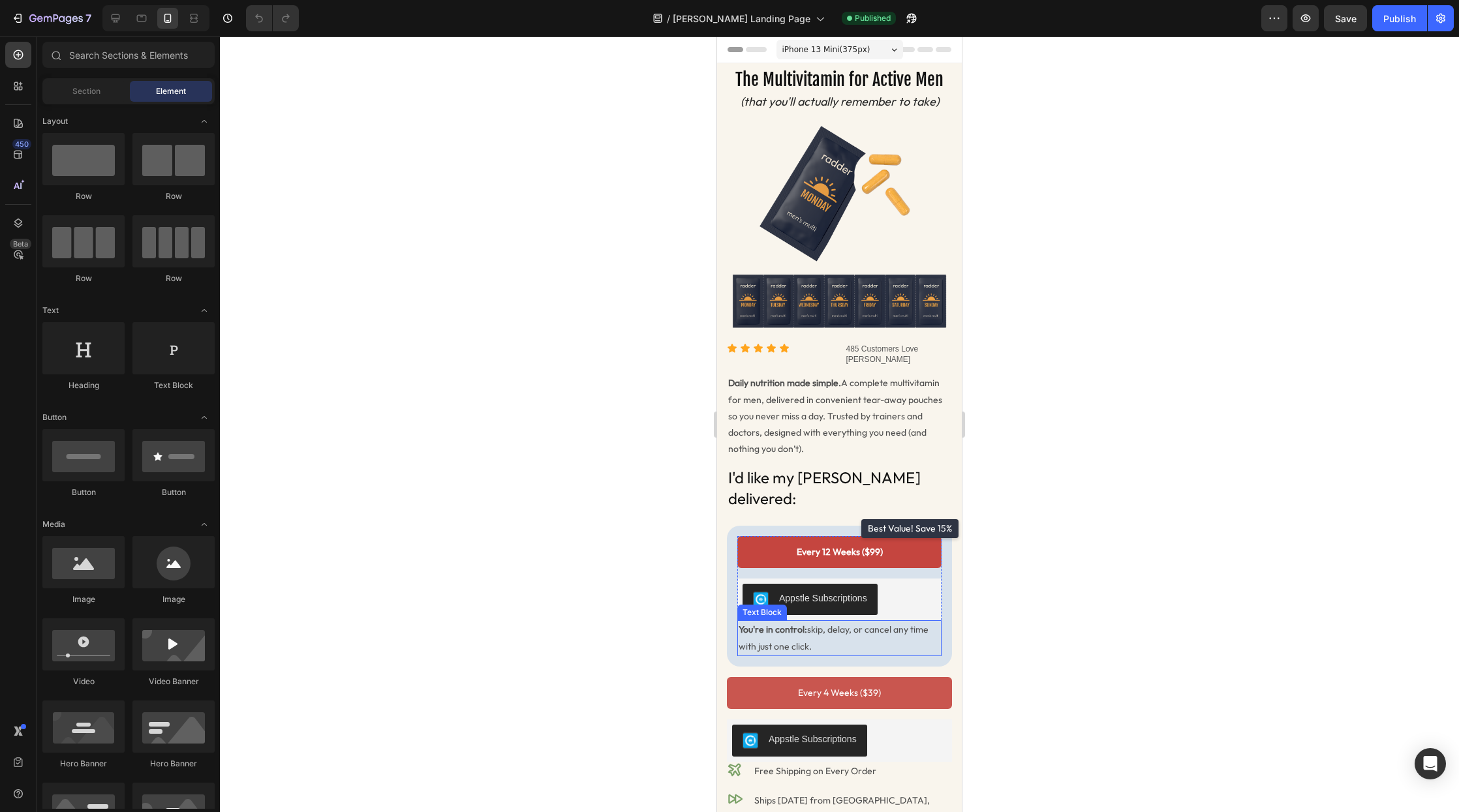
click at [824, 622] on p "You're in control: skip, delay, or cancel any time with just one click." at bounding box center [839, 638] width 201 height 33
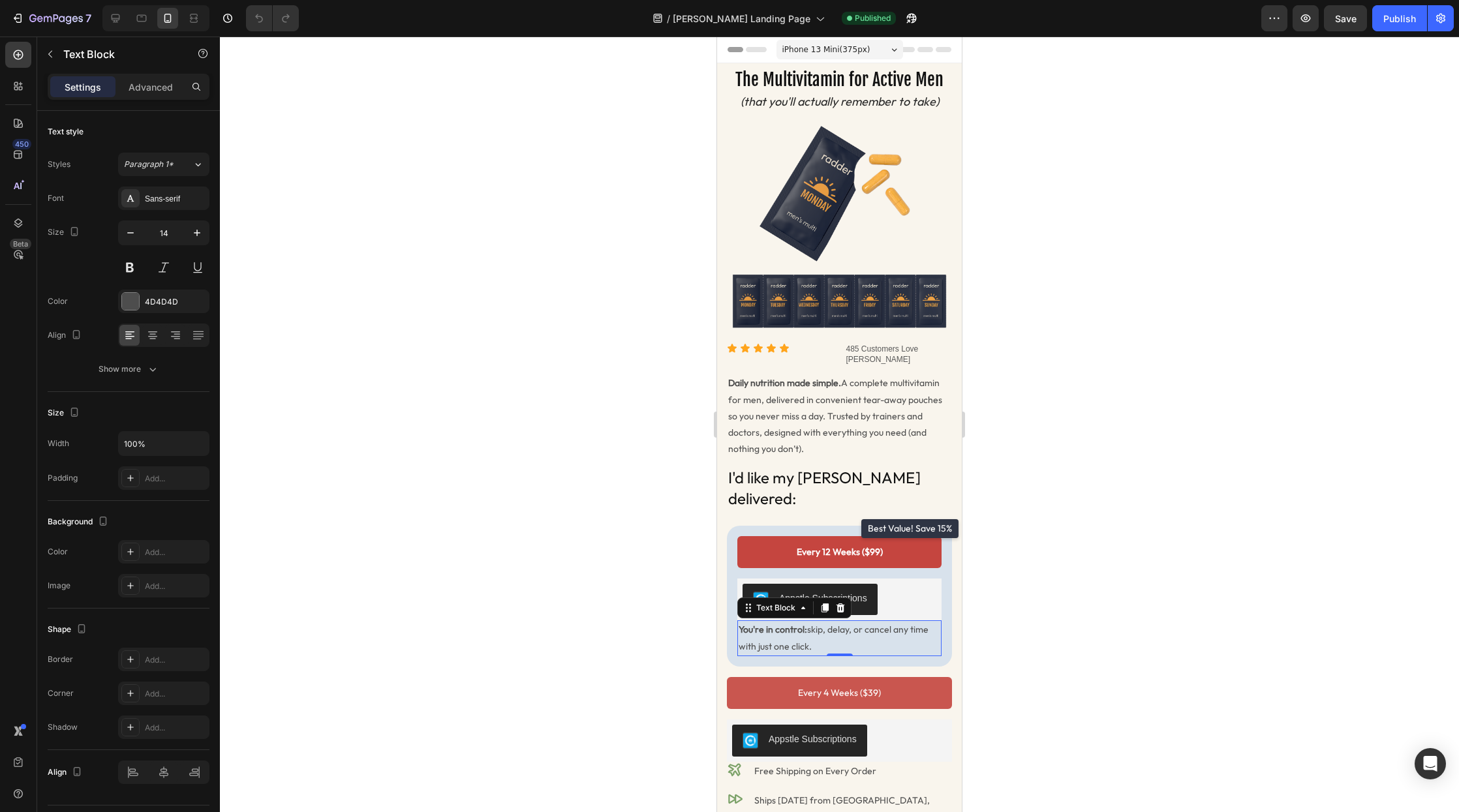
click at [821, 622] on p "You're in control: skip, delay, or cancel any time with just one click." at bounding box center [839, 638] width 201 height 33
drag, startPoint x: 796, startPoint y: 616, endPoint x: 743, endPoint y: 617, distance: 53.0
click at [743, 622] on p "You're in control: skip, delay, or cancel any time with just one click." at bounding box center [839, 638] width 201 height 33
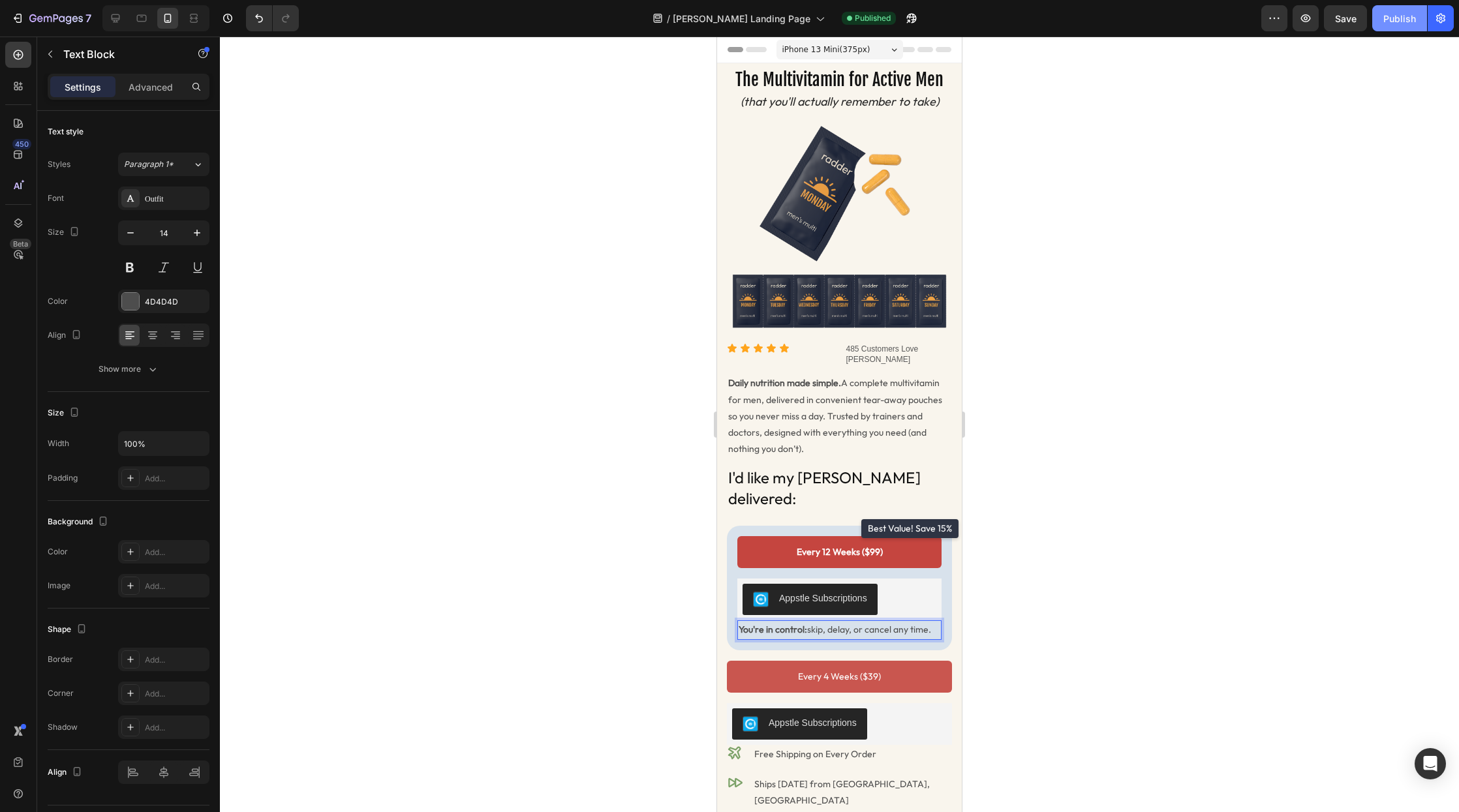
click at [1388, 17] on div "Publish" at bounding box center [1400, 19] width 33 height 14
click at [864, 84] on h2 "The Multivitamin for Active Men" at bounding box center [839, 80] width 225 height 25
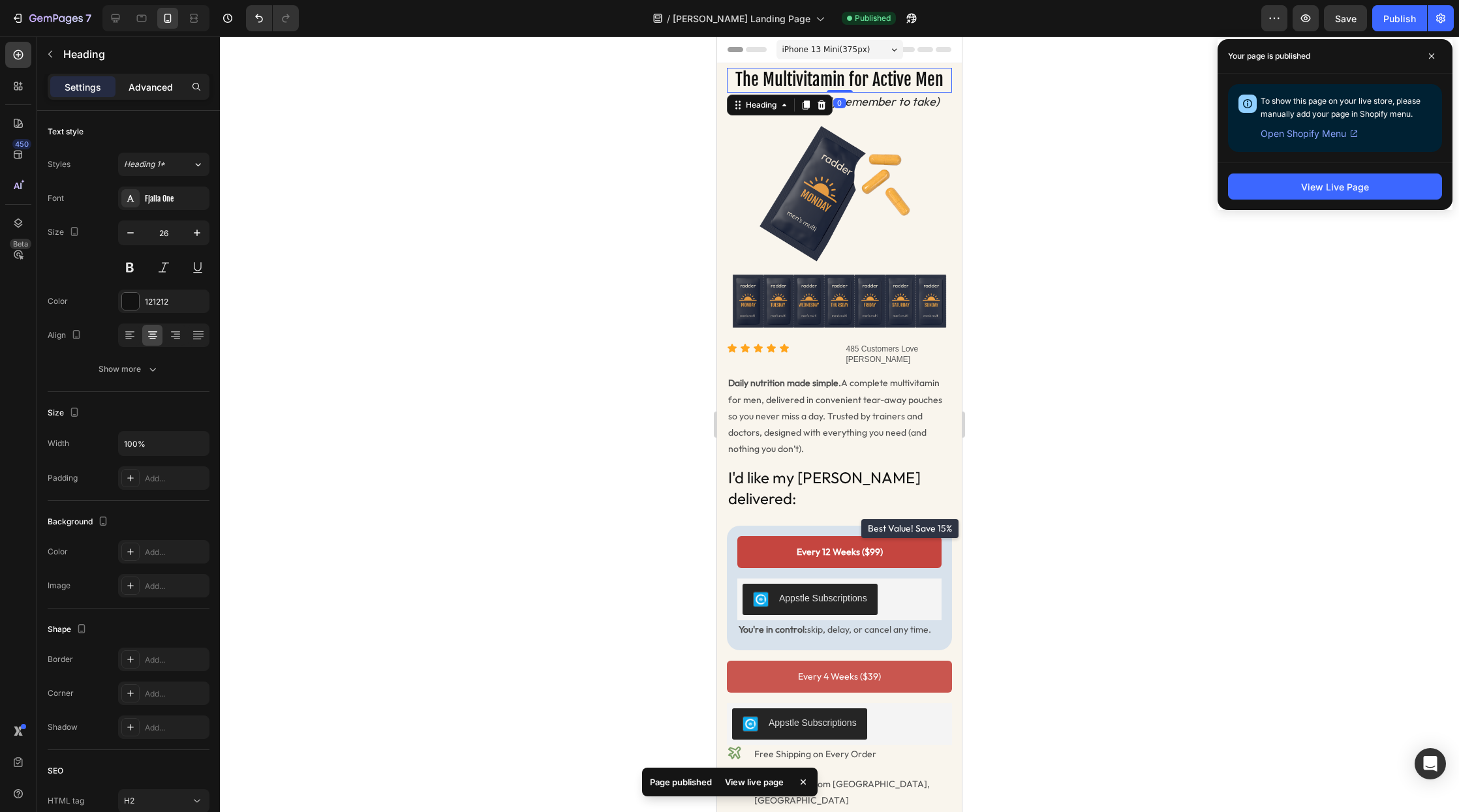
click at [137, 97] on div "Advanced" at bounding box center [151, 87] width 65 height 21
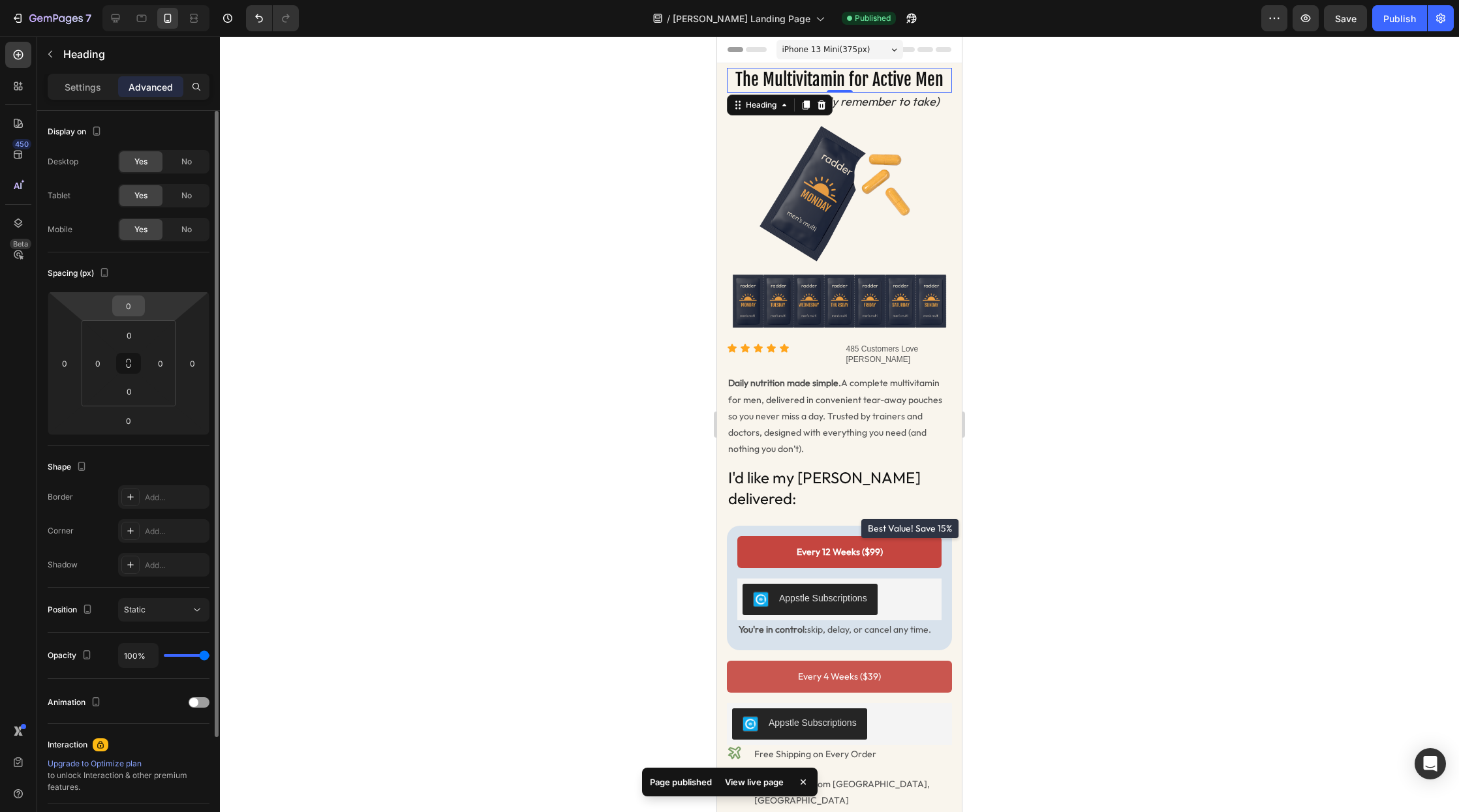
click at [126, 315] on input "0" at bounding box center [128, 306] width 26 height 19
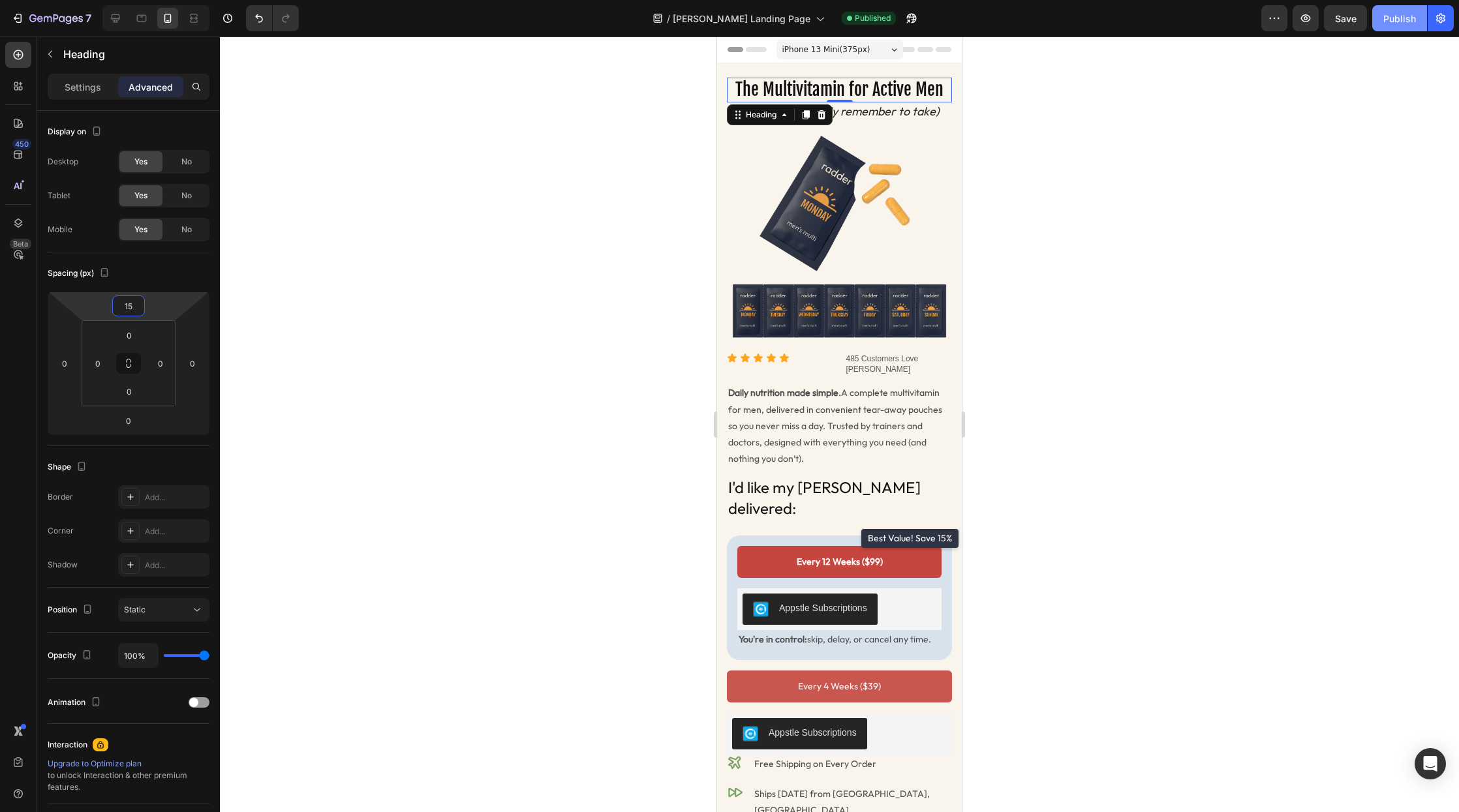
type input "15"
click at [1410, 16] on div "Publish" at bounding box center [1400, 19] width 33 height 14
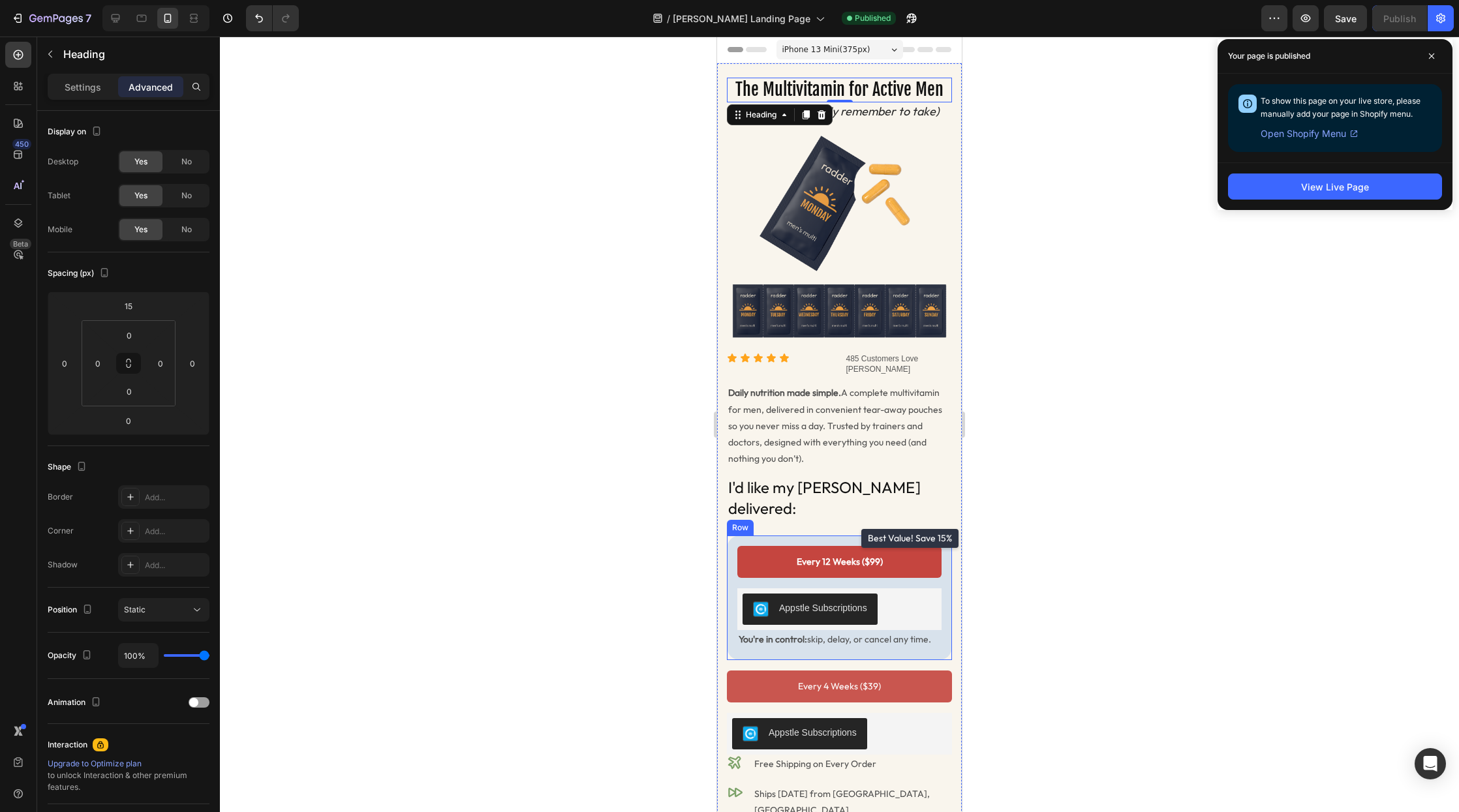
click at [943, 593] on div "Every 12 Weeks ($99) Add to Cart Appstle Subscriptions Appstle Subscriptions Yo…" at bounding box center [839, 598] width 225 height 125
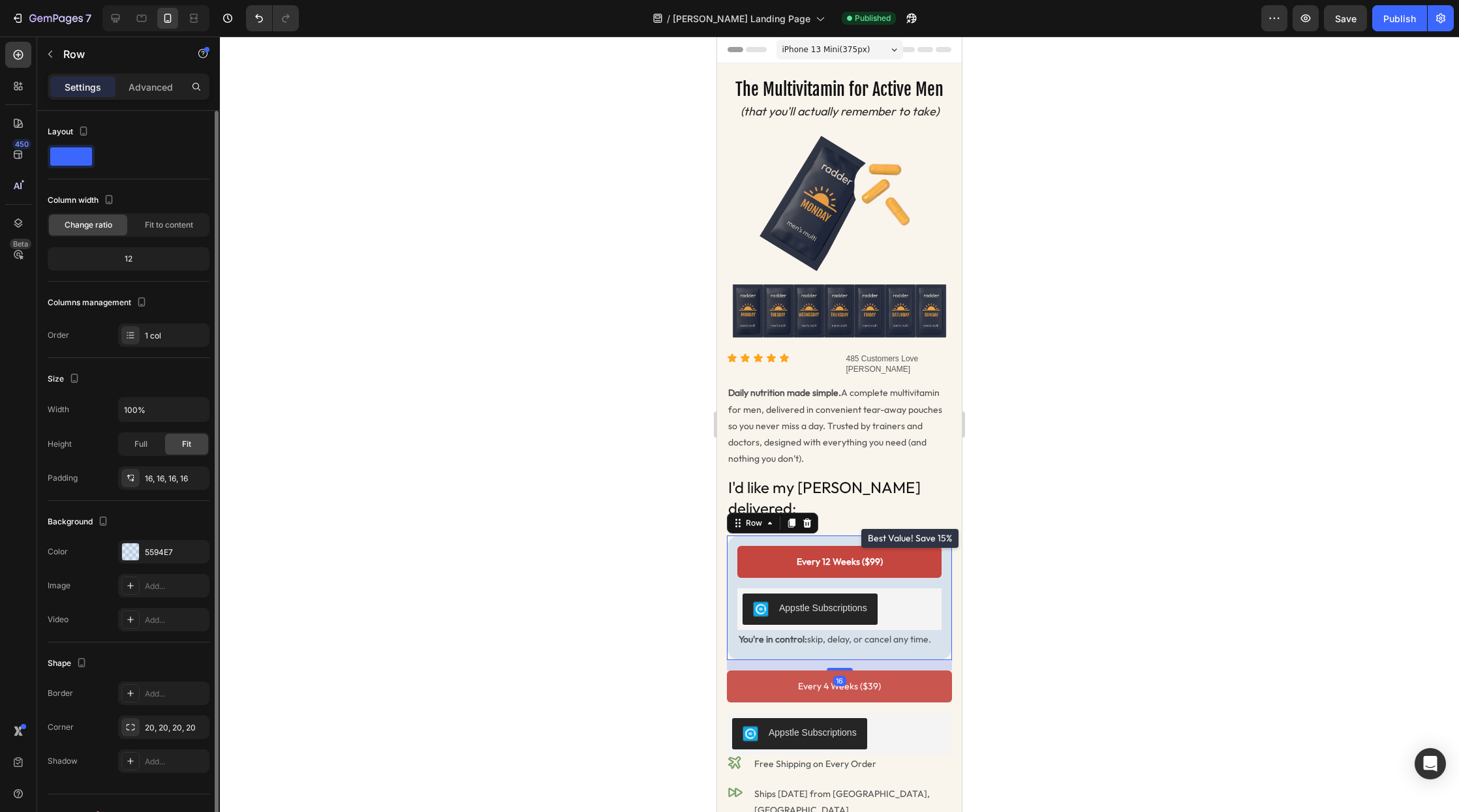
scroll to position [24, 0]
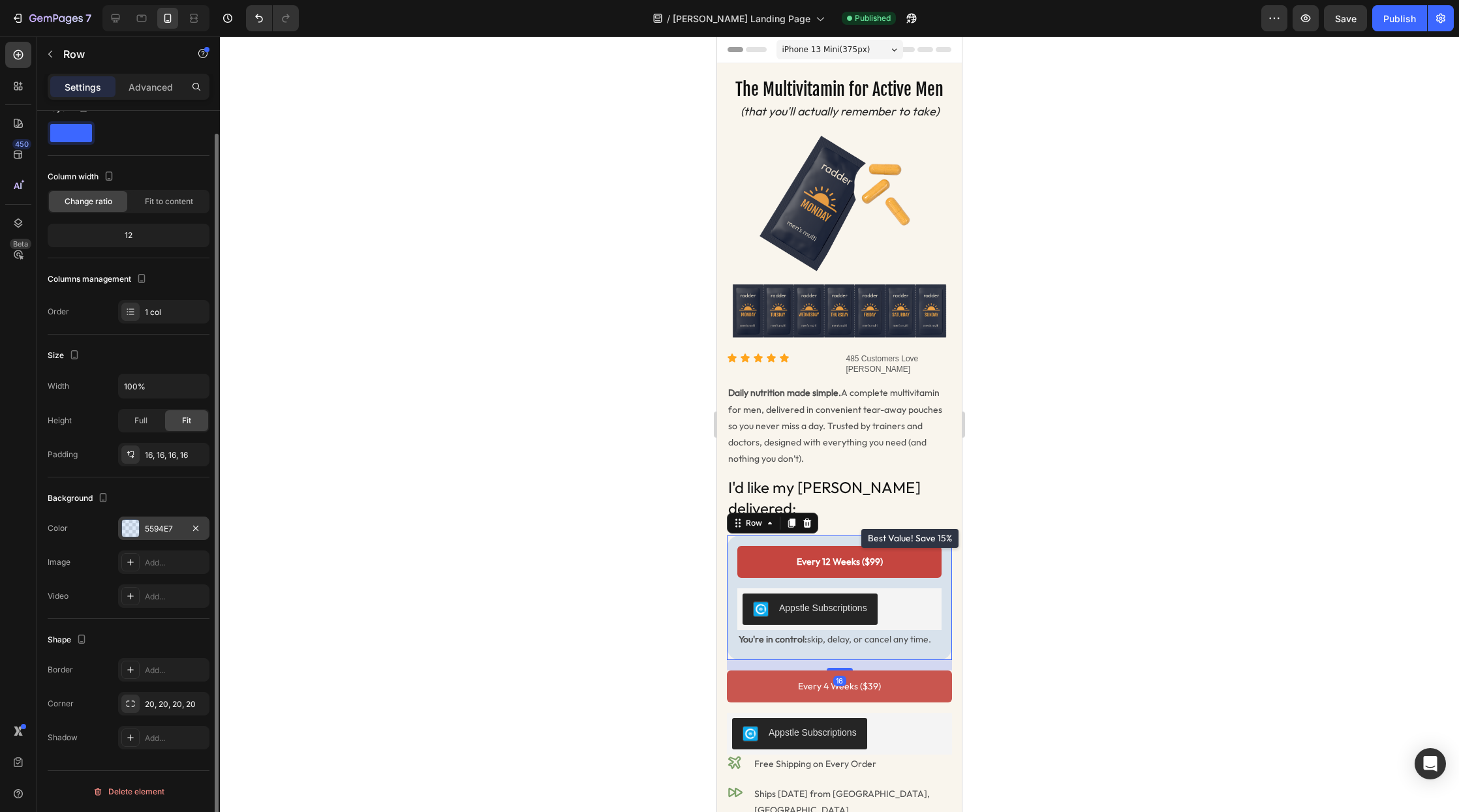
click at [174, 525] on div "5594E7" at bounding box center [164, 529] width 38 height 12
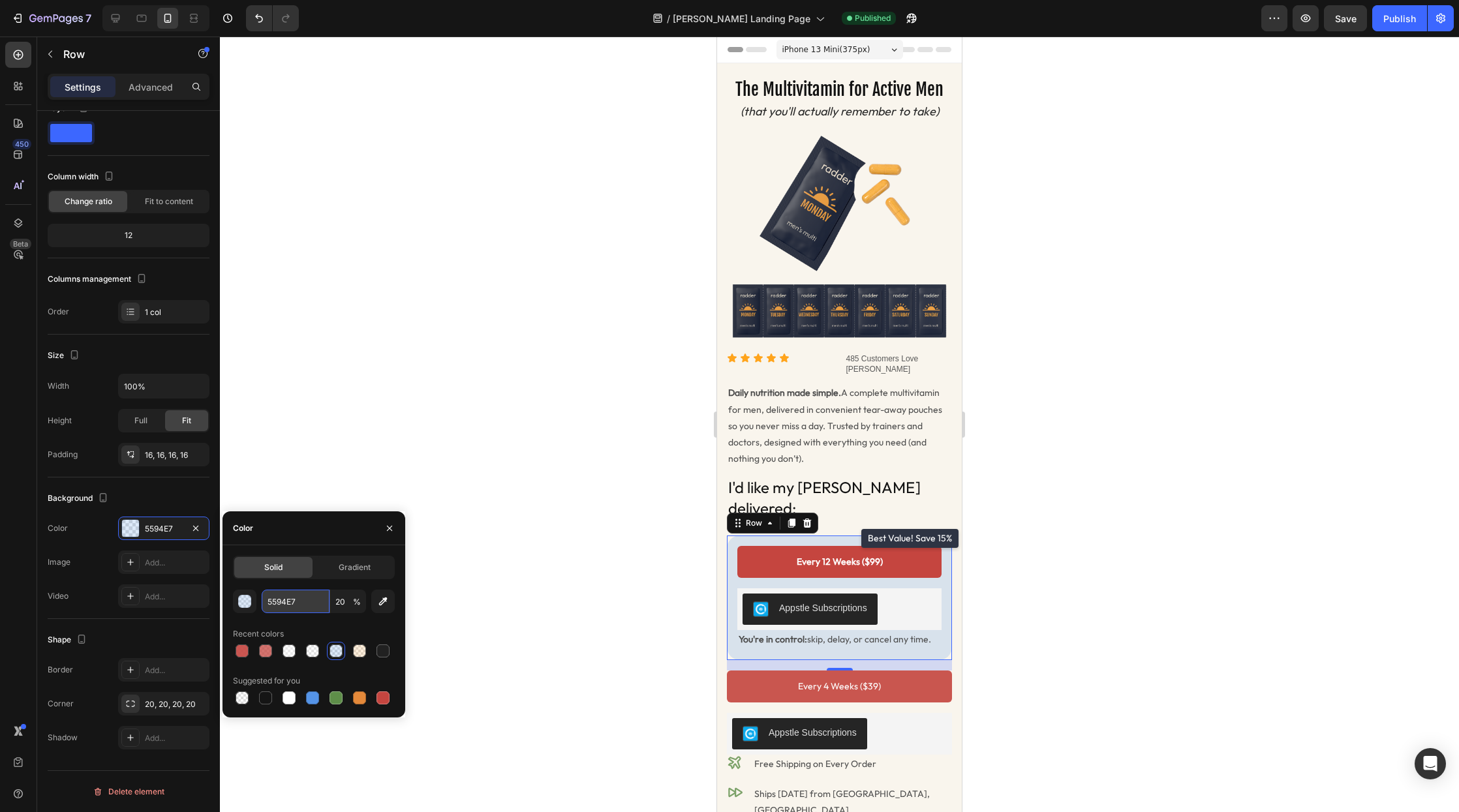
click at [284, 597] on input "5594E7" at bounding box center [295, 602] width 68 height 24
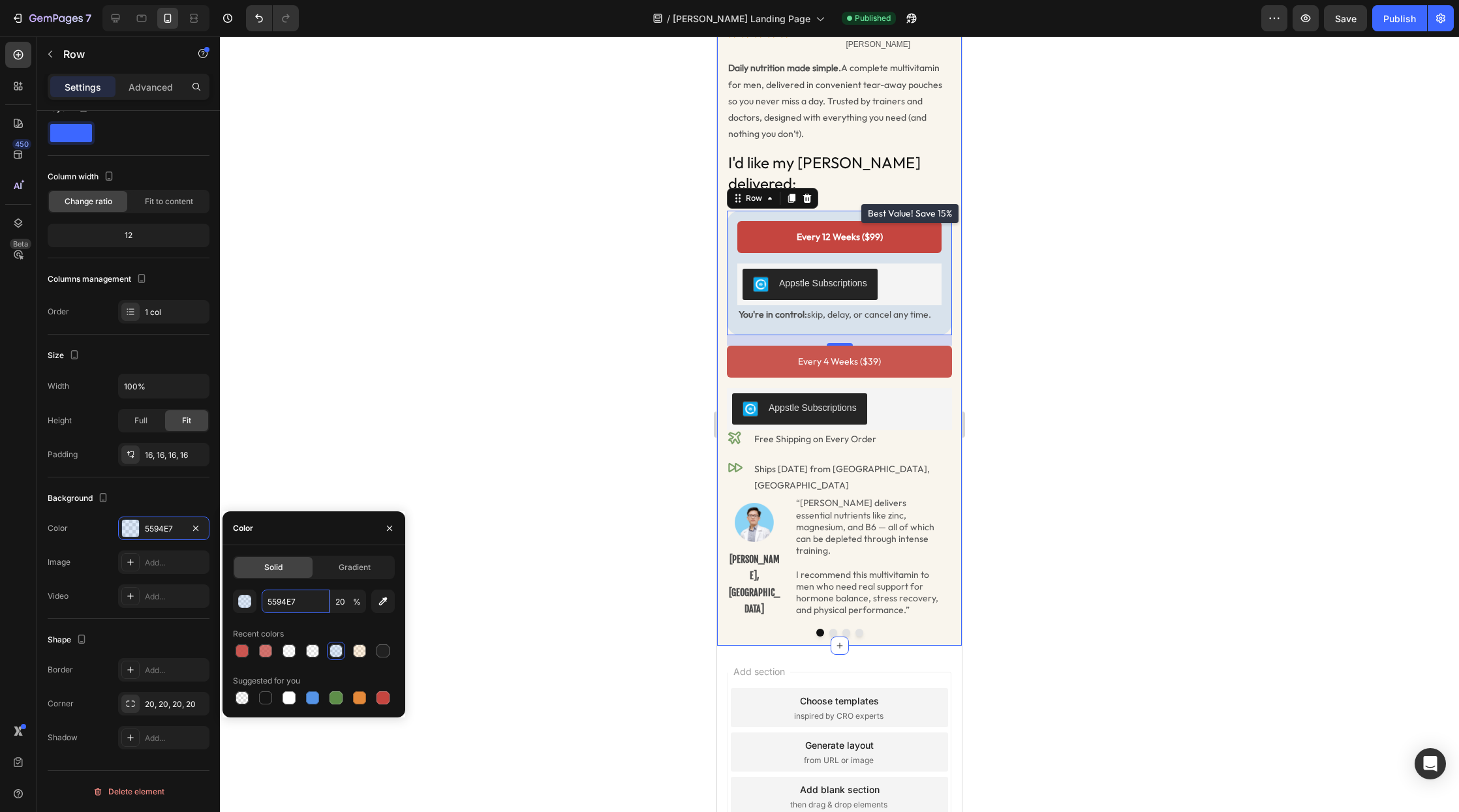
scroll to position [345, 0]
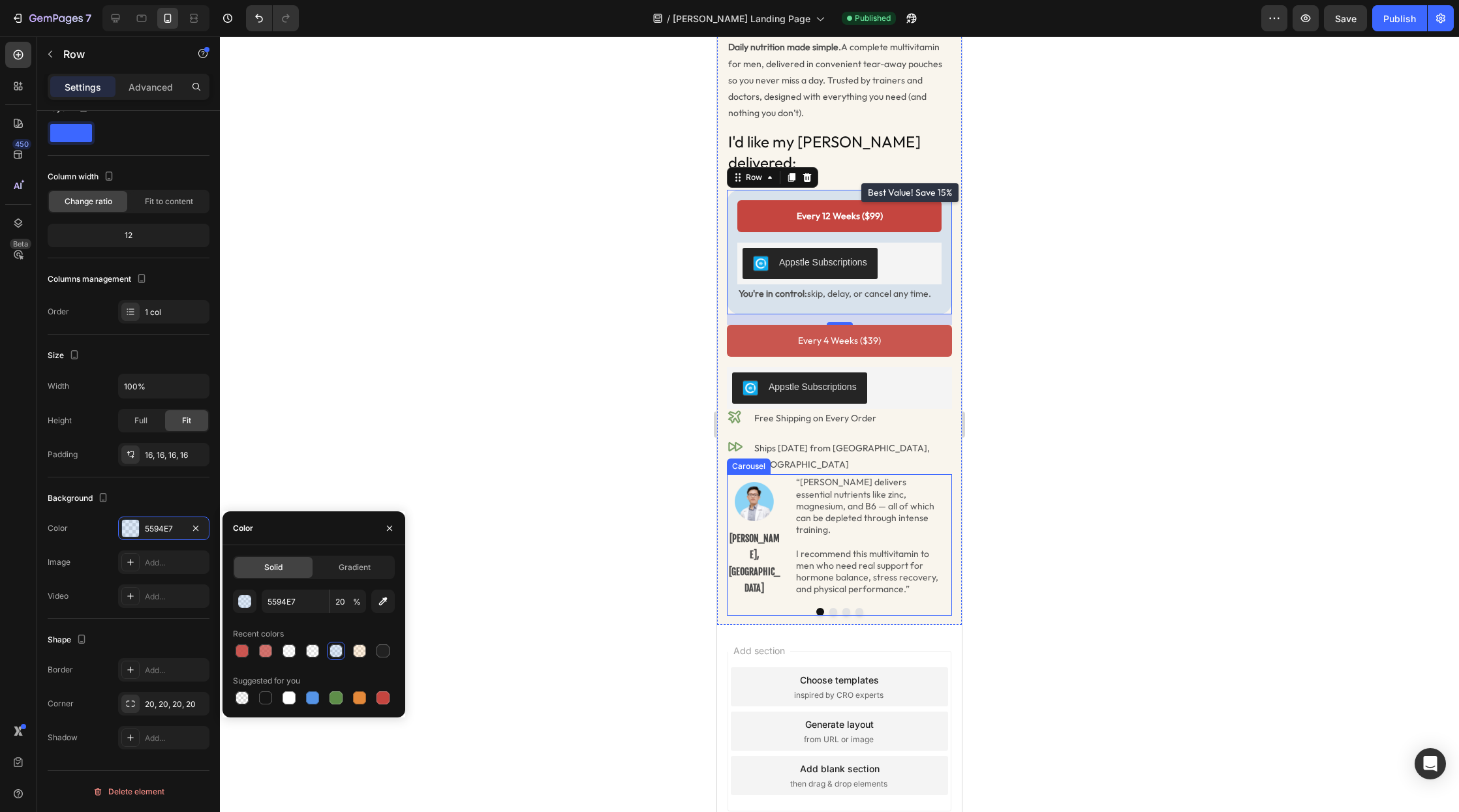
click at [931, 556] on div "Image Dr. Loc Quang, MD Text Block “Radder delivers essential nutrients like zi…" at bounding box center [839, 536] width 225 height 123
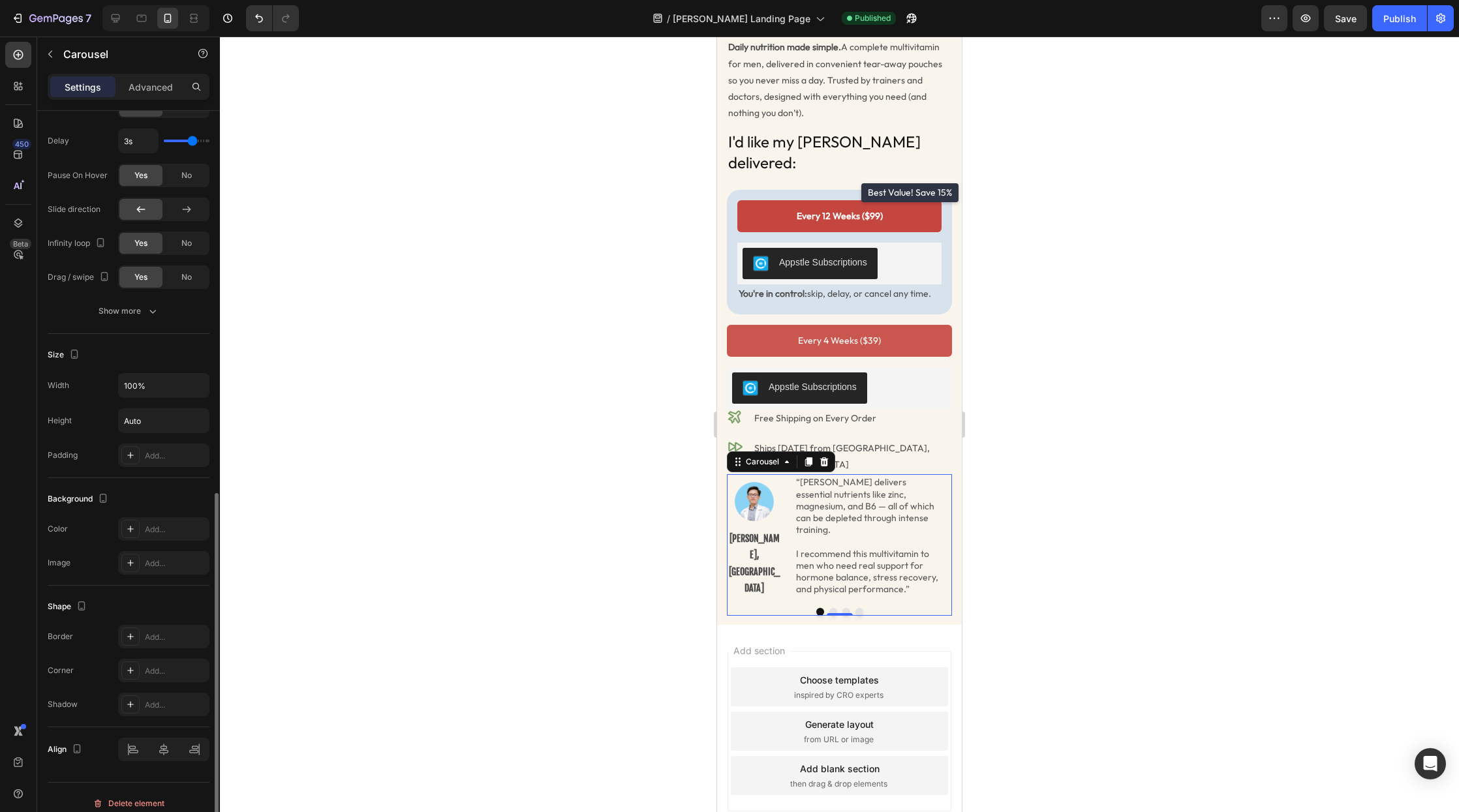
scroll to position [742, 0]
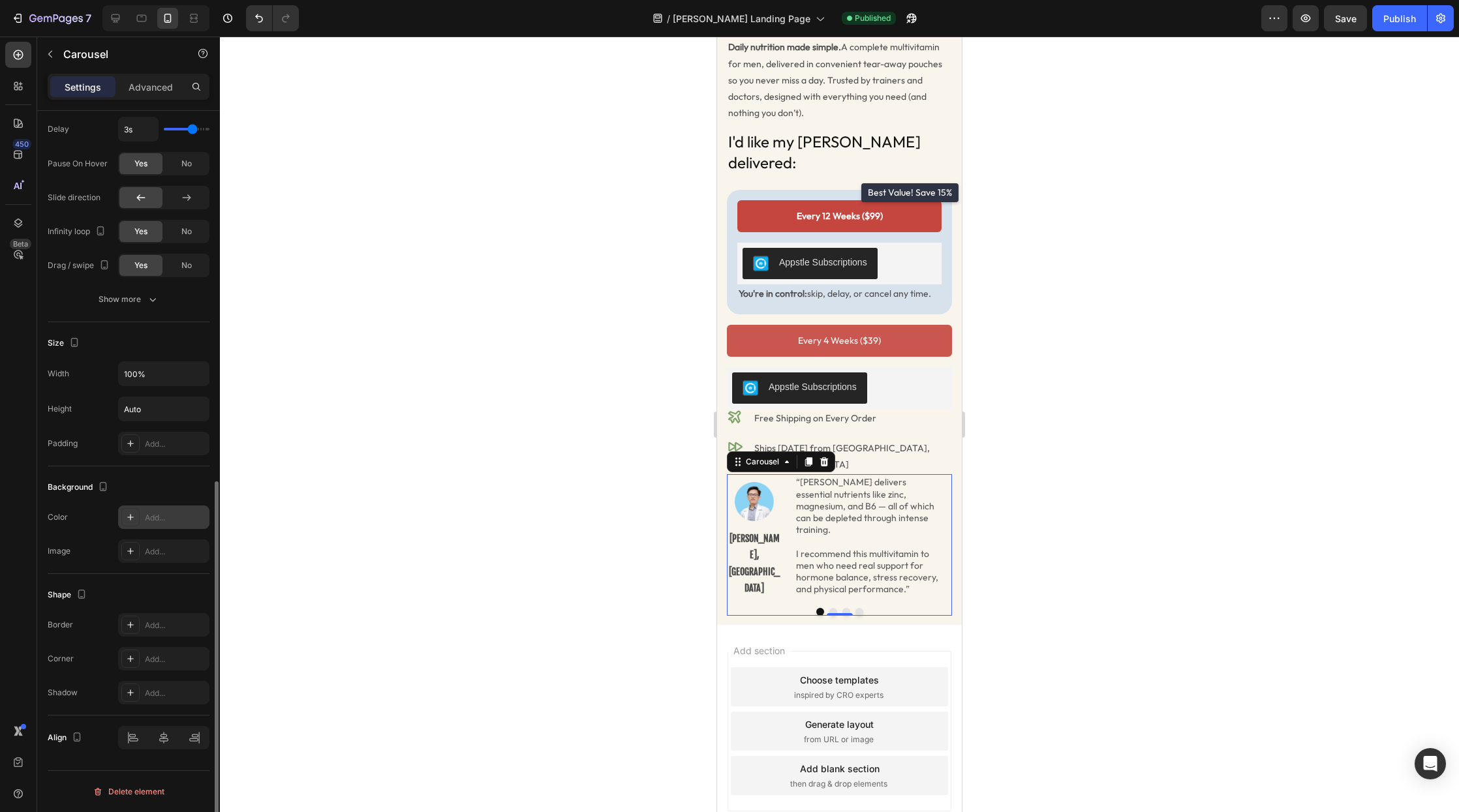
click at [160, 515] on div "Add..." at bounding box center [176, 517] width 61 height 12
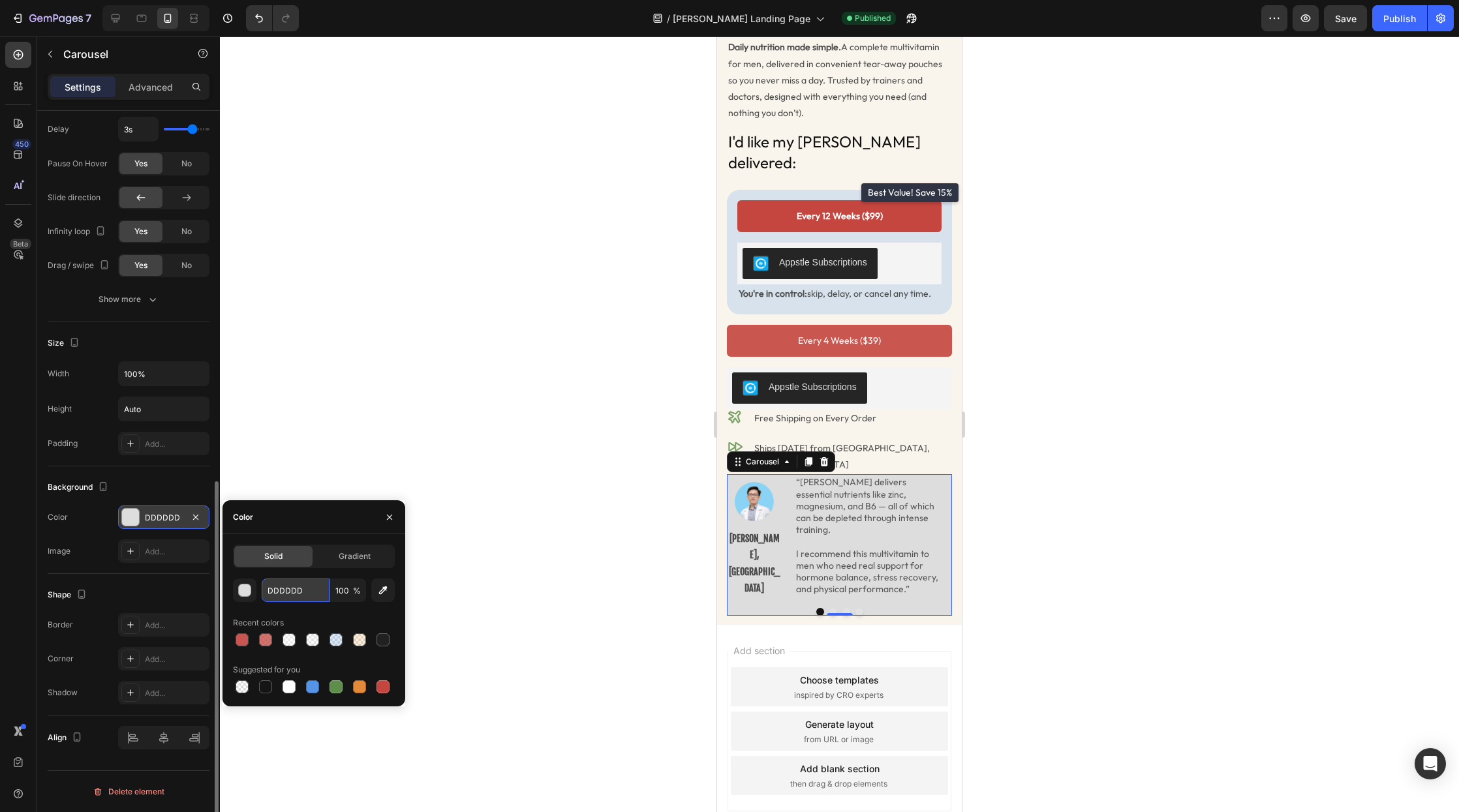
click at [296, 593] on input "DDDDDD" at bounding box center [295, 591] width 68 height 24
paste input "5594E7"
click at [342, 590] on input "100" at bounding box center [348, 591] width 36 height 24
type input "DDDDDD"
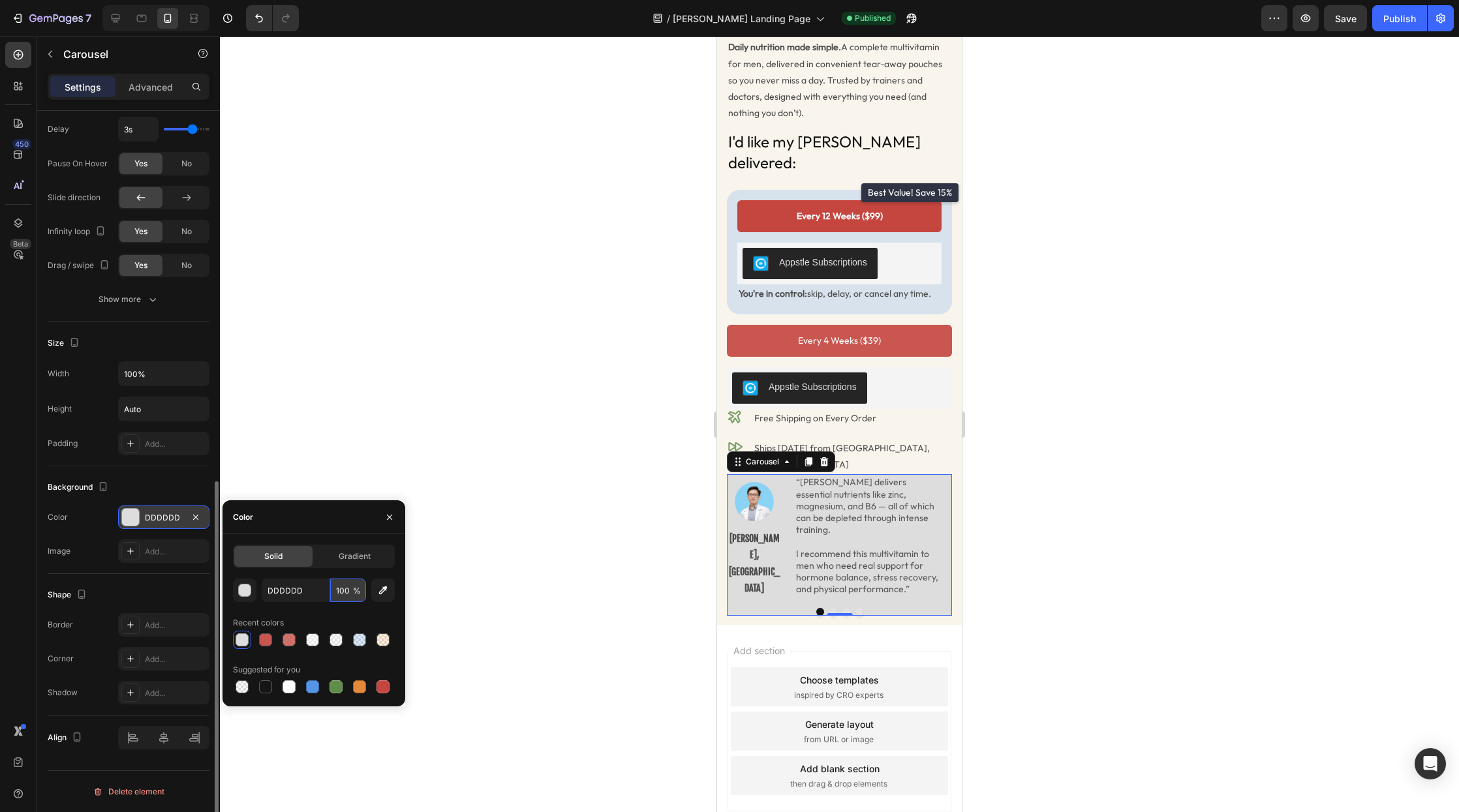
click at [342, 590] on input "100" at bounding box center [348, 591] width 36 height 24
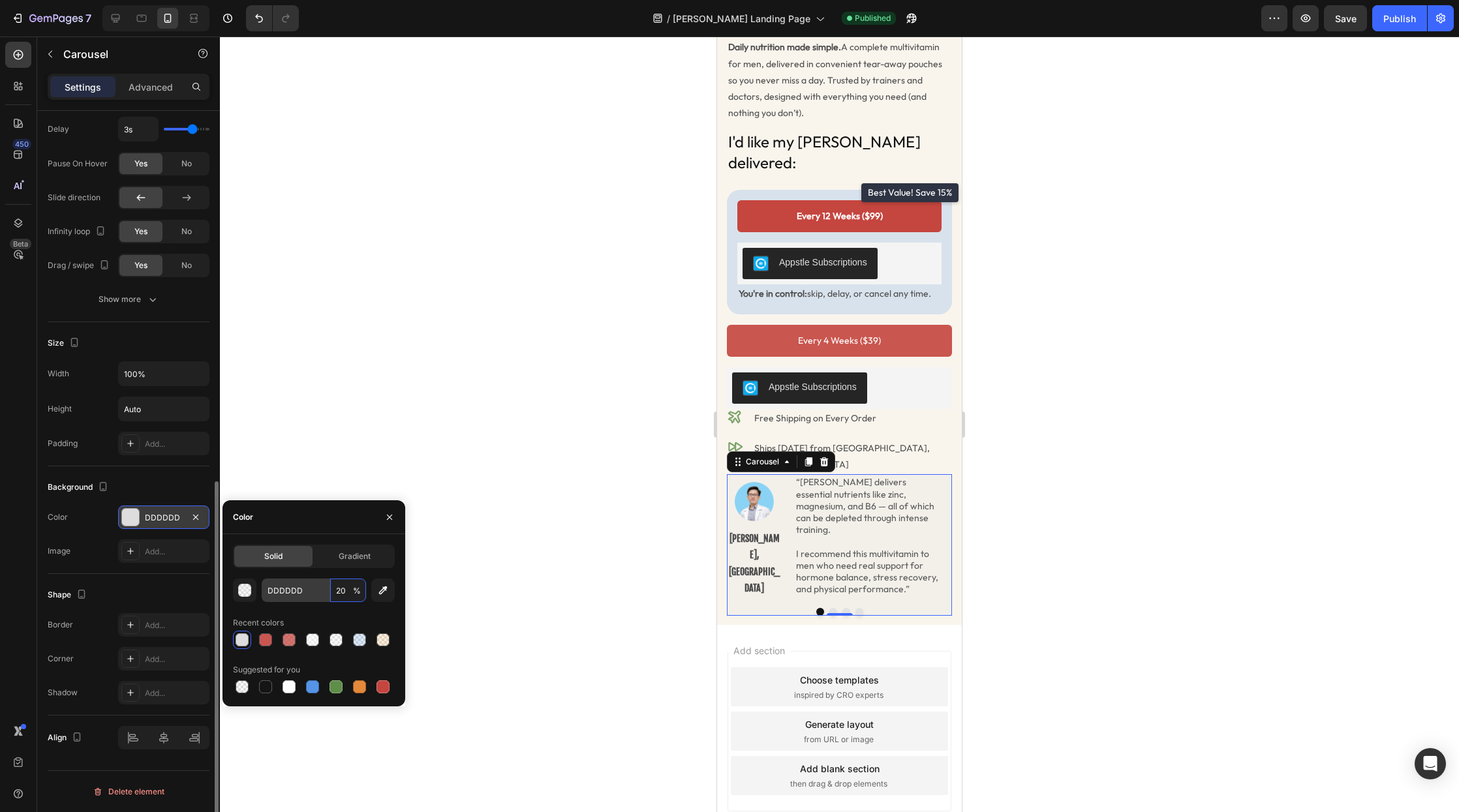
type input "20"
click at [288, 591] on input "DDDDDD" at bounding box center [295, 591] width 68 height 24
paste input "5594E7"
type input "5594E7"
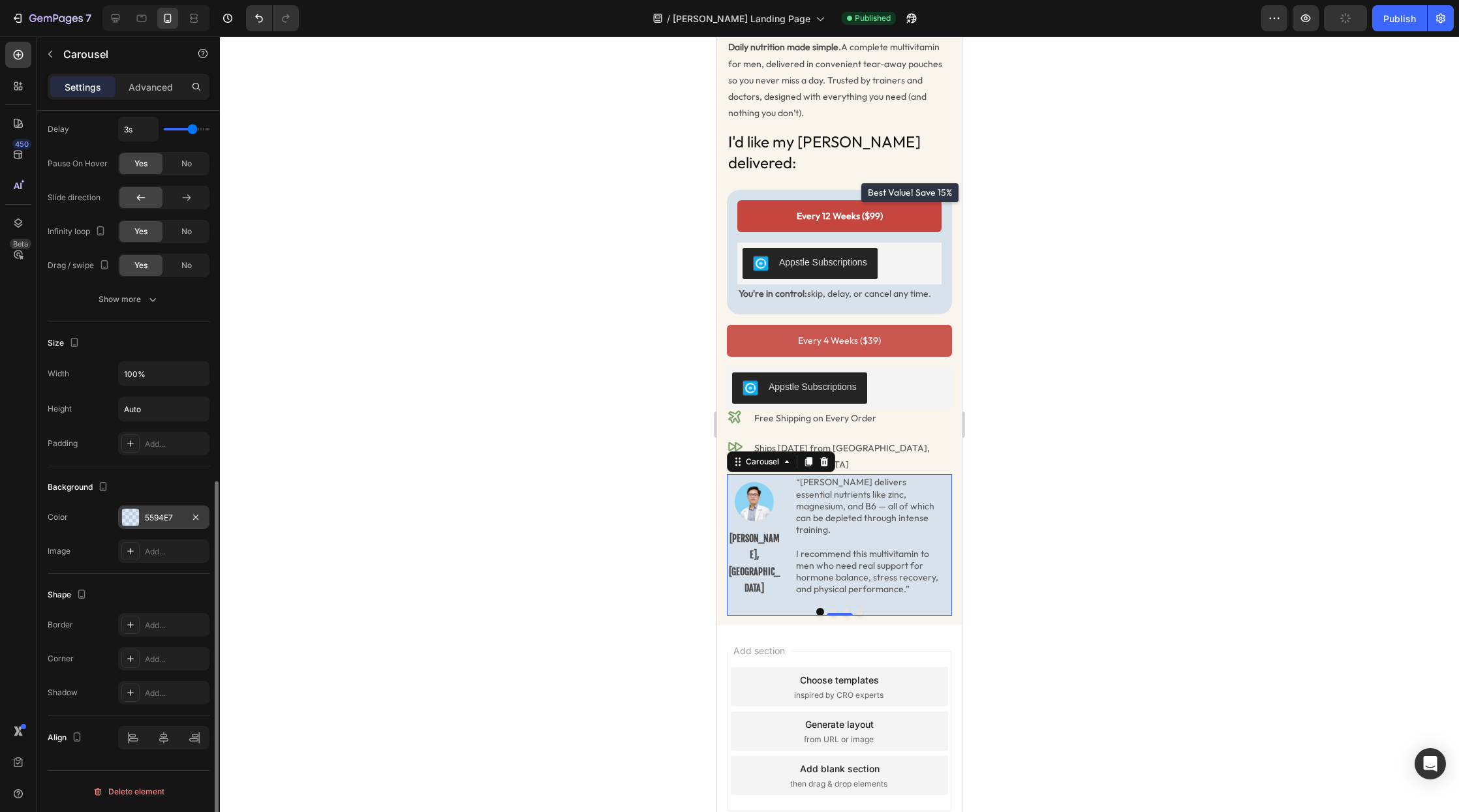
click at [321, 487] on div at bounding box center [840, 424] width 1240 height 776
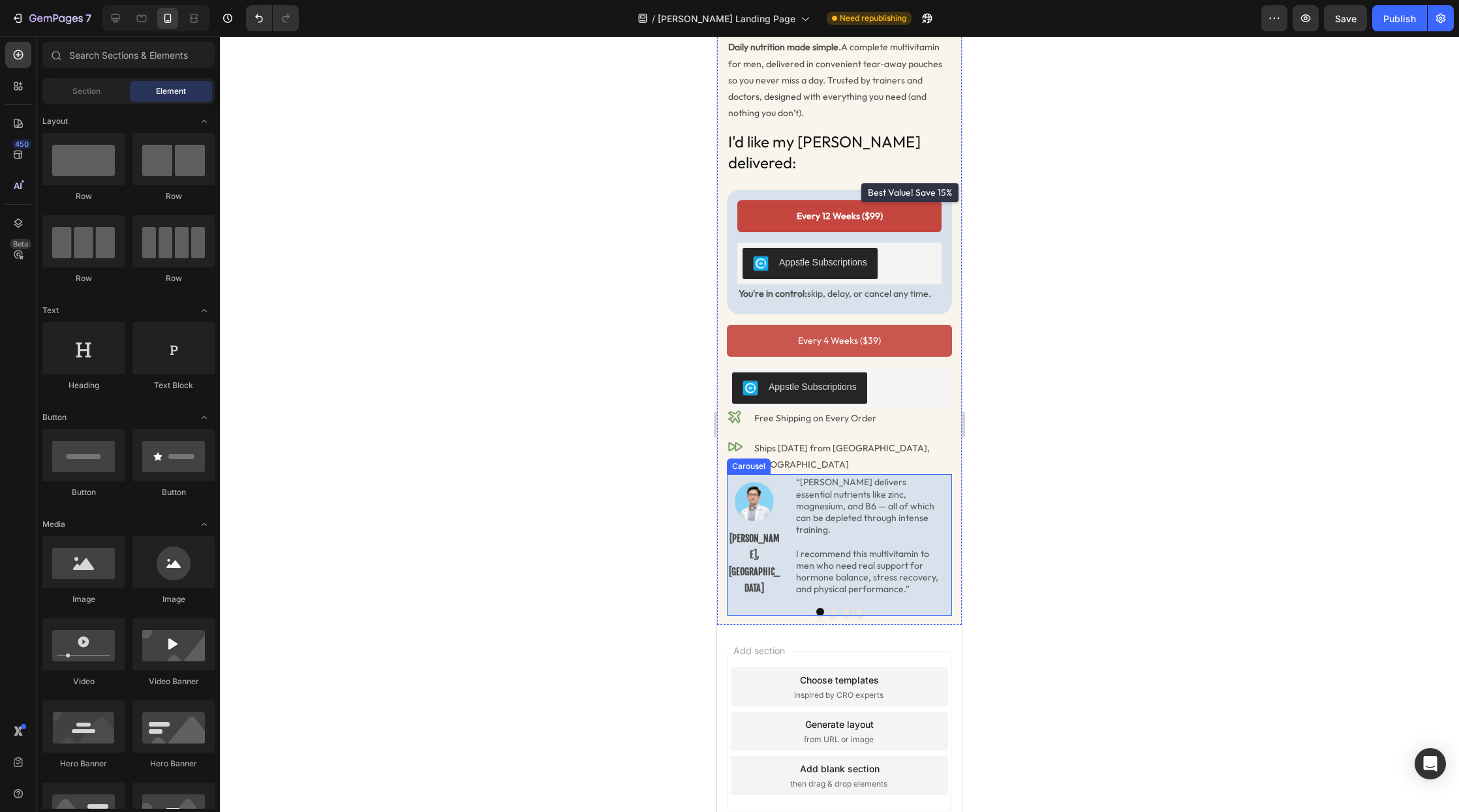
click at [744, 608] on div at bounding box center [839, 611] width 225 height 8
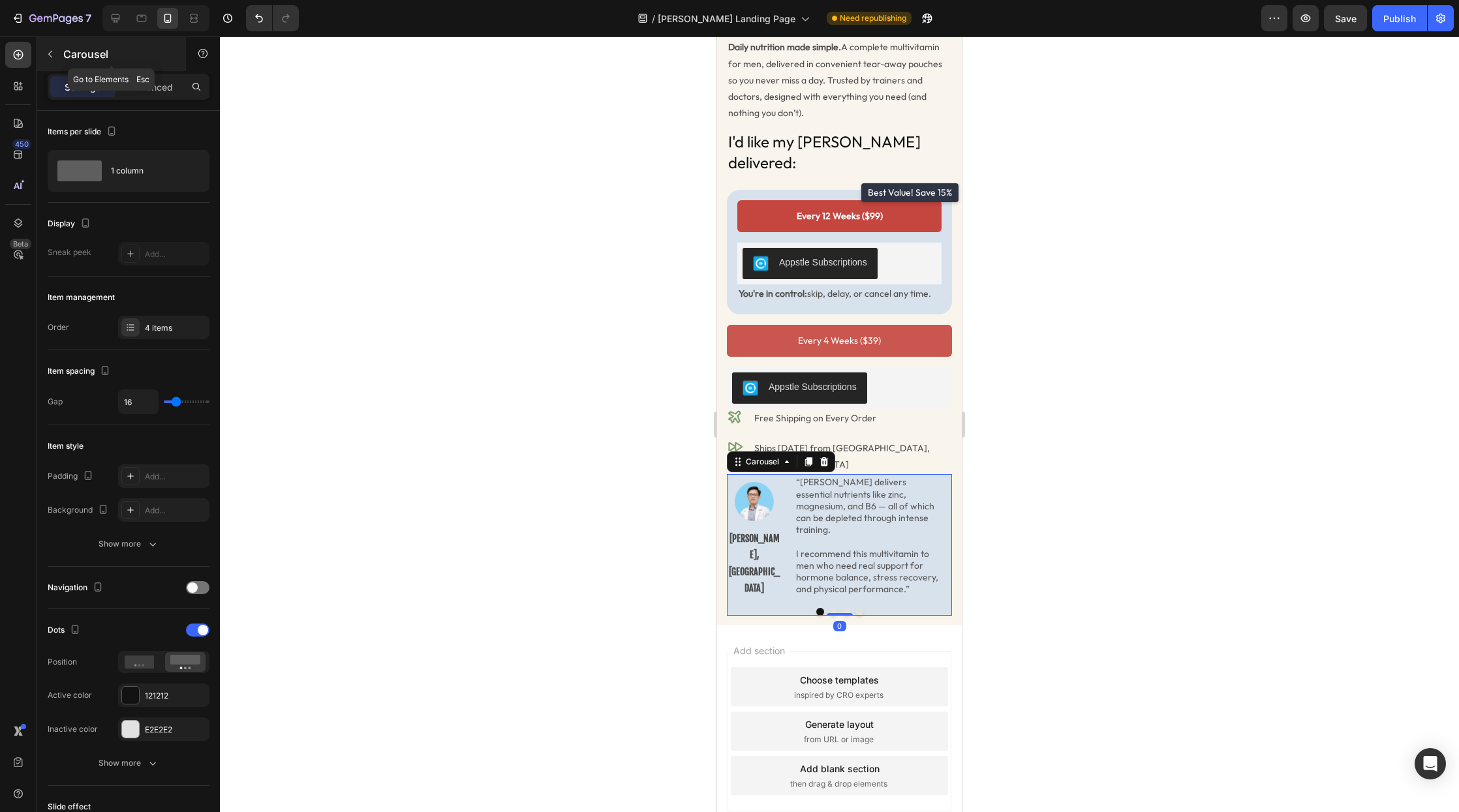
click at [162, 69] on div "Carousel" at bounding box center [111, 54] width 149 height 34
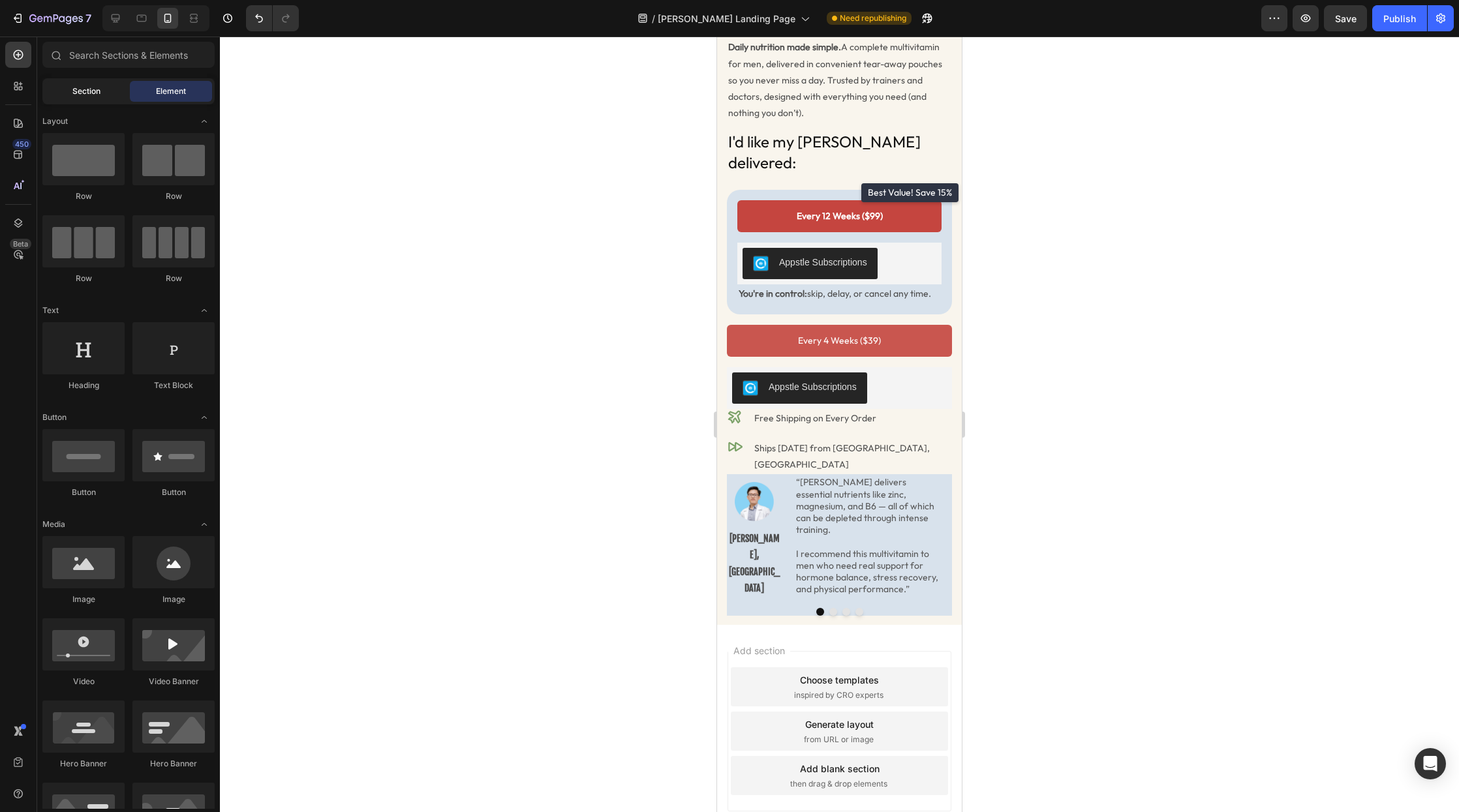
click at [102, 88] on div "Section" at bounding box center [86, 91] width 82 height 21
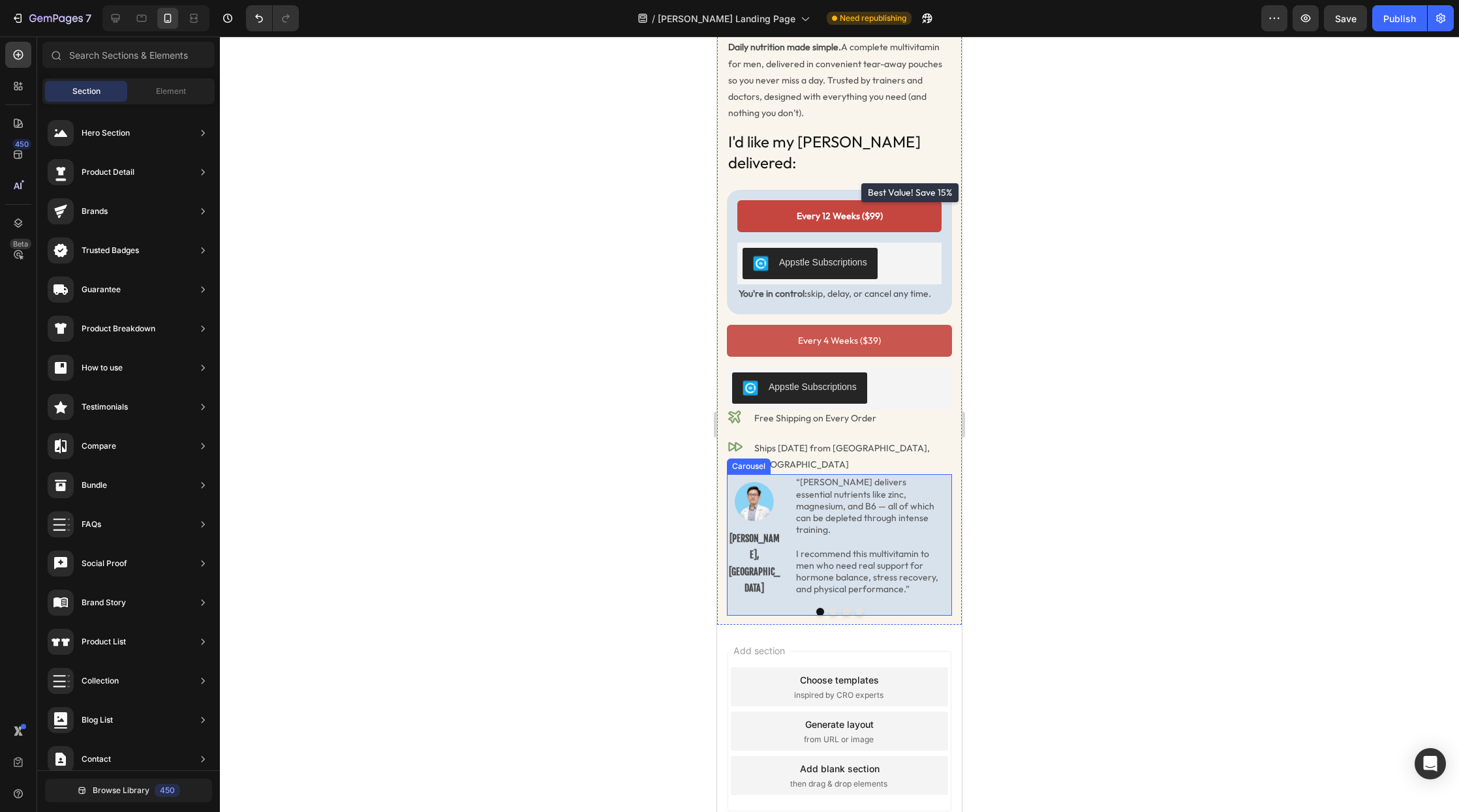
click at [752, 552] on div "Image Dr. Loc Quang, MD Text Block “Radder delivers essential nutrients like zi…" at bounding box center [839, 536] width 225 height 123
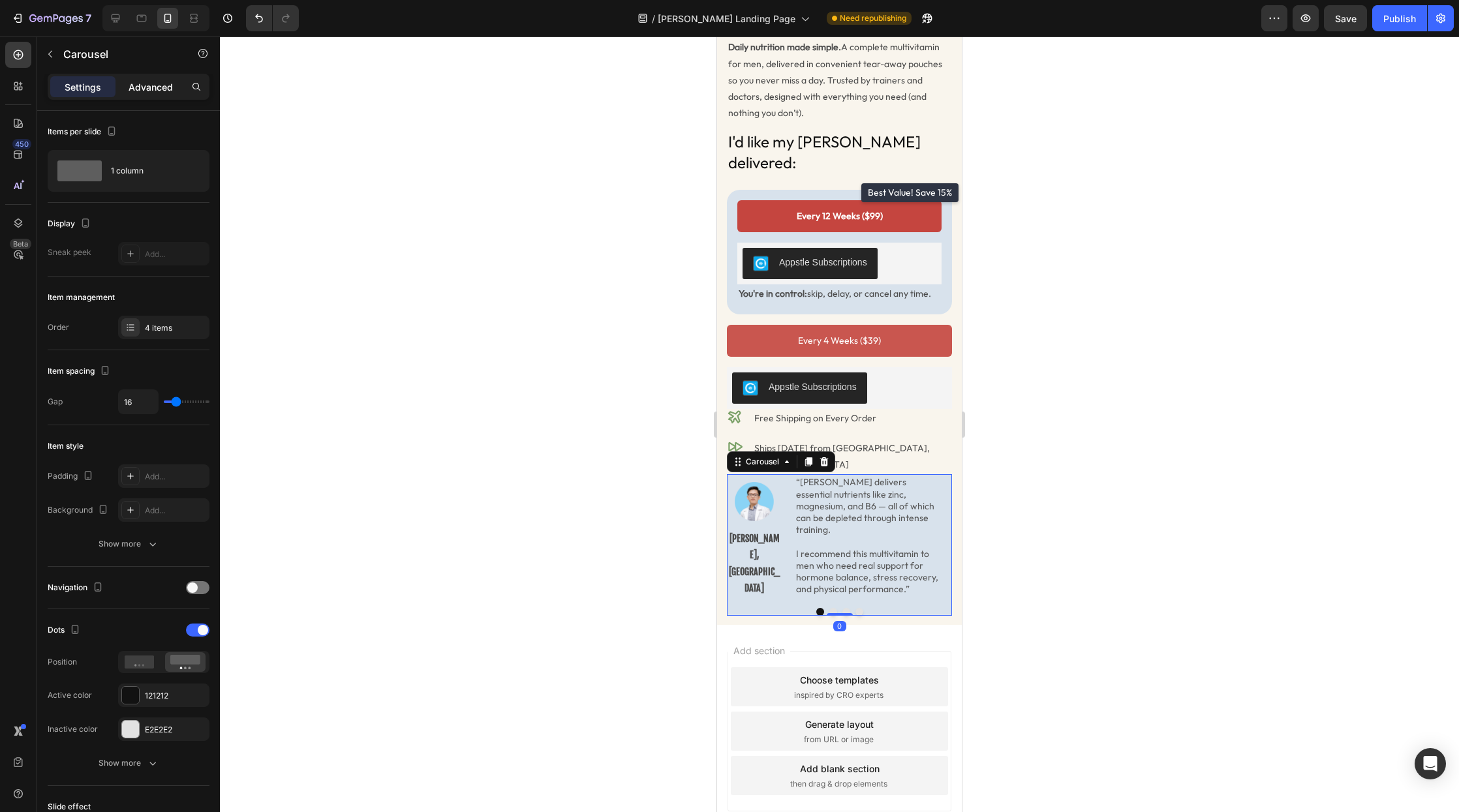
click at [165, 93] on p "Advanced" at bounding box center [151, 87] width 45 height 14
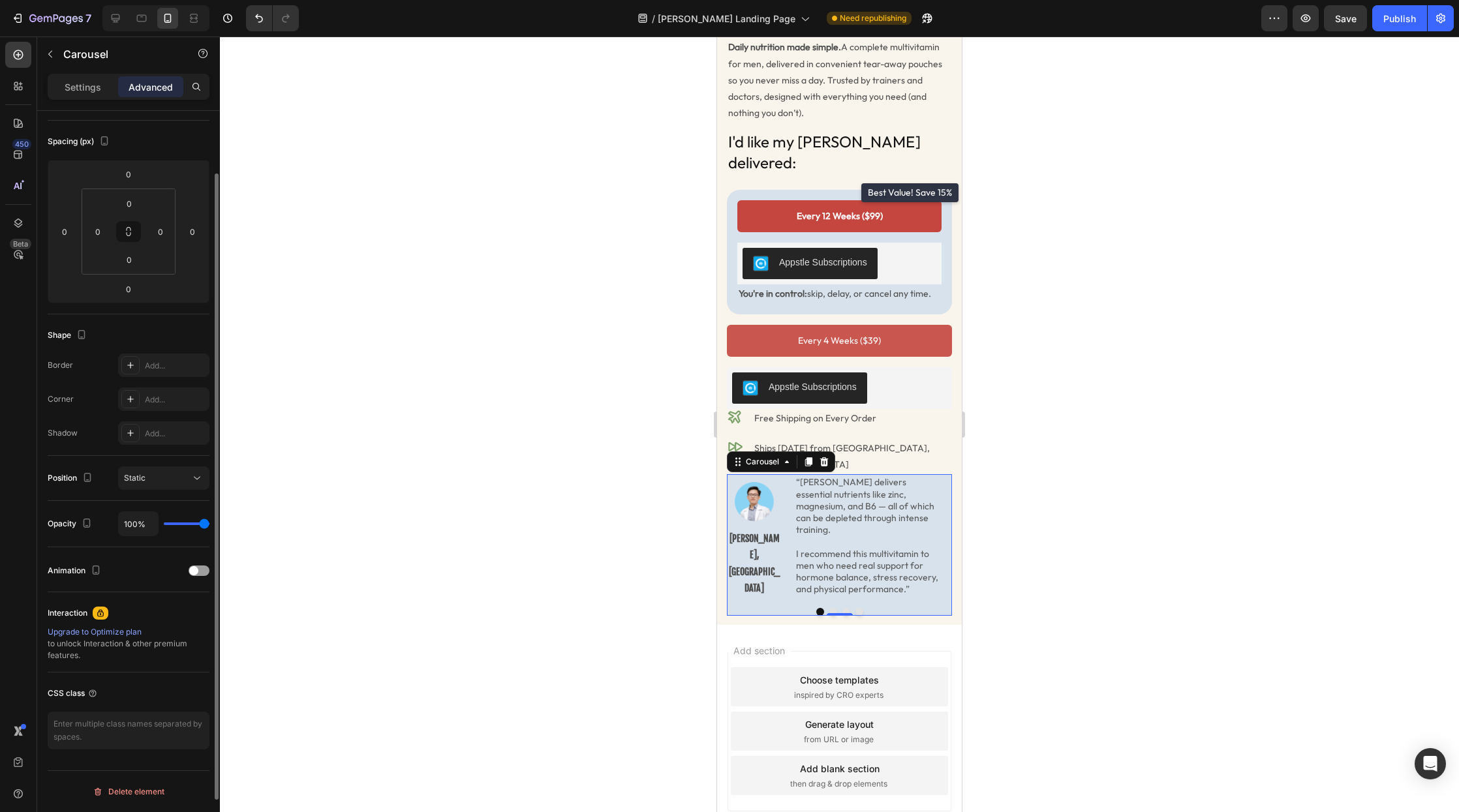
scroll to position [0, 0]
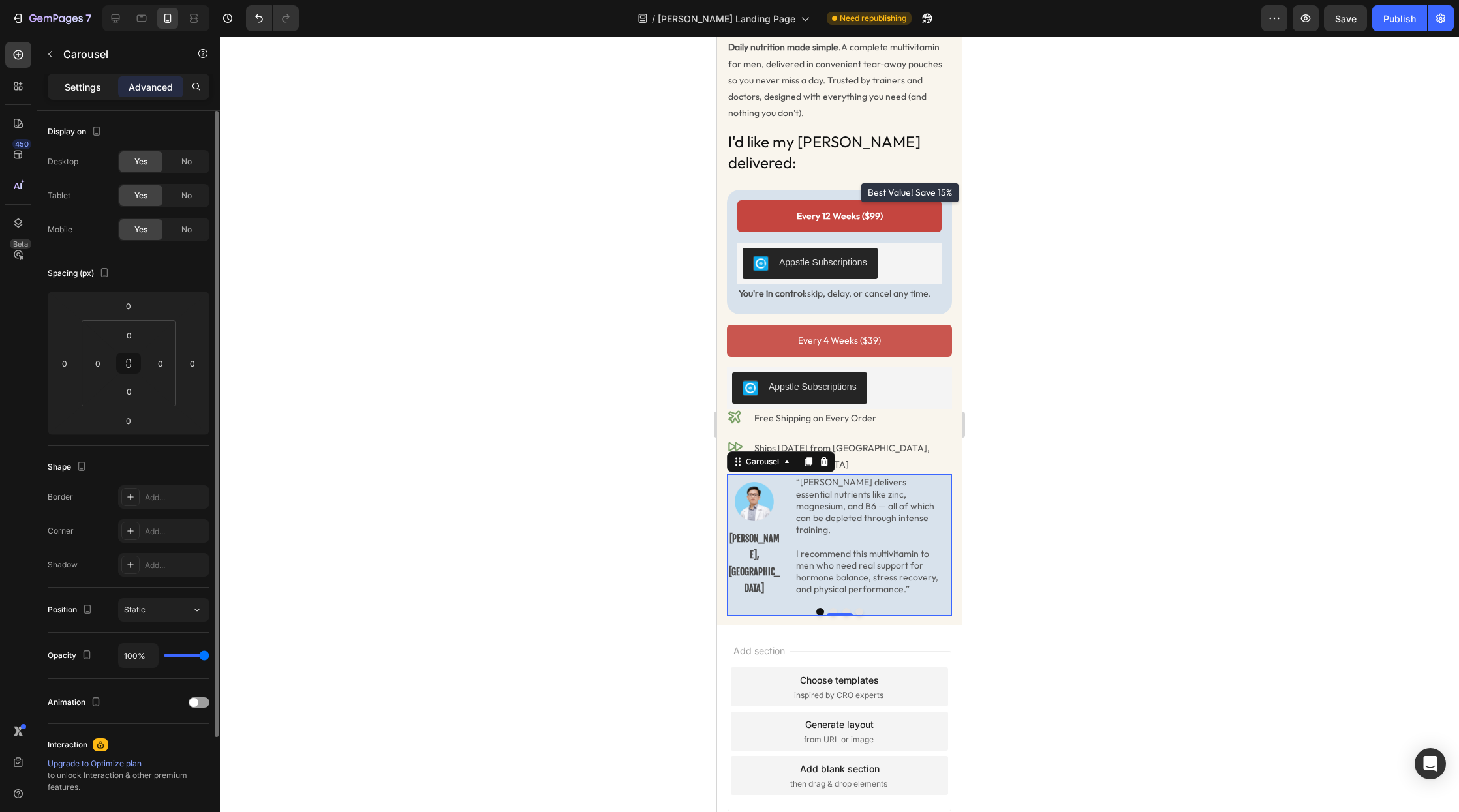
click at [87, 84] on p "Settings" at bounding box center [83, 87] width 36 height 14
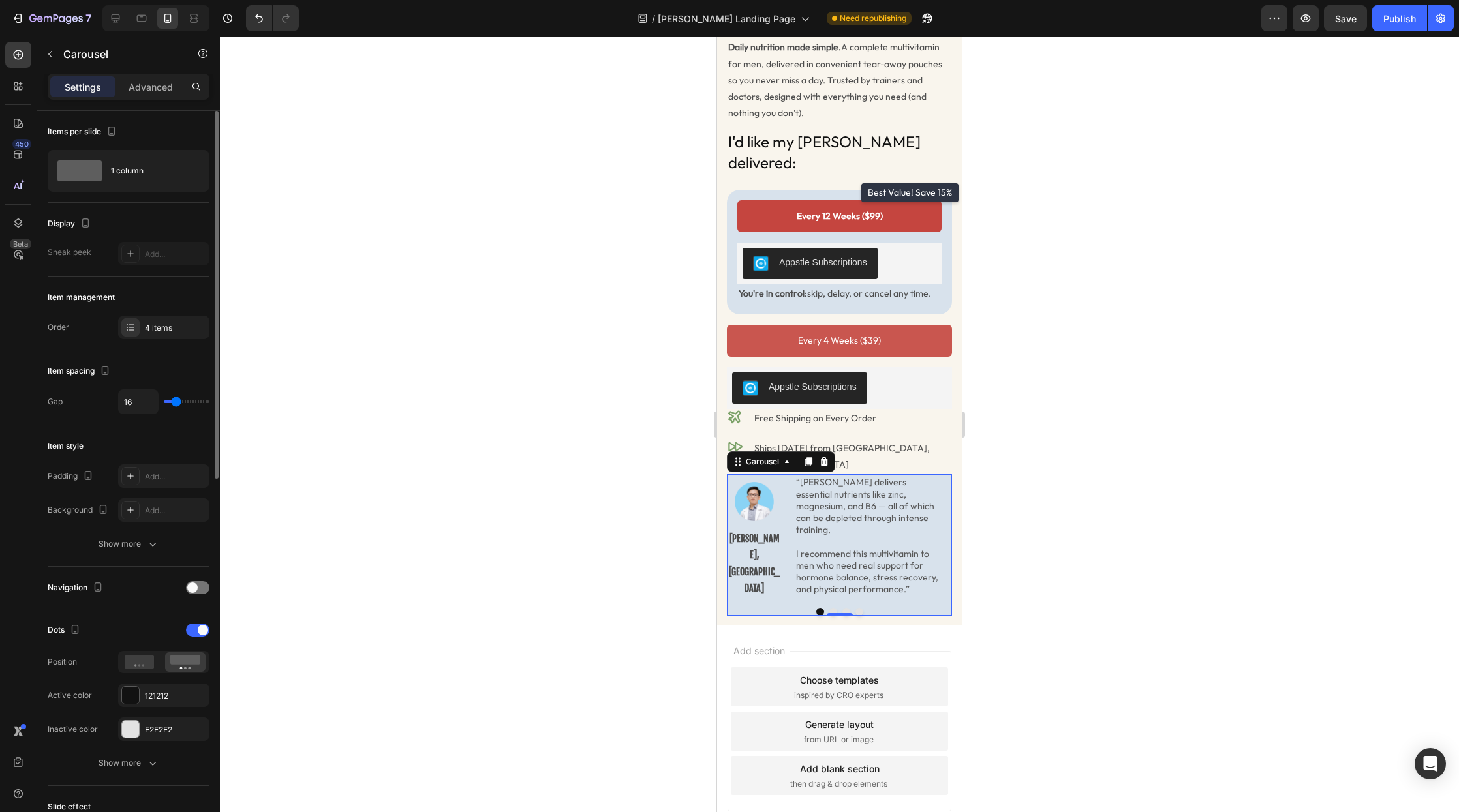
type input "0"
drag, startPoint x: 162, startPoint y: 400, endPoint x: 121, endPoint y: 398, distance: 41.0
click at [121, 398] on div "0" at bounding box center [164, 402] width 91 height 25
click at [278, 435] on div at bounding box center [840, 424] width 1240 height 776
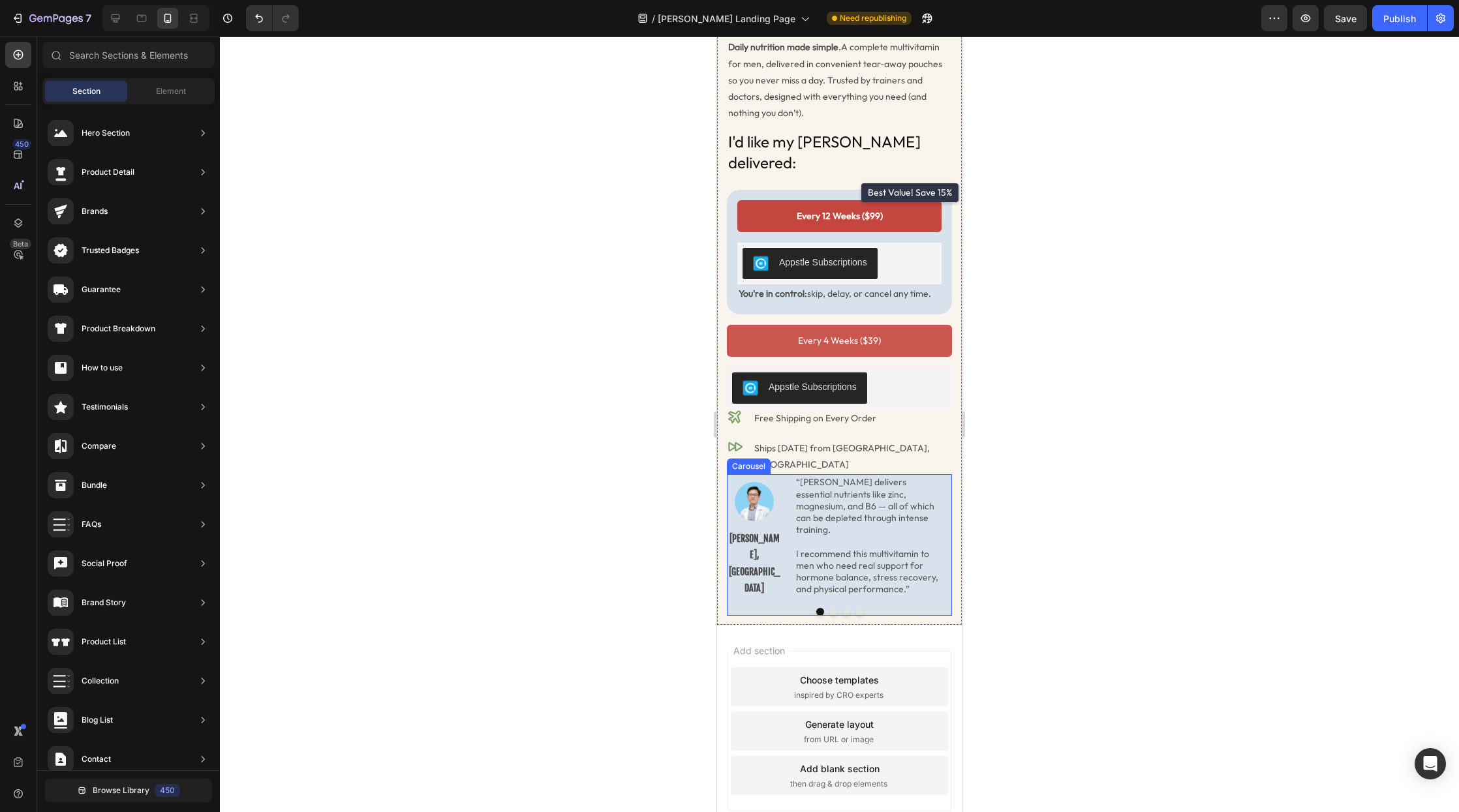
click at [768, 538] on div "Image Dr. Loc Quang, MD Text Block “Radder delivers essential nutrients like zi…" at bounding box center [839, 536] width 225 height 123
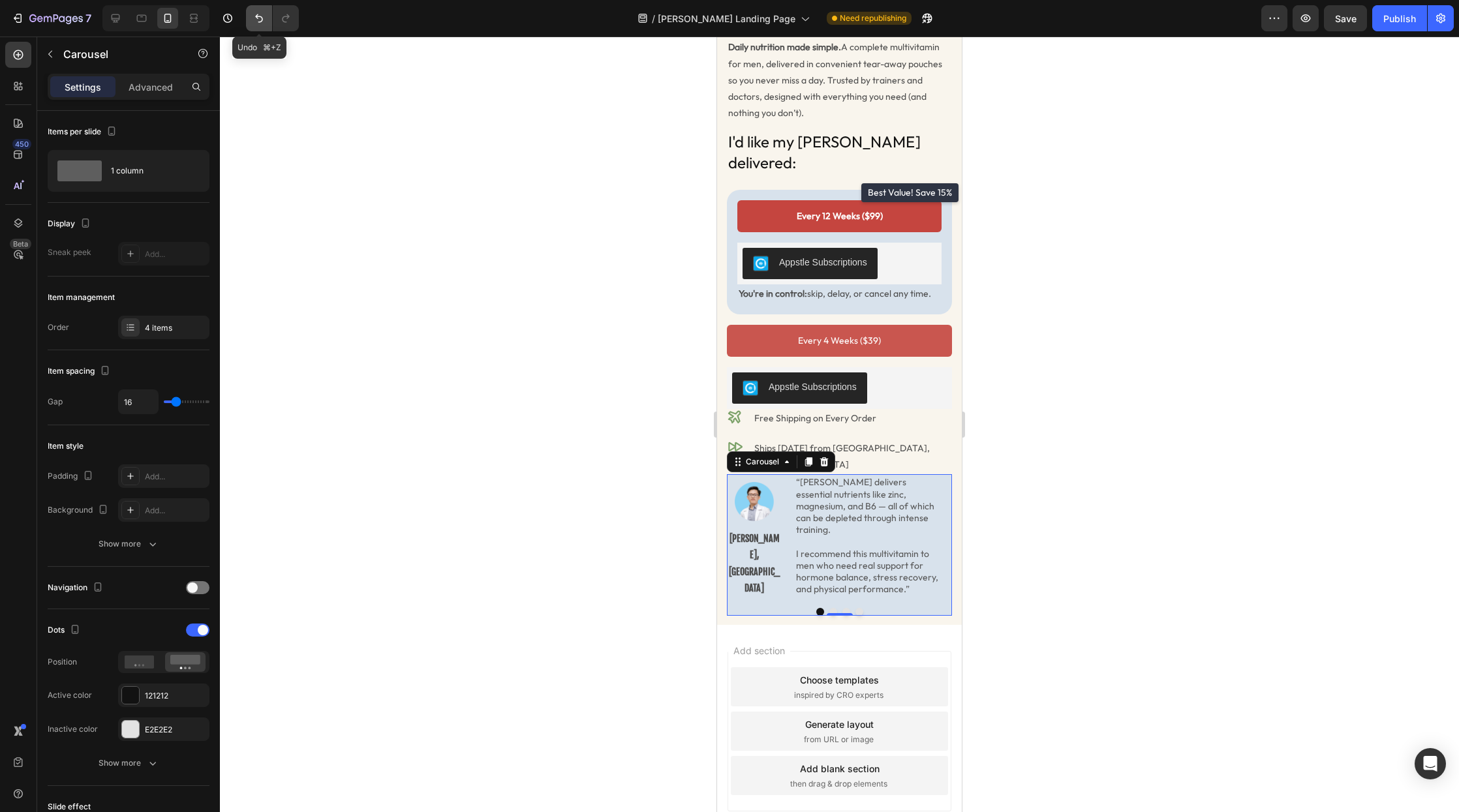
click at [268, 15] on button "Undo/Redo" at bounding box center [258, 17] width 26 height 26
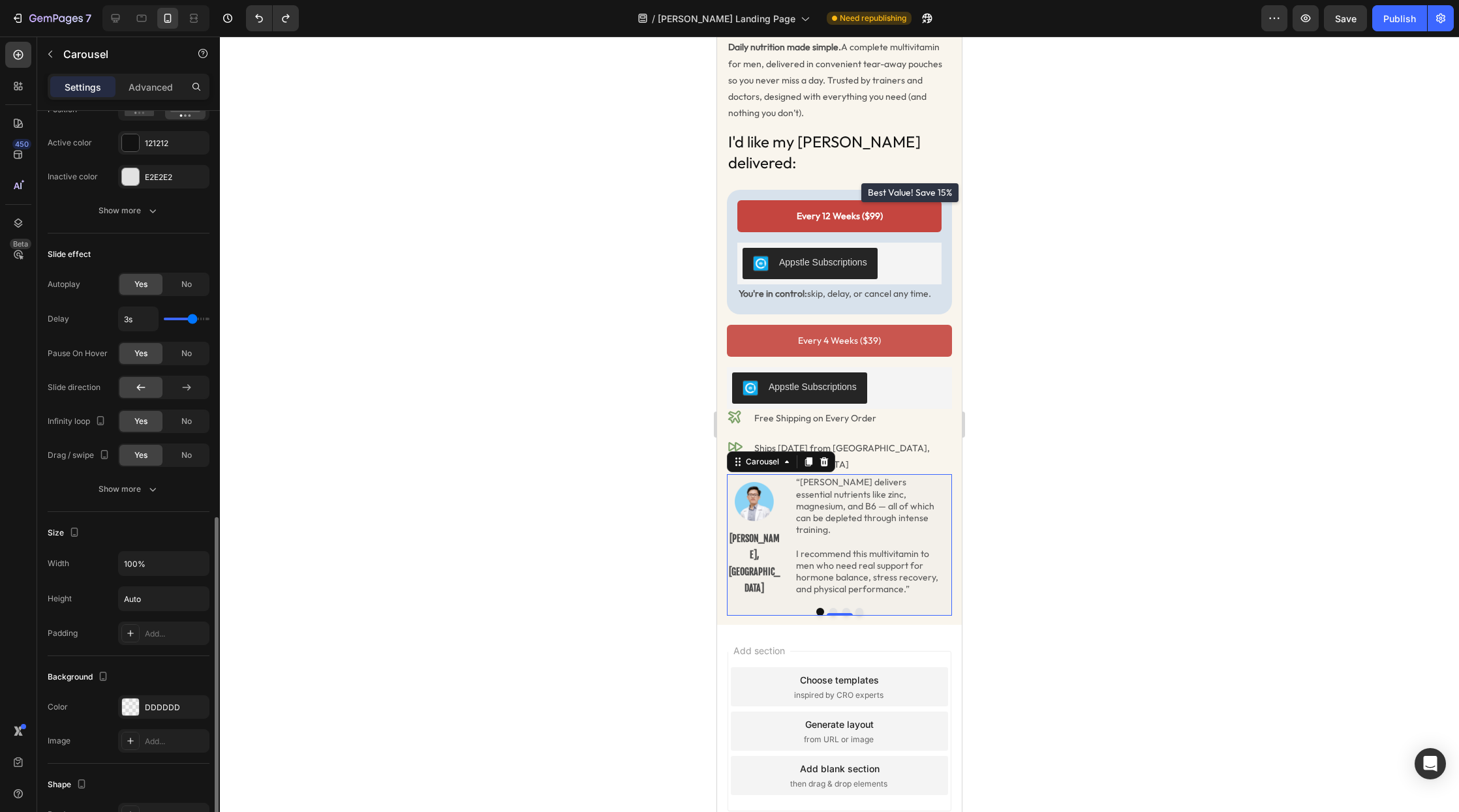
scroll to position [640, 0]
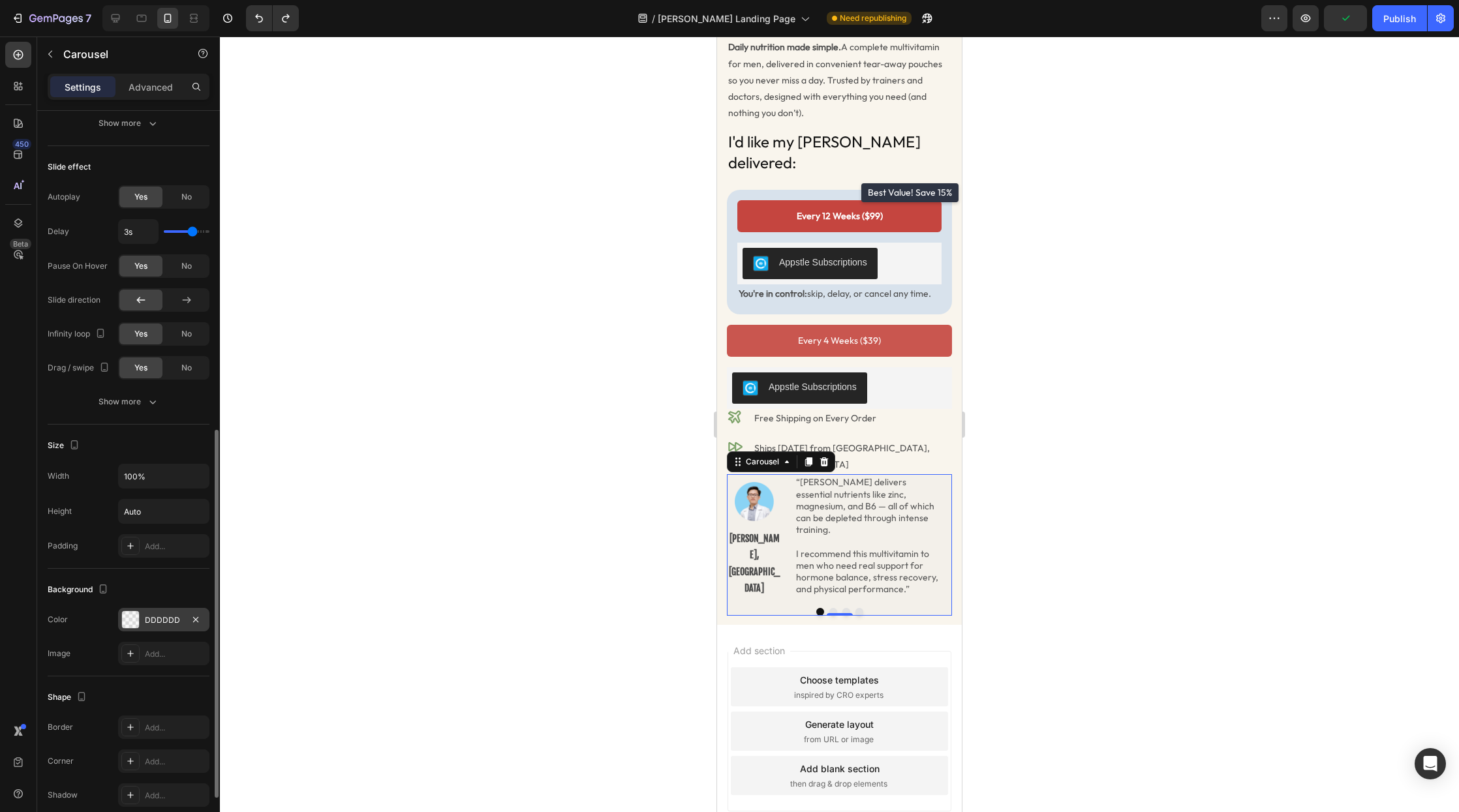
click at [159, 625] on div "DDDDDD" at bounding box center [164, 620] width 38 height 12
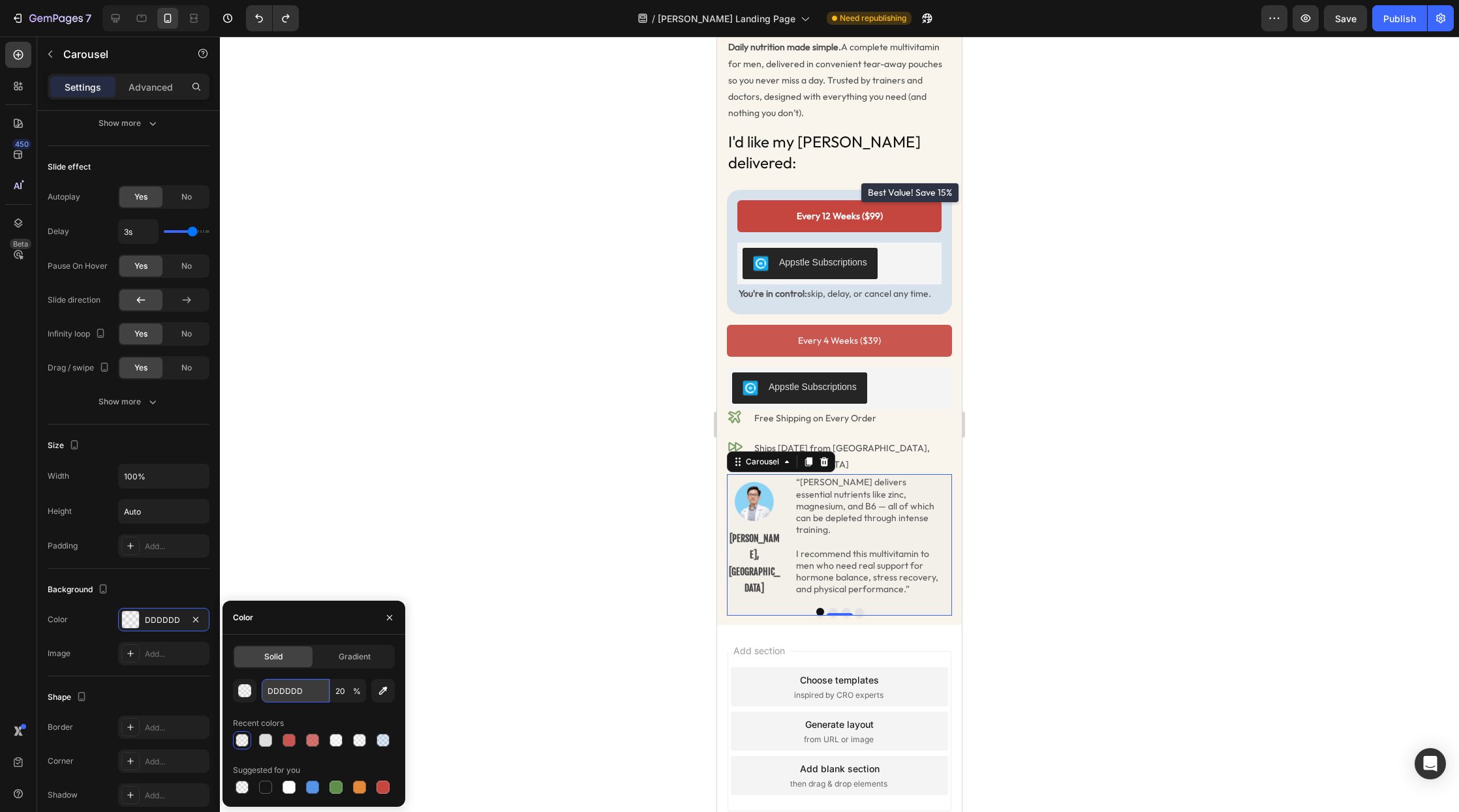
click at [284, 688] on input "DDDDDD" at bounding box center [295, 691] width 68 height 24
click at [292, 692] on input "DDDDDD" at bounding box center [295, 691] width 68 height 24
paste input "5594E7"
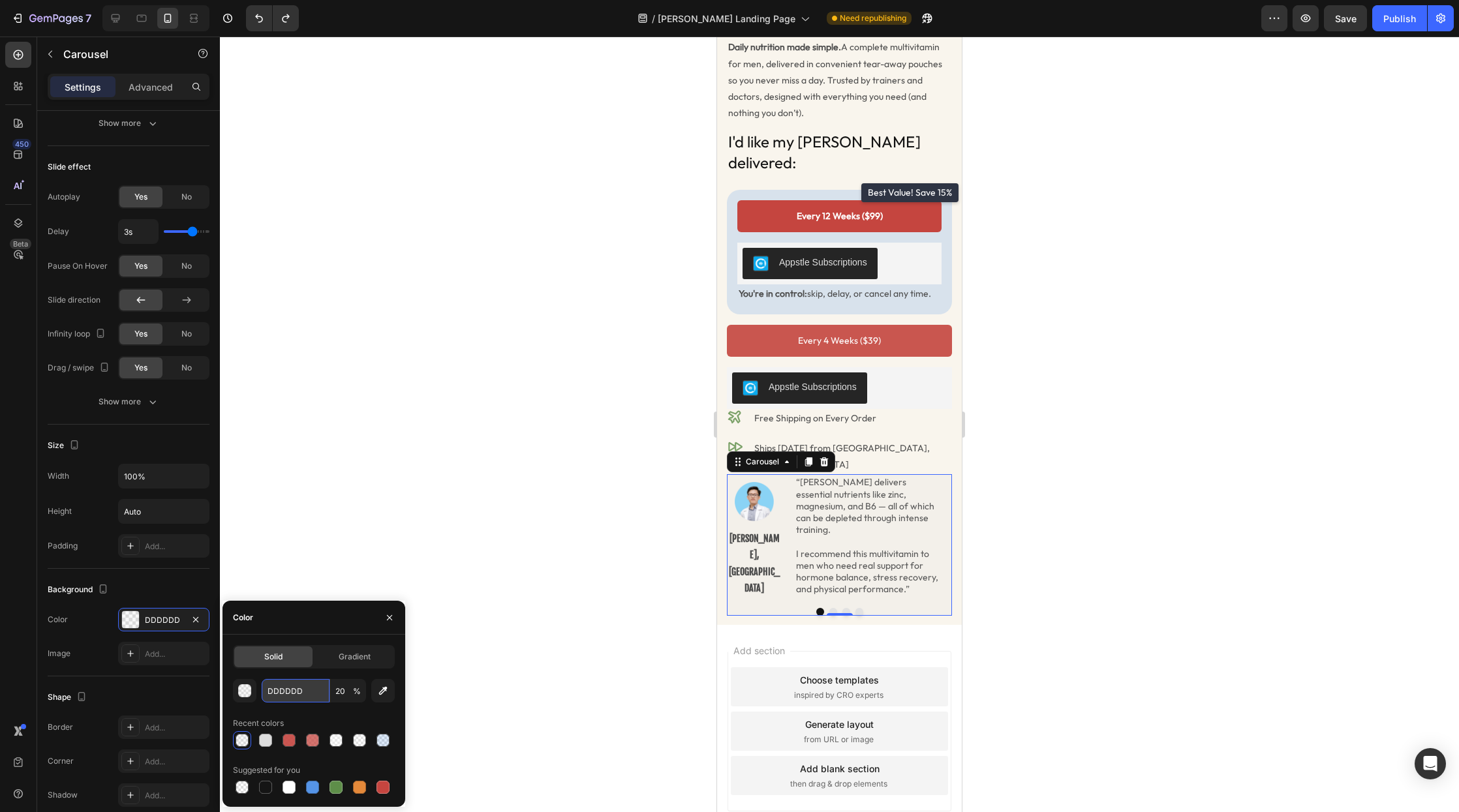
type input "5594E7"
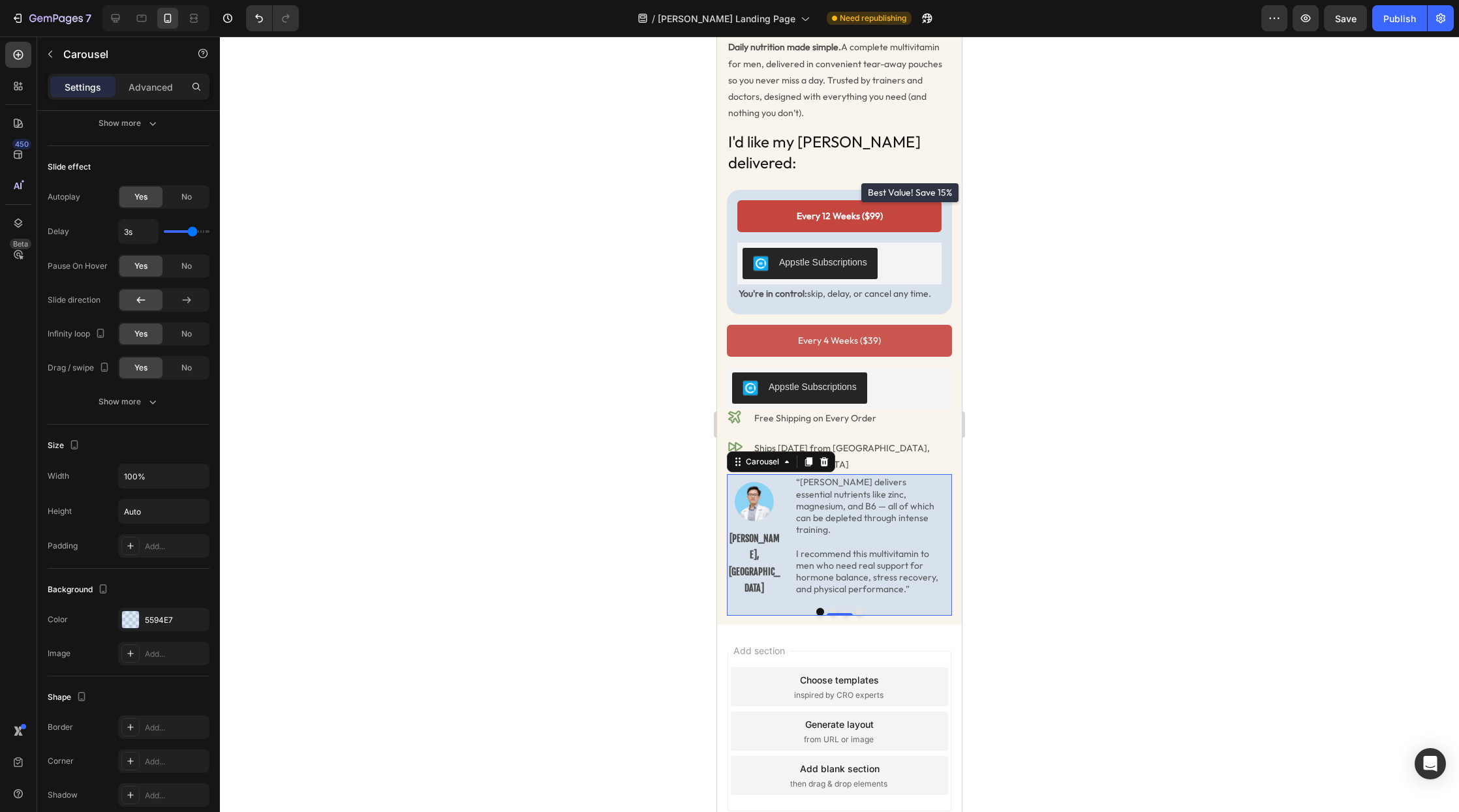
click at [335, 545] on div at bounding box center [840, 424] width 1240 height 776
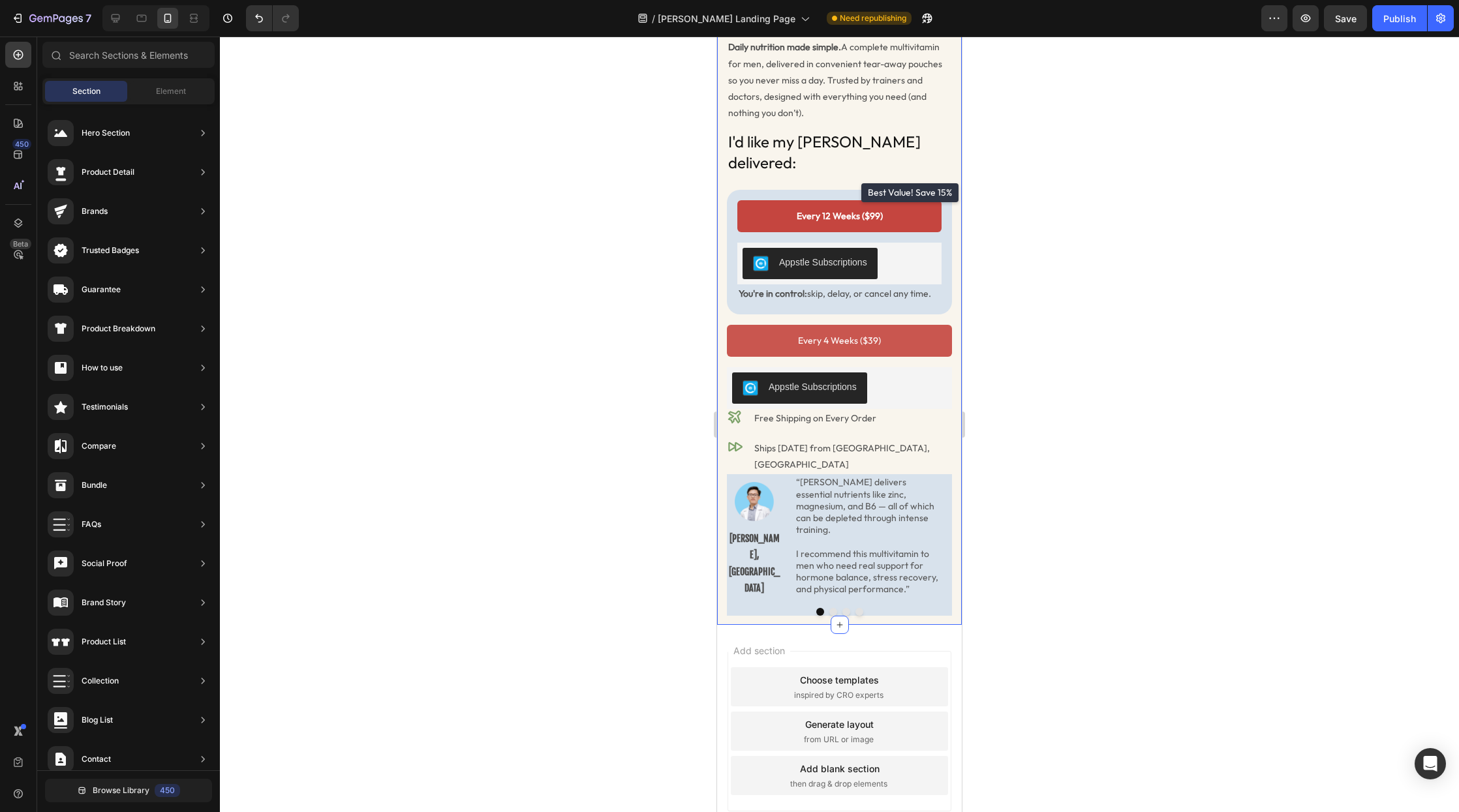
click at [619, 476] on div at bounding box center [840, 424] width 1240 height 776
click at [724, 448] on div "The Multivitamin for Active Men Heading (that you'll actually remember to take)…" at bounding box center [839, 171] width 245 height 907
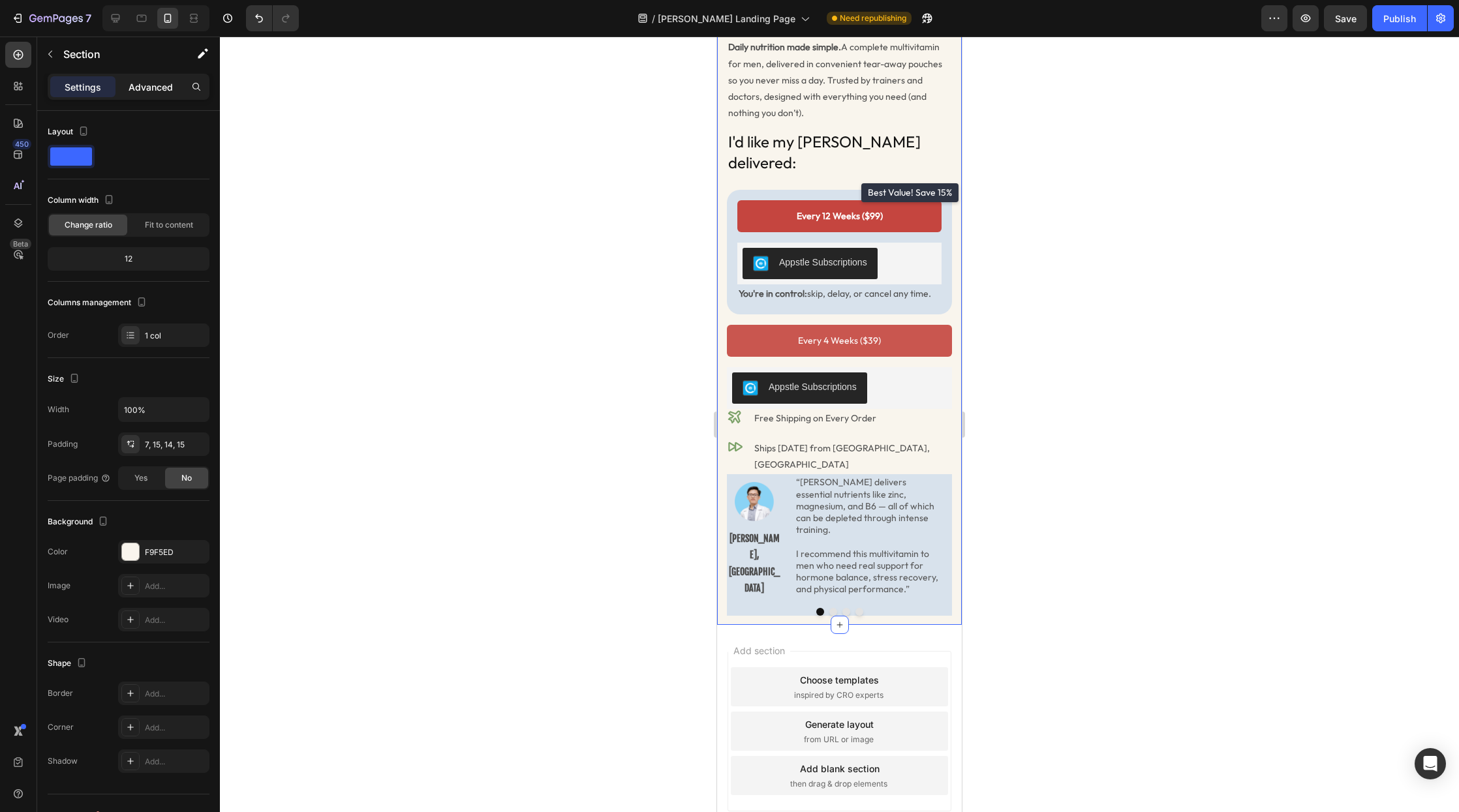
click at [137, 95] on div "Advanced" at bounding box center [151, 87] width 65 height 21
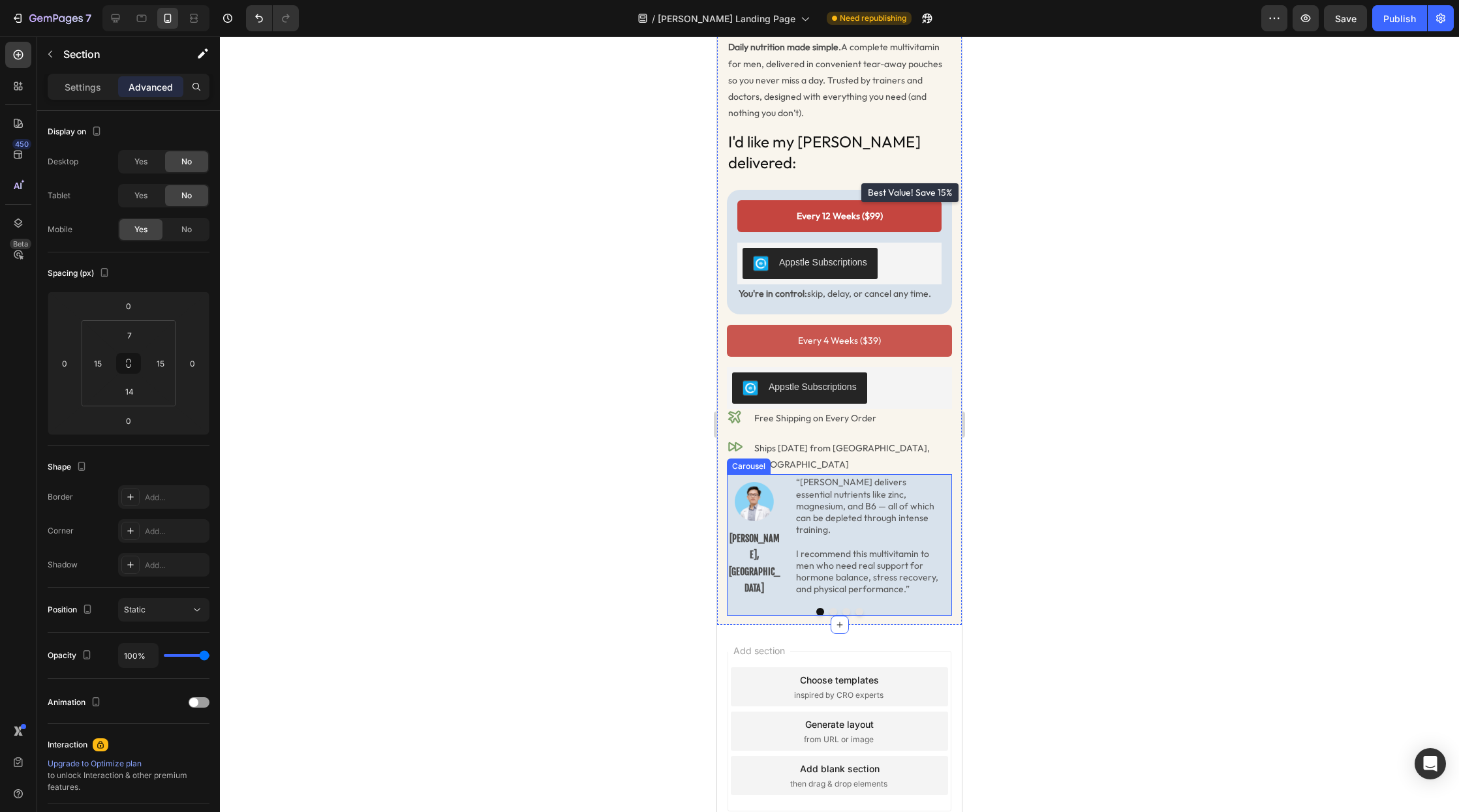
click at [769, 550] on div "Image Dr. Loc Quang, MD Text Block “Radder delivers essential nutrients like zi…" at bounding box center [839, 536] width 225 height 123
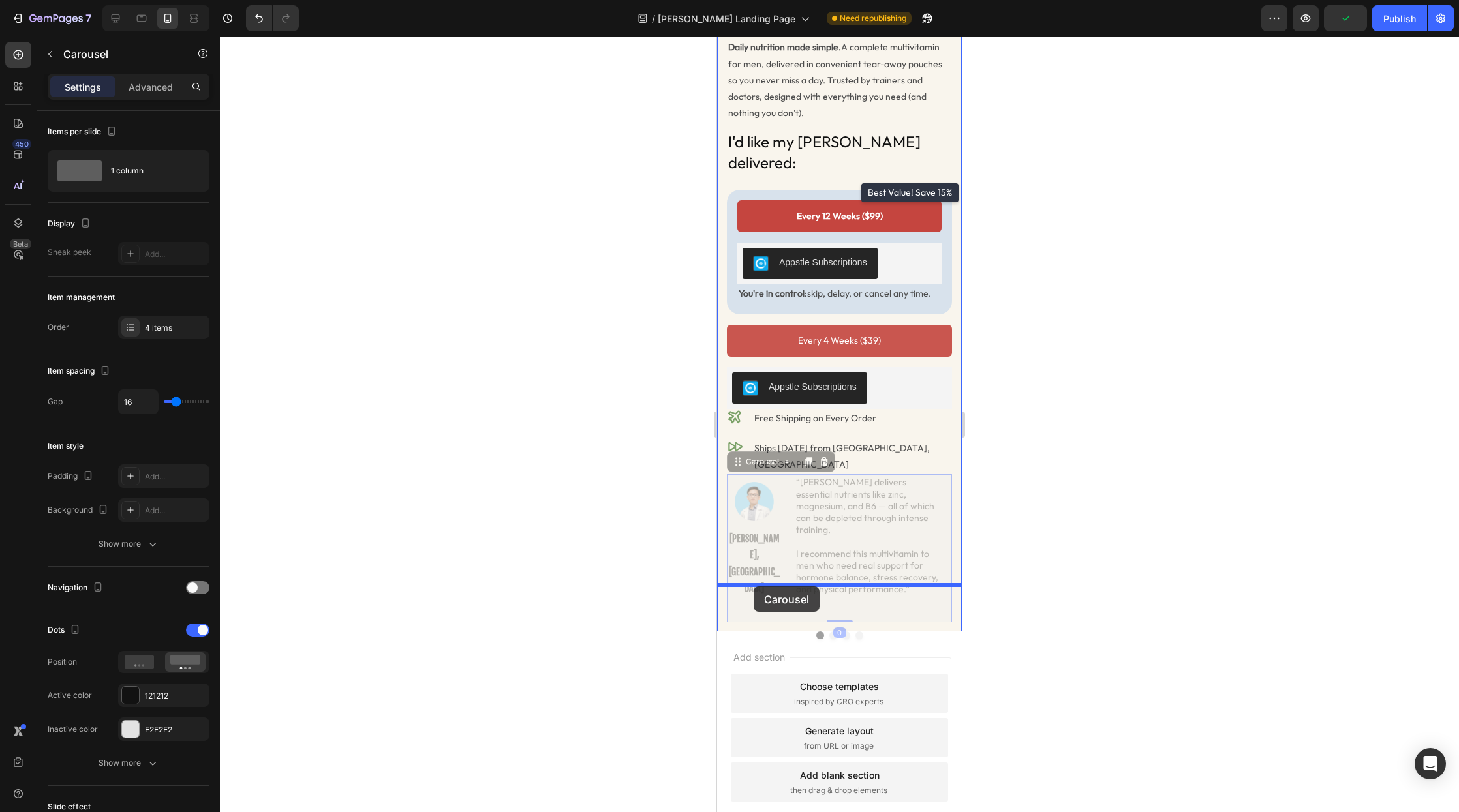
drag, startPoint x: 739, startPoint y: 417, endPoint x: 754, endPoint y: 586, distance: 169.7
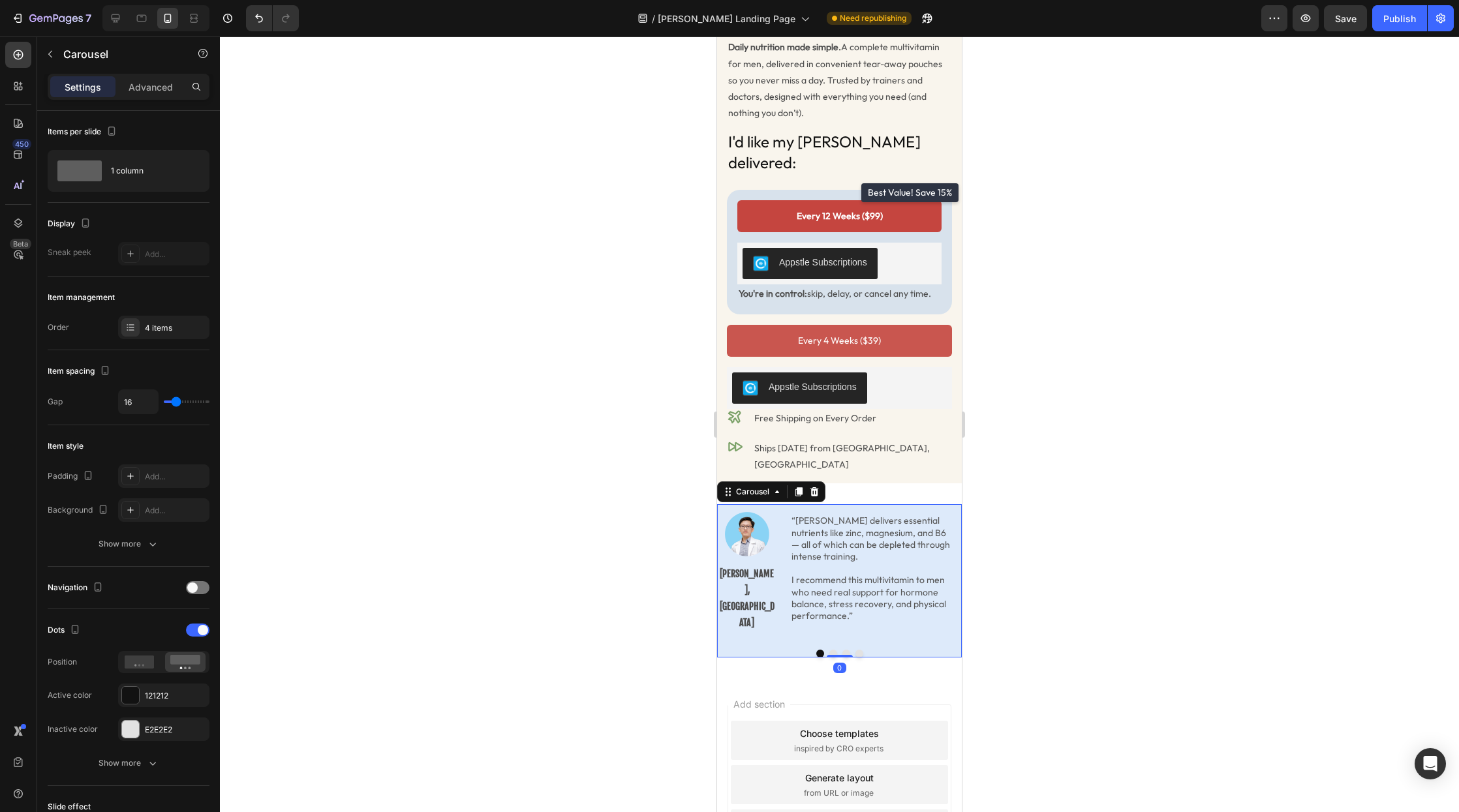
click at [1076, 503] on div at bounding box center [840, 424] width 1240 height 776
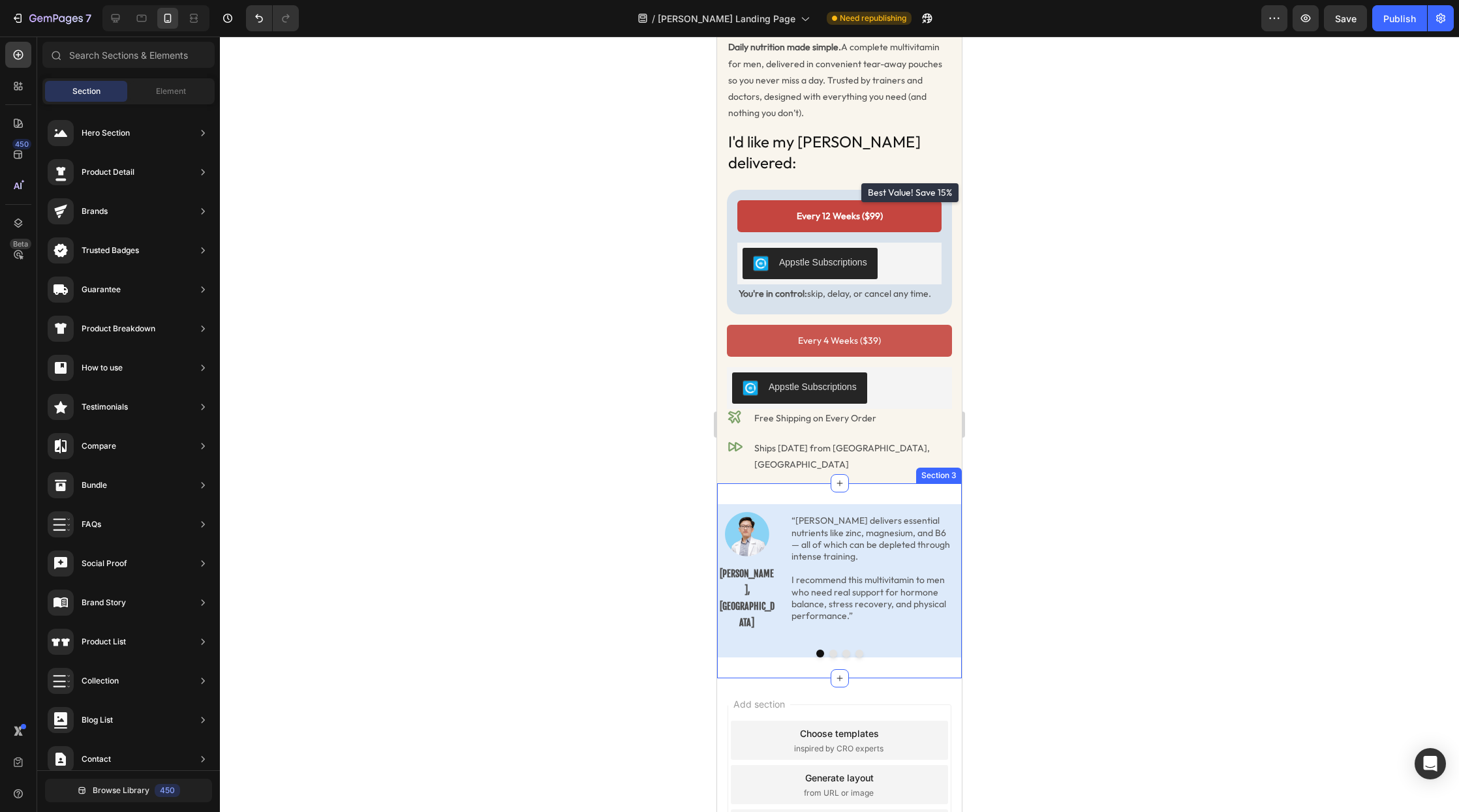
click at [881, 483] on div "Image Dr. Loc Quang, MD Text Block “Radder delivers essential nutrients like zi…" at bounding box center [839, 581] width 245 height 195
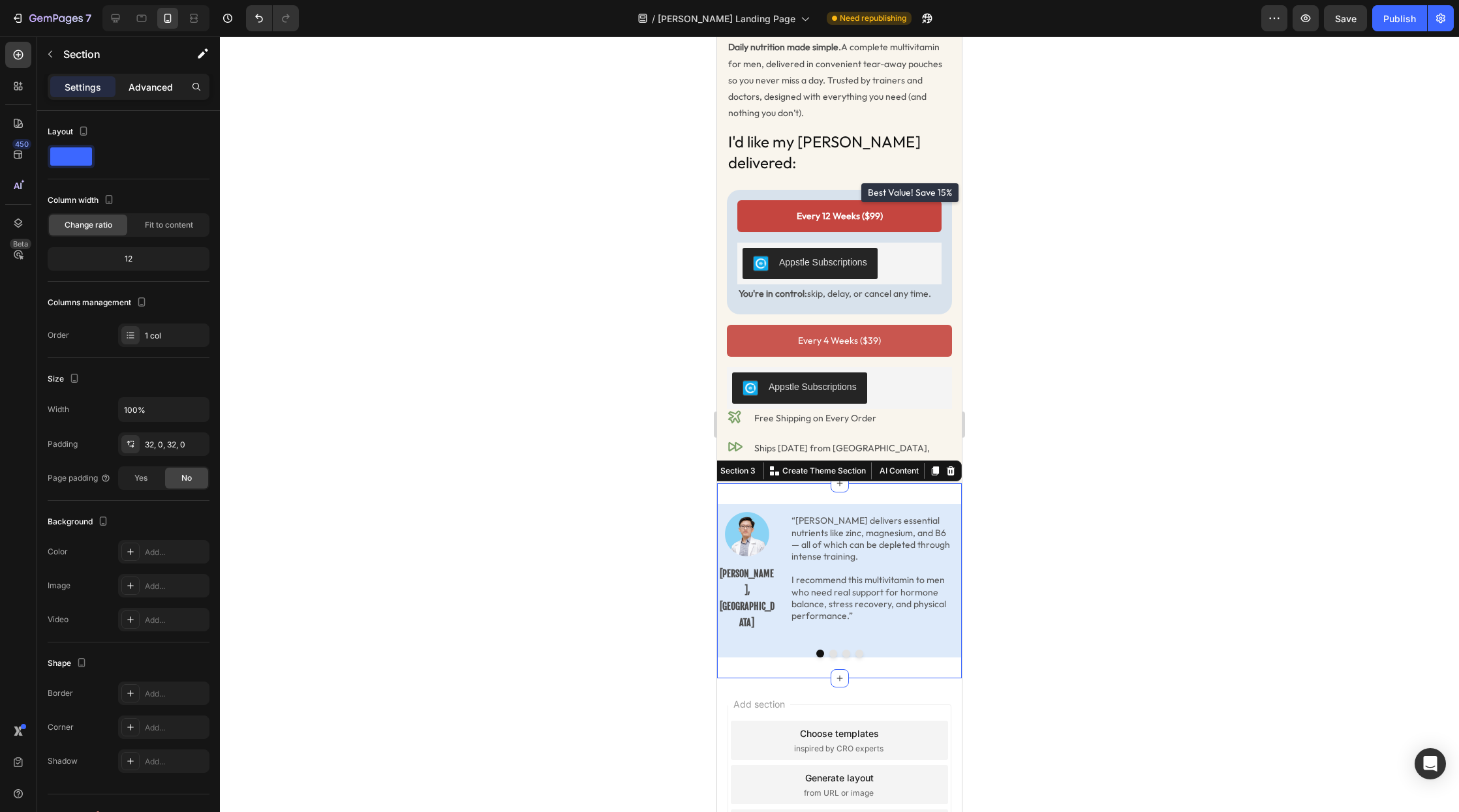
click at [169, 93] on div "Advanced" at bounding box center [151, 87] width 65 height 21
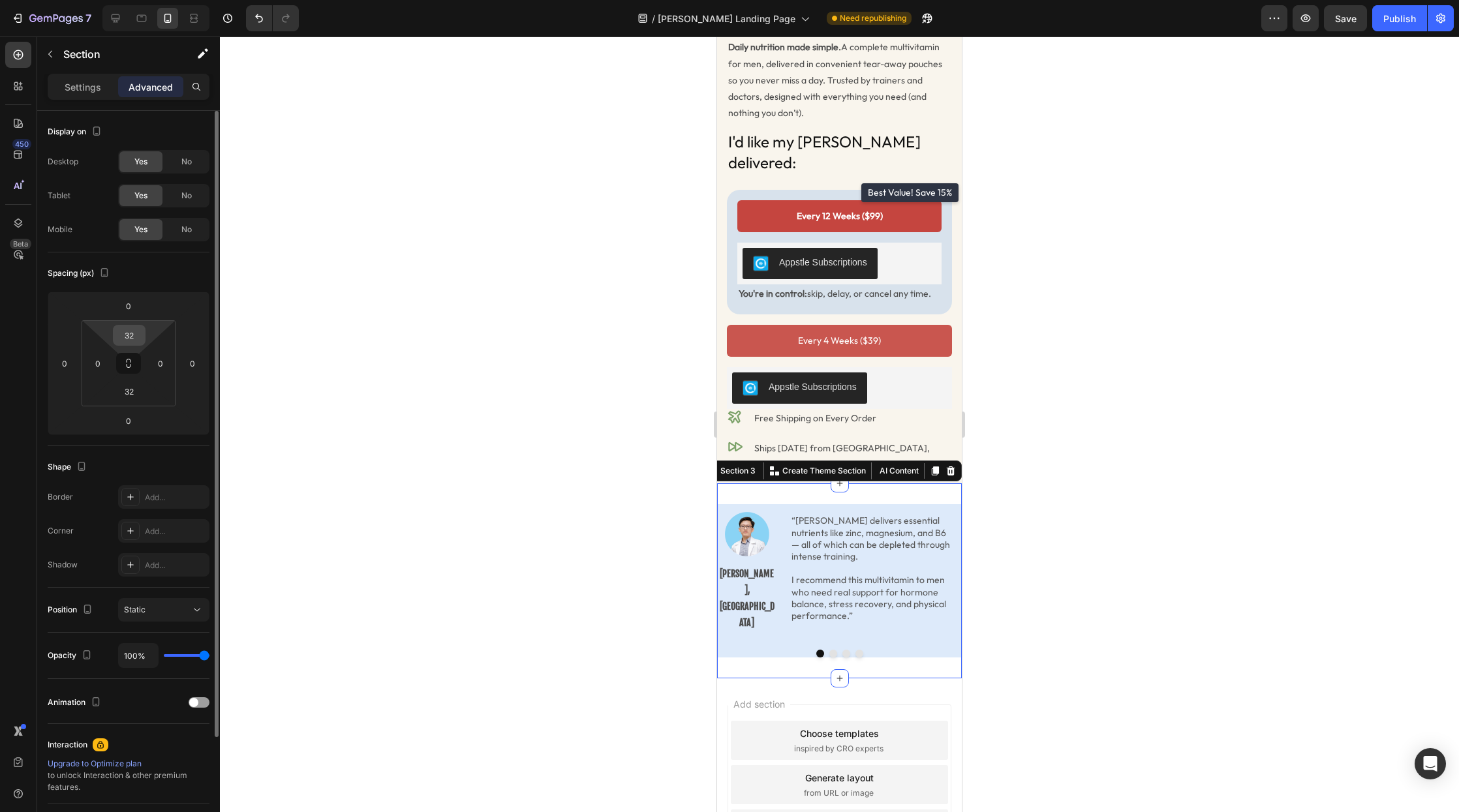
click at [128, 331] on input "32" at bounding box center [129, 335] width 26 height 19
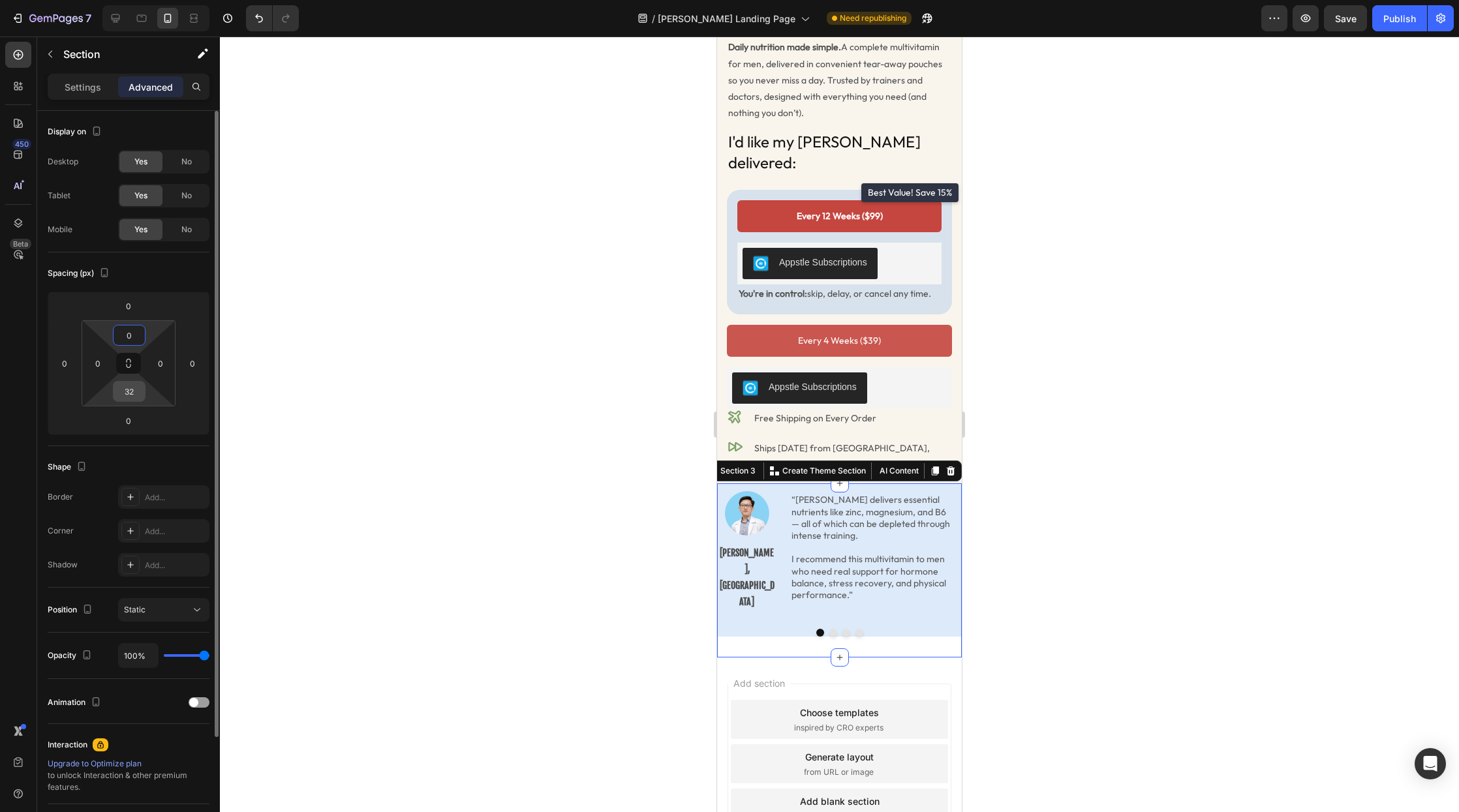
type input "0"
click at [132, 391] on input "32" at bounding box center [129, 391] width 26 height 19
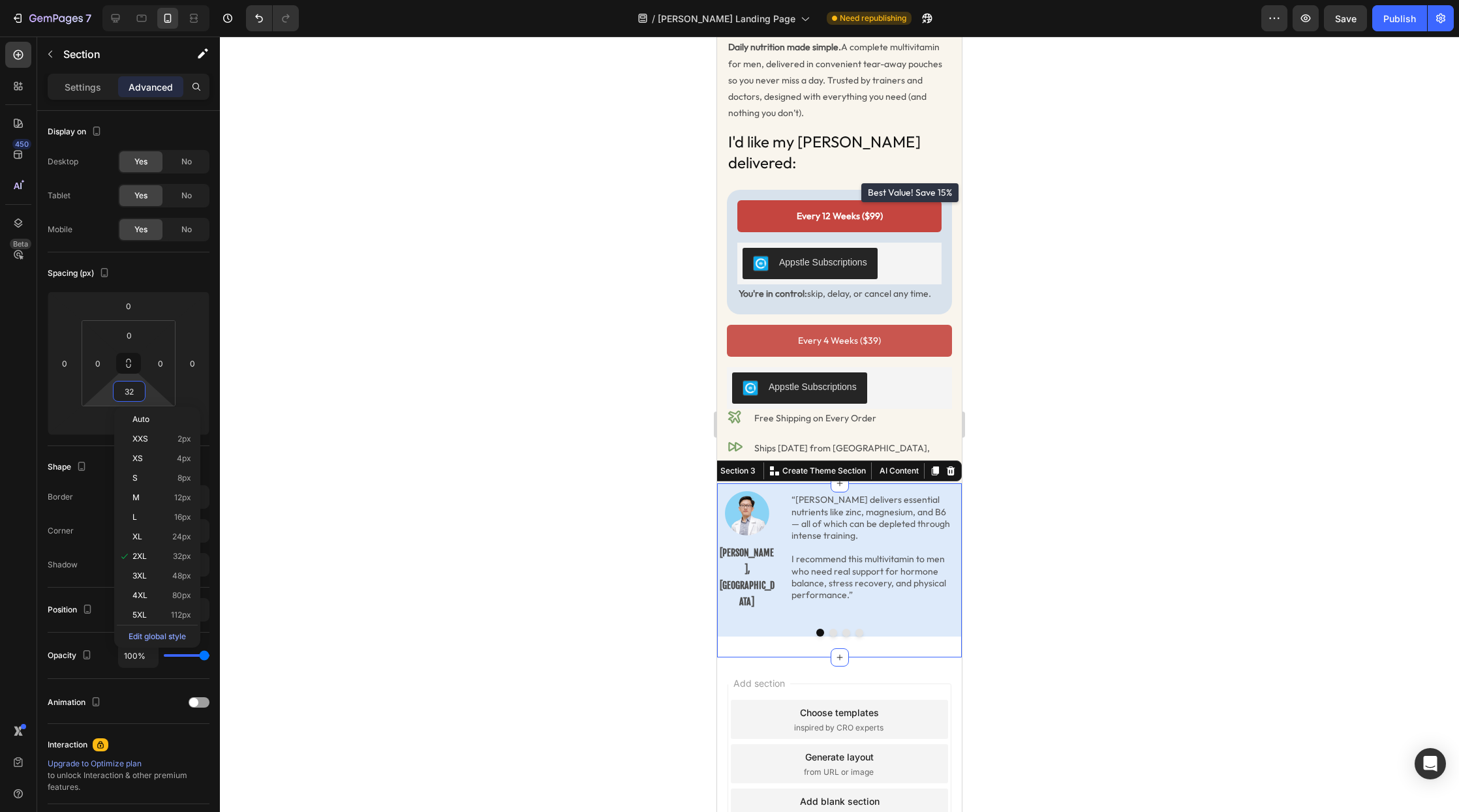
type input "0"
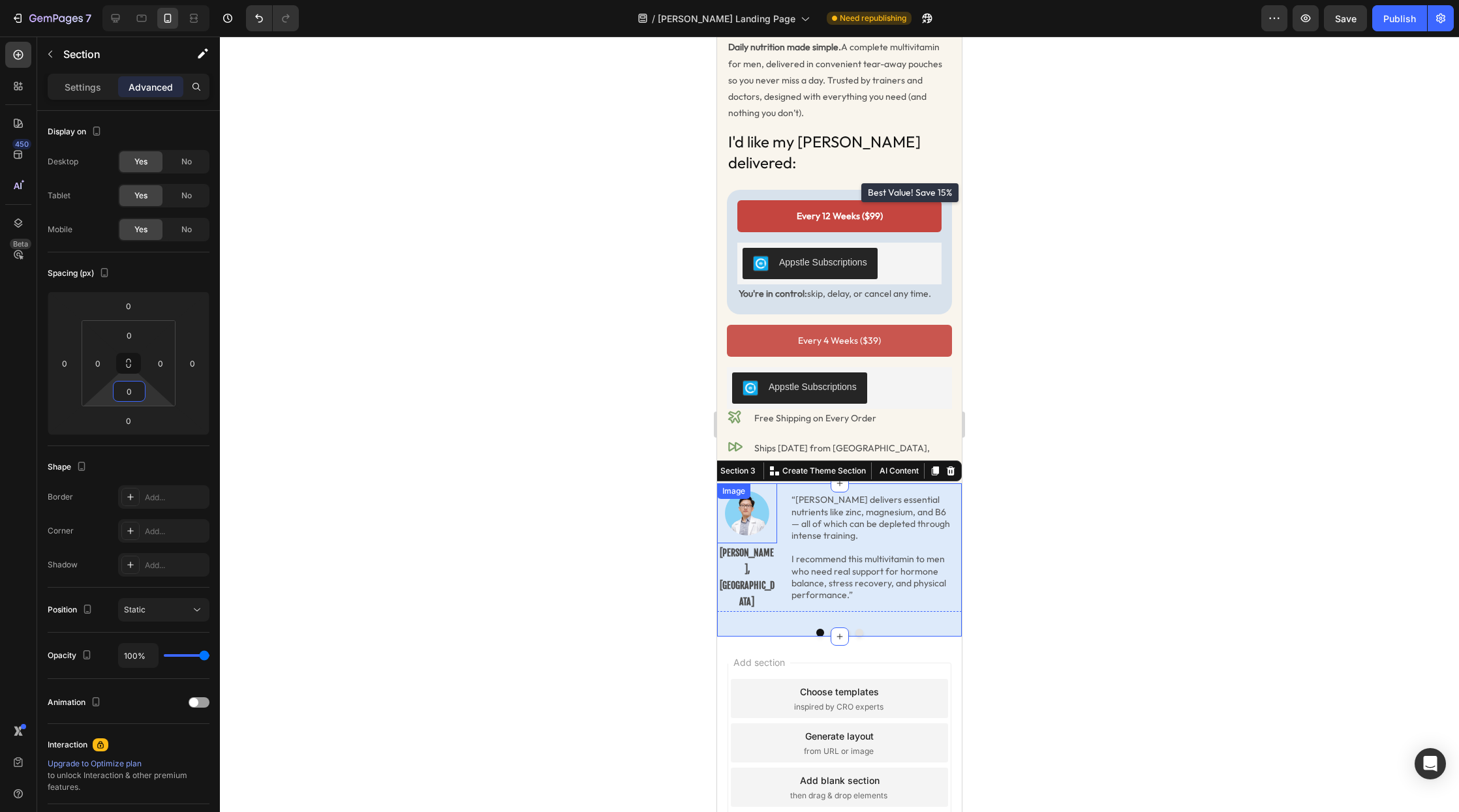
click at [642, 451] on div at bounding box center [840, 424] width 1240 height 776
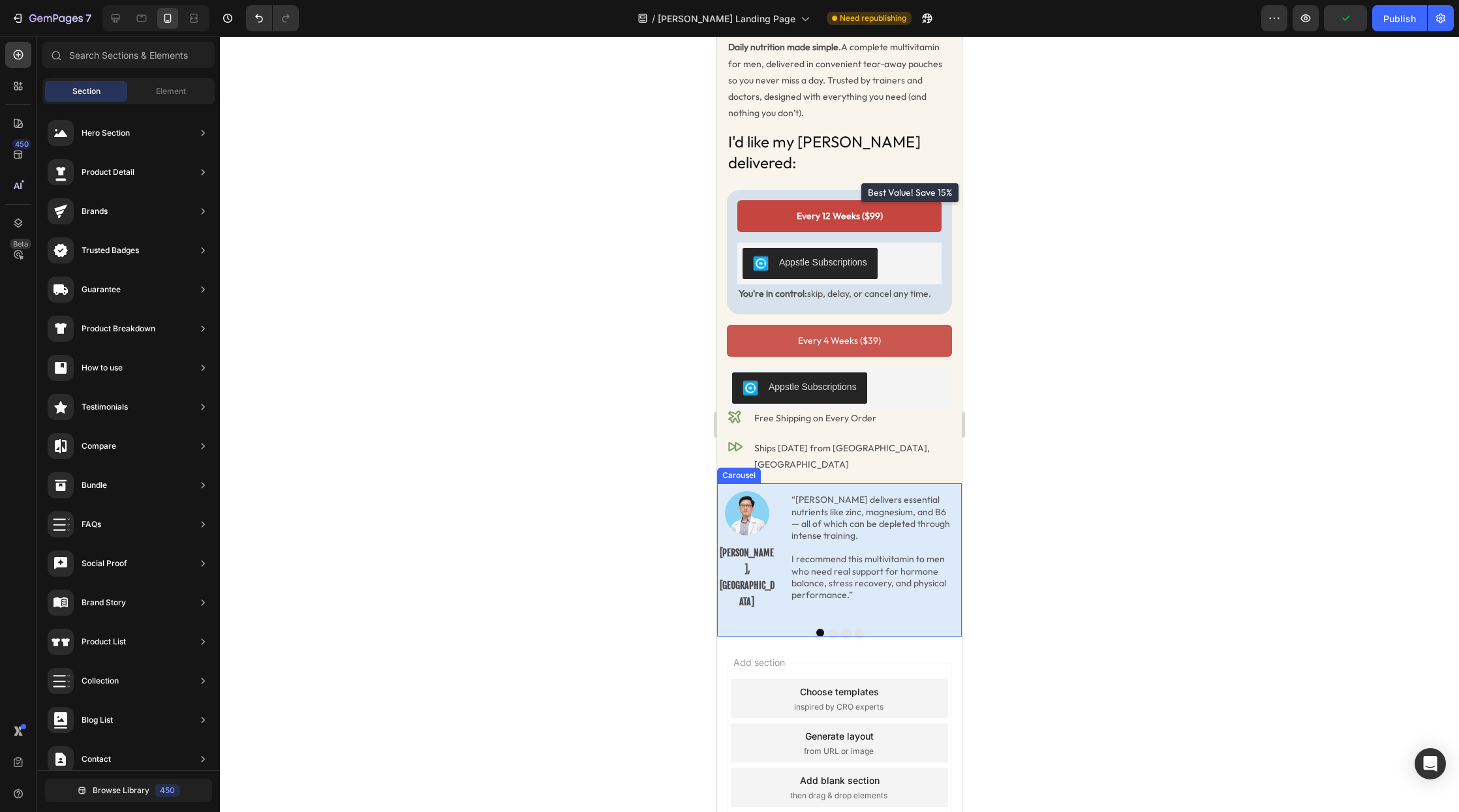
click at [916, 561] on div "Image Dr. Loc Quang, MD Text Block “Radder delivers essential nutrients like zi…" at bounding box center [839, 551] width 245 height 135
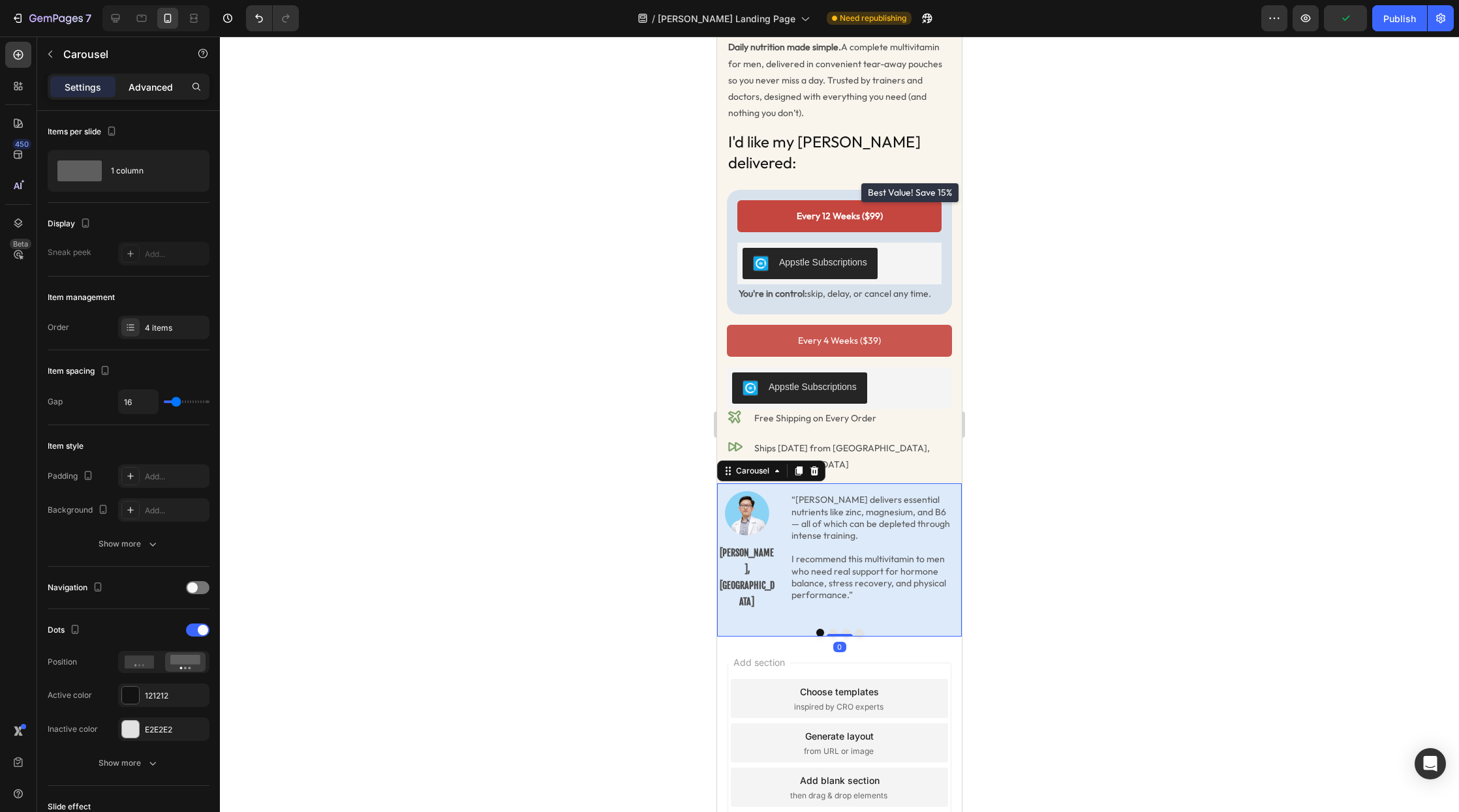
click at [140, 91] on p "Advanced" at bounding box center [151, 87] width 45 height 14
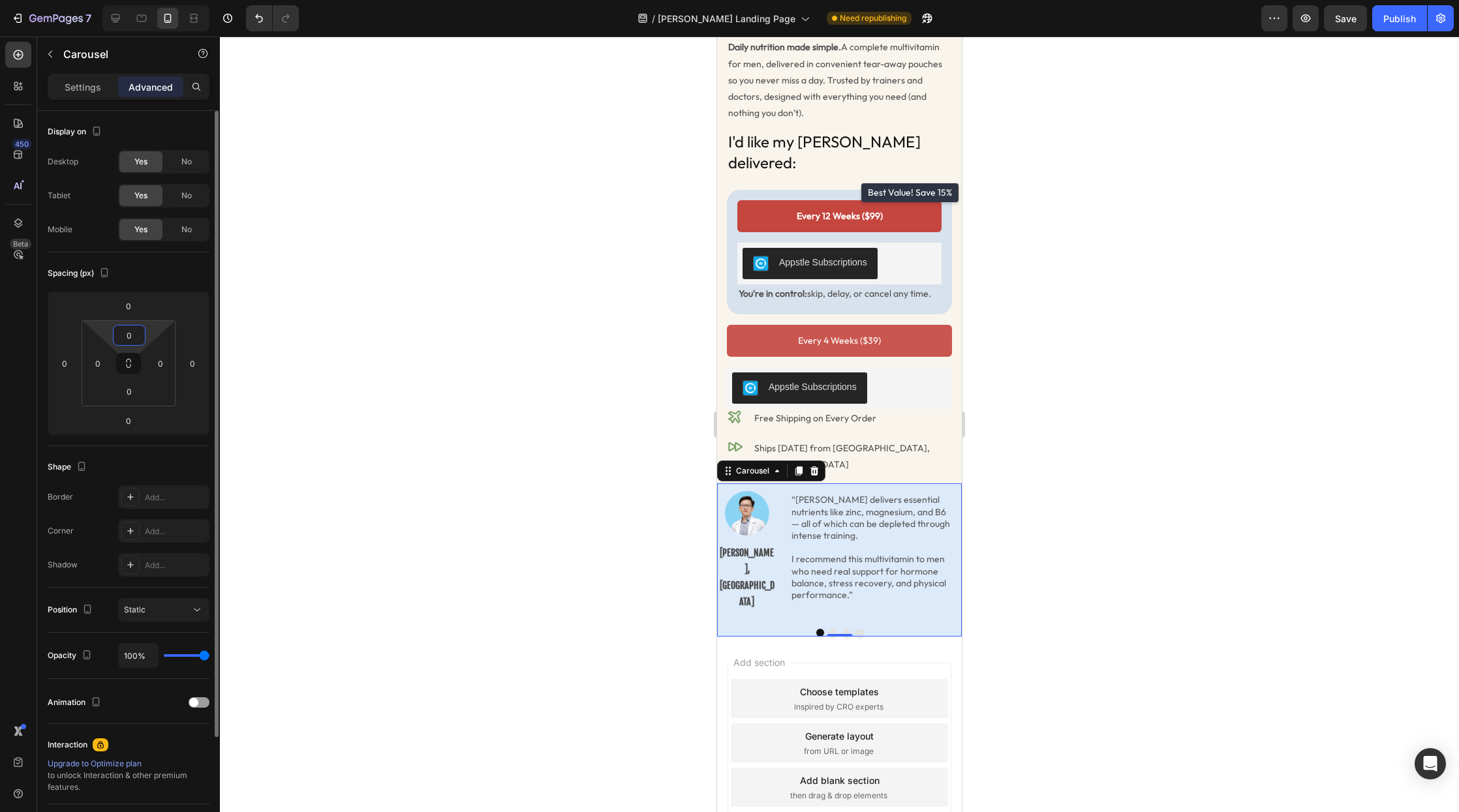
click at [131, 338] on input "0" at bounding box center [129, 335] width 26 height 19
click at [126, 336] on input "0" at bounding box center [129, 335] width 26 height 19
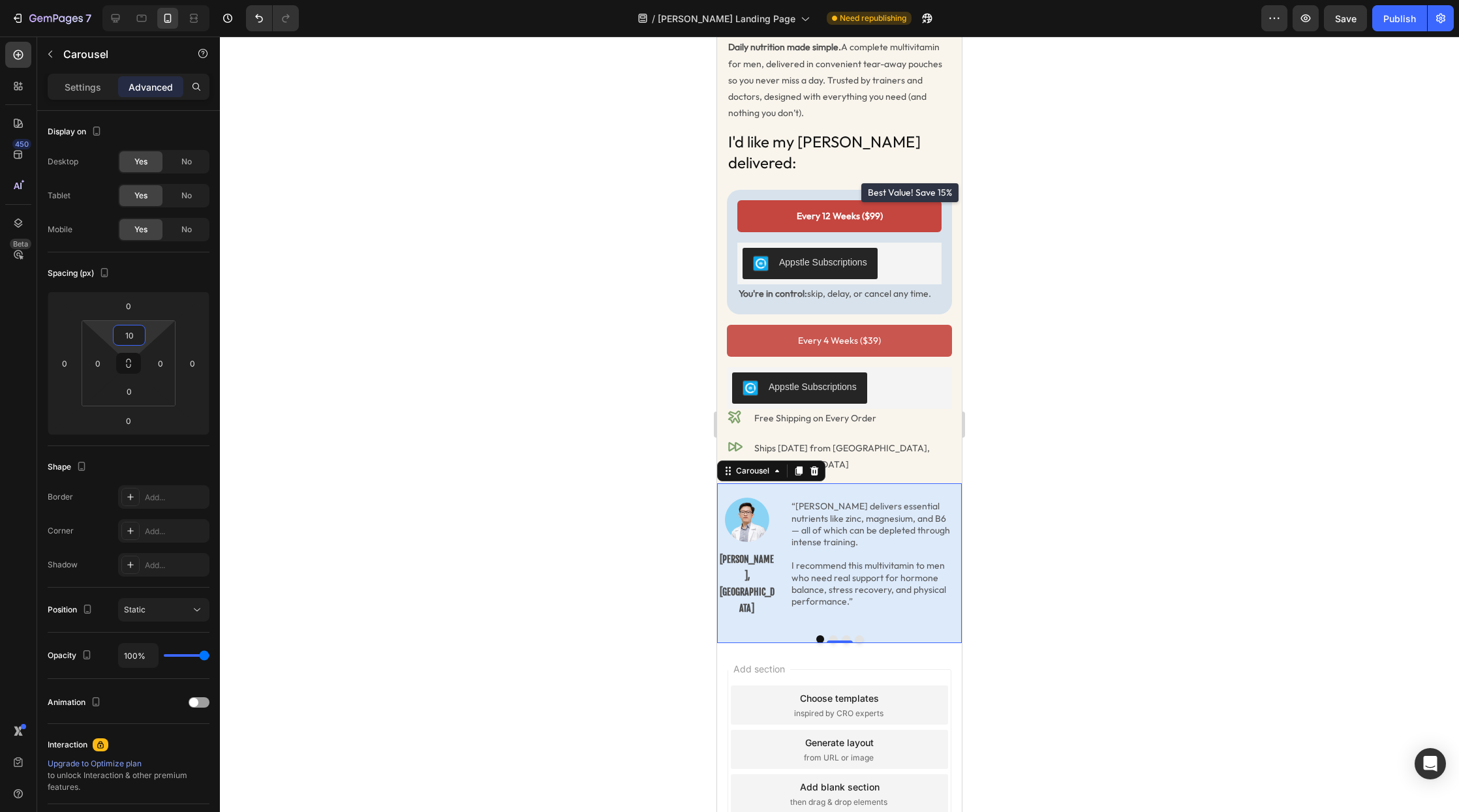
type input "10"
click at [833, 635] on button "Dot" at bounding box center [833, 639] width 8 height 8
click at [844, 635] on button "Dot" at bounding box center [846, 639] width 8 height 8
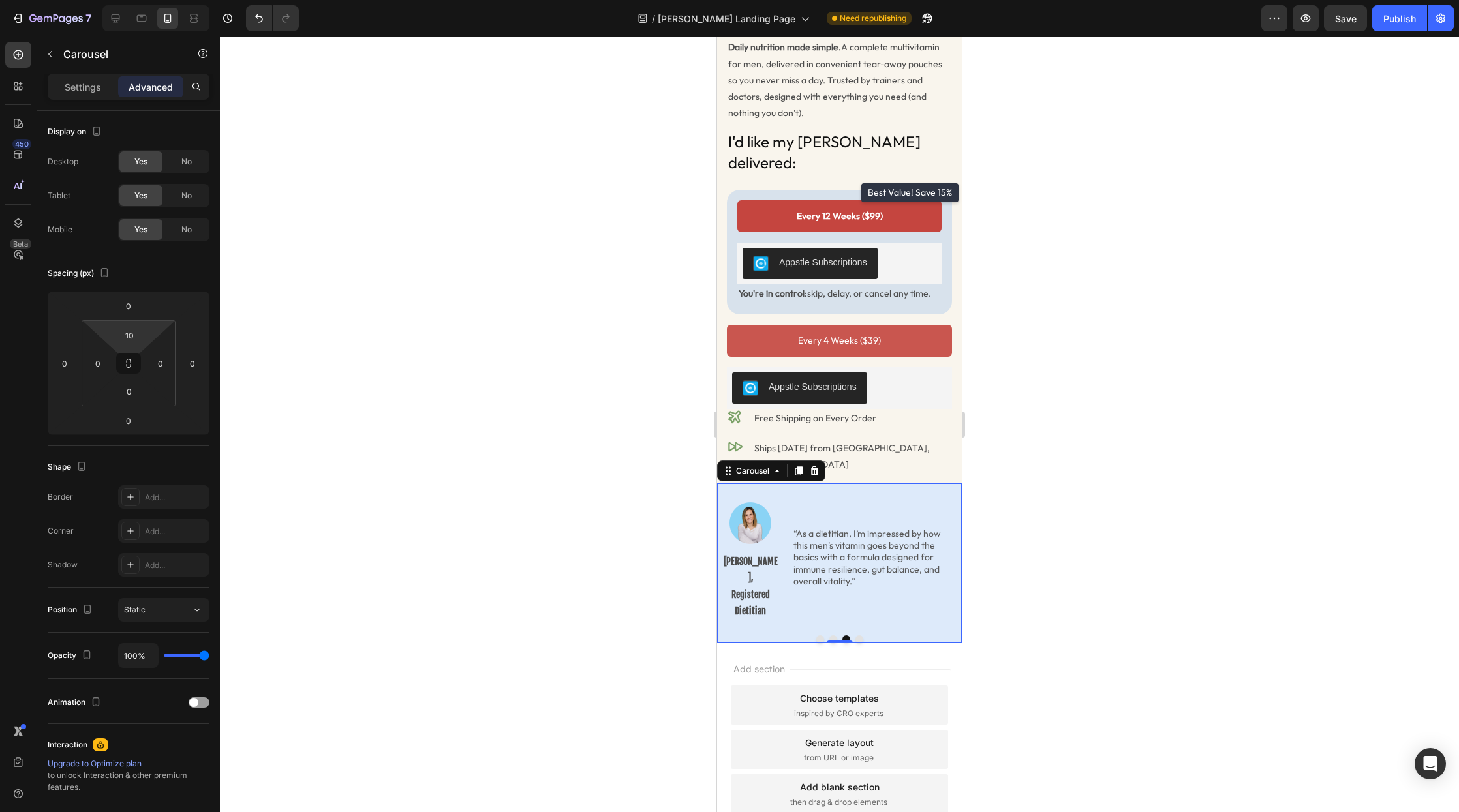
click at [856, 635] on button "Dot" at bounding box center [859, 639] width 8 height 8
click at [837, 635] on div at bounding box center [839, 639] width 245 height 8
click at [832, 635] on button "Dot" at bounding box center [833, 639] width 8 height 8
click at [759, 553] on p "Emad Haridi, ISSA Certified Personal Trainer" at bounding box center [750, 586] width 55 height 66
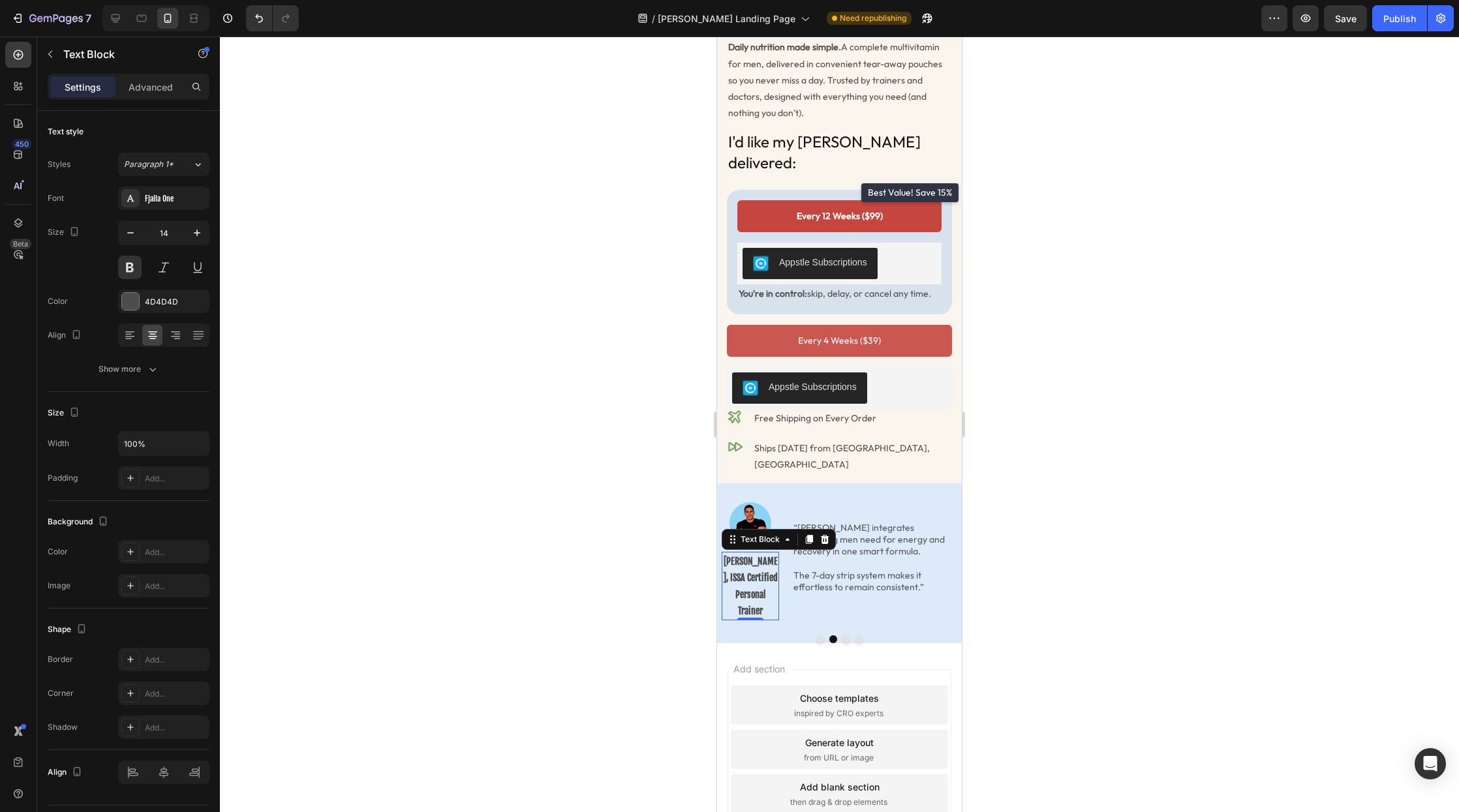
click at [759, 553] on p "Emad Haridi, ISSA Certified Personal Trainer" at bounding box center [750, 586] width 55 height 66
click at [1021, 549] on div at bounding box center [840, 424] width 1240 height 776
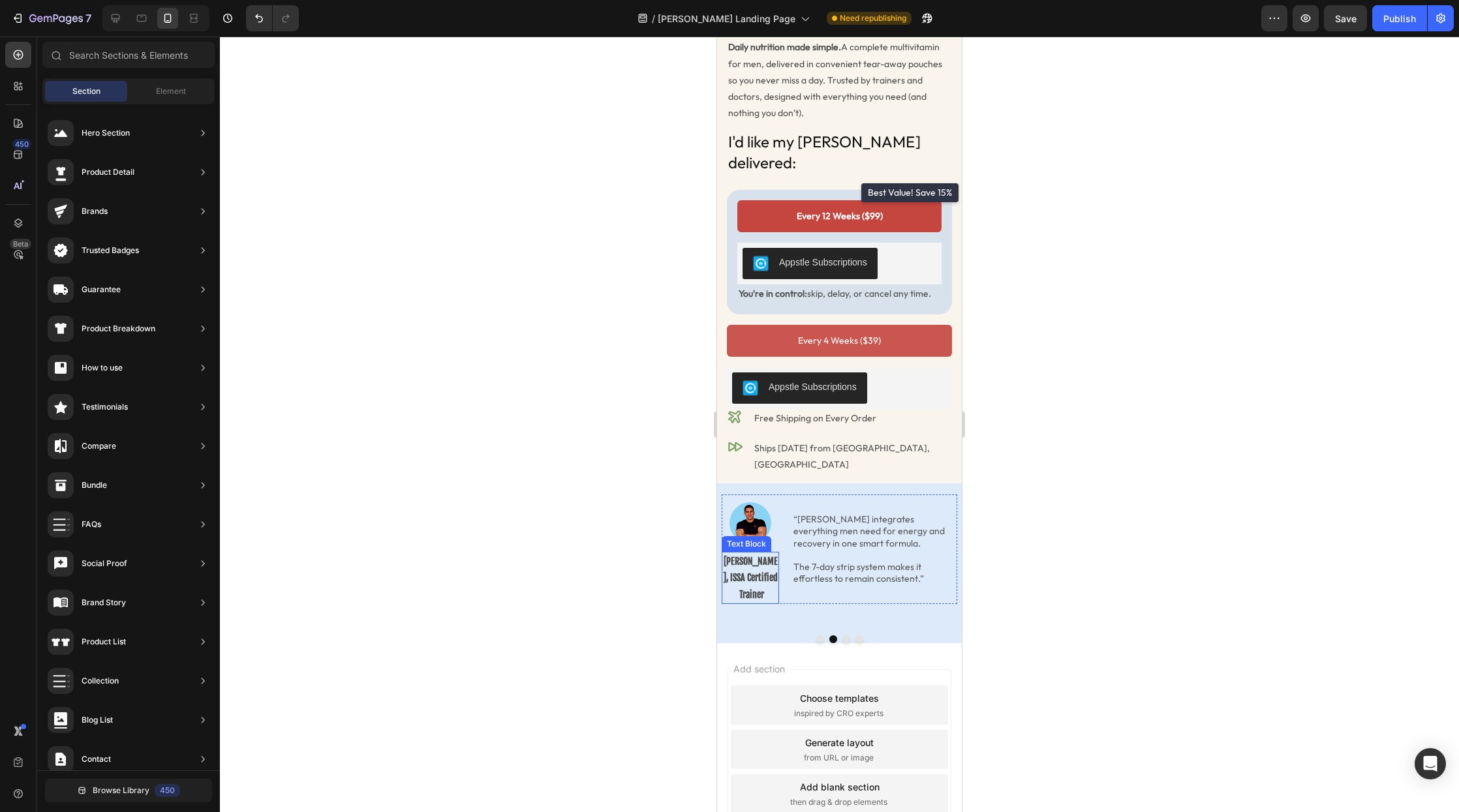
click at [754, 553] on p "Emad Haridi, ISSA Certified Trainer" at bounding box center [750, 577] width 55 height 49
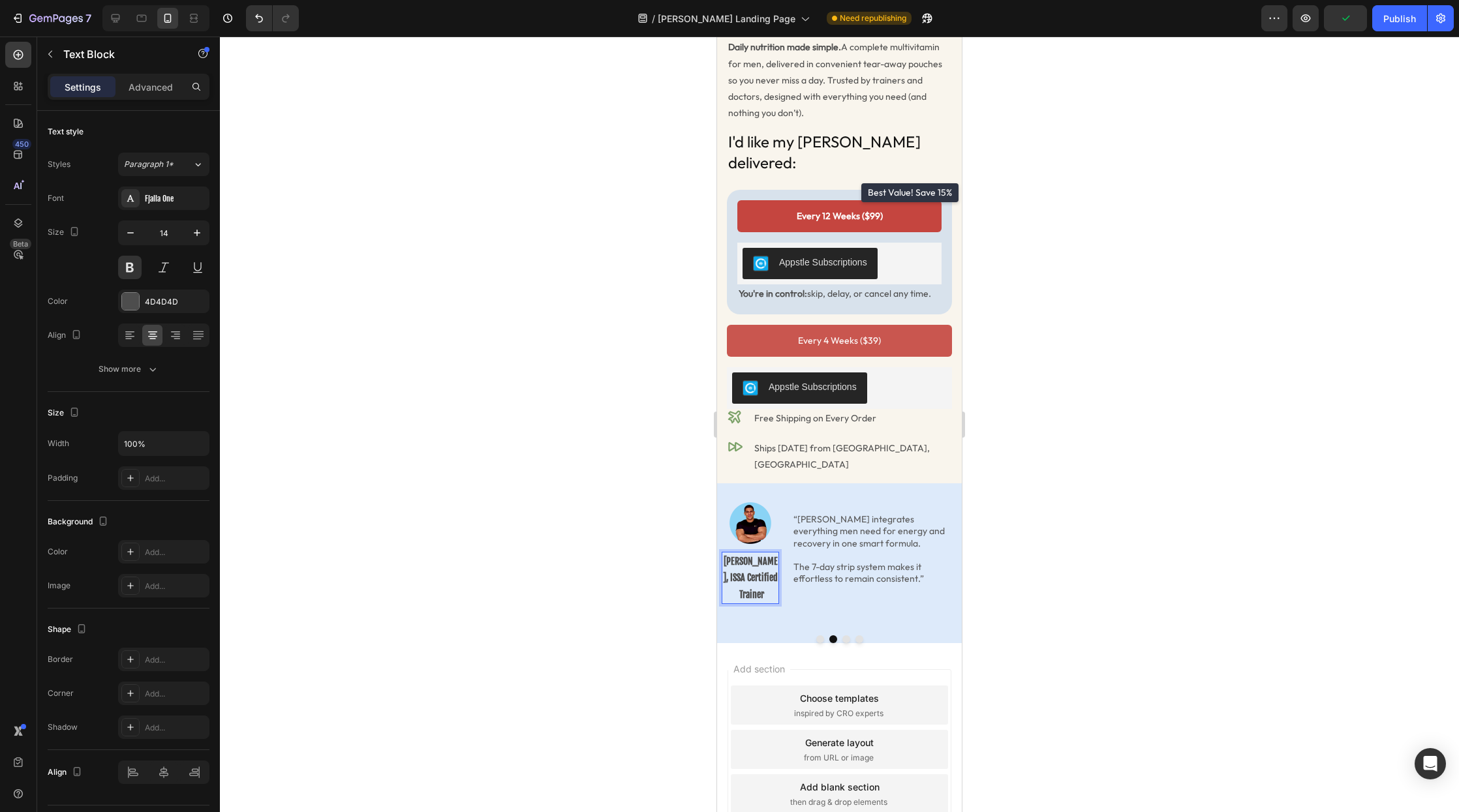
click at [739, 553] on p "Emad Haridi, ISSA Certified Trainer" at bounding box center [750, 577] width 55 height 49
click at [1394, 24] on div "Publish" at bounding box center [1400, 19] width 33 height 14
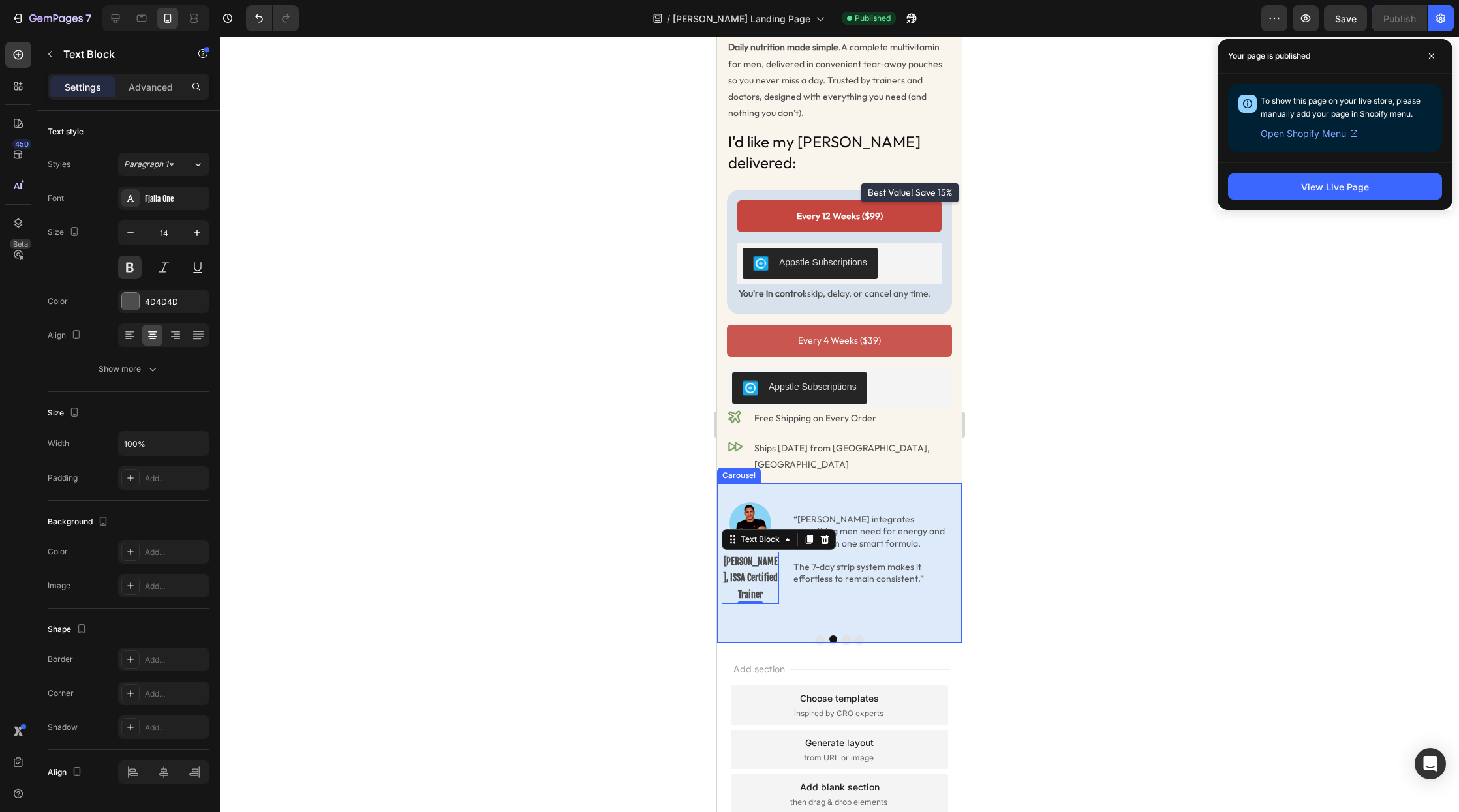
click at [946, 635] on div at bounding box center [839, 639] width 245 height 8
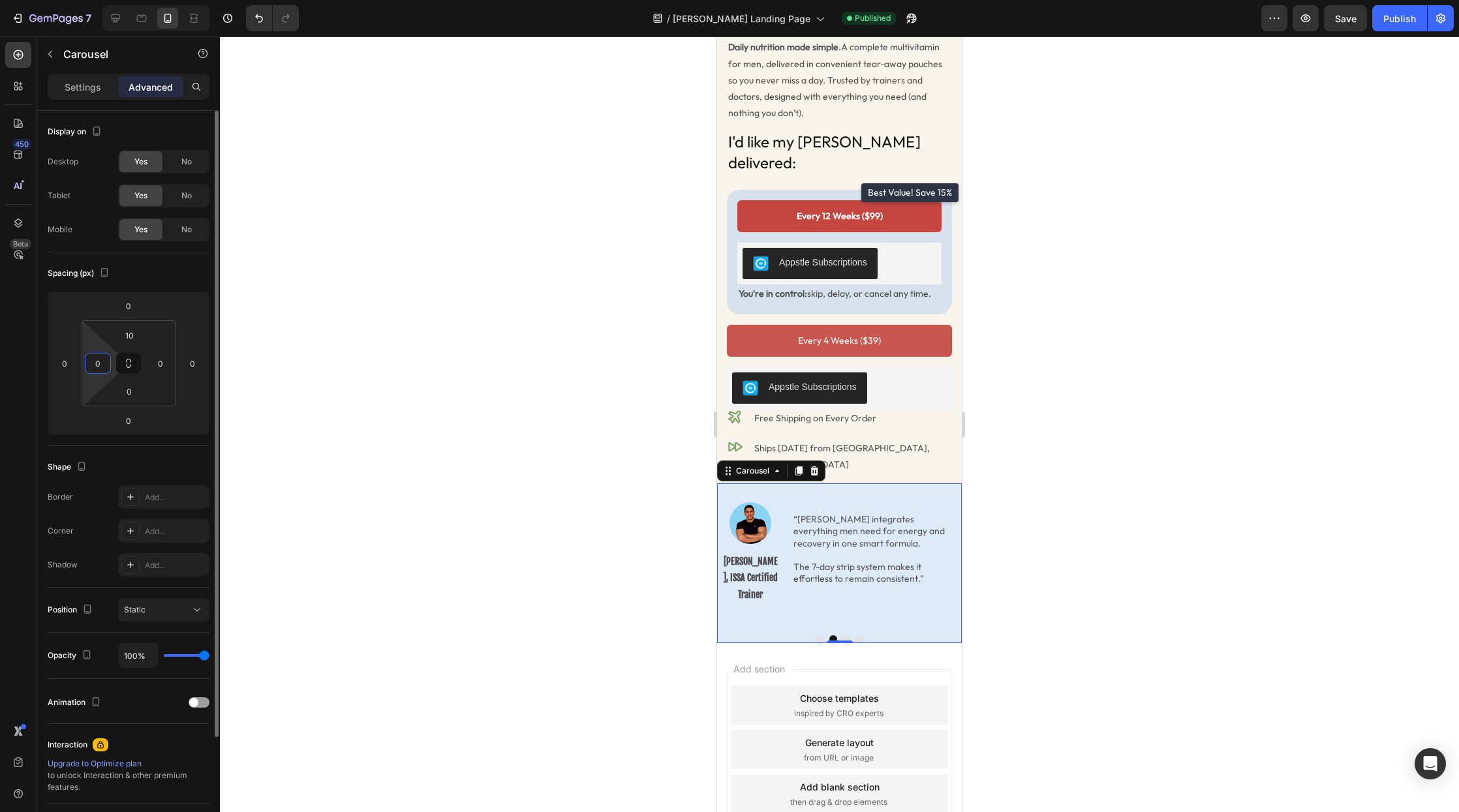
click at [102, 361] on input "0" at bounding box center [98, 364] width 20 height 19
type input "5"
click at [155, 366] on input "0" at bounding box center [160, 364] width 20 height 19
drag, startPoint x: 155, startPoint y: 365, endPoint x: 185, endPoint y: 368, distance: 30.1
click at [185, 368] on div "0 0 0 0 10 5 0 50" at bounding box center [128, 364] width 162 height 143
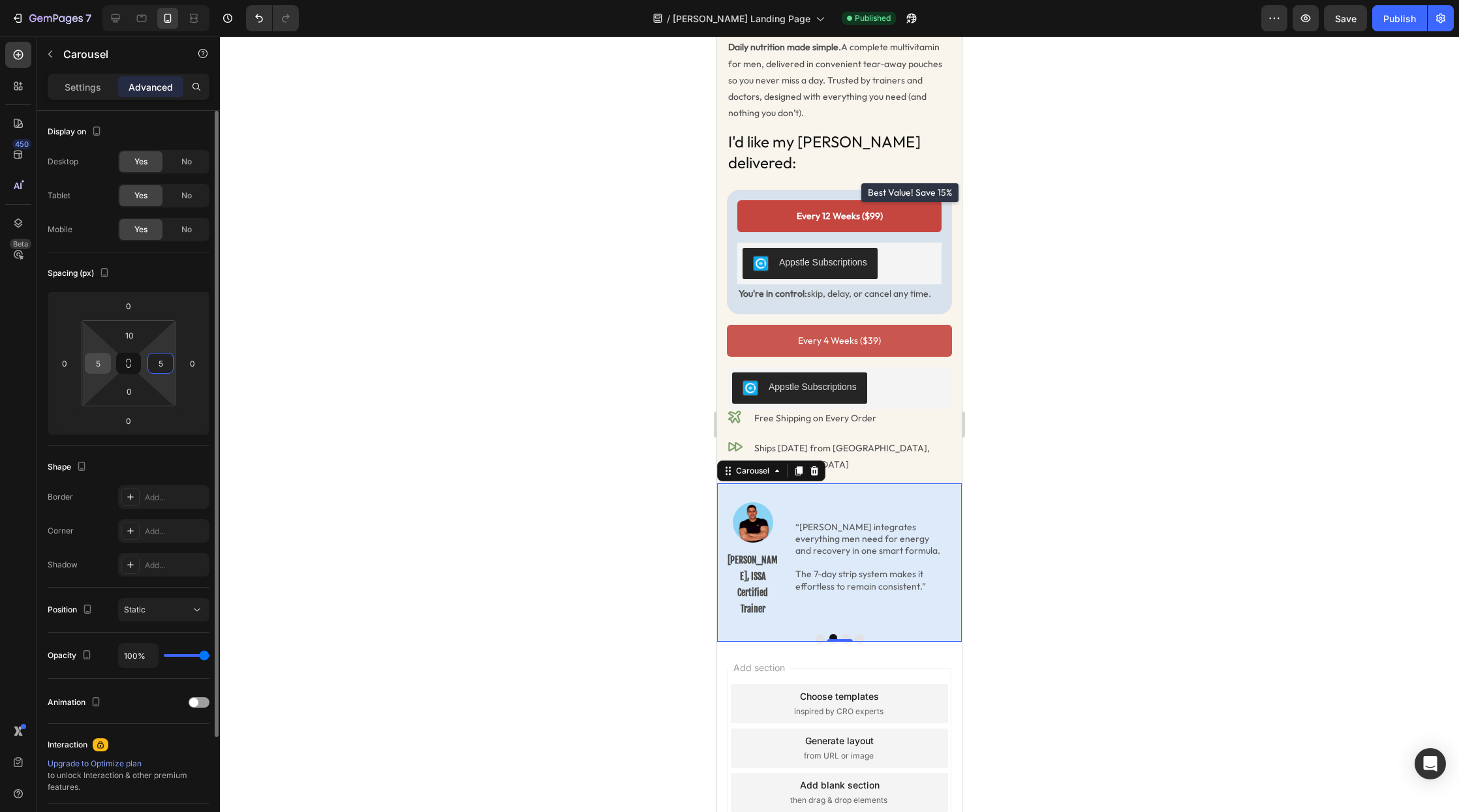
type input "5"
click at [95, 366] on input "5" at bounding box center [98, 364] width 20 height 19
type input "10"
click at [148, 363] on div "5" at bounding box center [160, 364] width 26 height 21
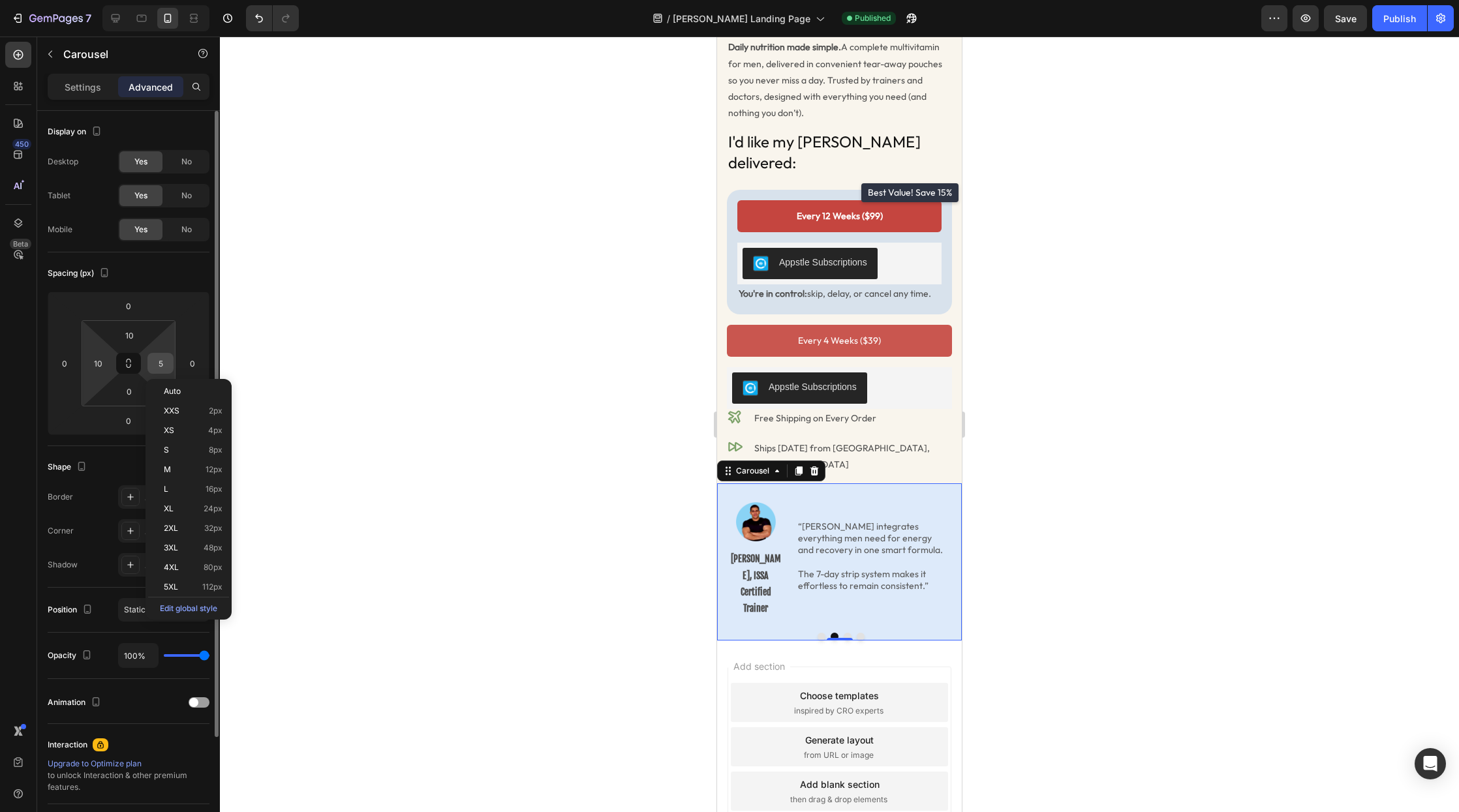
click at [162, 363] on input "5" at bounding box center [160, 364] width 20 height 19
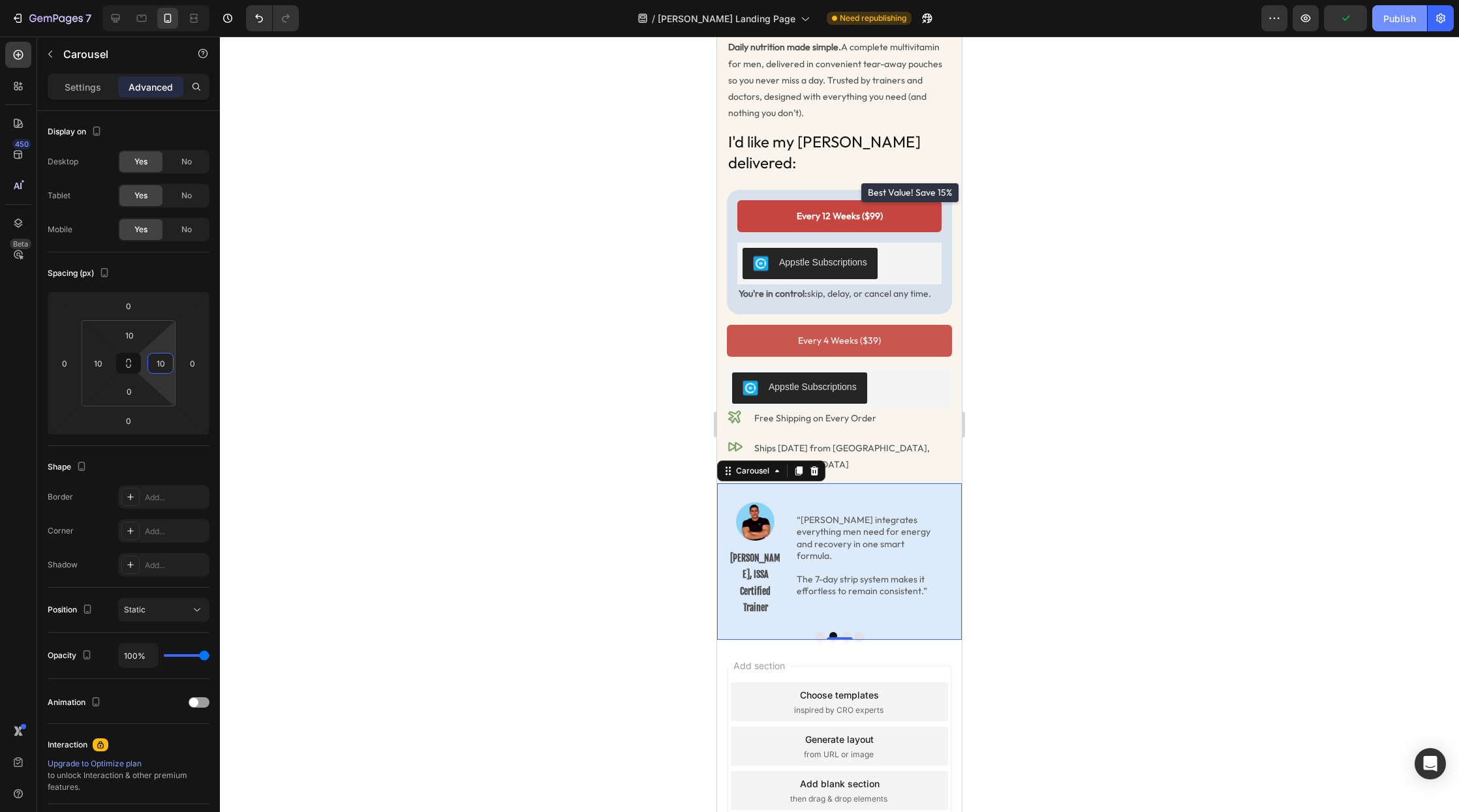
type input "10"
click at [1401, 21] on div "Publish" at bounding box center [1400, 19] width 33 height 14
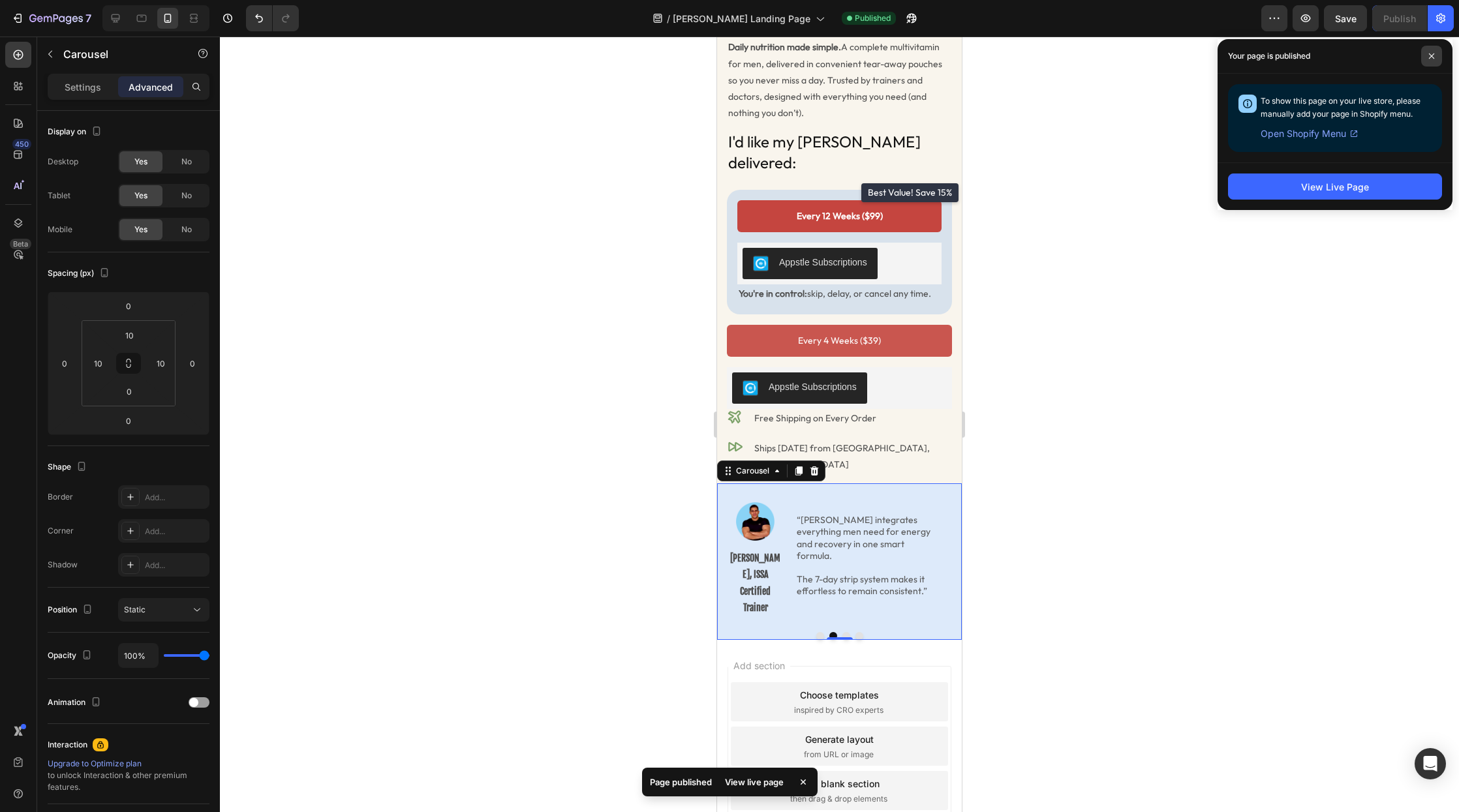
click at [1433, 56] on icon at bounding box center [1431, 56] width 6 height 6
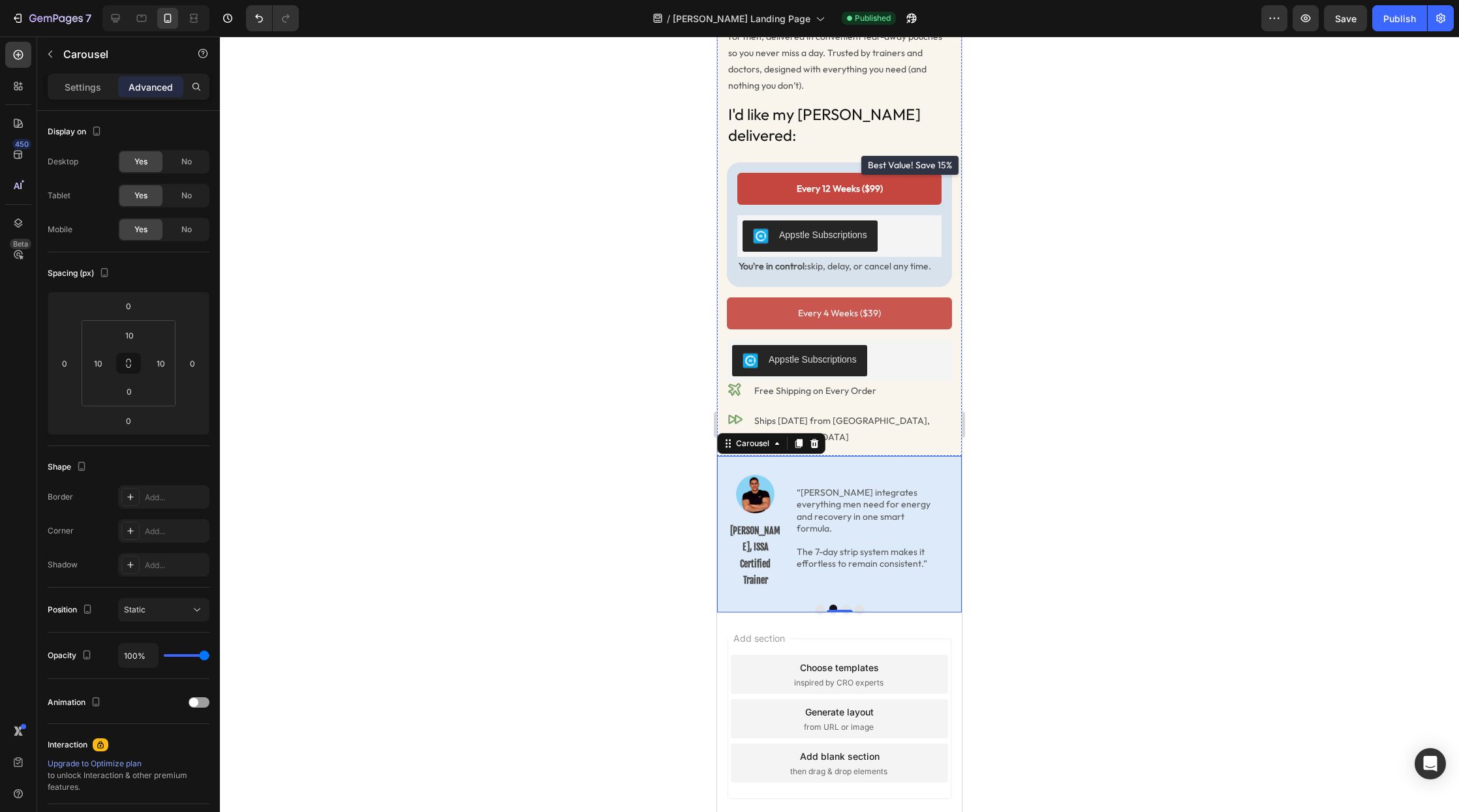
scroll to position [397, 0]
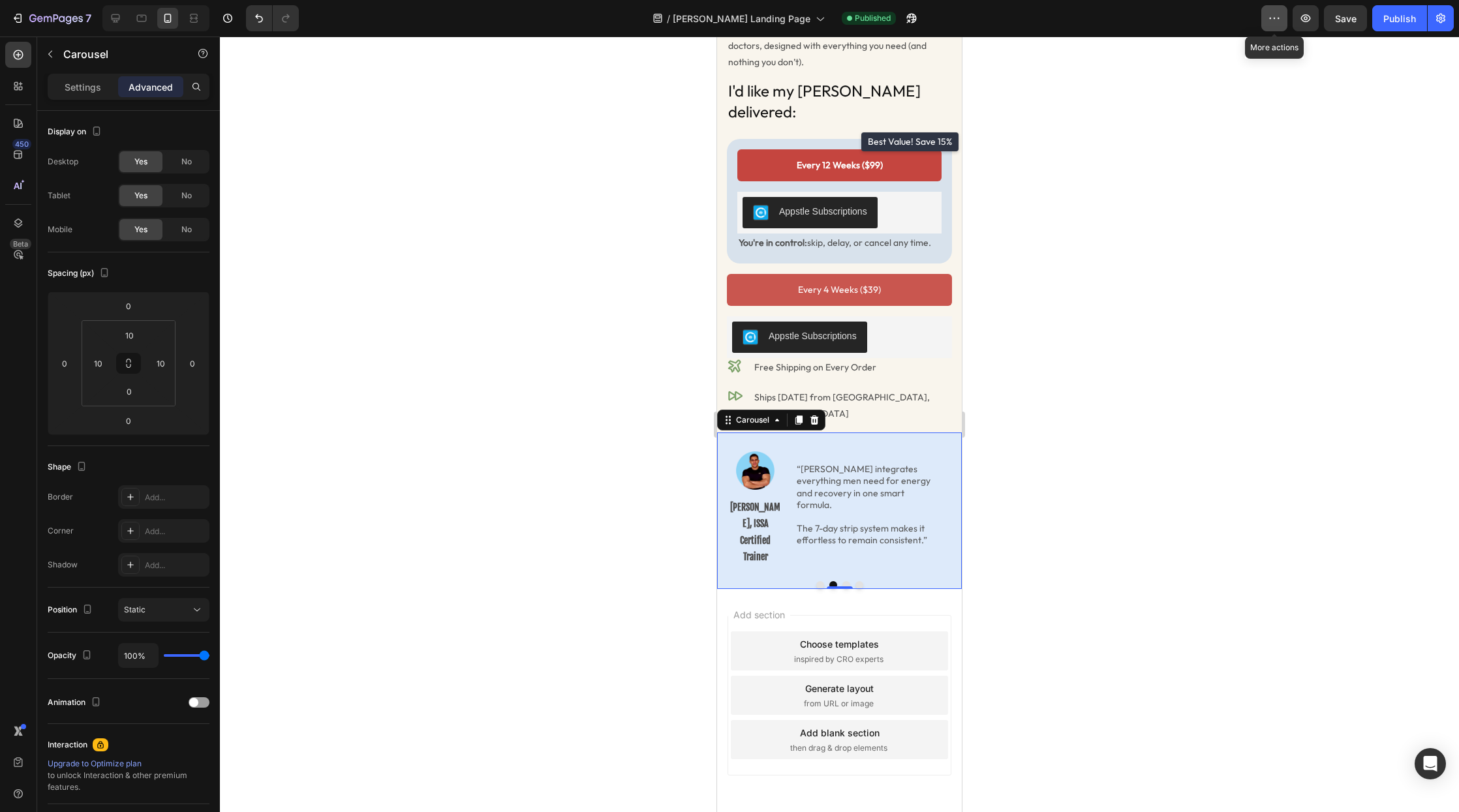
click at [1273, 17] on icon "button" at bounding box center [1274, 18] width 13 height 13
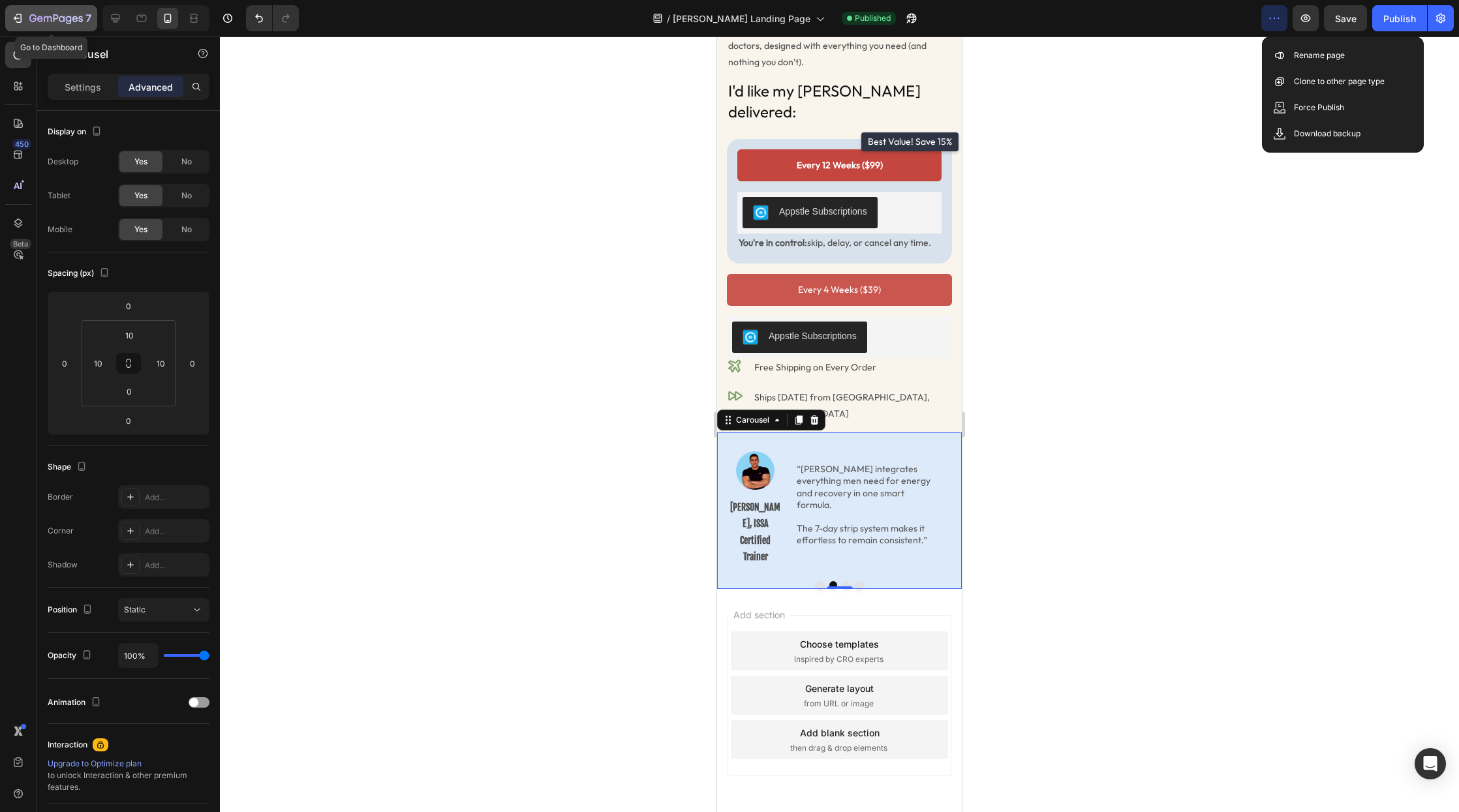
click at [36, 16] on icon "button" at bounding box center [56, 19] width 54 height 11
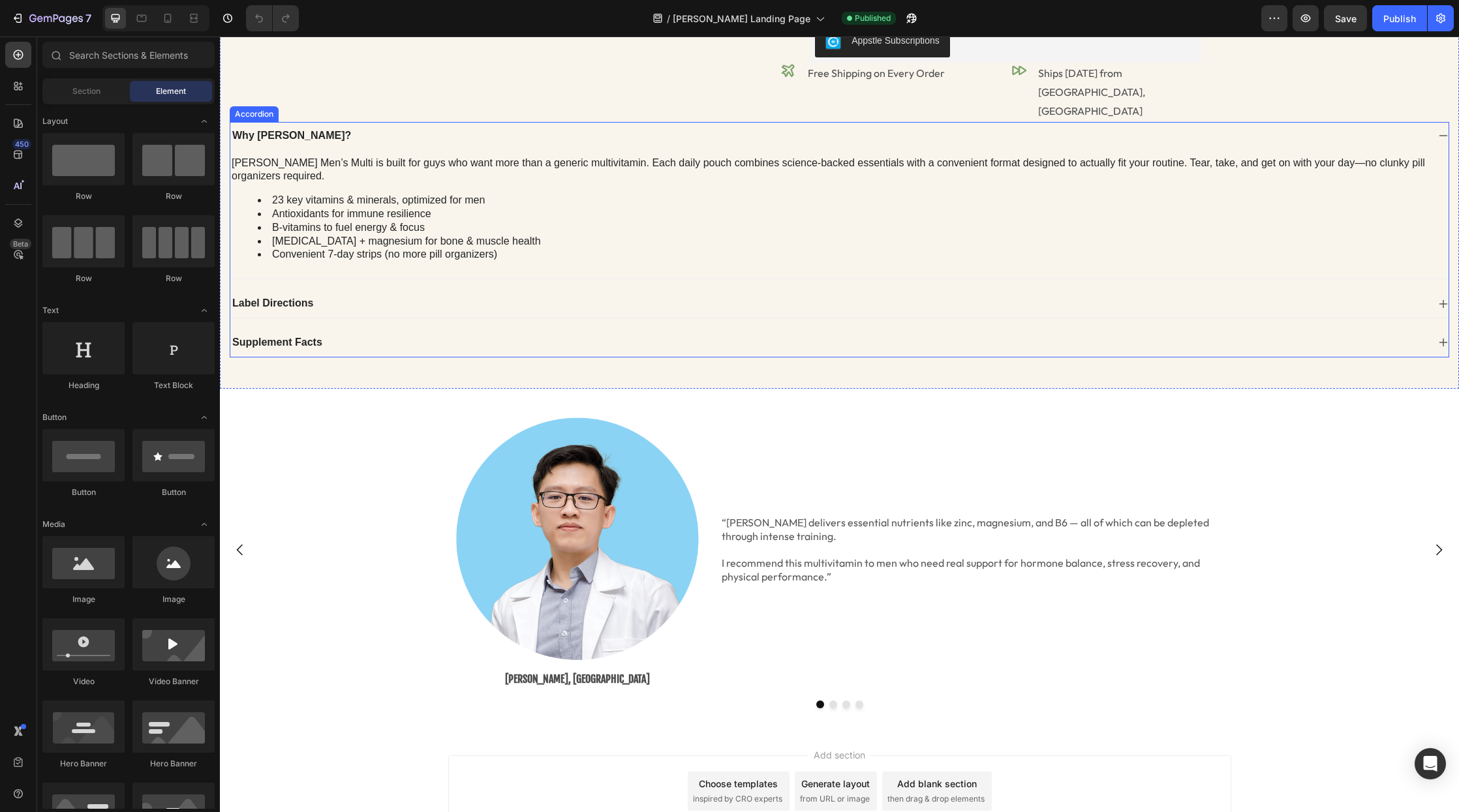
scroll to position [653, 0]
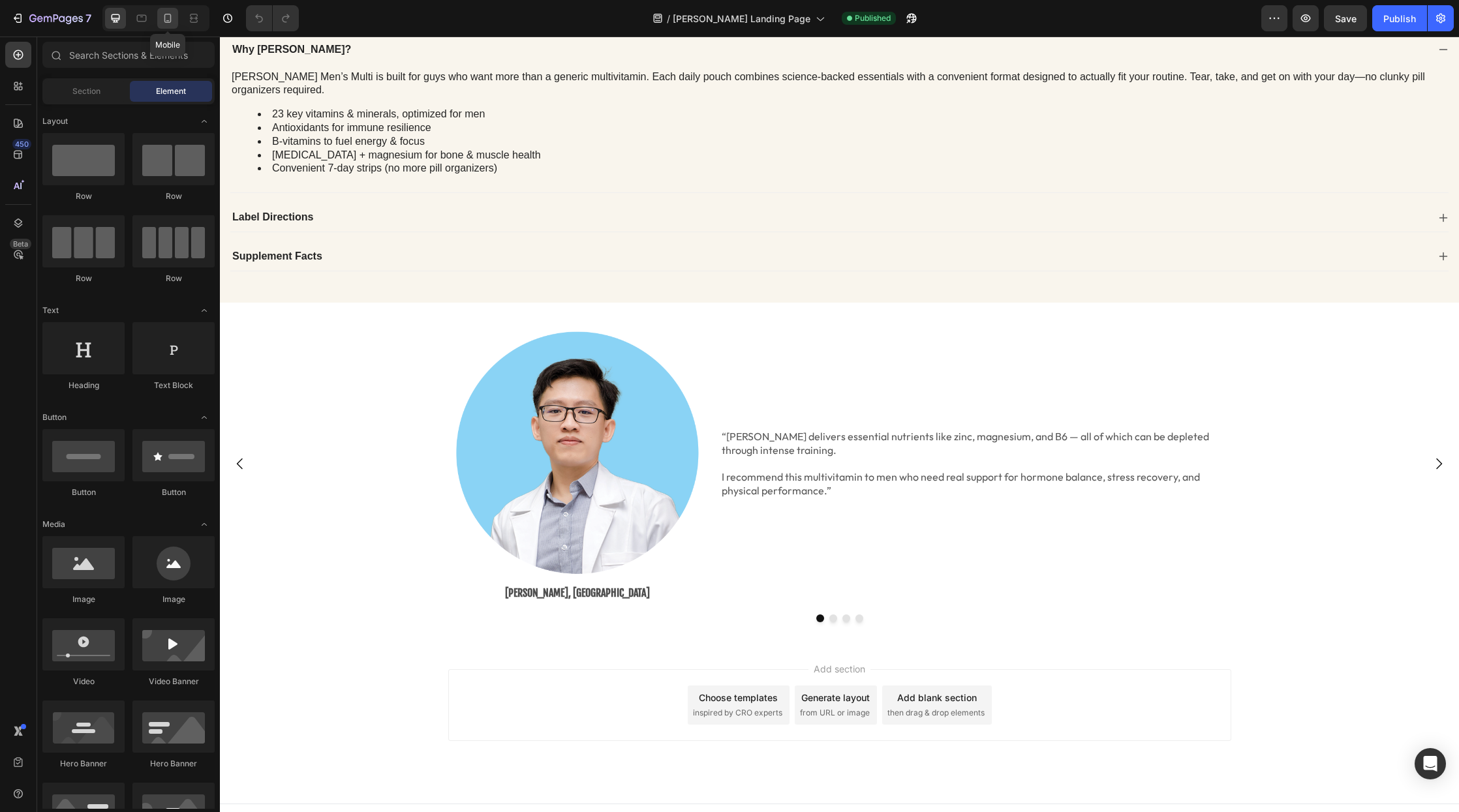
click at [173, 17] on icon at bounding box center [167, 18] width 13 height 13
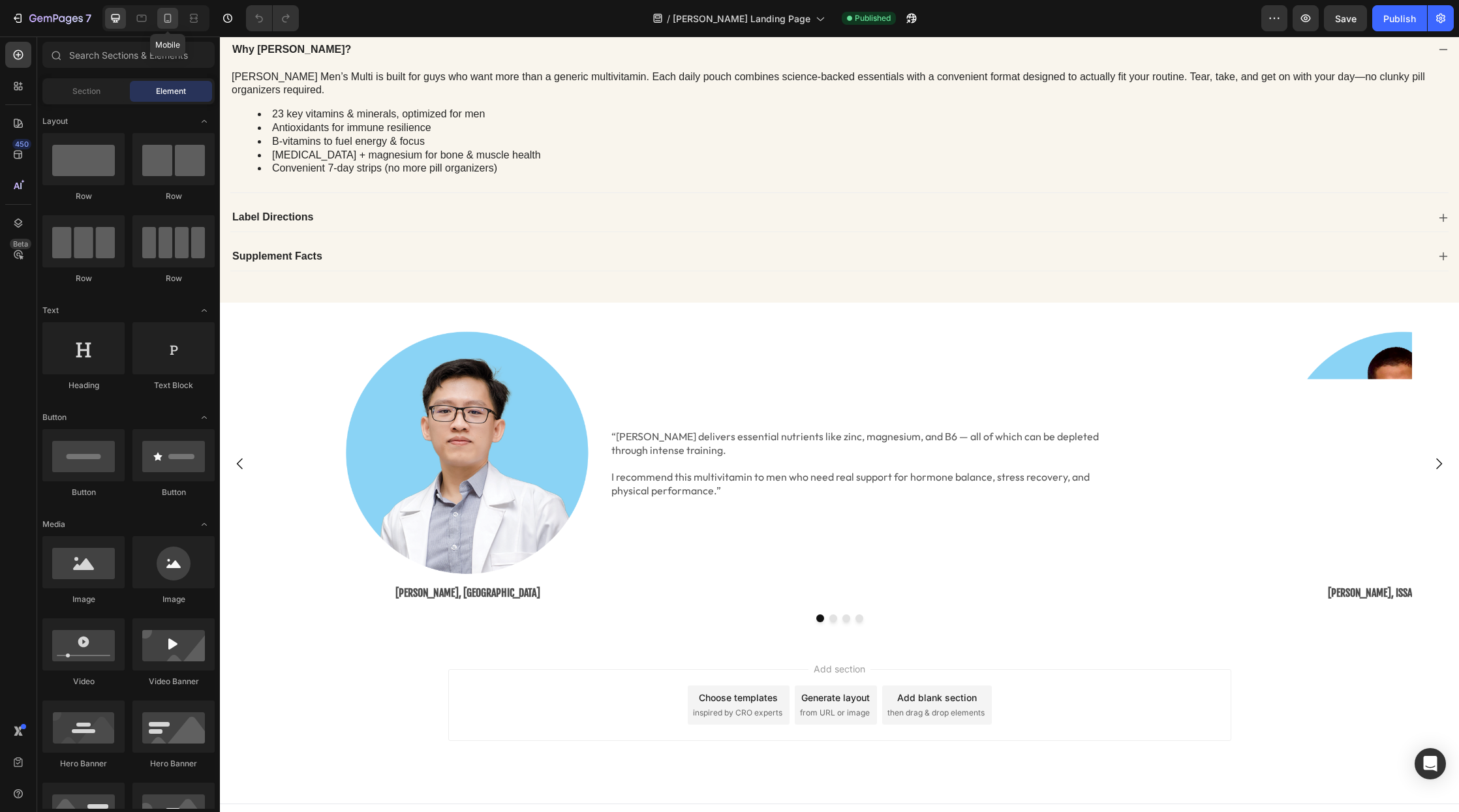
scroll to position [397, 0]
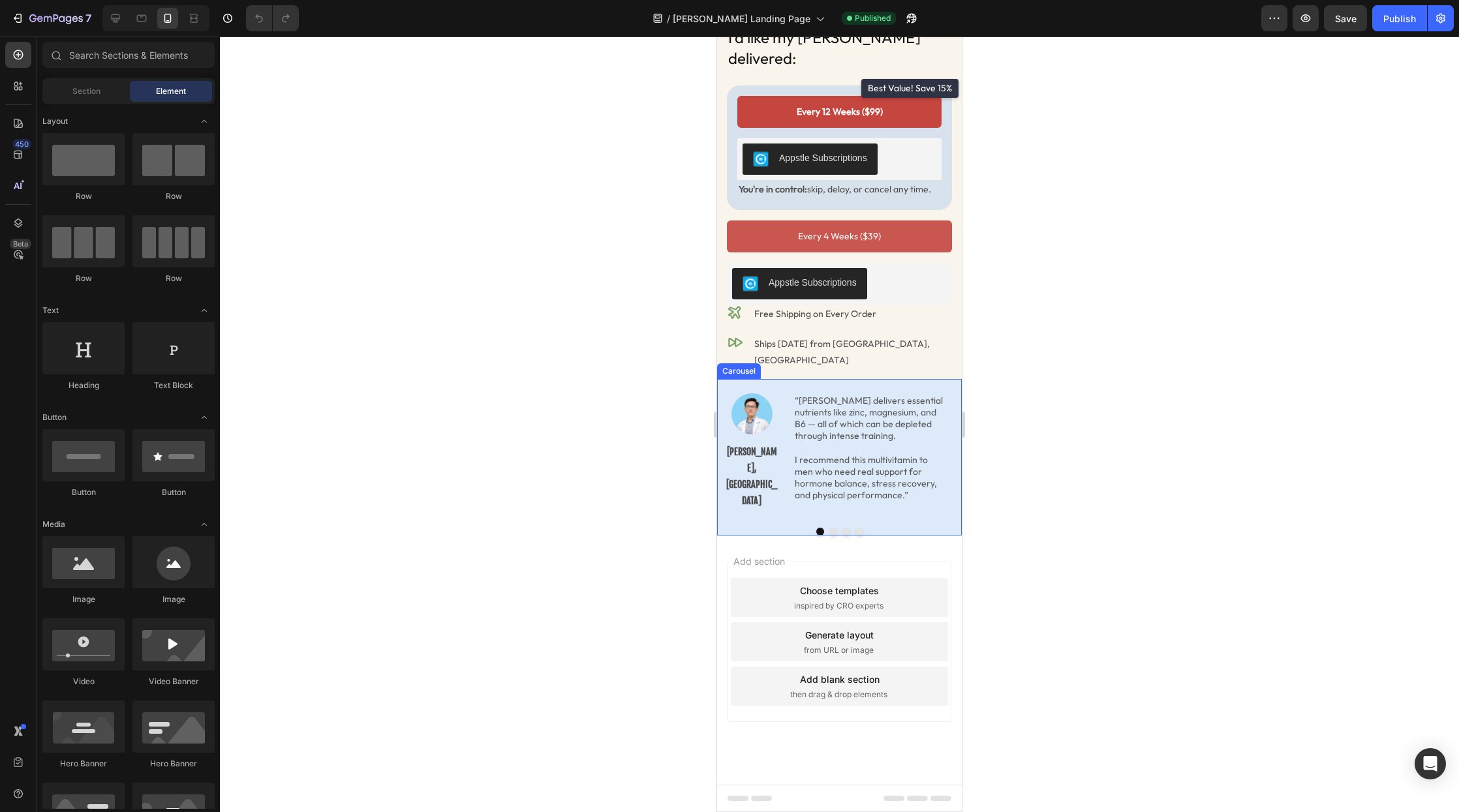
click at [764, 508] on div "Image Dr. Loc Quang, MD Text Block “Radder delivers essential nutrients like zi…" at bounding box center [840, 451] width 232 height 132
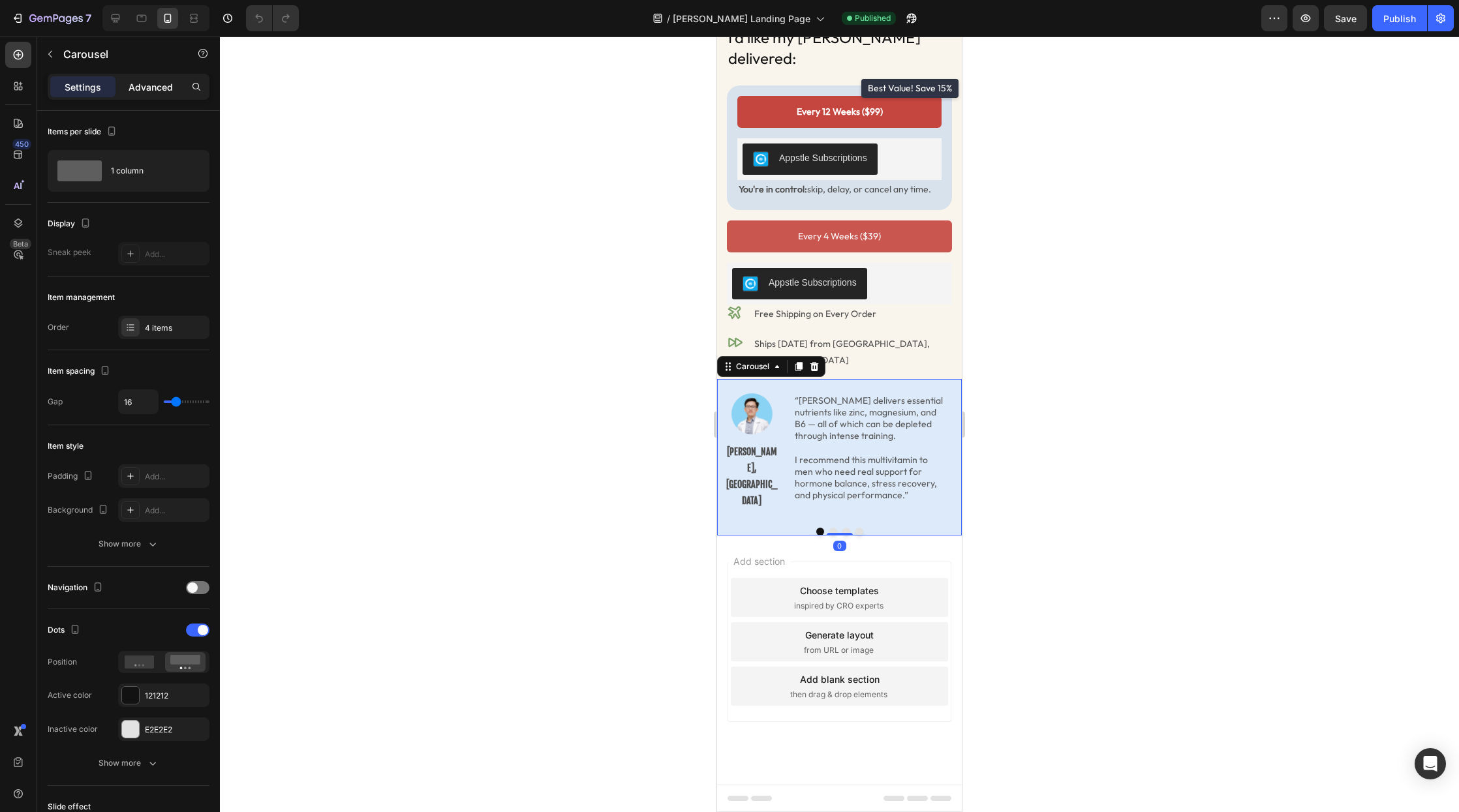
click at [141, 89] on p "Advanced" at bounding box center [151, 87] width 45 height 14
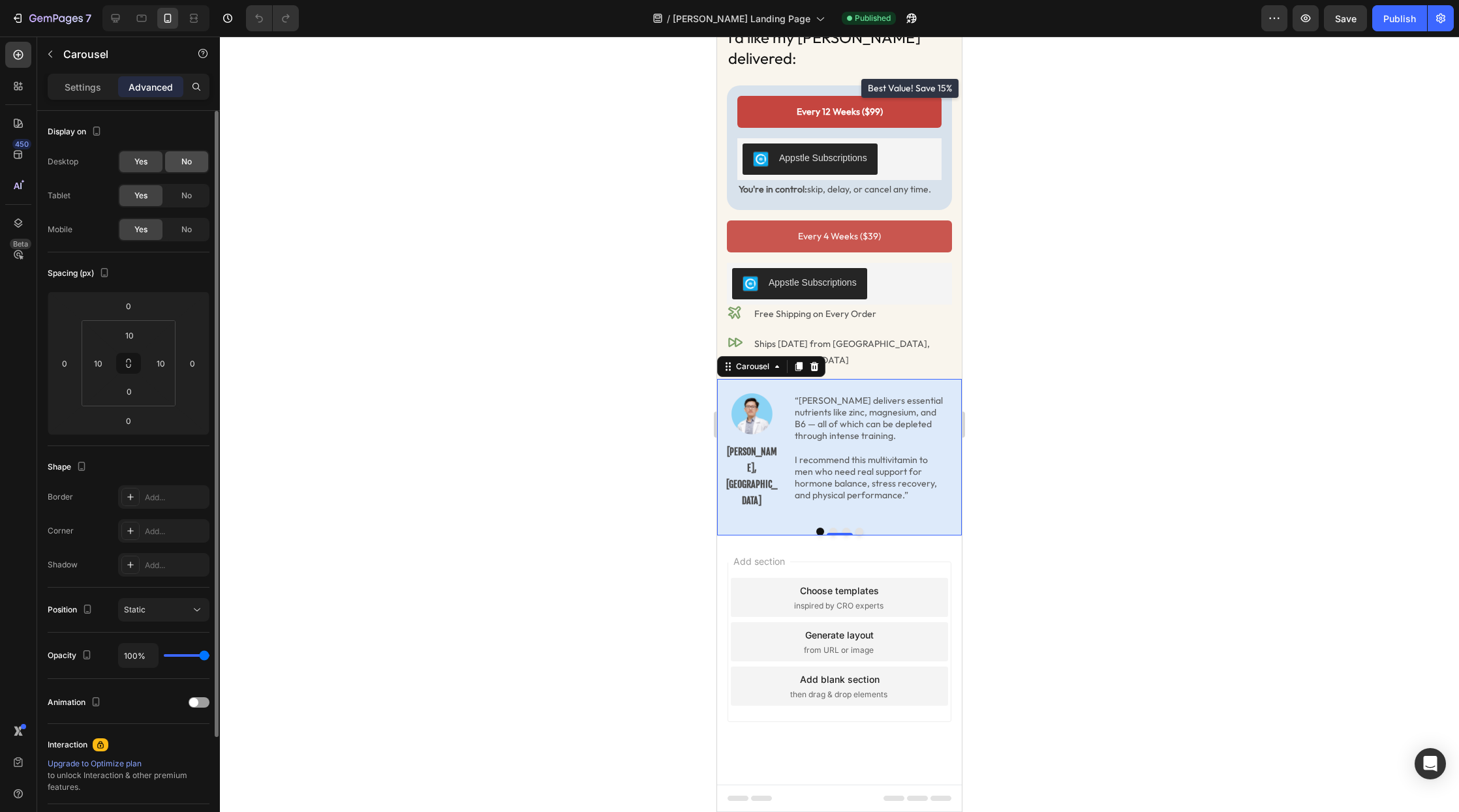
drag, startPoint x: 187, startPoint y: 198, endPoint x: 188, endPoint y: 168, distance: 30.0
click at [187, 197] on span "No" at bounding box center [186, 196] width 10 height 12
click at [188, 164] on span "No" at bounding box center [186, 162] width 10 height 12
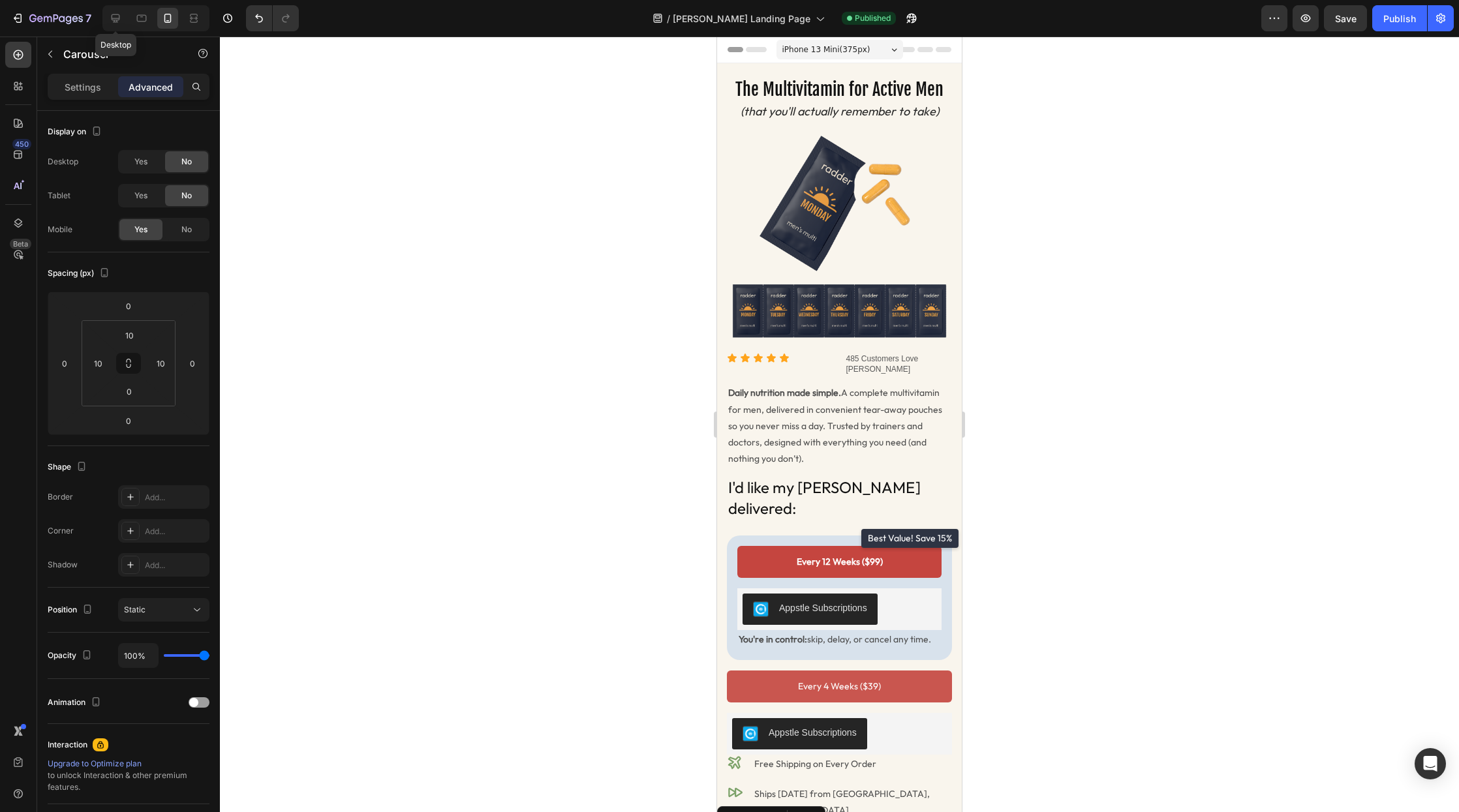
drag, startPoint x: 118, startPoint y: 15, endPoint x: 128, endPoint y: 23, distance: 12.8
click at [118, 15] on icon at bounding box center [116, 19] width 8 height 8
type input "0"
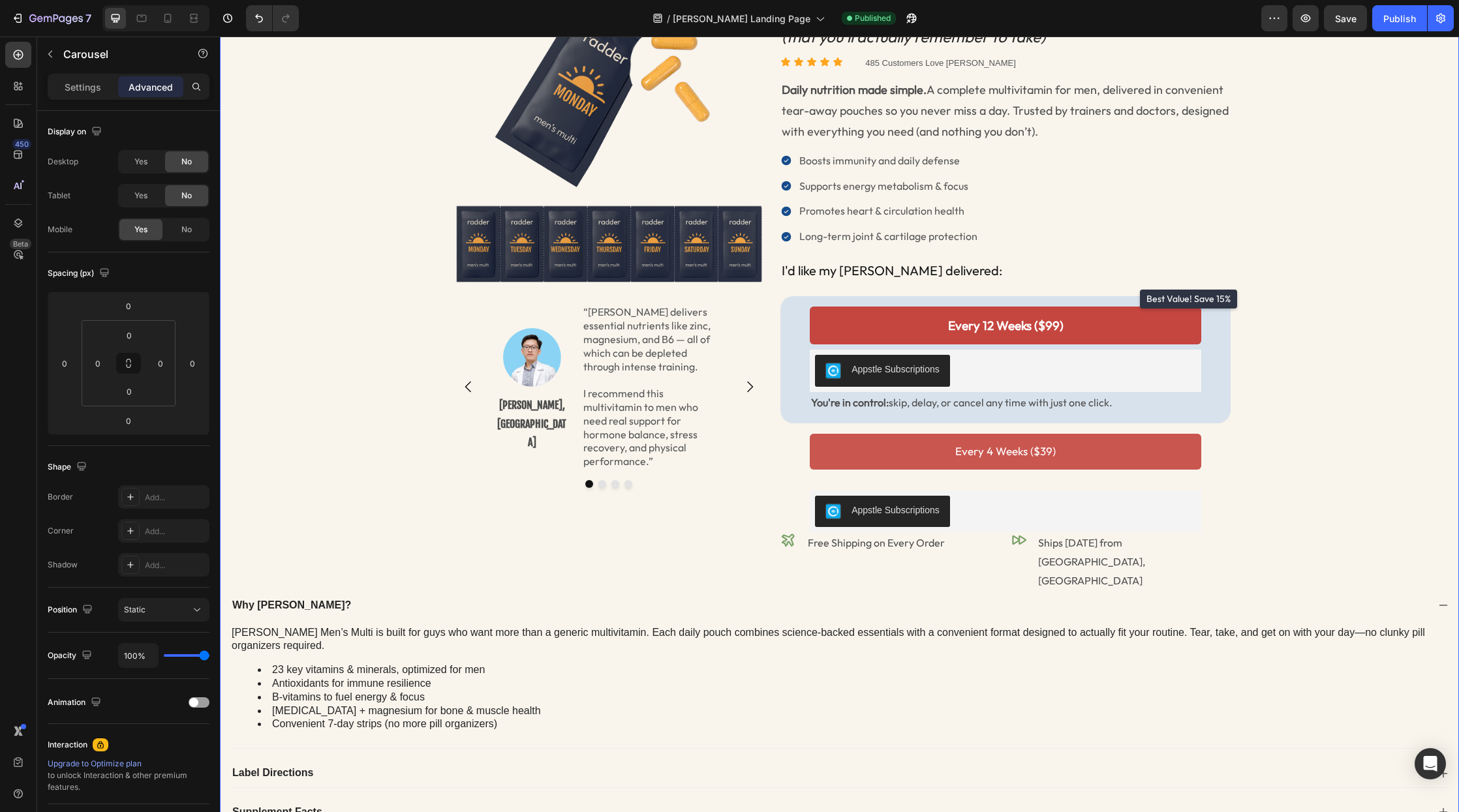
scroll to position [335, 0]
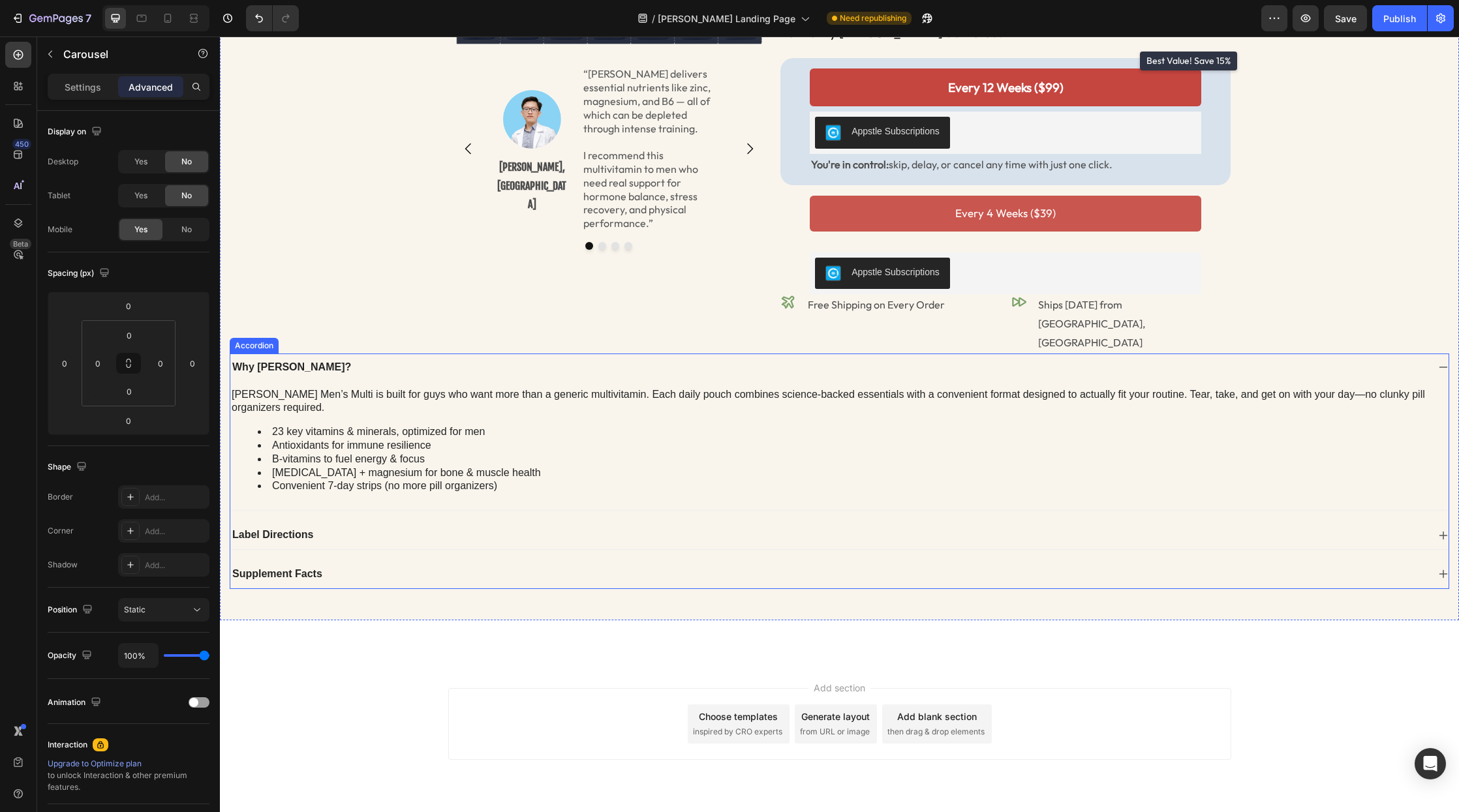
click at [513, 521] on div "Label Directions" at bounding box center [840, 535] width 1219 height 28
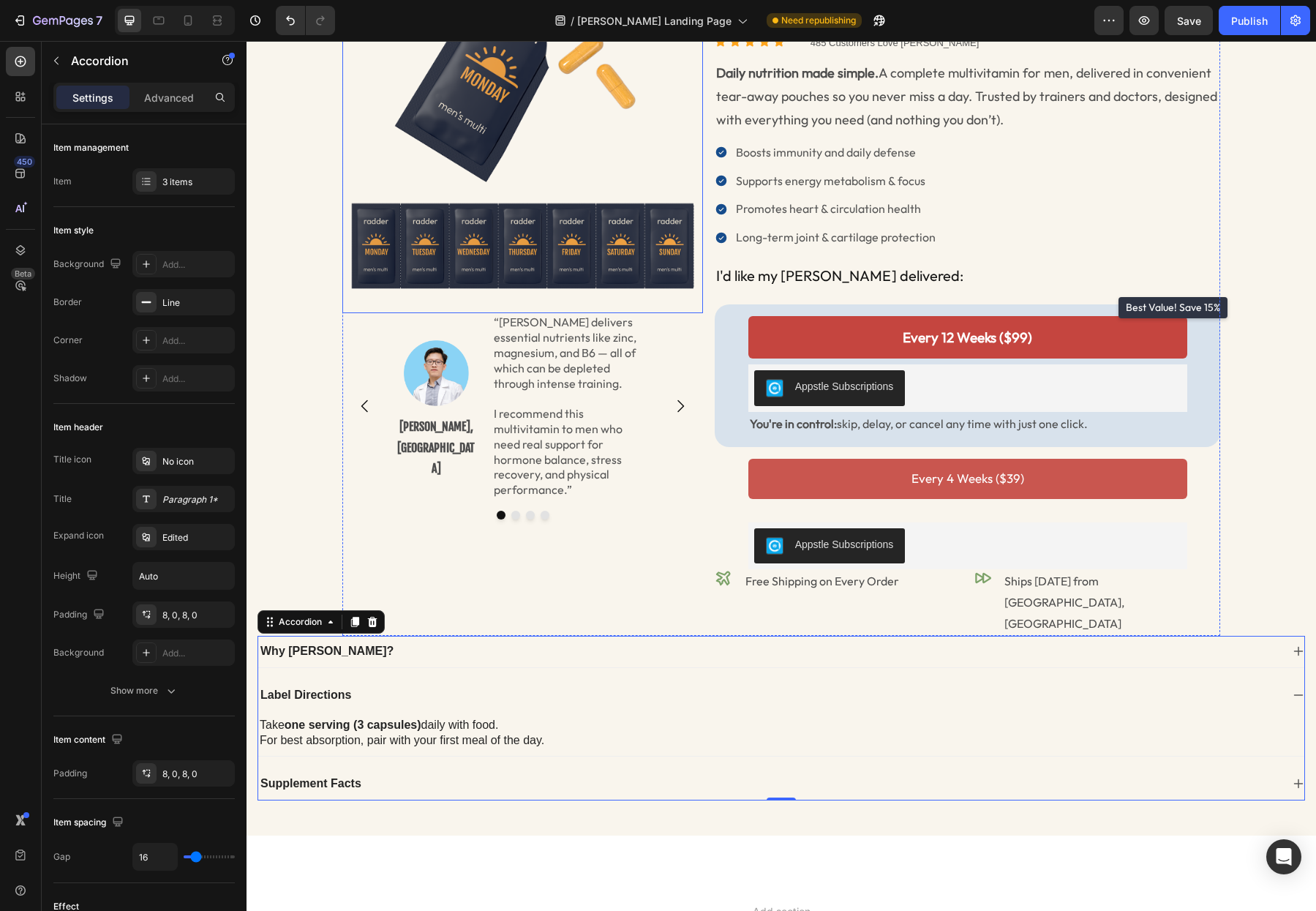
scroll to position [0, 0]
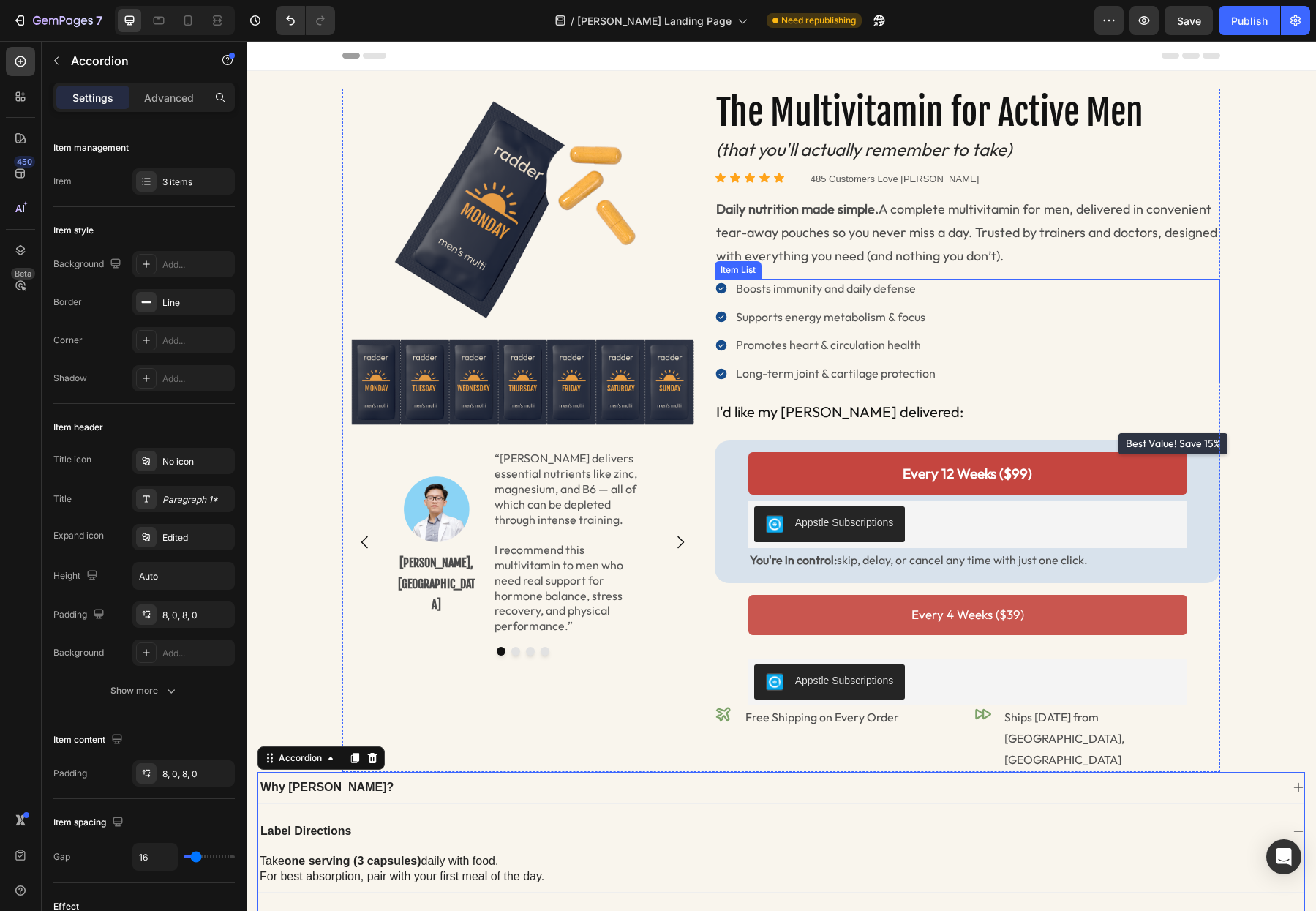
click at [910, 291] on p "Boosts immunity and daily defense" at bounding box center [836, 289] width 200 height 16
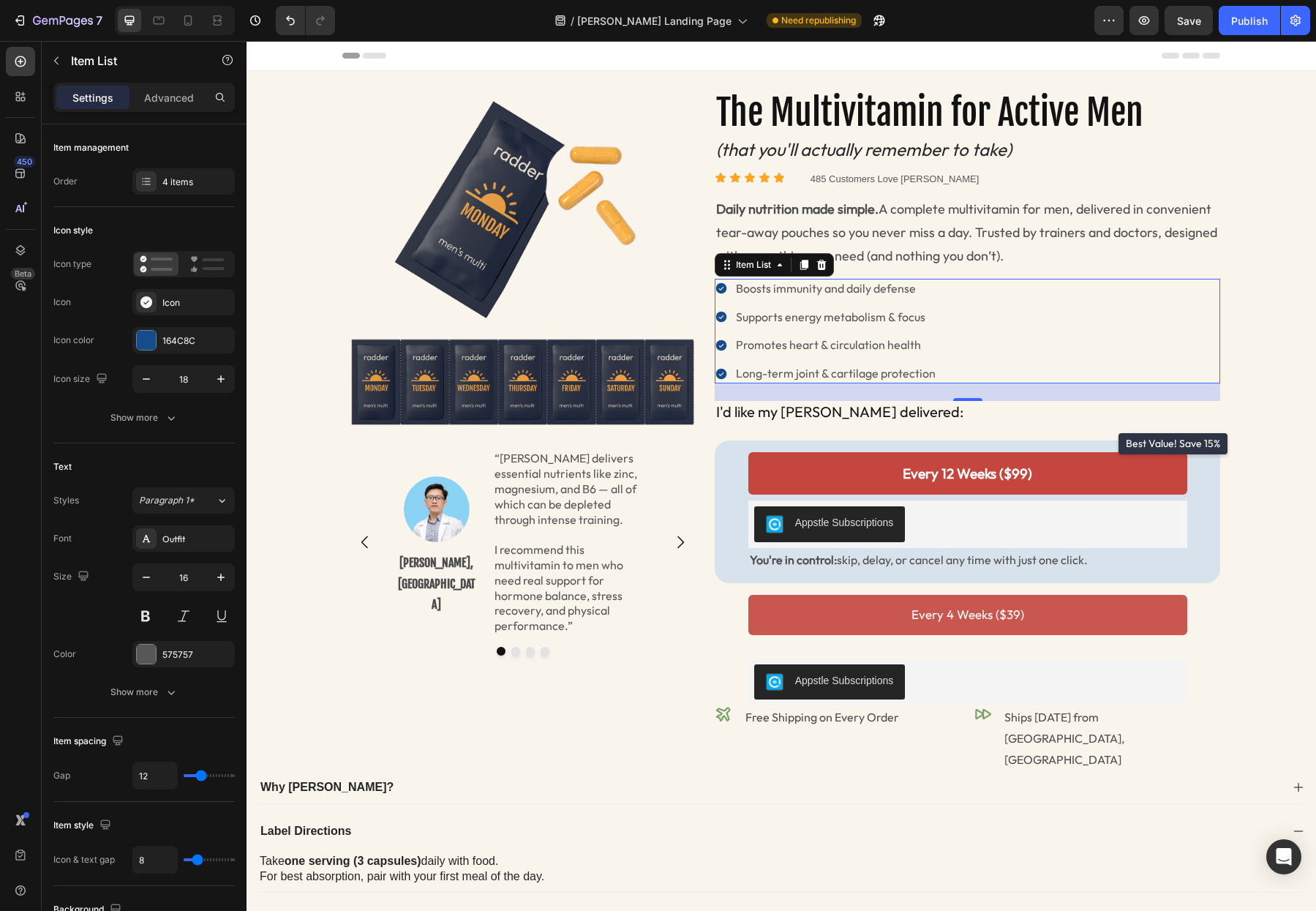
click at [790, 291] on p "Boosts immunity and daily defense" at bounding box center [836, 289] width 200 height 16
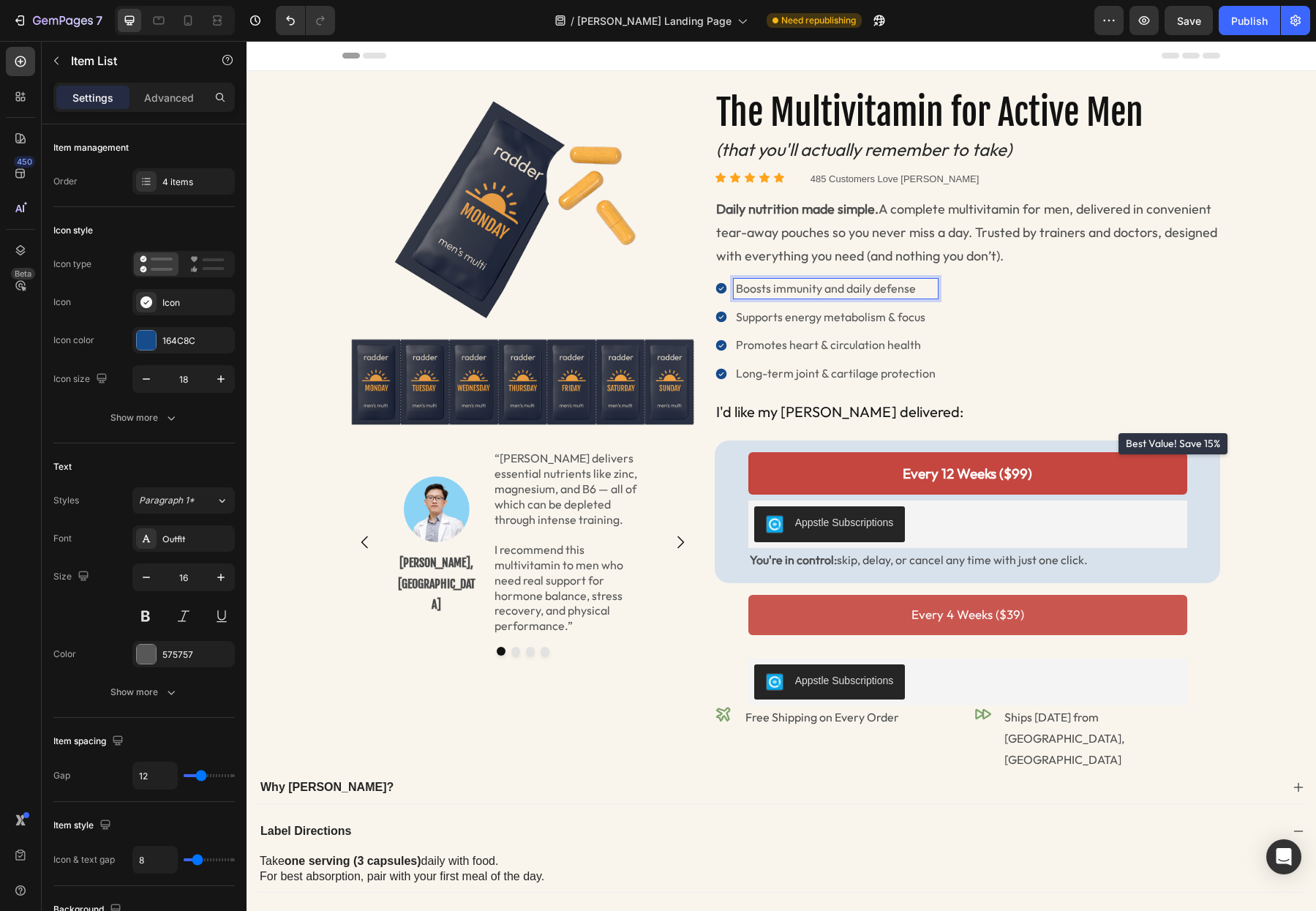
click at [900, 290] on p "Boosts immunity and daily defense" at bounding box center [836, 289] width 200 height 16
drag, startPoint x: 922, startPoint y: 288, endPoint x: 737, endPoint y: 290, distance: 185.0
click at [737, 290] on p "Boosts immunity and daily defense" at bounding box center [836, 289] width 200 height 16
click at [744, 318] on p "Supports energy metabolism & focus" at bounding box center [836, 317] width 200 height 16
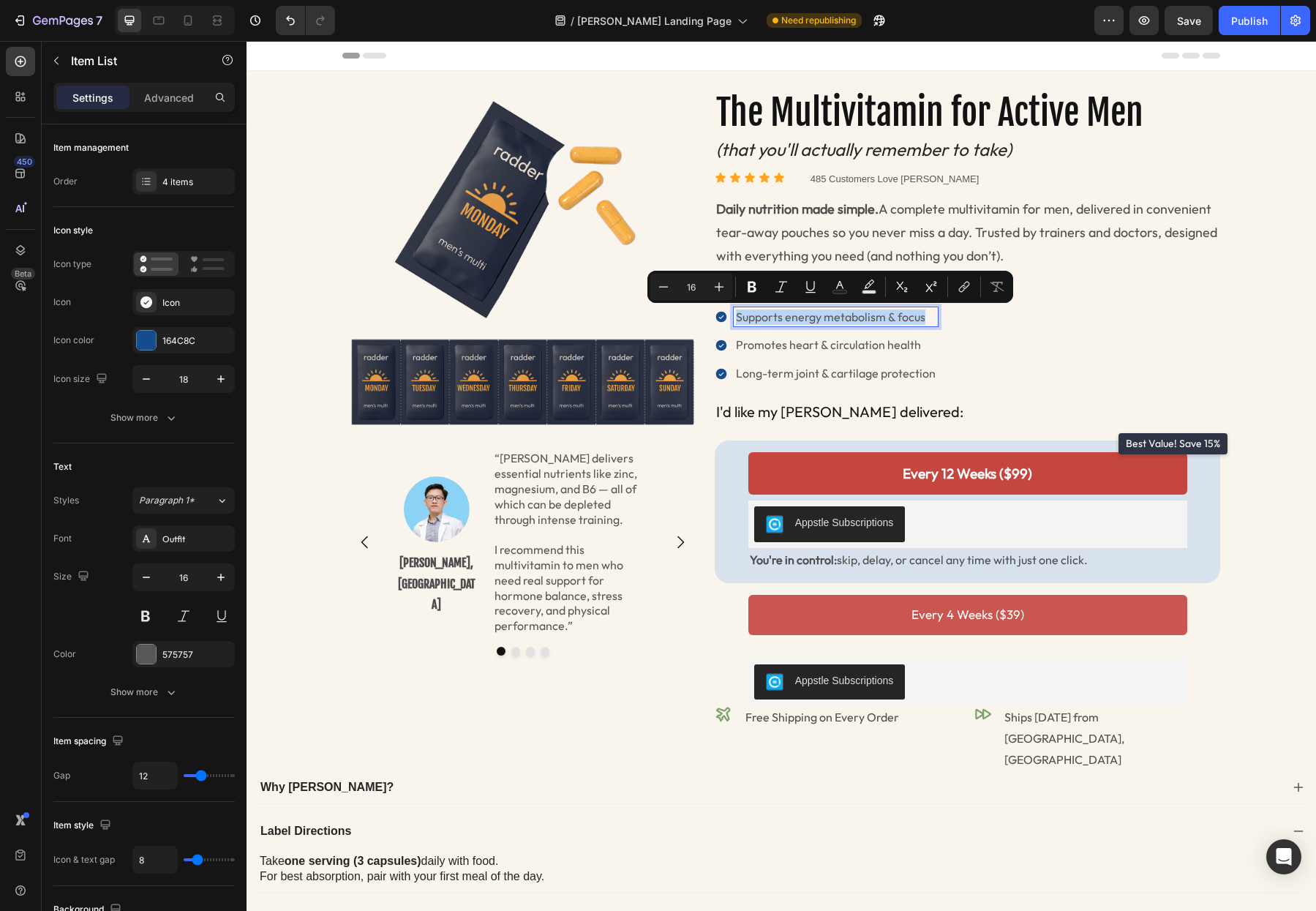
drag, startPoint x: 739, startPoint y: 318, endPoint x: 892, endPoint y: 328, distance: 153.3
click at [893, 329] on div "Complete daily nutrient support Supports energy metabolism & focus Promotes hea…" at bounding box center [826, 331] width 223 height 105
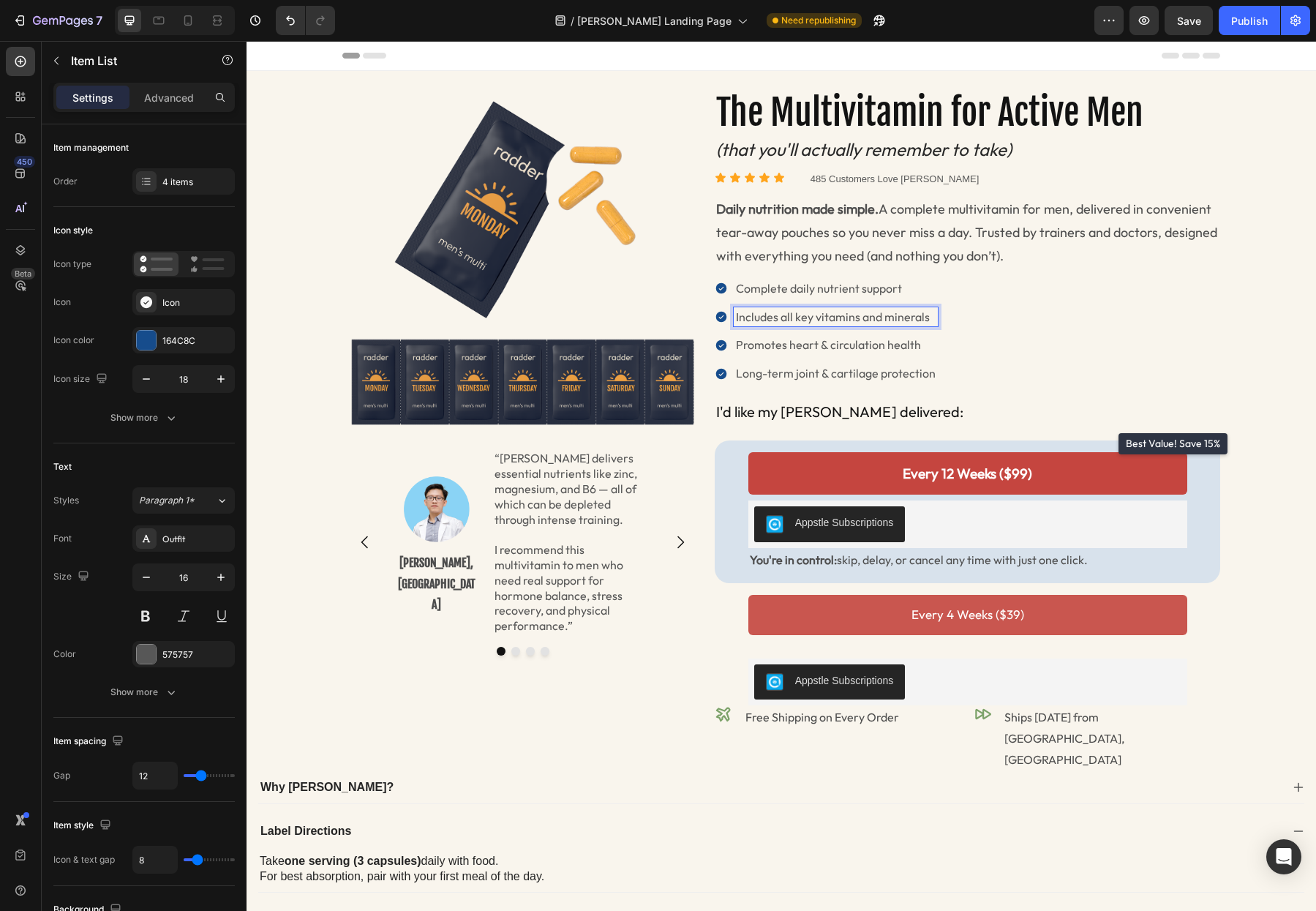
click at [765, 318] on p "Includes all key vitamins and minerals" at bounding box center [836, 317] width 200 height 16
click at [795, 348] on p "Promotes heart & circulation health" at bounding box center [840, 345] width 208 height 16
click at [784, 347] on p "Promotes heart & circulation health" at bounding box center [840, 345] width 208 height 16
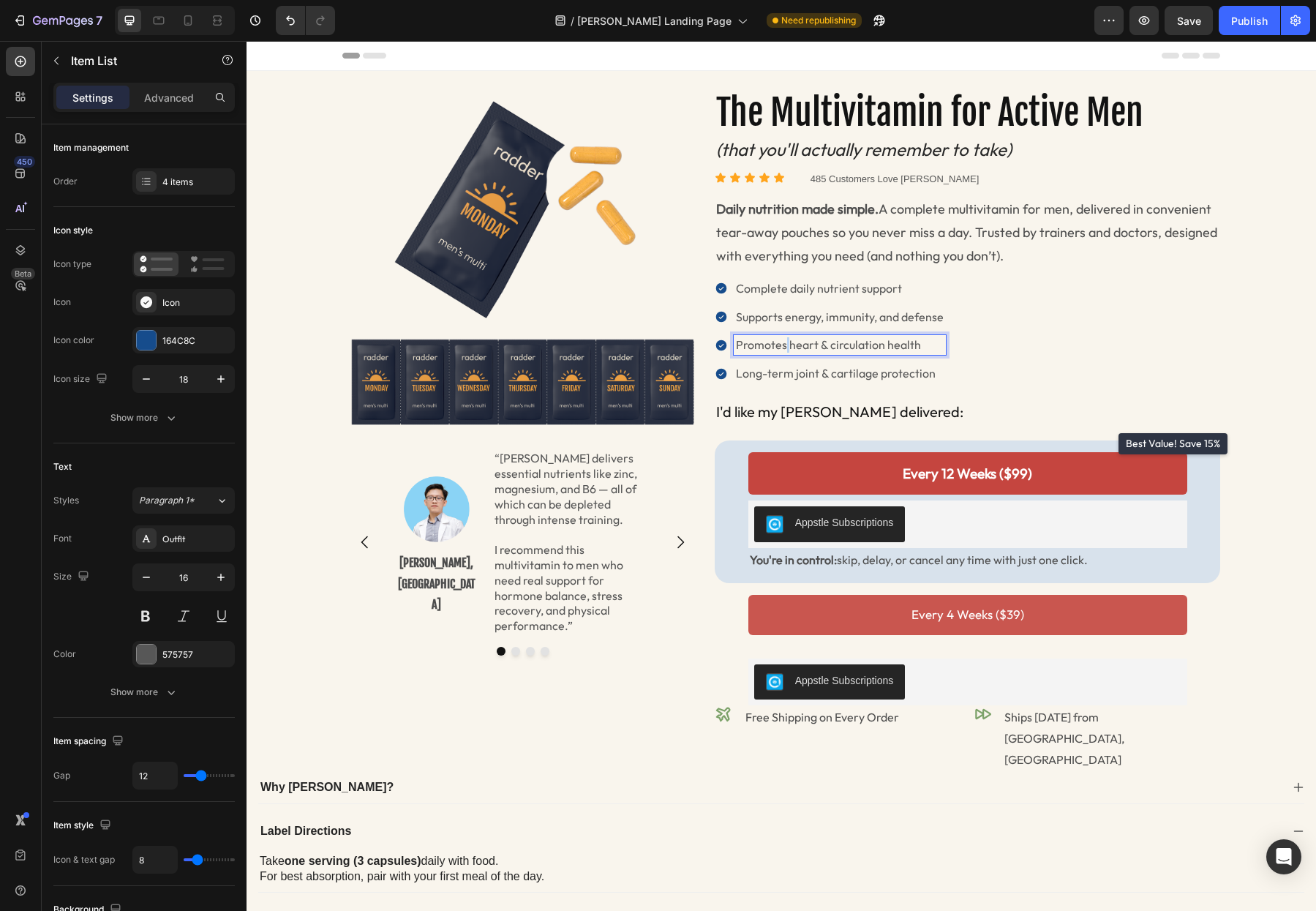
click at [784, 347] on p "Promotes heart & circulation health" at bounding box center [840, 345] width 208 height 16
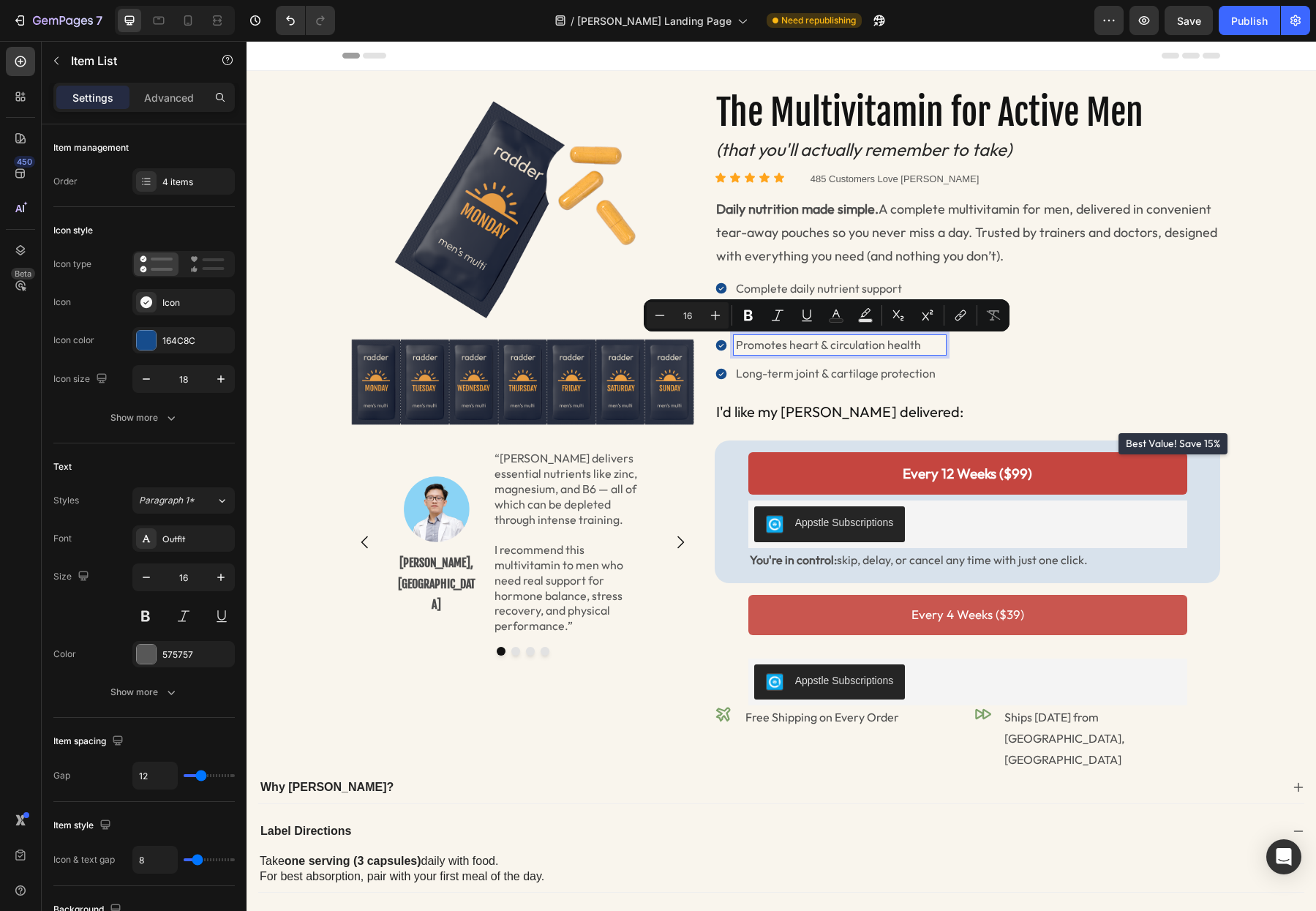
click at [774, 373] on p "Long-term joint & cartilage protection" at bounding box center [840, 373] width 208 height 16
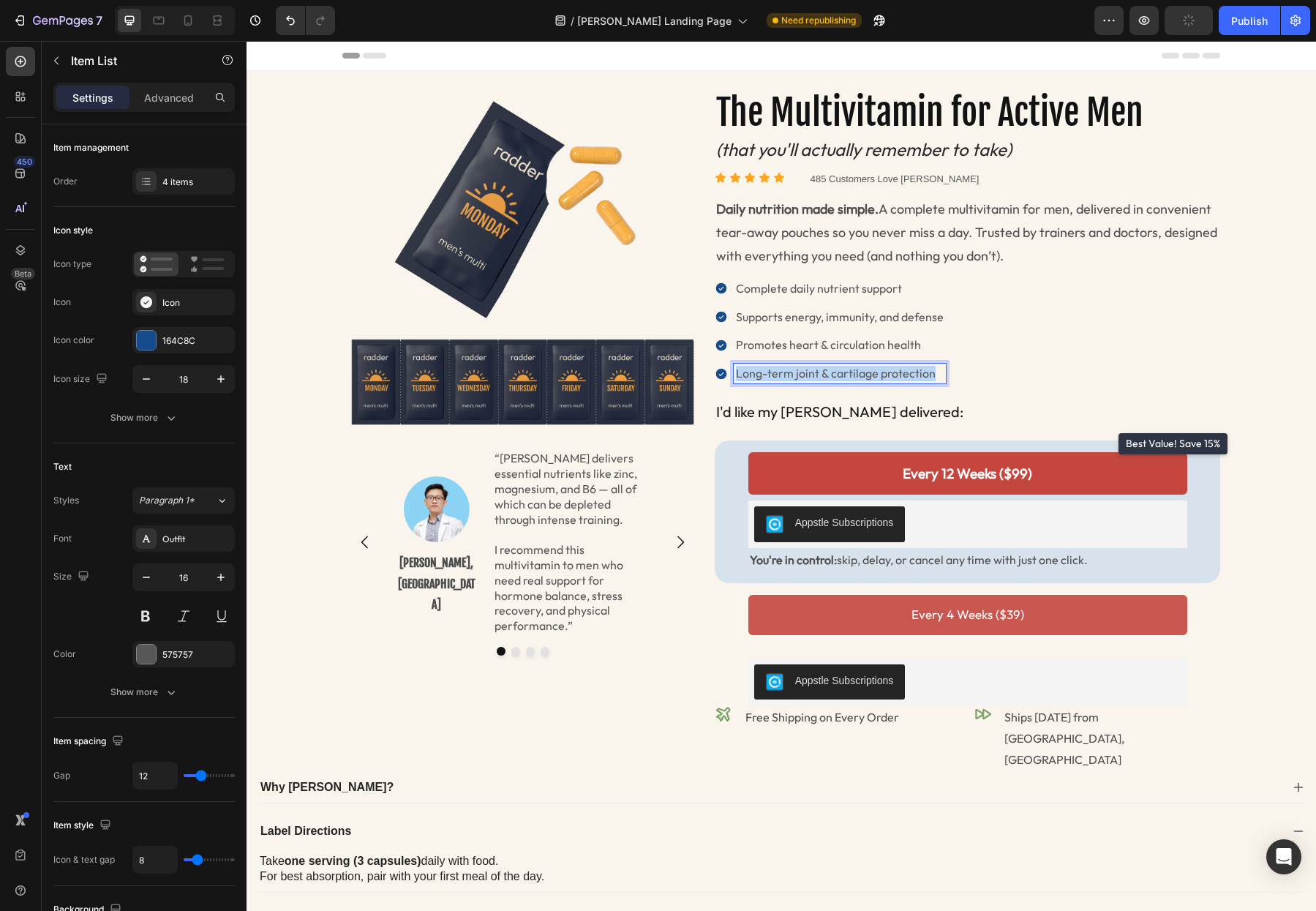
click at [774, 373] on p "Long-term joint & cartilage protection" at bounding box center [840, 373] width 208 height 16
click at [796, 377] on p "Weekly strips make compli" at bounding box center [840, 373] width 208 height 16
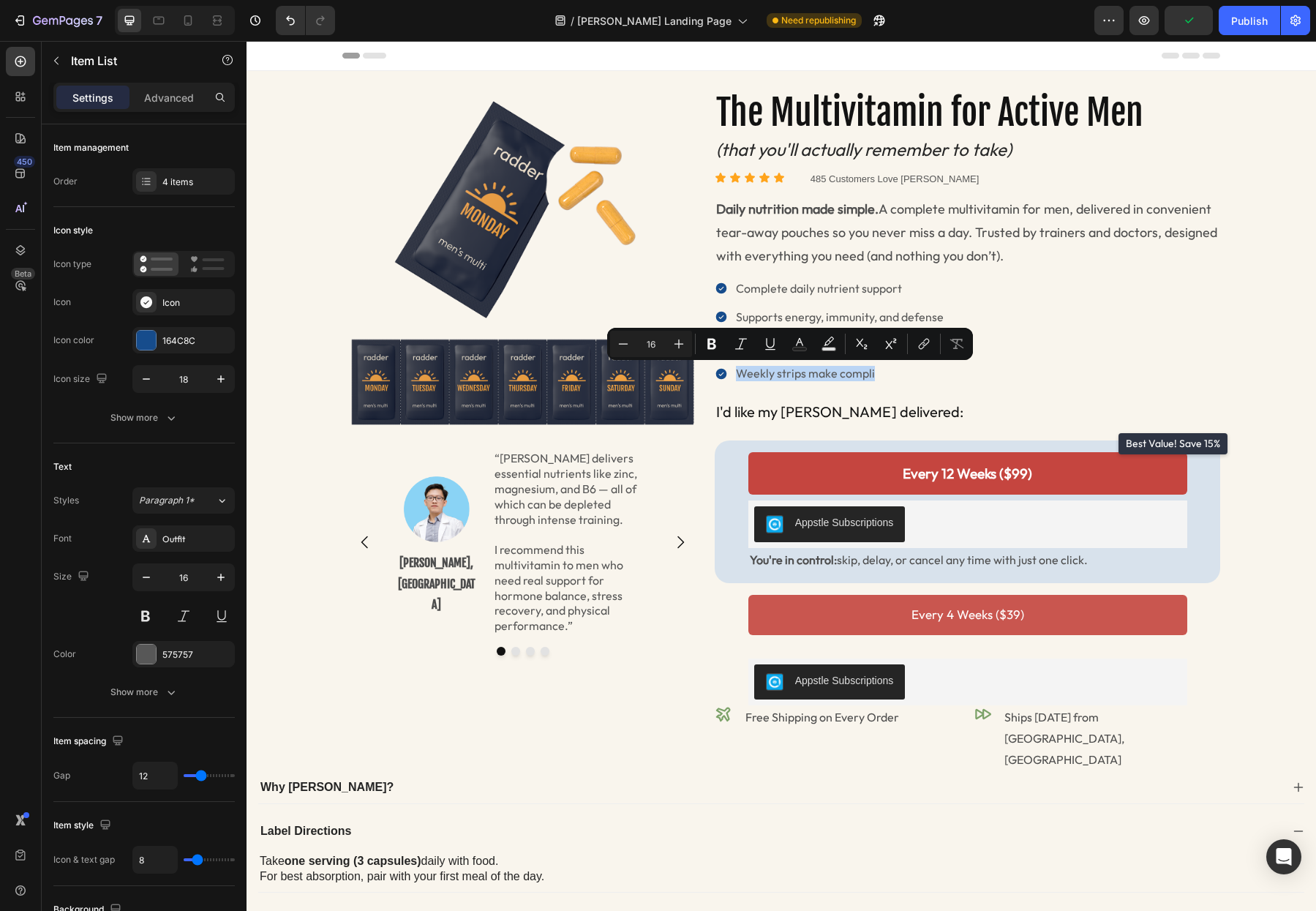
click at [796, 377] on p "Weekly strips make compli" at bounding box center [840, 373] width 208 height 16
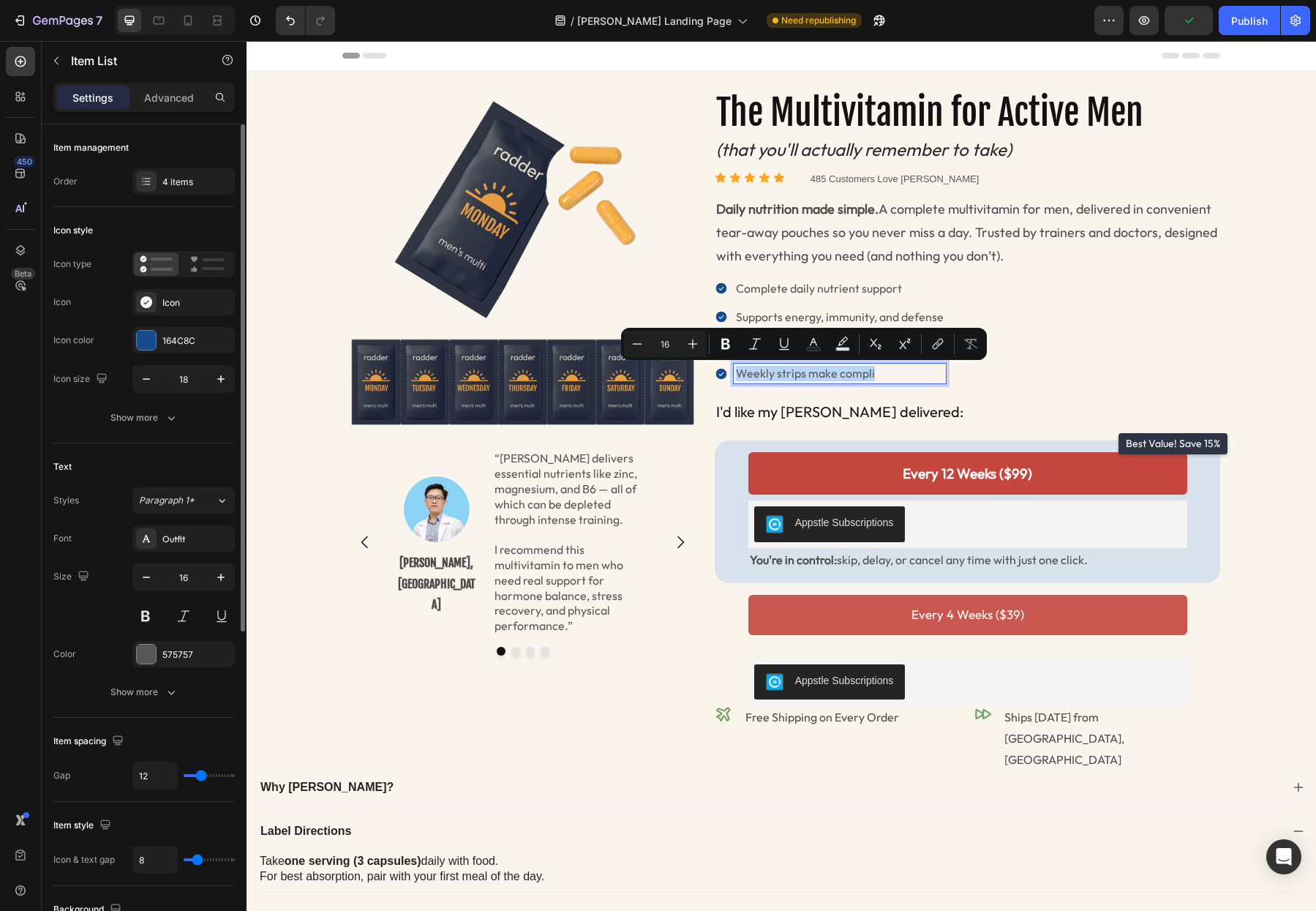
copy p "Weekly strips make compli"
click at [744, 373] on p "Weekly strips make compli" at bounding box center [840, 373] width 208 height 16
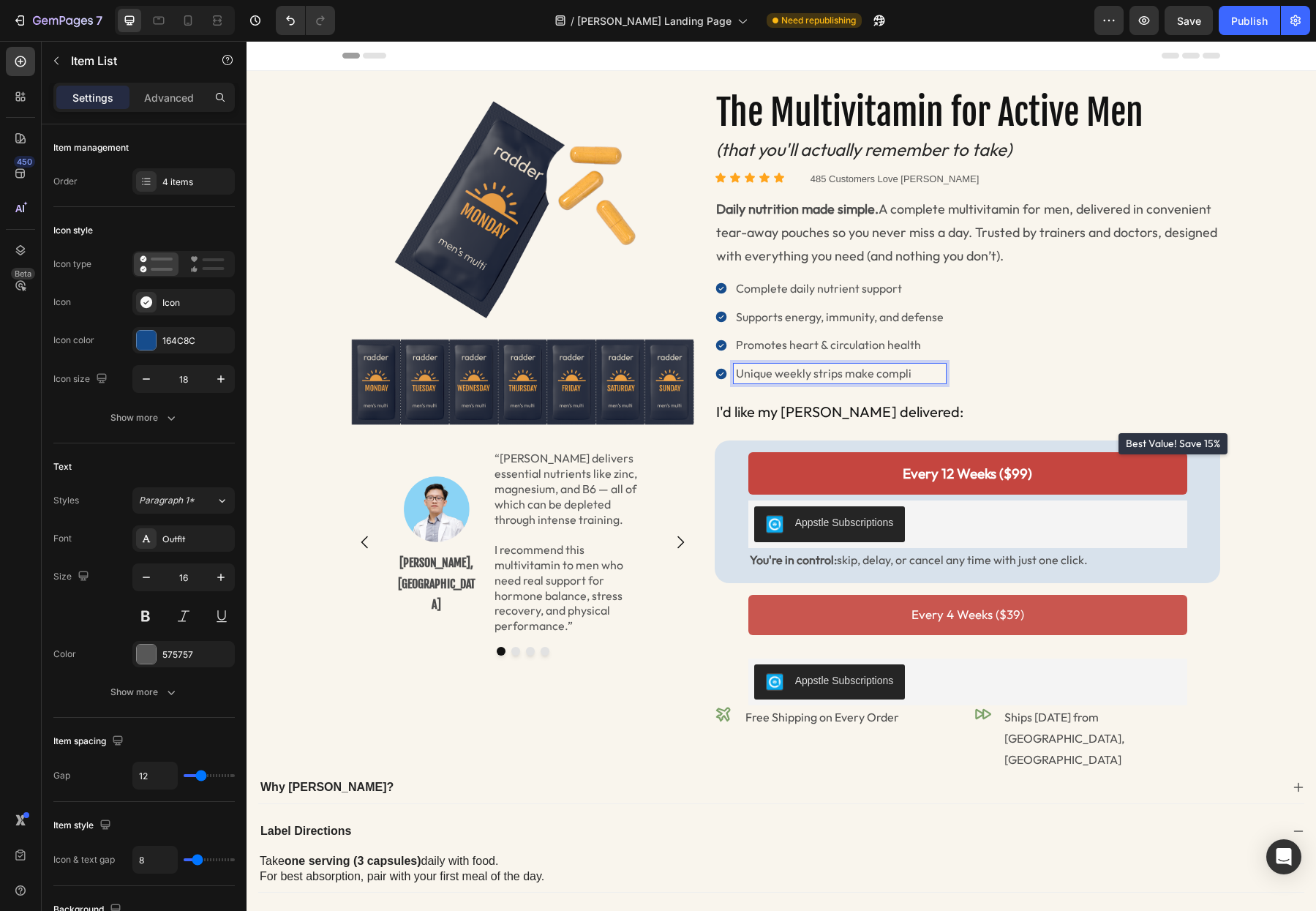
click at [893, 367] on p "Unique weekly strips make compli" at bounding box center [840, 373] width 208 height 16
click at [923, 376] on p "Tear-away pouches for an effortless routine" at bounding box center [849, 373] width 227 height 16
click at [186, 23] on icon at bounding box center [187, 20] width 15 height 15
type input "14"
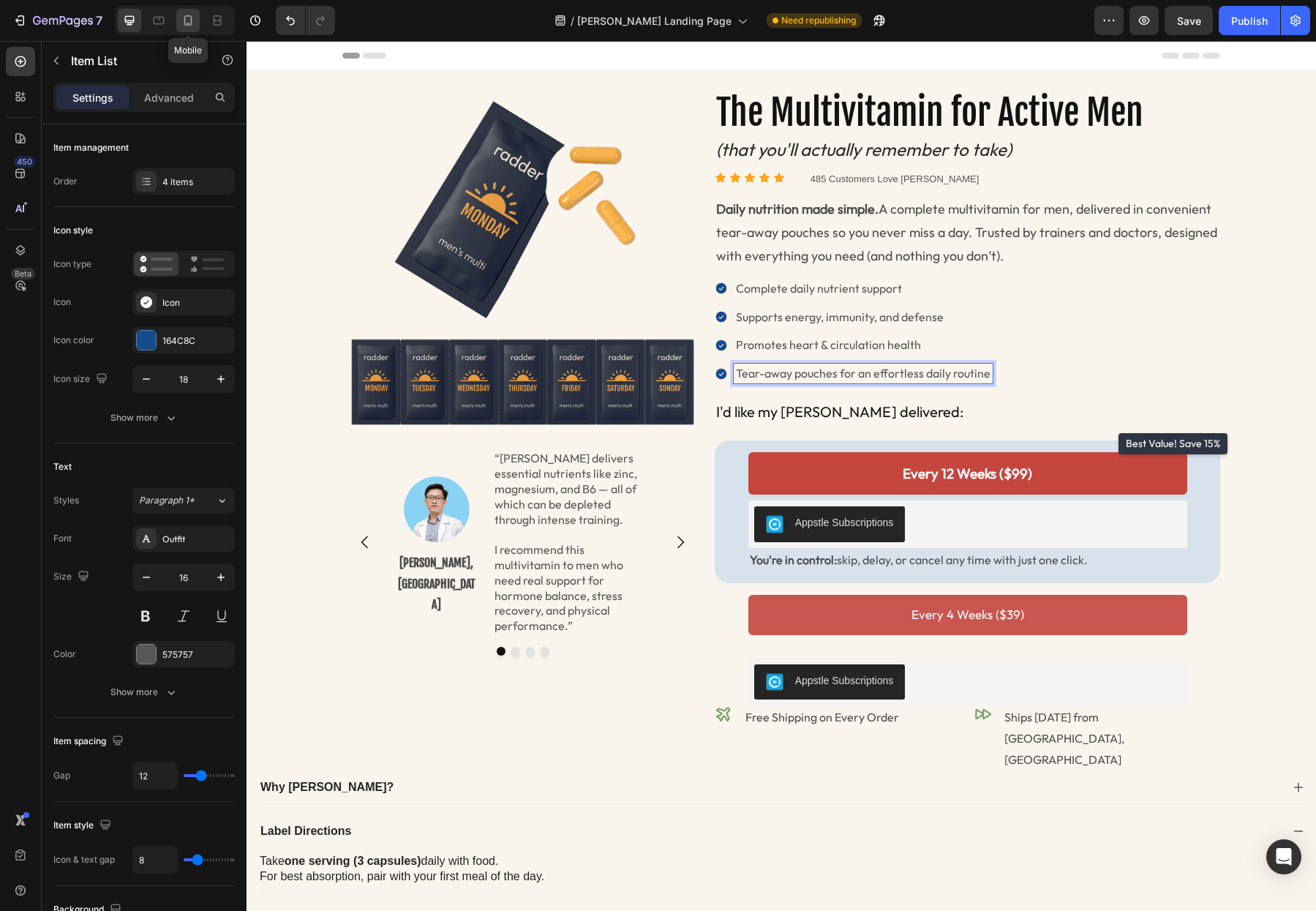
type input "4"
type input "16"
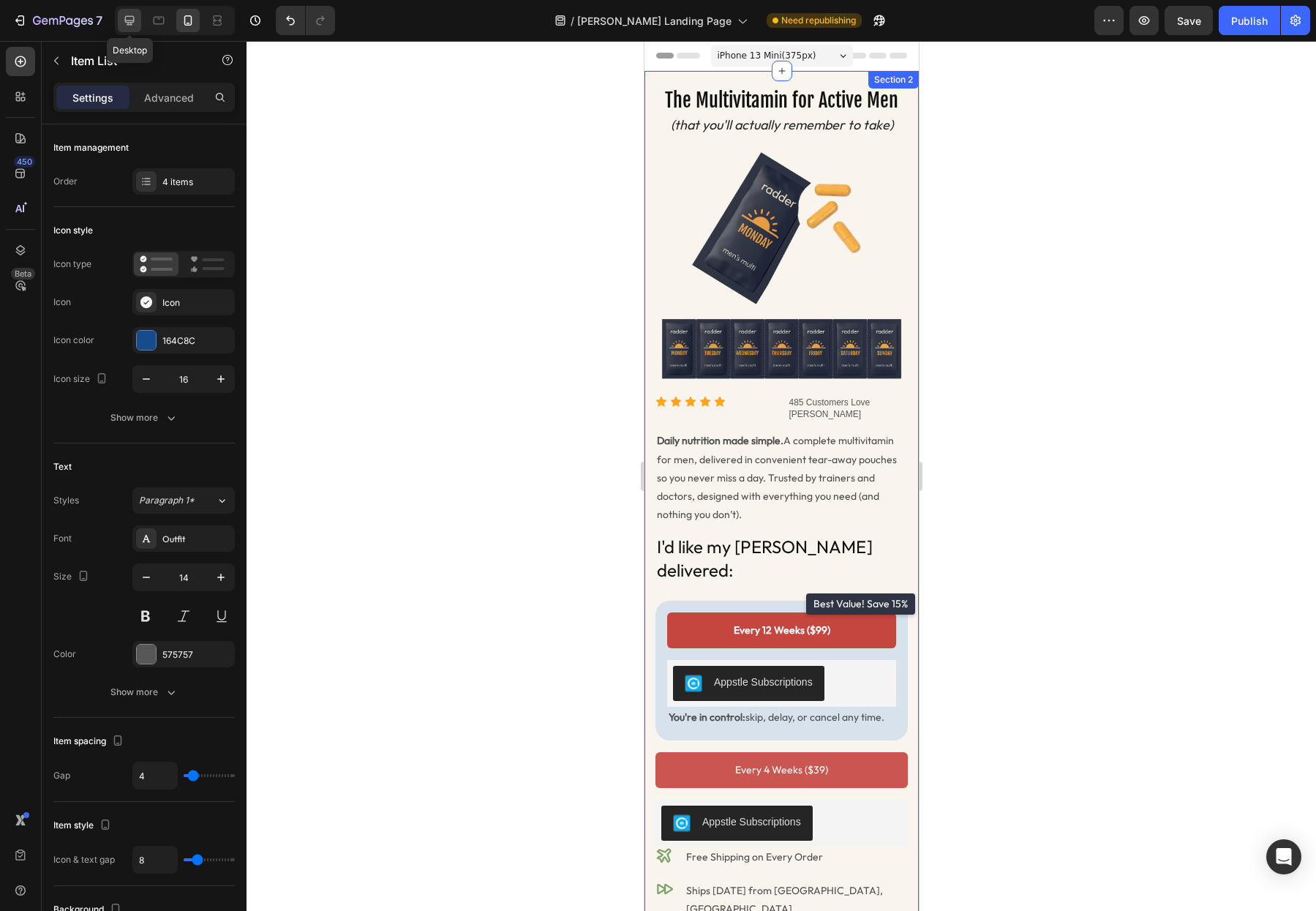
click at [131, 19] on icon at bounding box center [129, 20] width 15 height 15
type input "16"
type input "12"
type input "18"
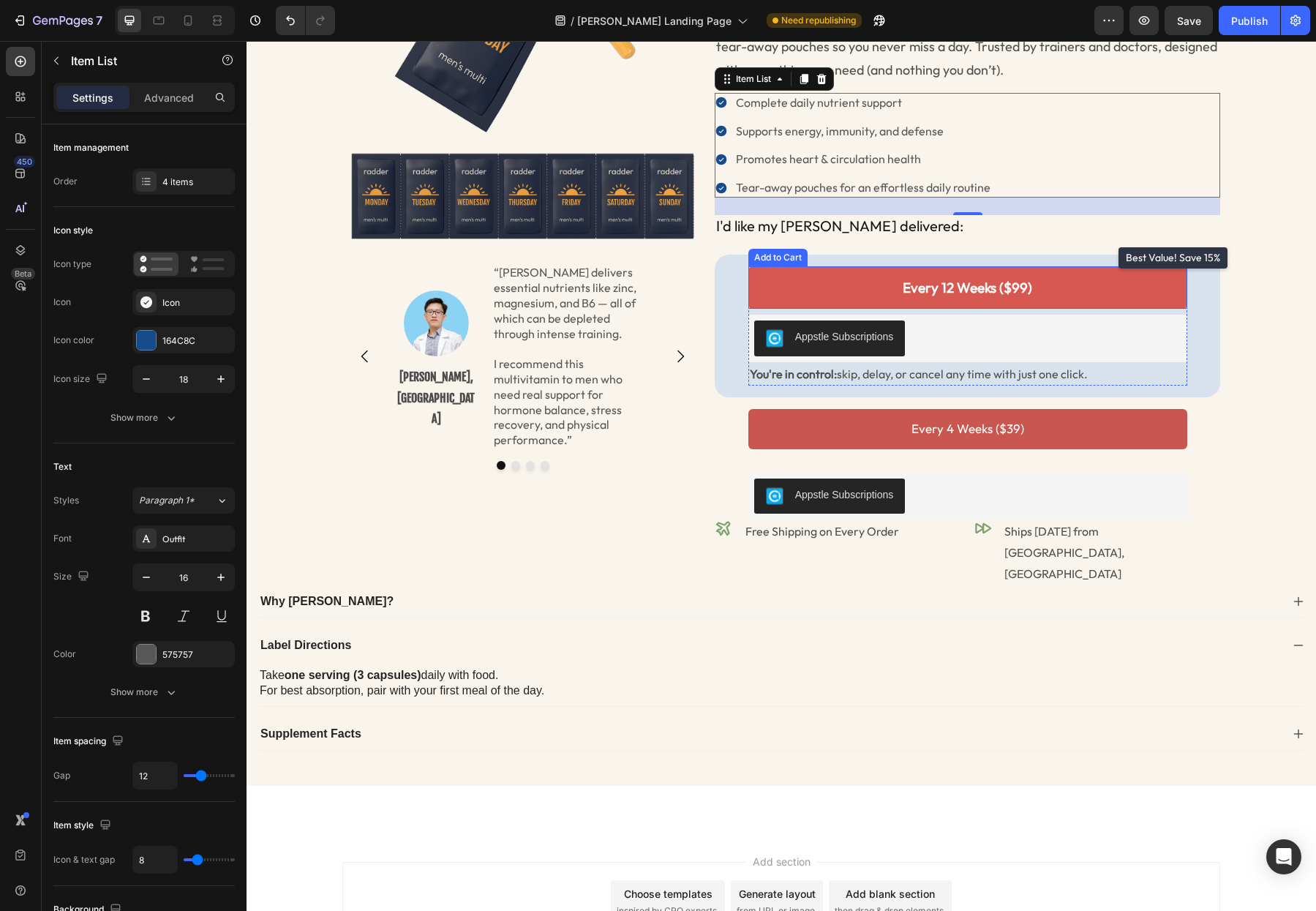
scroll to position [187, 0]
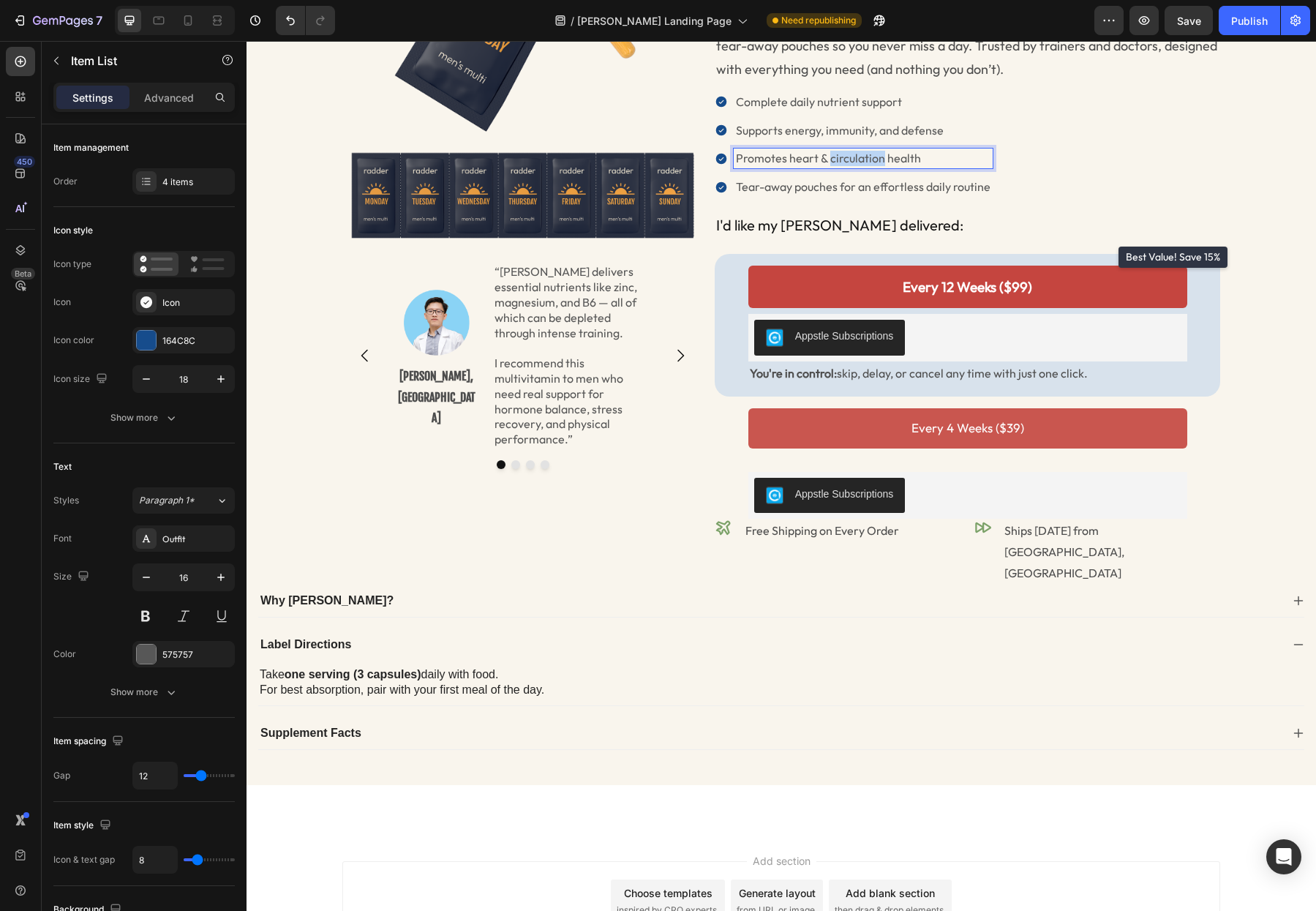
click at [848, 157] on p "Promotes heart & circulation health" at bounding box center [863, 159] width 255 height 16
click at [848, 156] on p "Promotes heart & circulation health" at bounding box center [863, 159] width 255 height 16
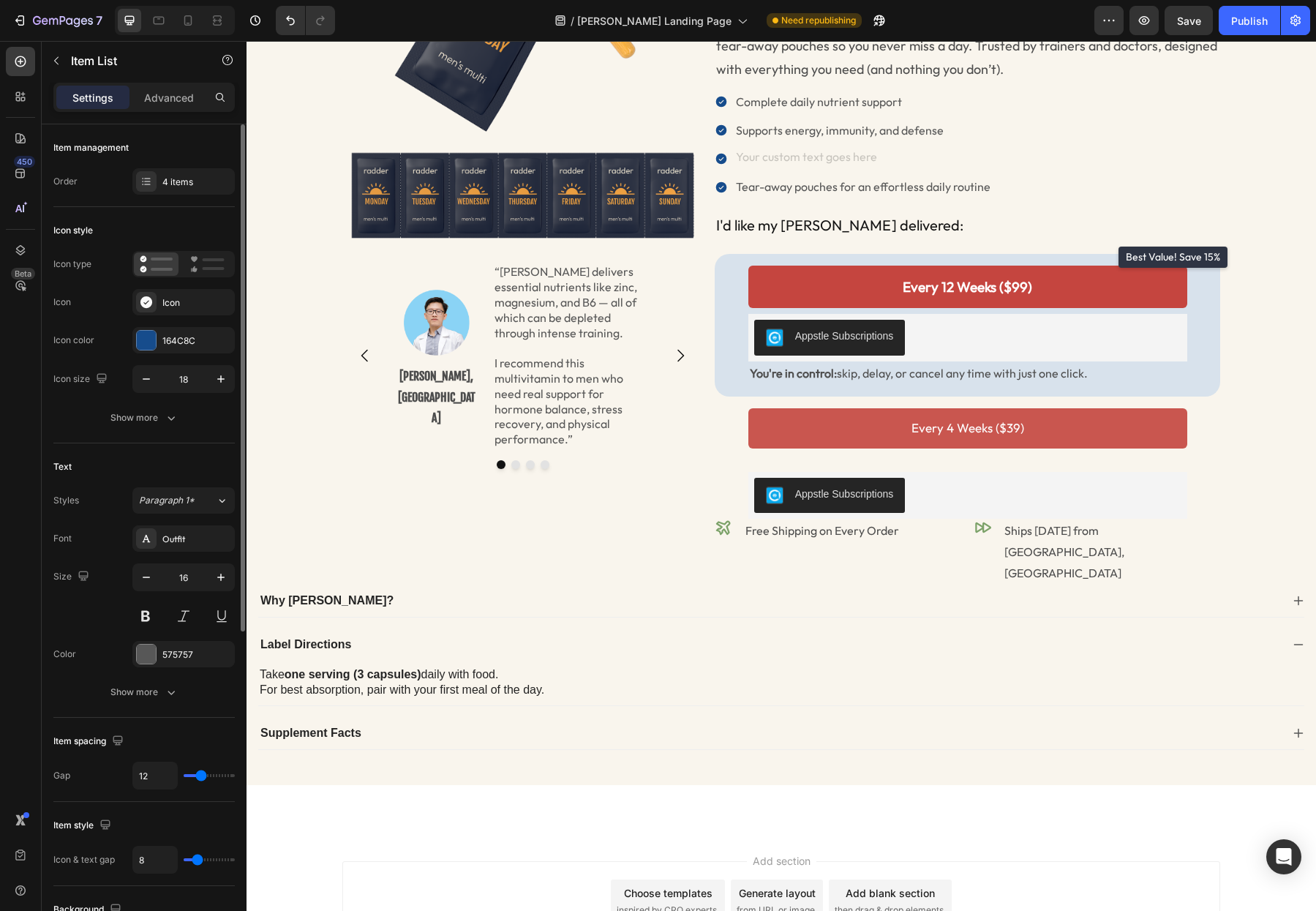
scroll to position [182, 0]
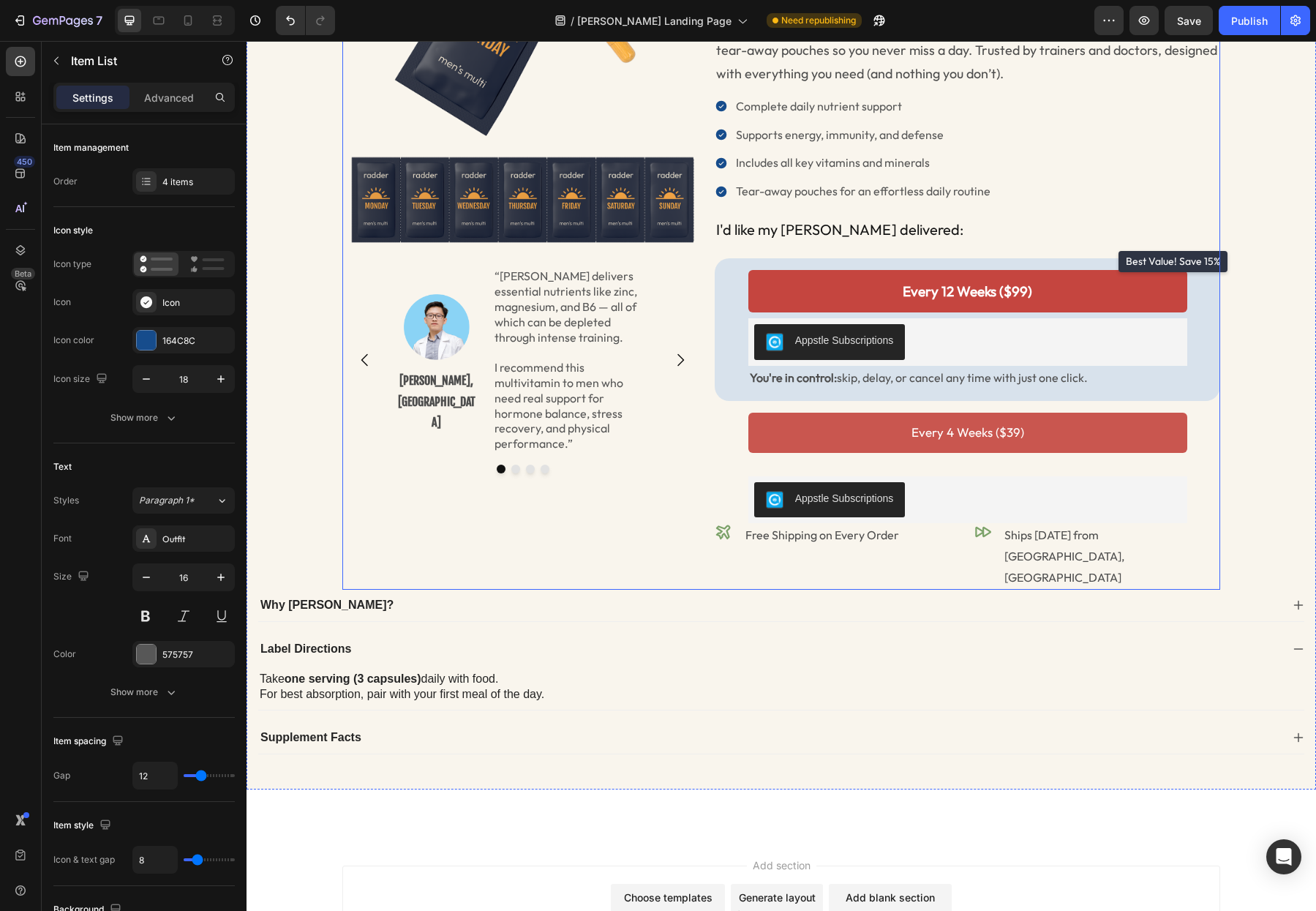
click at [861, 207] on div "The Multivitamin for Active Men Heading (that you'll actually remember to take)…" at bounding box center [967, 248] width 505 height 684
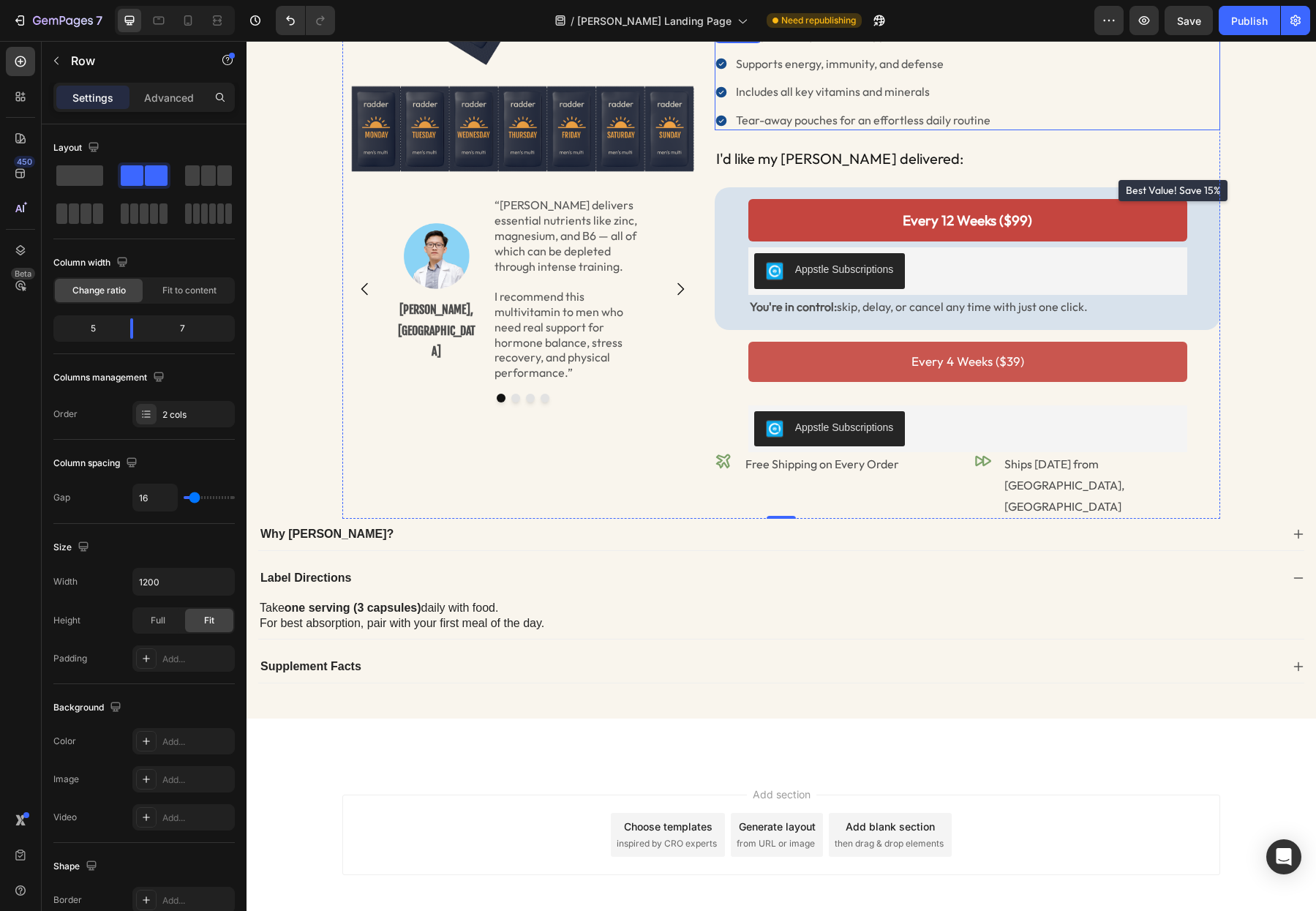
scroll to position [250, 0]
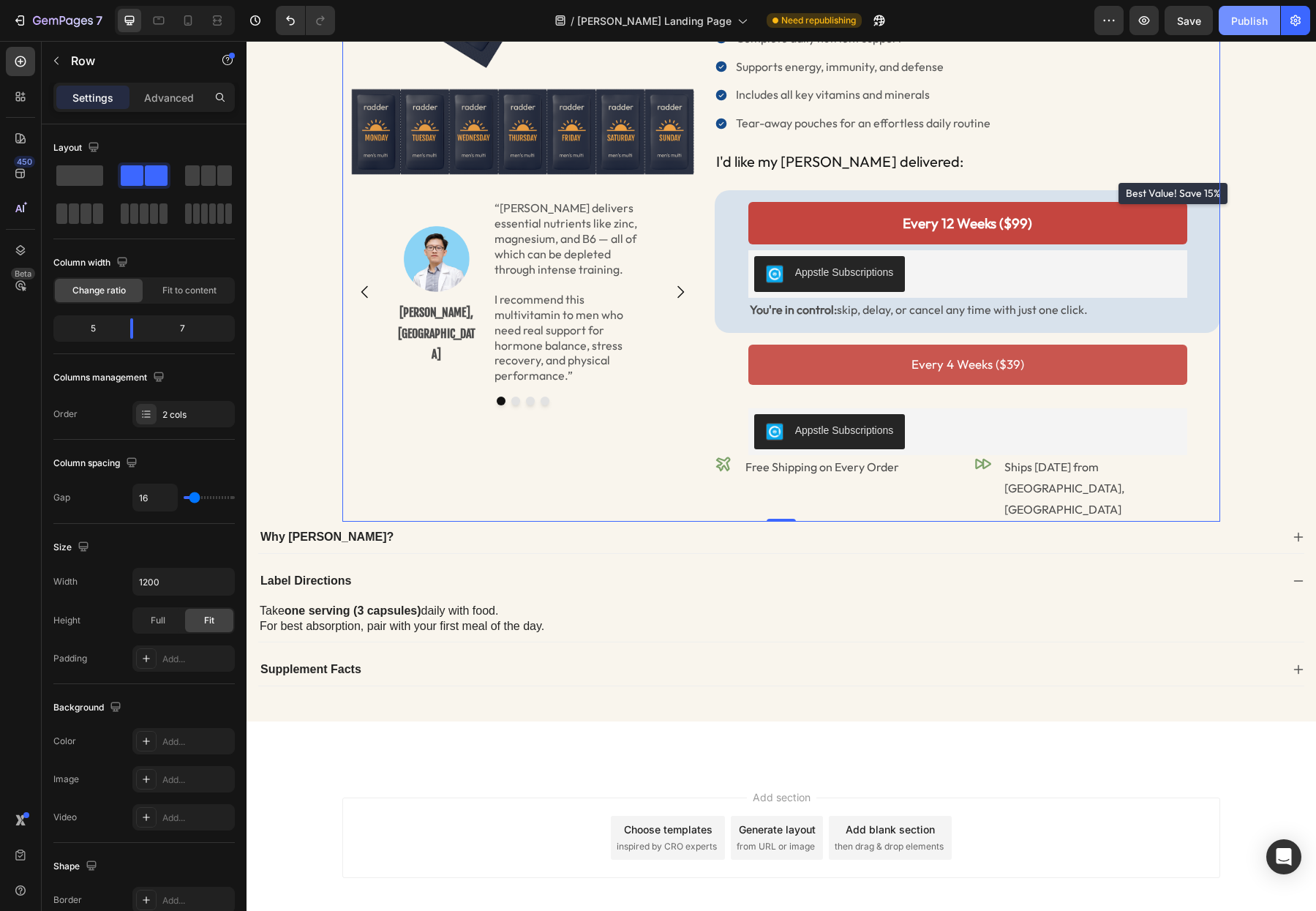
click at [1248, 23] on div "Publish" at bounding box center [1249, 21] width 37 height 16
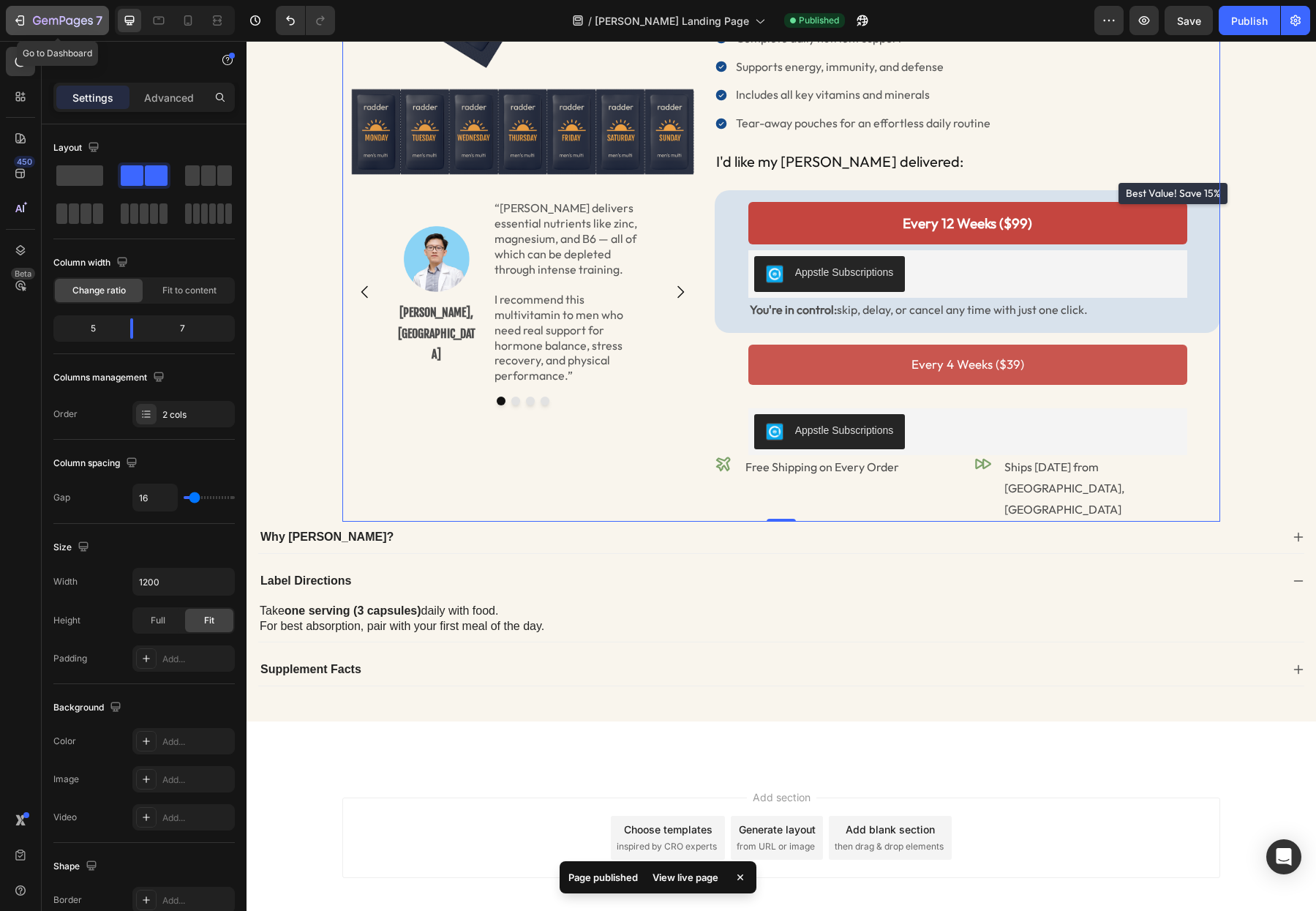
click at [50, 24] on icon "button" at bounding box center [53, 21] width 9 height 6
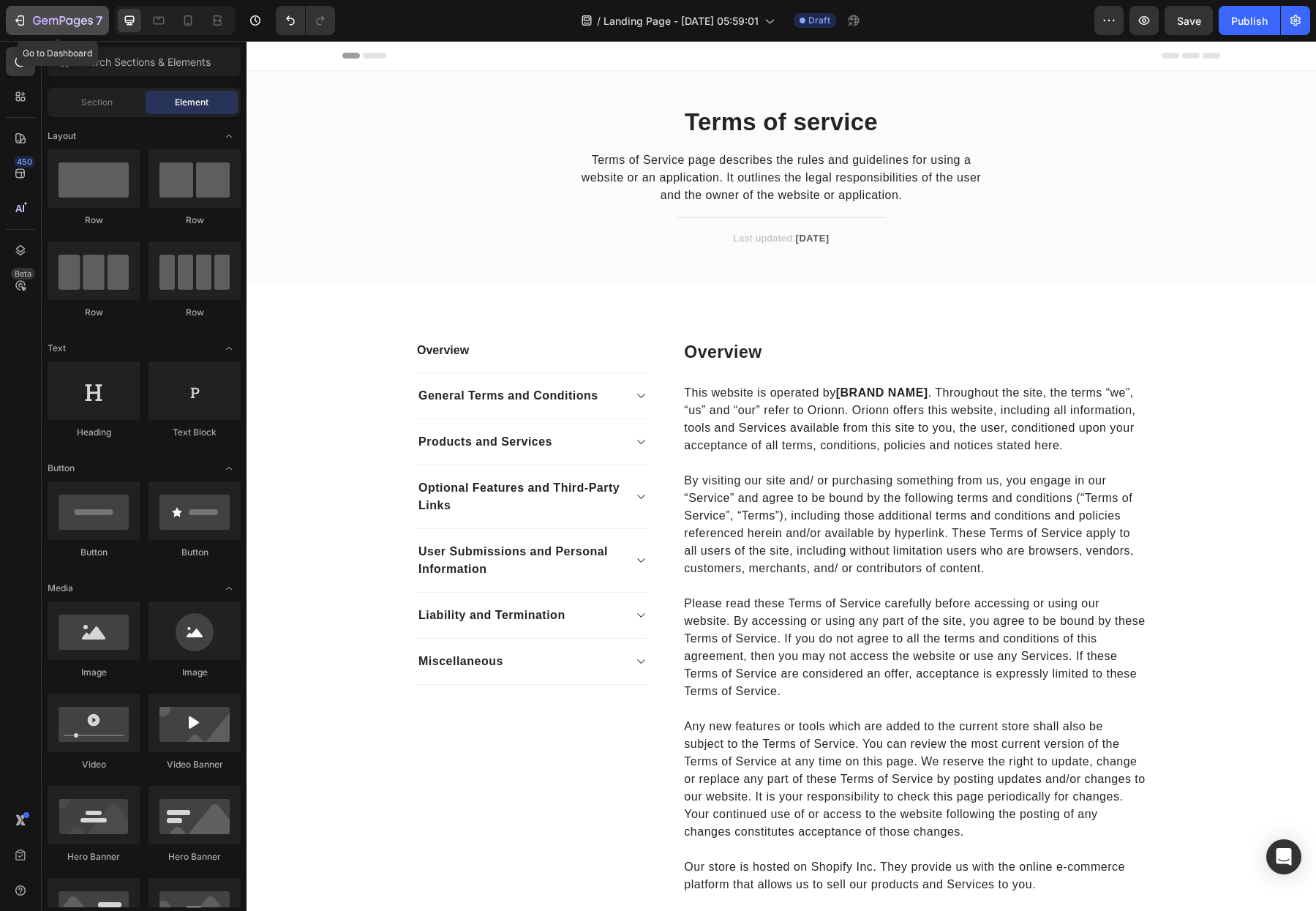
click at [68, 16] on icon "button" at bounding box center [62, 22] width 60 height 13
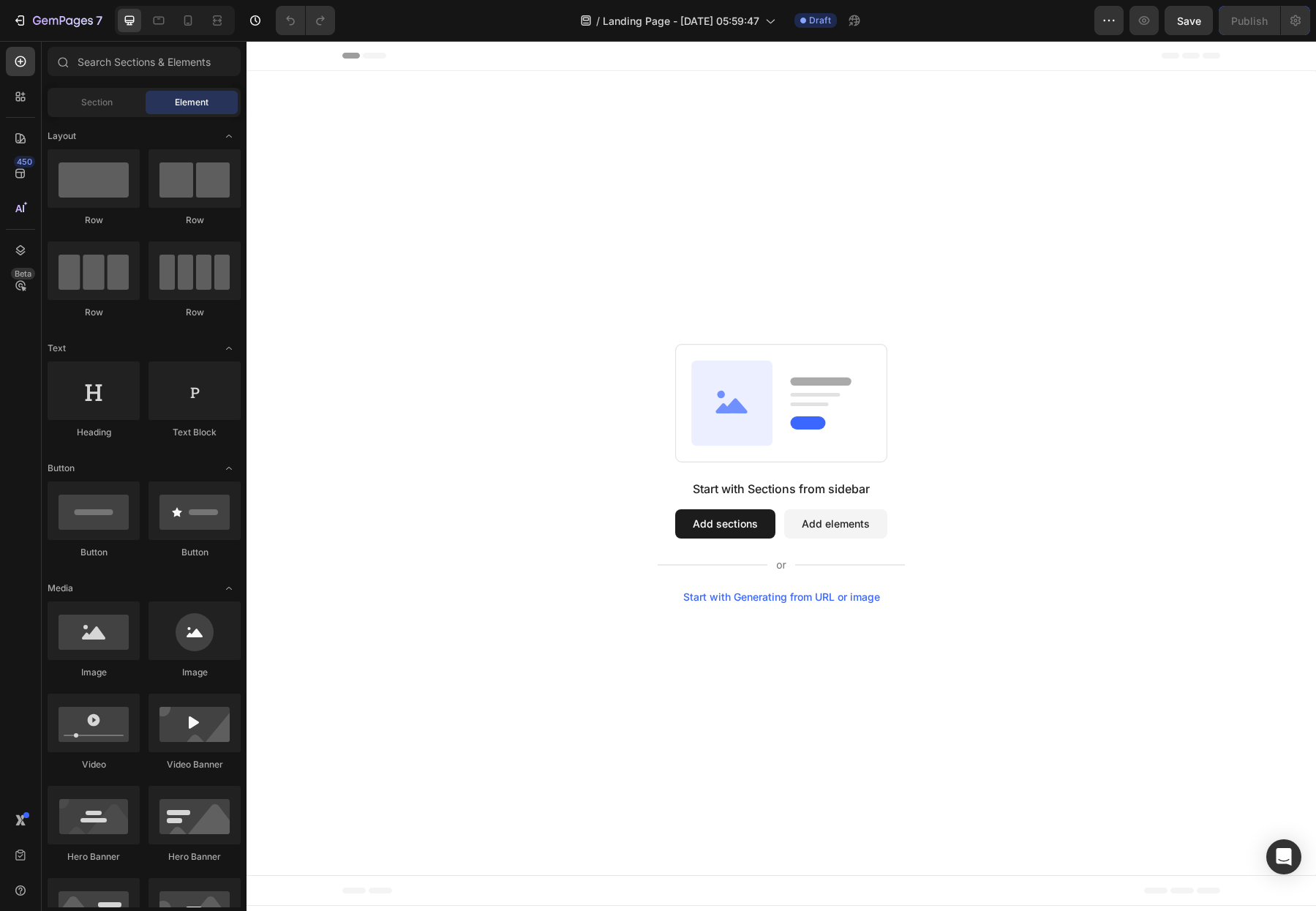
click at [751, 528] on button "Add sections" at bounding box center [726, 523] width 100 height 29
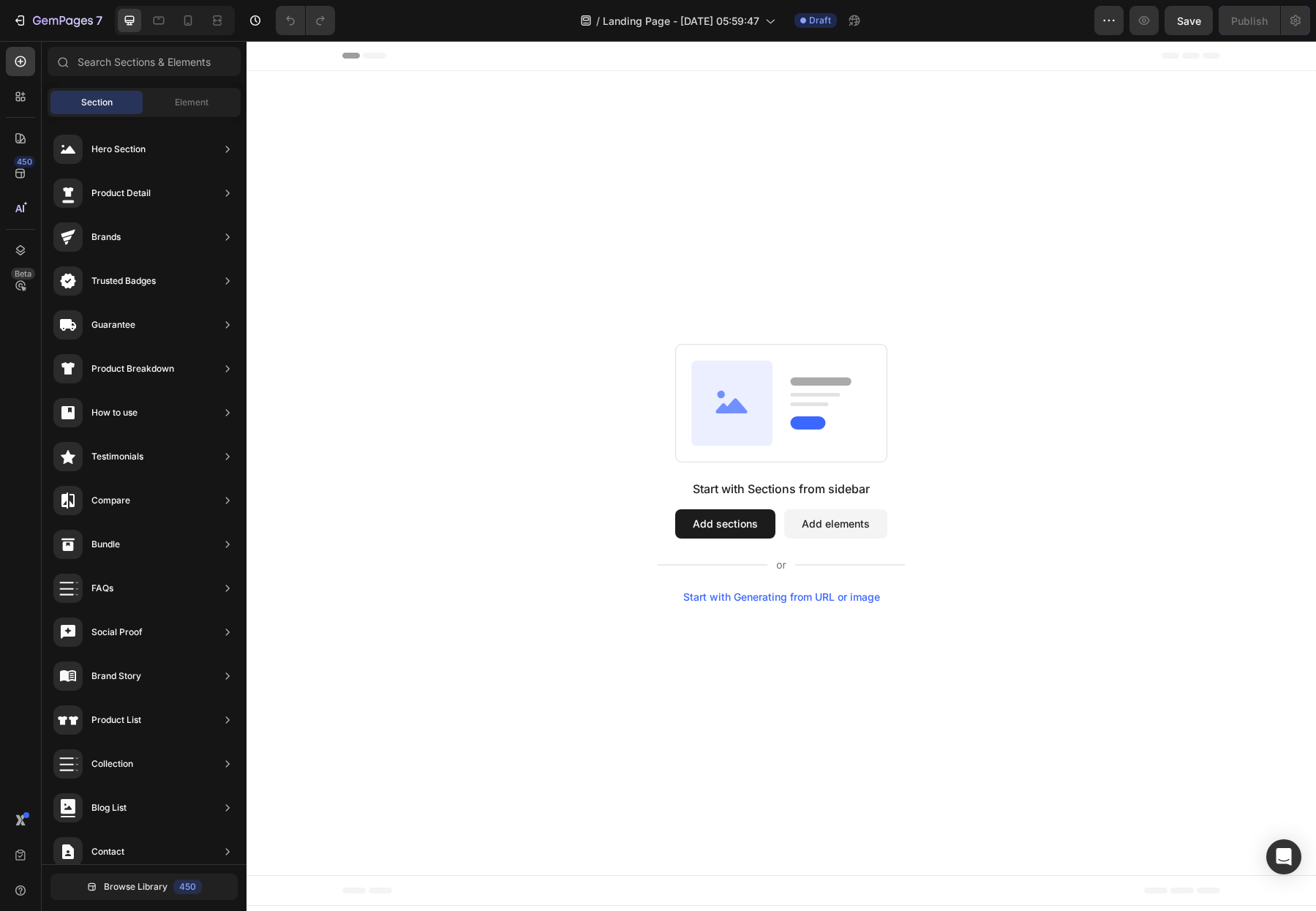
click at [848, 516] on button "Add elements" at bounding box center [836, 523] width 103 height 29
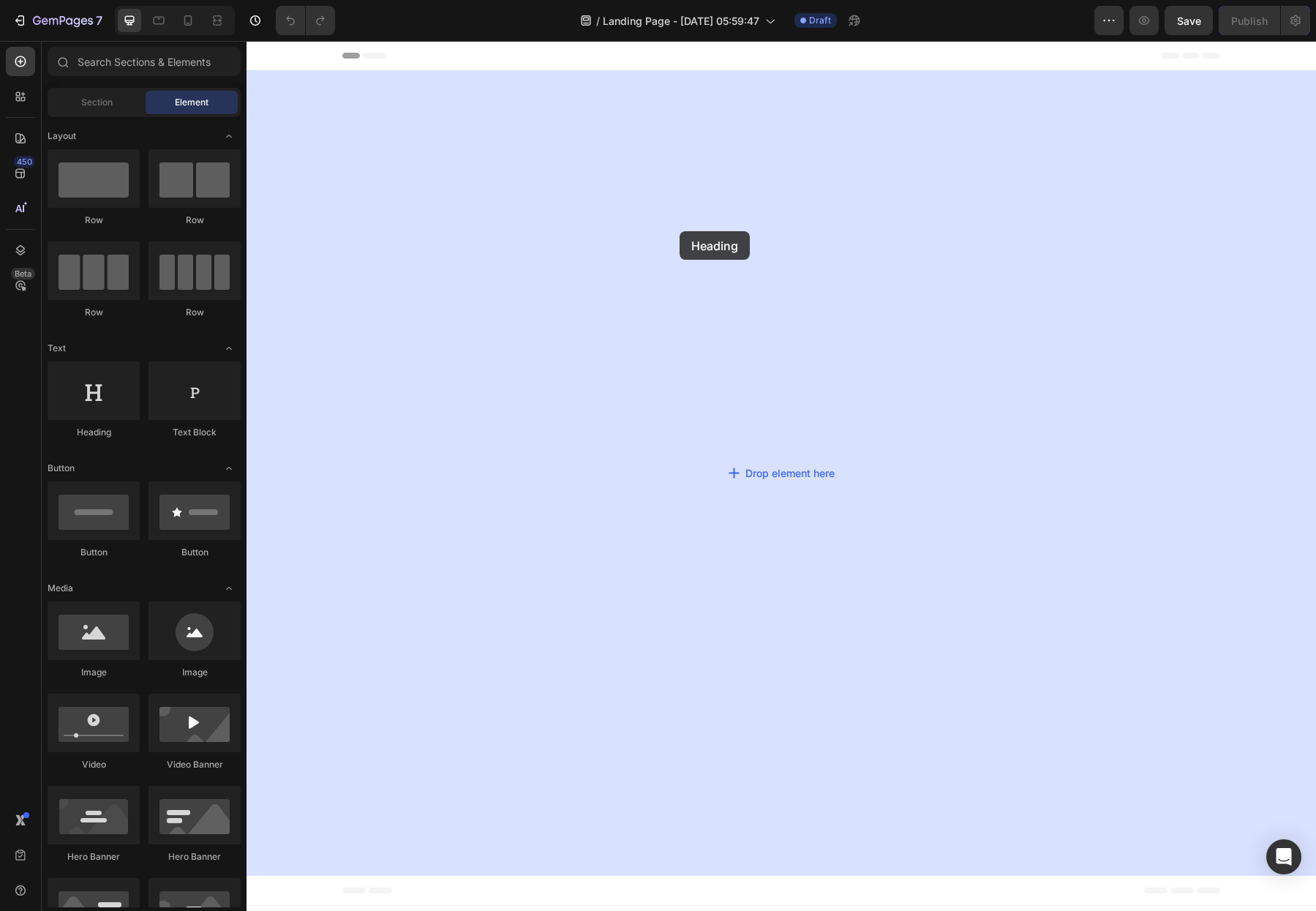
drag, startPoint x: 468, startPoint y: 409, endPoint x: 677, endPoint y: 227, distance: 277.1
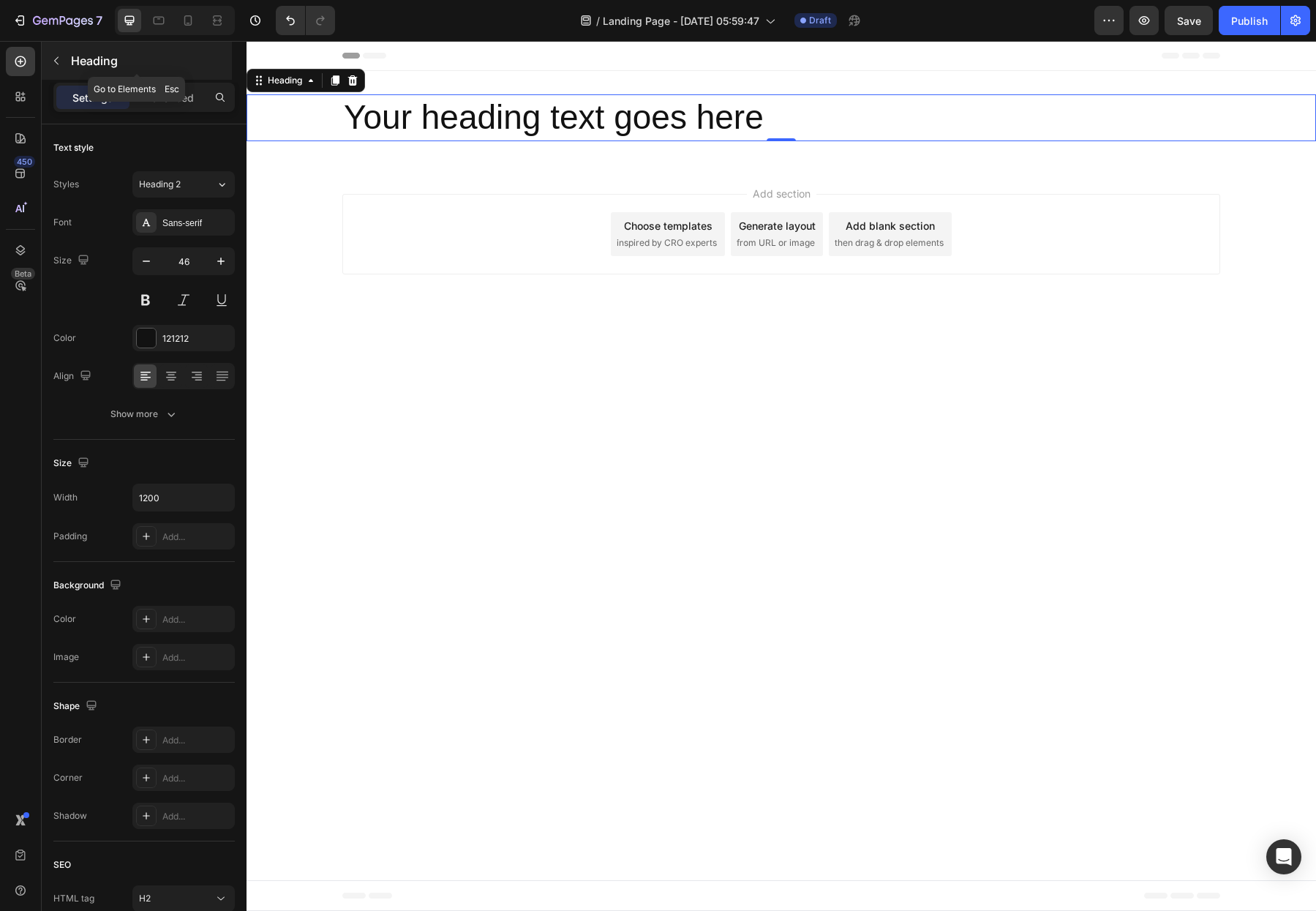
click at [60, 60] on icon "button" at bounding box center [56, 60] width 12 height 12
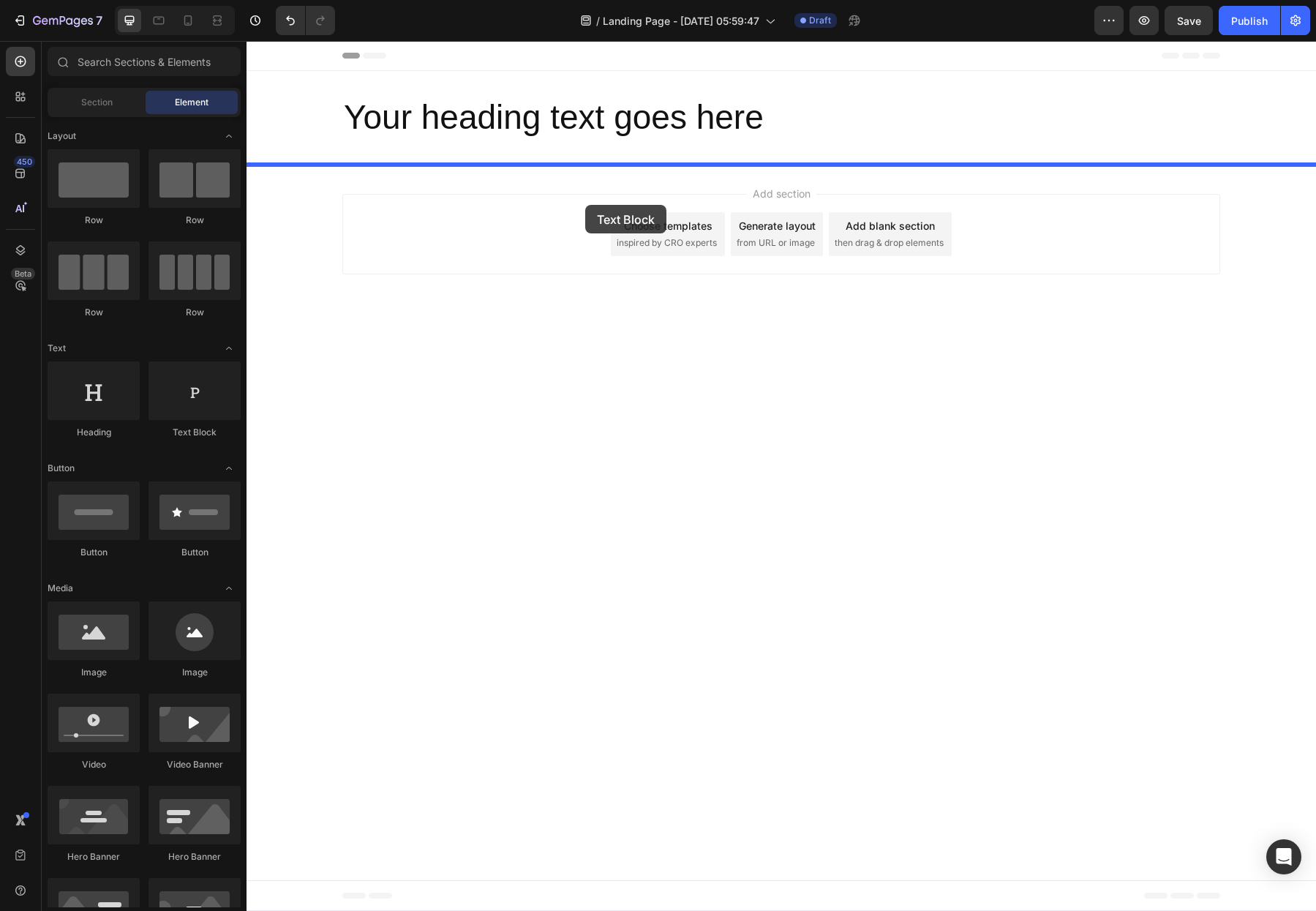
drag, startPoint x: 456, startPoint y: 434, endPoint x: 585, endPoint y: 205, distance: 262.8
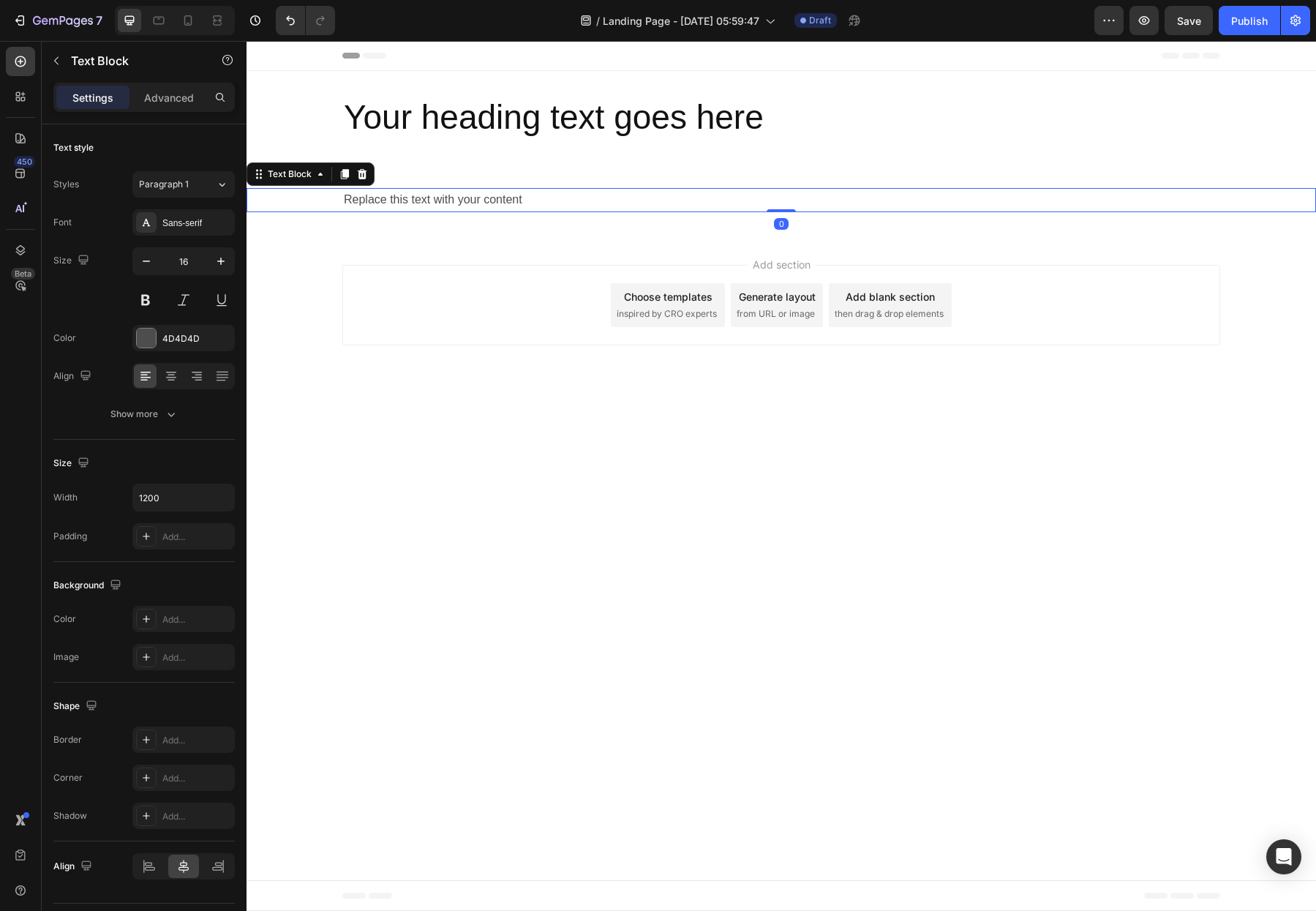
click at [491, 194] on div "Replace this text with your content" at bounding box center [781, 200] width 878 height 24
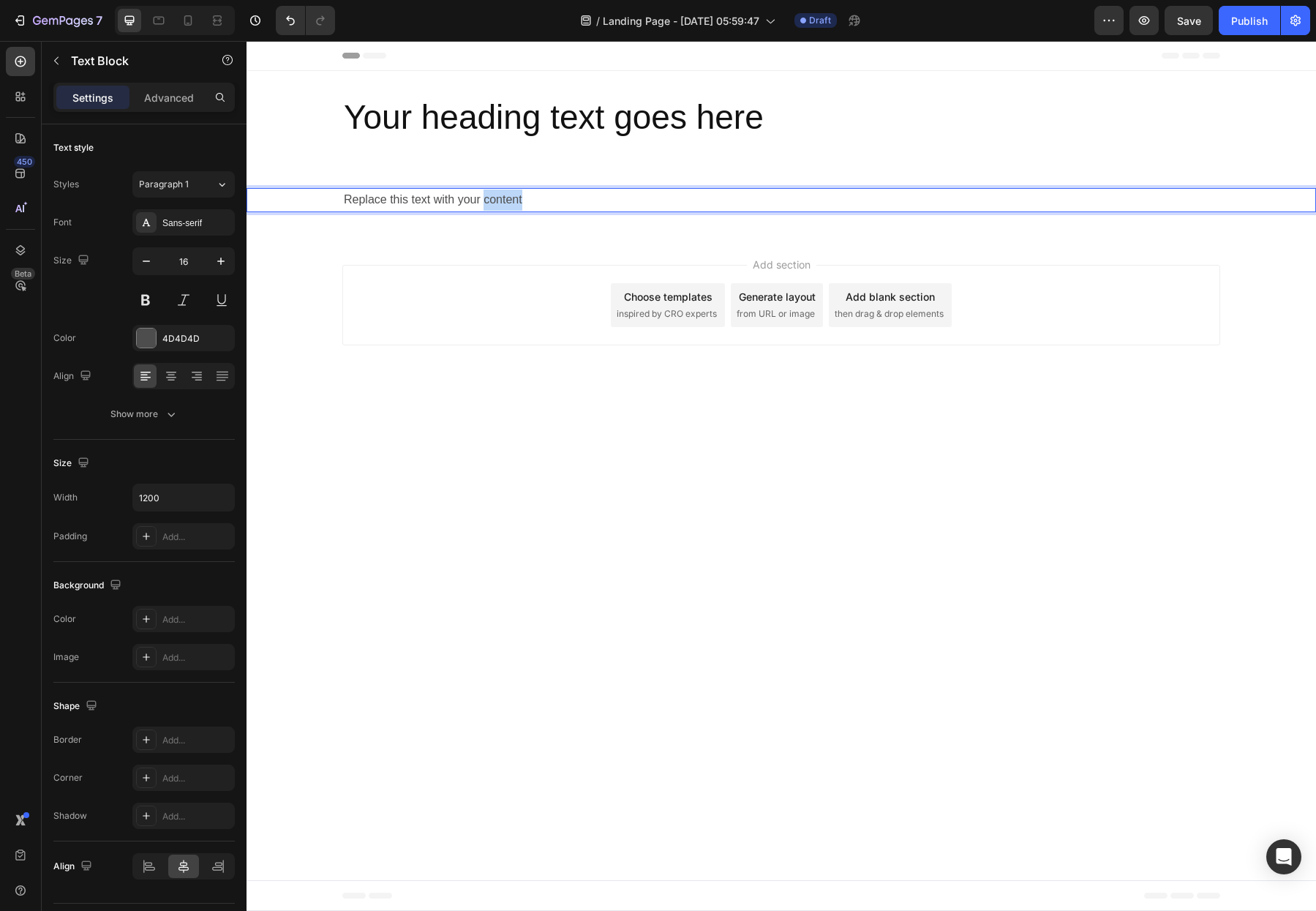
click at [491, 194] on p "Replace this text with your content" at bounding box center [781, 200] width 875 height 21
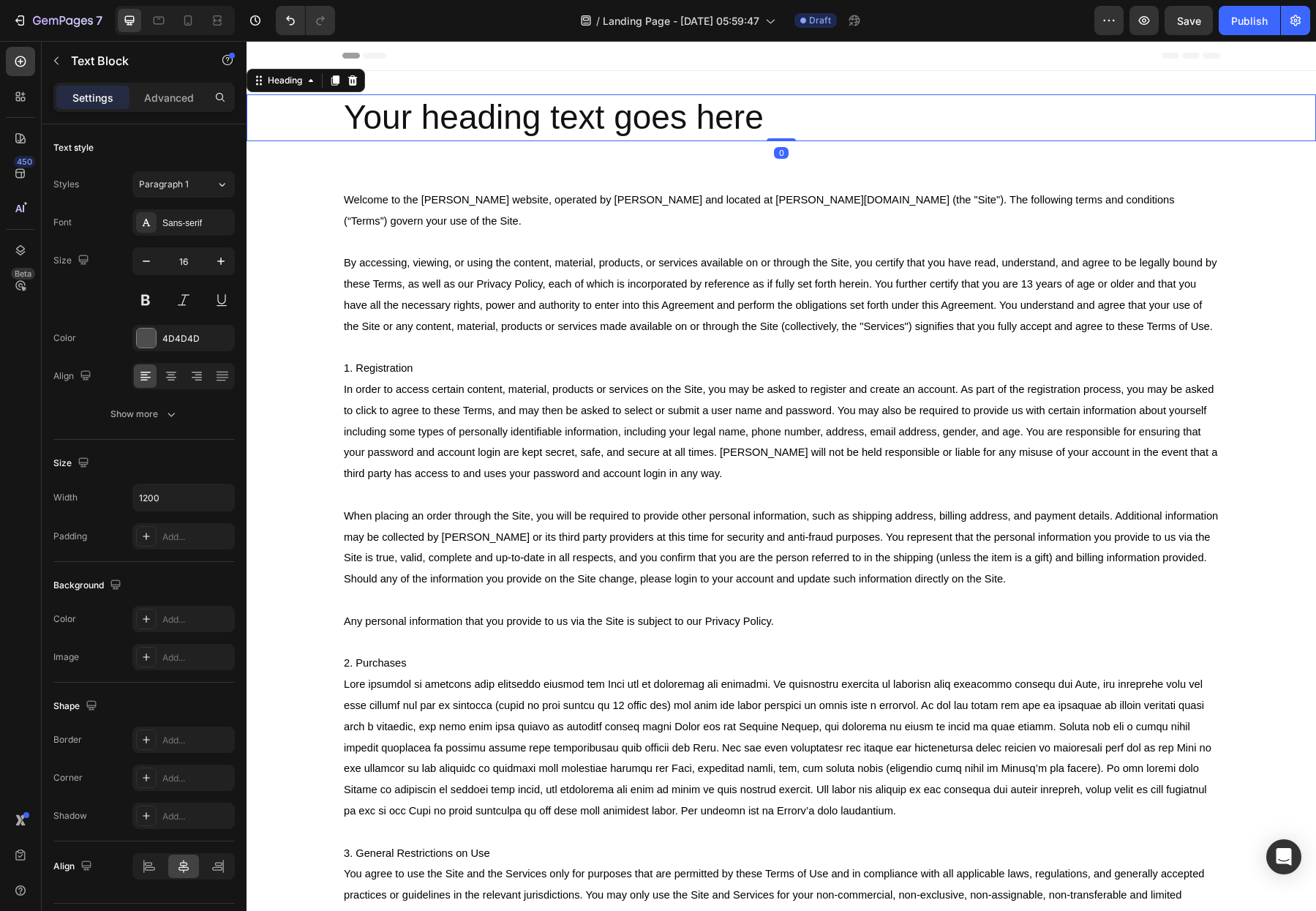
drag, startPoint x: 562, startPoint y: 114, endPoint x: 534, endPoint y: 110, distance: 28.3
click at [562, 114] on h2 "Your heading text goes here" at bounding box center [781, 118] width 878 height 47
click at [533, 110] on h2 "Your heading text goes here" at bounding box center [781, 118] width 878 height 47
click at [533, 110] on p "Your heading text goes here" at bounding box center [781, 118] width 875 height 44
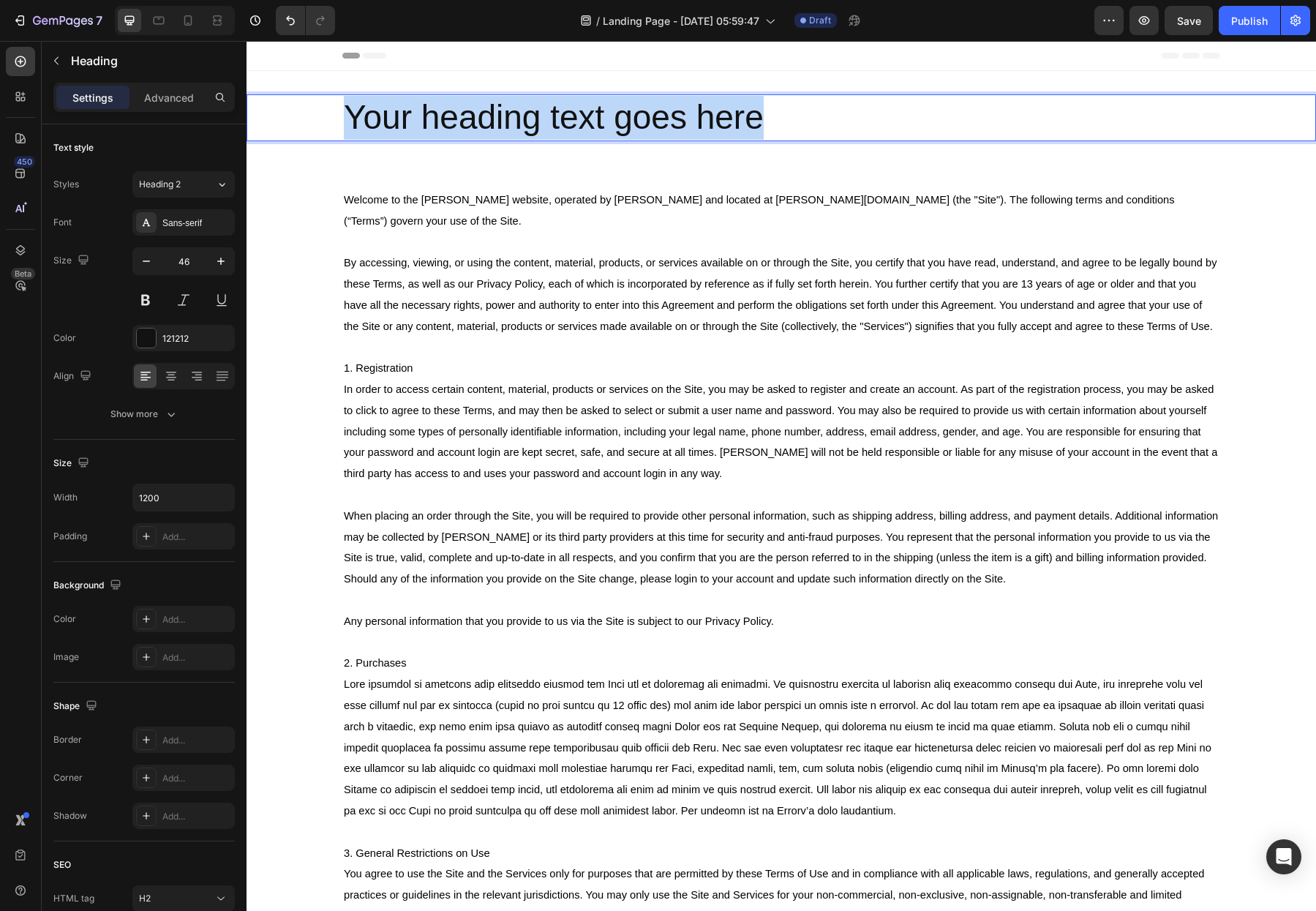
click at [533, 110] on p "Your heading text goes here" at bounding box center [781, 118] width 875 height 44
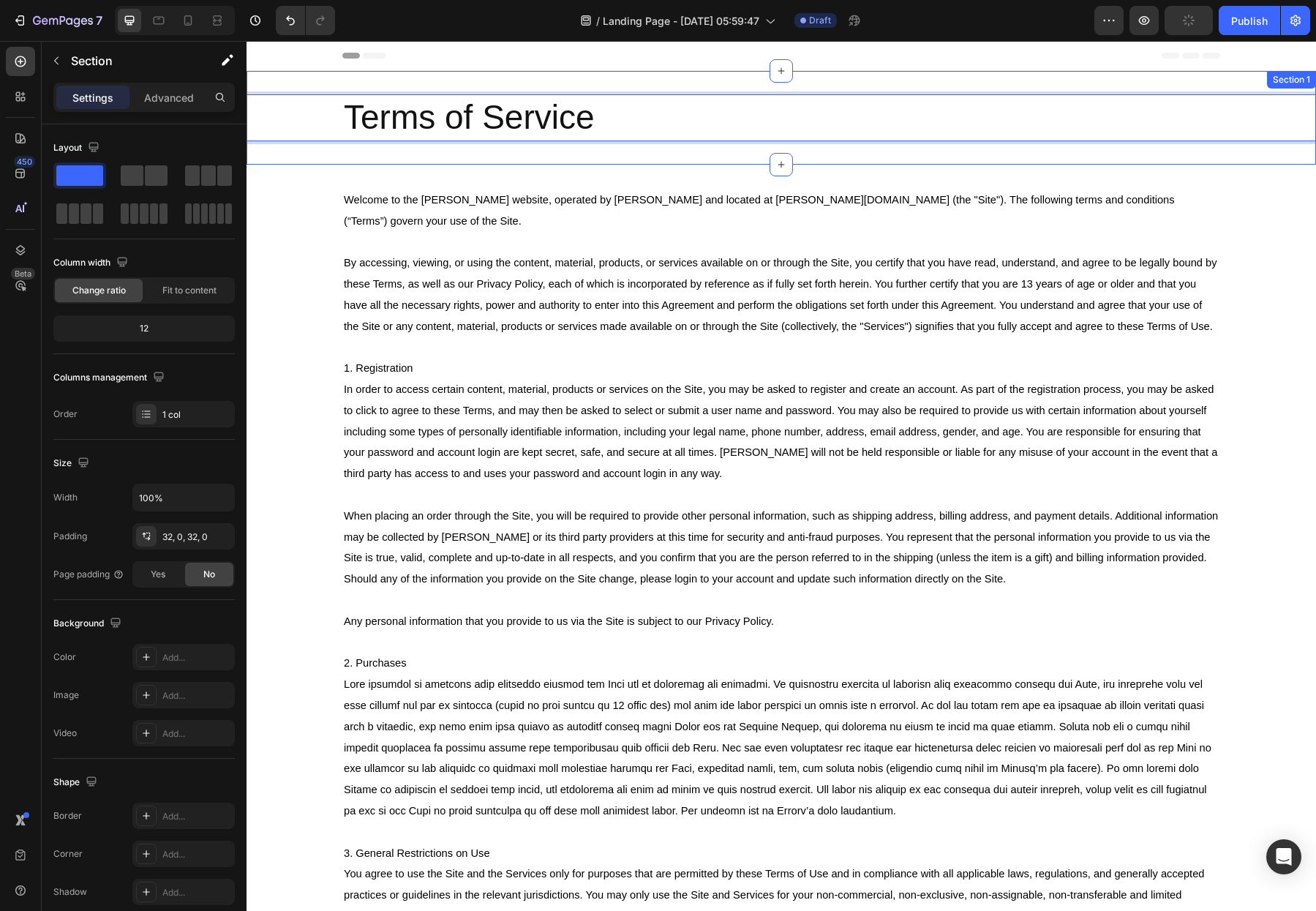
click at [508, 145] on div "Terms of Service Heading 0 Section 1" at bounding box center [781, 118] width 1069 height 94
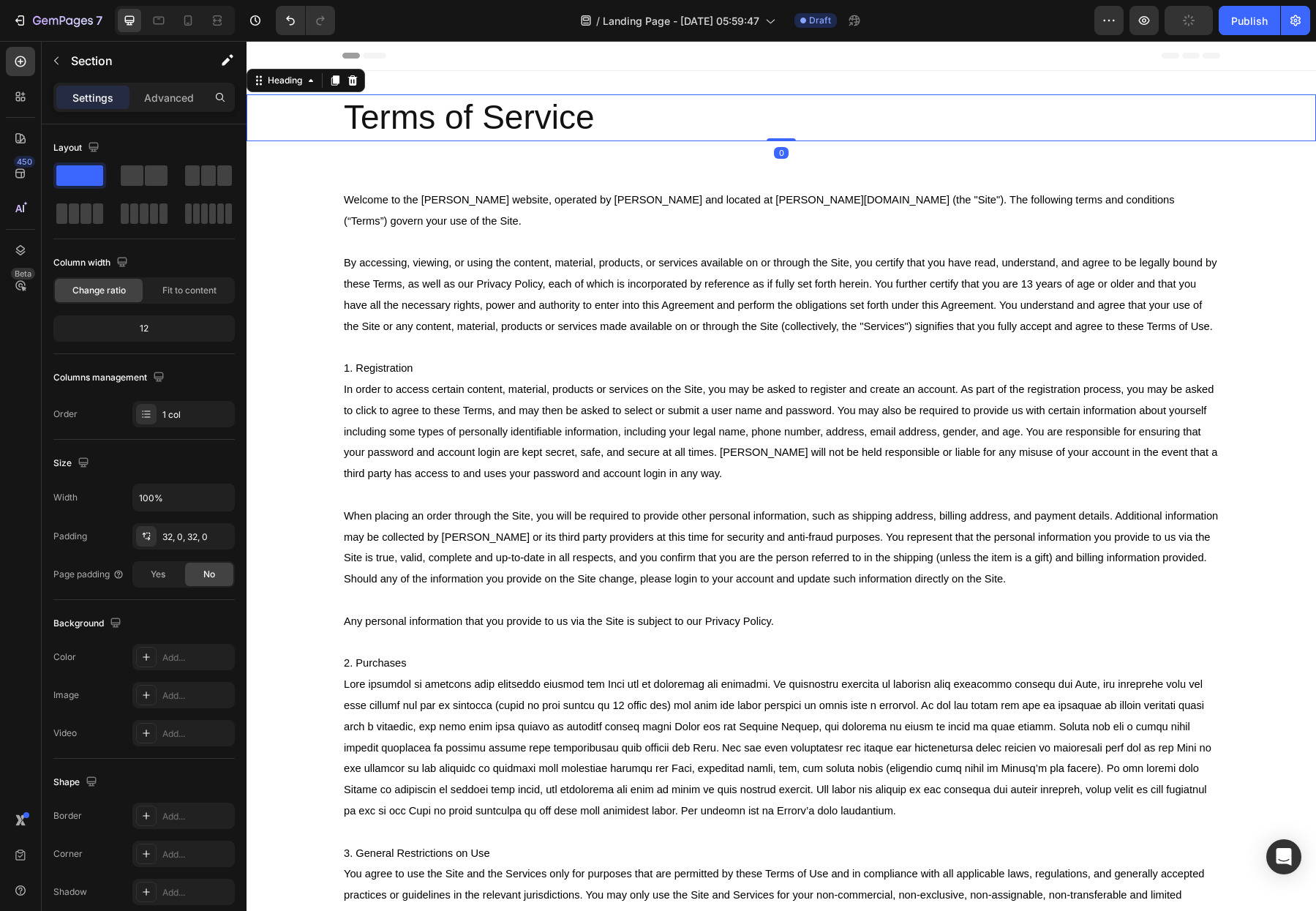
click at [520, 123] on p "Terms of Service" at bounding box center [781, 118] width 875 height 44
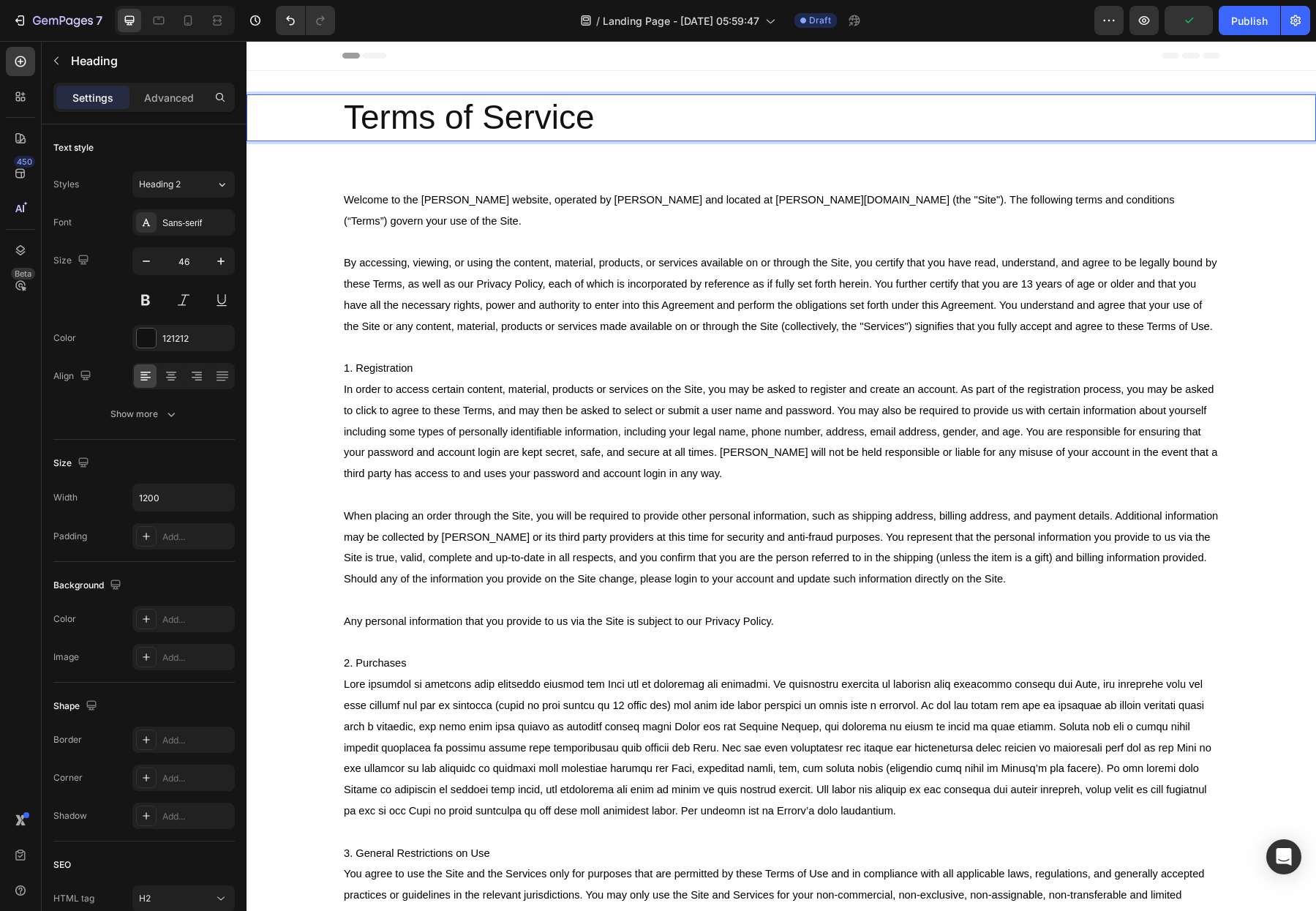
click at [537, 115] on p "Terms of Service" at bounding box center [781, 118] width 875 height 44
click at [572, 138] on p "Terms of Use" at bounding box center [781, 118] width 875 height 44
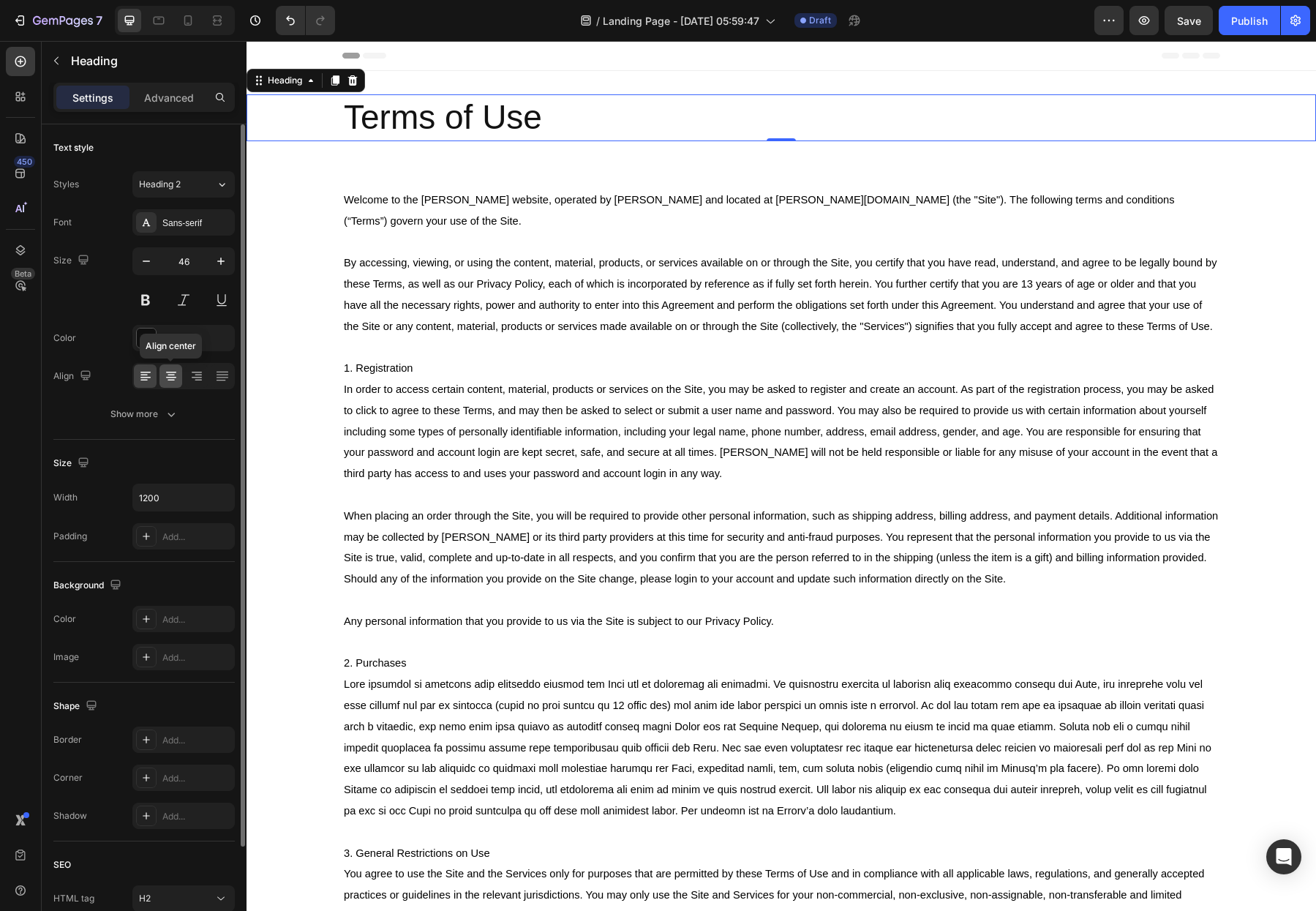
click at [176, 379] on icon at bounding box center [171, 376] width 15 height 15
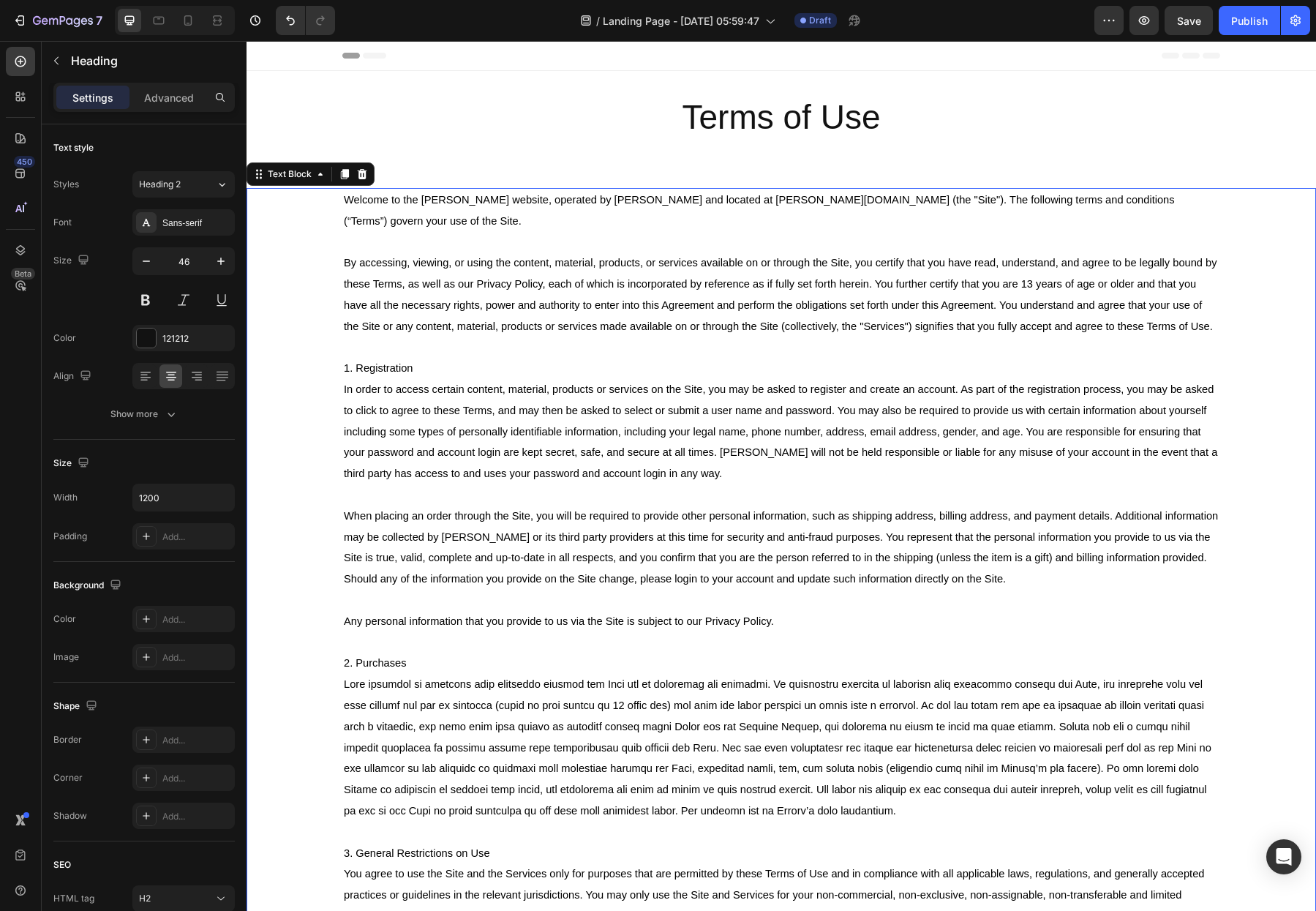
click at [1254, 28] on button "Publish" at bounding box center [1250, 20] width 62 height 29
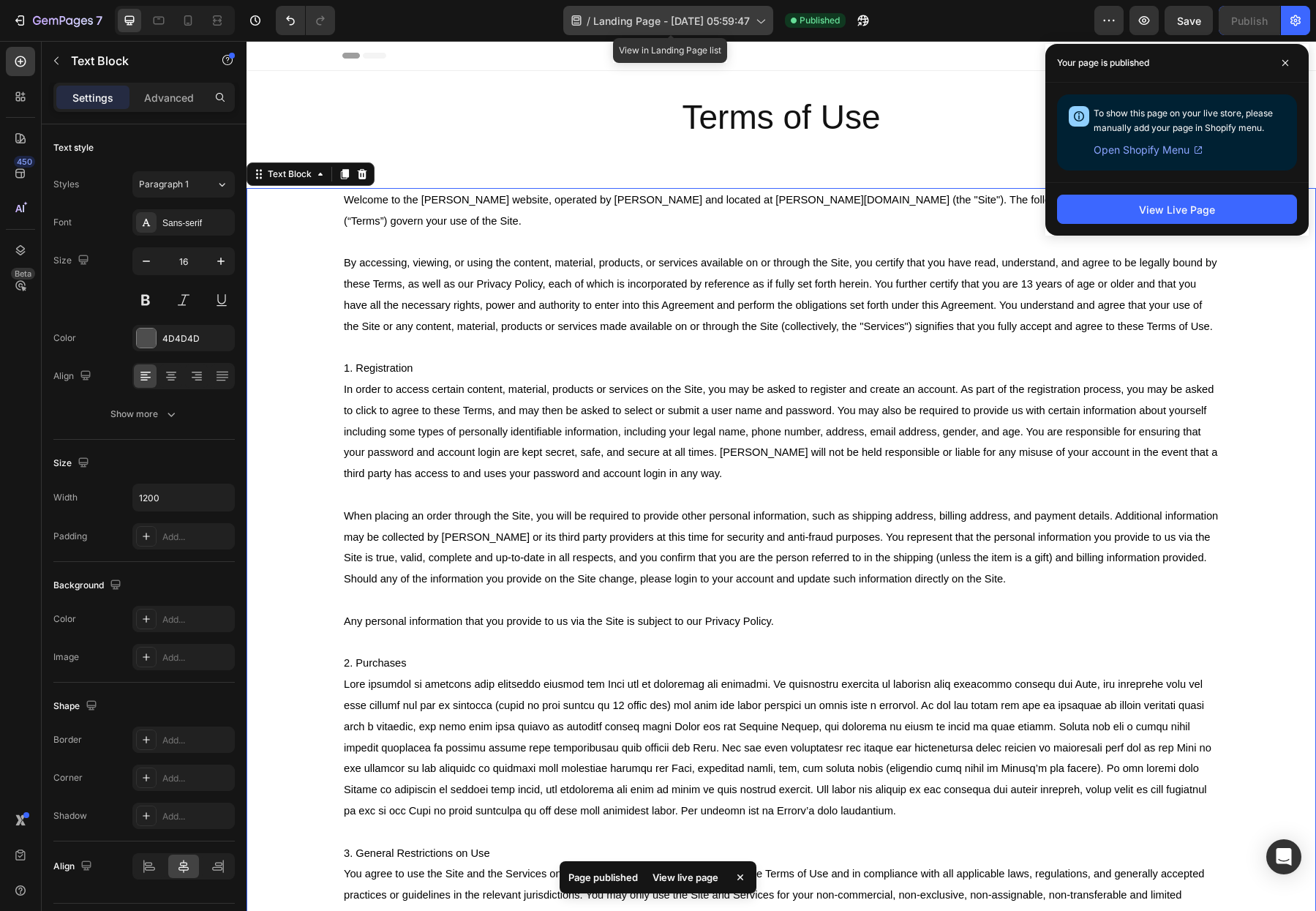
click at [751, 28] on div "/ Landing Page - Aug 28, 05:59:47" at bounding box center [668, 20] width 210 height 29
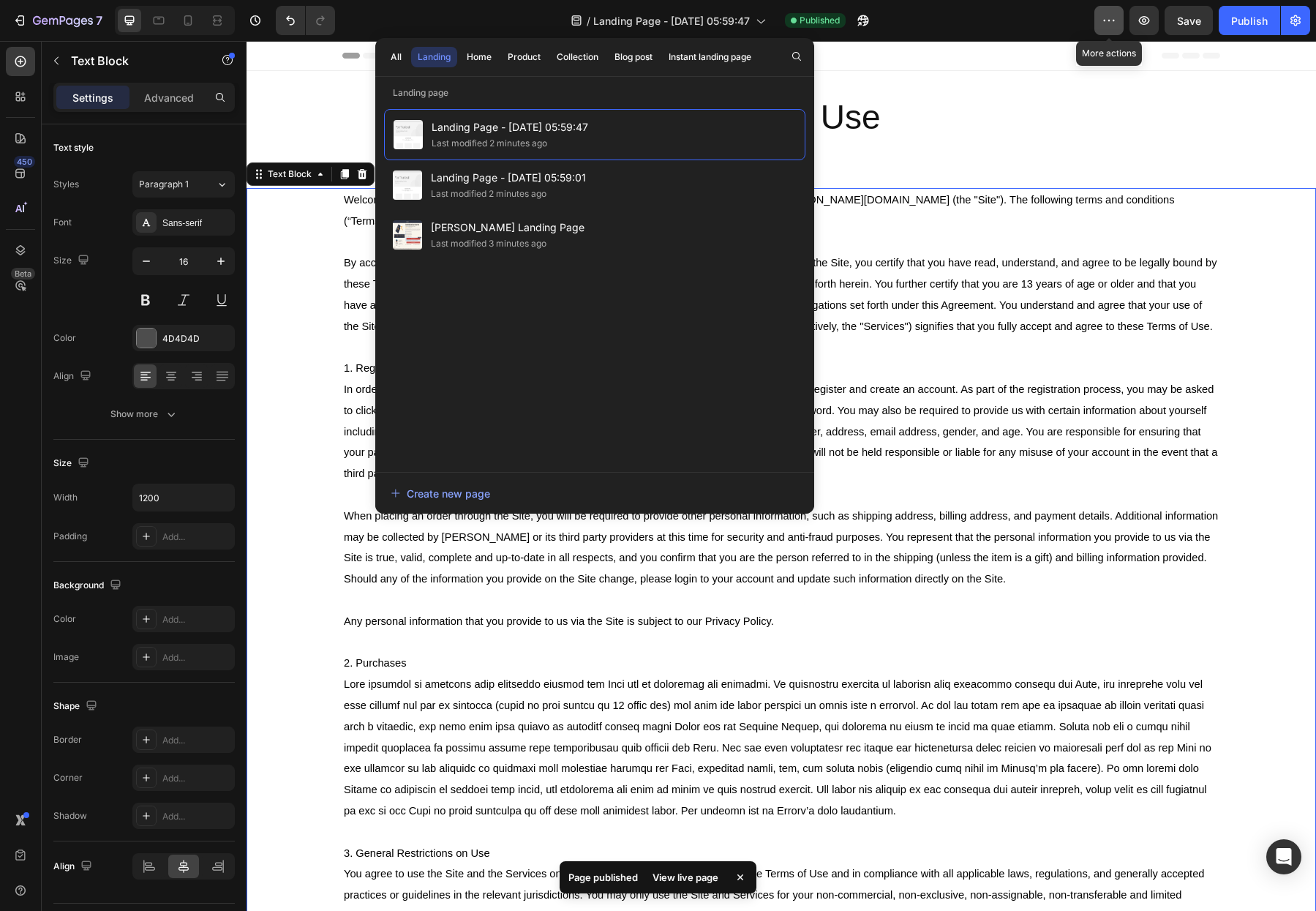
click at [1118, 21] on button "button" at bounding box center [1108, 20] width 29 height 29
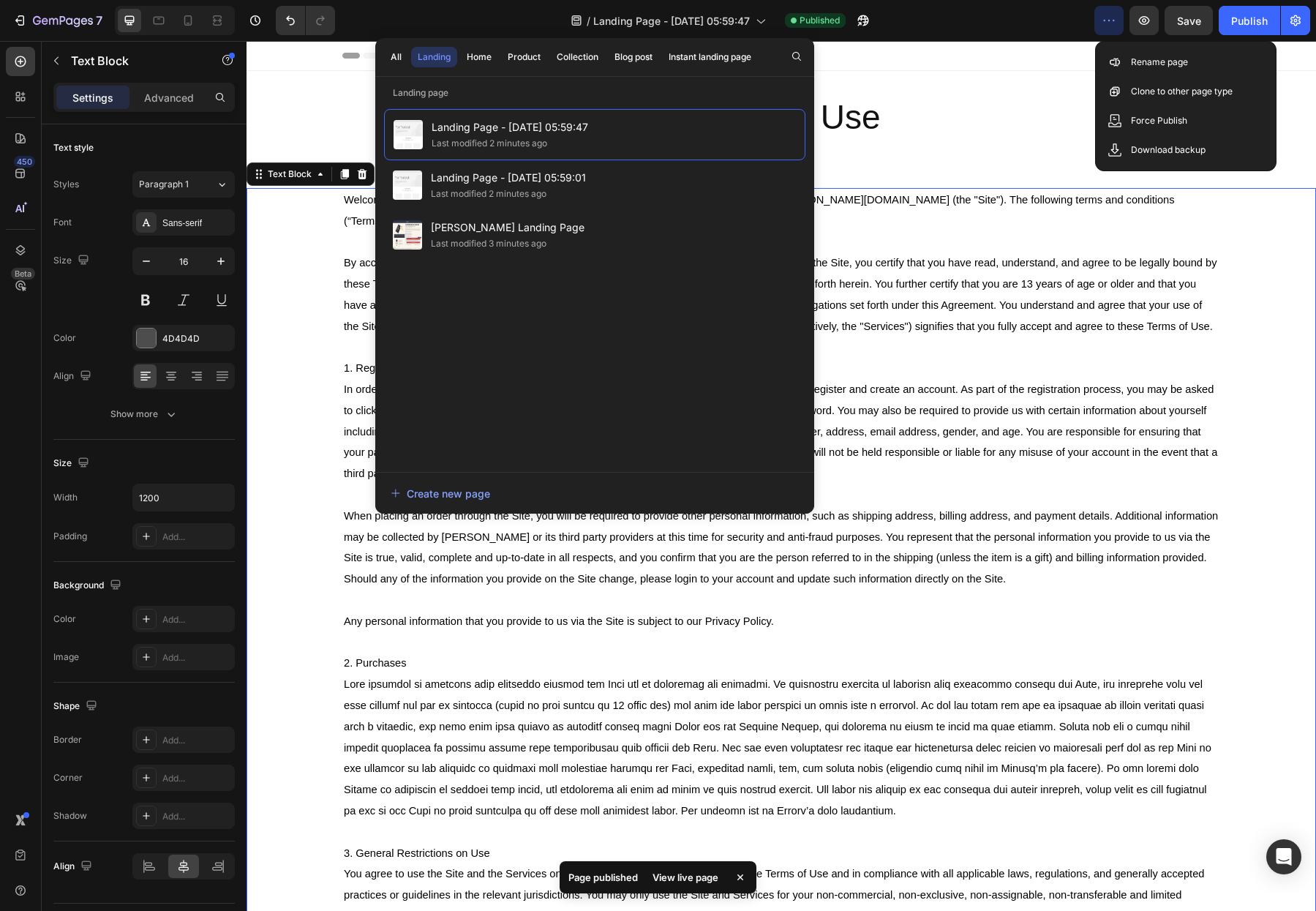
drag, startPoint x: 1143, startPoint y: 68, endPoint x: 1094, endPoint y: 77, distance: 49.8
click at [1143, 68] on p "Rename page" at bounding box center [1159, 62] width 57 height 15
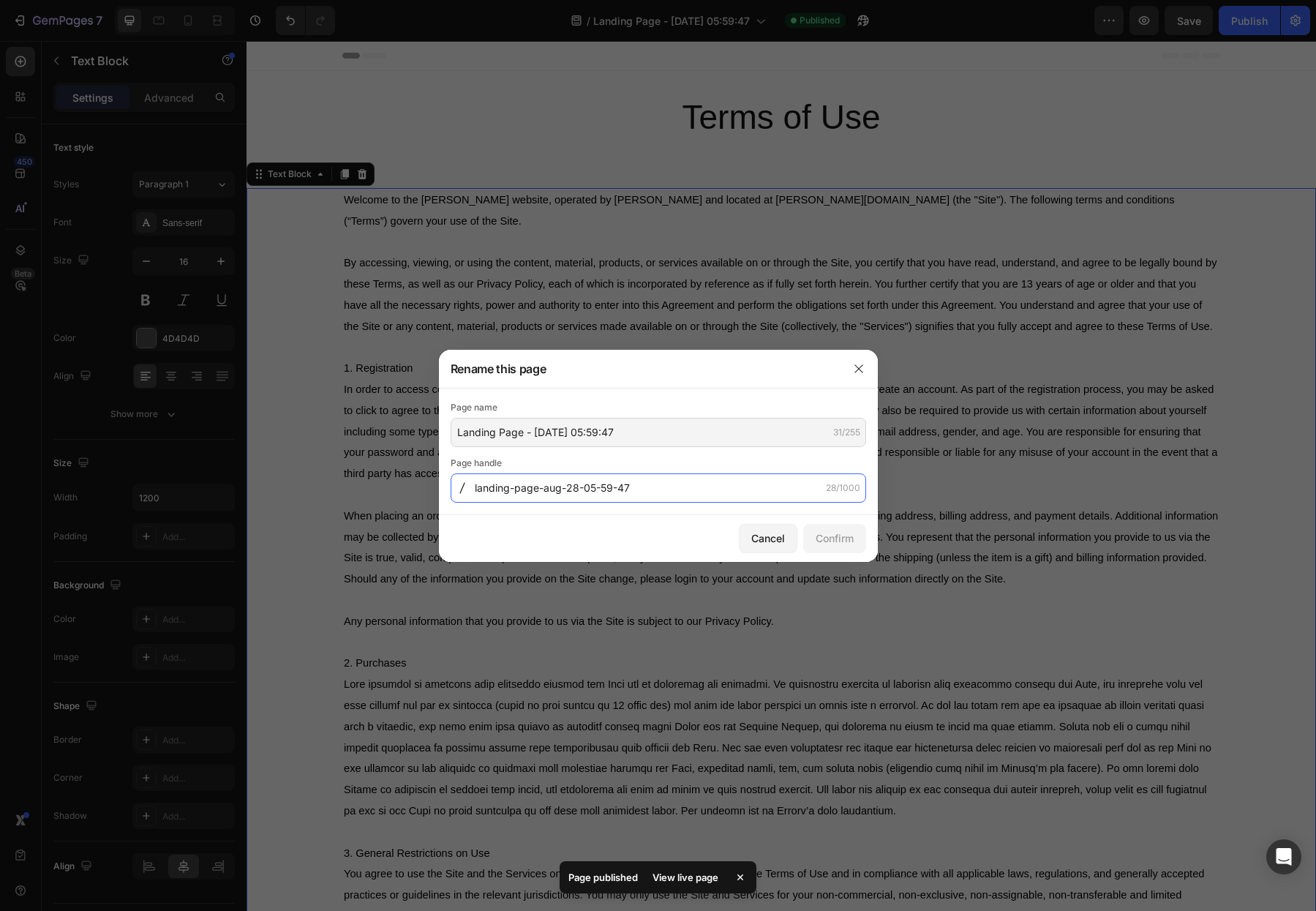
click at [586, 488] on input "landing-page-aug-28-05-59-47" at bounding box center [658, 488] width 415 height 29
type input "terms-of-use"
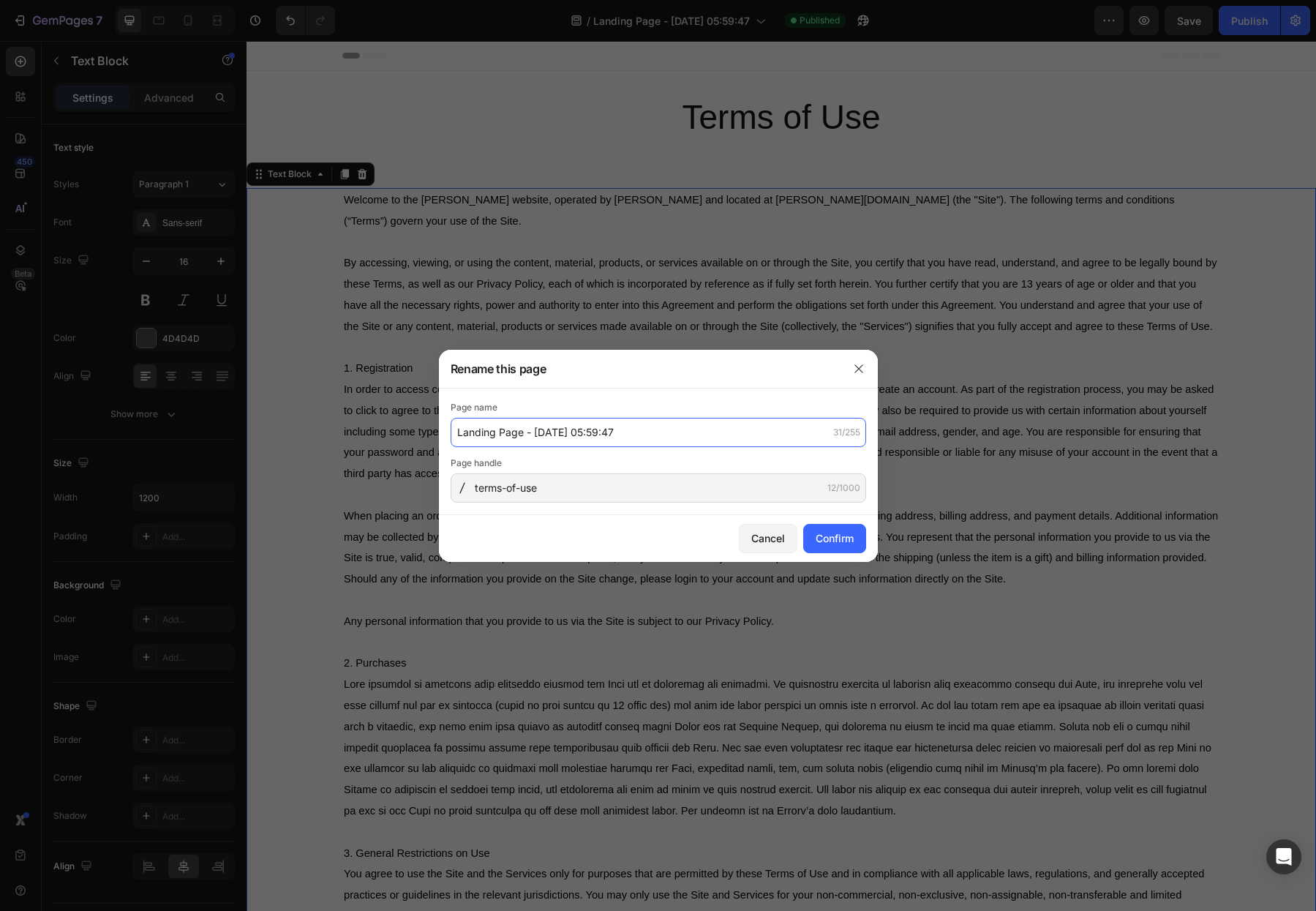
click at [612, 435] on input "Landing Page - Aug 28, 05:59:47" at bounding box center [658, 432] width 415 height 29
type input "Terms of Use"
click at [827, 541] on div "Confirm" at bounding box center [834, 538] width 38 height 16
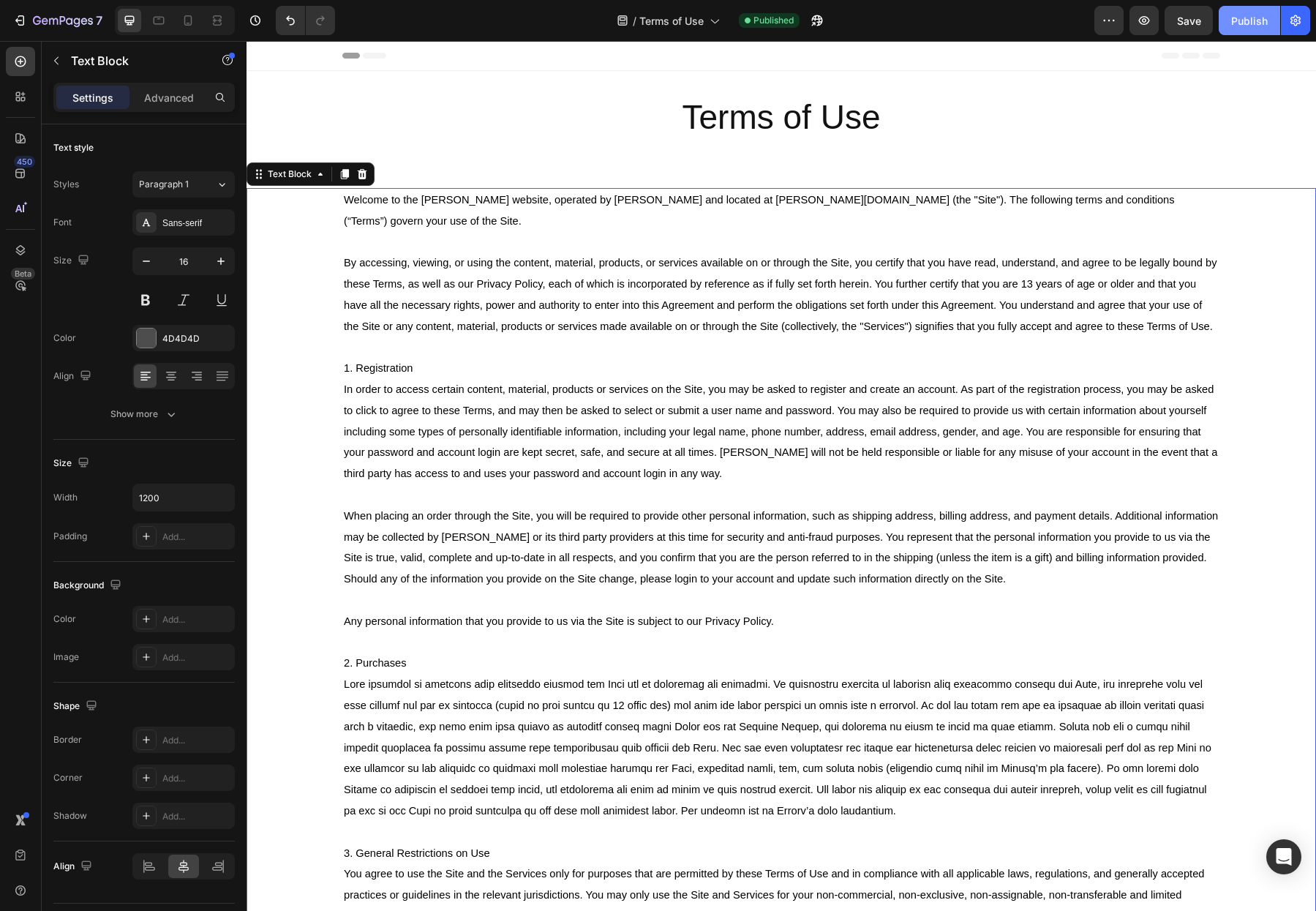
click at [1245, 23] on div "Publish" at bounding box center [1249, 21] width 37 height 16
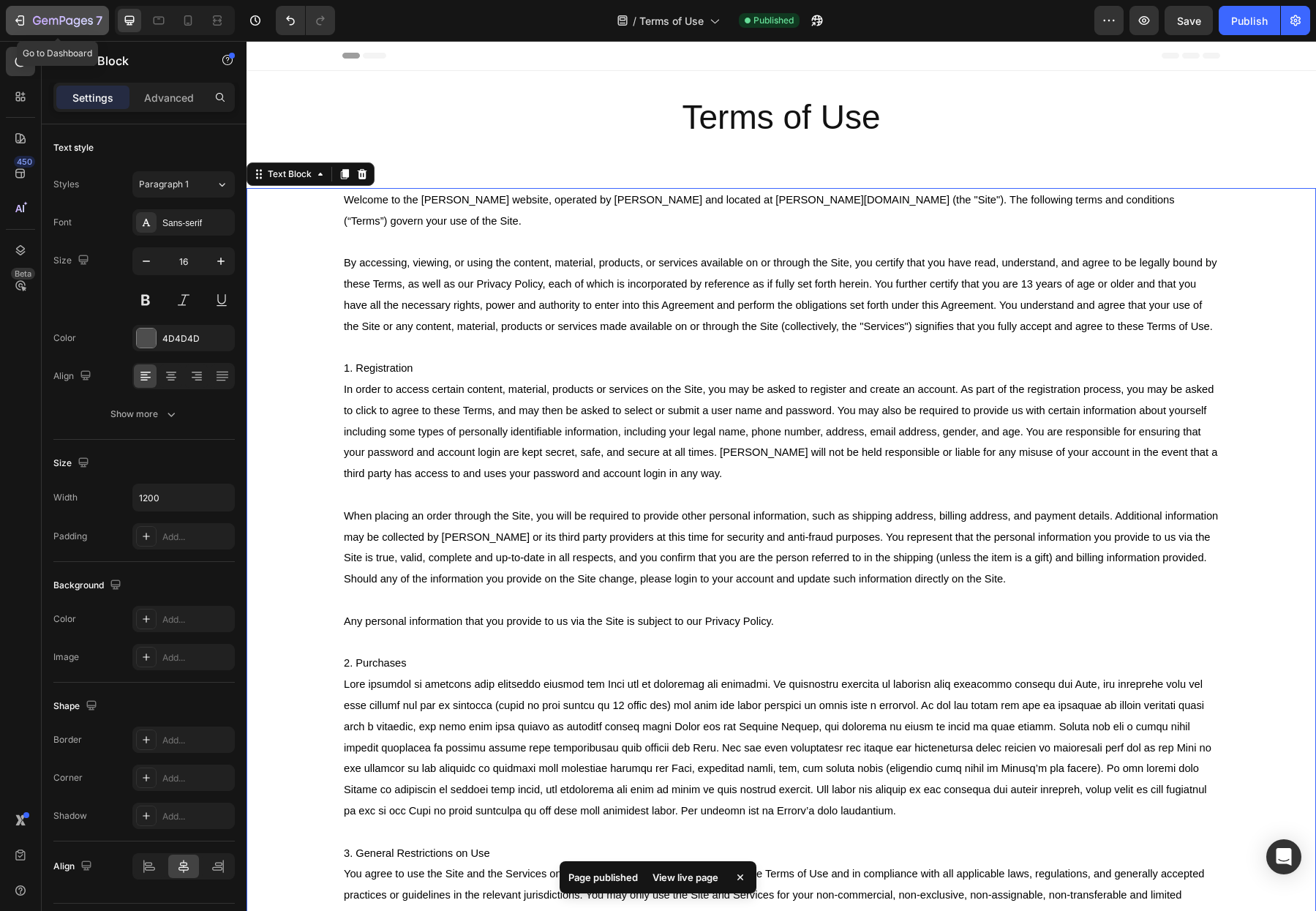
click at [62, 17] on icon "button" at bounding box center [62, 20] width 5 height 9
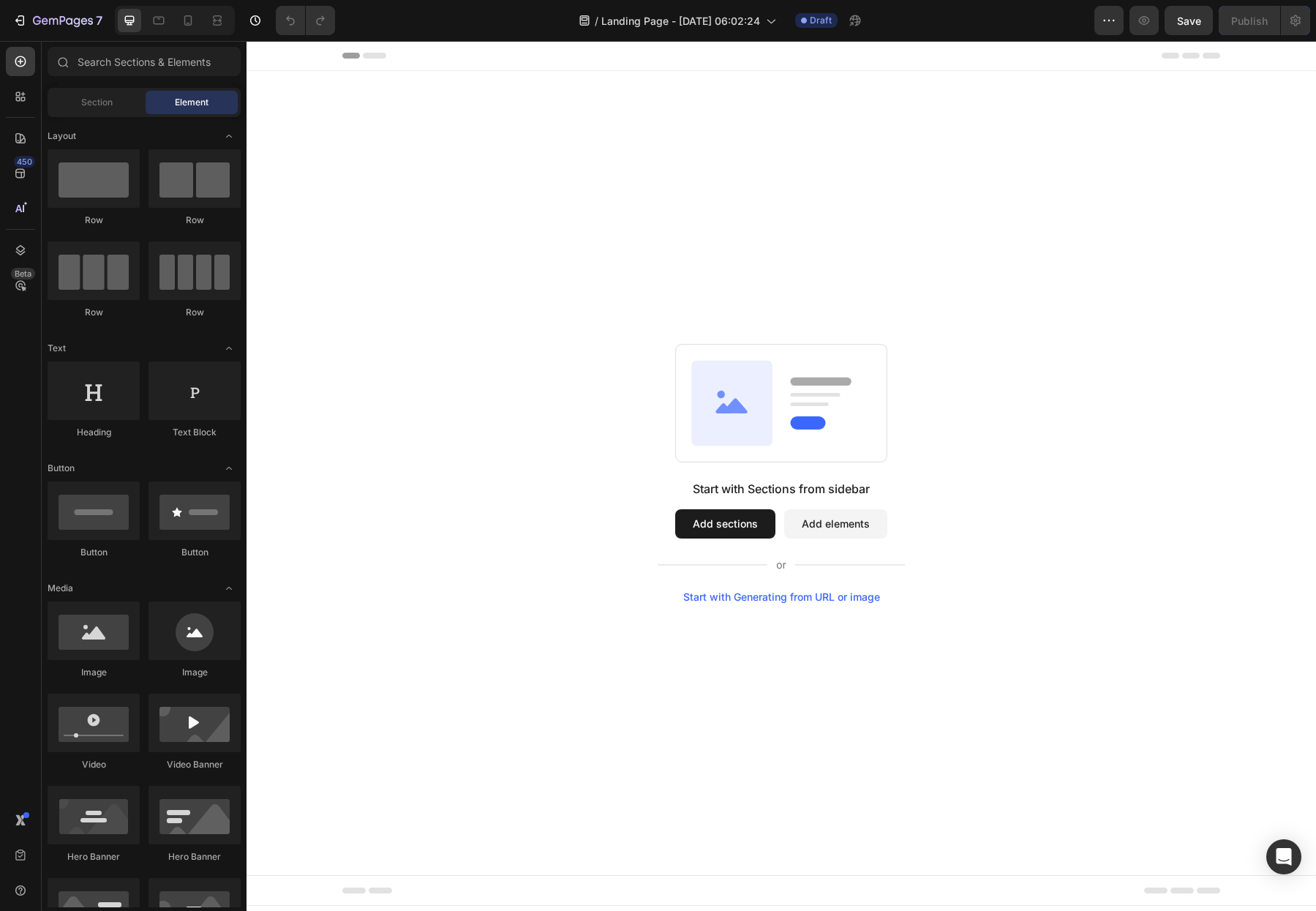
click at [723, 524] on button "Add sections" at bounding box center [726, 523] width 100 height 29
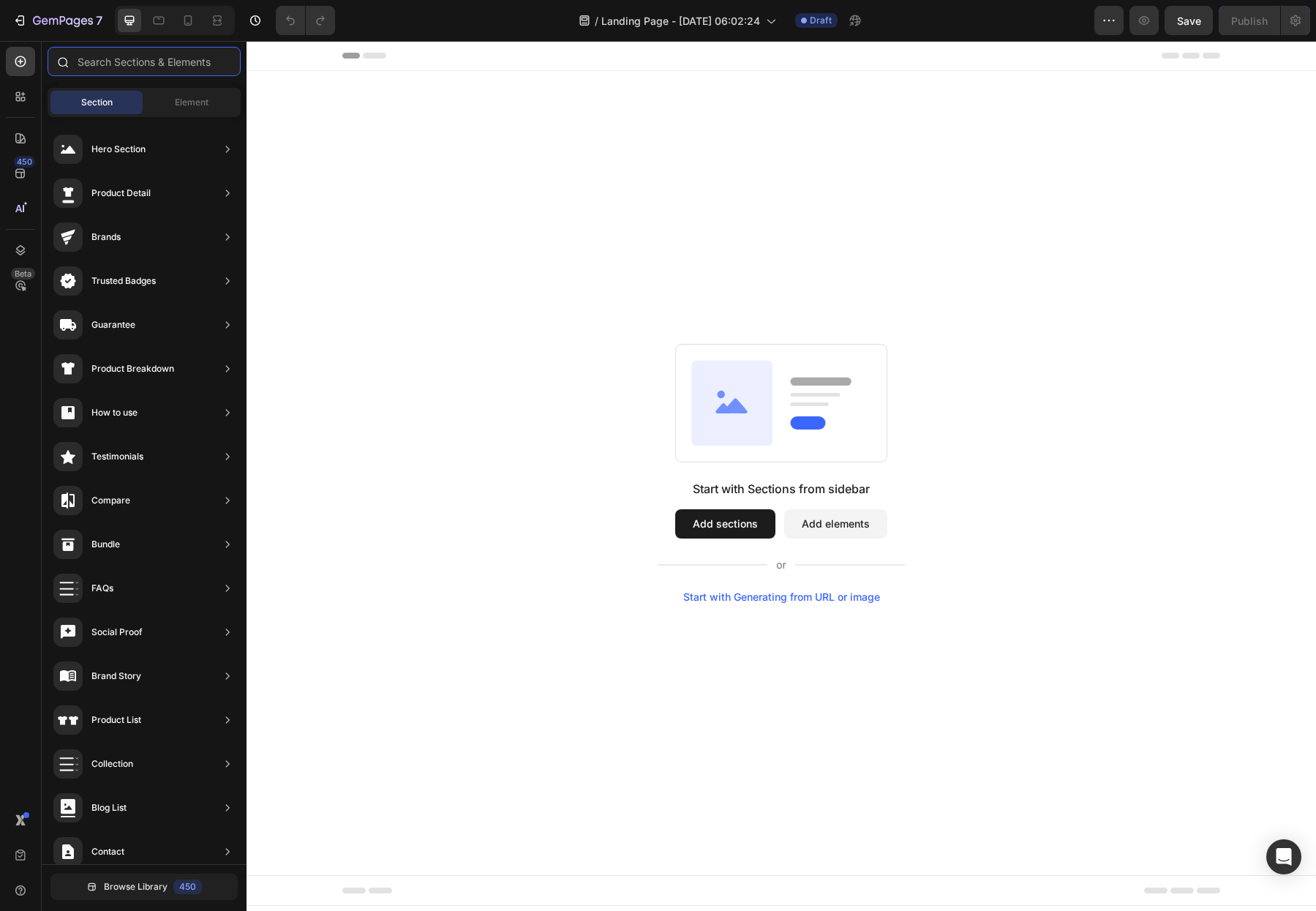
click at [183, 62] on input "text" at bounding box center [144, 61] width 193 height 29
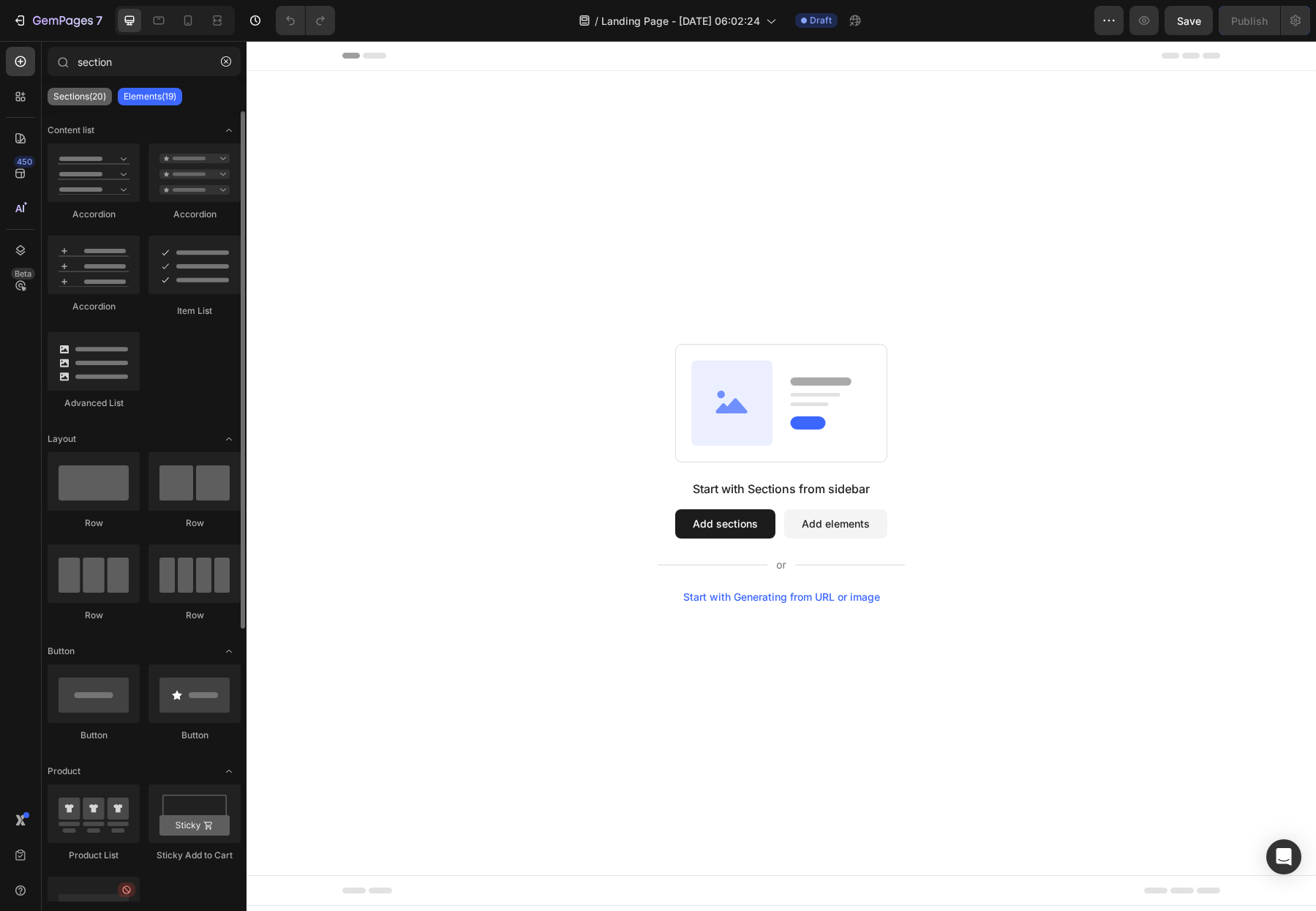
click at [79, 102] on p "Sections(20)" at bounding box center [79, 96] width 52 height 12
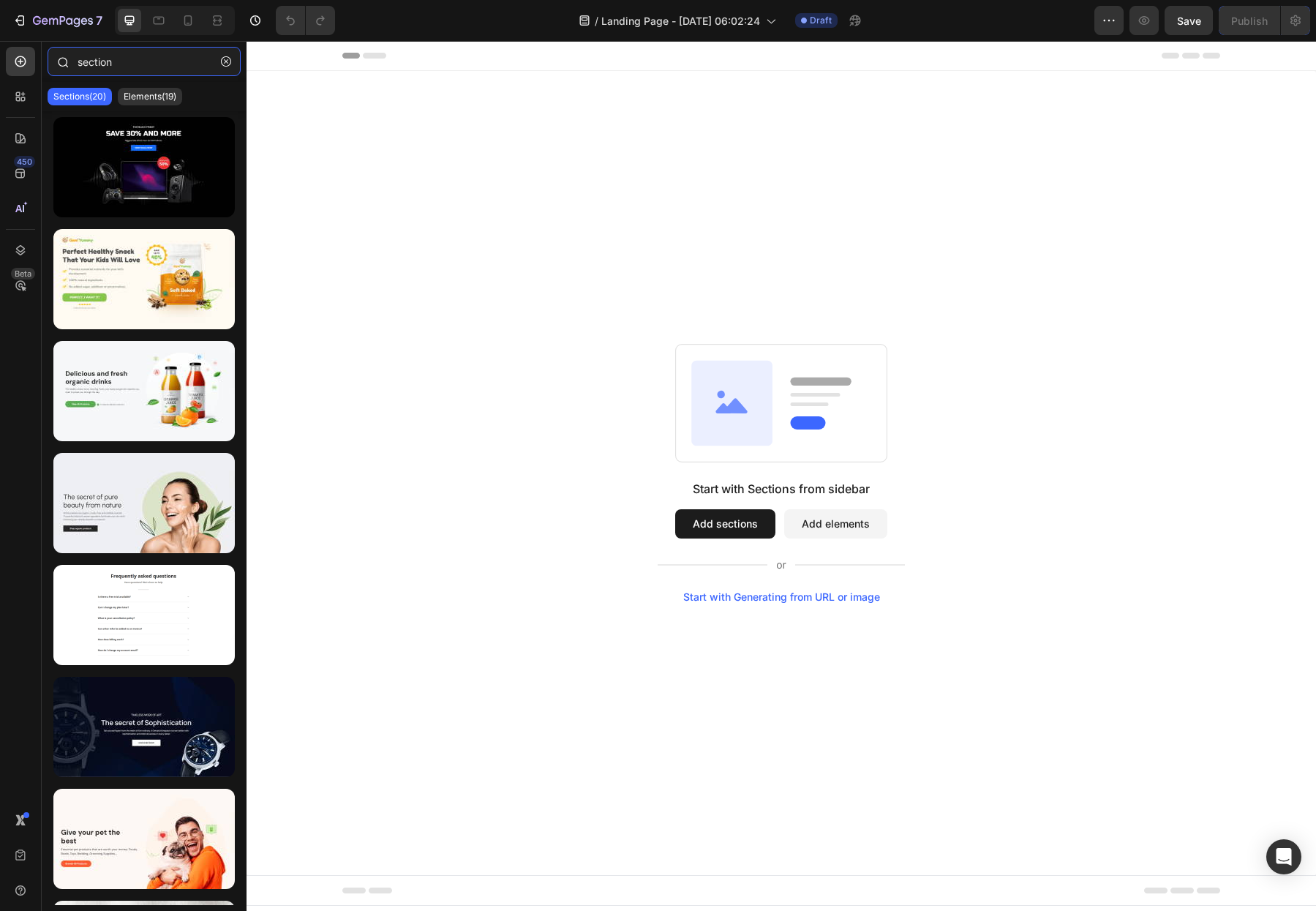
click at [104, 55] on input "section" at bounding box center [144, 61] width 193 height 29
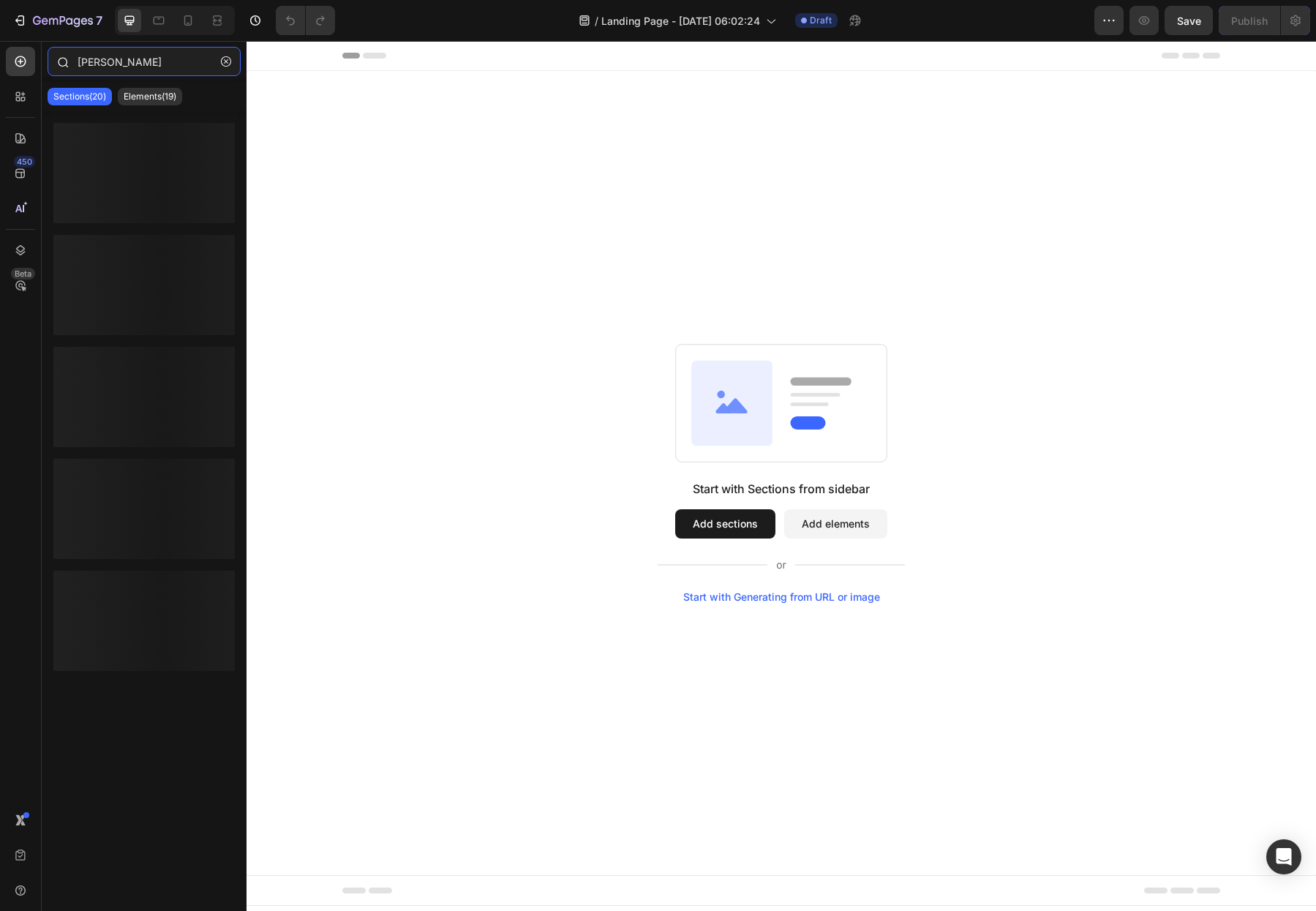
type input "blank"
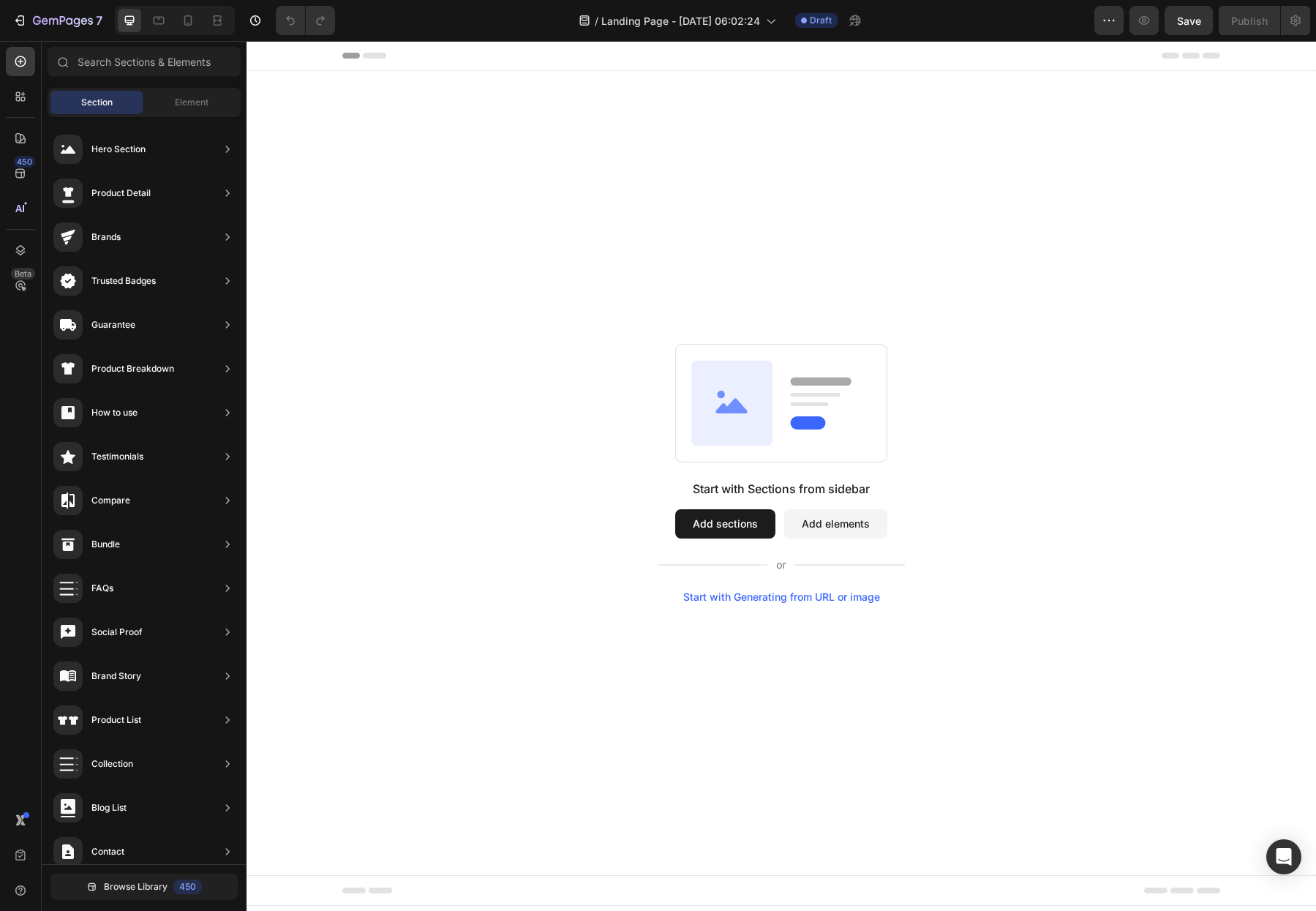
drag, startPoint x: 613, startPoint y: 354, endPoint x: 263, endPoint y: 223, distance: 373.7
click at [613, 354] on div "Start with Sections from sidebar Add sections Add elements Start with Generatin…" at bounding box center [781, 473] width 965 height 259
click at [17, 57] on icon at bounding box center [21, 62] width 11 height 11
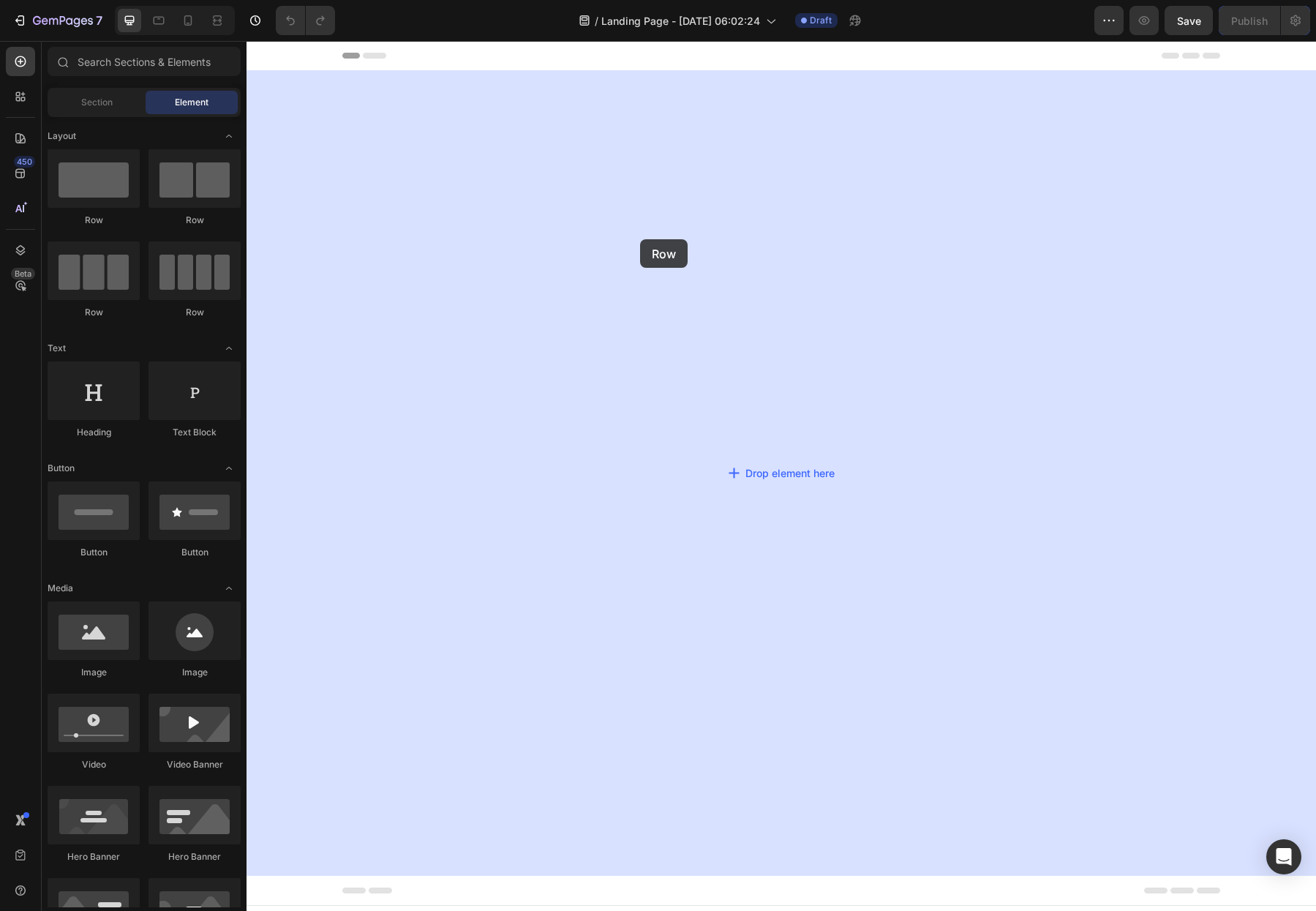
drag, startPoint x: 360, startPoint y: 234, endPoint x: 638, endPoint y: 238, distance: 278.0
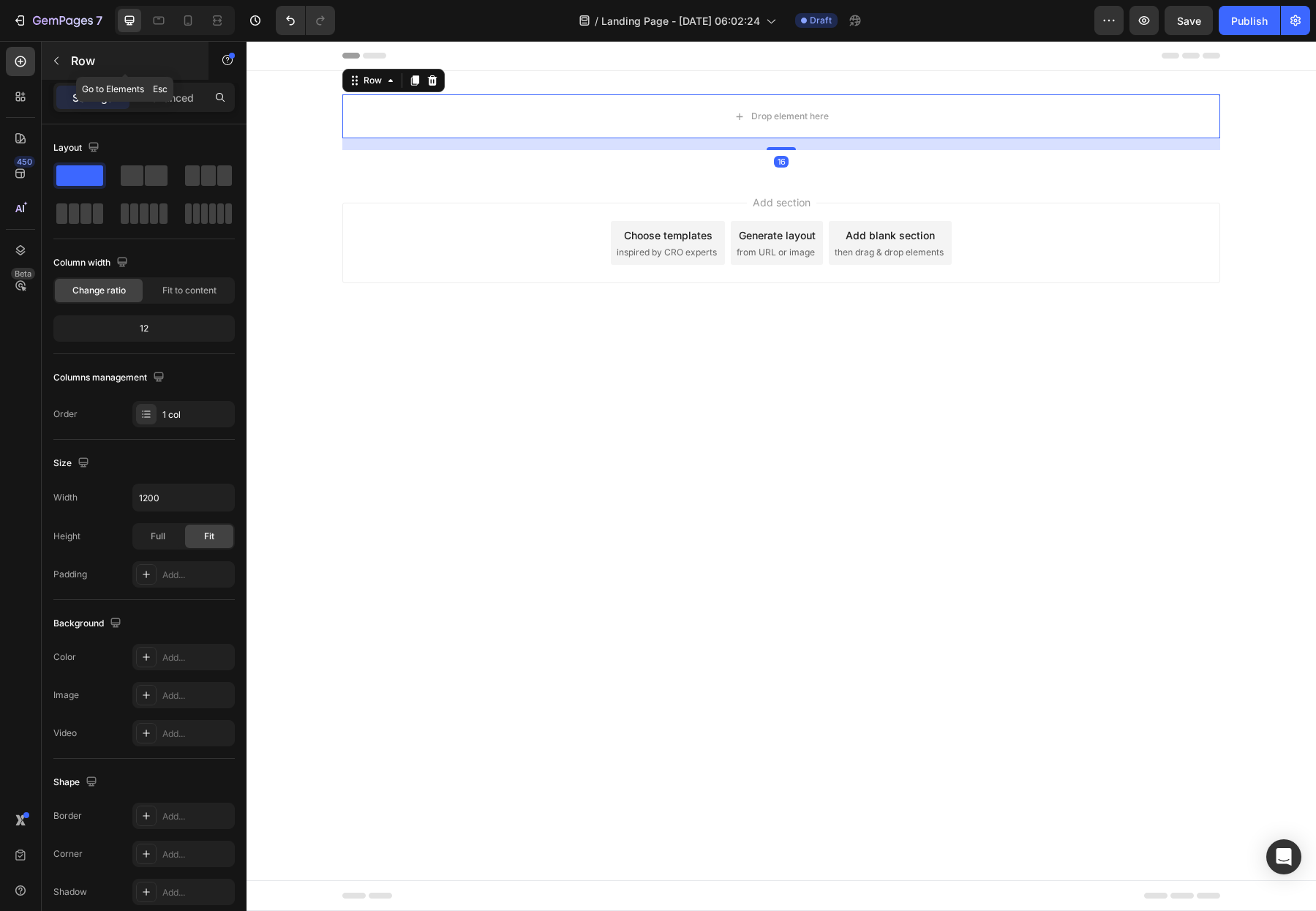
click at [59, 59] on icon "button" at bounding box center [56, 60] width 12 height 12
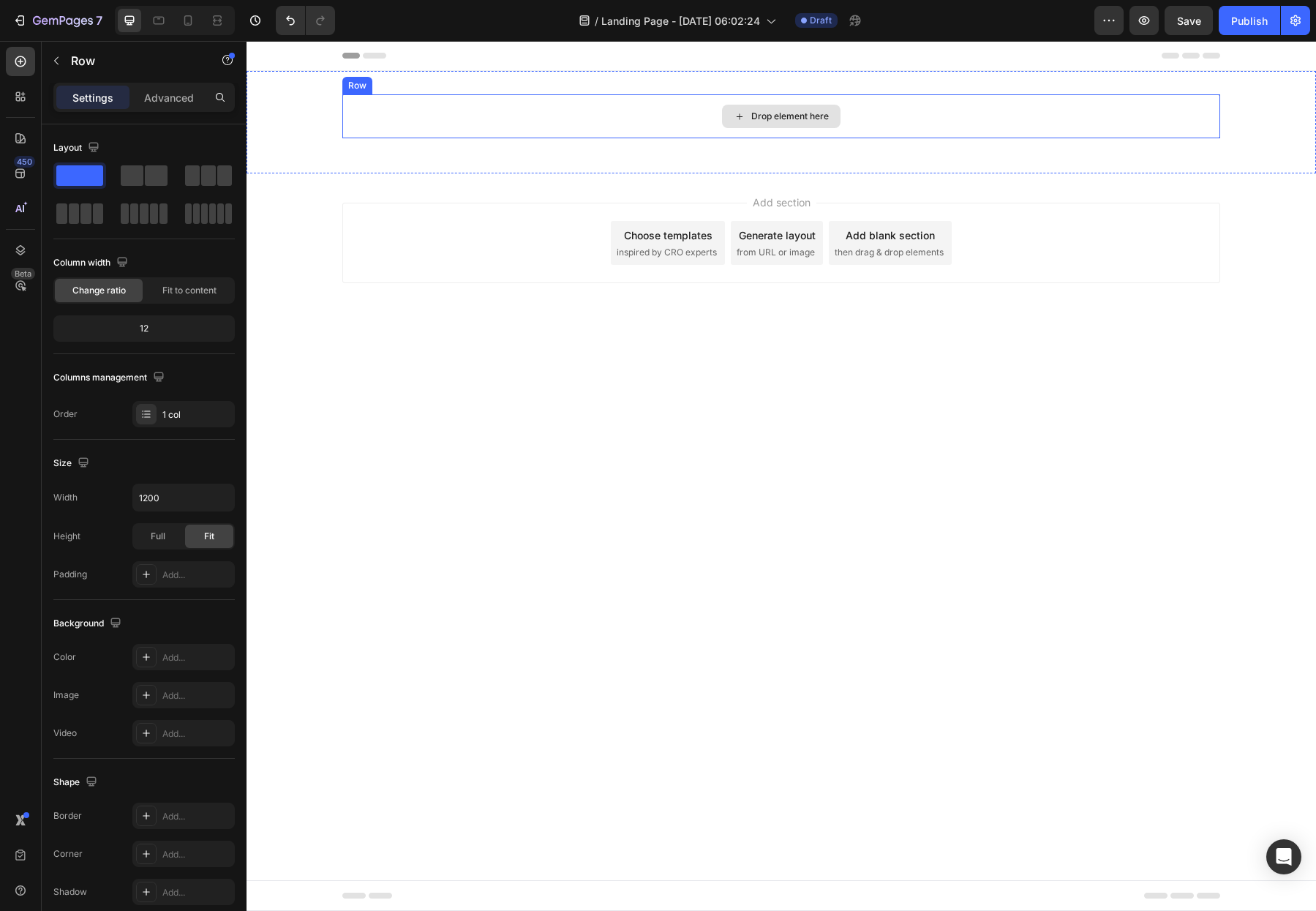
click at [422, 122] on div "Drop element here" at bounding box center [781, 116] width 878 height 44
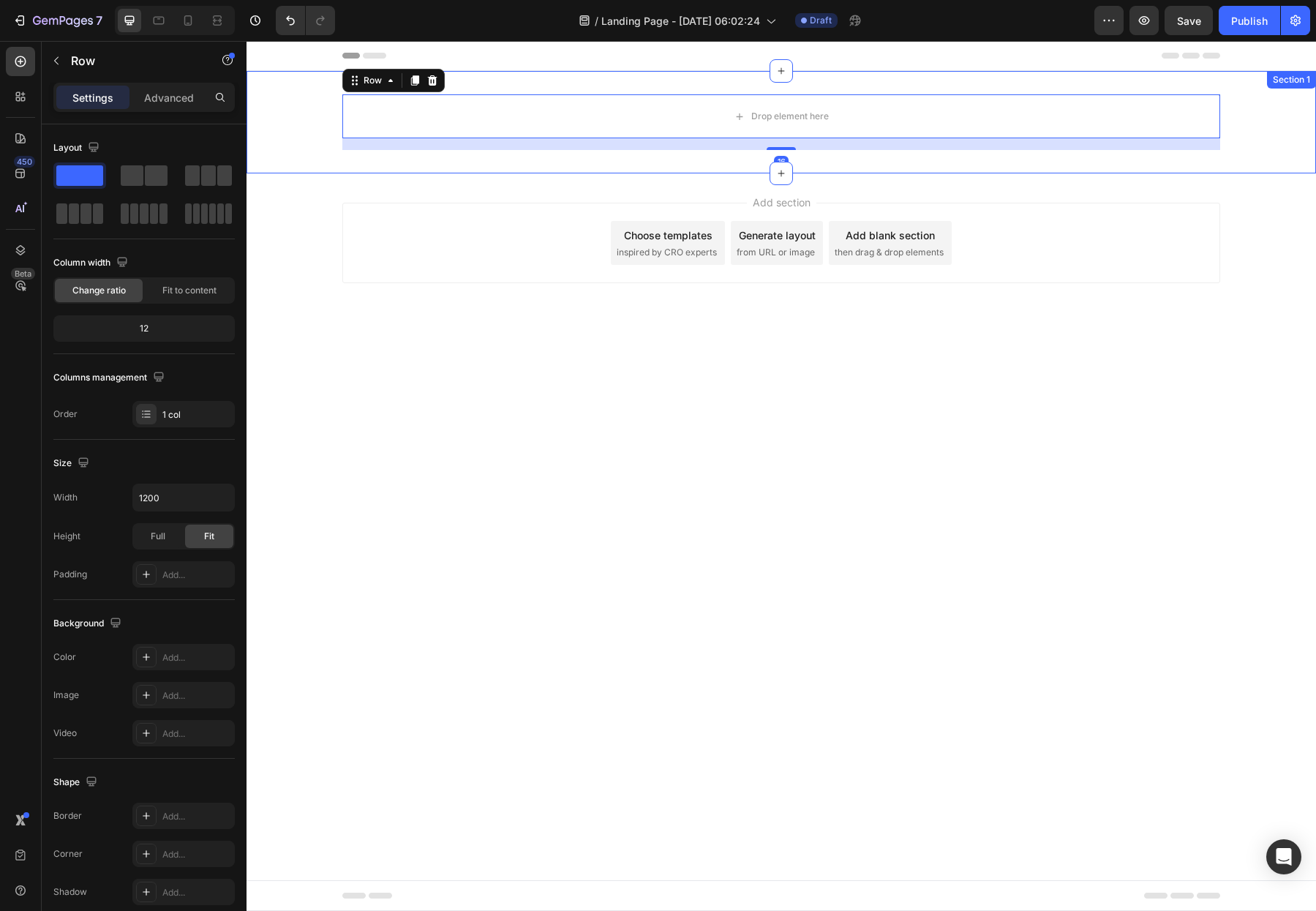
click at [291, 149] on div "Drop element here Row 16" at bounding box center [781, 122] width 1069 height 55
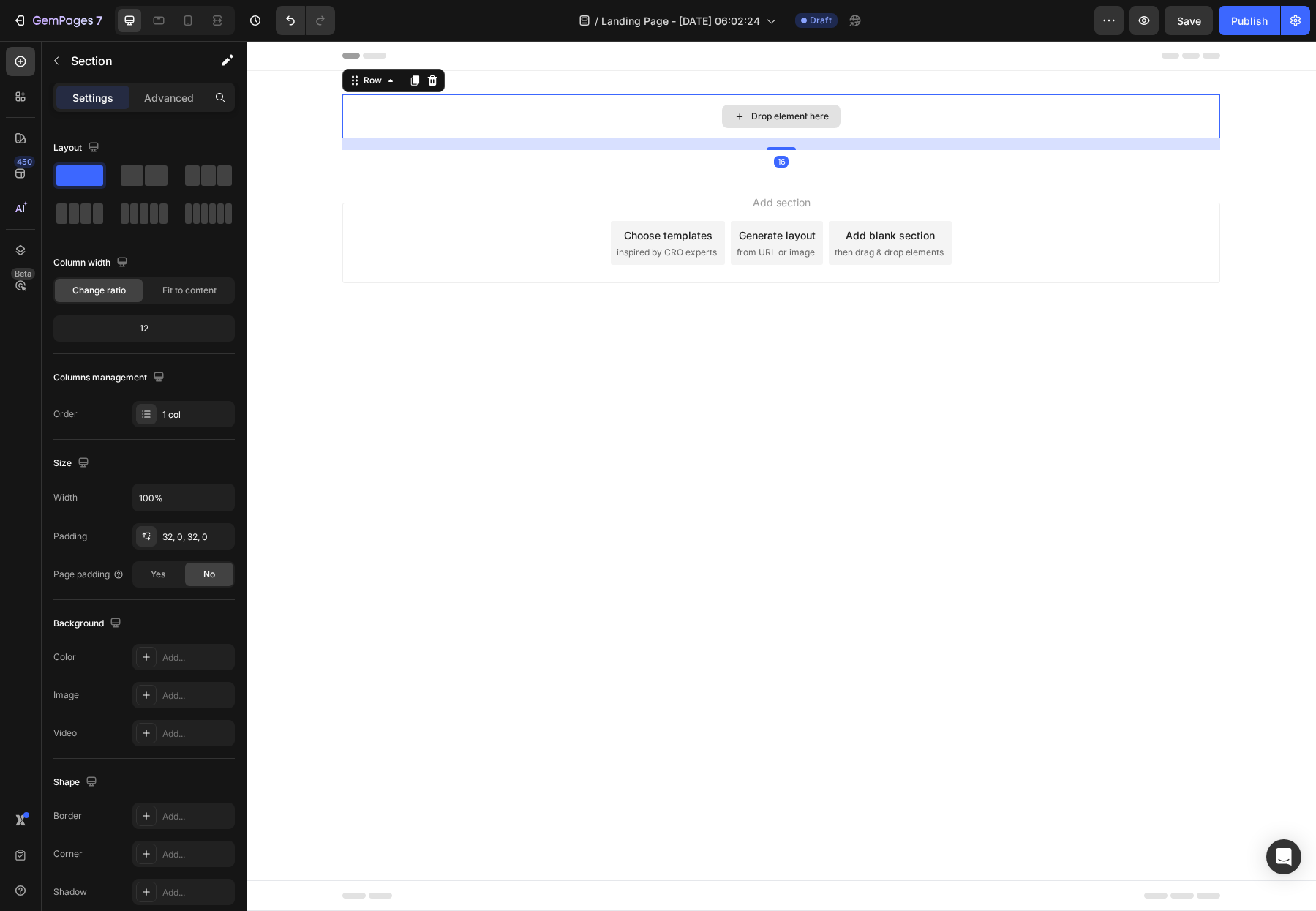
click at [492, 122] on div "Drop element here" at bounding box center [781, 116] width 878 height 44
click at [432, 77] on icon at bounding box center [433, 80] width 9 height 10
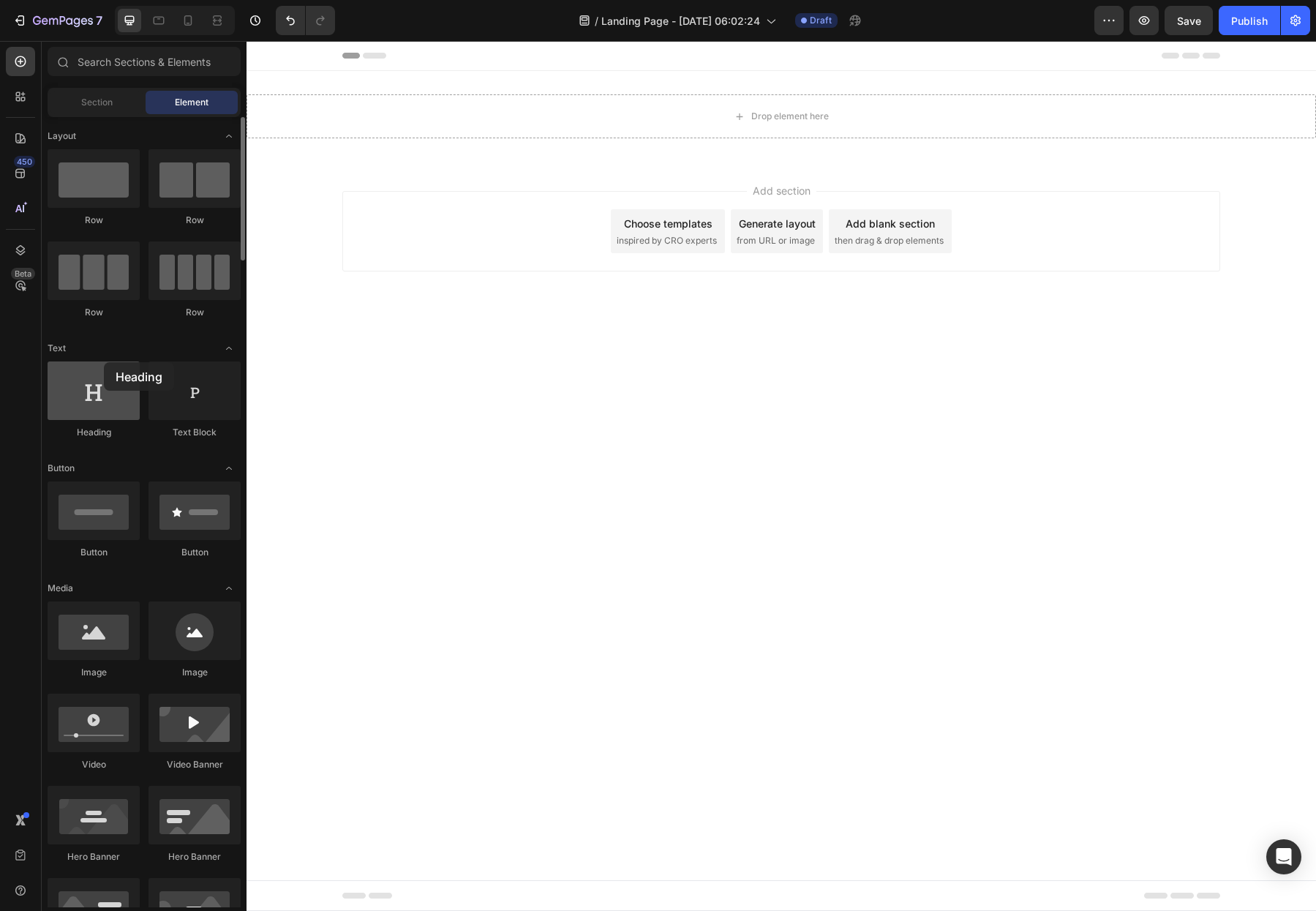
click at [105, 363] on div at bounding box center [94, 391] width 92 height 59
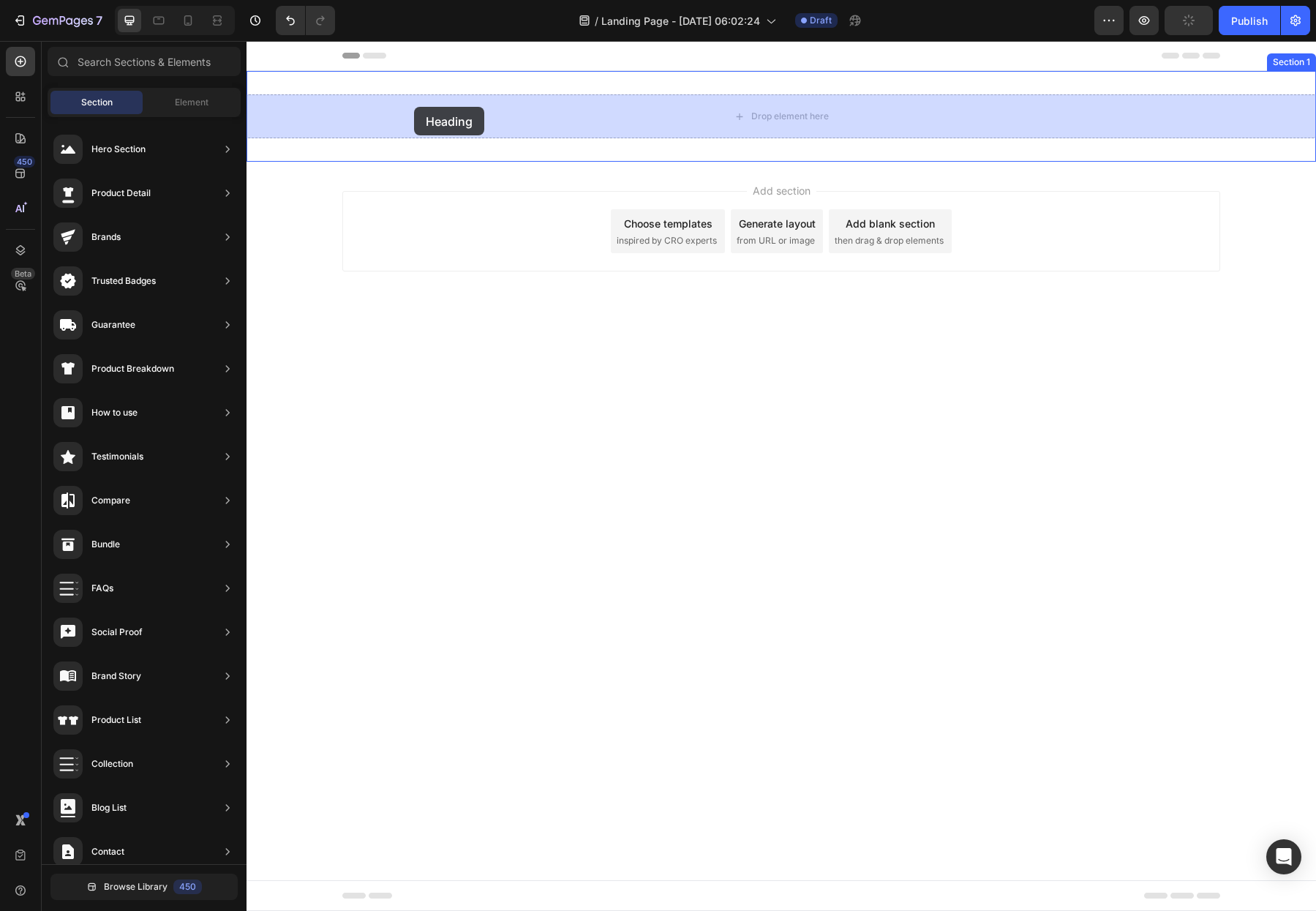
drag, startPoint x: 469, startPoint y: 320, endPoint x: 414, endPoint y: 107, distance: 220.0
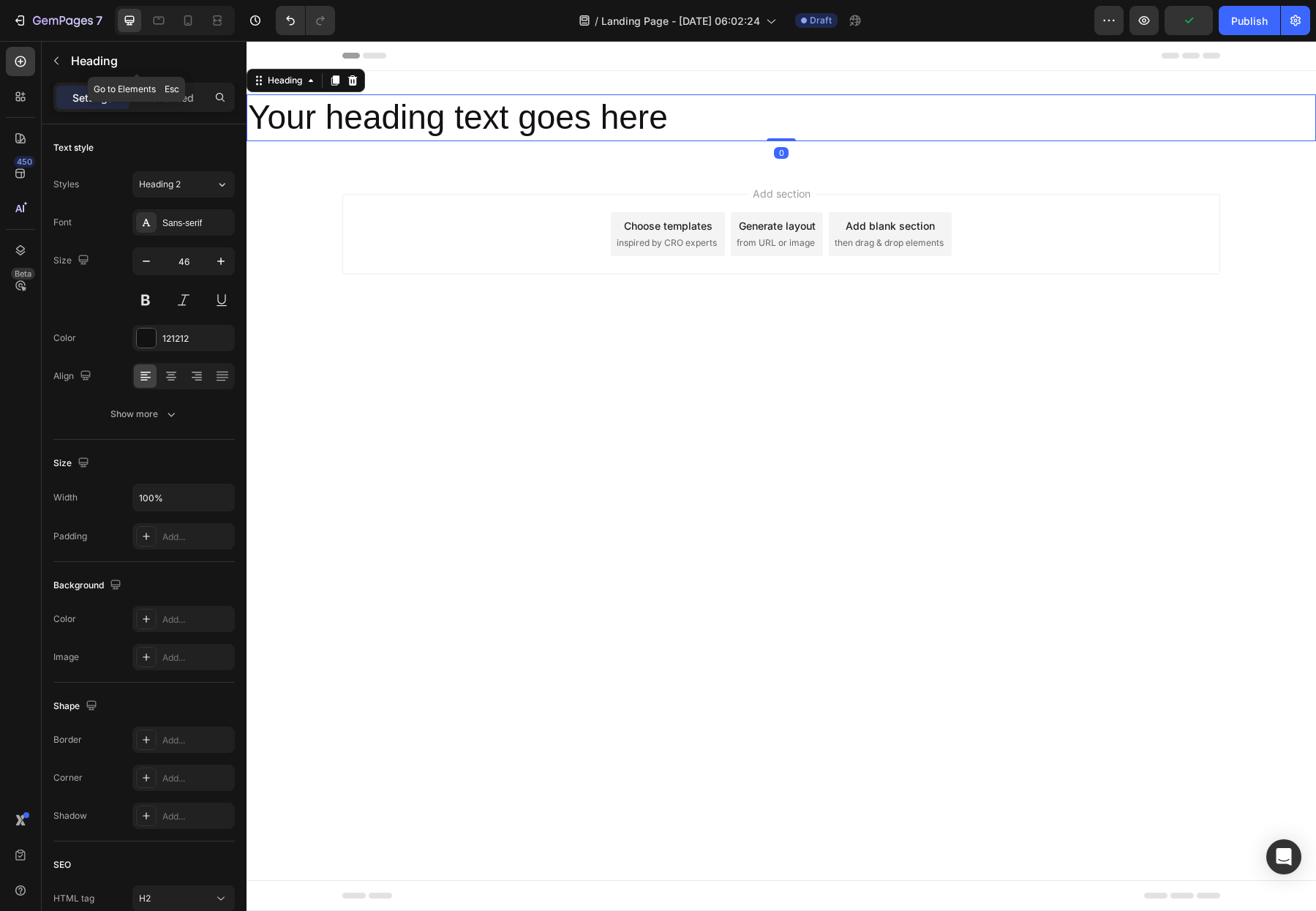
click at [54, 59] on icon "button" at bounding box center [56, 60] width 12 height 12
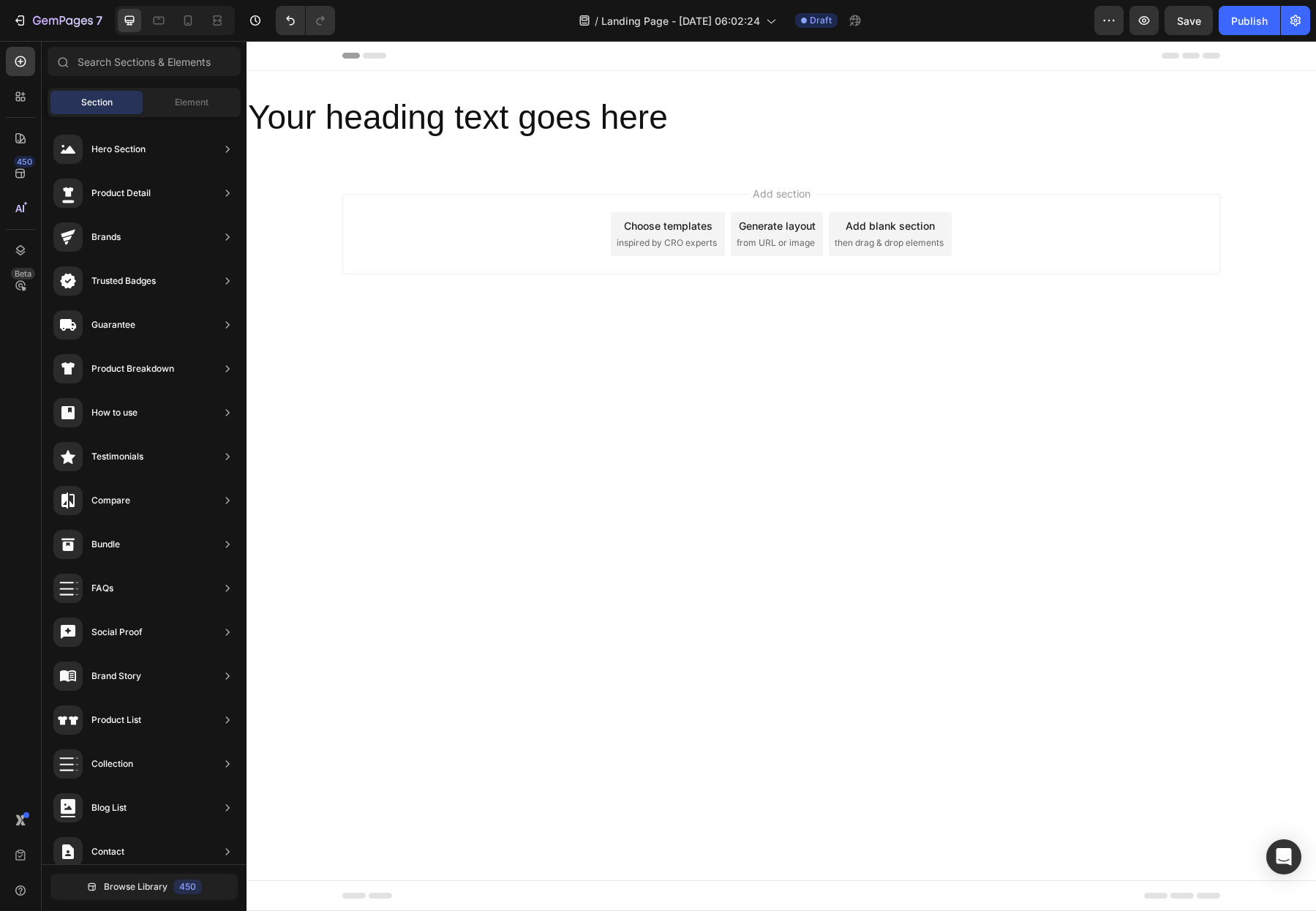
click at [208, 119] on div "Hero Section Product Detail Brands Trusted Badges Guarantee Product Breakdown H…" at bounding box center [144, 541] width 205 height 849
click at [209, 110] on div "Element" at bounding box center [191, 102] width 92 height 23
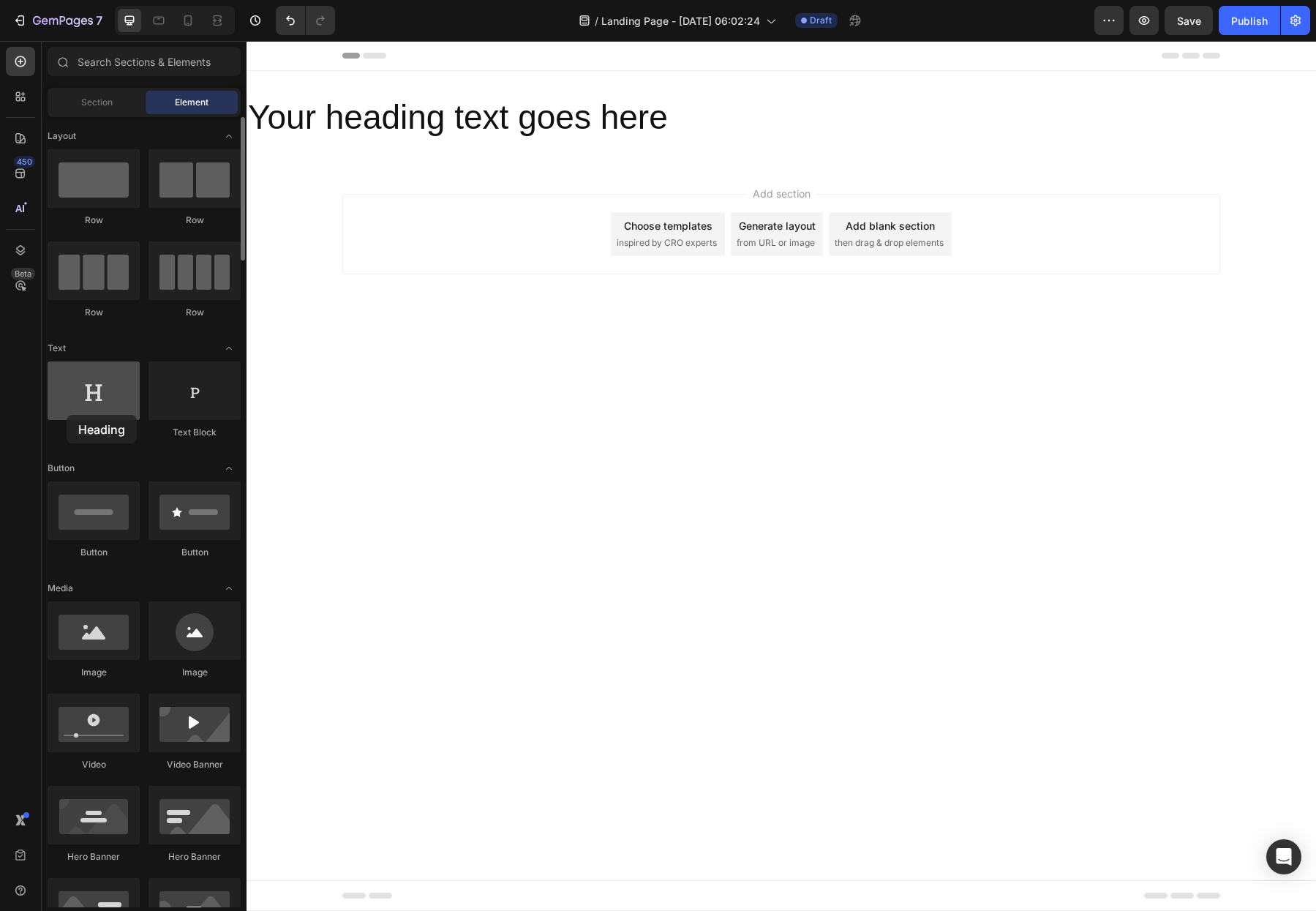
drag, startPoint x: 94, startPoint y: 402, endPoint x: 67, endPoint y: 414, distance: 29.5
click at [66, 414] on div at bounding box center [94, 391] width 92 height 59
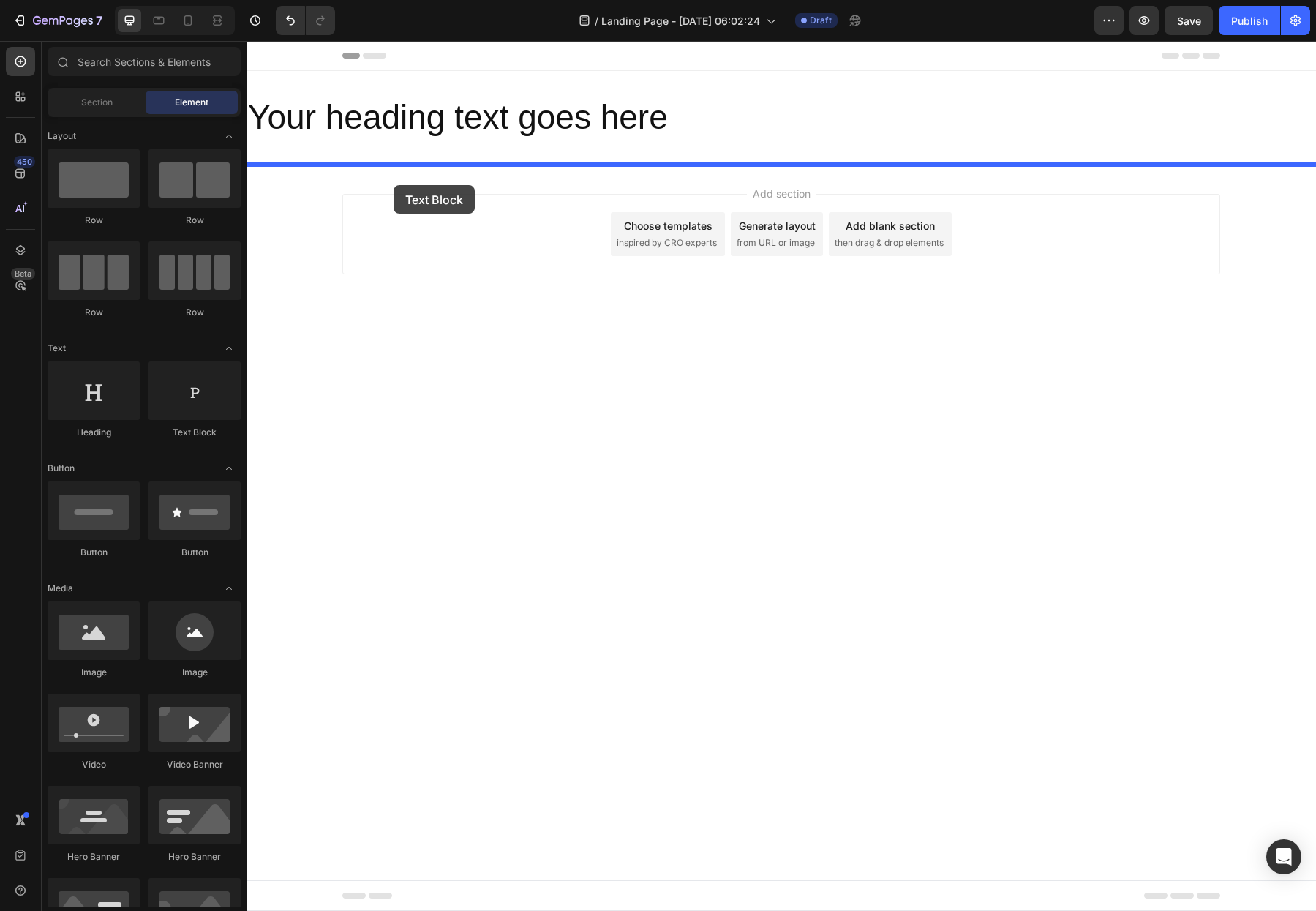
drag, startPoint x: 480, startPoint y: 405, endPoint x: 394, endPoint y: 185, distance: 236.2
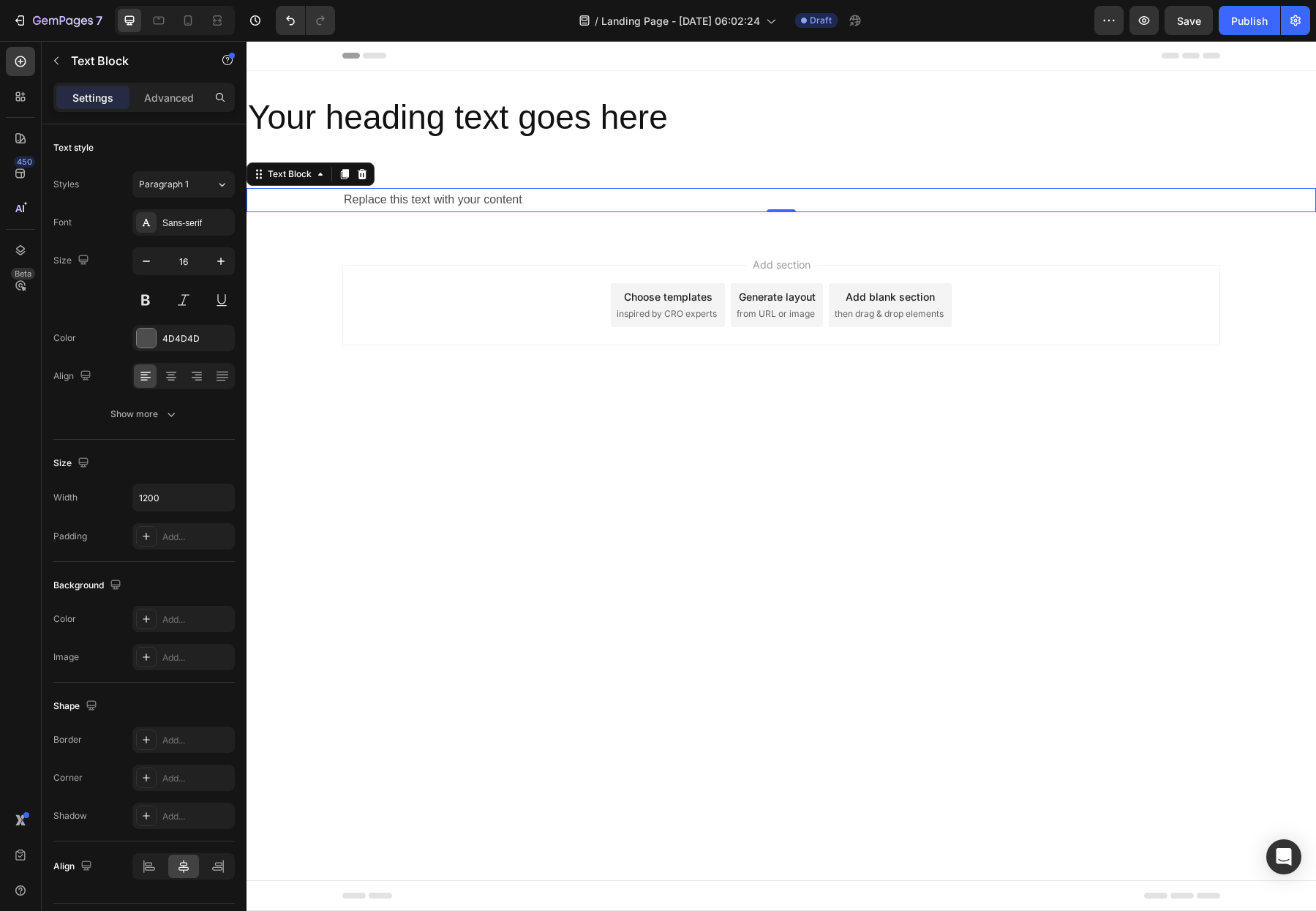
click at [527, 205] on div "Replace this text with your content" at bounding box center [781, 200] width 878 height 24
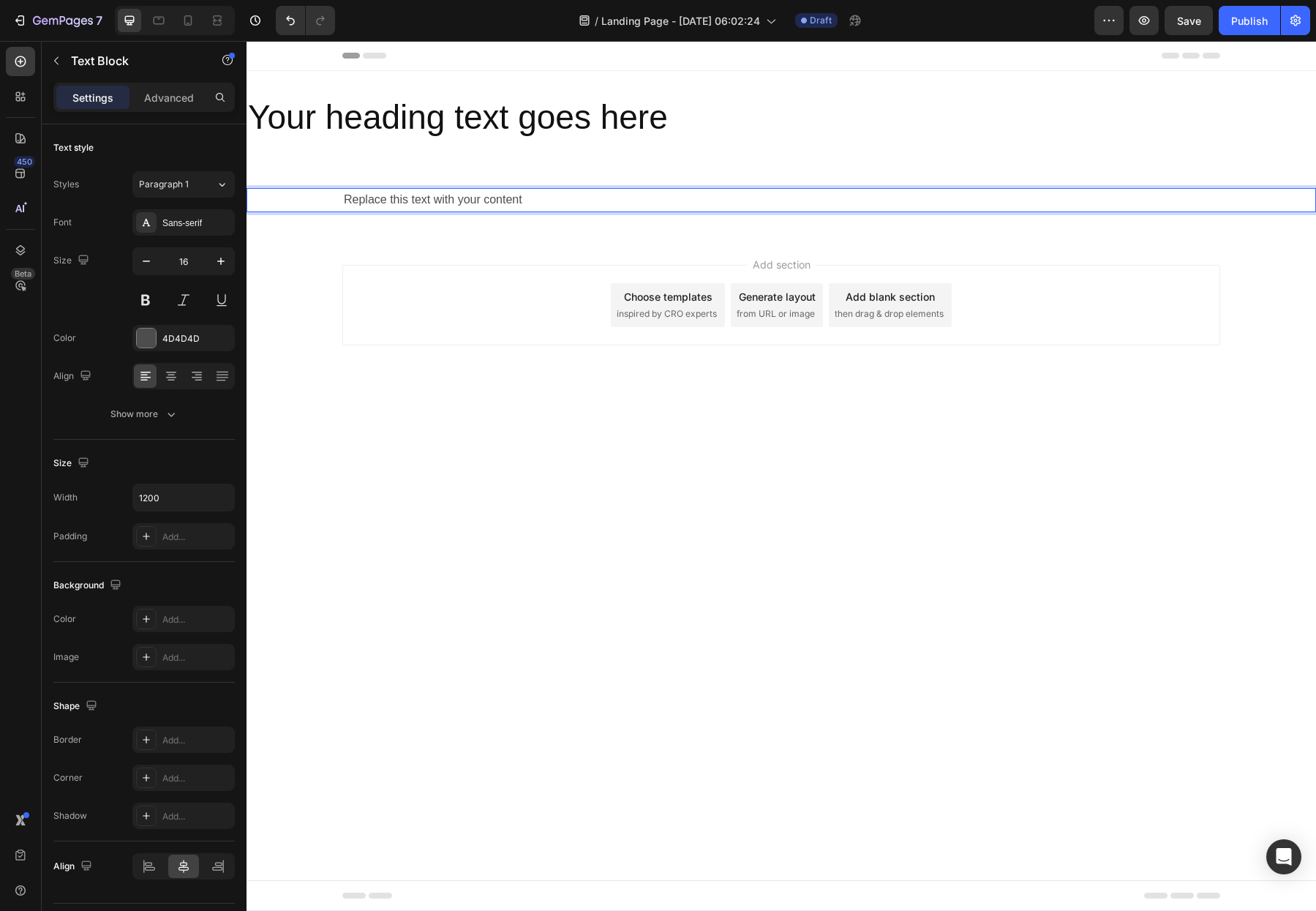
click at [527, 206] on p "Replace this text with your content" at bounding box center [781, 200] width 875 height 21
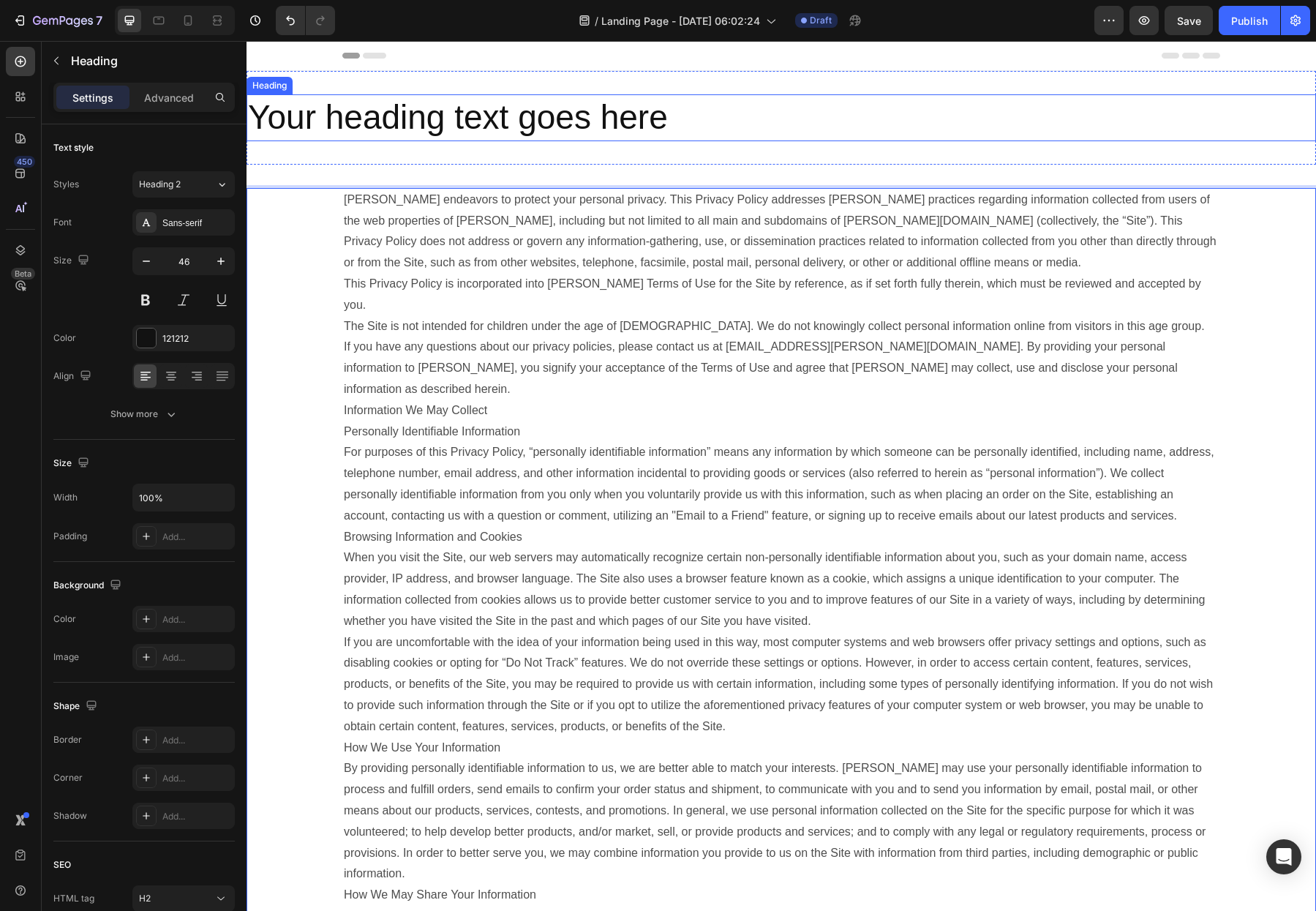
click at [438, 114] on h2 "Your heading text goes here" at bounding box center [781, 118] width 1069 height 47
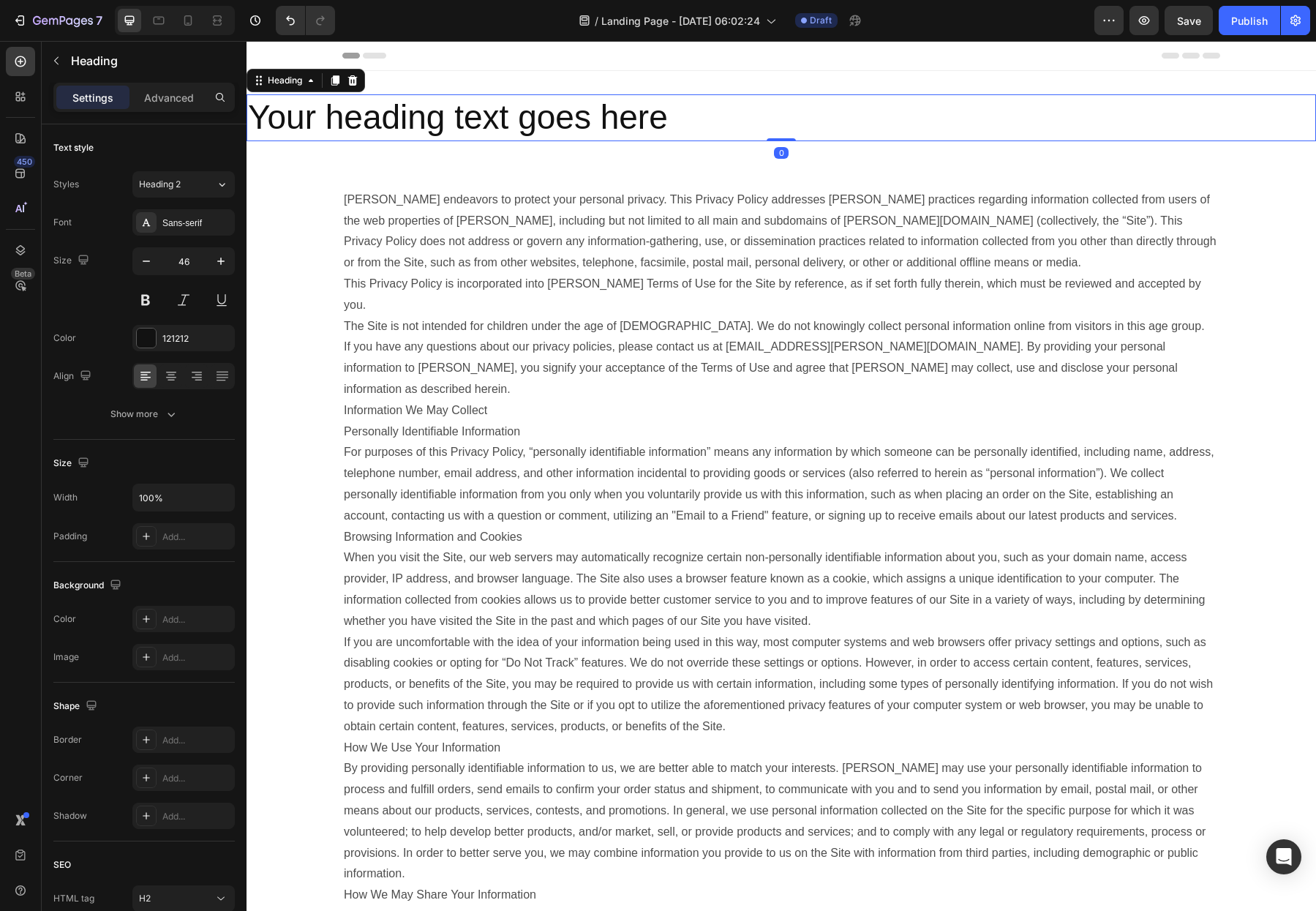
click at [438, 114] on h2 "Your heading text goes here" at bounding box center [781, 118] width 1069 height 47
click at [438, 114] on p "Your heading text goes here" at bounding box center [782, 118] width 1067 height 44
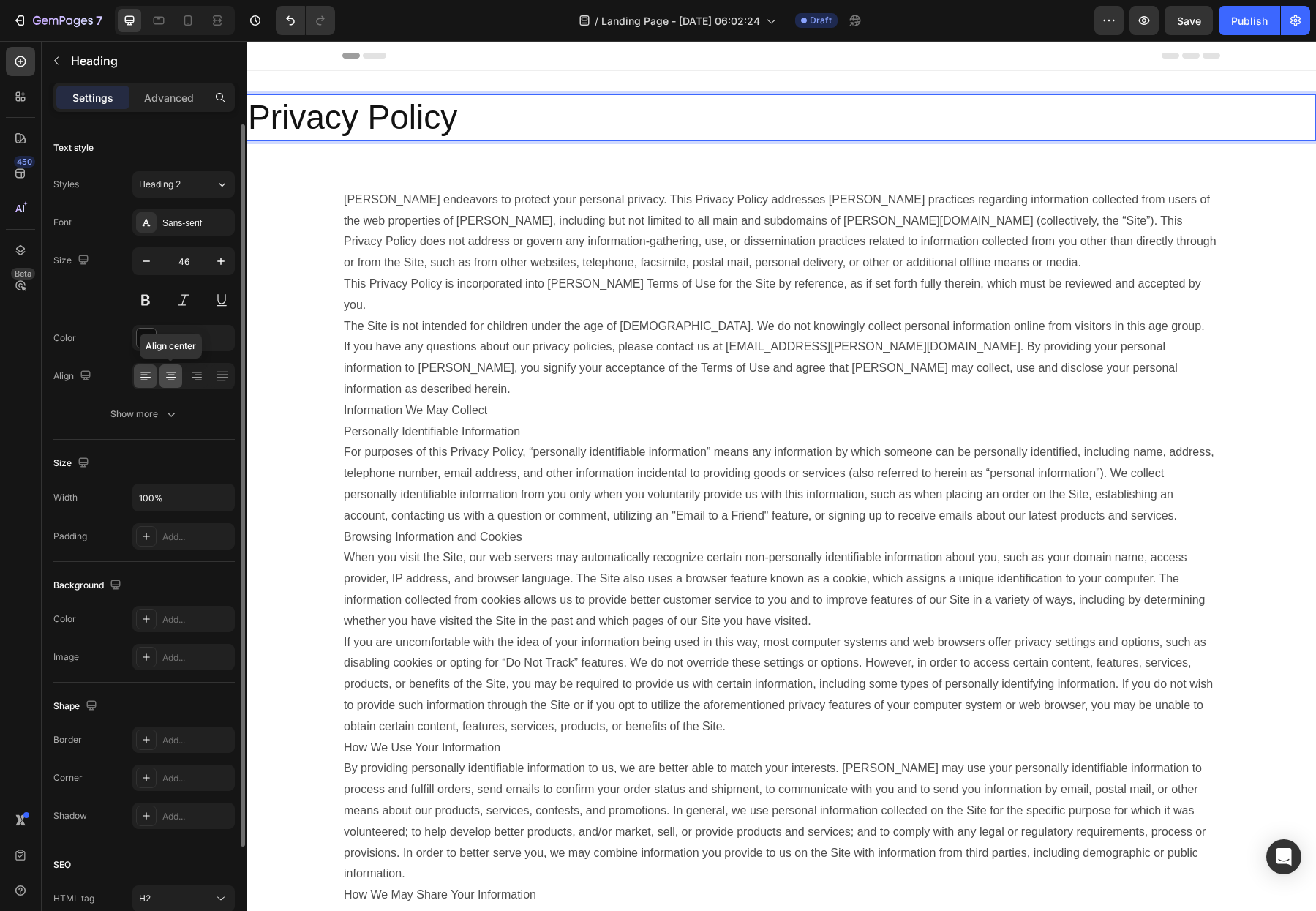
click at [176, 375] on icon at bounding box center [171, 376] width 15 height 15
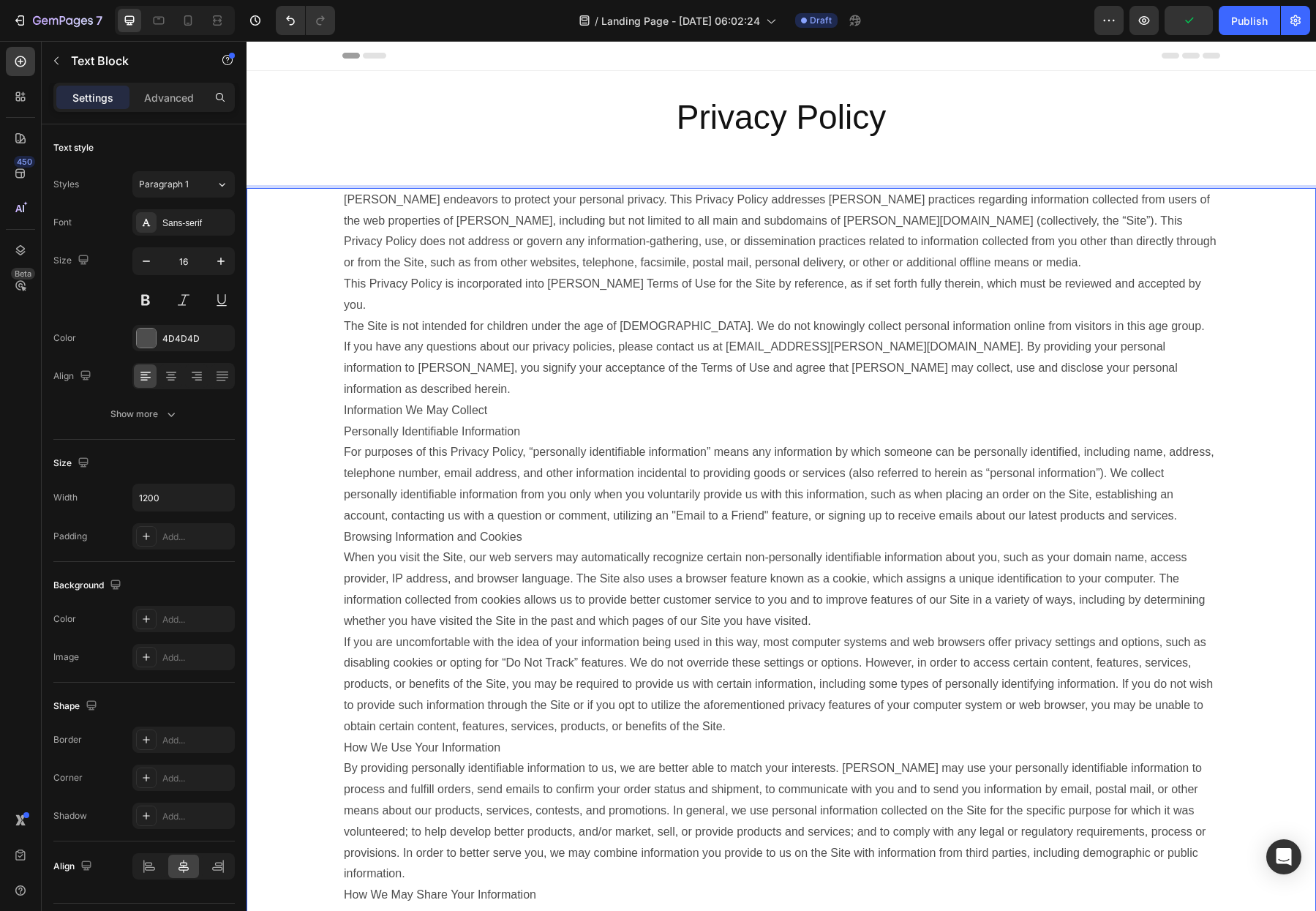
drag, startPoint x: 503, startPoint y: 252, endPoint x: 453, endPoint y: 195, distance: 75.8
click at [503, 251] on p "[PERSON_NAME] endeavors to protect your personal privacy. This Privacy Policy a…" at bounding box center [781, 232] width 875 height 84
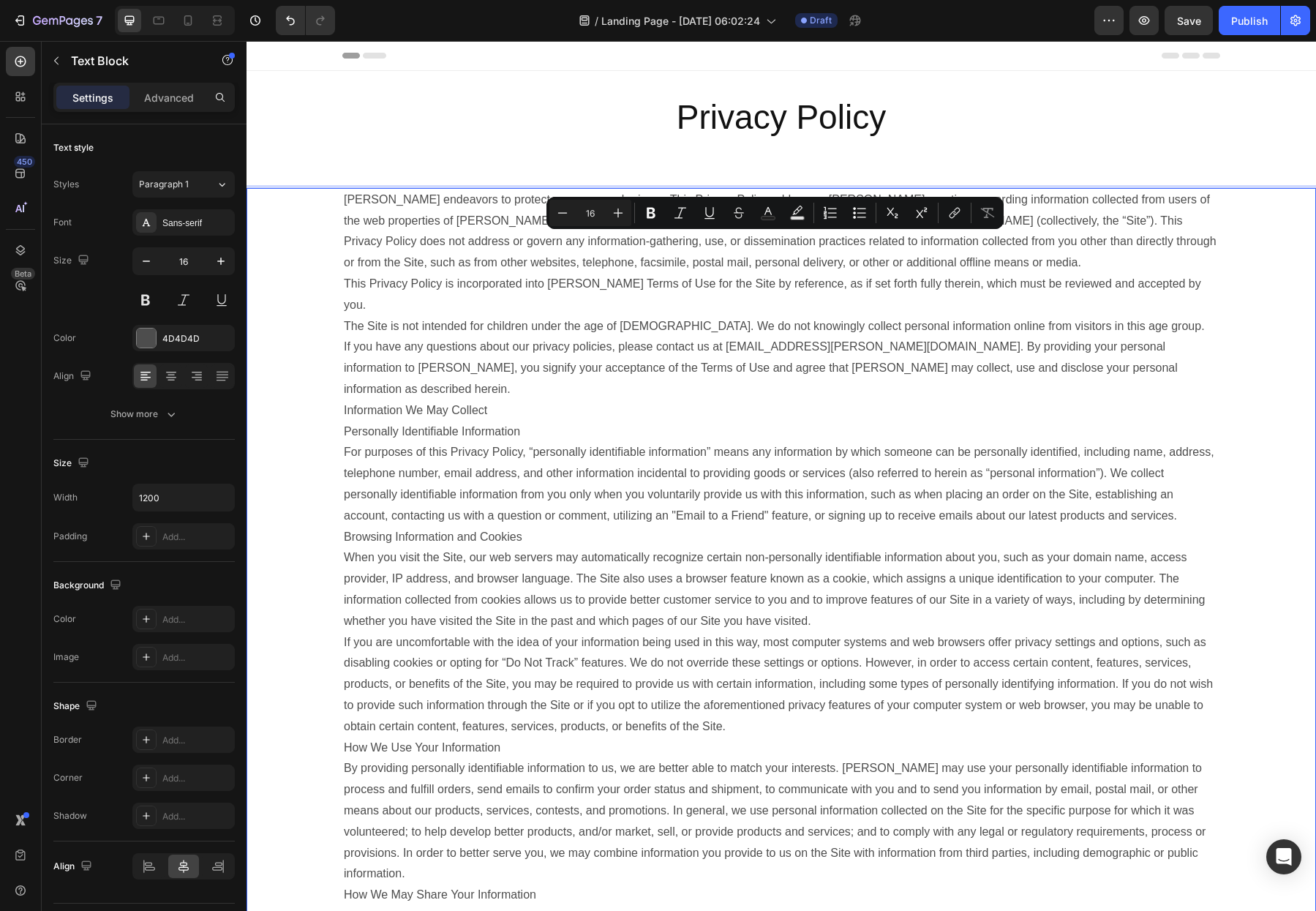
click at [452, 191] on p "[PERSON_NAME] endeavors to protect your personal privacy. This Privacy Policy a…" at bounding box center [781, 232] width 875 height 84
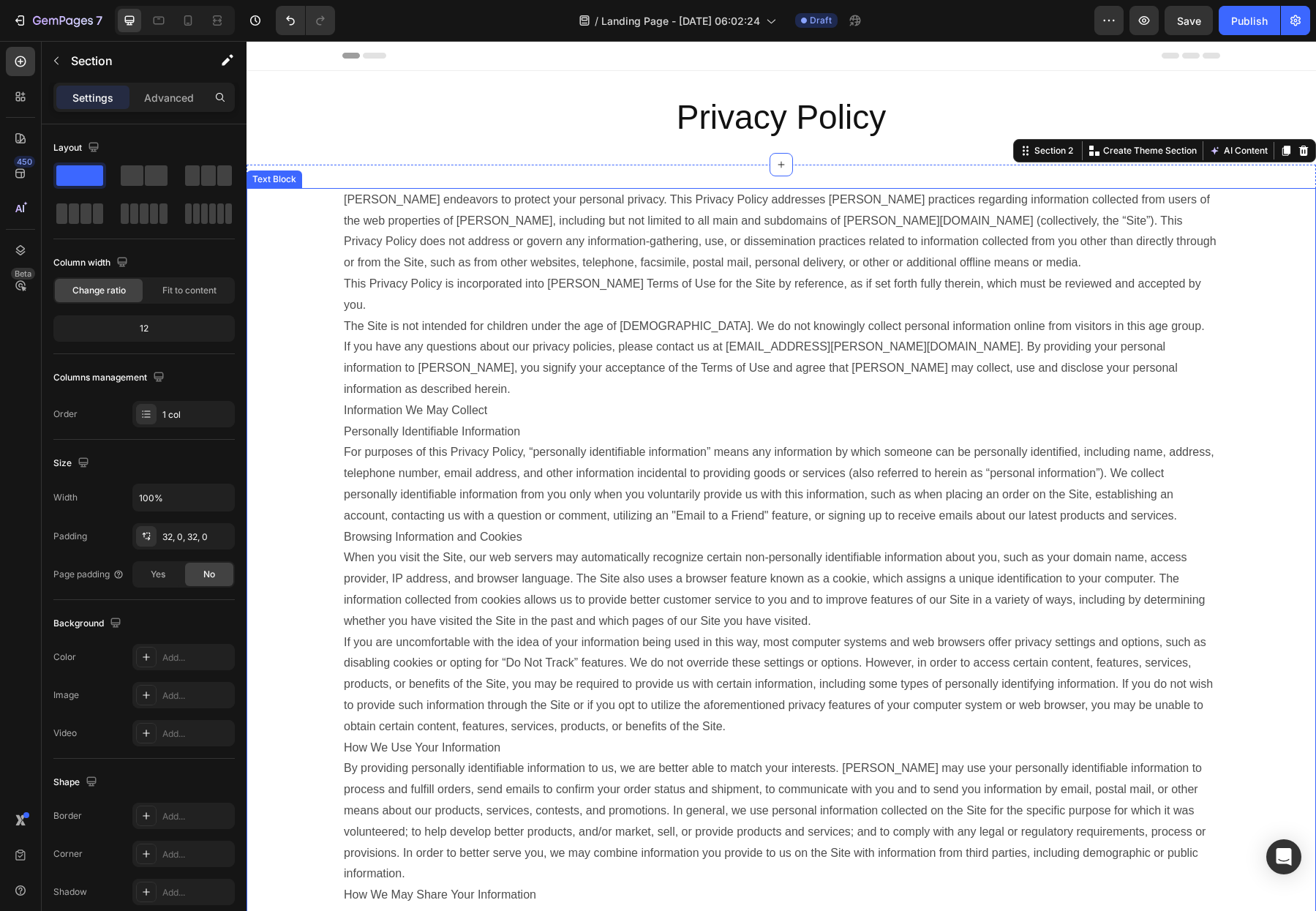
click at [1087, 195] on p "[PERSON_NAME] endeavors to protect your personal privacy. This Privacy Policy a…" at bounding box center [781, 232] width 875 height 84
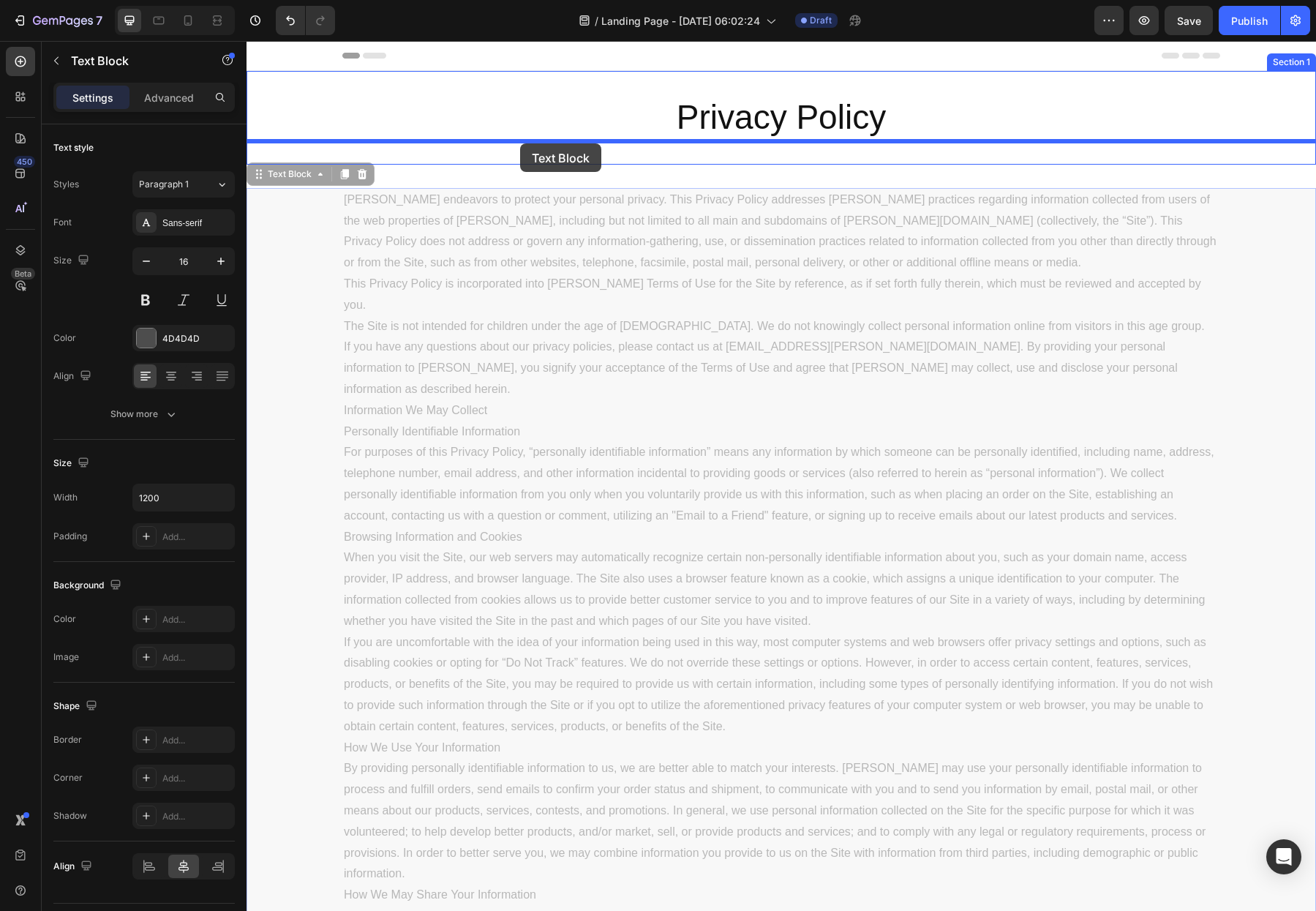
drag, startPoint x: 260, startPoint y: 179, endPoint x: 520, endPoint y: 144, distance: 262.3
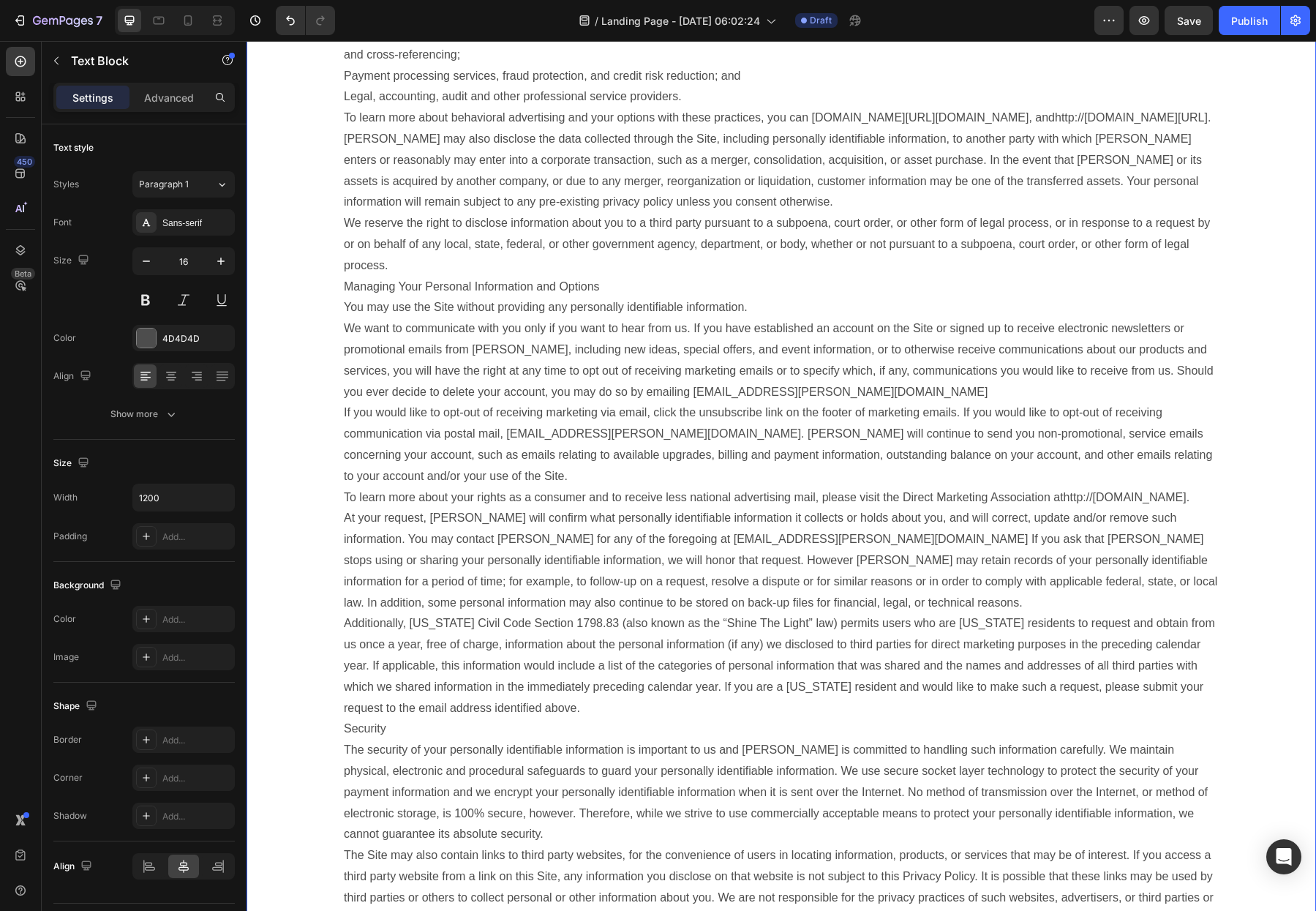
scroll to position [1539, 0]
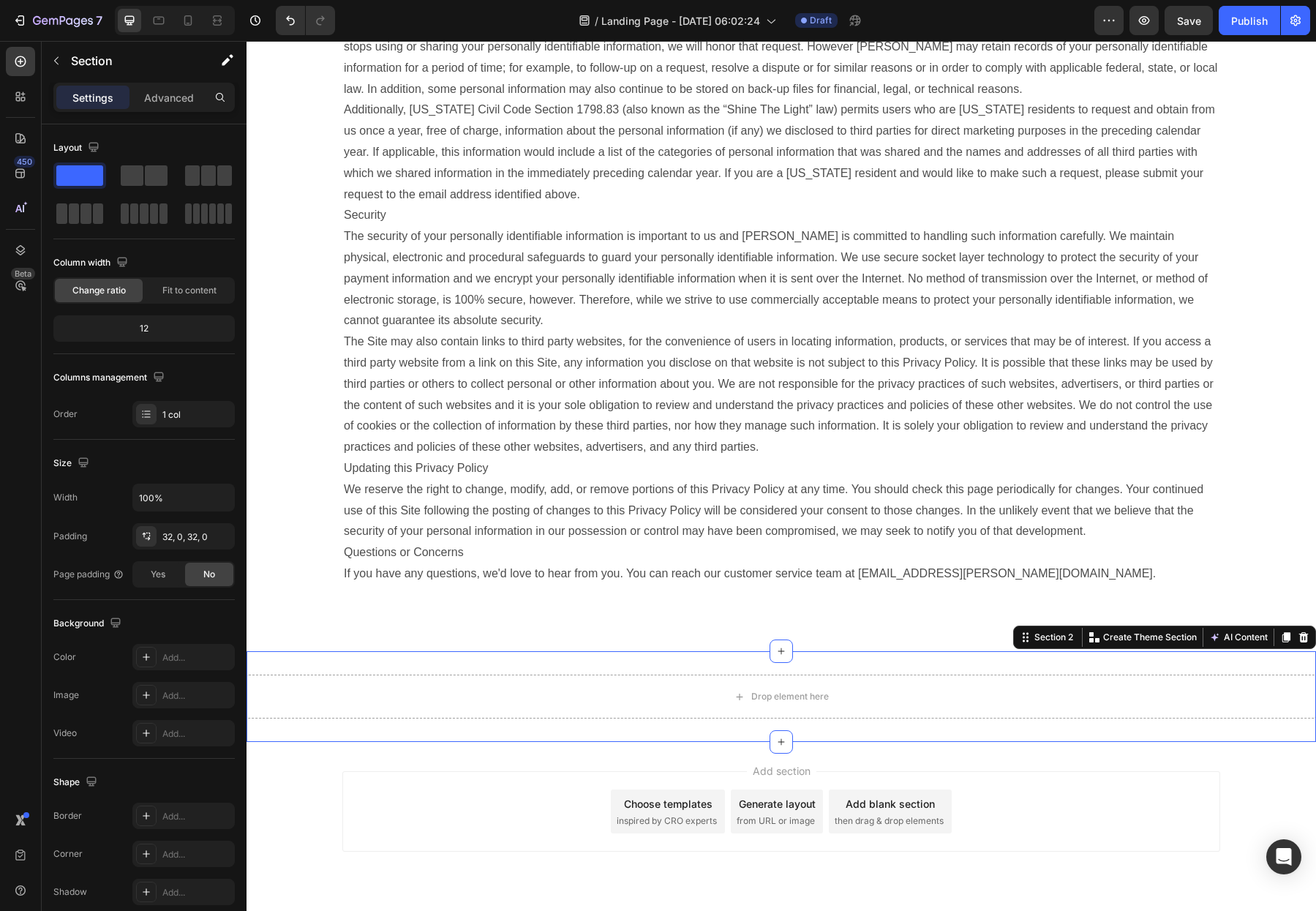
click at [587, 652] on div "Drop element here Section 2 You can create reusable sections Create Theme Secti…" at bounding box center [781, 697] width 1069 height 91
click at [1304, 632] on icon at bounding box center [1304, 637] width 9 height 10
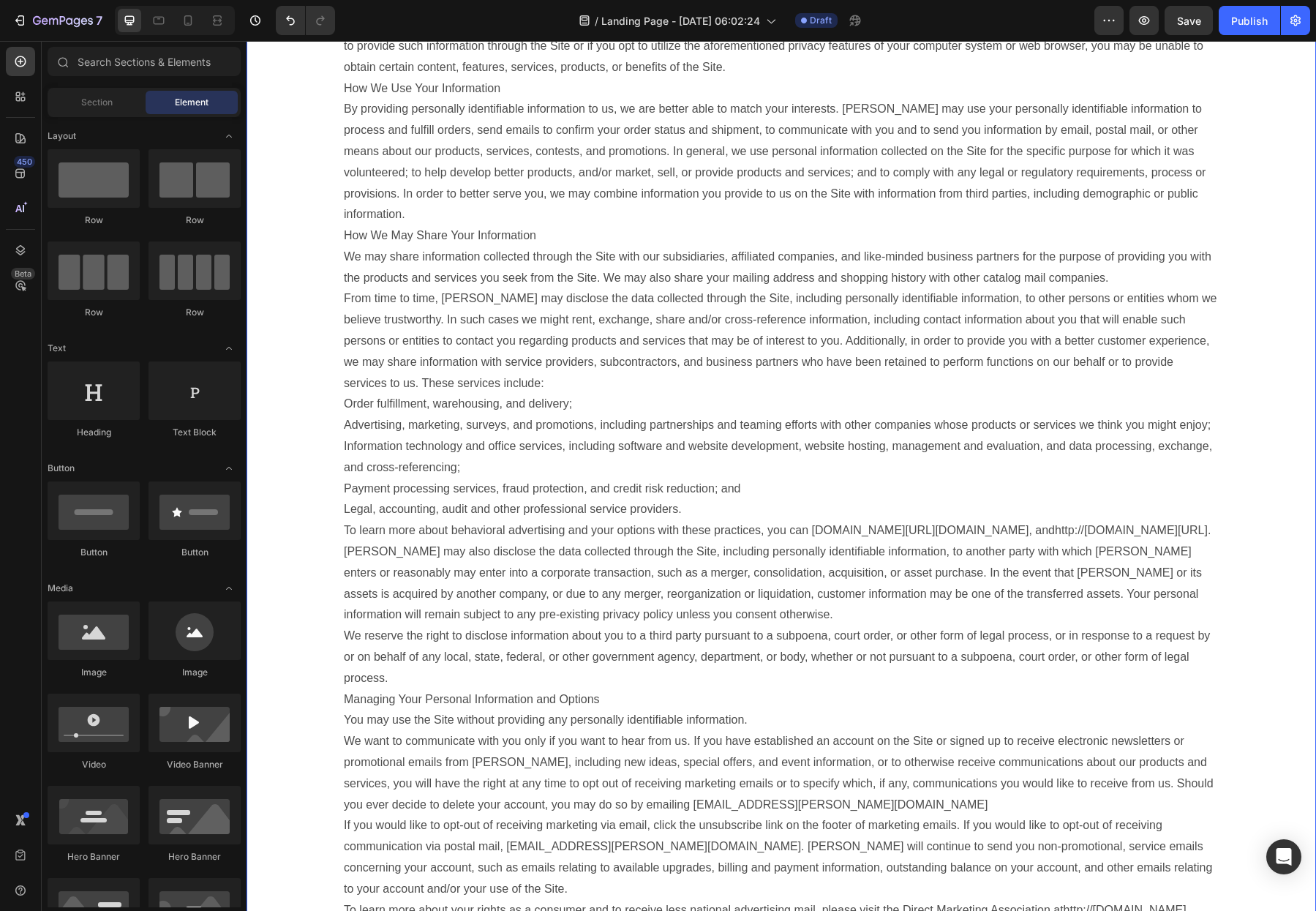
scroll to position [0, 0]
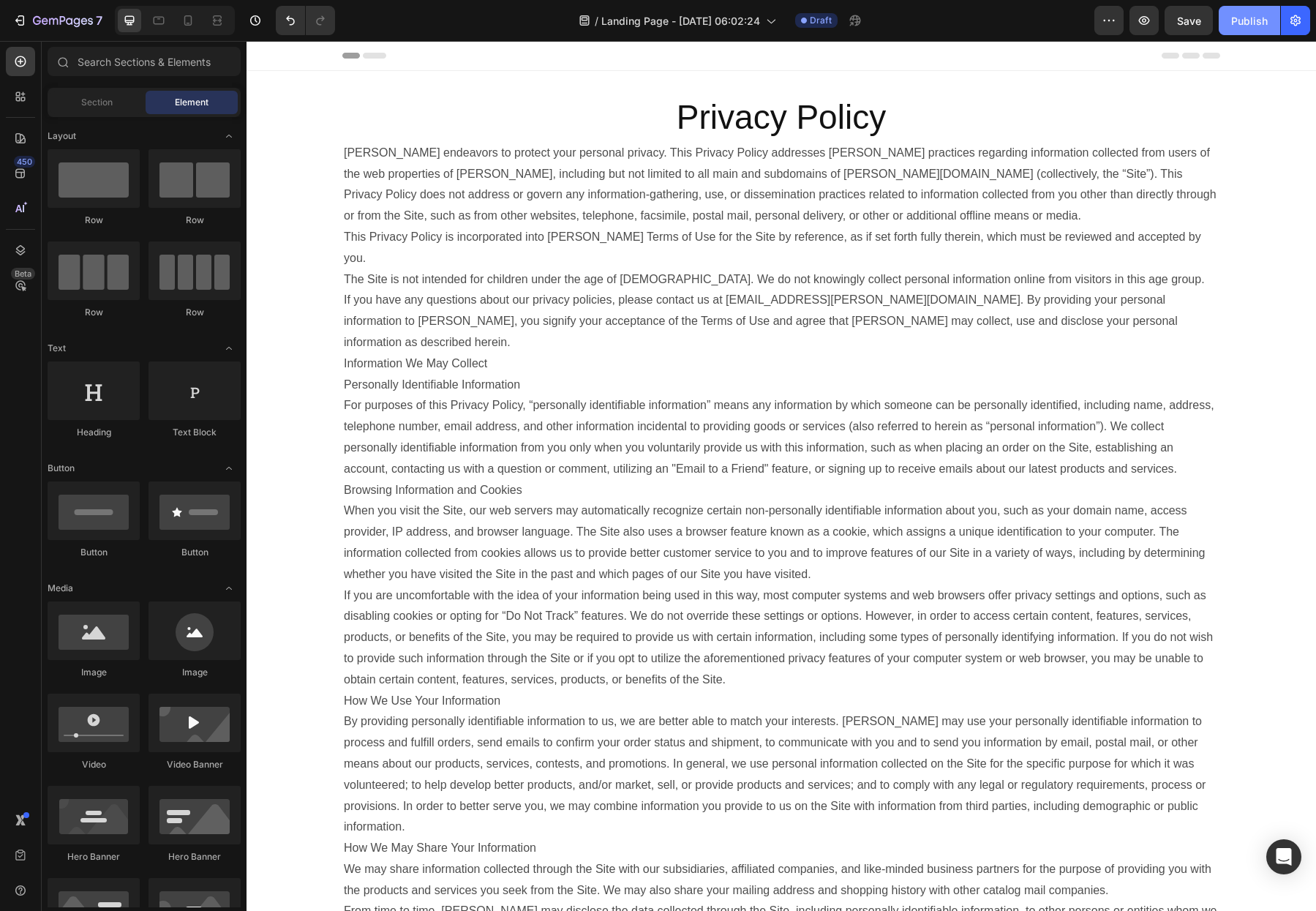
click at [1261, 28] on div "Publish" at bounding box center [1249, 21] width 37 height 16
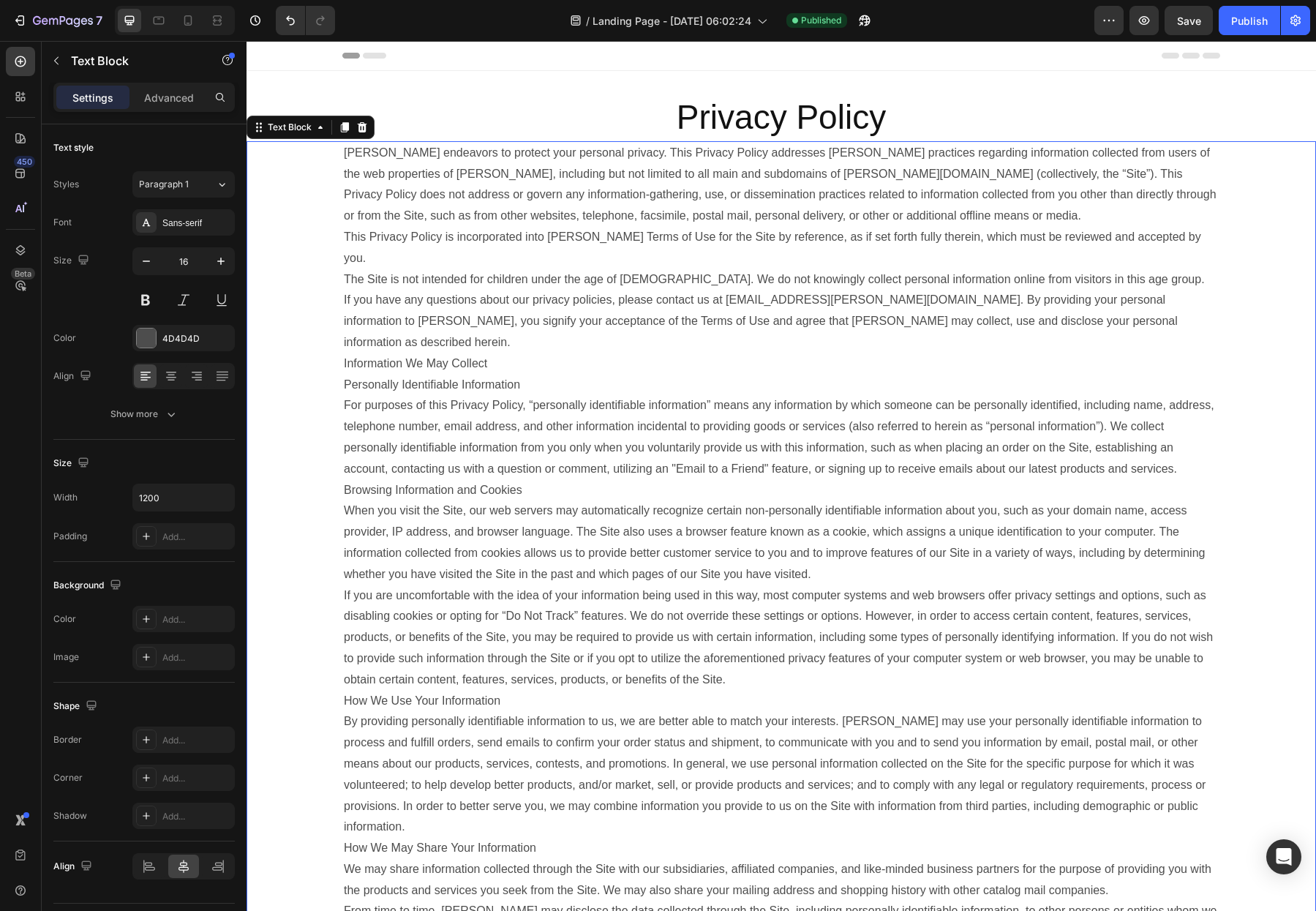
click at [702, 220] on p "[PERSON_NAME] endeavors to protect your personal privacy. This Privacy Policy a…" at bounding box center [781, 185] width 875 height 84
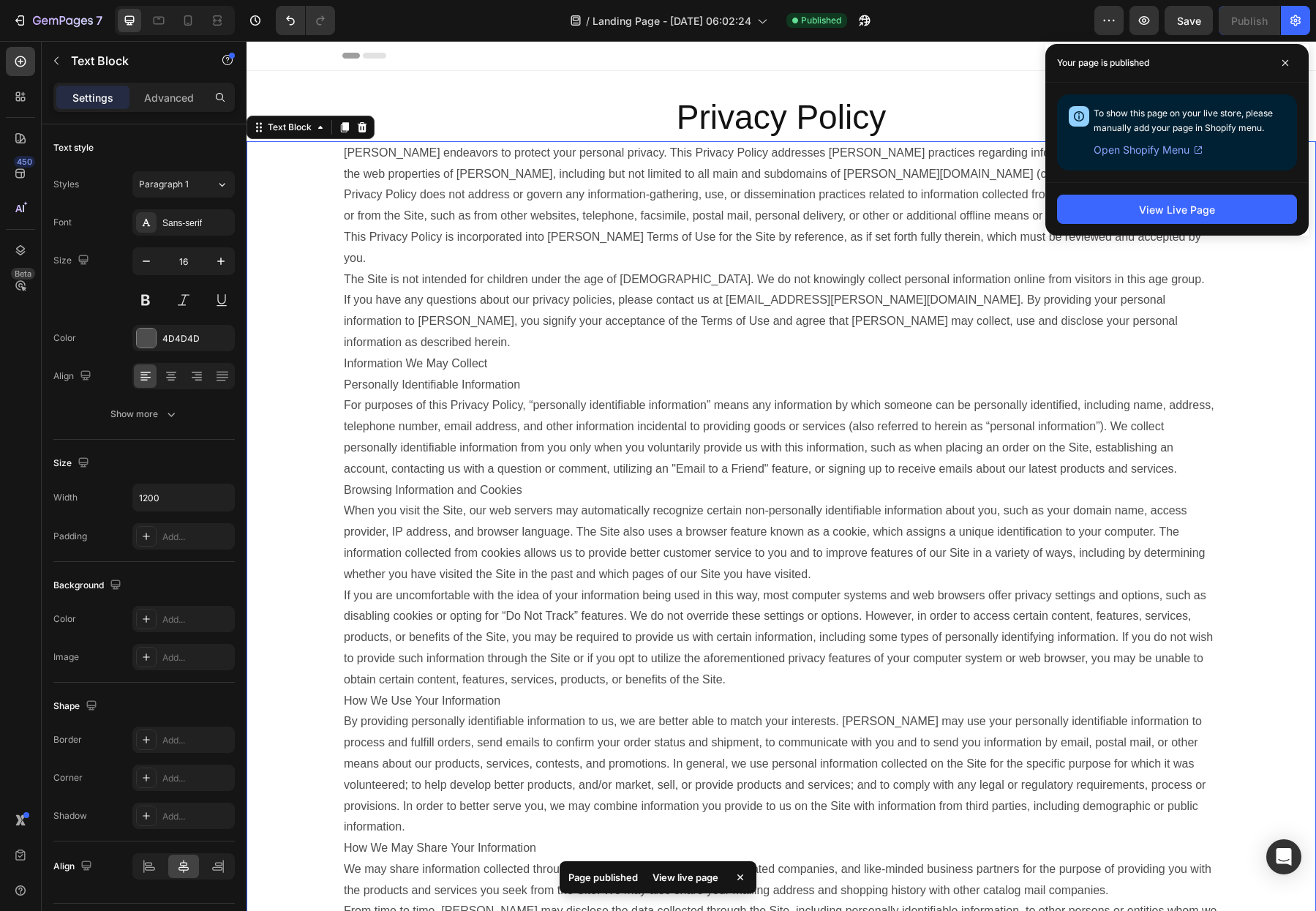
drag, startPoint x: 800, startPoint y: 213, endPoint x: 775, endPoint y: 216, distance: 25.2
click at [800, 214] on p "[PERSON_NAME] endeavors to protect your personal privacy. This Privacy Policy a…" at bounding box center [781, 185] width 875 height 84
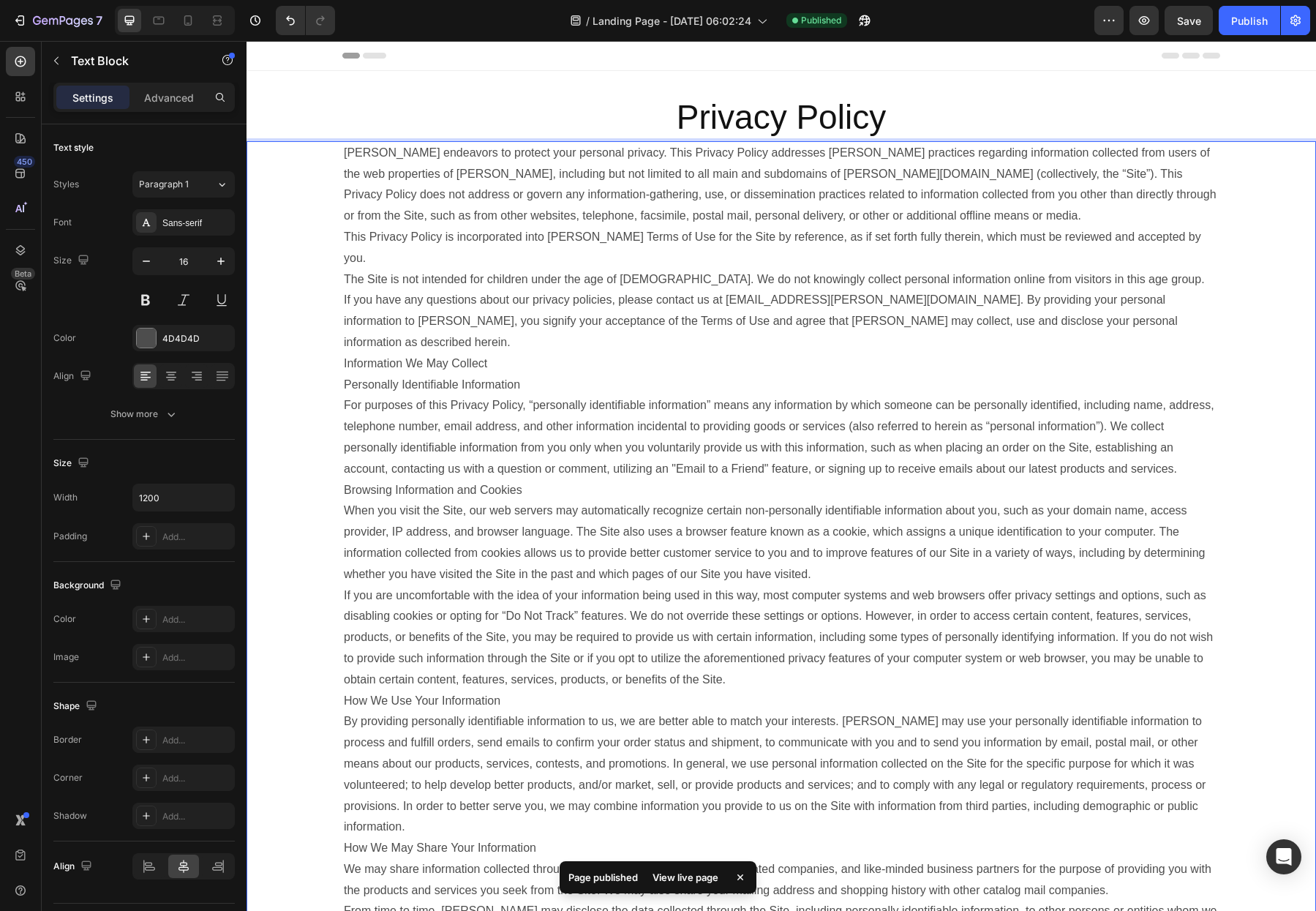
click at [423, 223] on p "[PERSON_NAME] endeavors to protect your personal privacy. This Privacy Policy a…" at bounding box center [781, 185] width 875 height 84
click at [345, 235] on p "This Privacy Policy is incorporated into [PERSON_NAME] Terms of Use for the Sit…" at bounding box center [781, 248] width 875 height 42
click at [1241, 17] on div "Publish" at bounding box center [1249, 21] width 37 height 16
drag, startPoint x: 708, startPoint y: 23, endPoint x: 1109, endPoint y: 37, distance: 401.2
click at [1109, 38] on div "7 Version history / Landing Page - [DATE] 06:02:24 Published Preview Save Publi…" at bounding box center [658, 20] width 1316 height 41
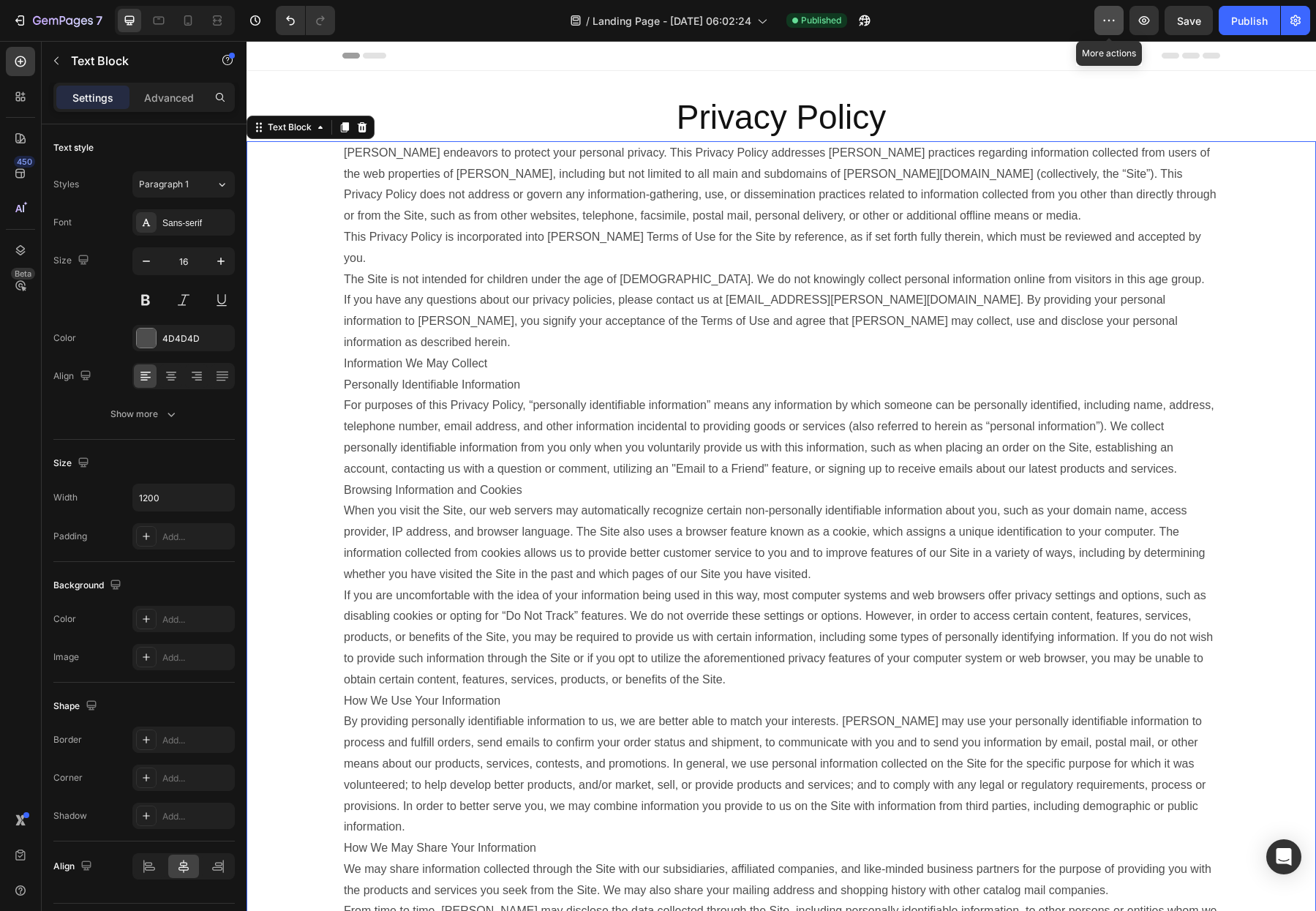
click at [1114, 33] on button "button" at bounding box center [1108, 20] width 29 height 29
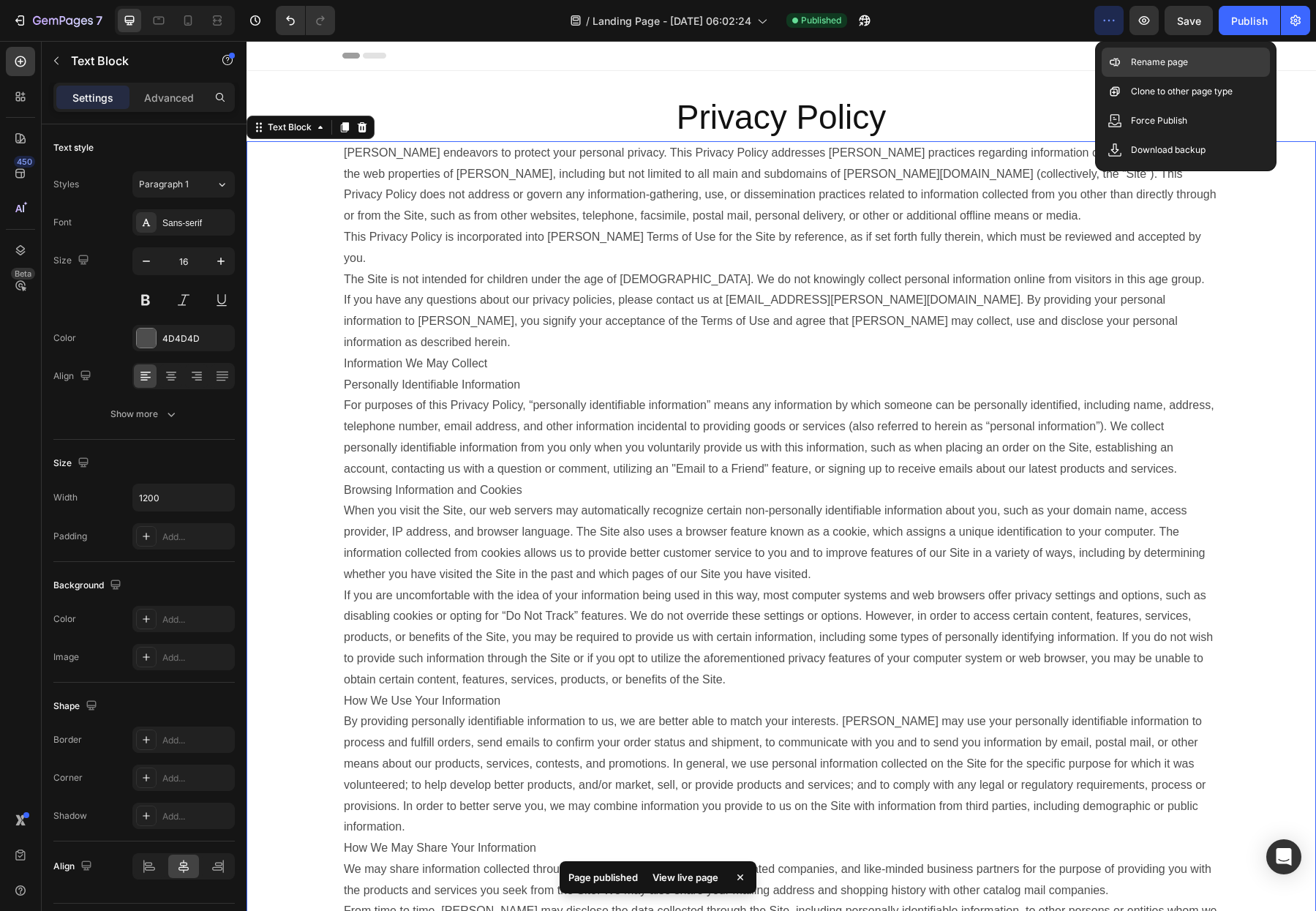
drag, startPoint x: 1151, startPoint y: 65, endPoint x: 1104, endPoint y: 68, distance: 47.1
click at [1151, 65] on p "Rename page" at bounding box center [1159, 62] width 57 height 15
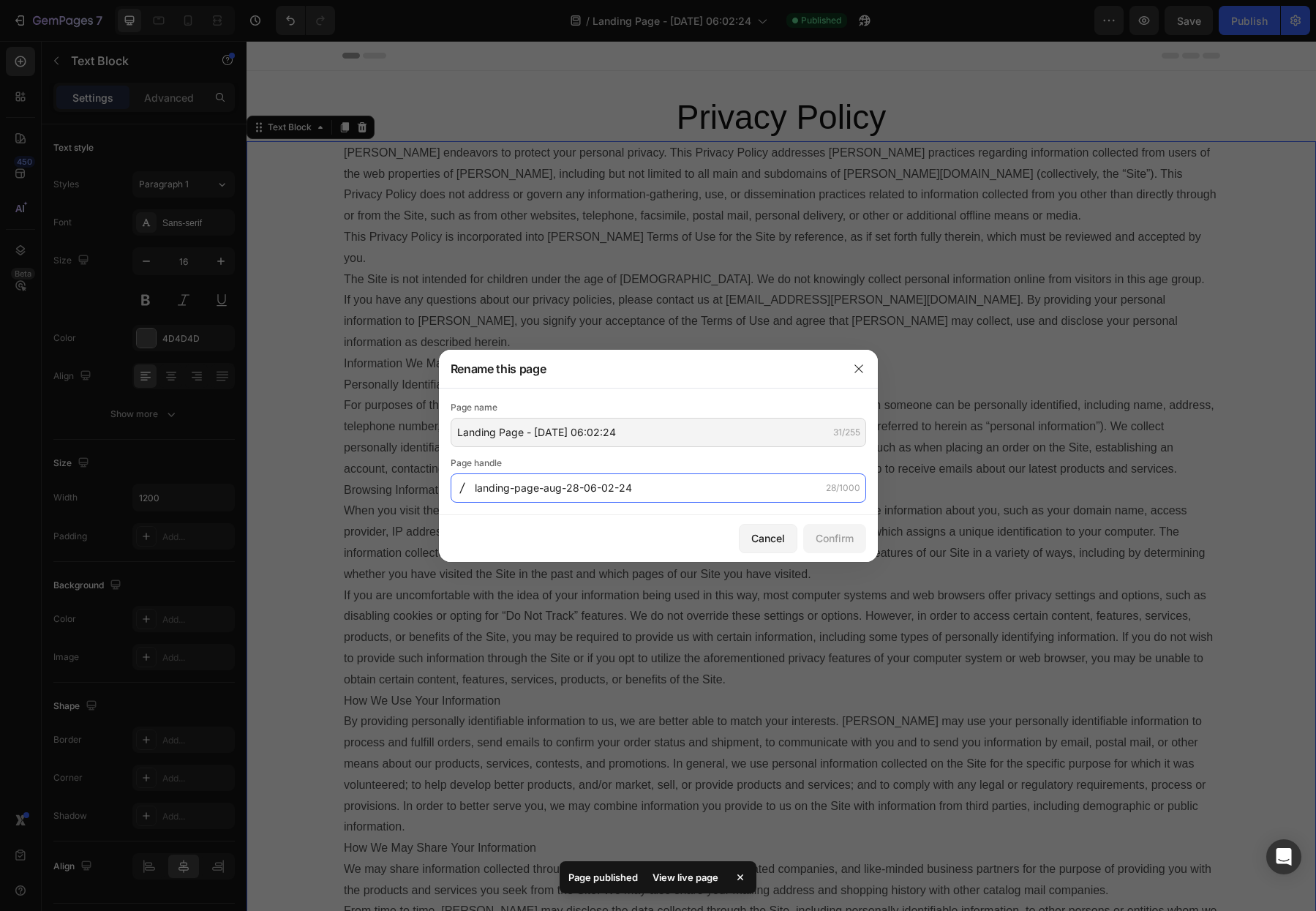
click at [629, 488] on input "landing-page-aug-28-06-02-24" at bounding box center [658, 488] width 415 height 29
type input "privacy-policy"
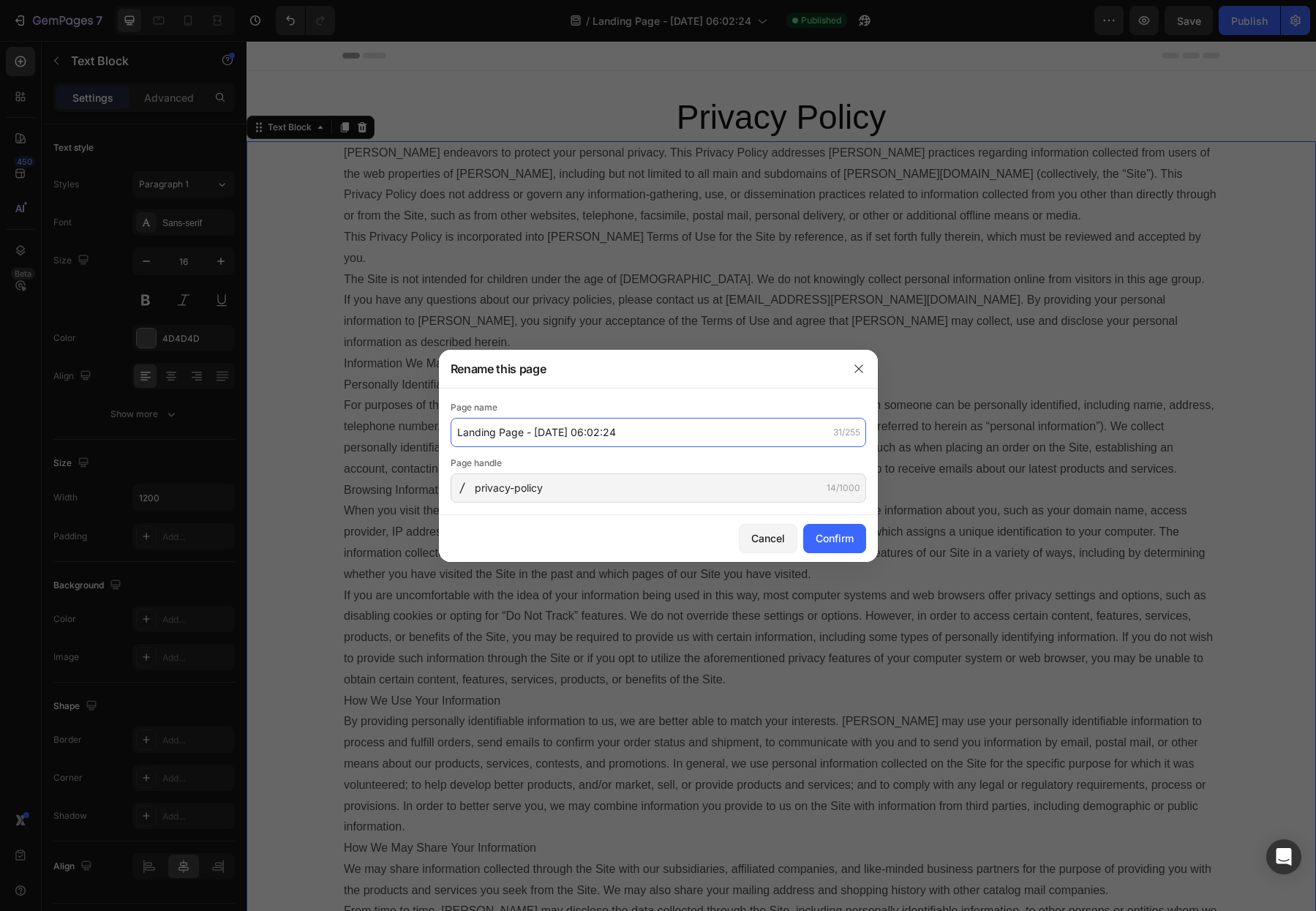
click at [619, 435] on input "Landing Page - [DATE] 06:02:24" at bounding box center [658, 432] width 415 height 29
type input "r"
type input "Privacy Policy"
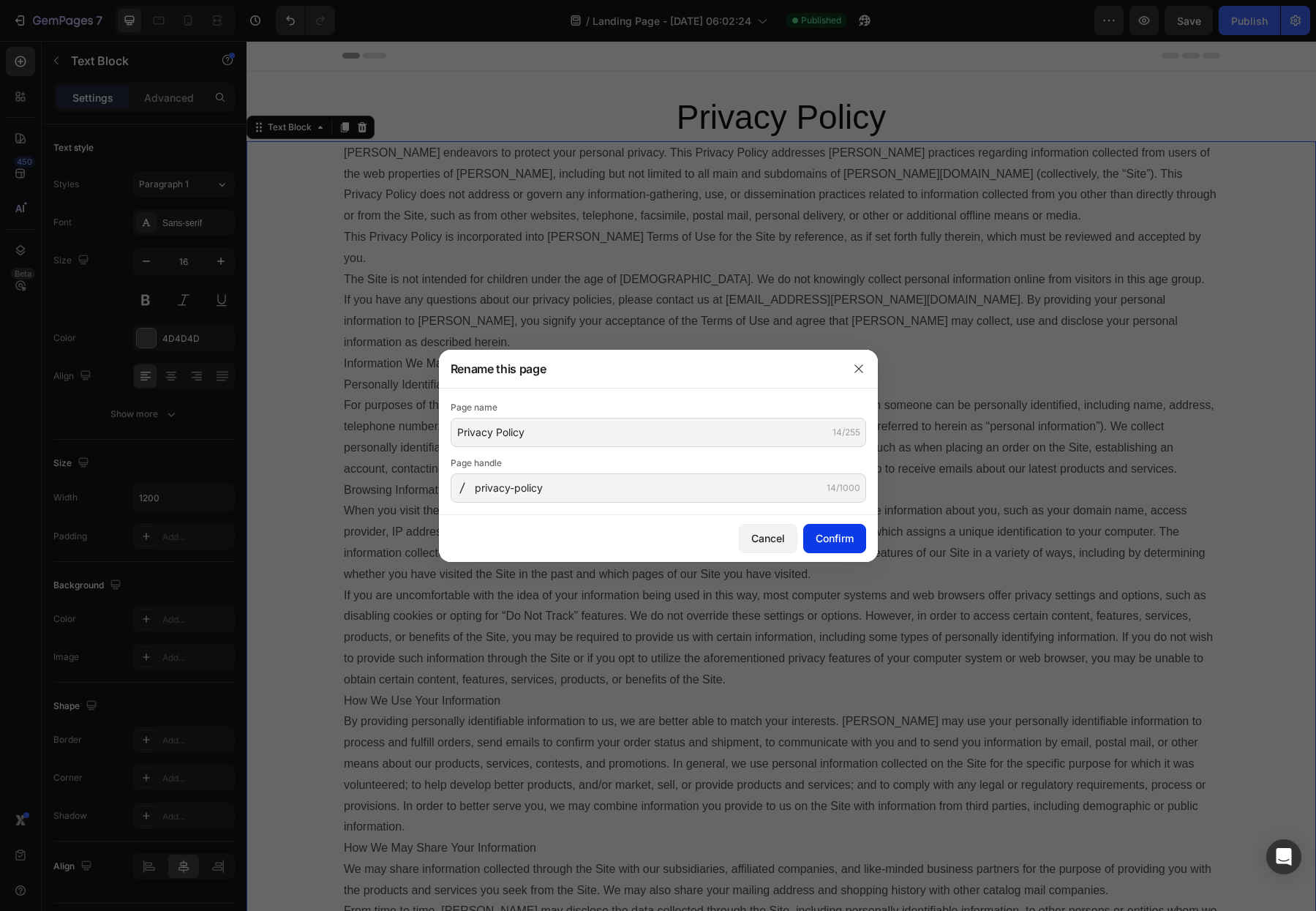
click at [824, 534] on div "Confirm" at bounding box center [834, 538] width 38 height 16
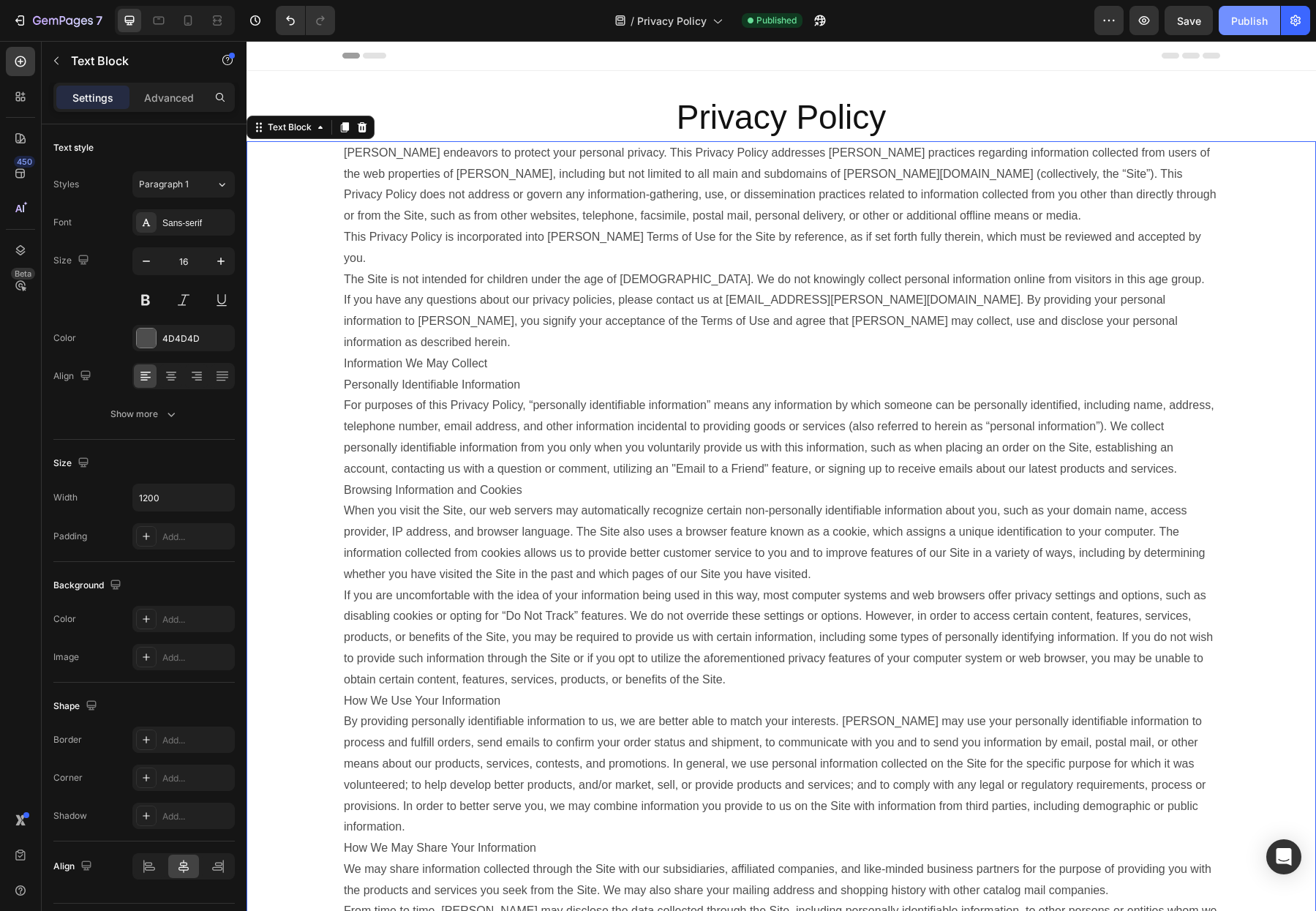
click at [1249, 26] on div "Publish" at bounding box center [1249, 21] width 37 height 16
click at [55, 19] on icon "button" at bounding box center [62, 22] width 60 height 13
